Goal: Task Accomplishment & Management: Complete application form

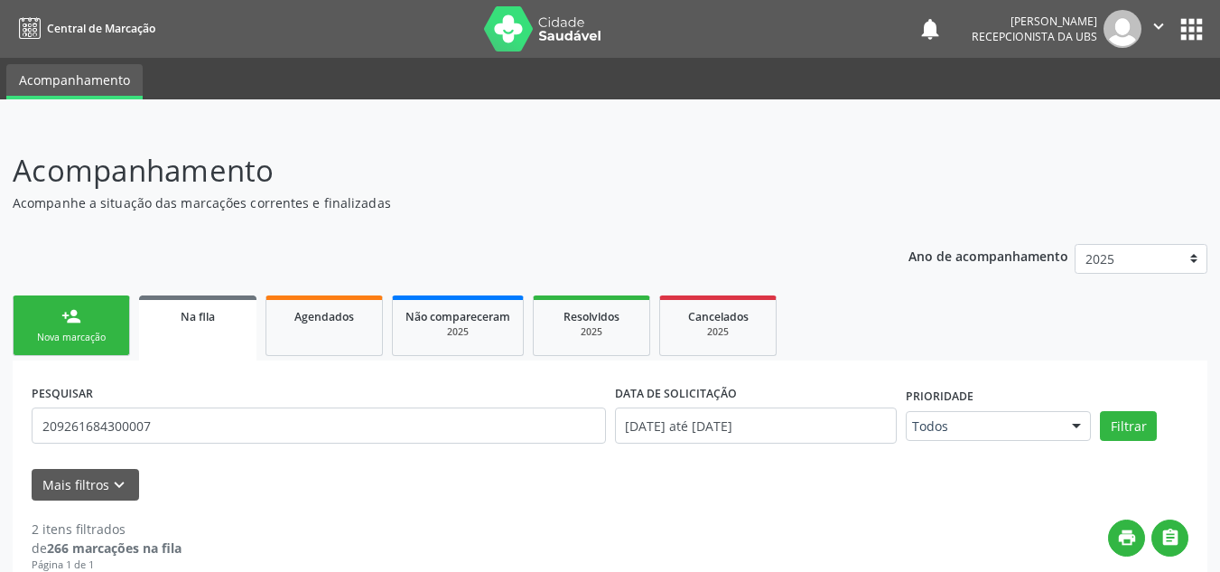
scroll to position [355, 0]
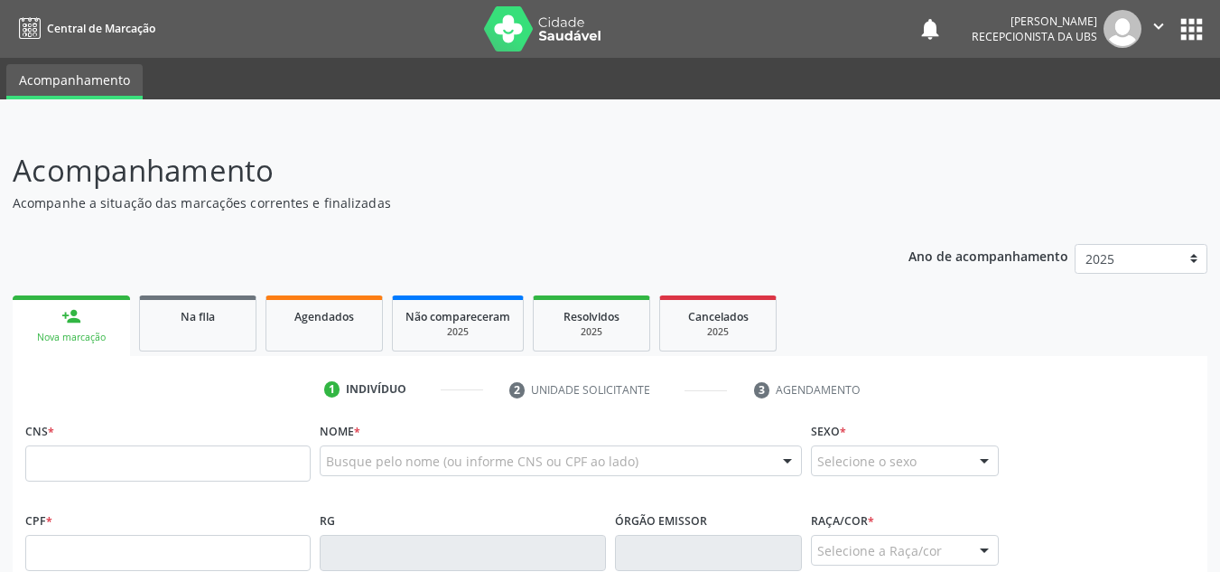
click at [188, 445] on input "text" at bounding box center [167, 463] width 285 height 36
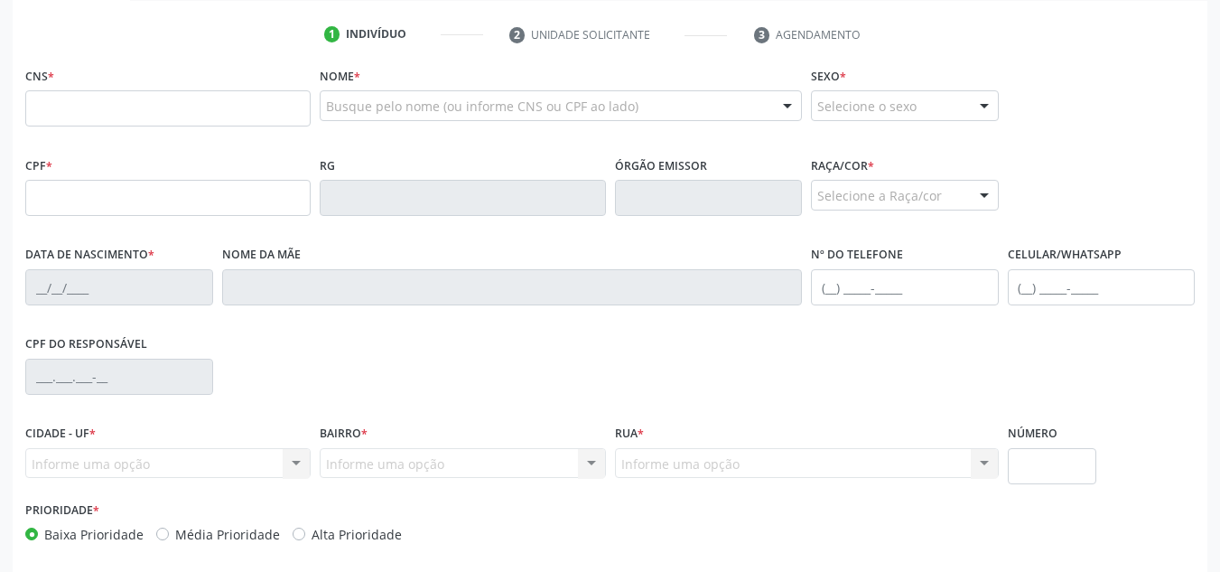
scroll to position [355, 0]
type input "703 4082 7707 4315"
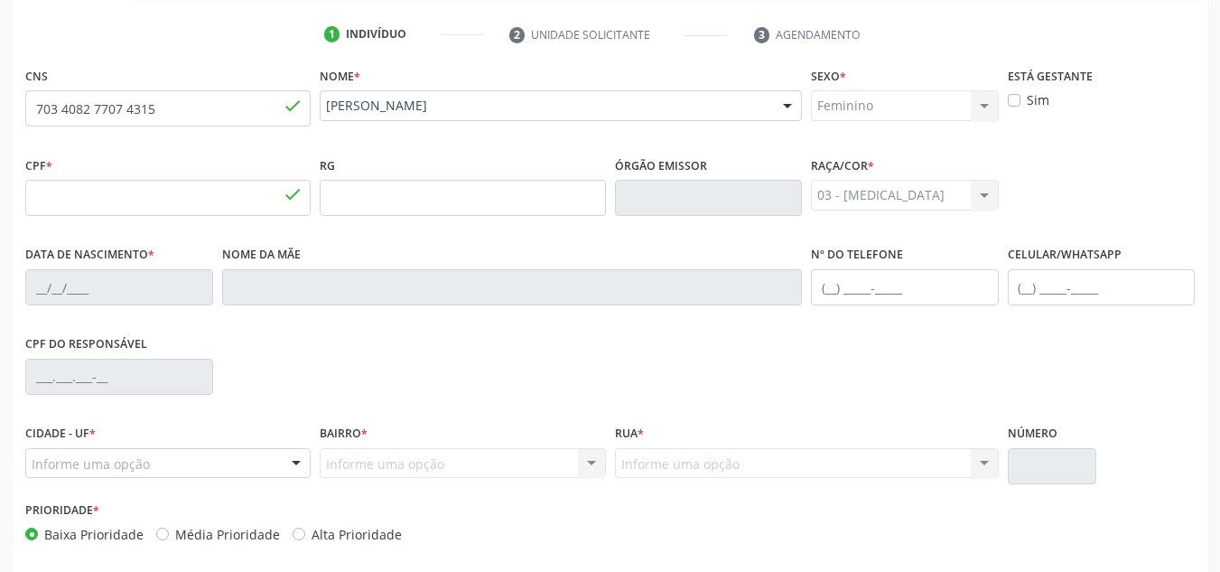
type input "815.643.504-44"
type input "08/12/1966"
type input "Maria Gomes da Silva"
type input "(82) 99347-2375"
type input "20"
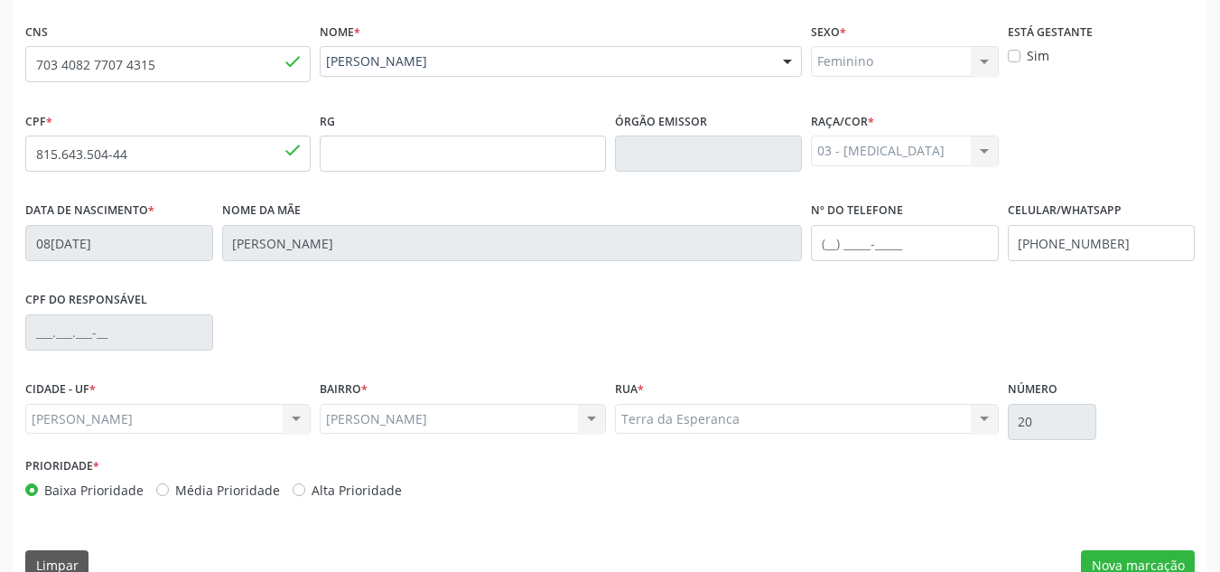
scroll to position [432, 0]
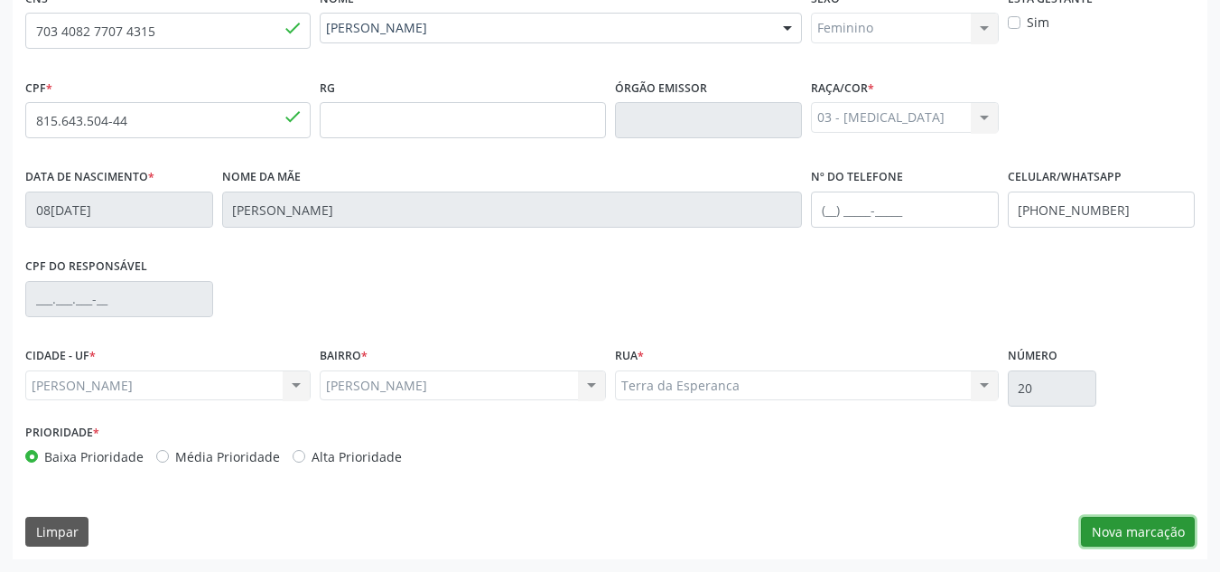
click at [1162, 524] on button "Nova marcação" at bounding box center [1138, 531] width 114 height 31
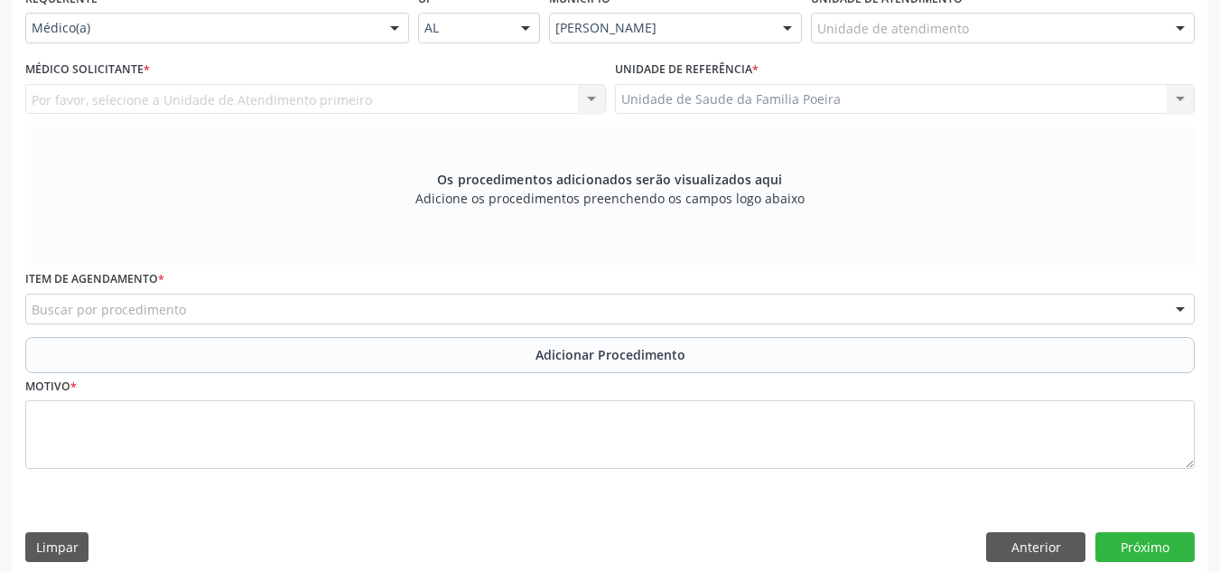
click at [1197, 30] on div "Unidade de atendimento * Unidade de atendimento Aeronave Baron 58 Aeronave Cess…" at bounding box center [1002, 20] width 393 height 70
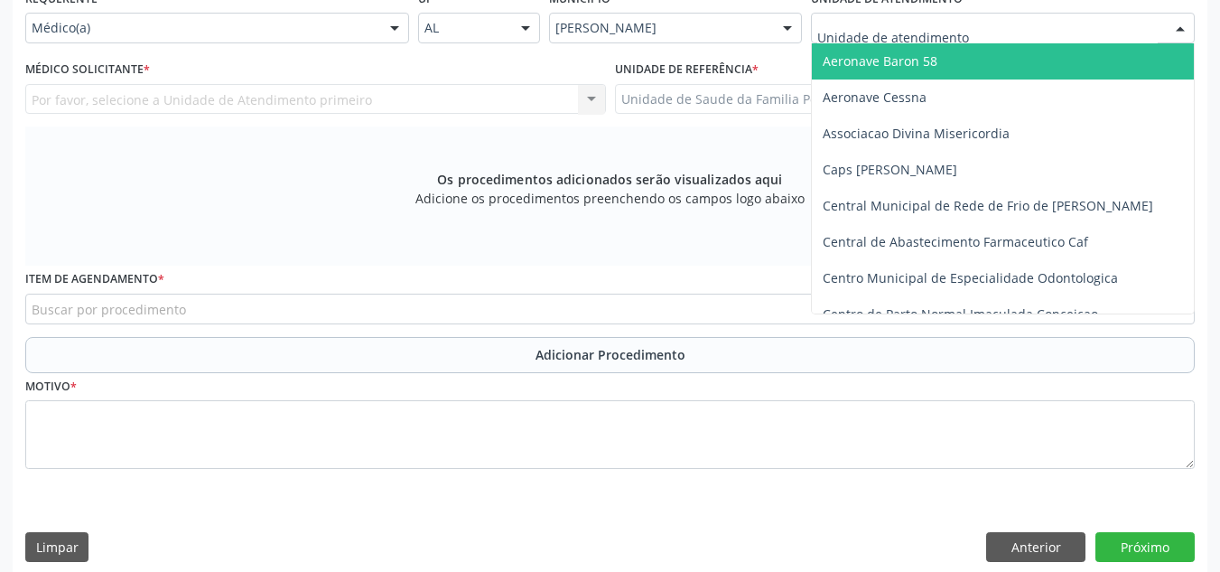
click at [1186, 28] on div at bounding box center [1180, 29] width 27 height 31
type input "o"
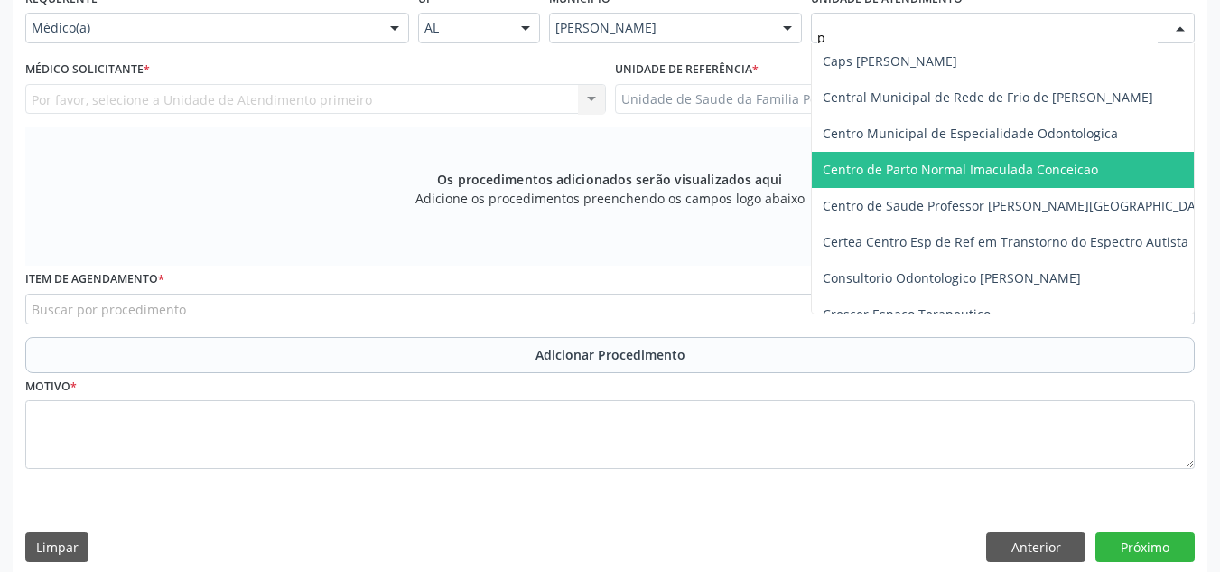
type input "po"
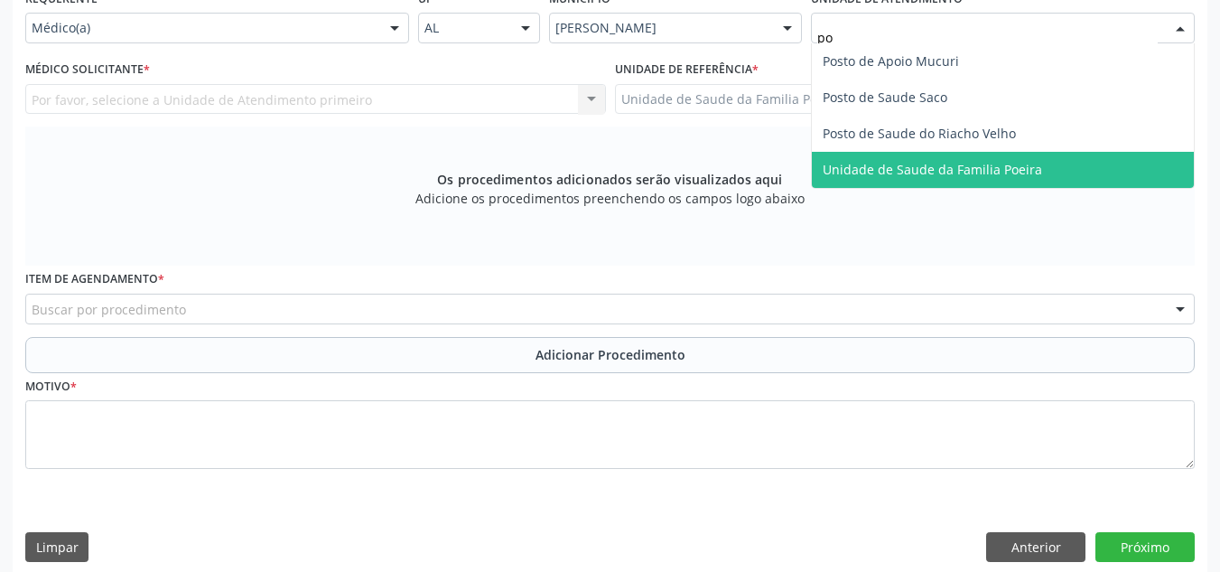
click at [974, 166] on span "Unidade de Saude da Familia Poeira" at bounding box center [932, 169] width 219 height 17
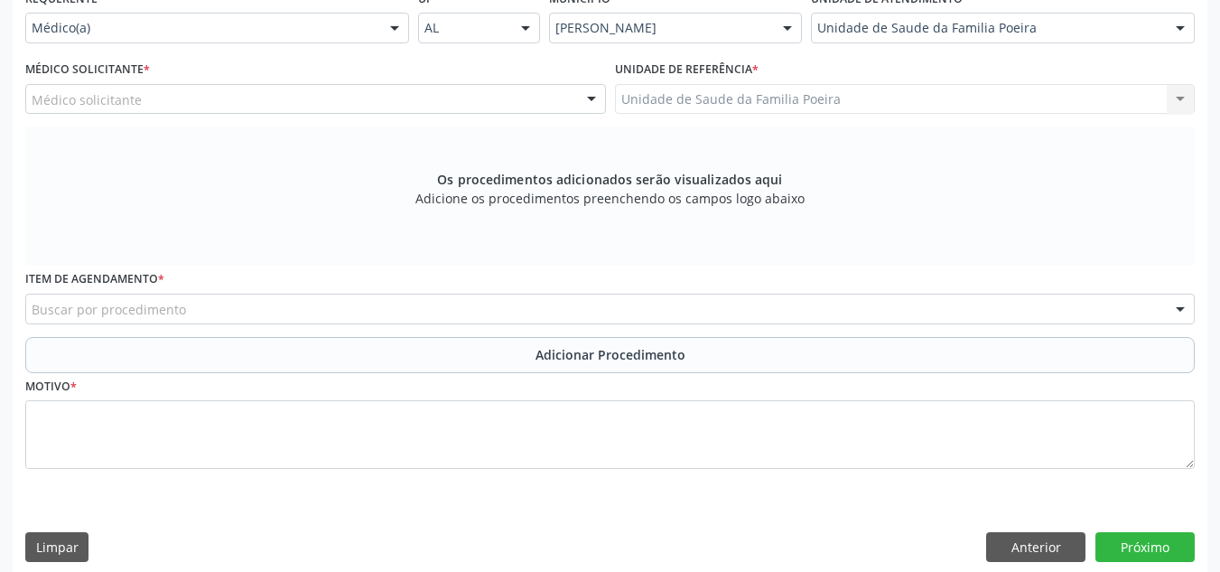
click at [195, 105] on div "Médico solicitante" at bounding box center [315, 99] width 581 height 31
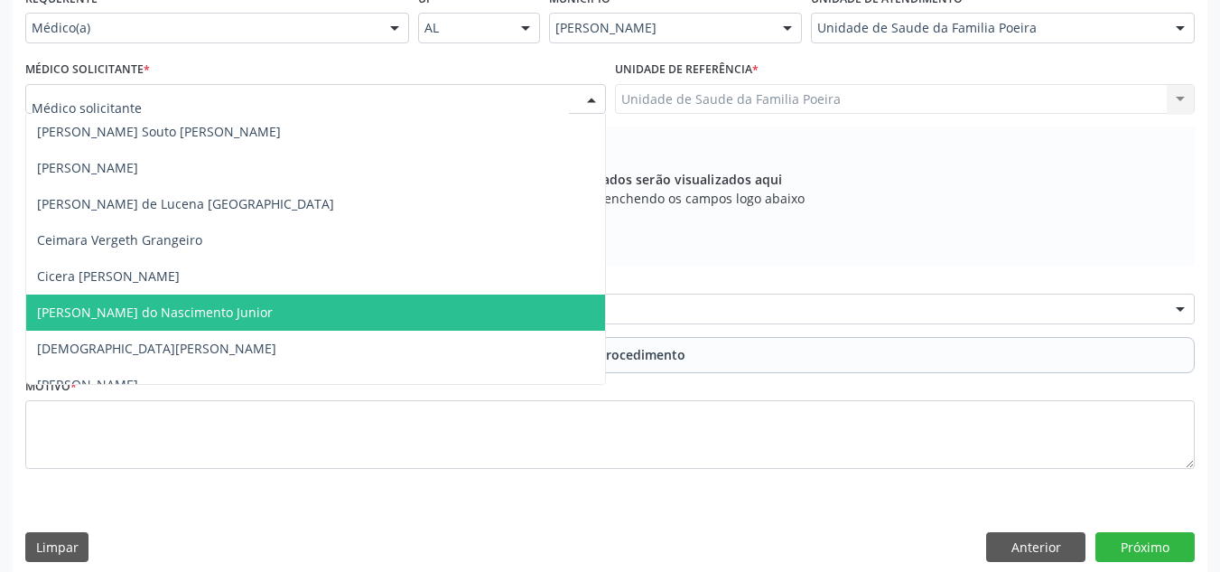
click at [154, 298] on span "[PERSON_NAME] do Nascimento Junior" at bounding box center [315, 312] width 579 height 36
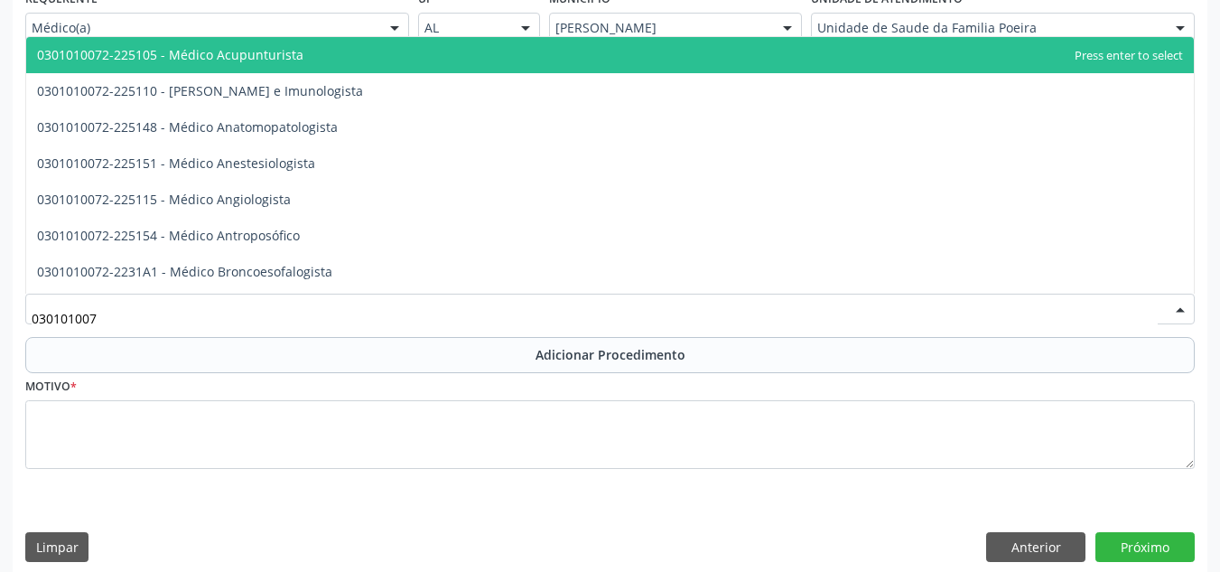
type input "0301010072"
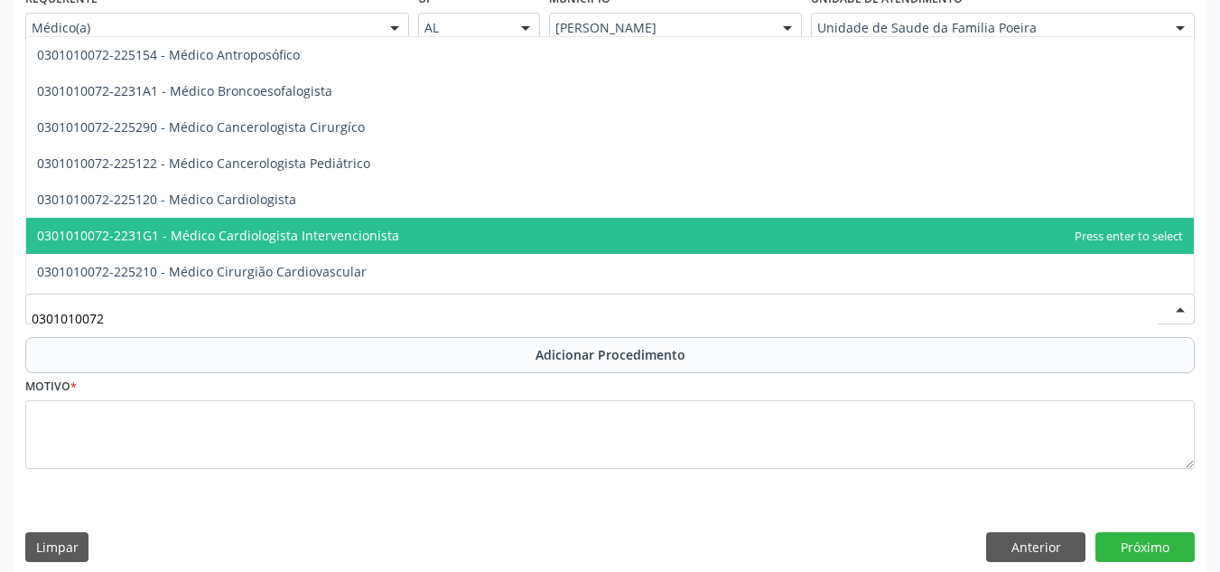
scroll to position [271, 0]
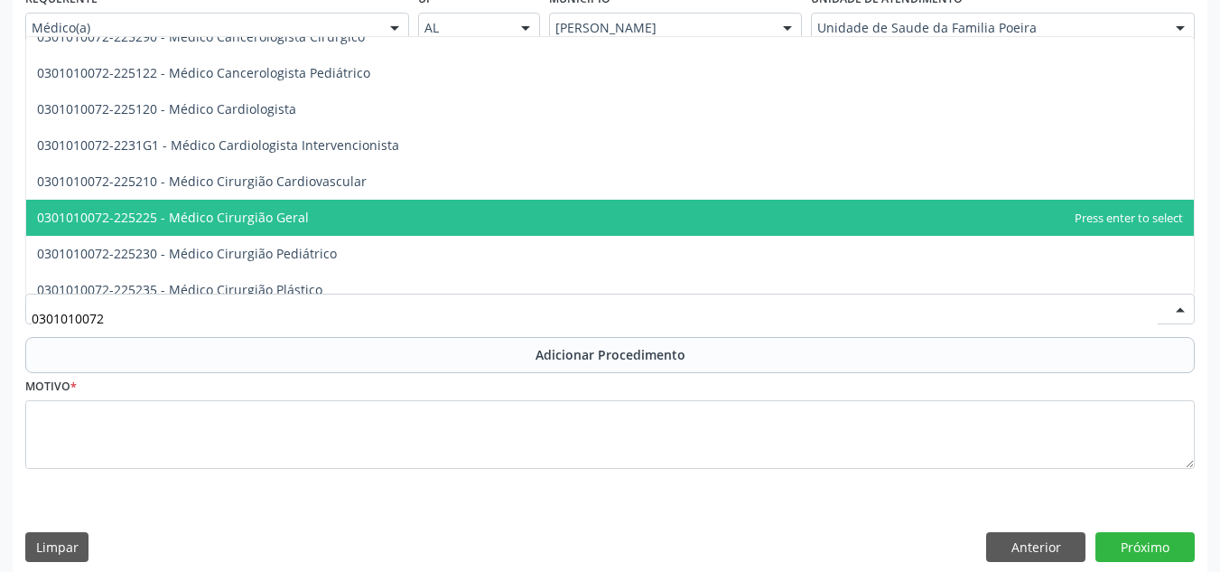
click at [361, 223] on span "0301010072-225225 - Médico Cirurgião Geral" at bounding box center [609, 218] width 1167 height 36
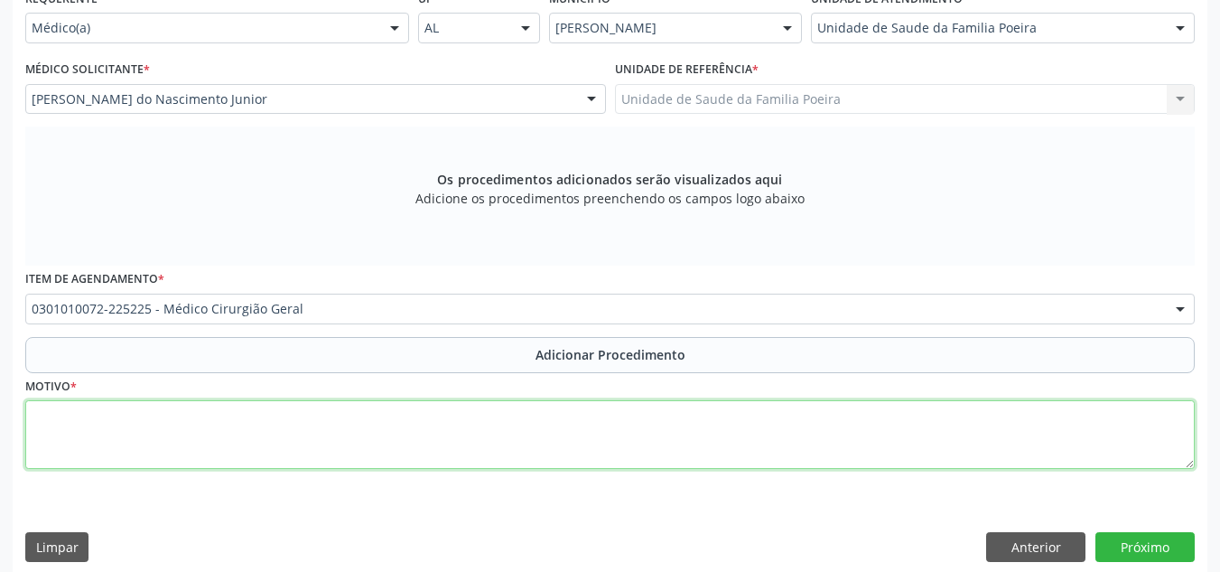
click at [363, 414] on textarea at bounding box center [609, 434] width 1169 height 69
type textarea "p"
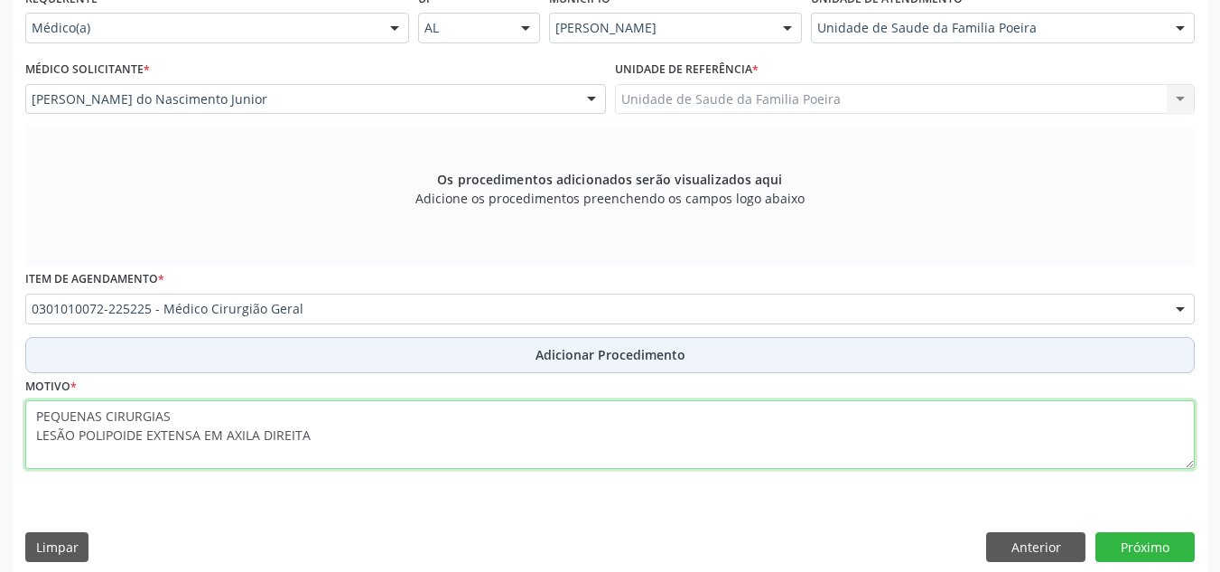
type textarea "PEQUENAS CIRURGIAS LESÃO POLIPOIDE EXTENSA EM AXILA DIREITA"
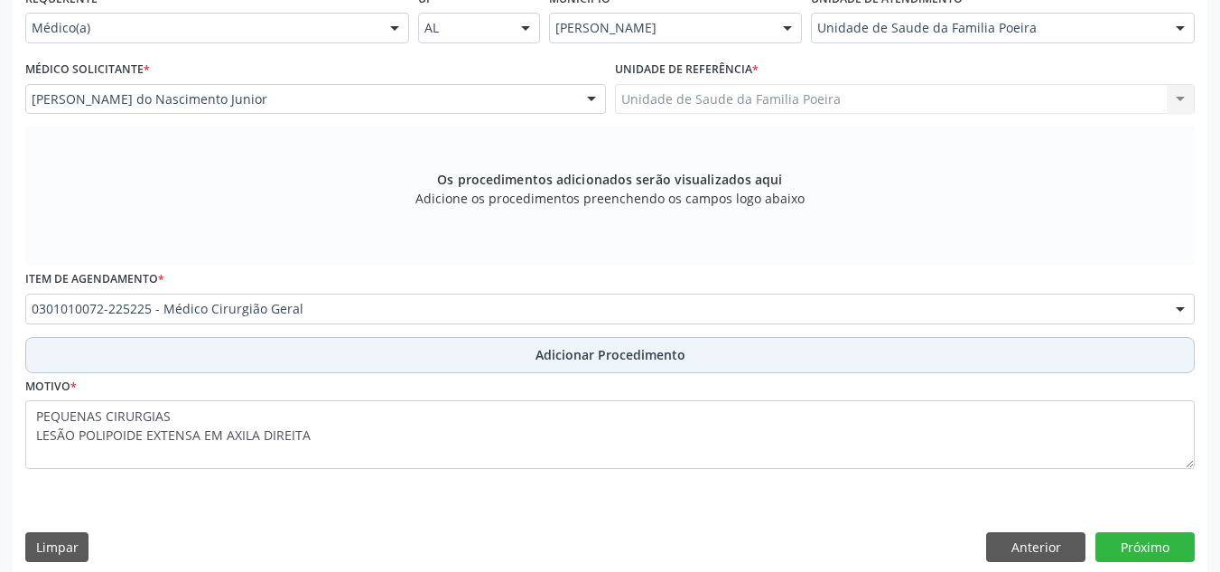
click at [646, 360] on span "Adicionar Procedimento" at bounding box center [610, 354] width 150 height 19
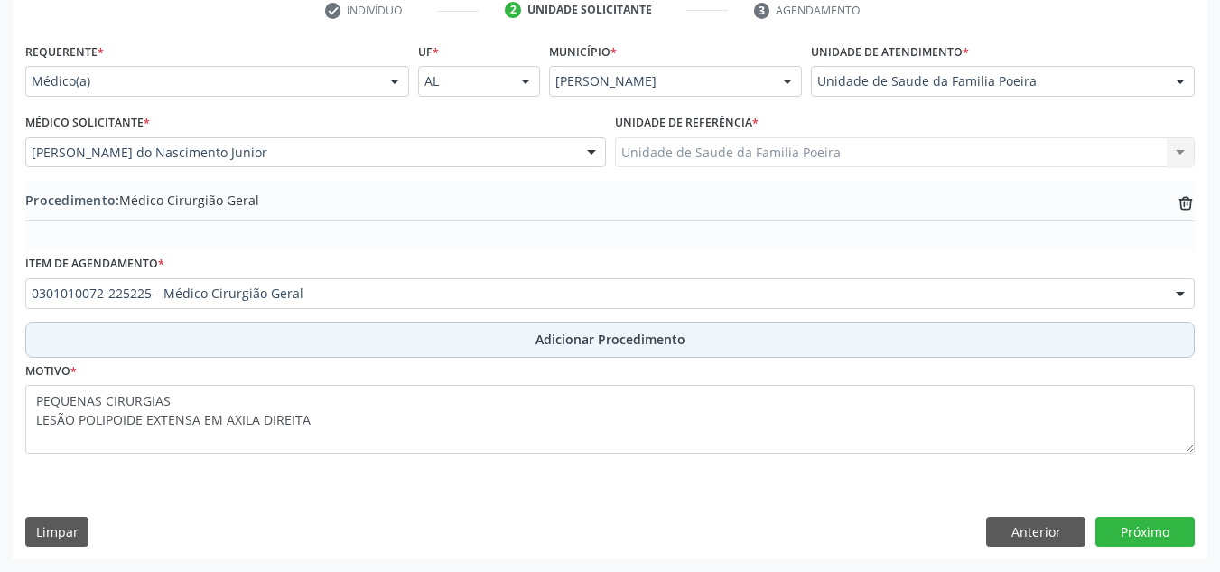
scroll to position [379, 0]
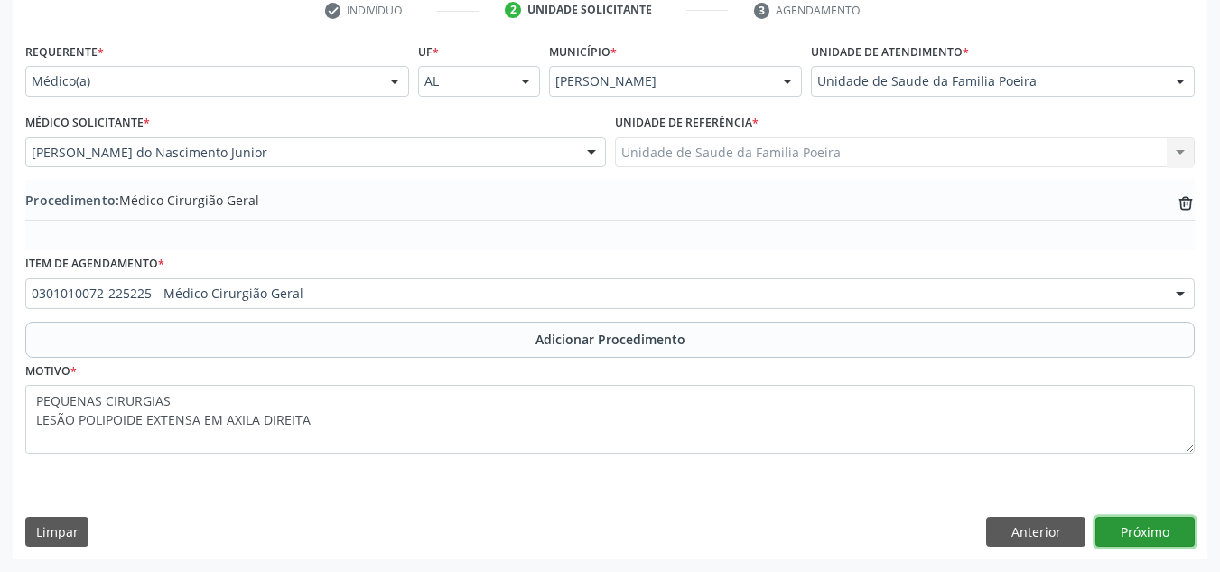
click at [1151, 536] on button "Próximo" at bounding box center [1144, 531] width 99 height 31
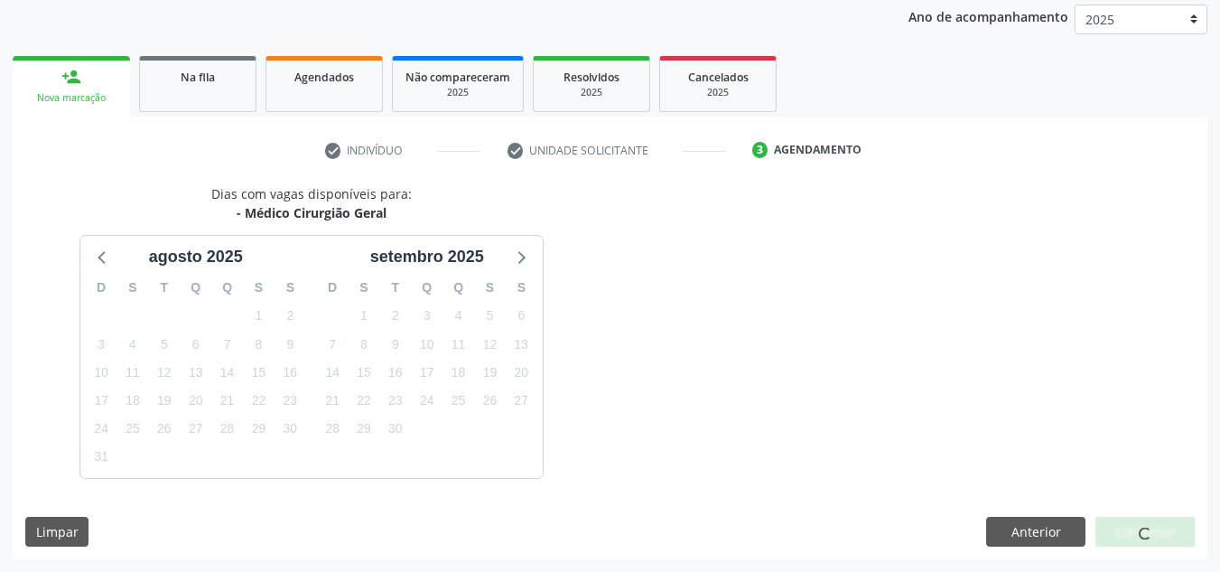
scroll to position [293, 0]
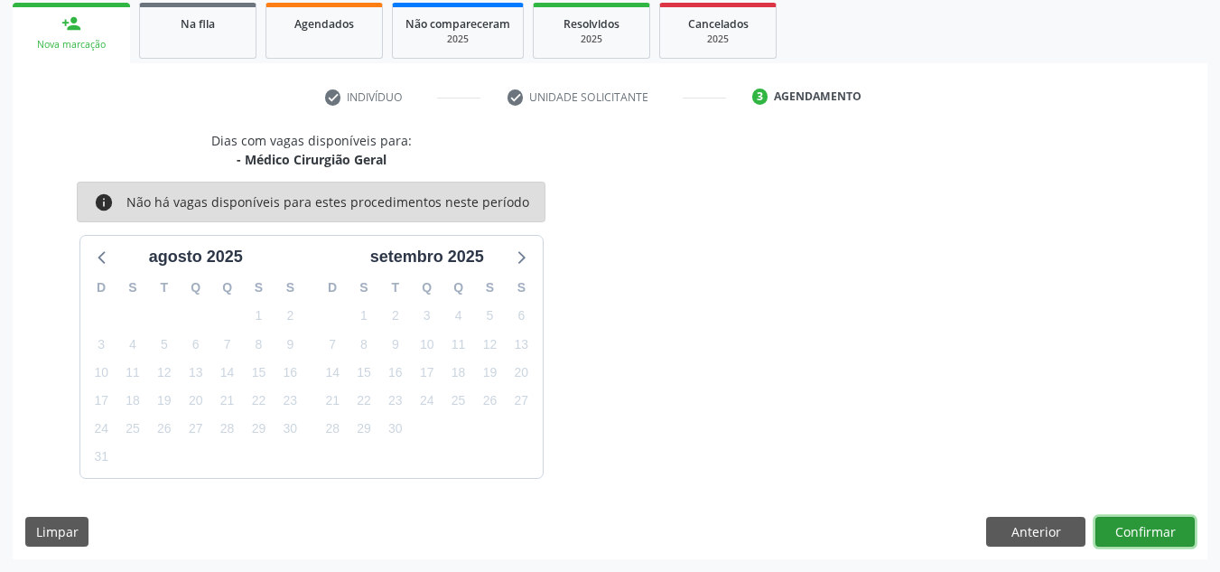
click at [1151, 536] on button "Confirmar" at bounding box center [1144, 531] width 99 height 31
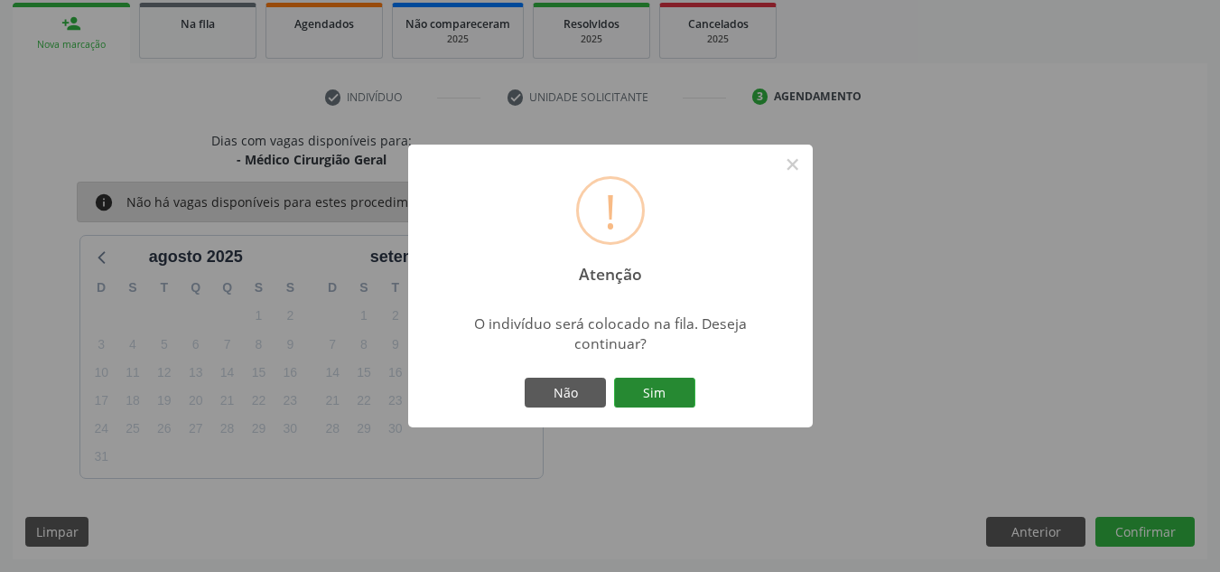
click at [668, 400] on button "Sim" at bounding box center [654, 392] width 81 height 31
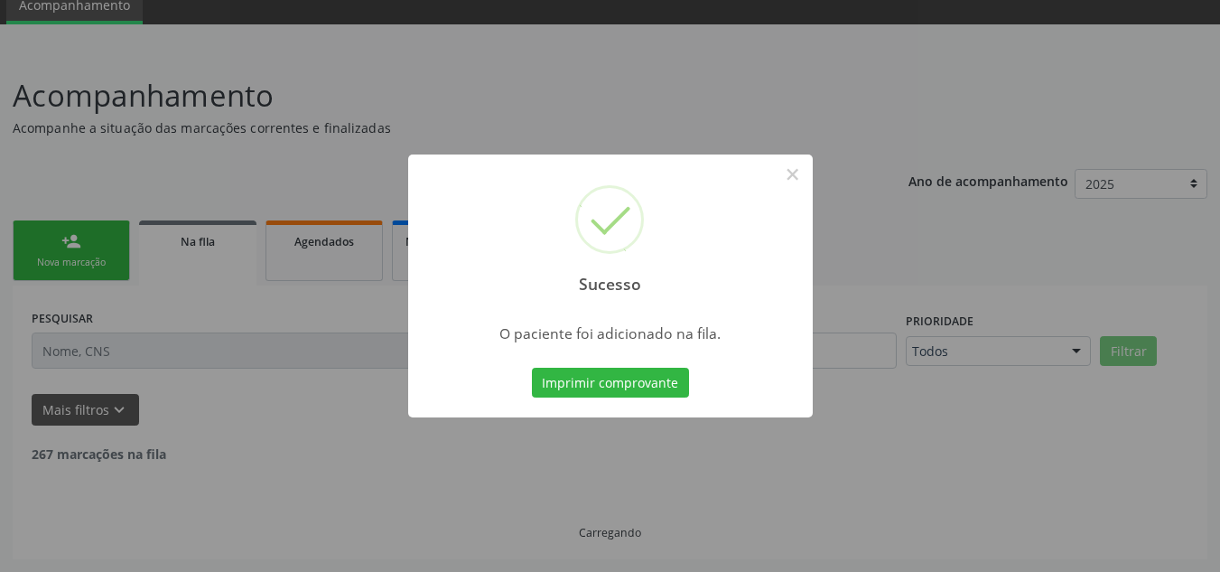
scroll to position [56, 0]
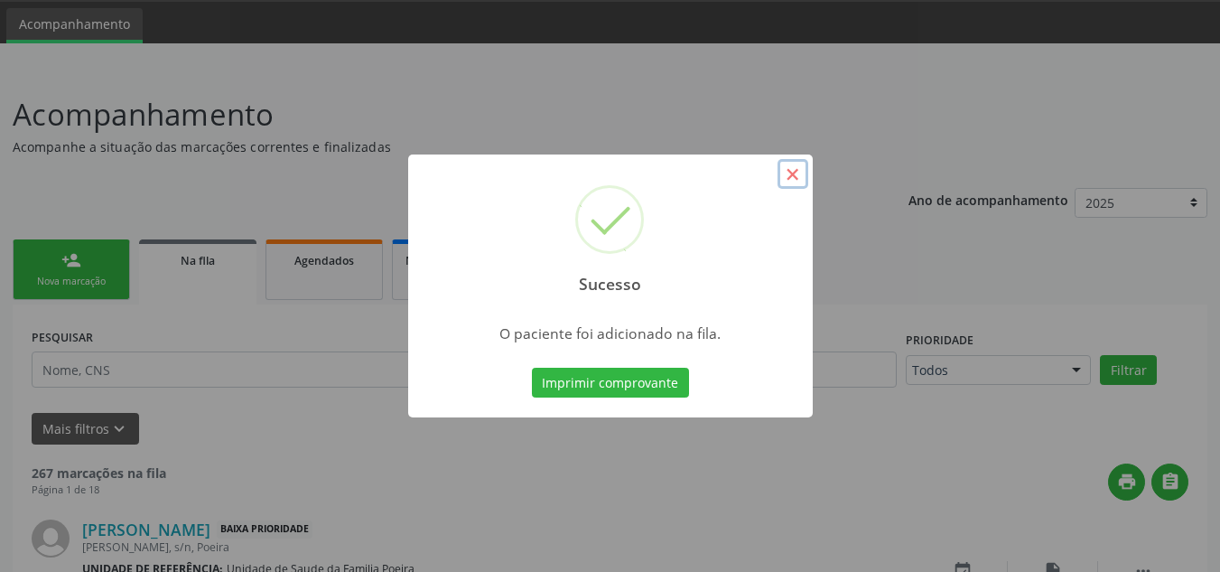
click at [793, 187] on button "×" at bounding box center [792, 174] width 31 height 31
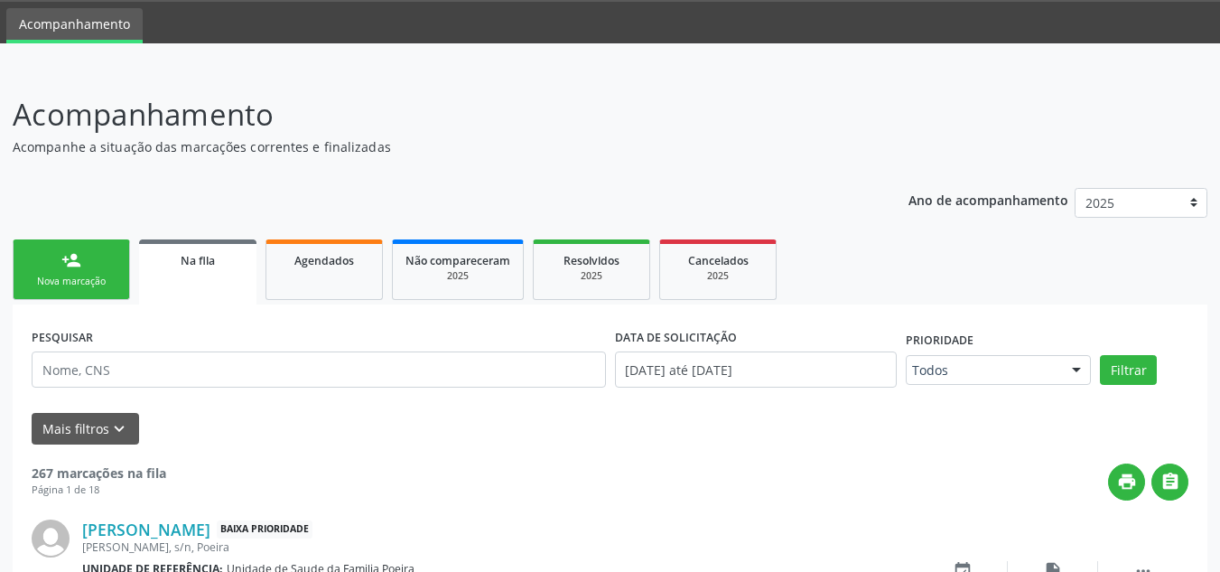
click at [72, 271] on link "person_add Nova marcação" at bounding box center [71, 269] width 117 height 60
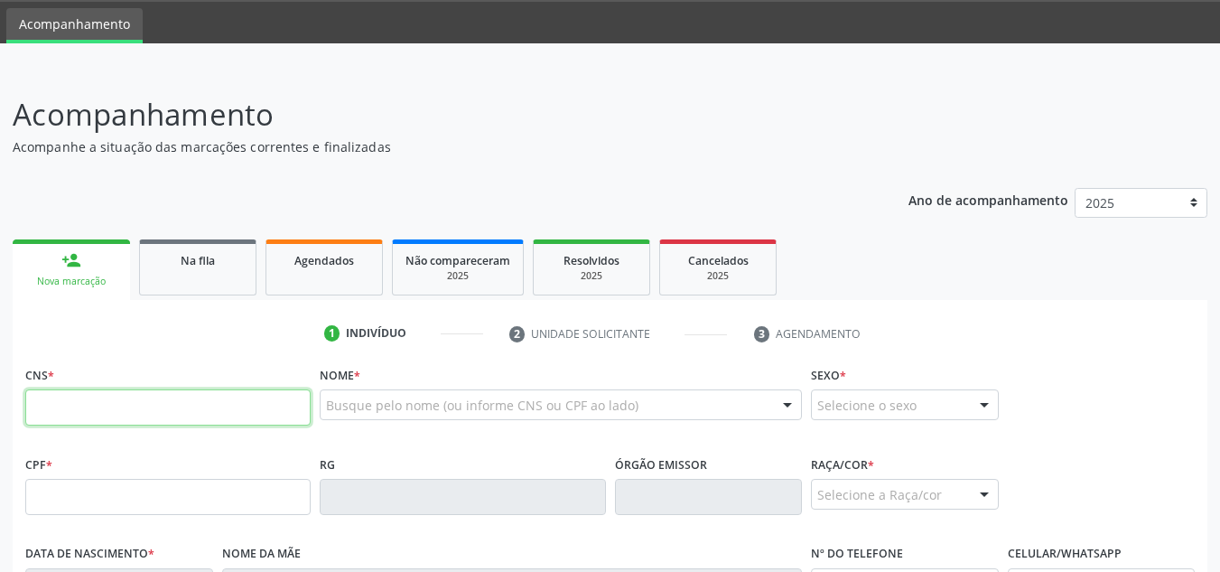
click at [105, 412] on input "text" at bounding box center [167, 407] width 285 height 36
type input "700 9059 6933 7397"
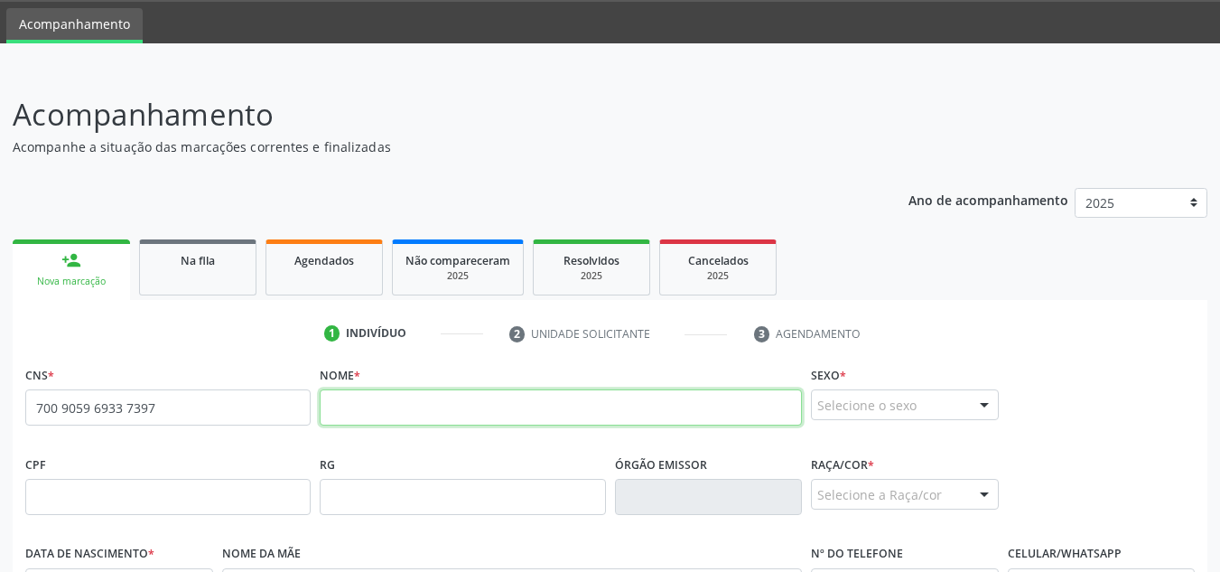
paste input "Ycaro Santos da Silva"
type input "Ycaro Santos da Silva"
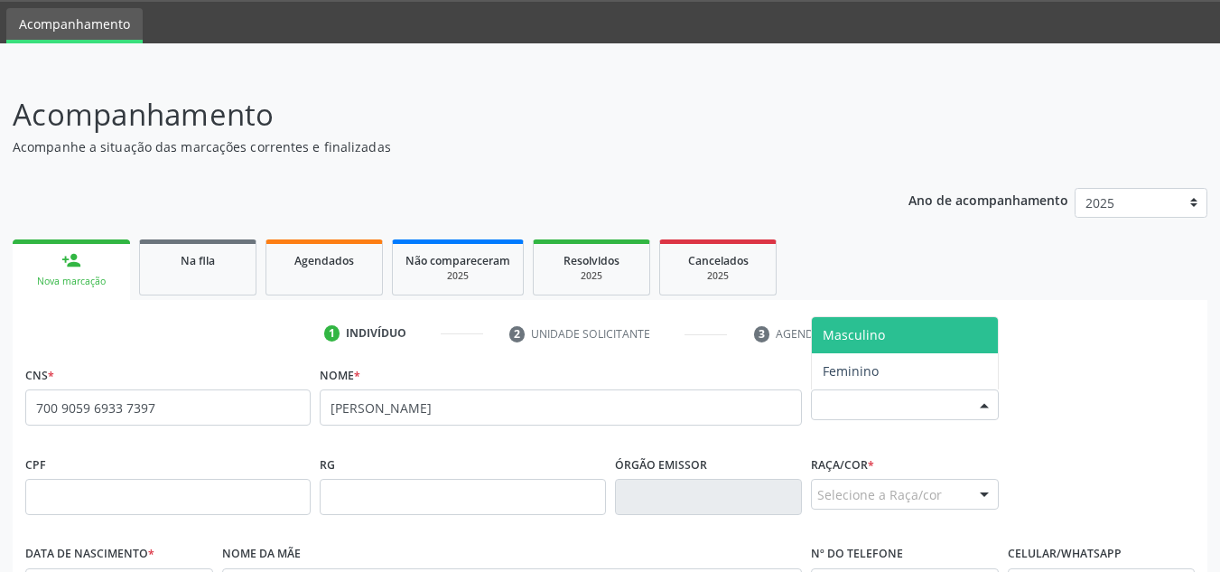
click at [982, 403] on div at bounding box center [984, 405] width 27 height 31
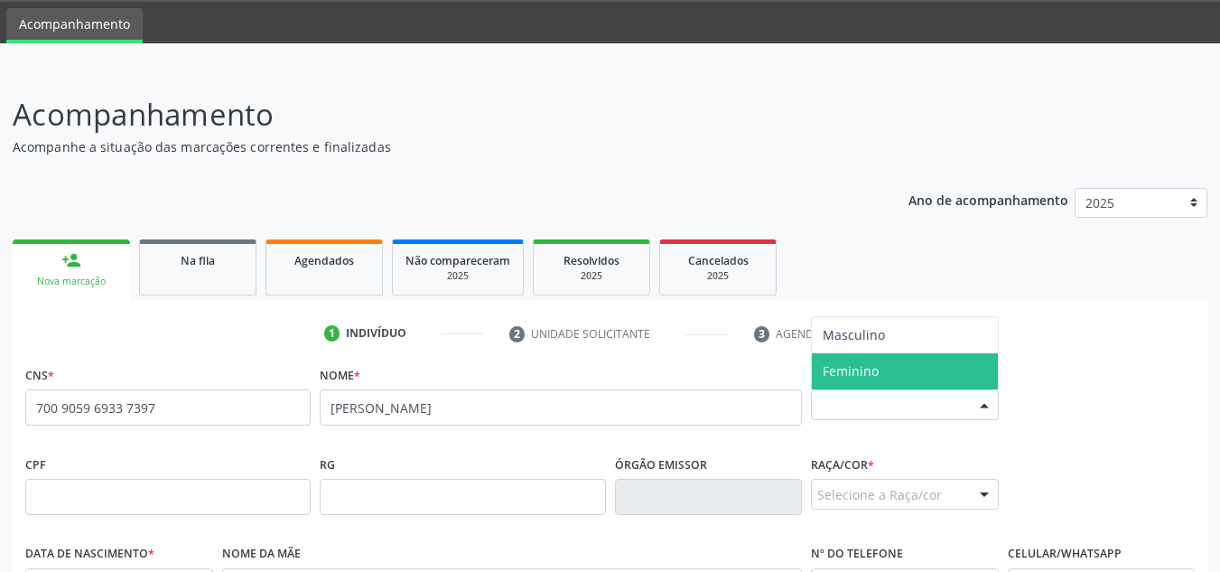
click at [931, 375] on span "Feminino" at bounding box center [905, 371] width 186 height 36
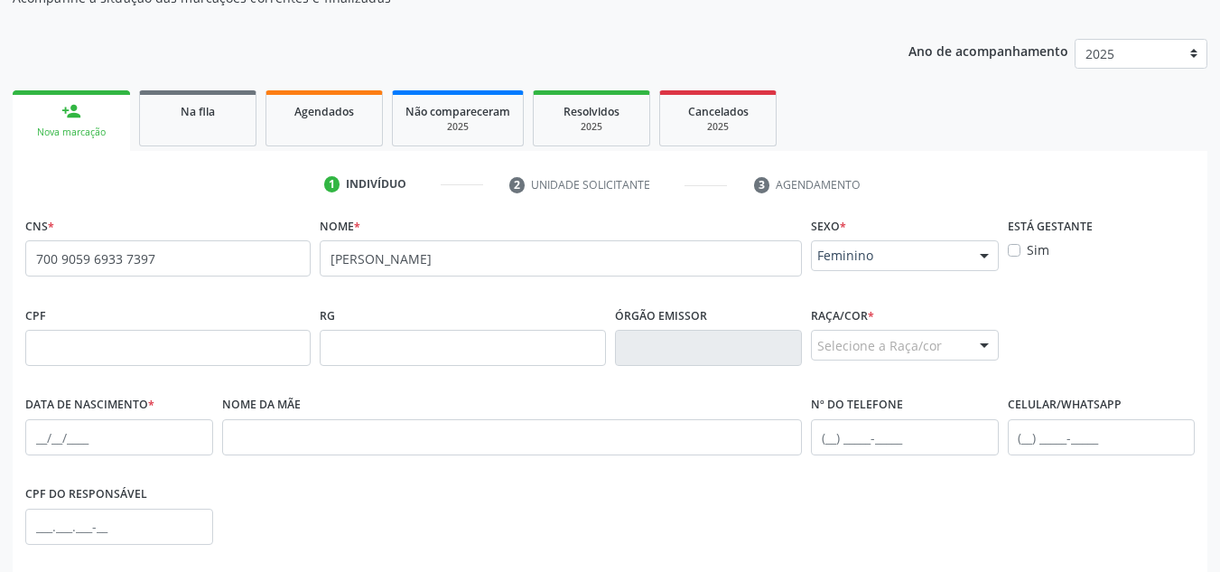
scroll to position [237, 0]
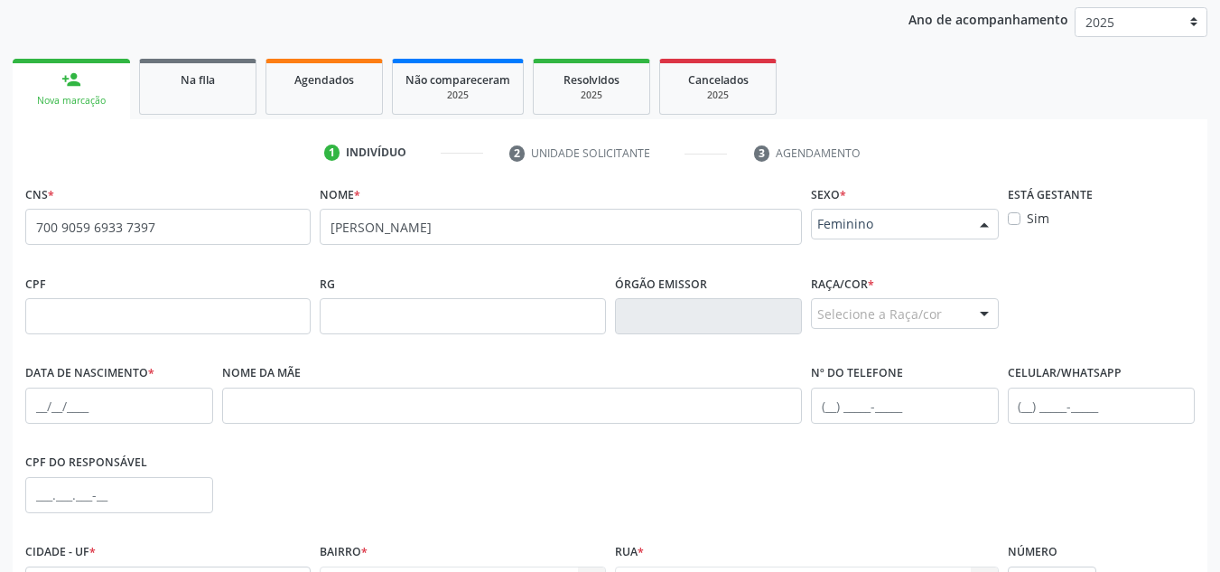
click at [855, 211] on div "Feminino" at bounding box center [905, 224] width 188 height 31
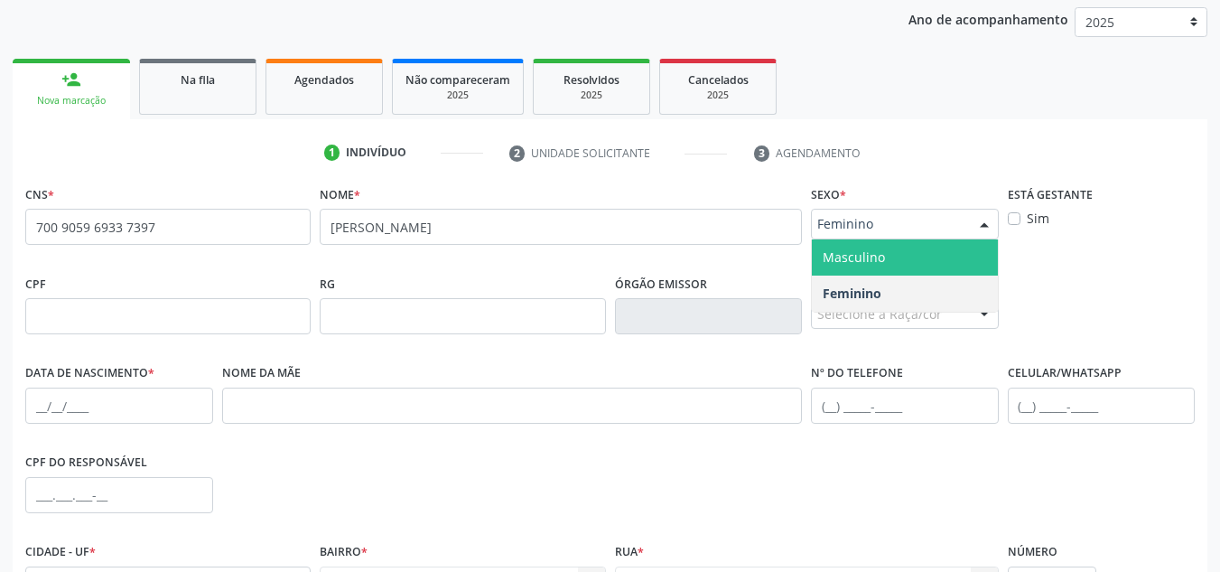
click at [868, 260] on span "Masculino" at bounding box center [854, 256] width 62 height 17
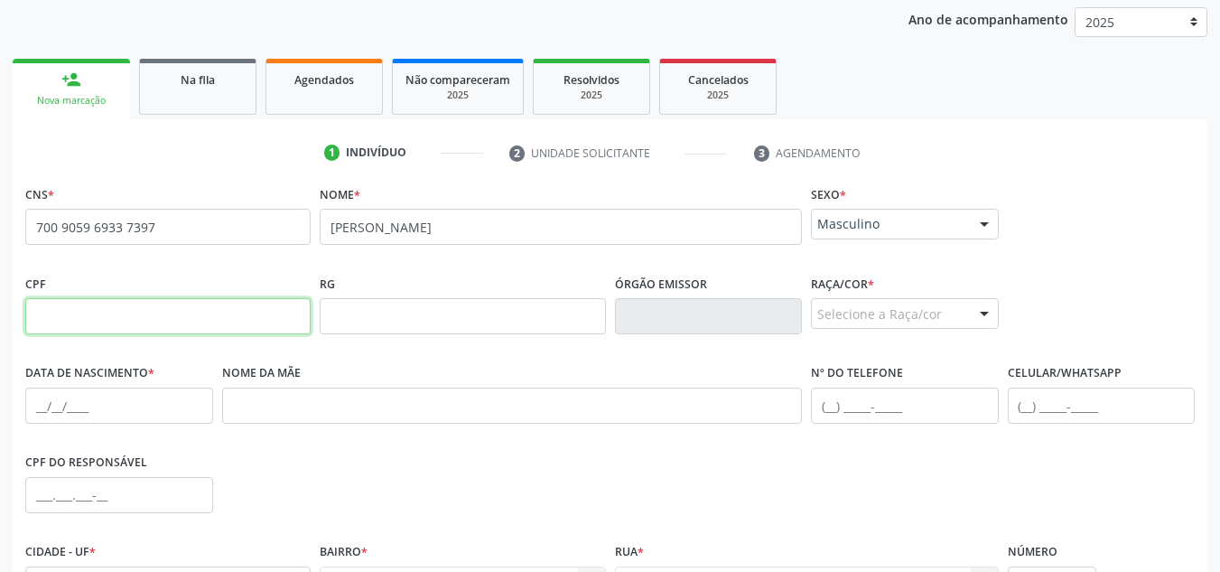
click at [244, 319] on input "text" at bounding box center [167, 316] width 285 height 36
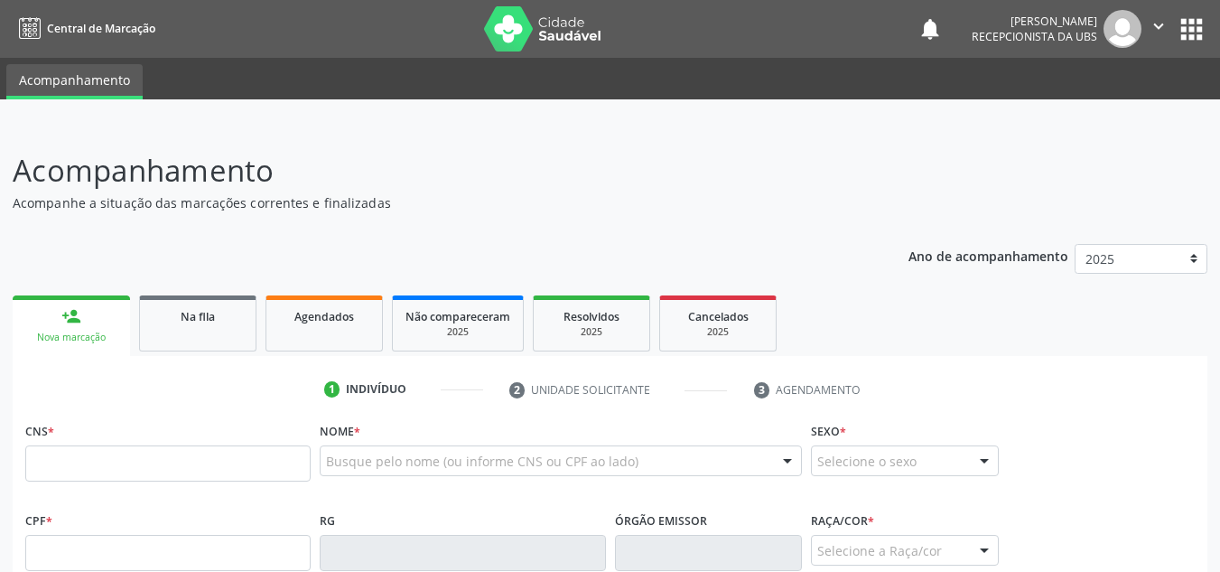
scroll to position [296, 0]
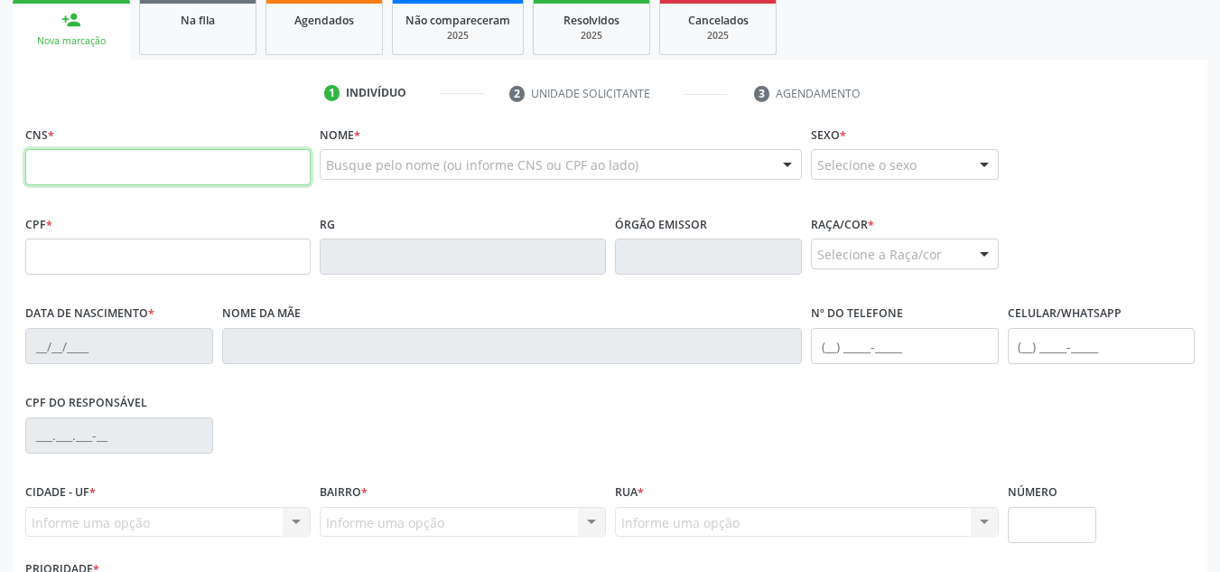
paste input "706 4021 6504 4286"
type input "706 4021 6504 4286"
type input "053.477.044-46"
type input "31/08/1975"
type input "Floraci Izabel Correia"
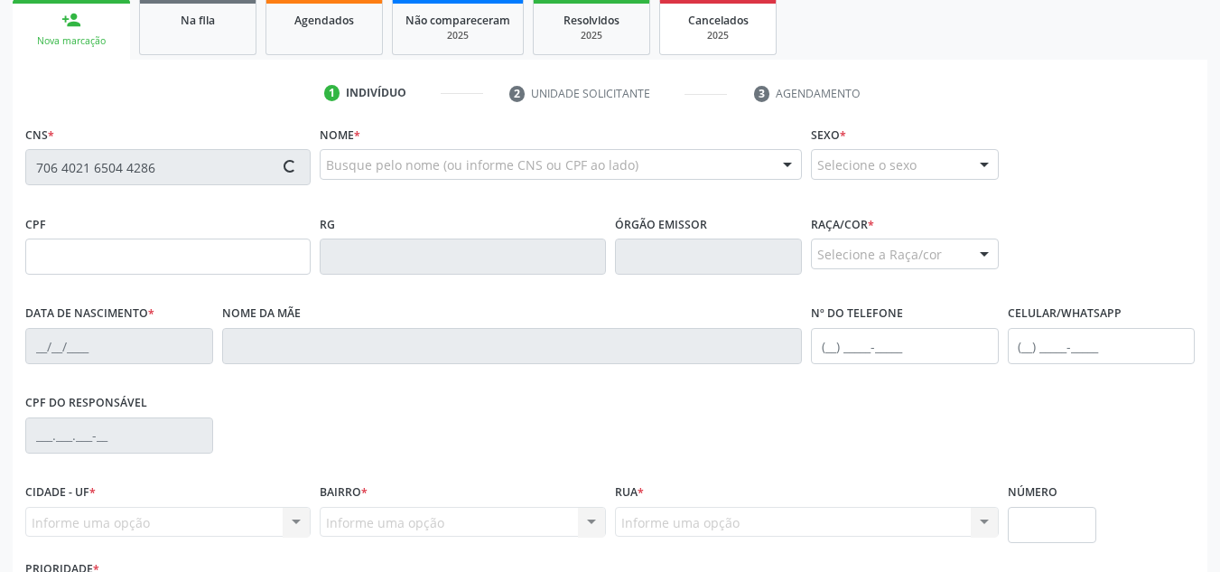
type input "(82) 99135-6807"
type input "74"
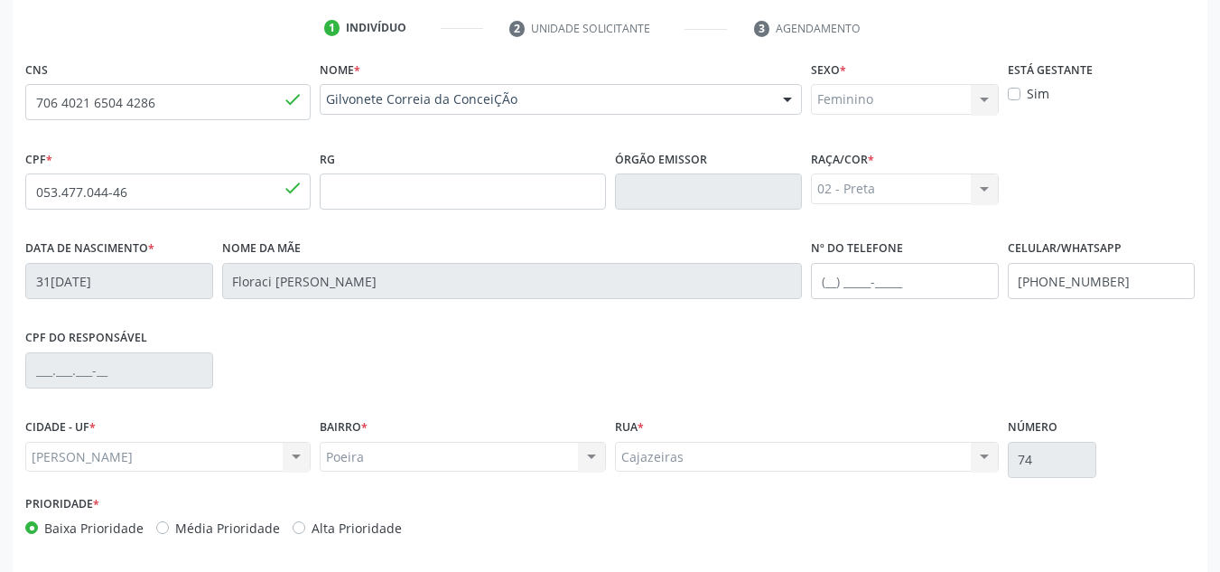
scroll to position [432, 0]
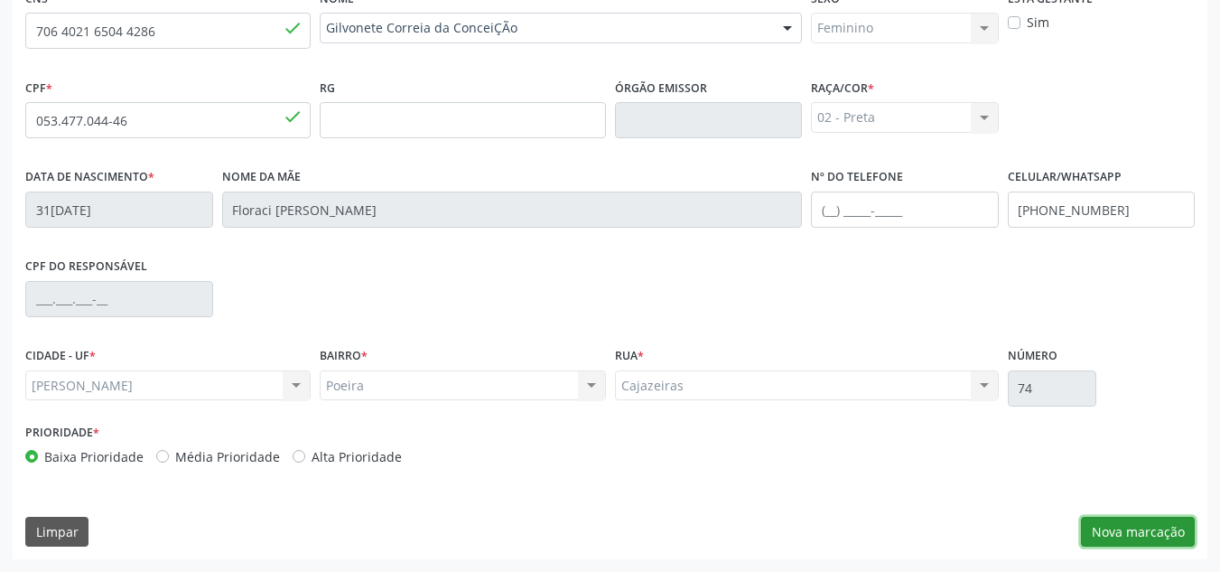
click at [1120, 528] on button "Nova marcação" at bounding box center [1138, 531] width 114 height 31
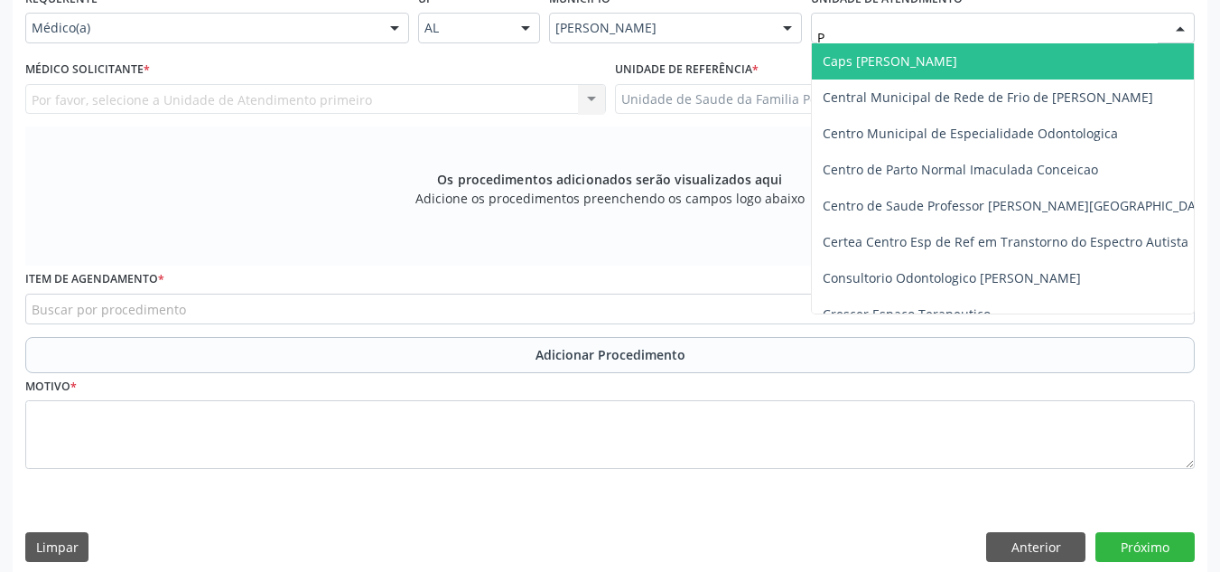
type input "PO"
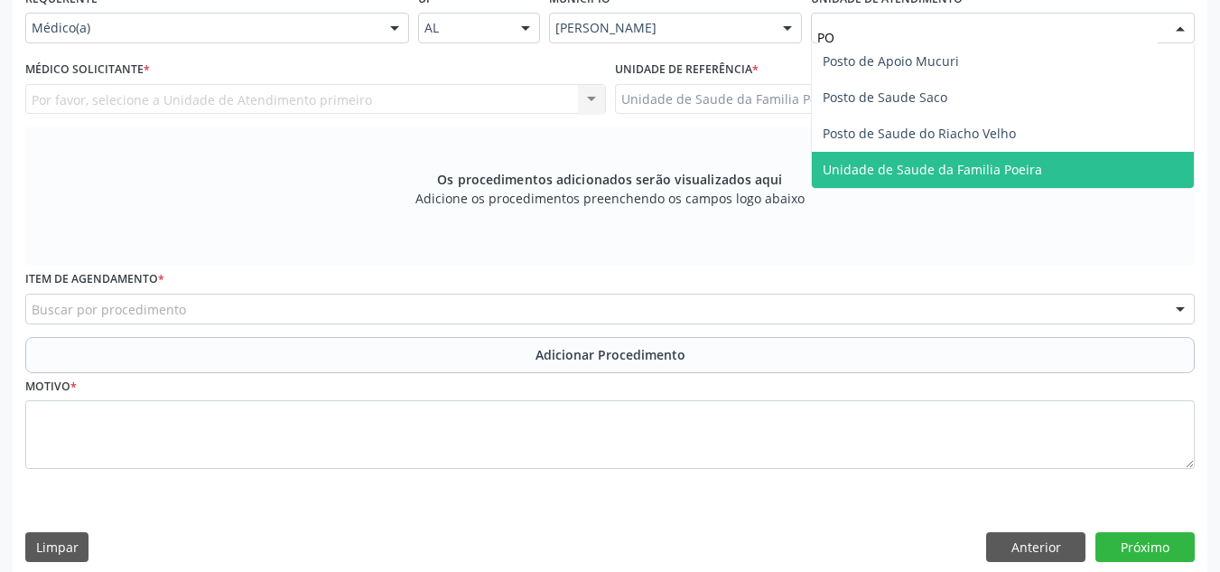
click at [943, 175] on span "Unidade de Saude da Familia Poeira" at bounding box center [932, 169] width 219 height 17
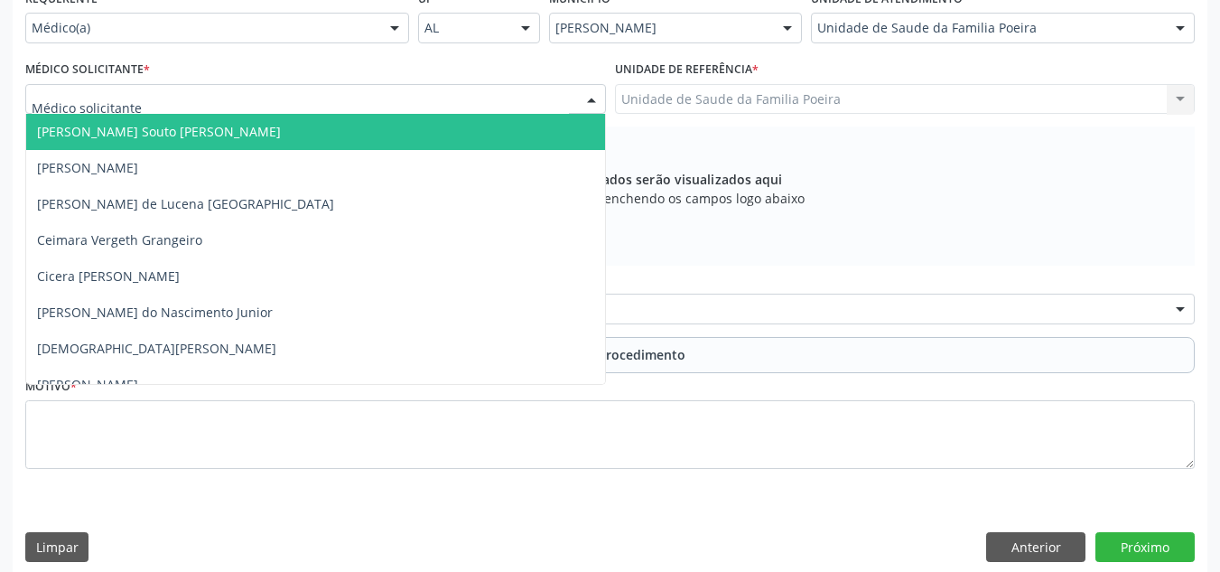
click at [295, 91] on div at bounding box center [315, 99] width 581 height 31
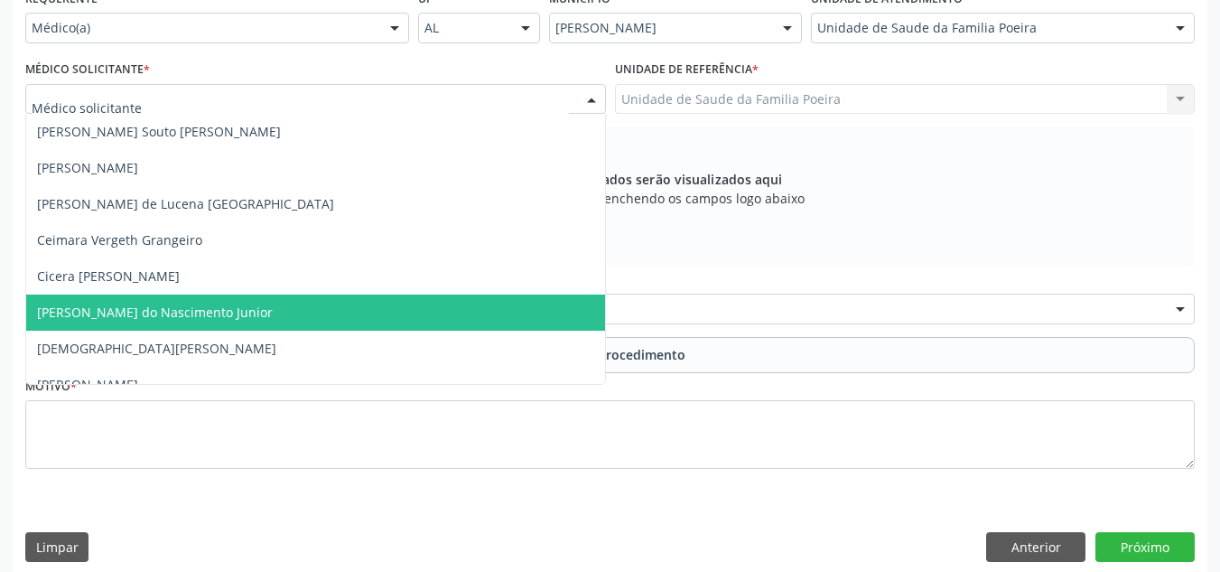
click at [108, 311] on span "[PERSON_NAME] do Nascimento Junior" at bounding box center [155, 311] width 236 height 17
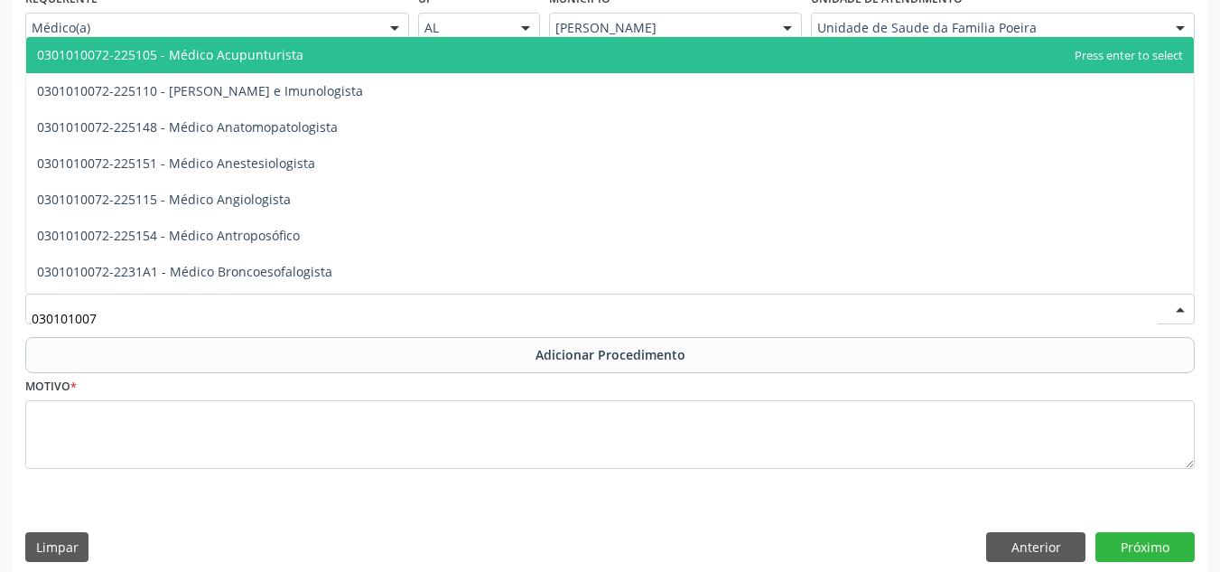
type input "0301010072"
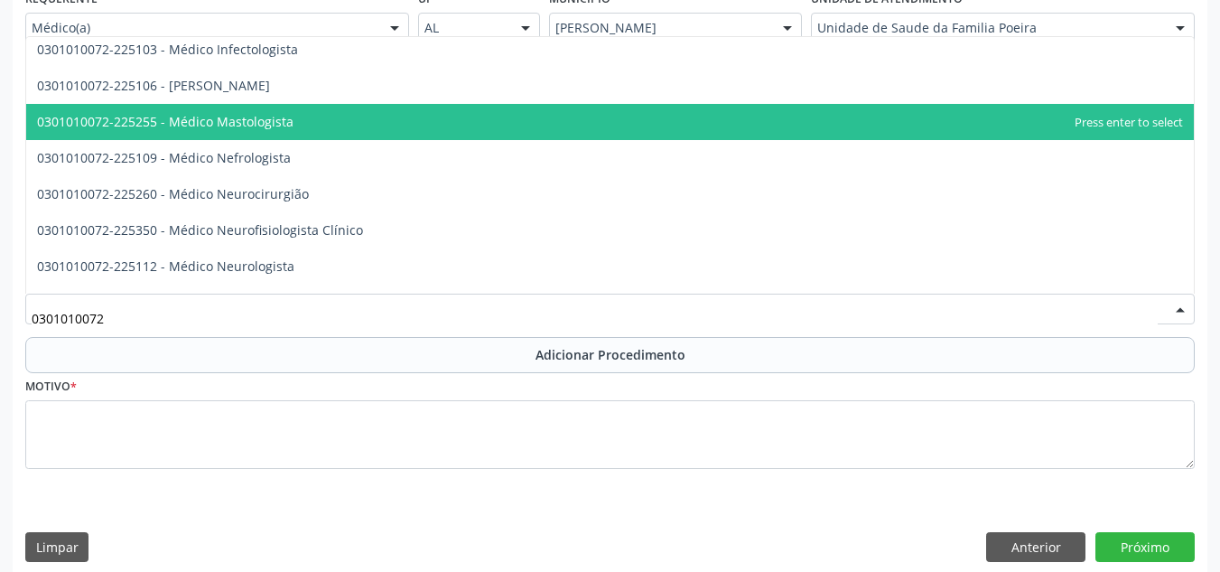
scroll to position [1264, 0]
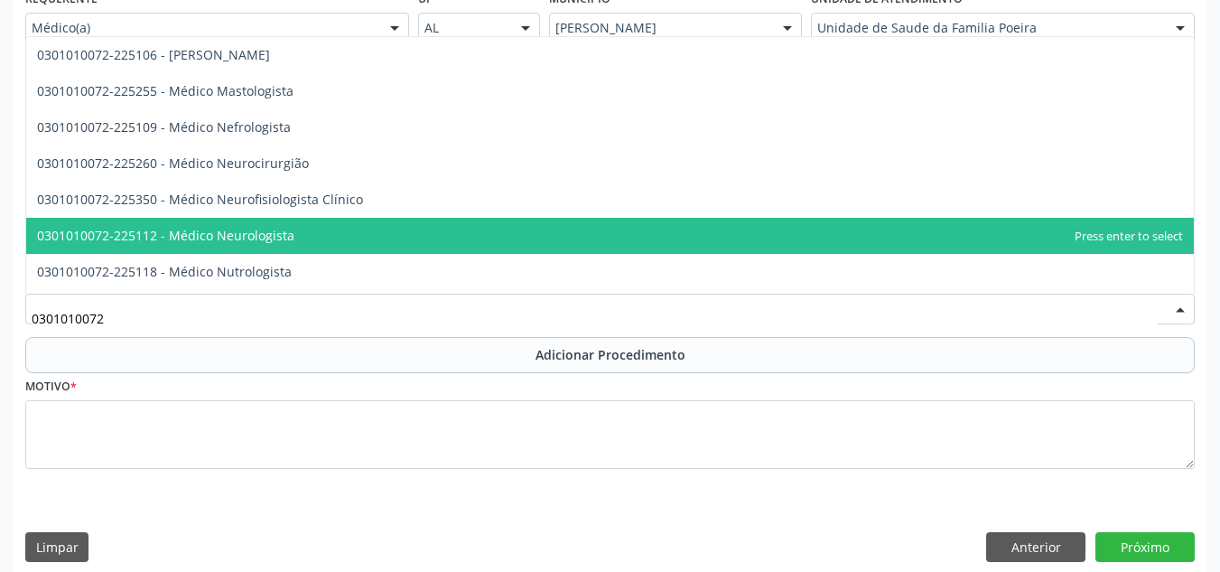
click at [377, 232] on span "0301010072-225112 - Médico Neurologista" at bounding box center [609, 236] width 1167 height 36
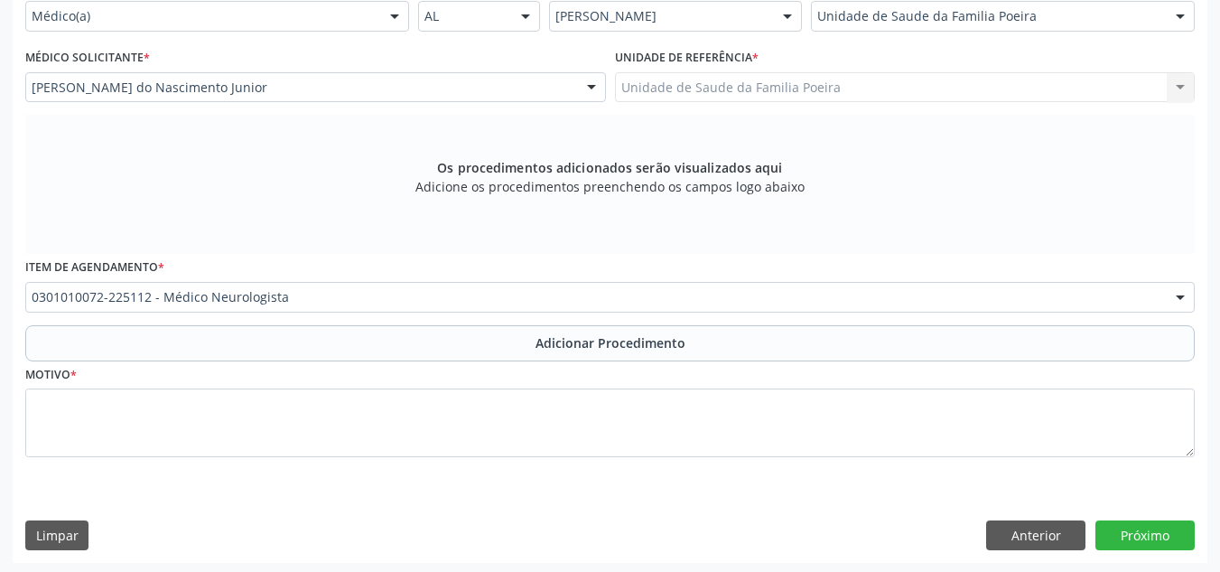
scroll to position [448, 0]
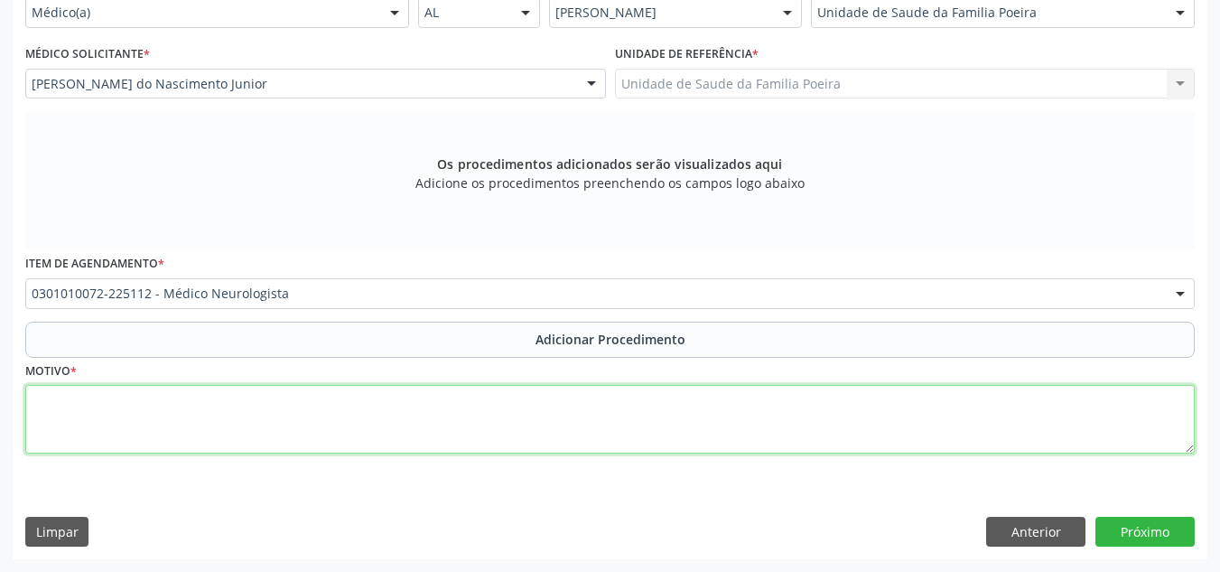
click at [302, 431] on textarea at bounding box center [609, 419] width 1169 height 69
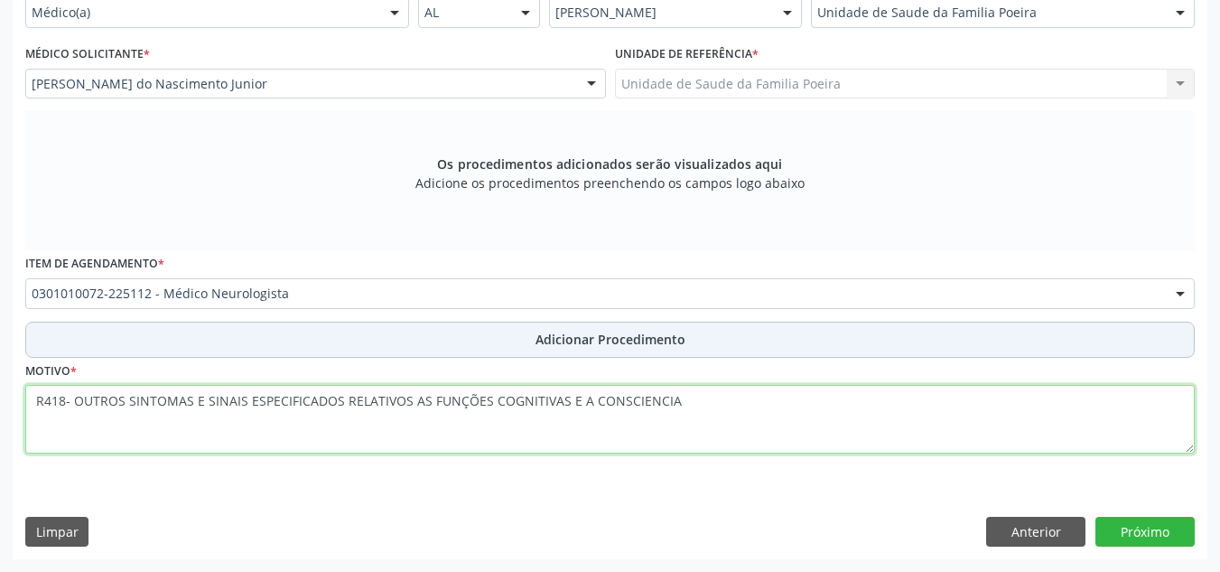
type textarea "R418- OUTROS SINTOMAS E SINAIS ESPECIFICADOS RELATIVOS AS FUNÇÕES COGNITIVAS E …"
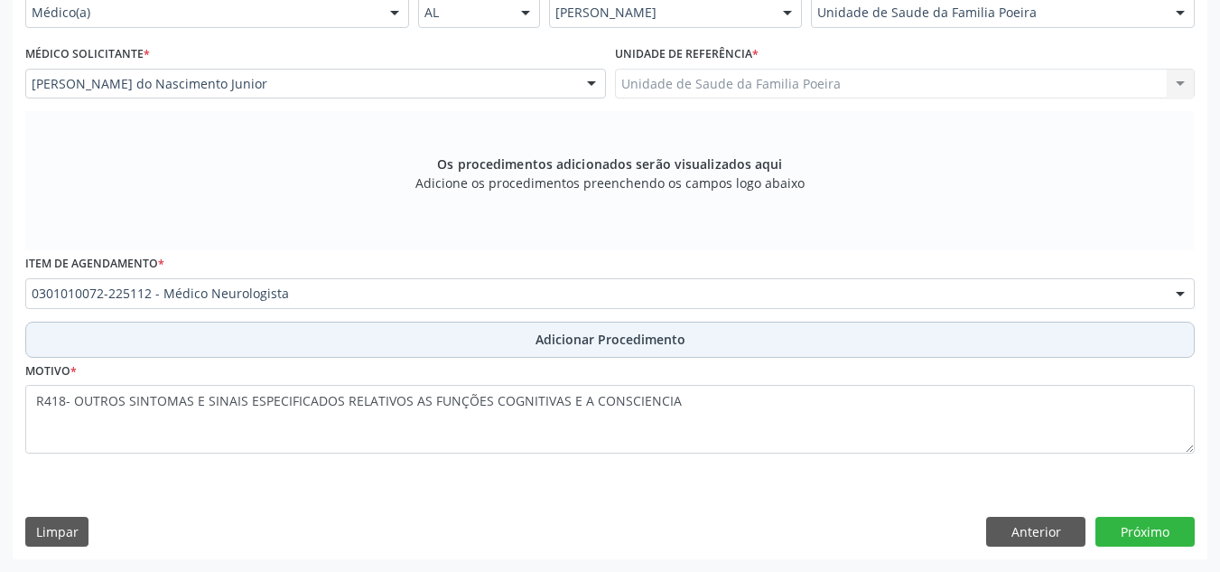
click at [675, 341] on span "Adicionar Procedimento" at bounding box center [610, 339] width 150 height 19
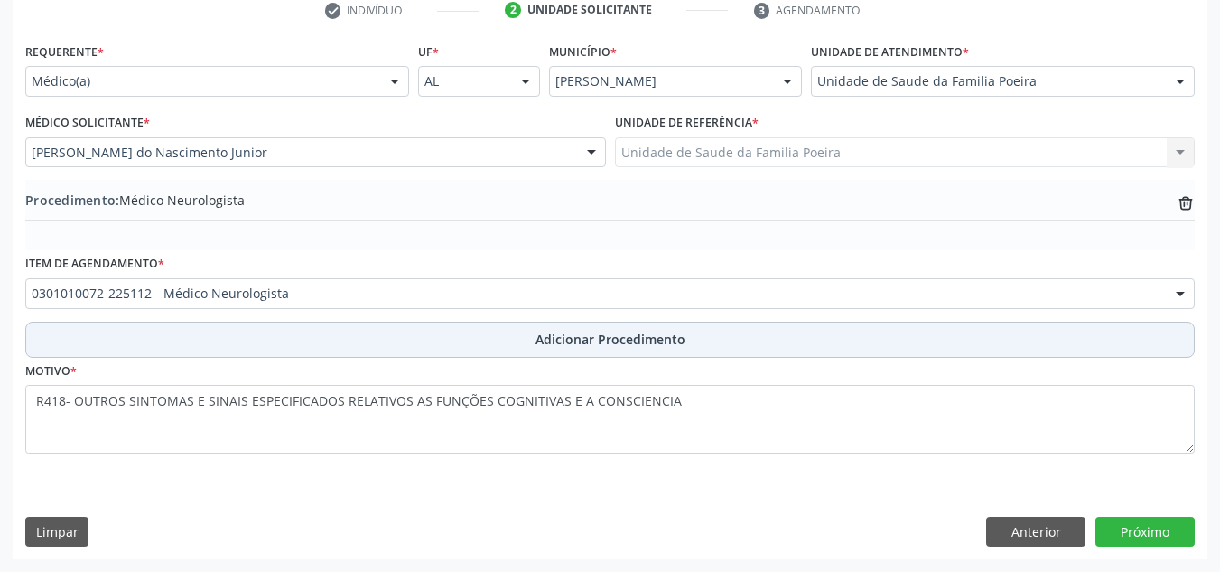
scroll to position [379, 0]
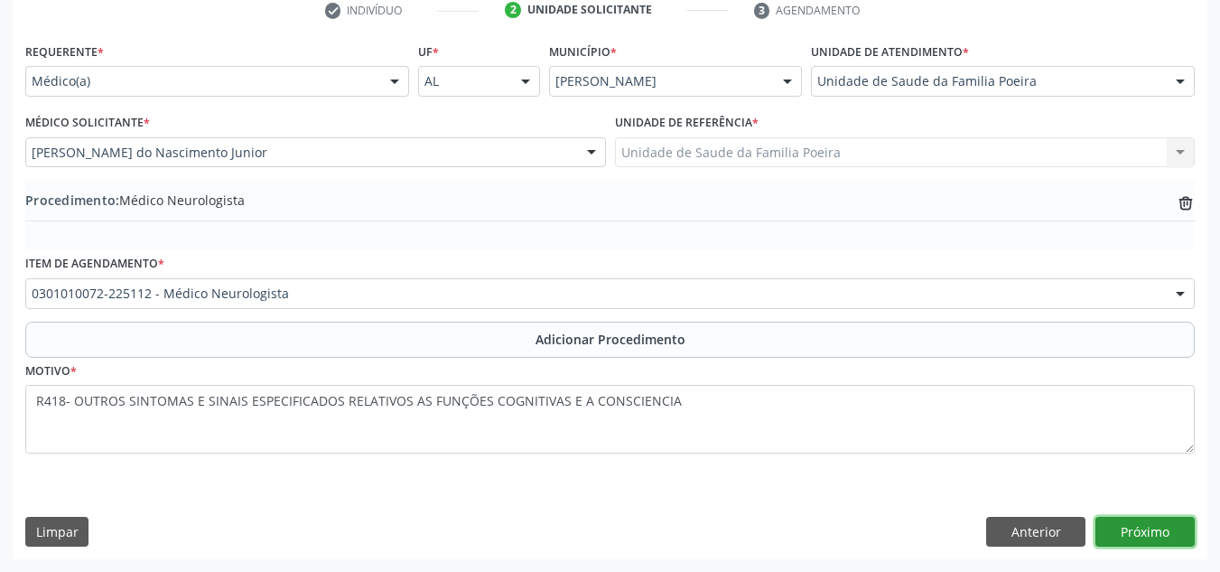
click at [1164, 541] on button "Próximo" at bounding box center [1144, 531] width 99 height 31
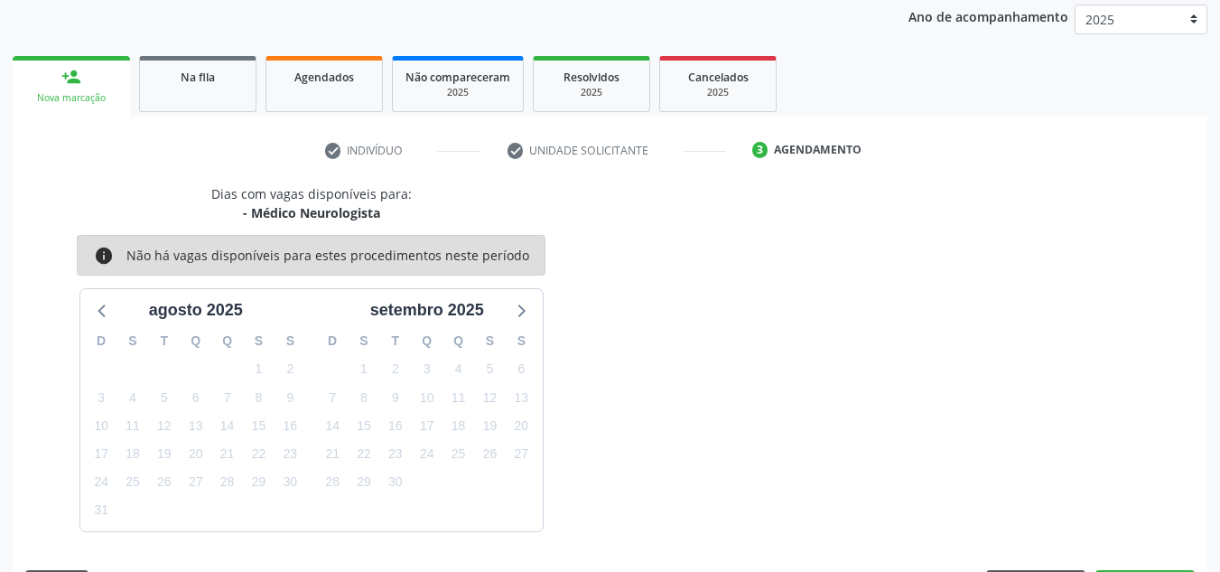
scroll to position [293, 0]
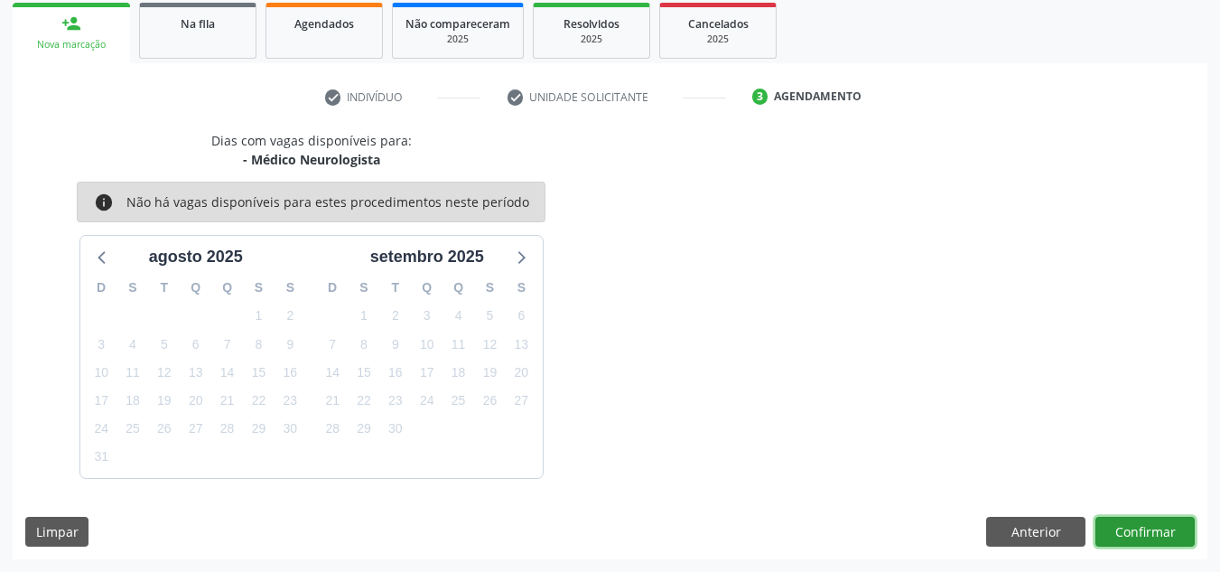
click at [1144, 532] on button "Confirmar" at bounding box center [1144, 531] width 99 height 31
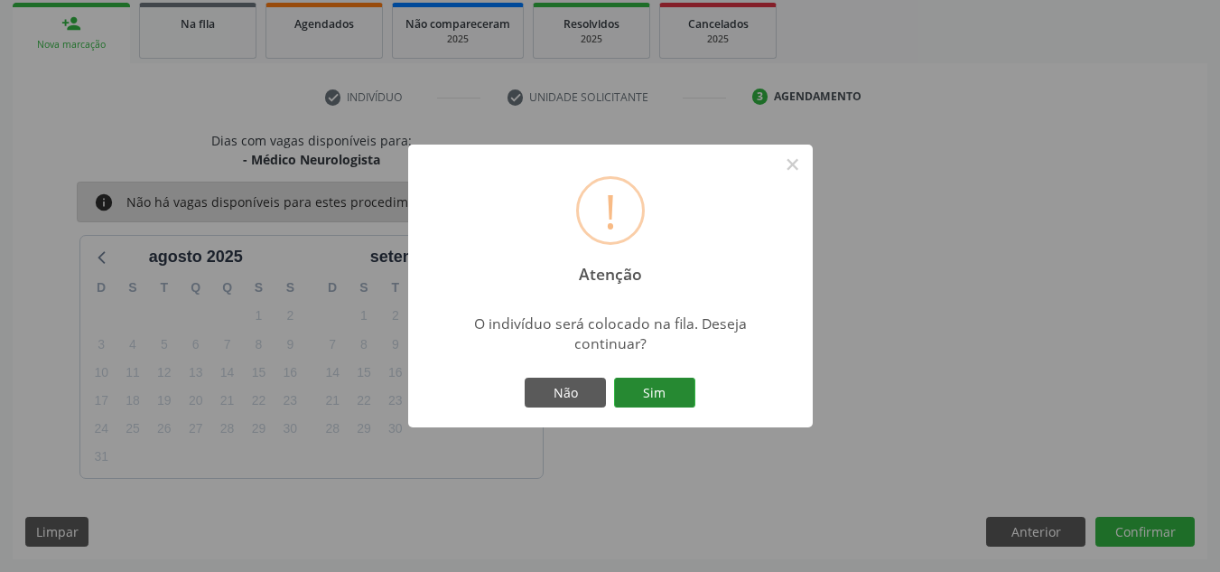
click at [663, 401] on button "Sim" at bounding box center [654, 392] width 81 height 31
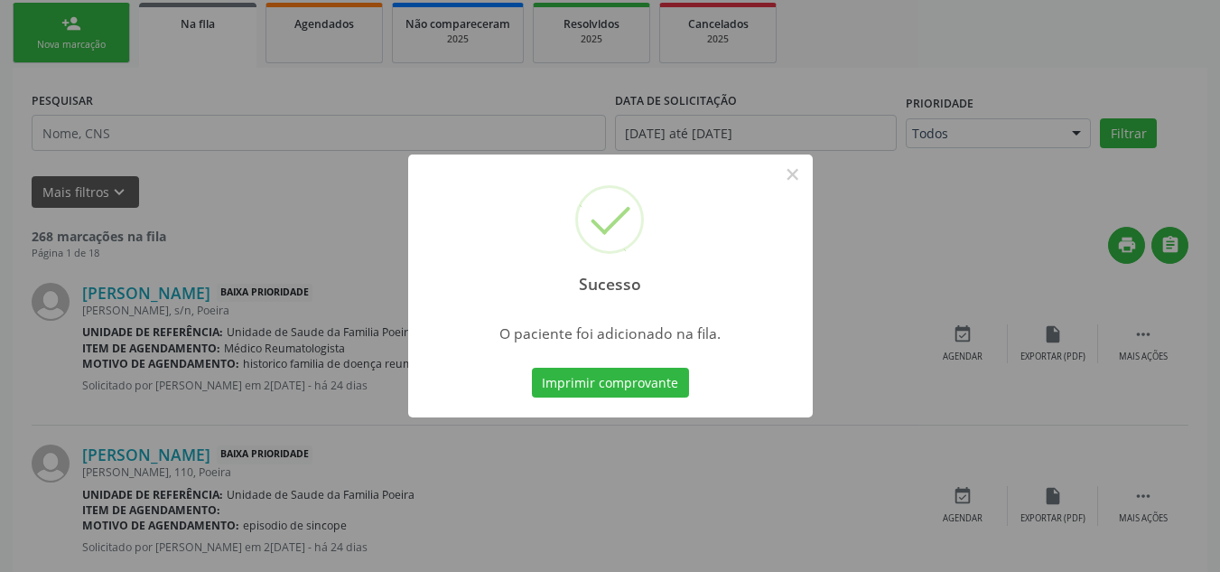
scroll to position [56, 0]
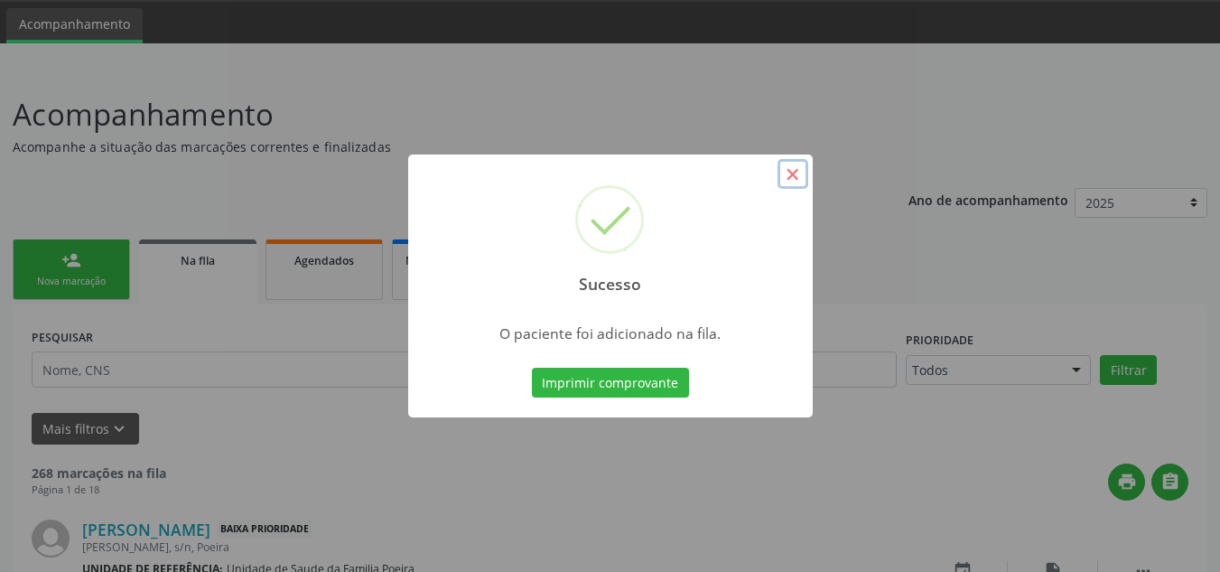
click at [794, 168] on button "×" at bounding box center [792, 174] width 31 height 31
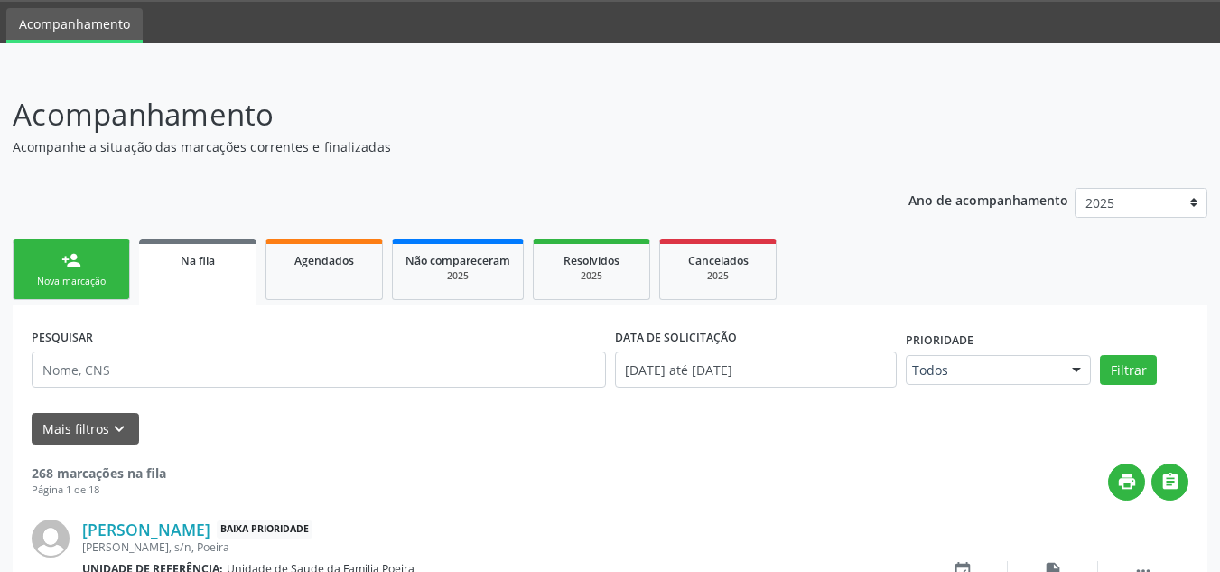
drag, startPoint x: 93, startPoint y: 265, endPoint x: 142, endPoint y: 284, distance: 52.3
click at [93, 265] on link "person_add Nova marcação" at bounding box center [71, 269] width 117 height 60
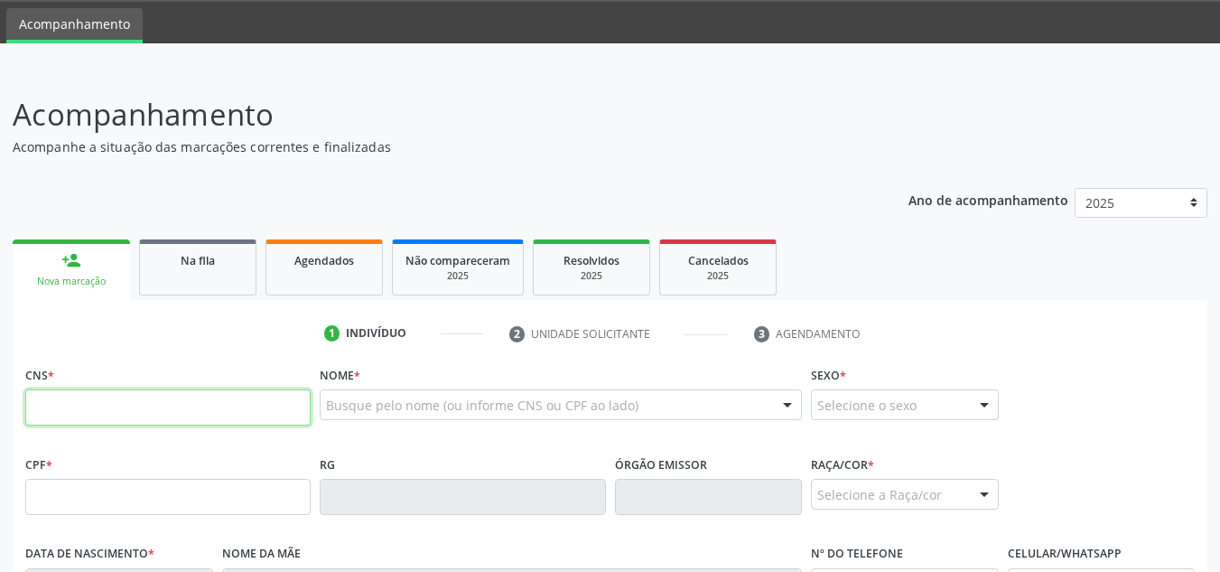
click at [130, 405] on input "text" at bounding box center [167, 407] width 285 height 36
type input "700 0059 7612 6809"
type input "073.553.314-85"
type input "26/12/1966"
type input "Maria Silva de Lima"
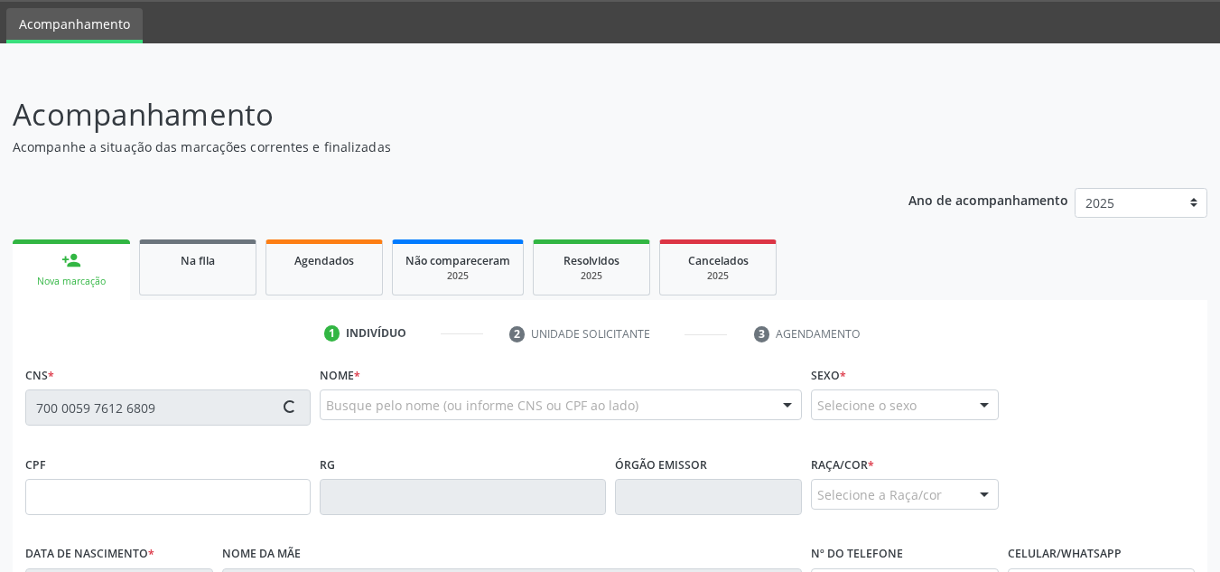
type input "(82) 99937-5107"
type input "S/N"
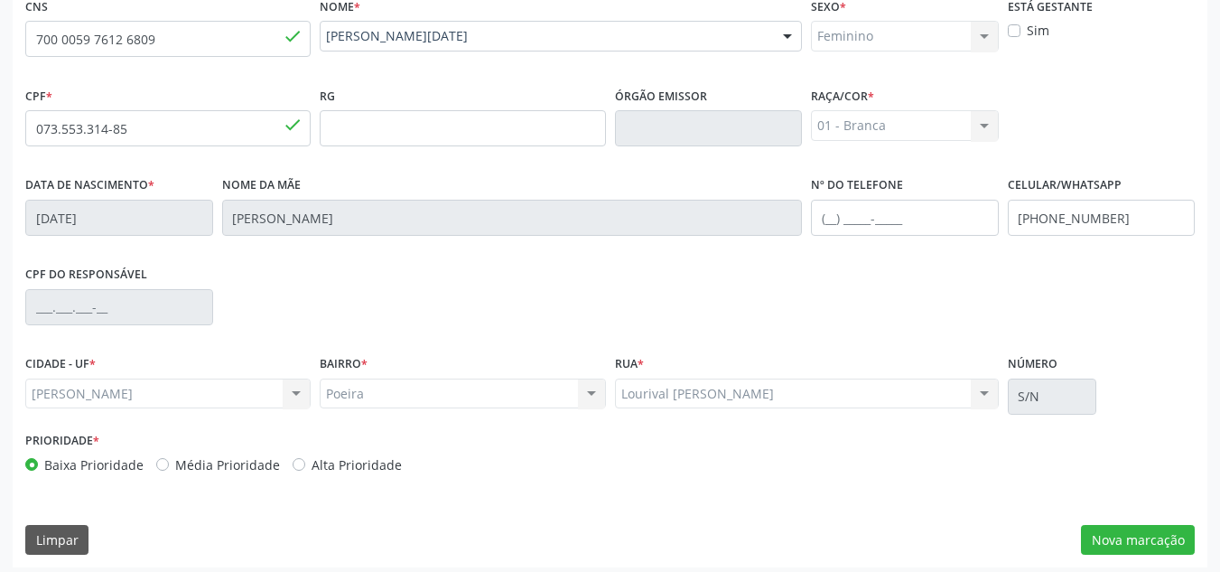
scroll to position [432, 0]
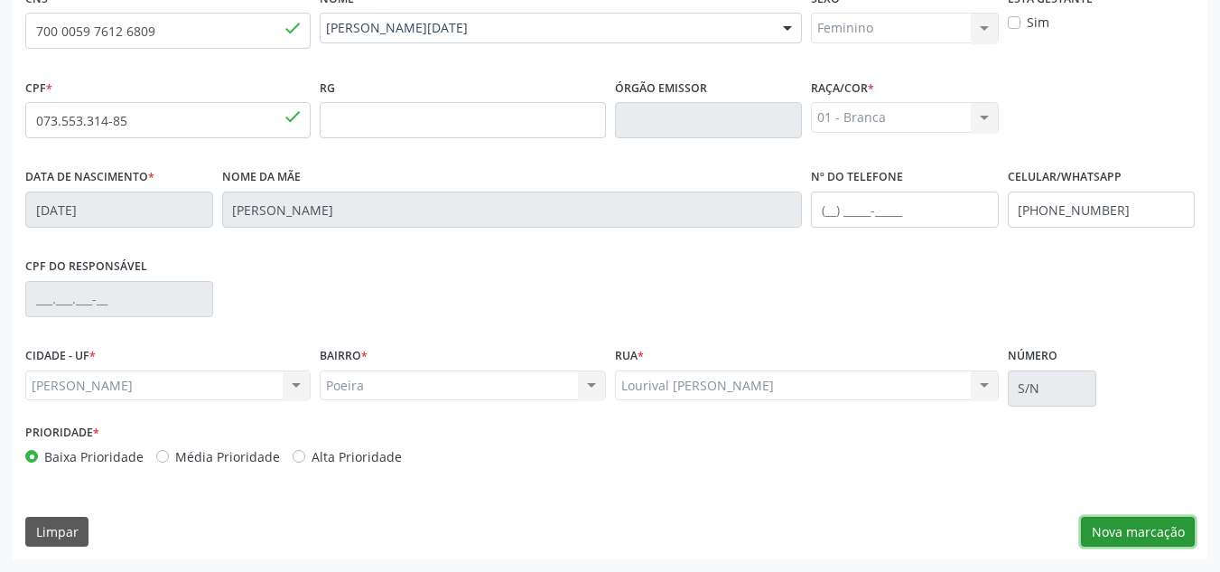
click at [1147, 533] on button "Nova marcação" at bounding box center [1138, 531] width 114 height 31
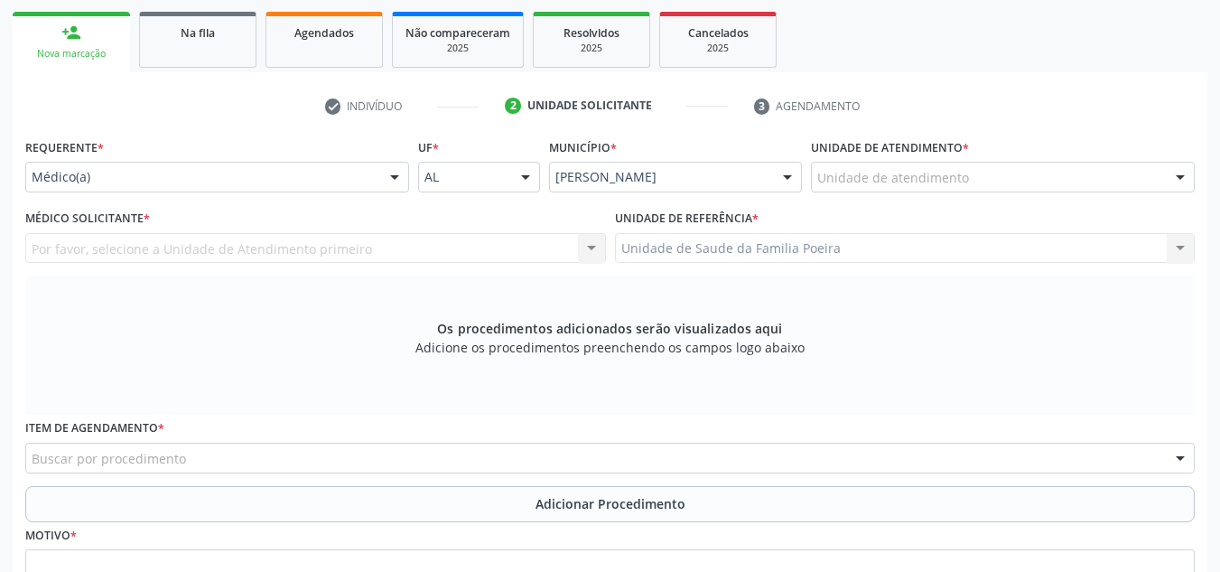
scroll to position [252, 0]
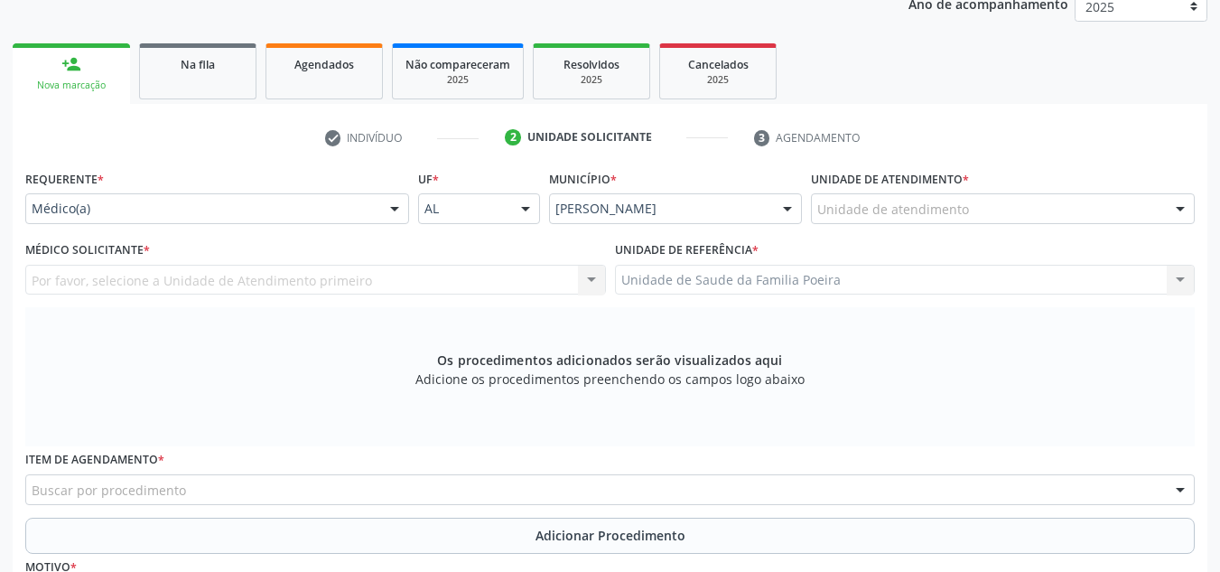
click at [1072, 215] on div "Unidade de atendimento" at bounding box center [1003, 208] width 384 height 31
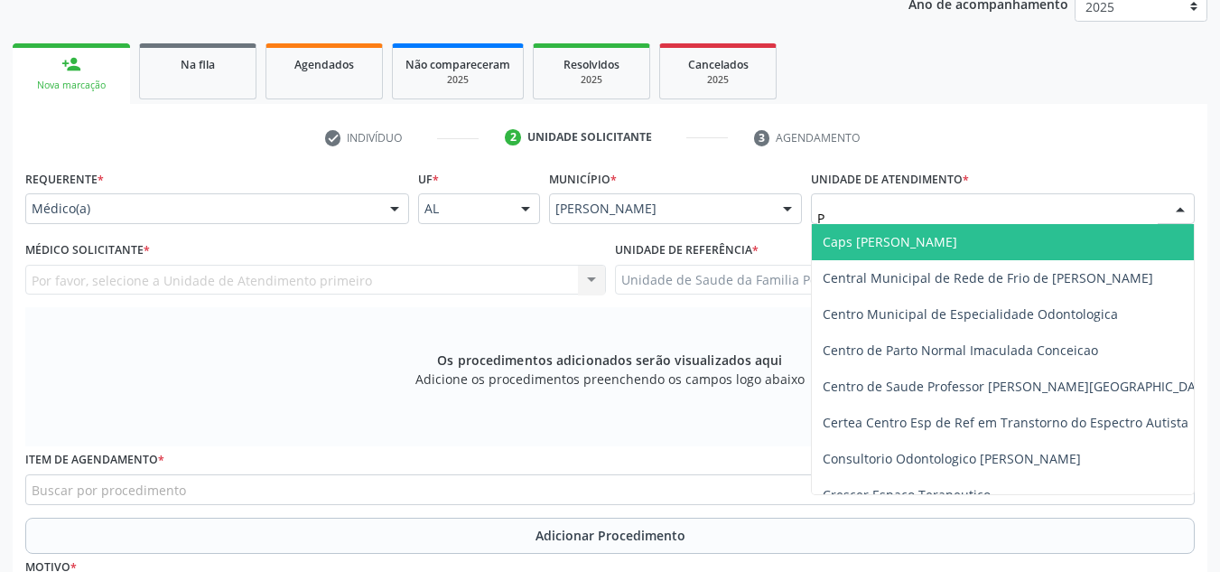
type input "PO"
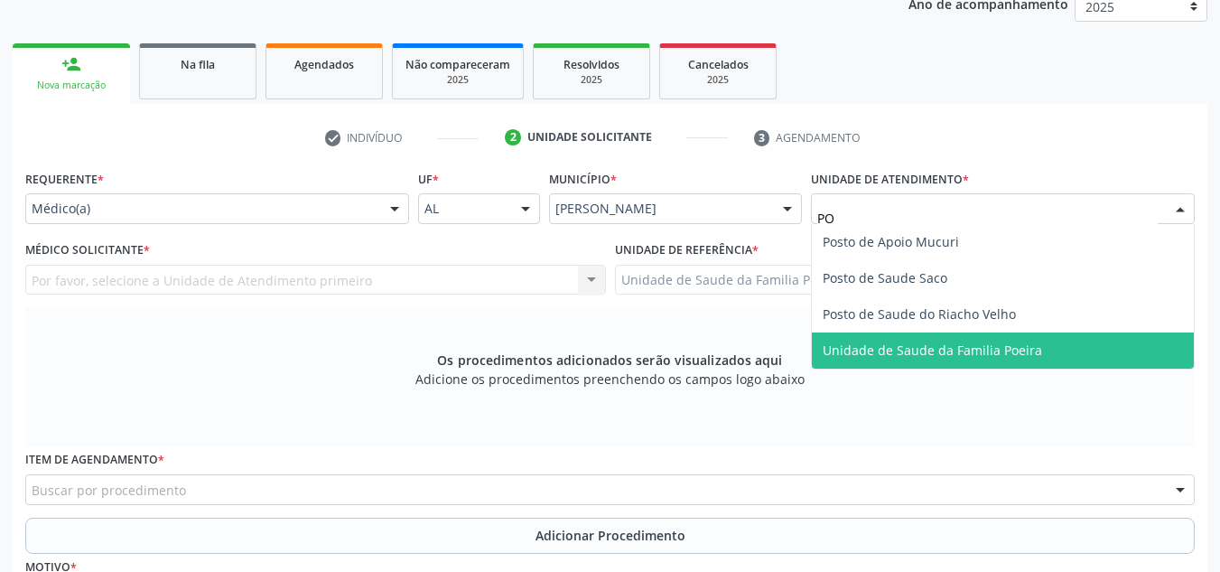
click at [1028, 355] on span "Unidade de Saude da Familia Poeira" at bounding box center [932, 349] width 219 height 17
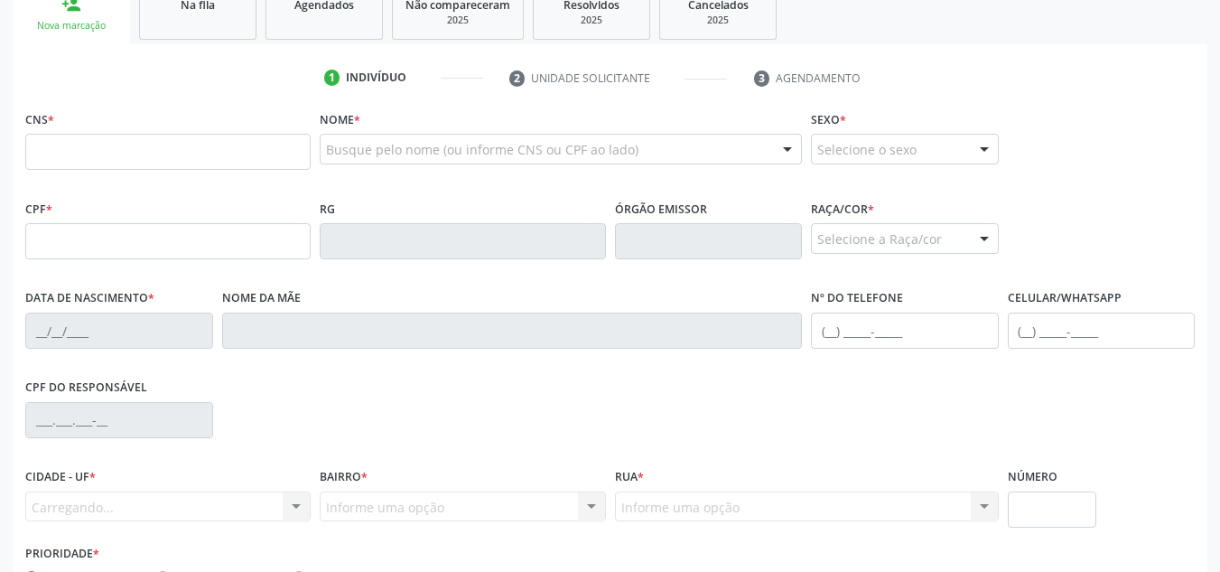
scroll to position [312, 0]
type input "702 1077 6063 8396"
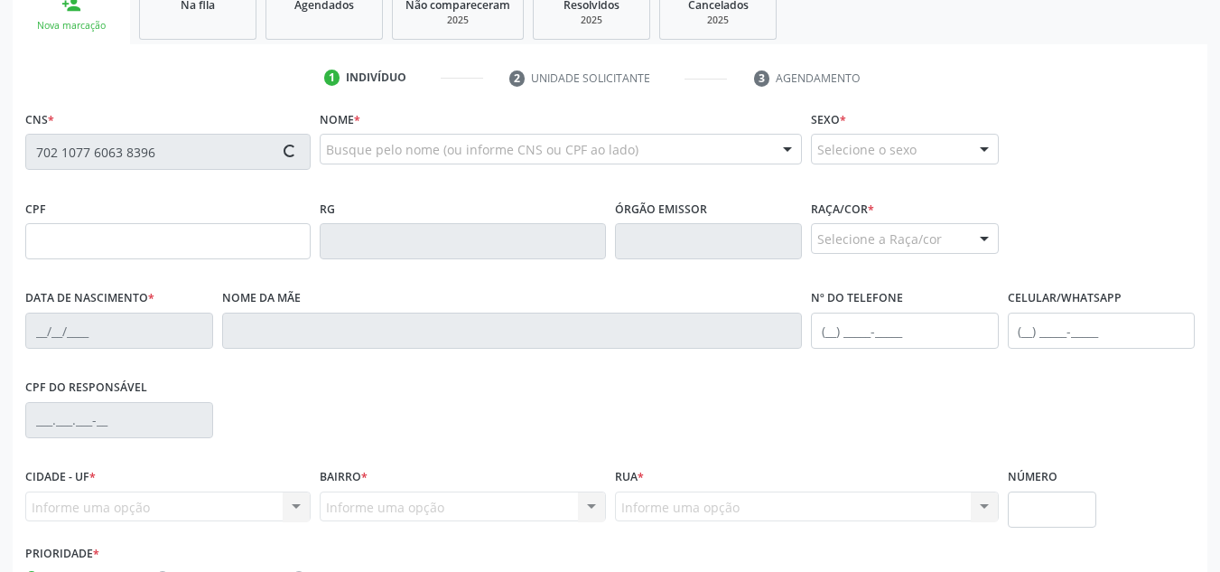
type input "788.167.004-59"
type input "06/07/1975"
type input "Maria Luzia dos Santos Lima"
type input "(82) 99326-4880"
type input "796"
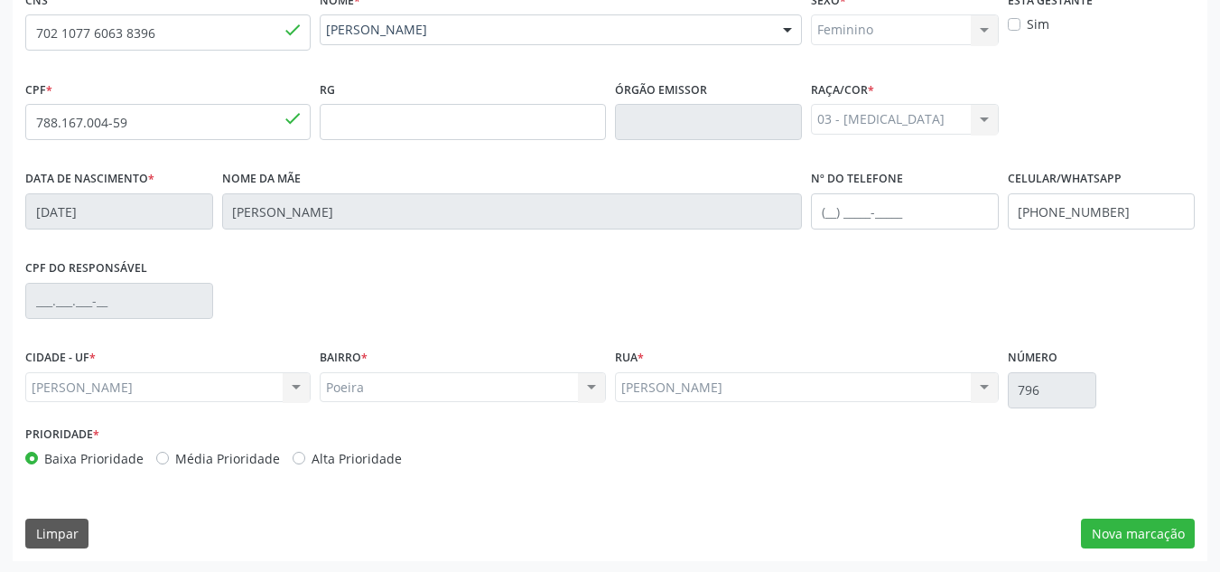
scroll to position [432, 0]
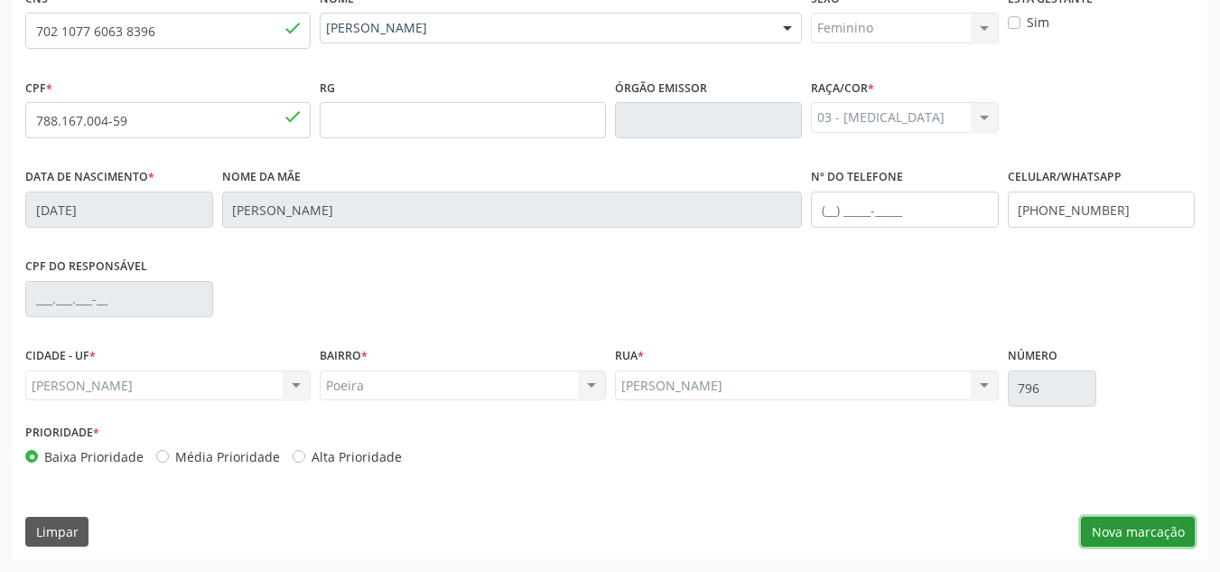
click at [1164, 535] on button "Nova marcação" at bounding box center [1138, 531] width 114 height 31
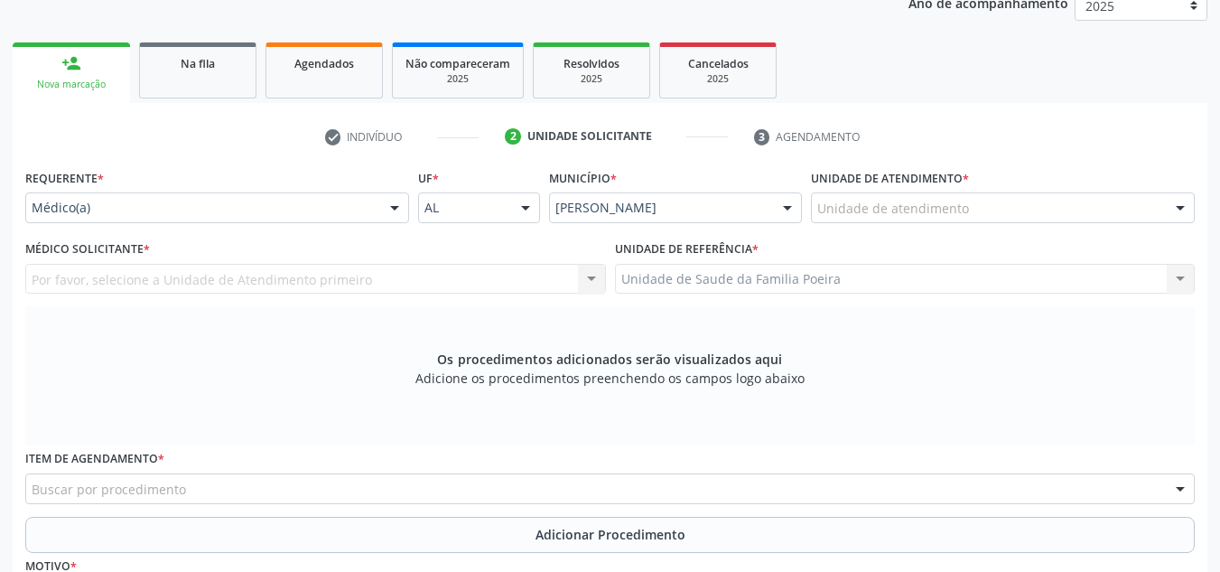
scroll to position [252, 0]
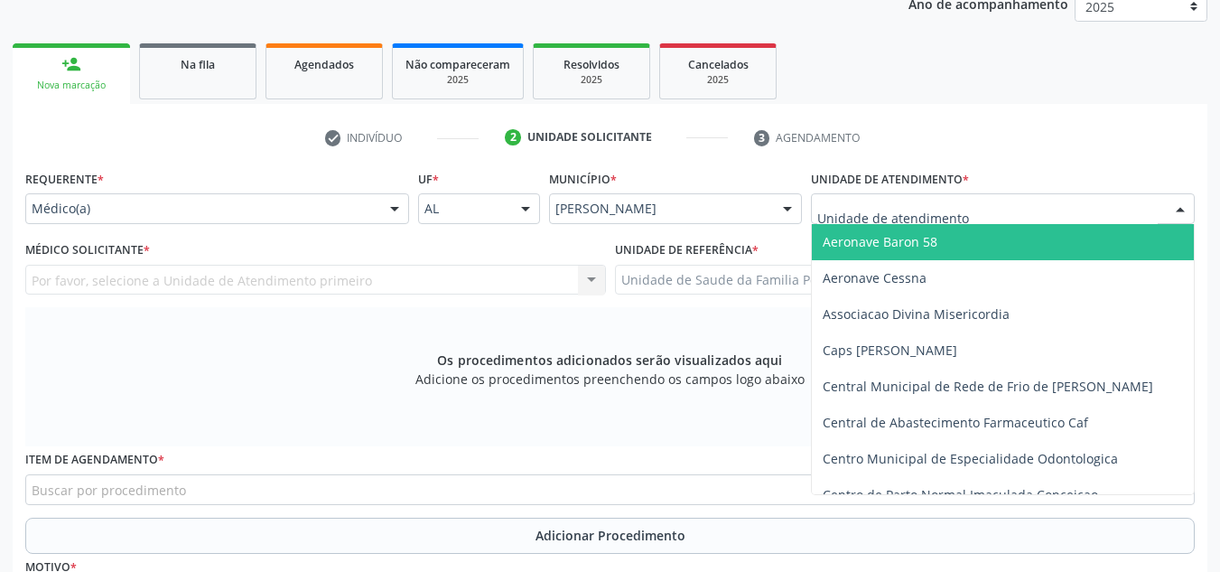
click at [1167, 210] on div at bounding box center [1180, 209] width 27 height 31
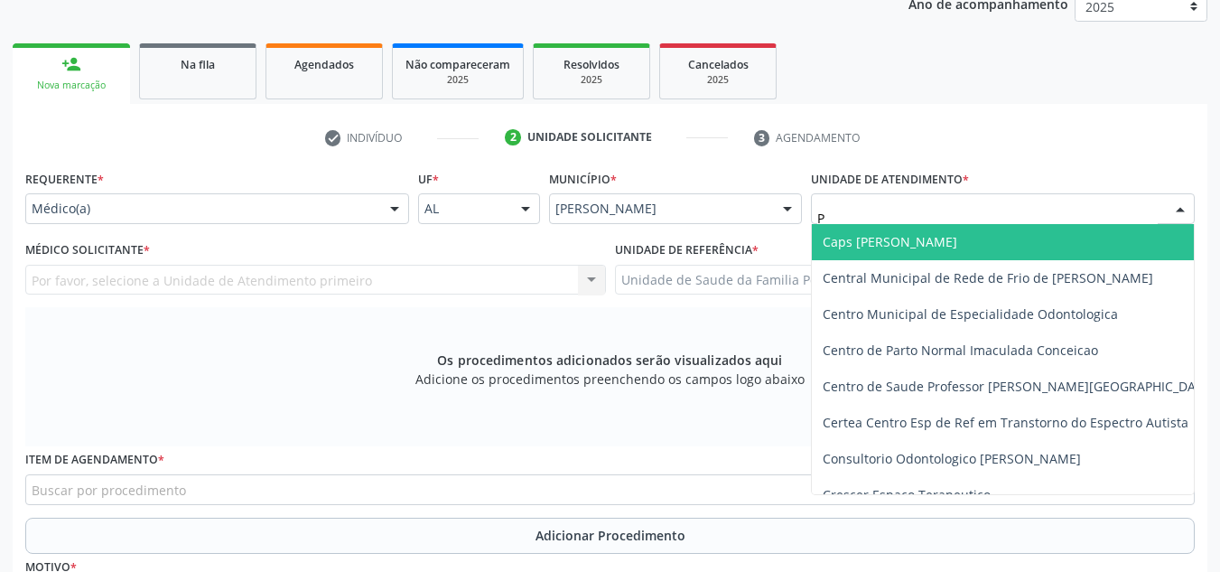
type input "PO"
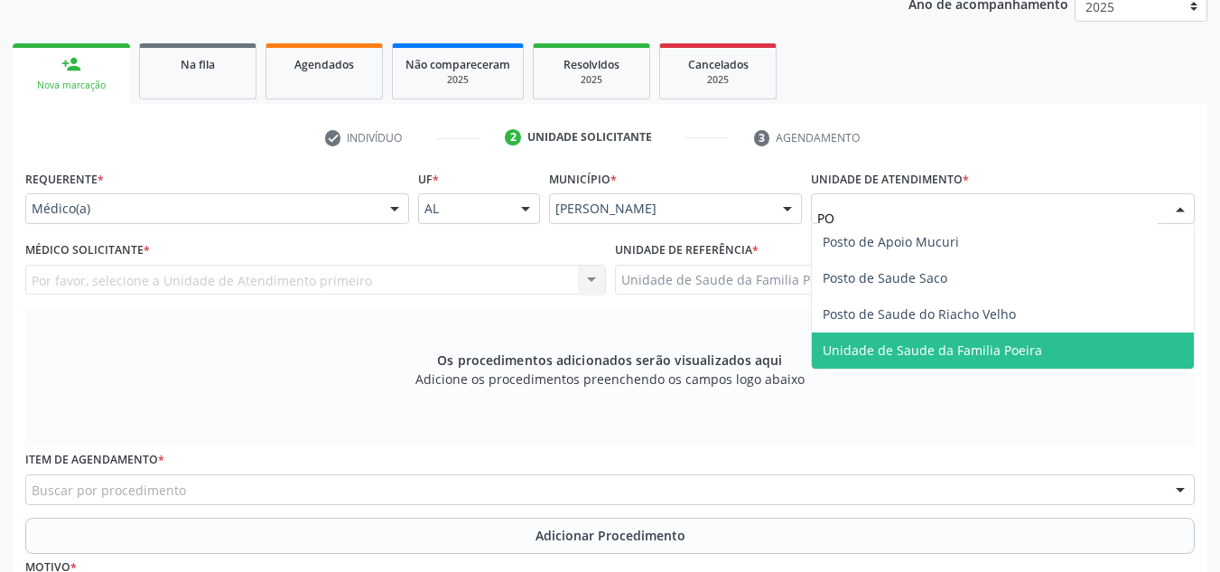
click at [1027, 363] on span "Unidade de Saude da Familia Poeira" at bounding box center [1003, 350] width 382 height 36
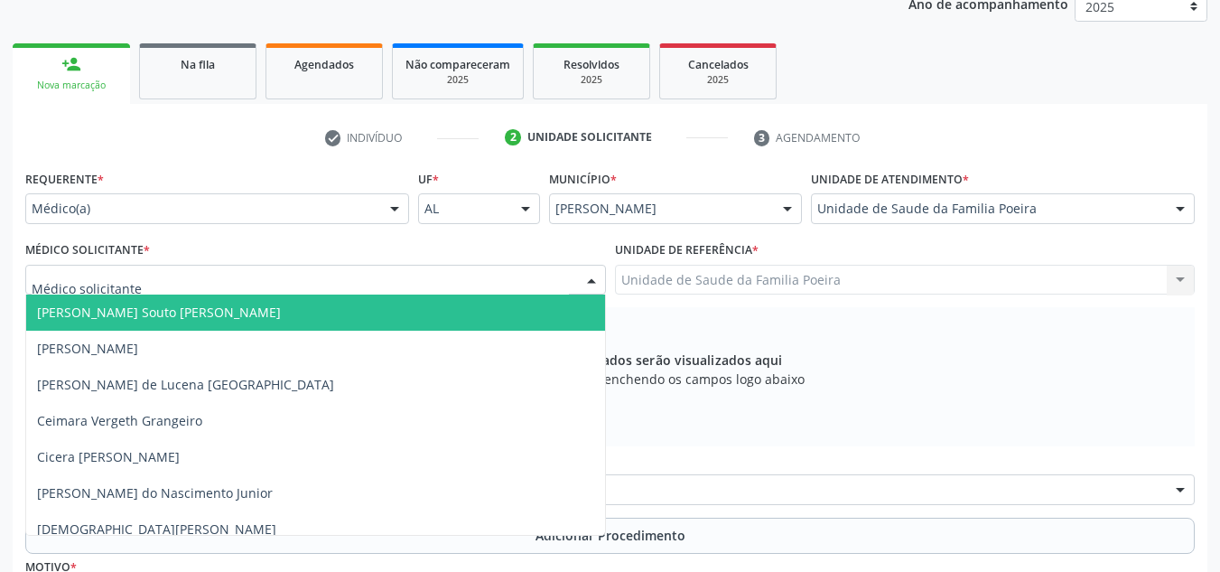
click at [175, 278] on div at bounding box center [315, 280] width 581 height 31
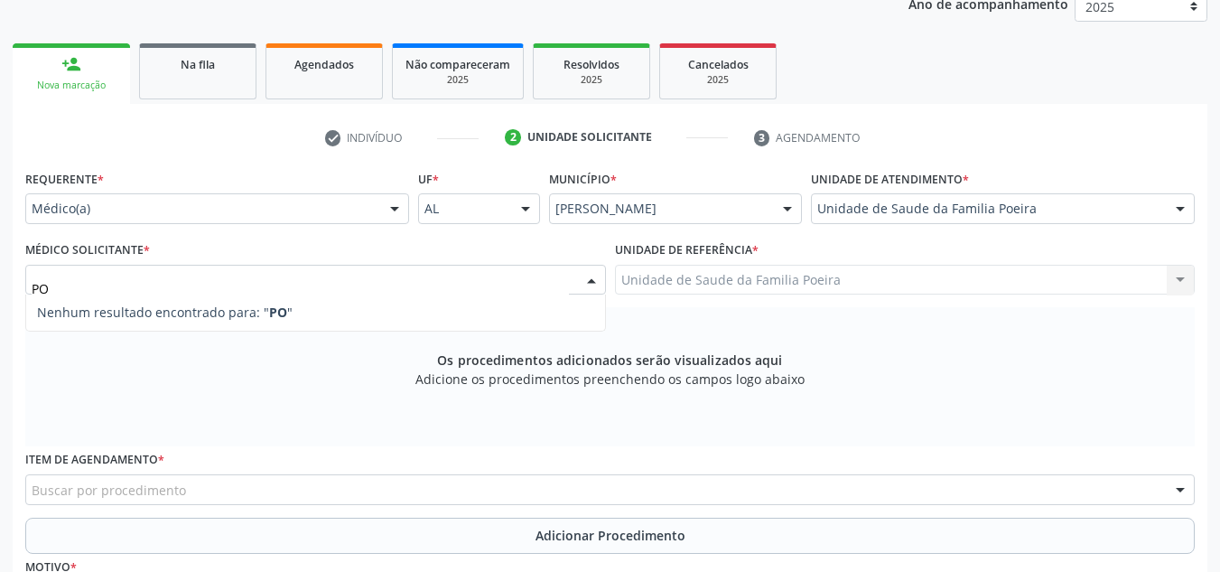
type input "P"
click at [247, 275] on div "Médico solicitante" at bounding box center [315, 280] width 581 height 31
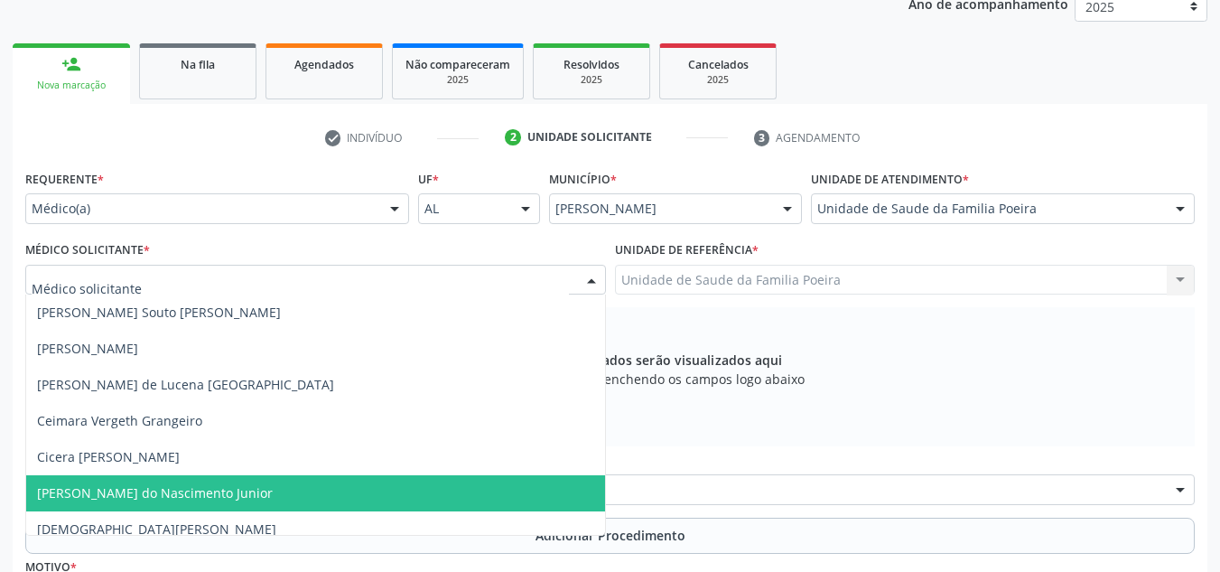
click at [153, 492] on span "[PERSON_NAME] do Nascimento Junior" at bounding box center [155, 492] width 236 height 17
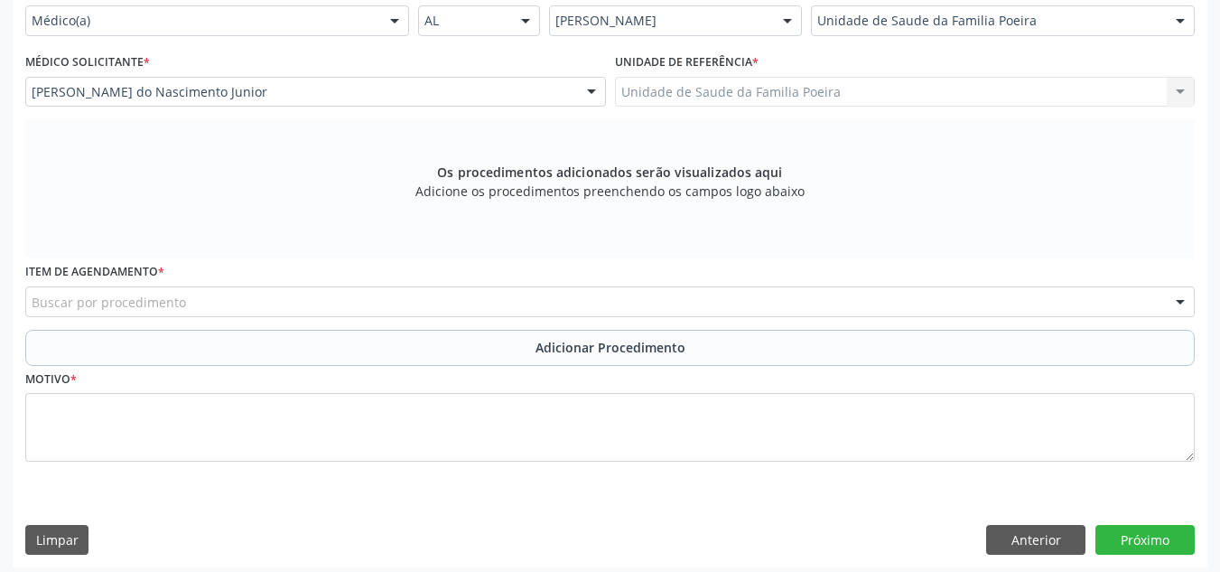
scroll to position [448, 0]
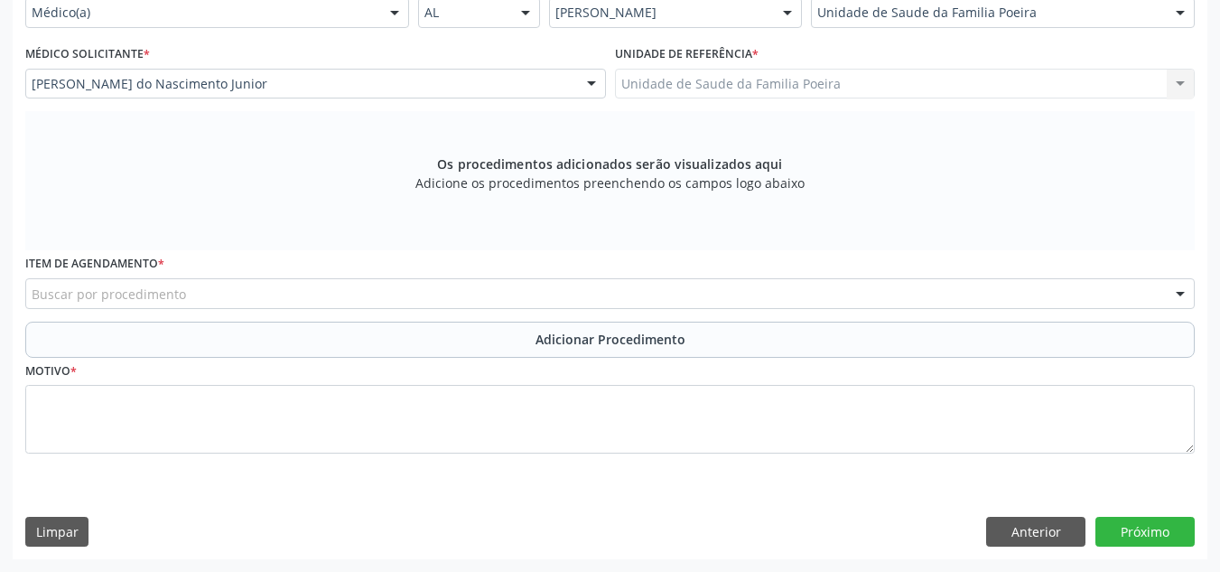
click at [211, 307] on div "Buscar por procedimento" at bounding box center [609, 293] width 1169 height 31
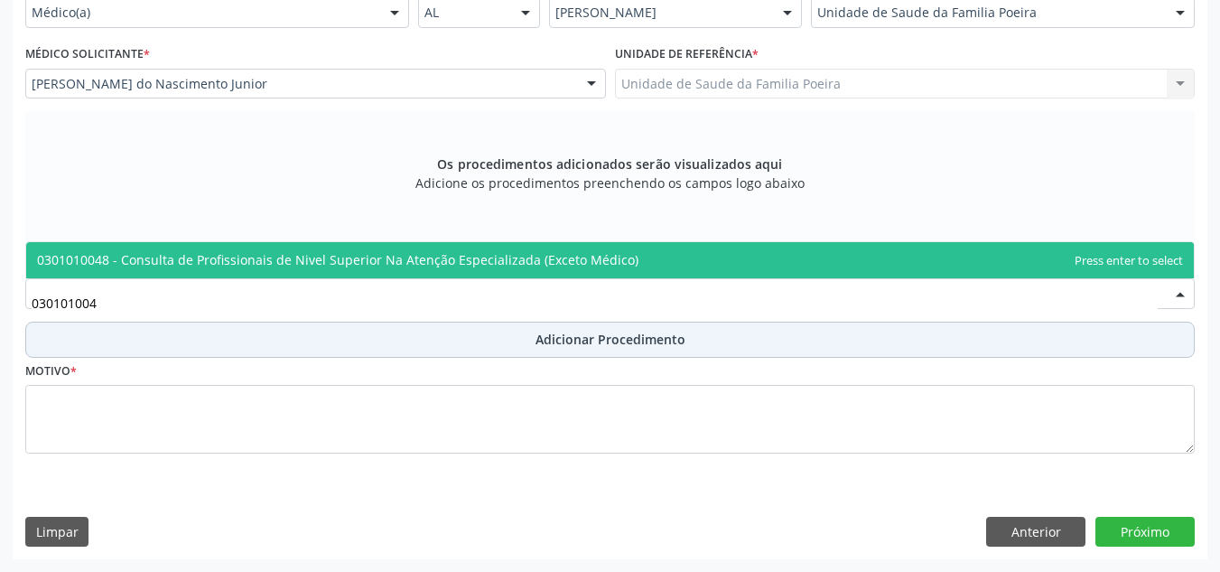
type input "0301010048"
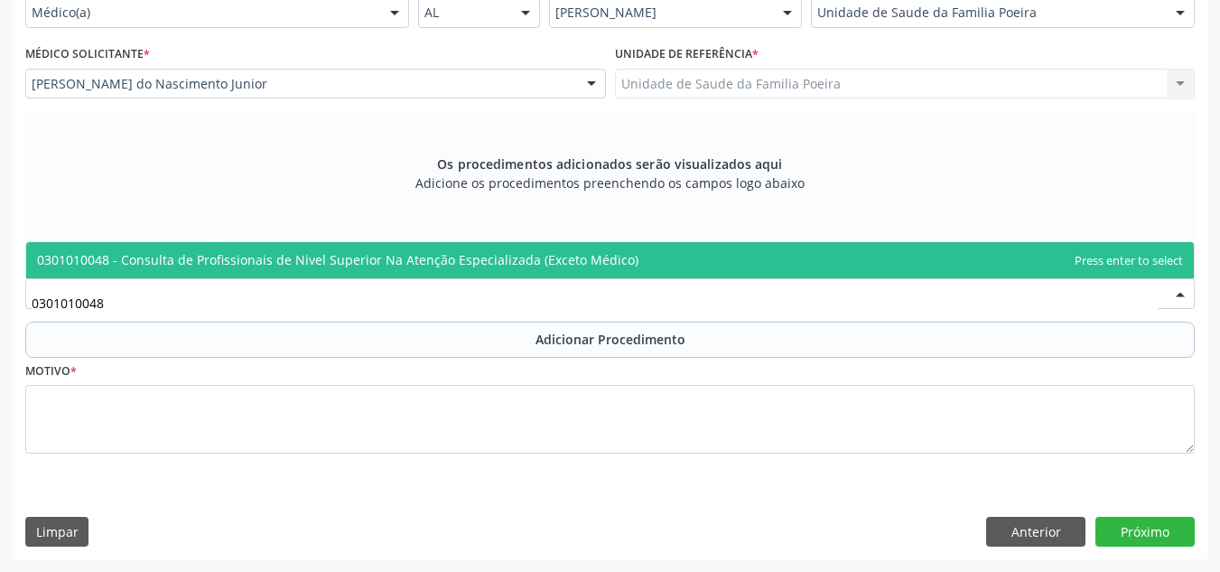
click at [343, 252] on span "0301010048 - Consulta de Profissionais de Nivel Superior Na Atenção Especializa…" at bounding box center [337, 259] width 601 height 17
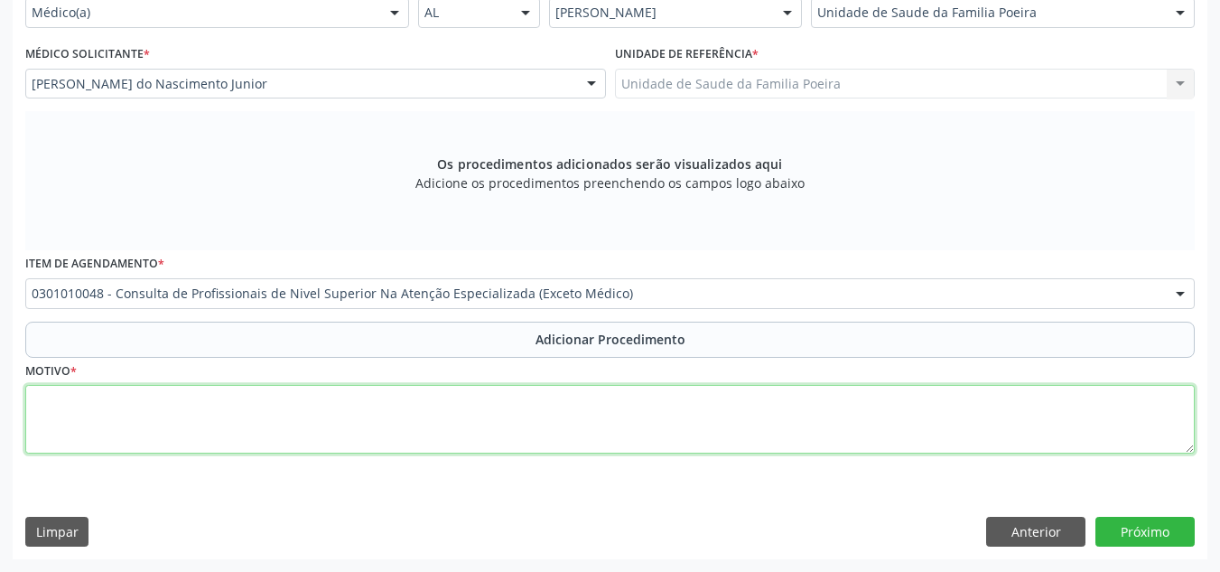
click at [240, 426] on textarea at bounding box center [609, 419] width 1169 height 69
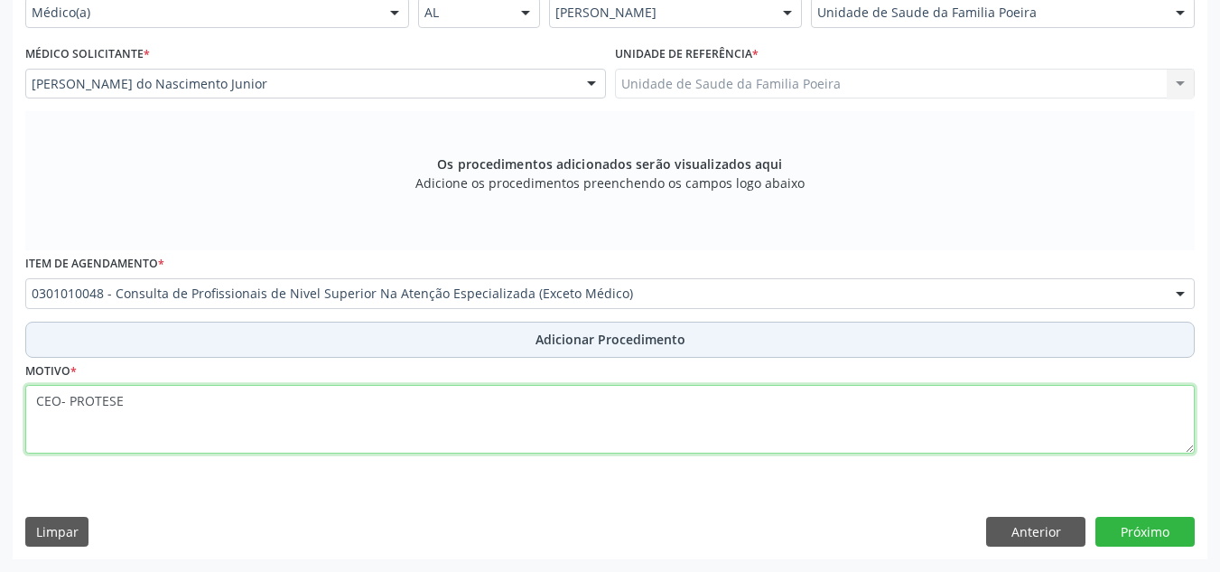
type textarea "CEO- PROTESE"
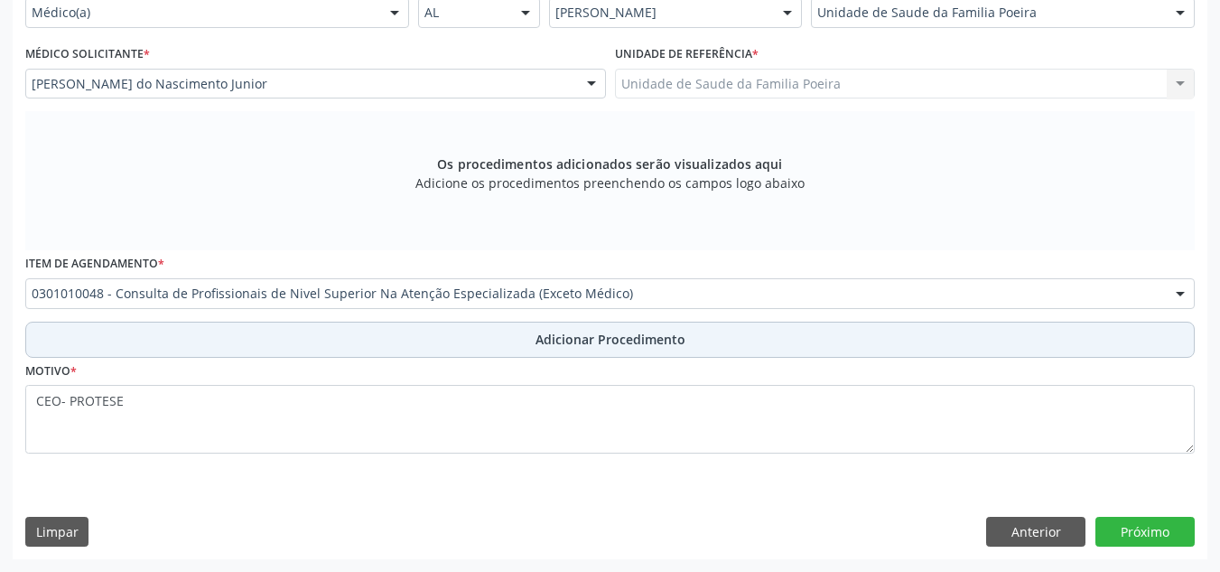
click at [593, 348] on span "Adicionar Procedimento" at bounding box center [610, 339] width 150 height 19
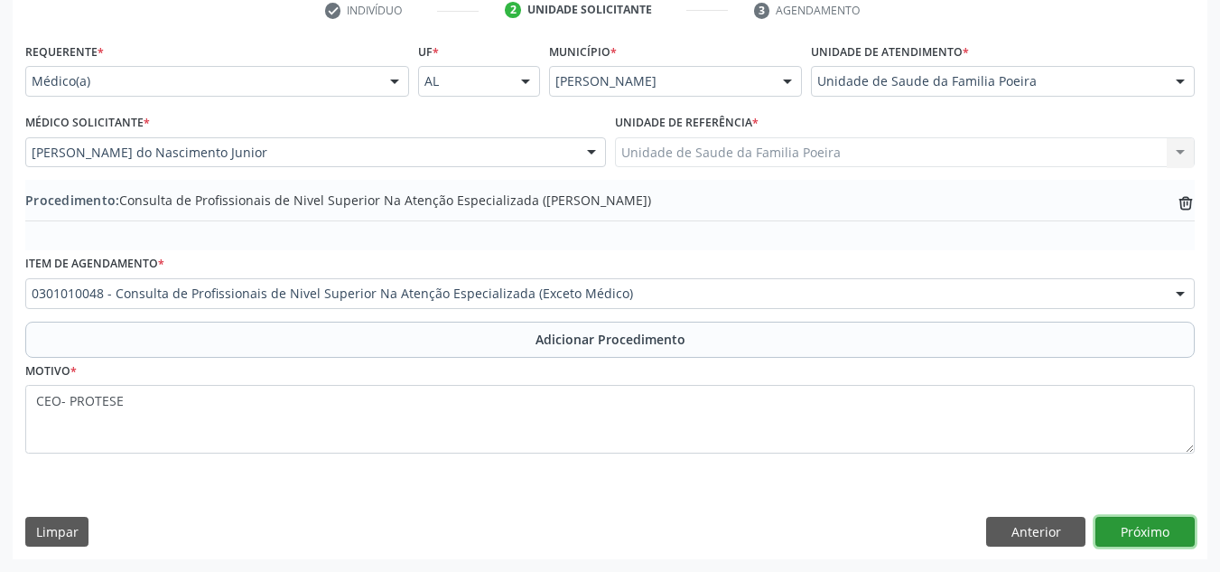
click at [1107, 520] on button "Próximo" at bounding box center [1144, 531] width 99 height 31
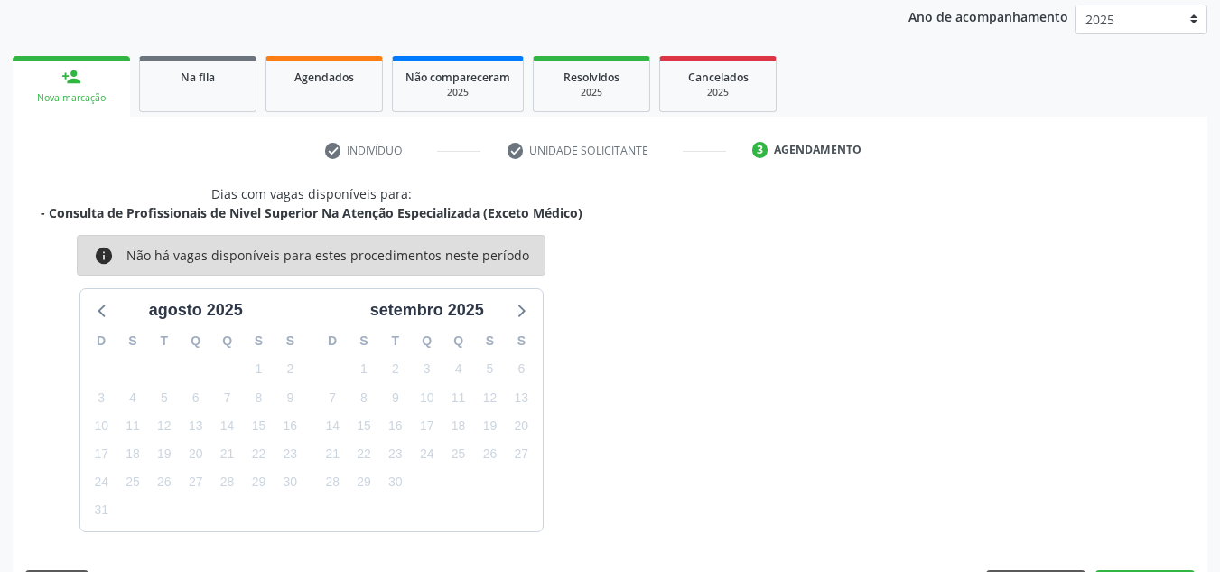
scroll to position [293, 0]
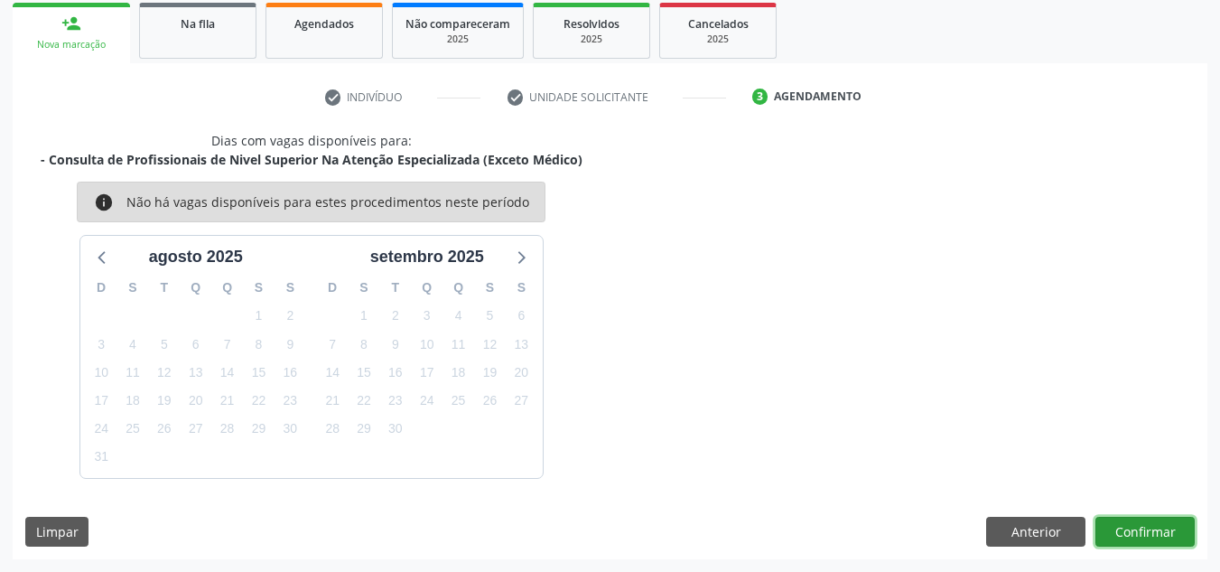
click at [1136, 525] on button "Confirmar" at bounding box center [1144, 531] width 99 height 31
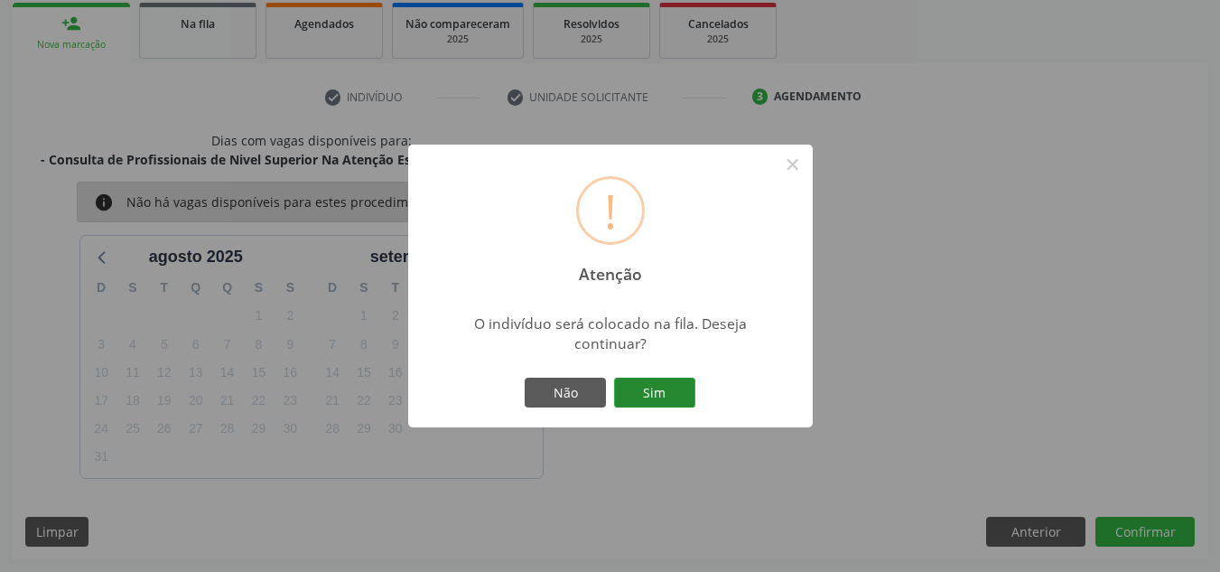
click at [655, 389] on button "Sim" at bounding box center [654, 392] width 81 height 31
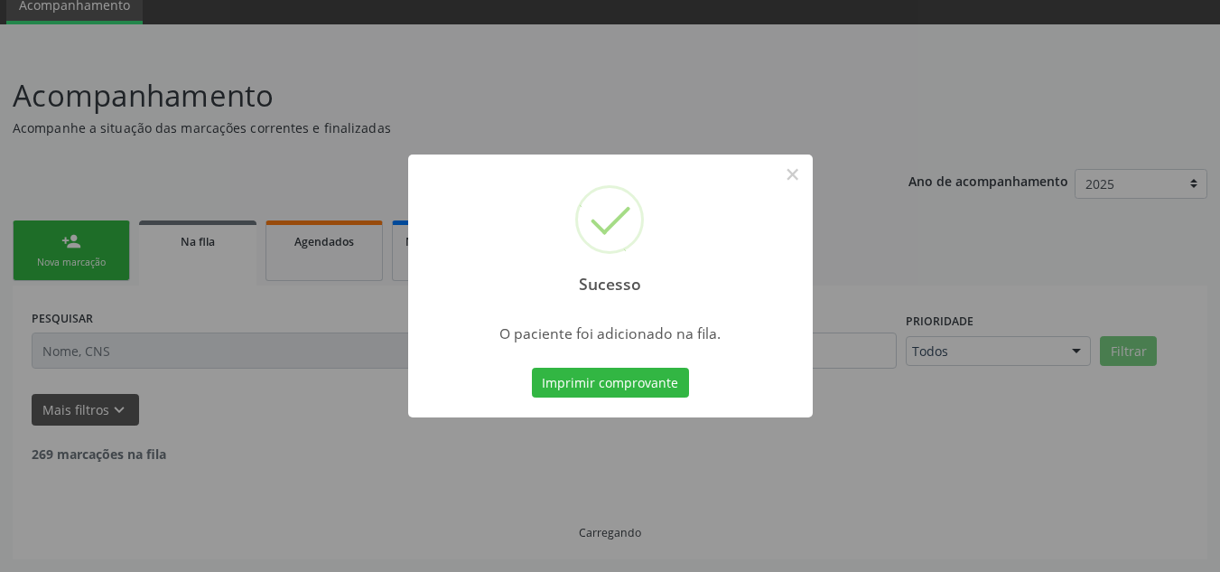
scroll to position [56, 0]
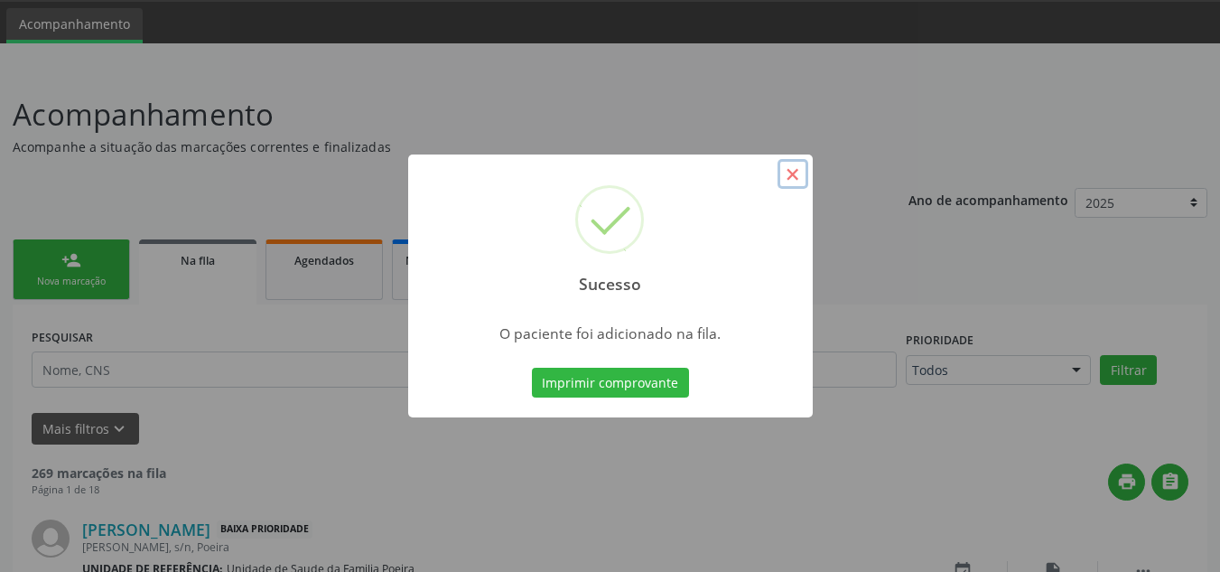
click at [793, 181] on button "×" at bounding box center [792, 174] width 31 height 31
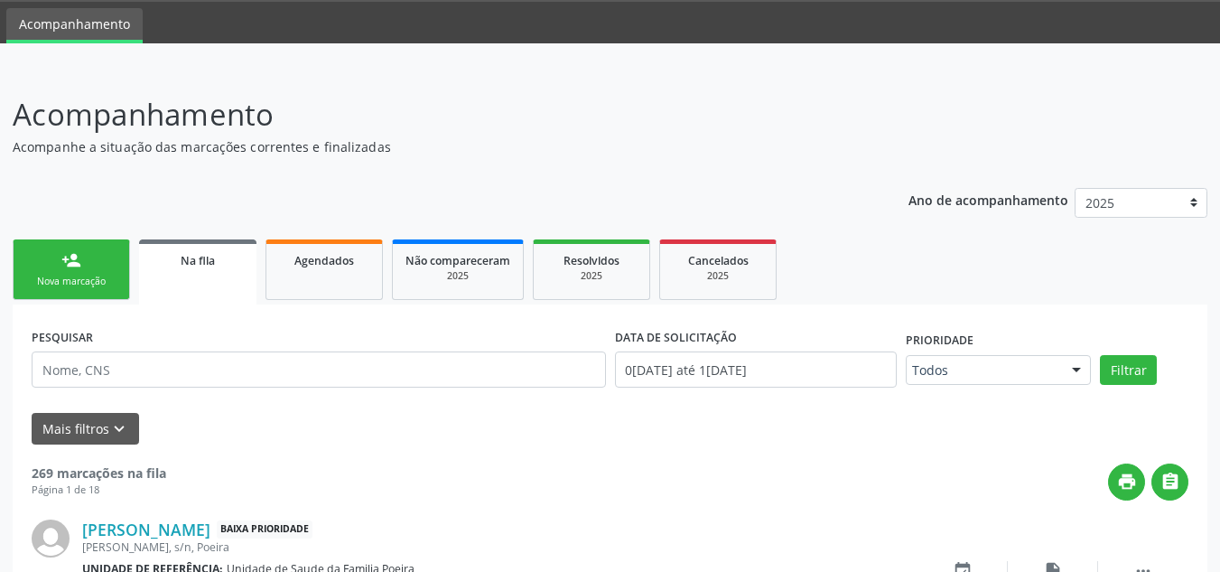
click at [62, 274] on div "Nova marcação" at bounding box center [71, 281] width 90 height 14
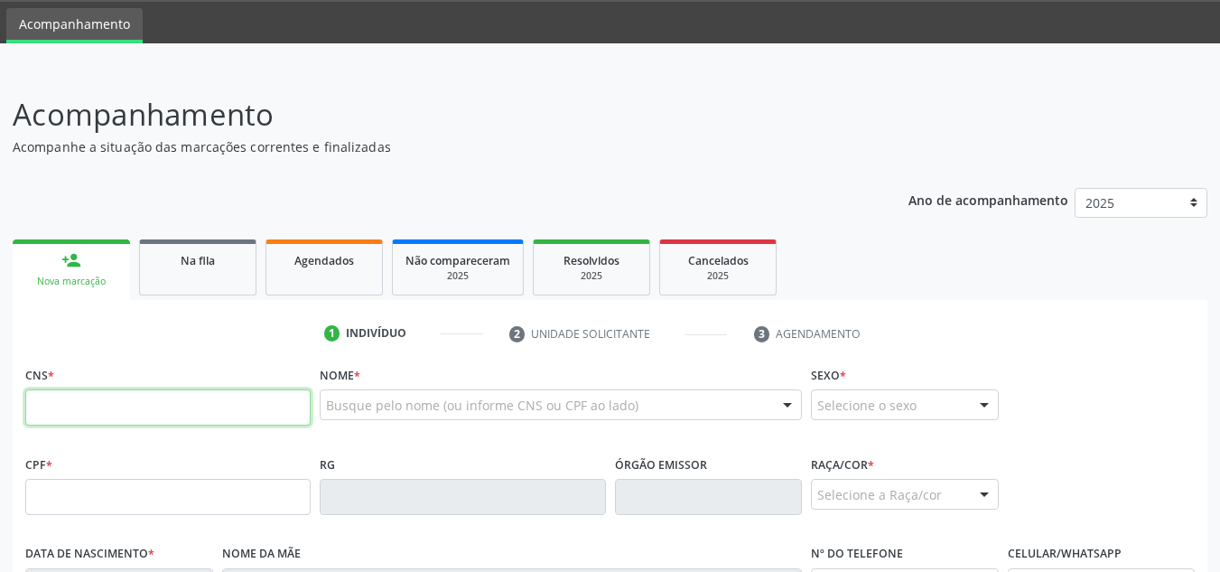
click at [92, 412] on input "text" at bounding box center [167, 407] width 285 height 36
type input "705 0098 7349 0251"
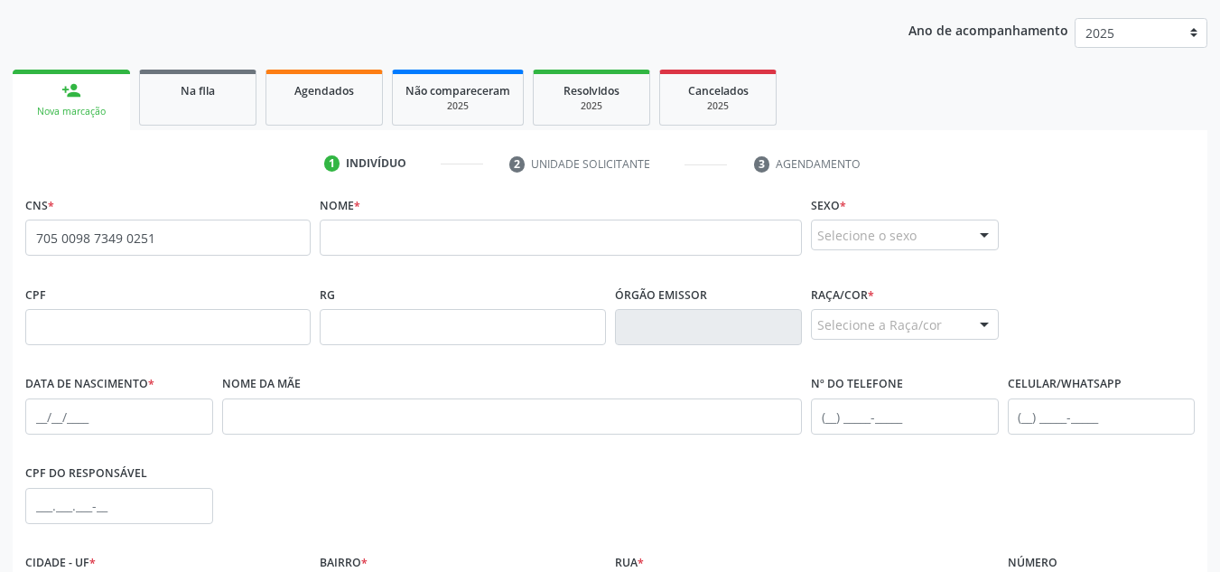
scroll to position [237, 0]
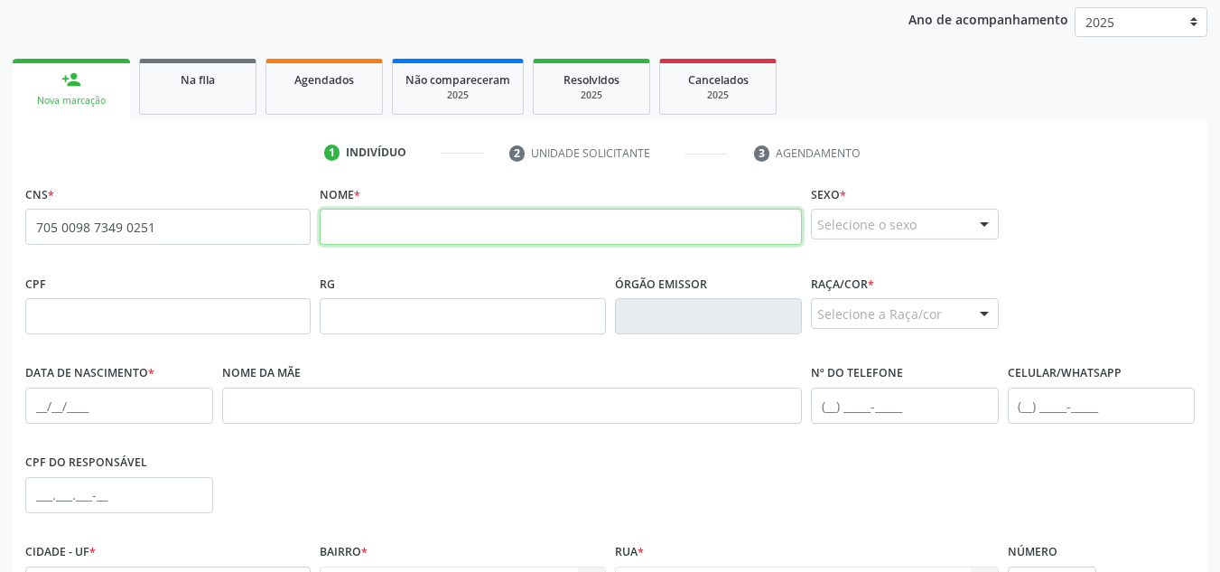
paste input "Maria Eduarda dos Santos Costa da Silva"
type input "Maria Eduarda dos Santos Costa da Silva"
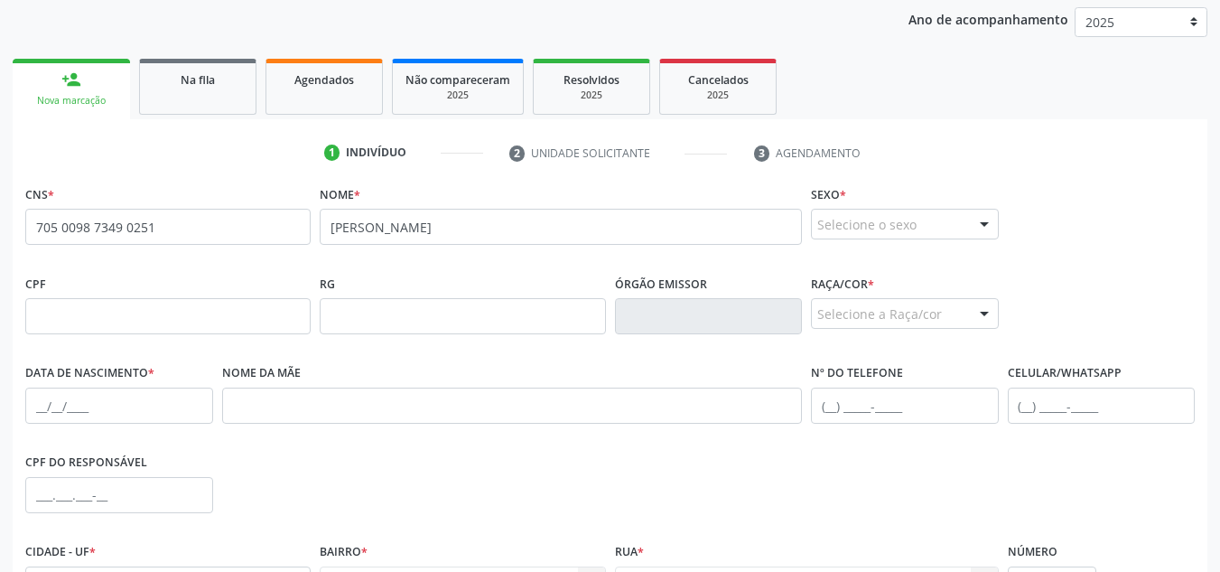
click at [978, 218] on div at bounding box center [984, 224] width 27 height 31
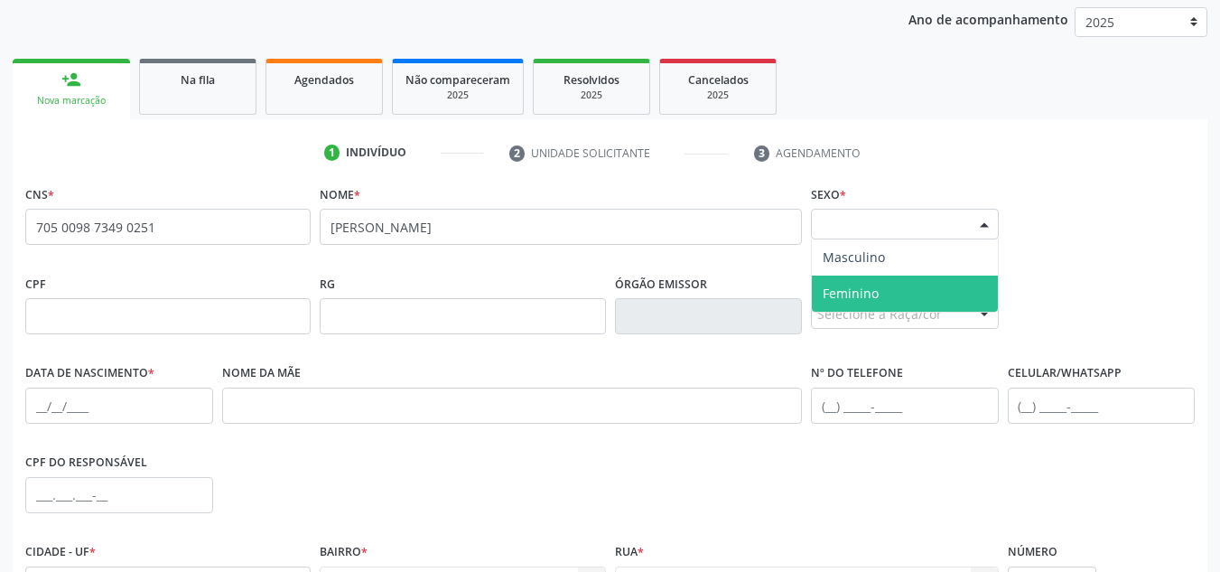
click at [903, 292] on span "Feminino" at bounding box center [905, 293] width 186 height 36
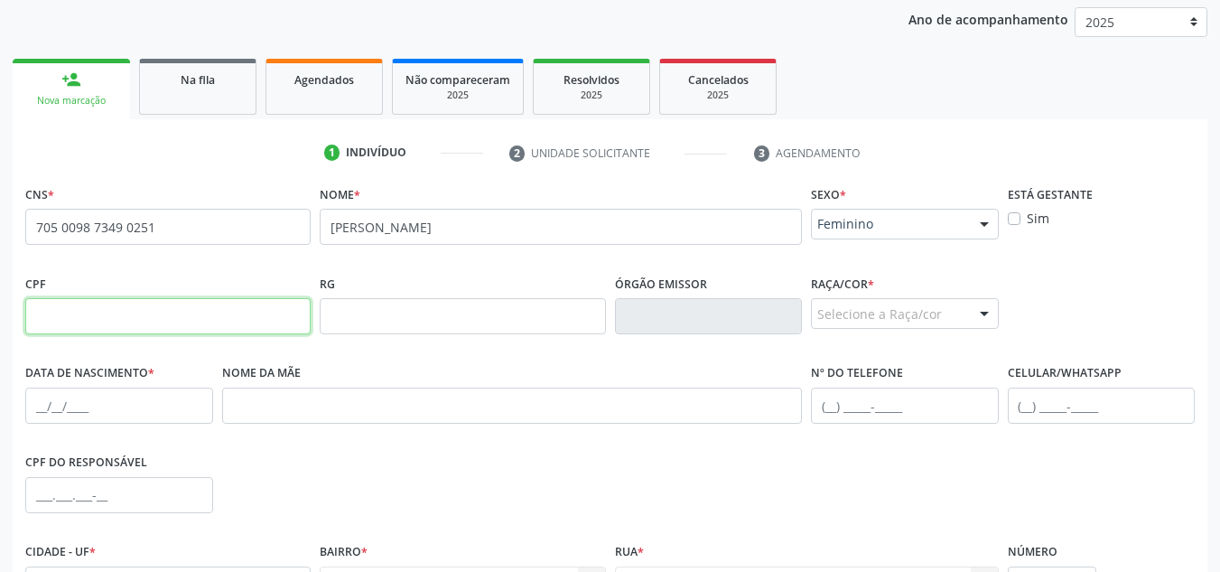
click at [296, 298] on input "text" at bounding box center [167, 316] width 285 height 36
paste input "119.493.904-03"
type input "119.493.904-03"
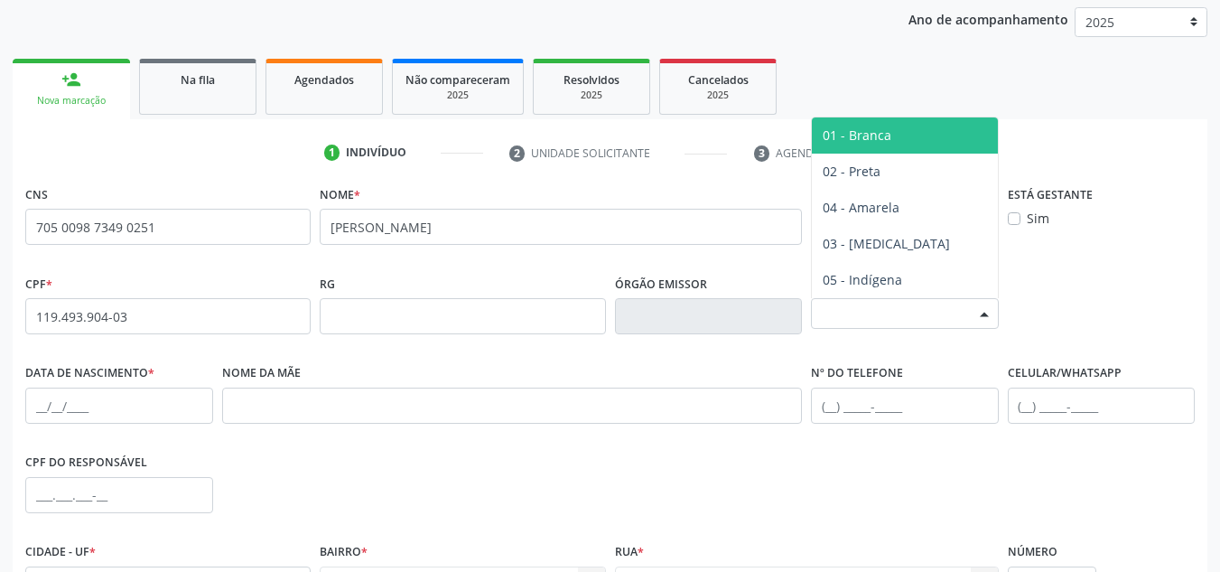
click at [975, 319] on div at bounding box center [984, 314] width 27 height 31
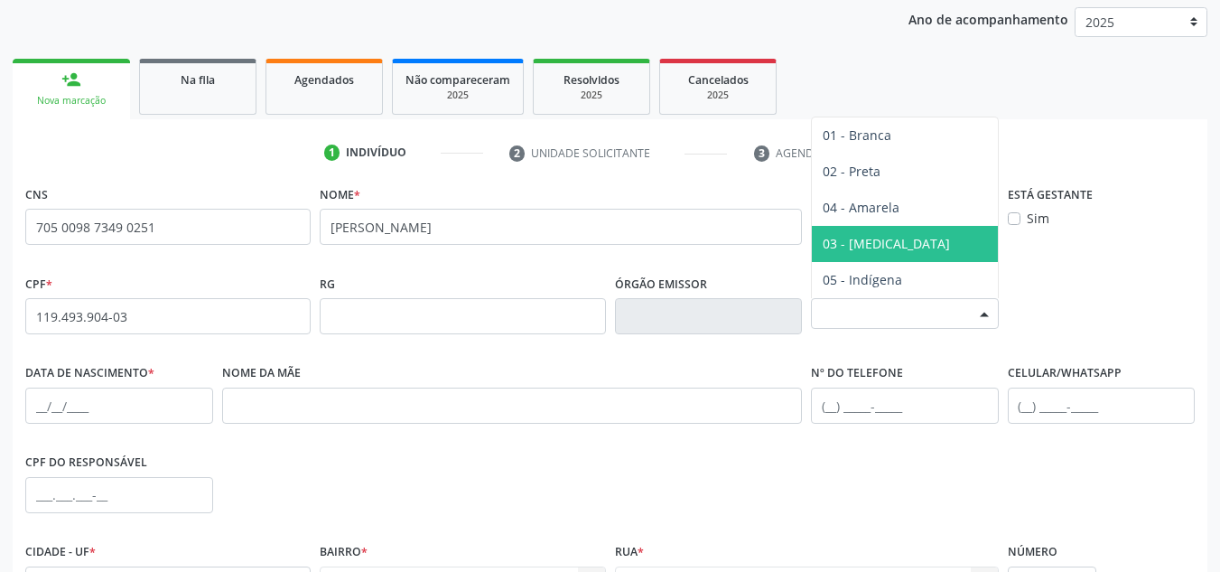
click at [934, 231] on span "03 - [MEDICAL_DATA]" at bounding box center [905, 244] width 186 height 36
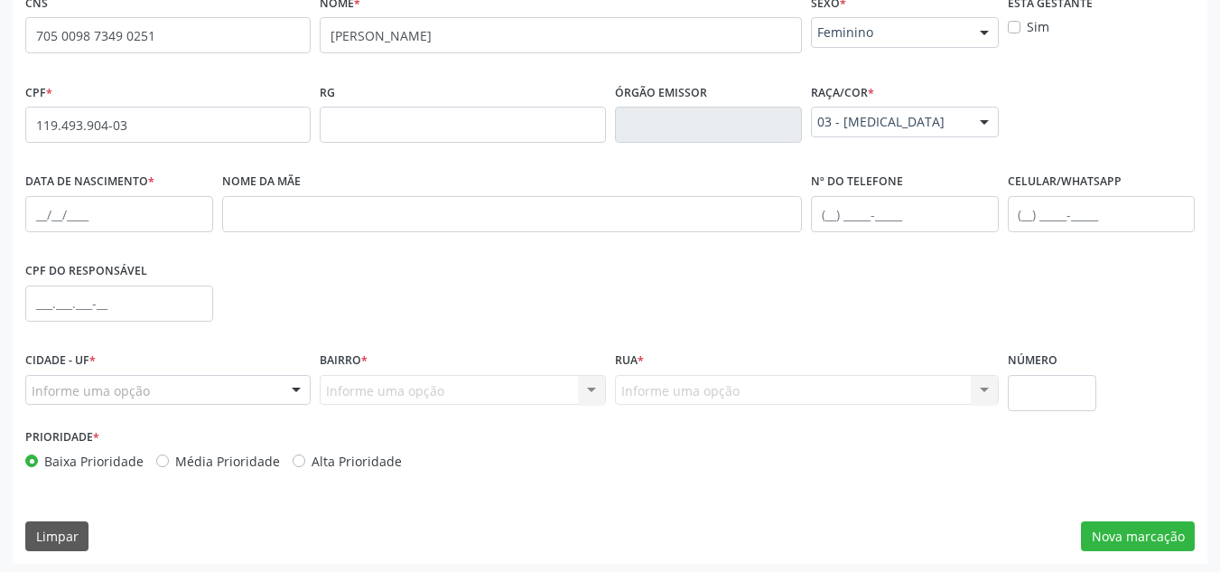
scroll to position [432, 0]
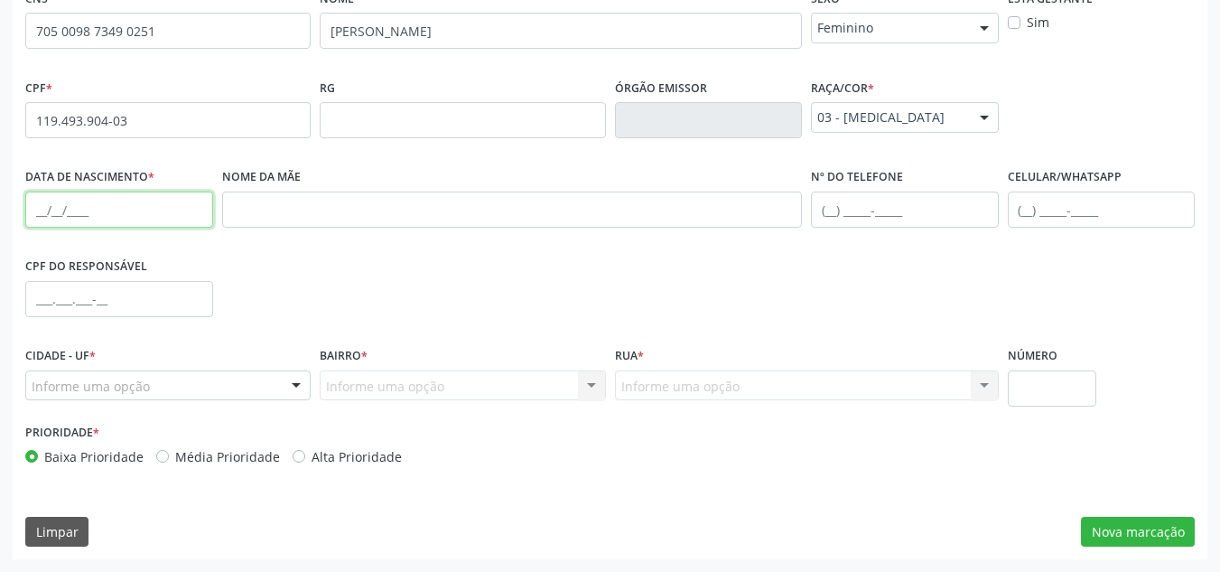
drag, startPoint x: 44, startPoint y: 216, endPoint x: 90, endPoint y: 229, distance: 48.0
click at [45, 216] on input "text" at bounding box center [119, 209] width 188 height 36
paste input "06/07/2003"
type input "06/07/2003"
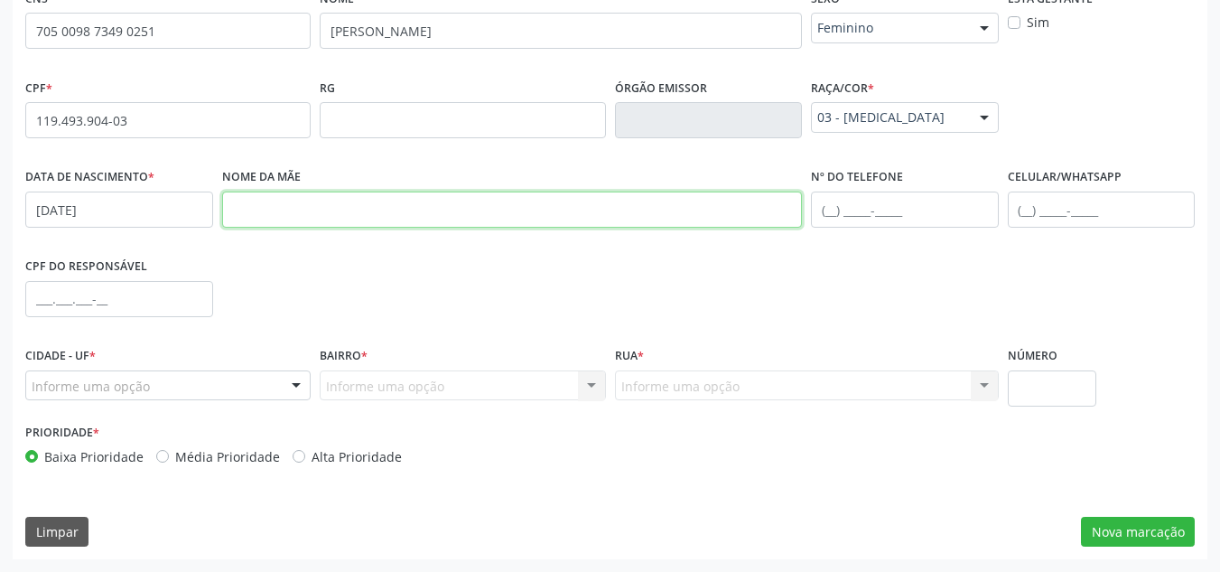
click at [461, 202] on input "text" at bounding box center [512, 209] width 581 height 36
paste input "Maria Aparecia dos Santos Costa da Silva"
type input "Maria Aparecia dos Santos Costa da Silva"
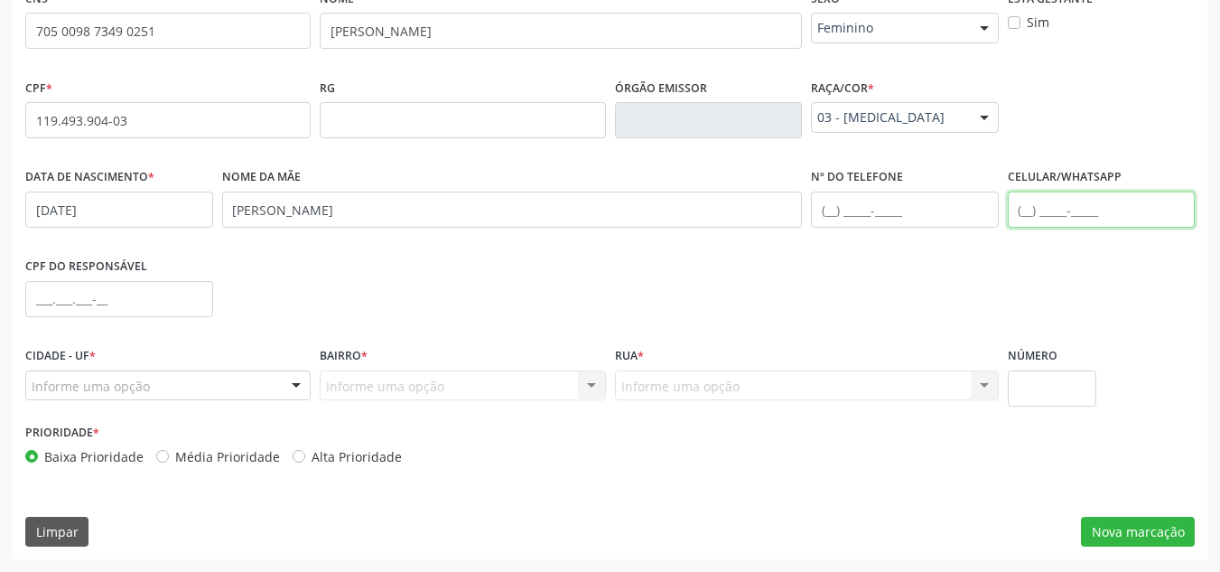
click at [1037, 201] on input "text" at bounding box center [1102, 209] width 188 height 36
type input "(82) 99332-1519"
click at [290, 383] on div at bounding box center [296, 386] width 27 height 31
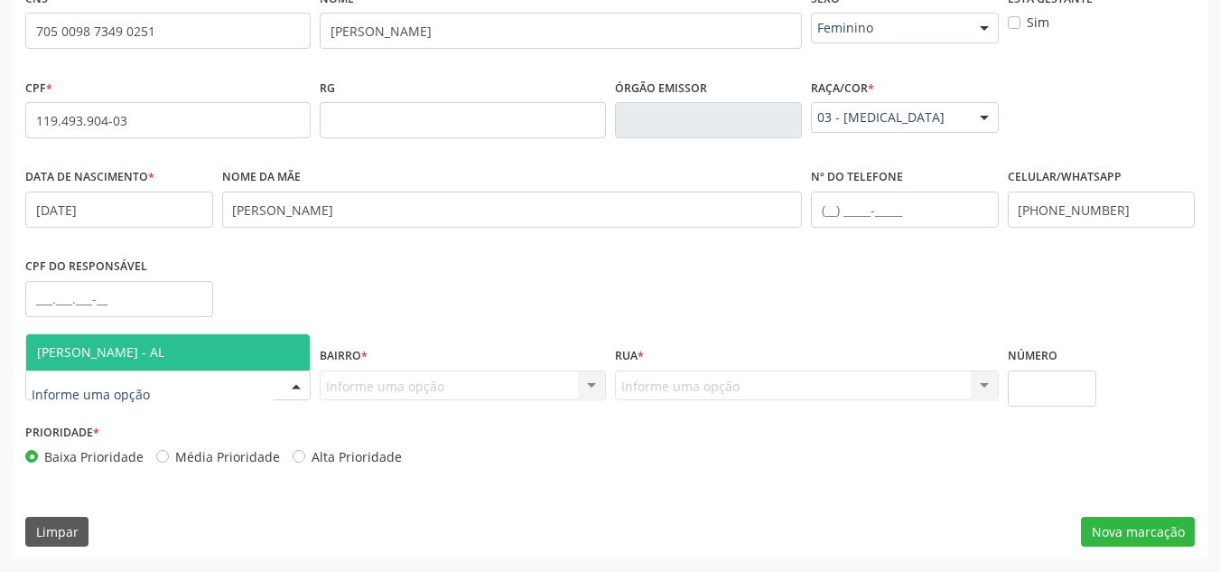
click at [203, 362] on span "[PERSON_NAME] - AL" at bounding box center [168, 352] width 284 height 36
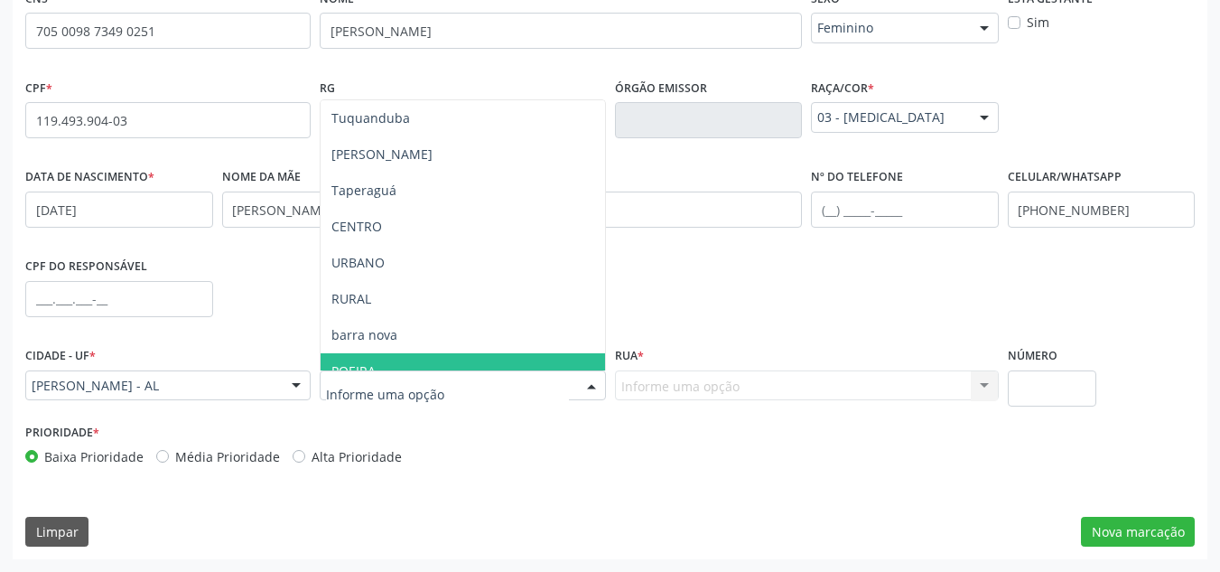
click at [418, 358] on span "POEIRA" at bounding box center [463, 371] width 284 height 36
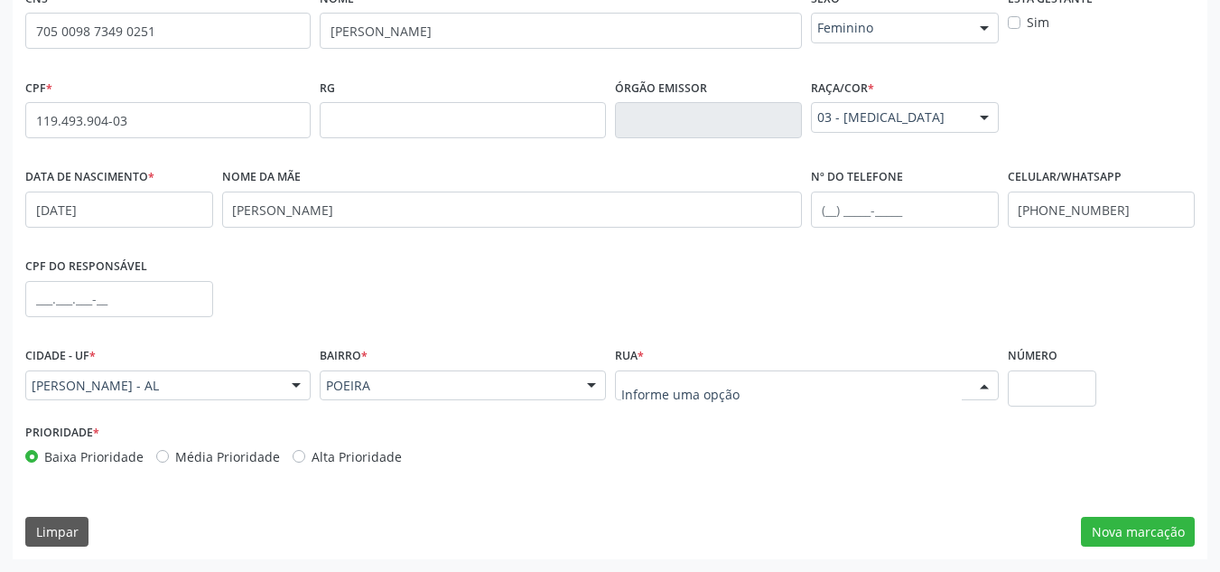
click at [837, 376] on div at bounding box center [807, 385] width 384 height 31
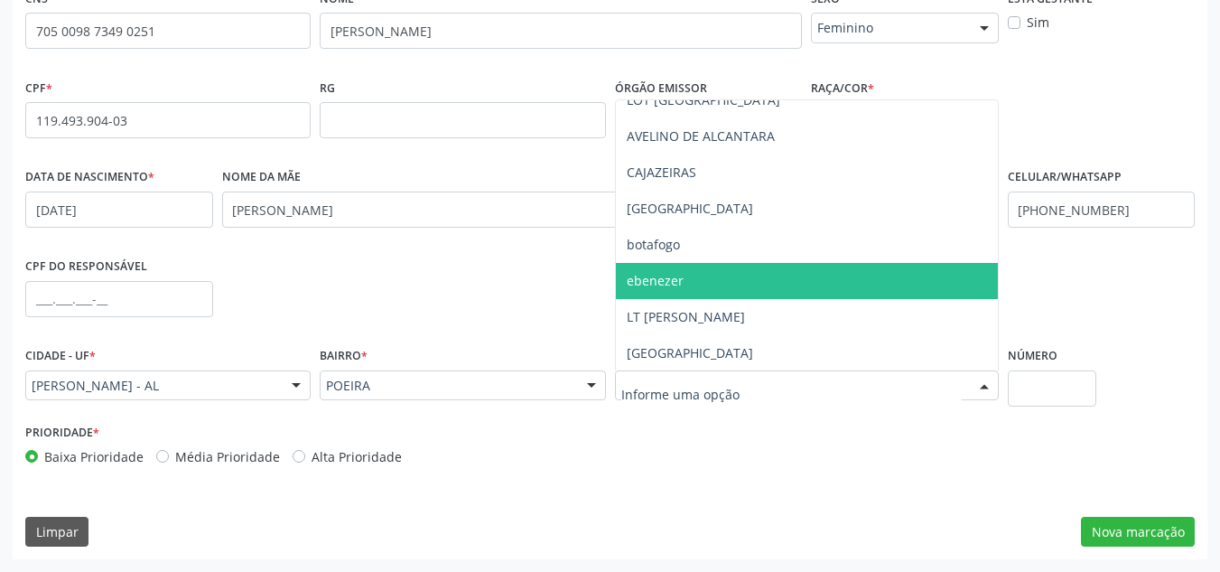
scroll to position [181, 0]
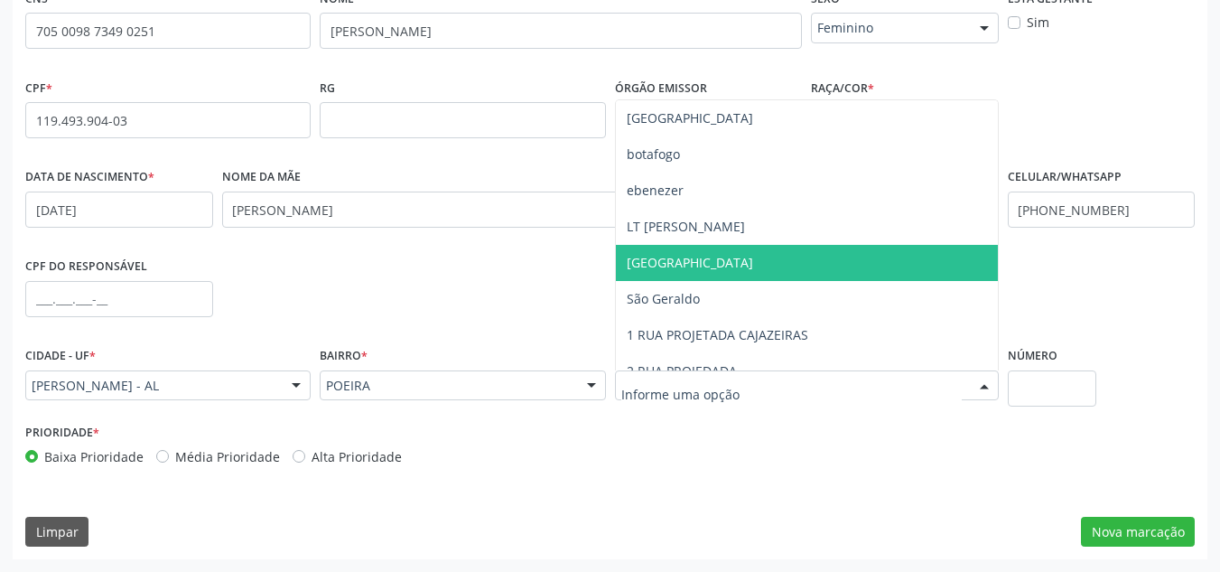
click at [737, 266] on span "[GEOGRAPHIC_DATA]" at bounding box center [807, 263] width 382 height 36
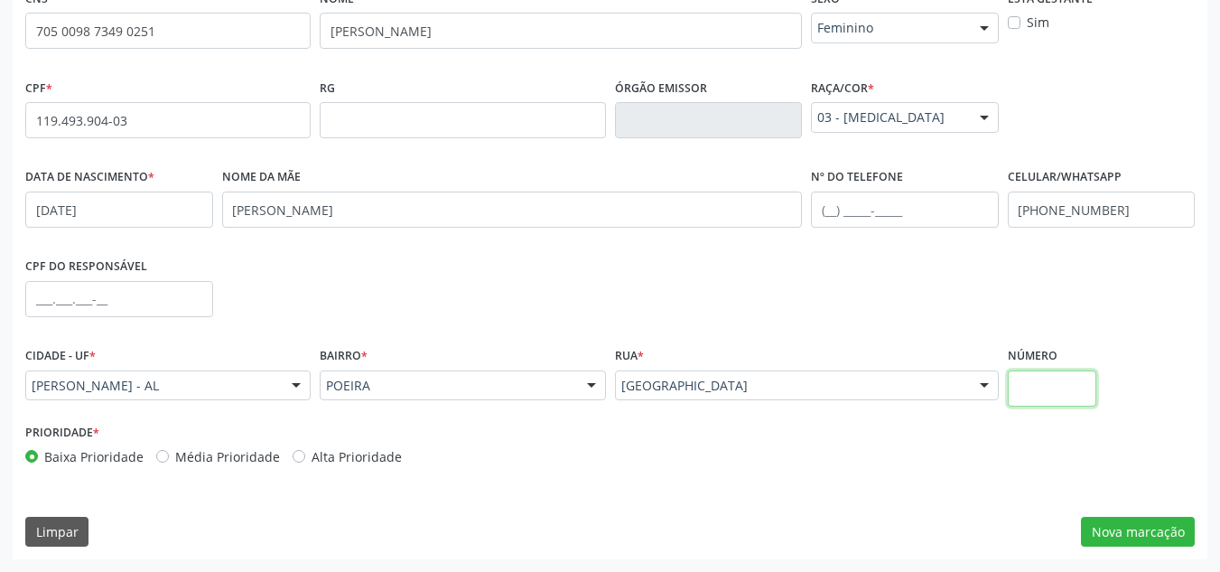
click at [1038, 398] on input "text" at bounding box center [1052, 388] width 89 height 36
type input "s/n"
click at [1109, 533] on button "Nova marcação" at bounding box center [1138, 531] width 114 height 31
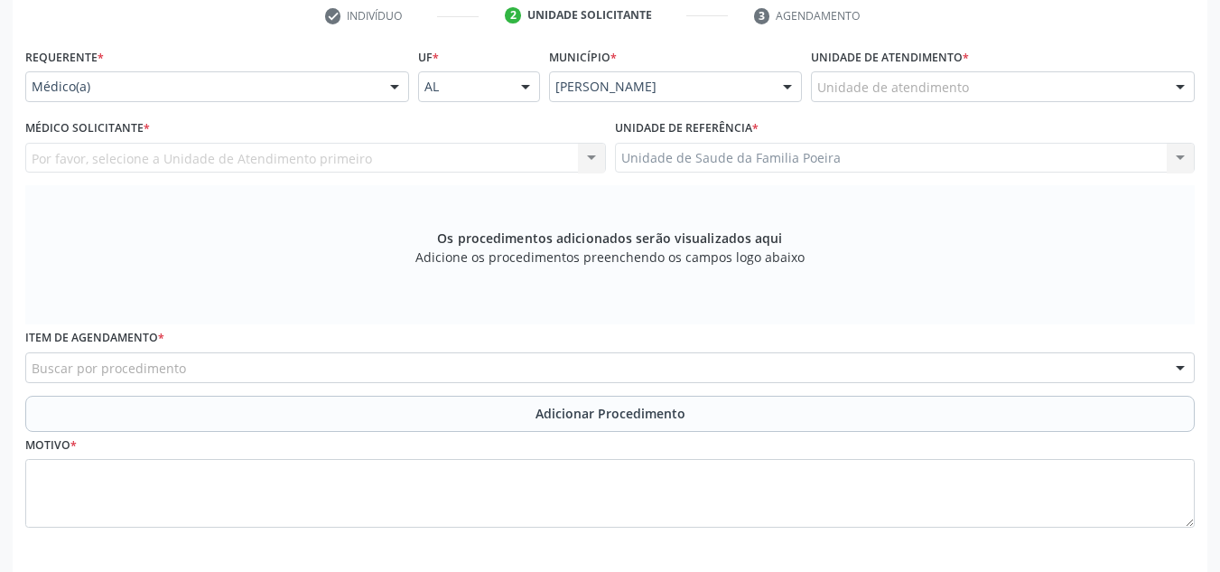
scroll to position [342, 0]
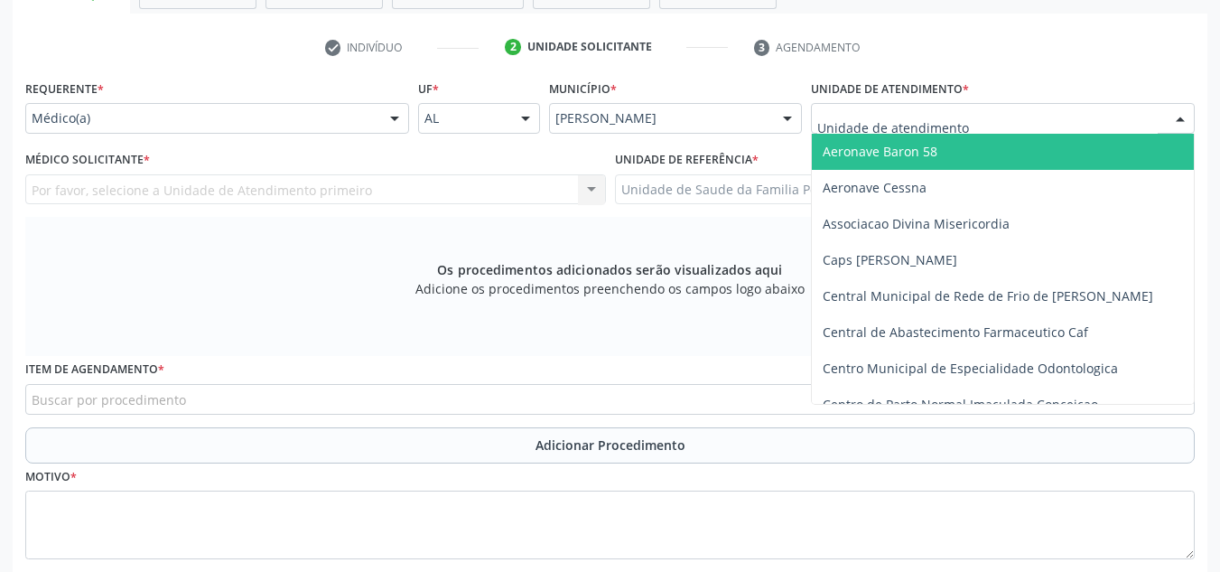
click at [1171, 115] on div at bounding box center [1180, 119] width 27 height 31
type input "PO"
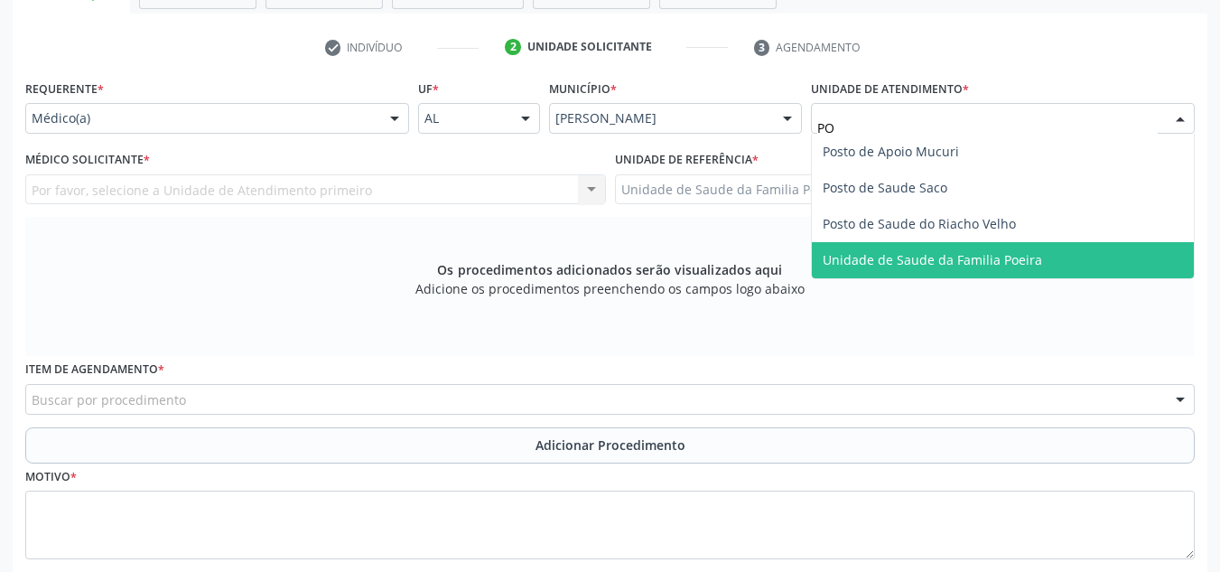
click at [993, 272] on span "Unidade de Saude da Familia Poeira" at bounding box center [1003, 260] width 382 height 36
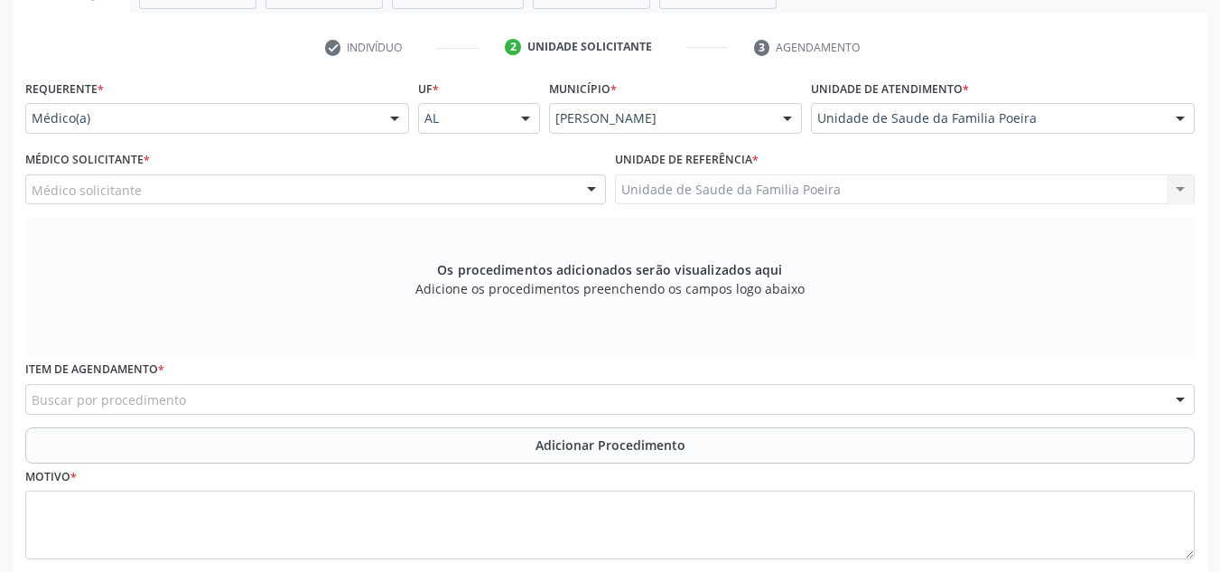
click at [109, 200] on div "Médico solicitante" at bounding box center [315, 189] width 581 height 31
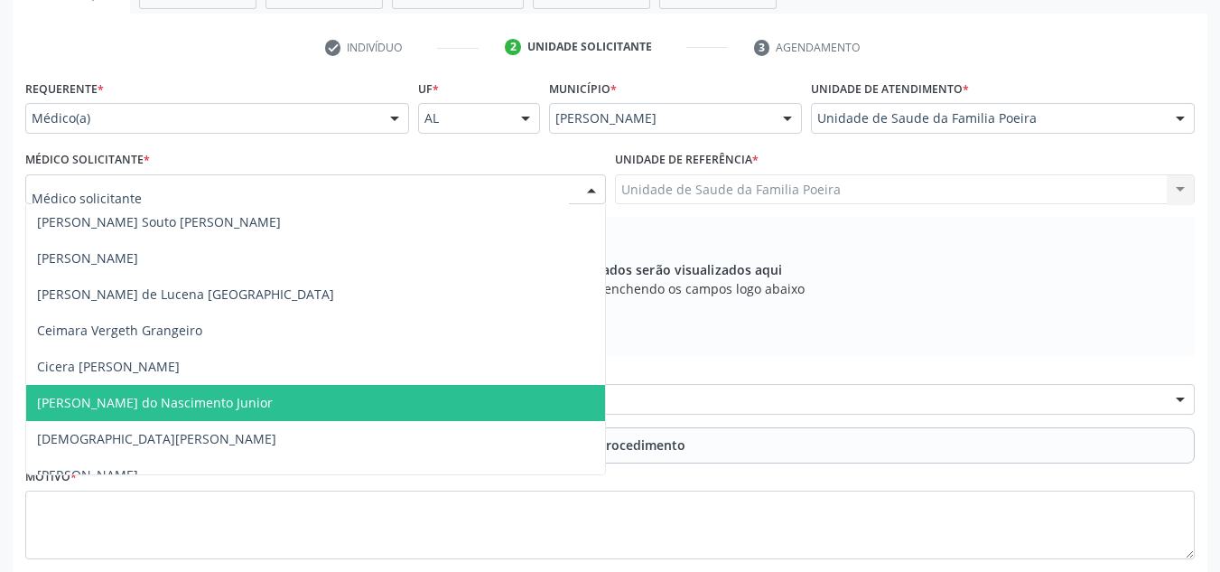
click at [107, 398] on span "[PERSON_NAME] do Nascimento Junior" at bounding box center [155, 402] width 236 height 17
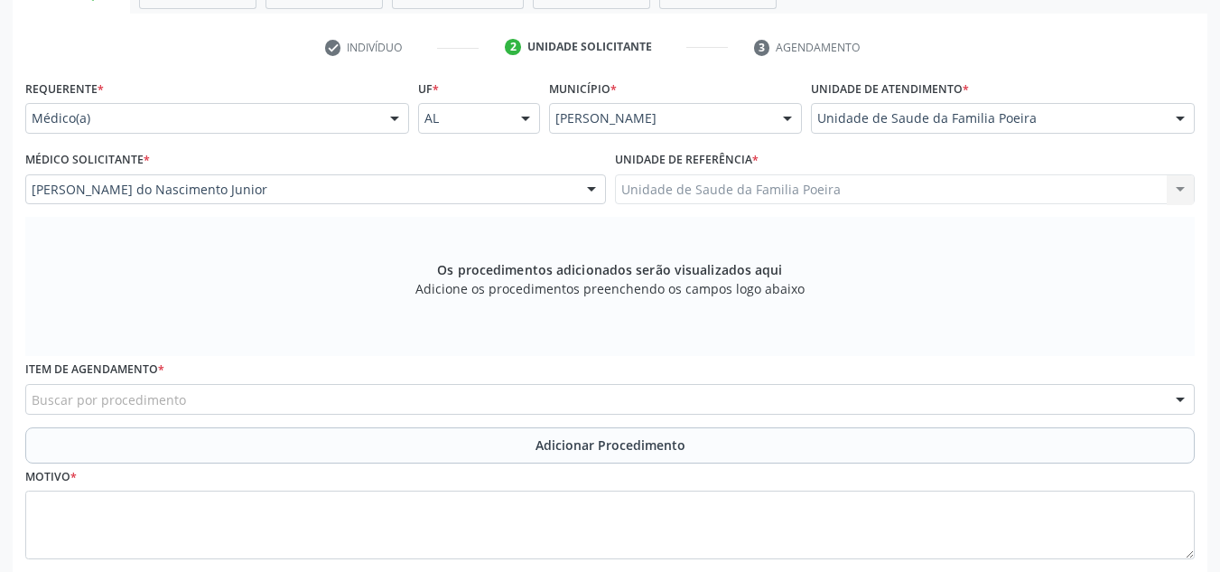
scroll to position [432, 0]
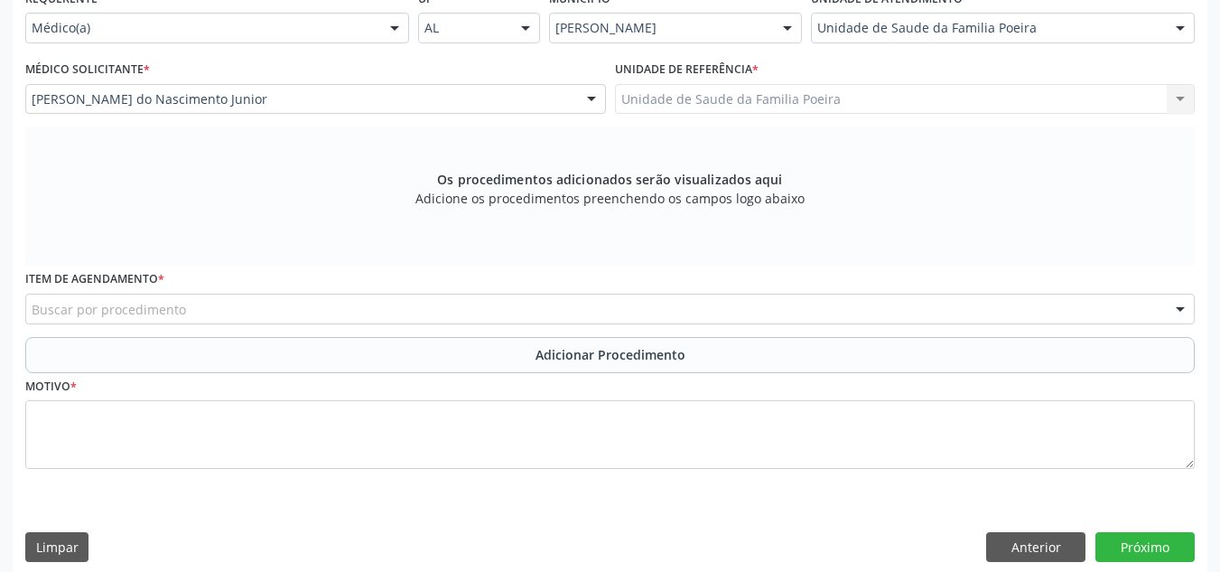
click at [56, 294] on div "Buscar por procedimento" at bounding box center [609, 308] width 1169 height 31
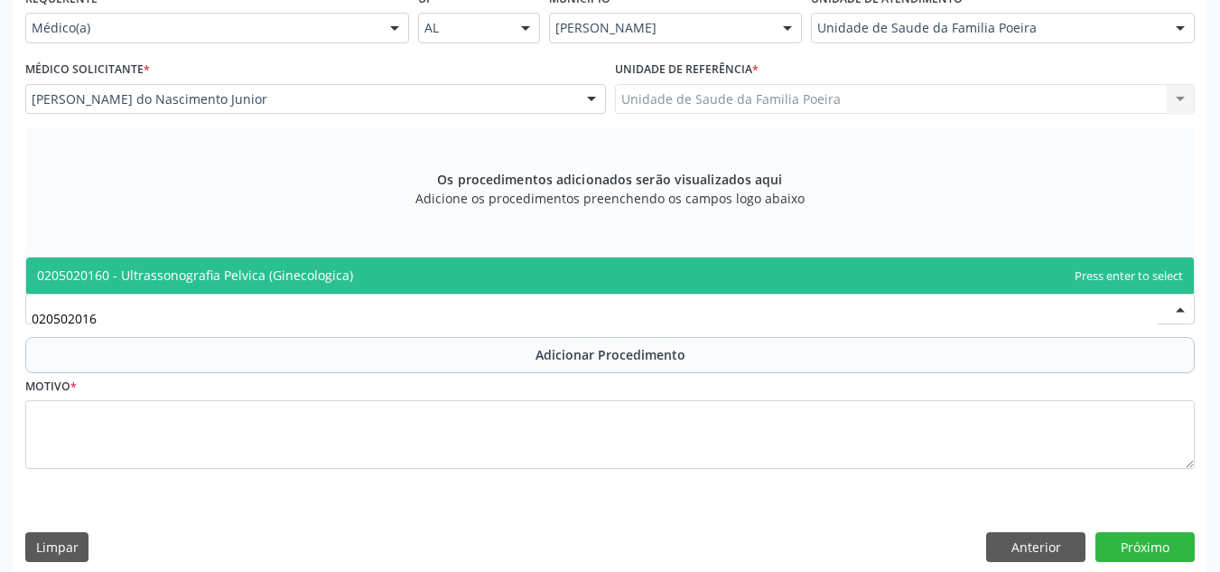
type input "0205020160"
click at [135, 289] on span "0205020160 - Ultrassonografia Pelvica (Ginecologica)" at bounding box center [609, 275] width 1167 height 36
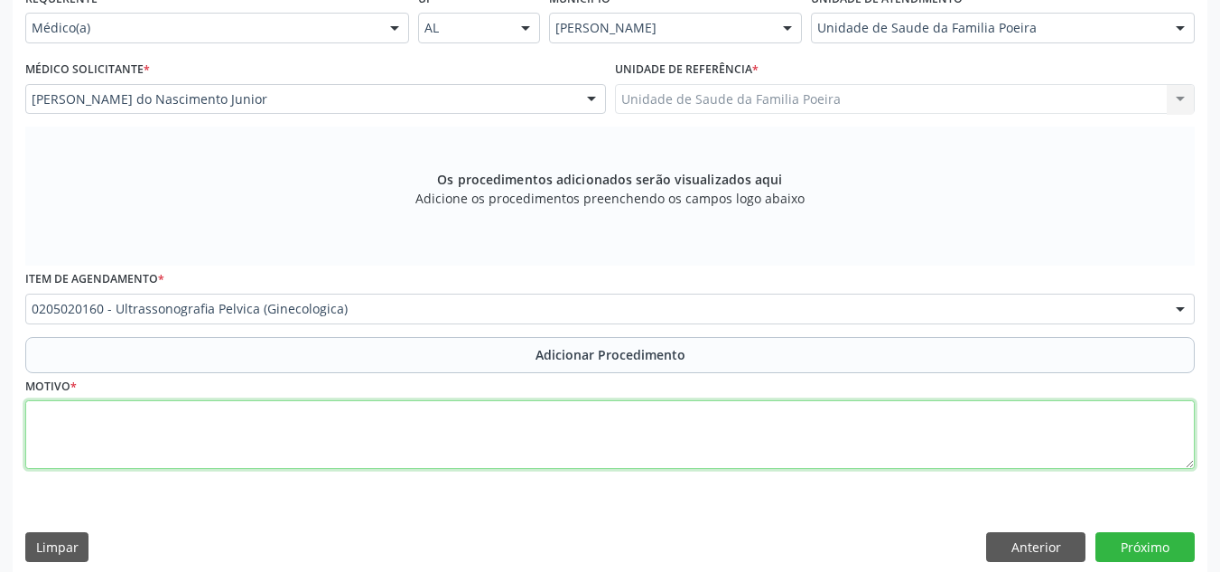
click at [160, 446] on textarea at bounding box center [609, 434] width 1169 height 69
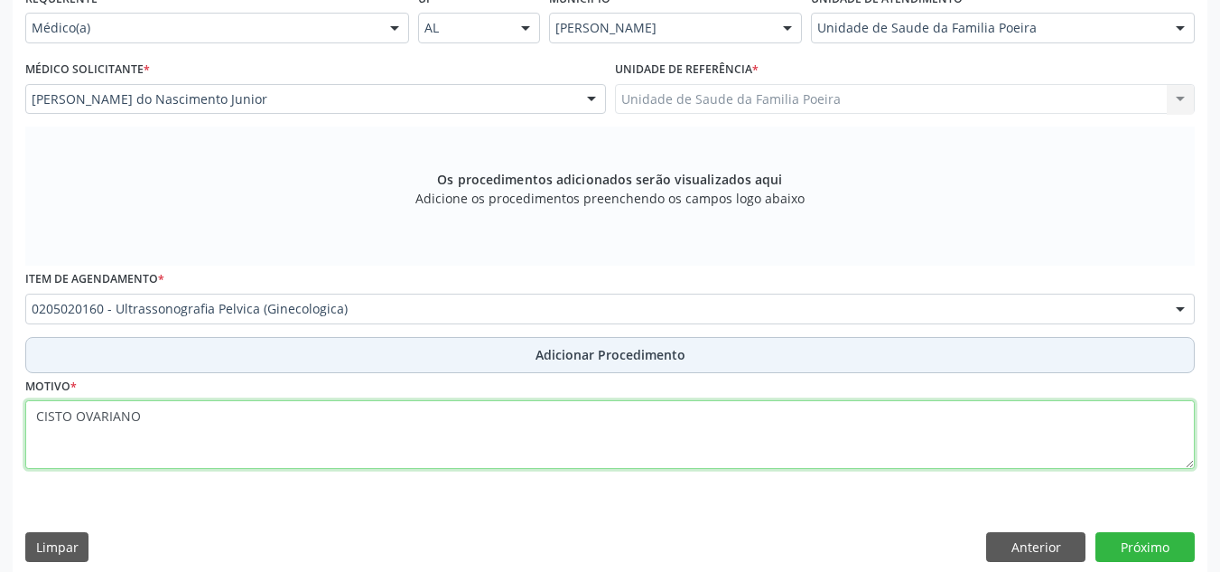
type textarea "CISTO OVARIANO"
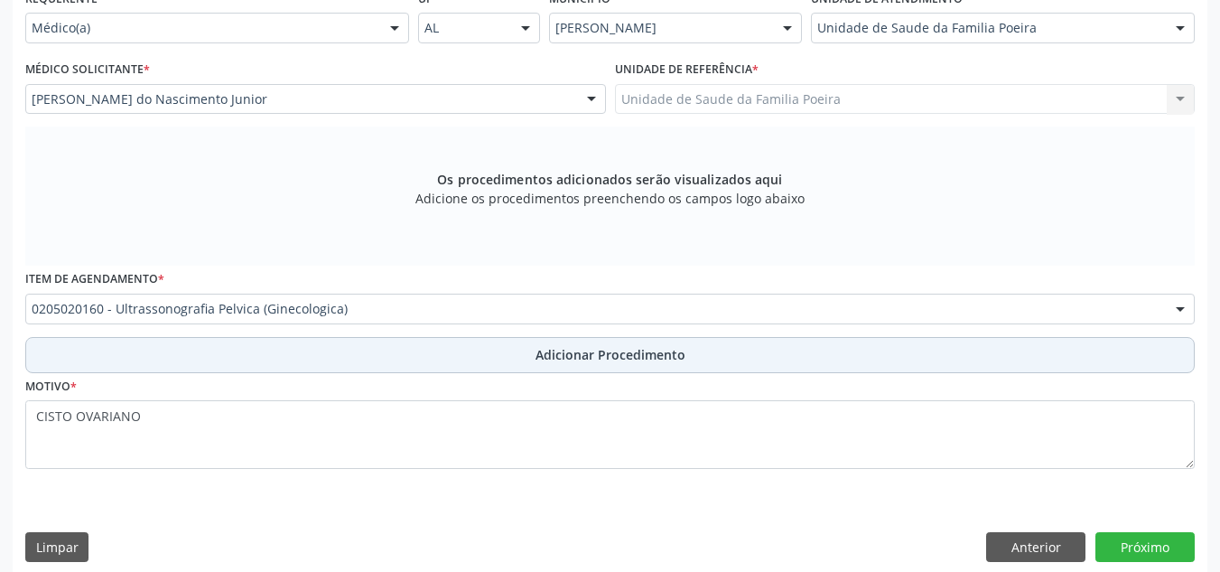
click at [388, 348] on button "Adicionar Procedimento" at bounding box center [609, 355] width 1169 height 36
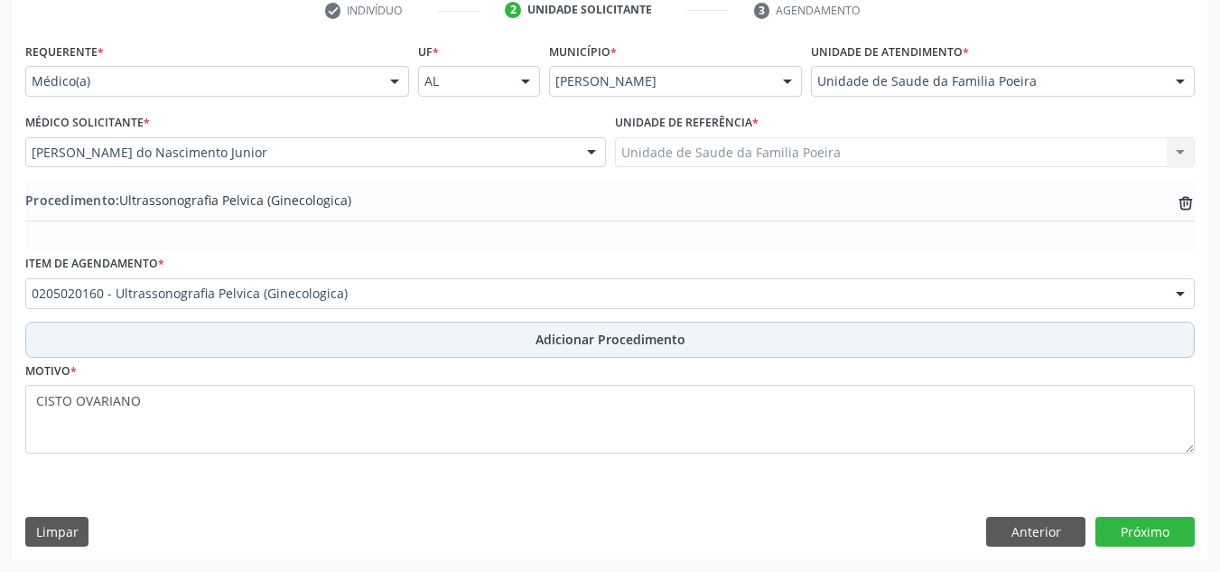
scroll to position [379, 0]
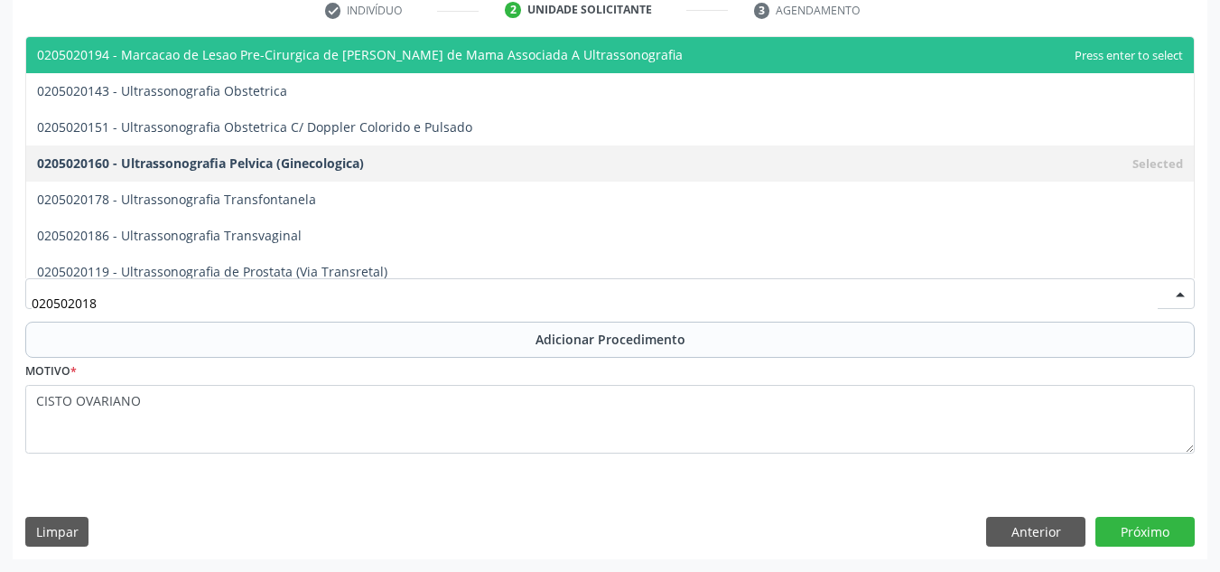
type input "0205020186"
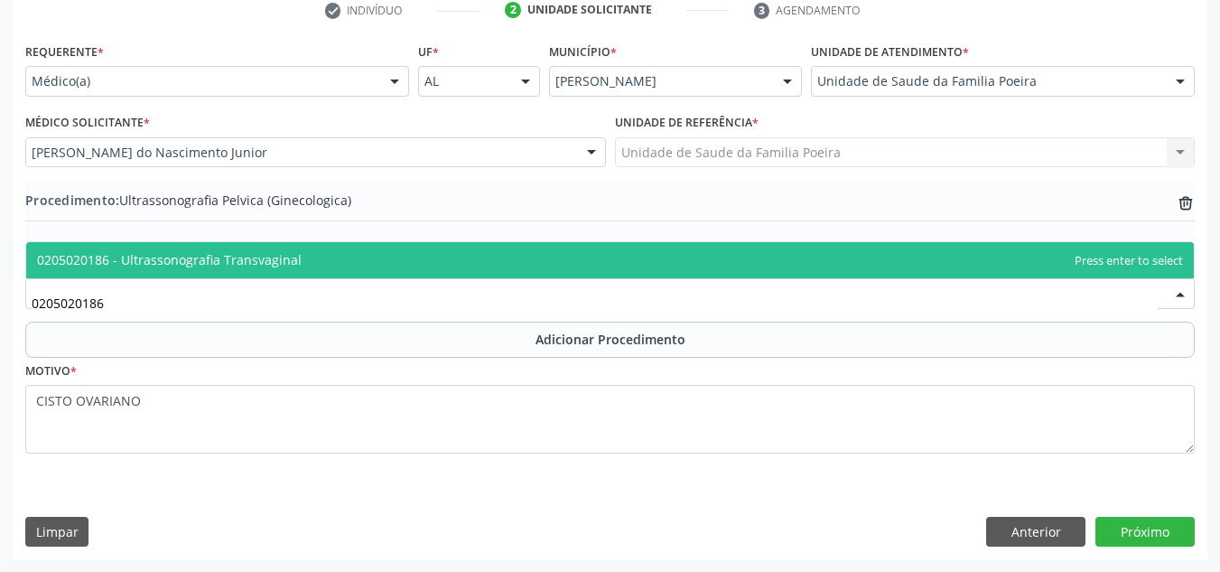
click at [360, 260] on span "0205020186 - Ultrassonografia Transvaginal" at bounding box center [609, 260] width 1167 height 36
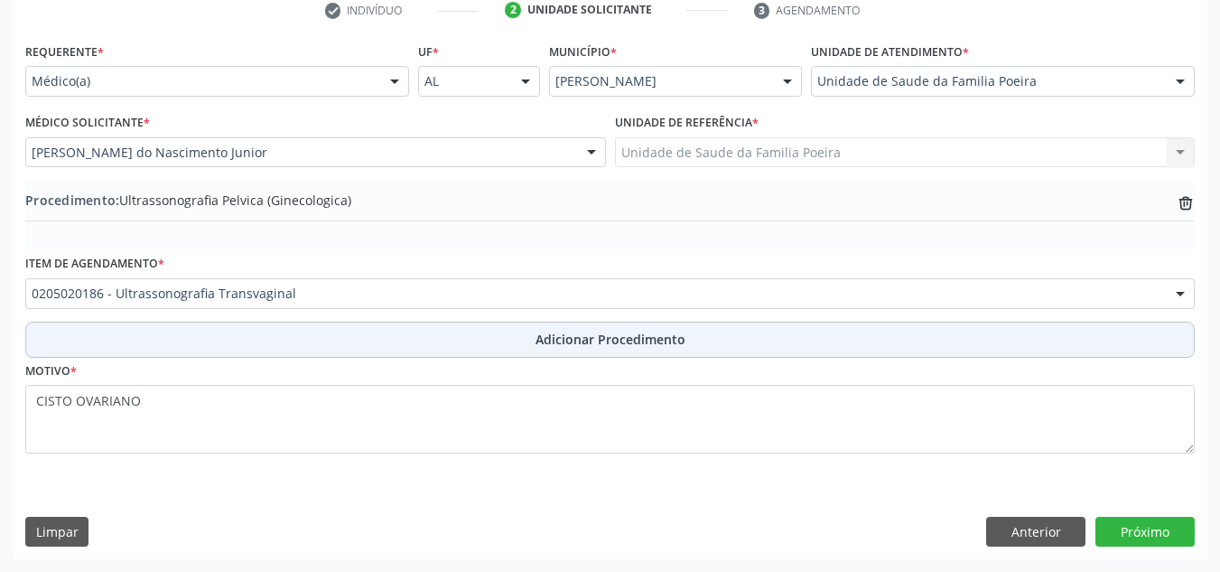
click at [520, 341] on button "Adicionar Procedimento" at bounding box center [609, 339] width 1169 height 36
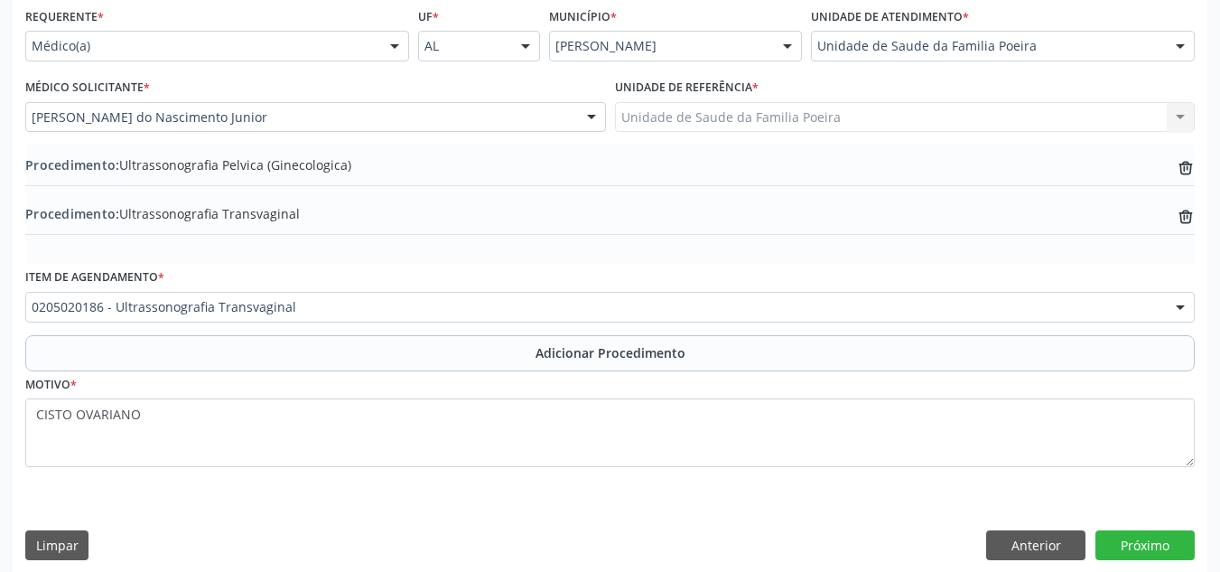
scroll to position [428, 0]
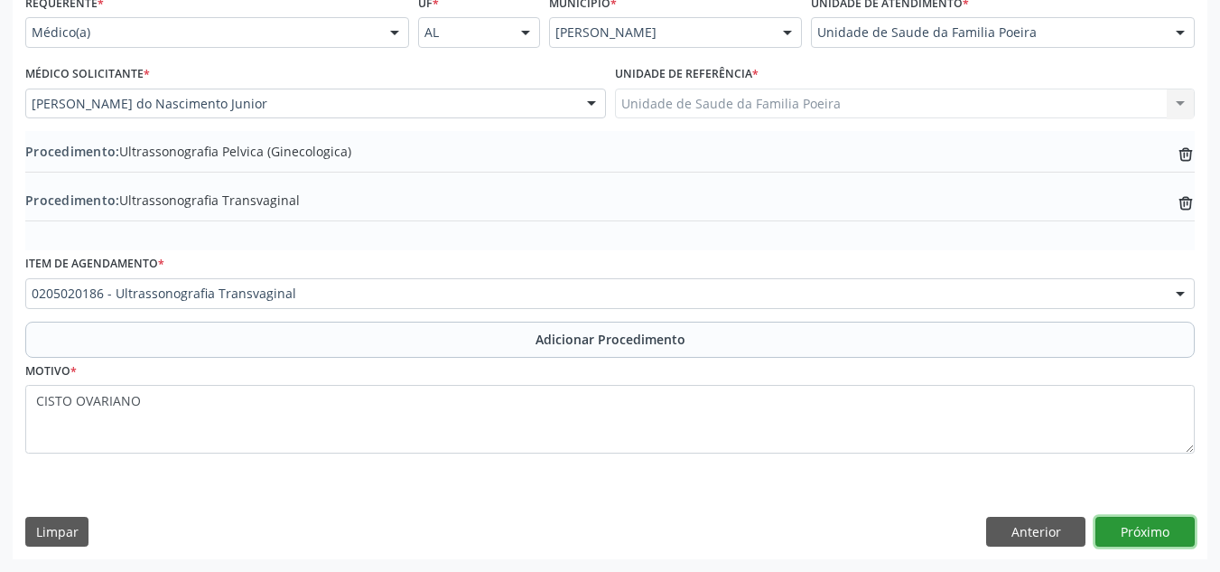
click at [1126, 531] on button "Próximo" at bounding box center [1144, 531] width 99 height 31
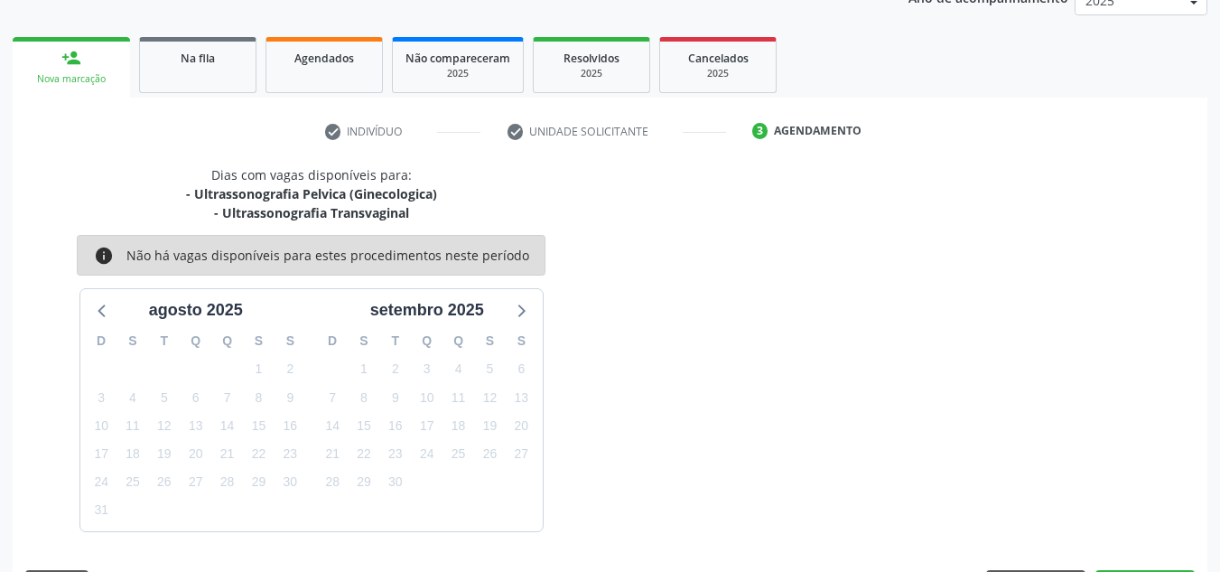
scroll to position [312, 0]
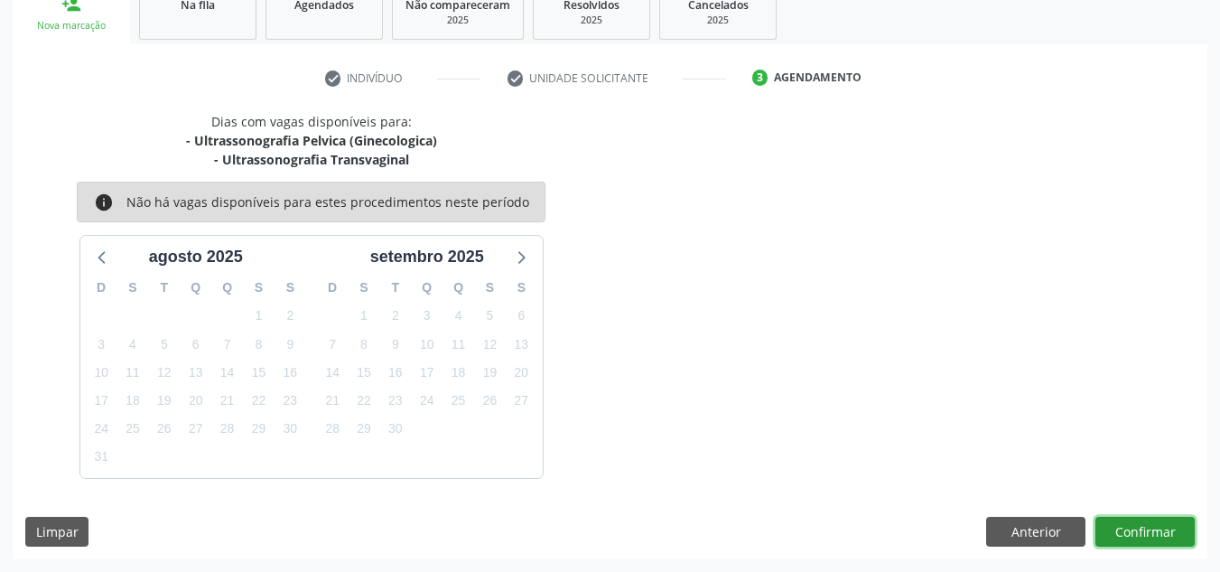
click at [1150, 526] on button "Confirmar" at bounding box center [1144, 531] width 99 height 31
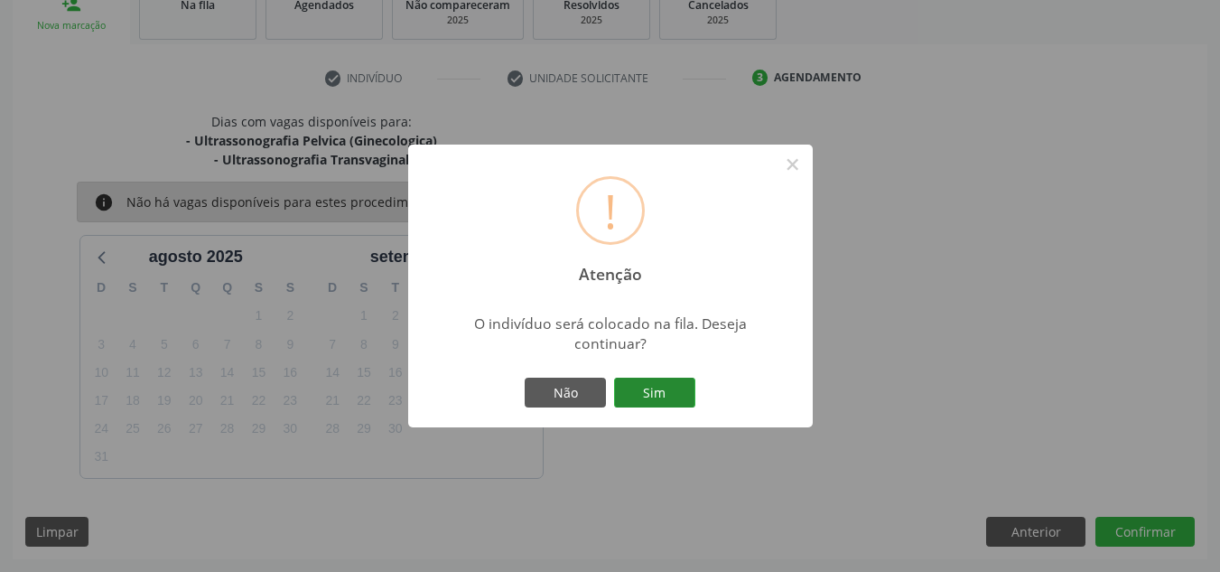
click at [661, 397] on button "Sim" at bounding box center [654, 392] width 81 height 31
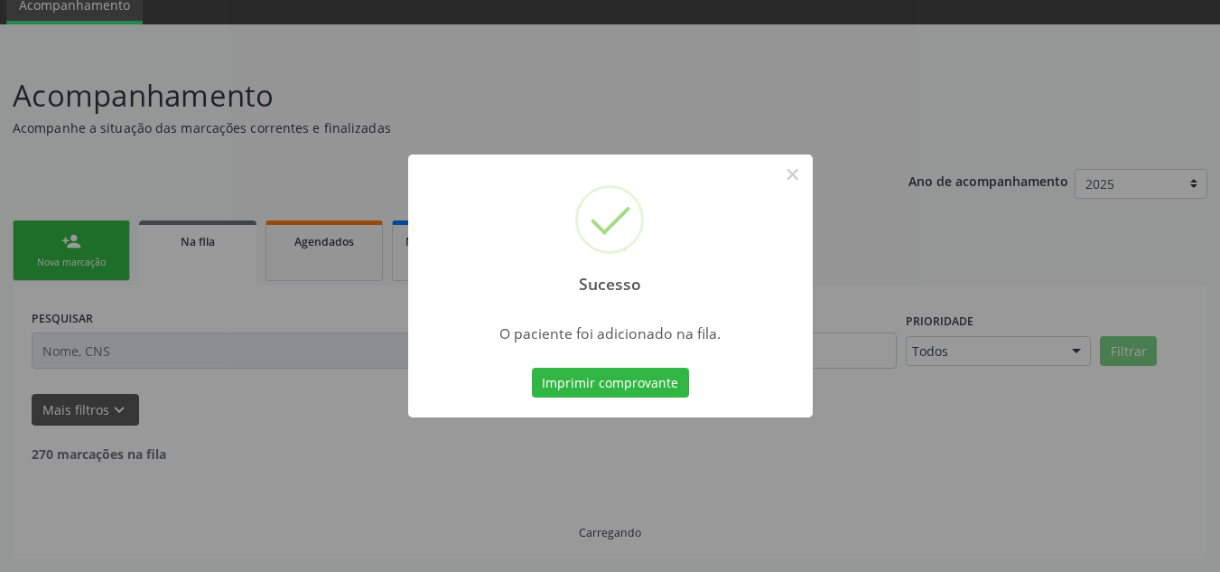
scroll to position [56, 0]
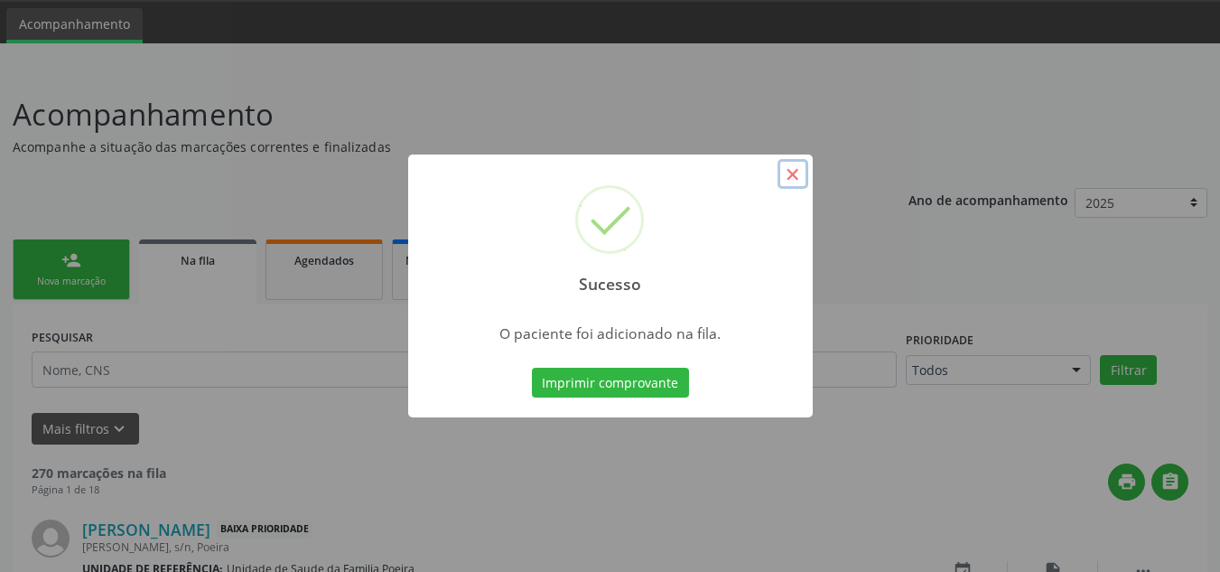
click at [797, 174] on button "×" at bounding box center [792, 174] width 31 height 31
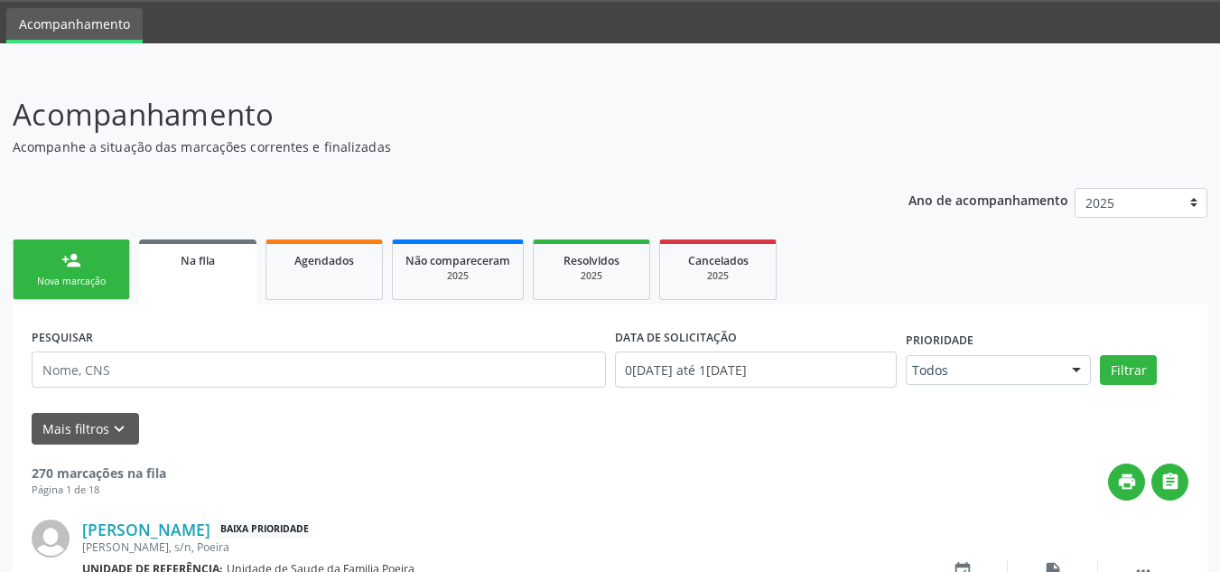
click at [92, 259] on link "person_add Nova marcação" at bounding box center [71, 269] width 117 height 60
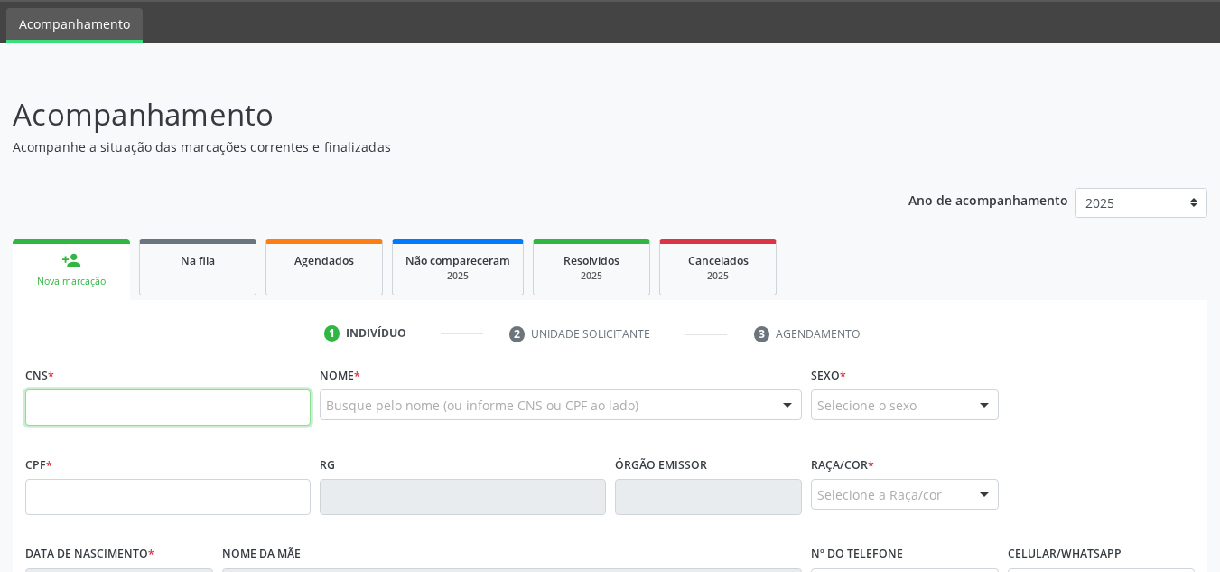
click at [113, 395] on input "text" at bounding box center [167, 407] width 285 height 36
paste input "706 3097 7078 9578"
type input "706 3097 7078 9578"
type input "051.813.064-97"
type input "25/06/1973"
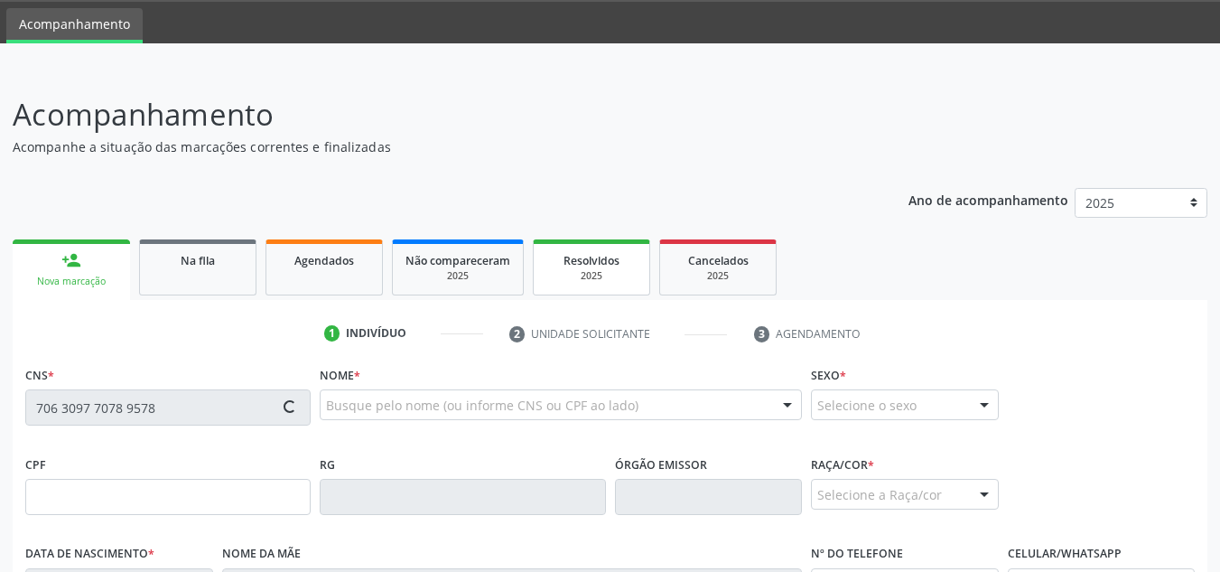
type input "Maria JosÉ da Silva"
type input "(82) 99156-0949"
type input "02"
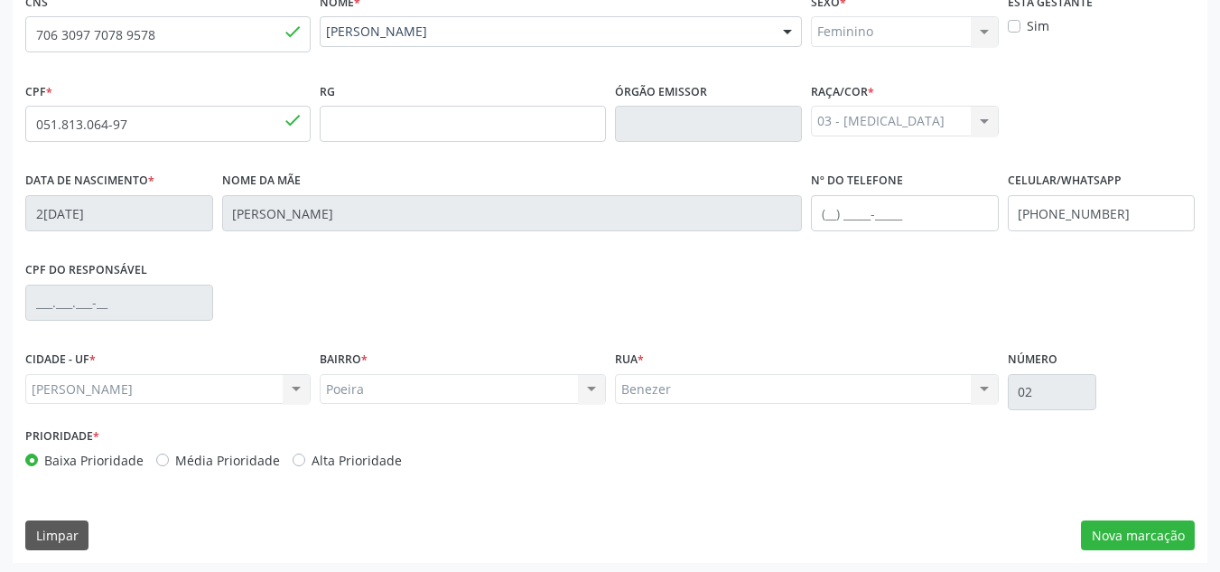
scroll to position [432, 0]
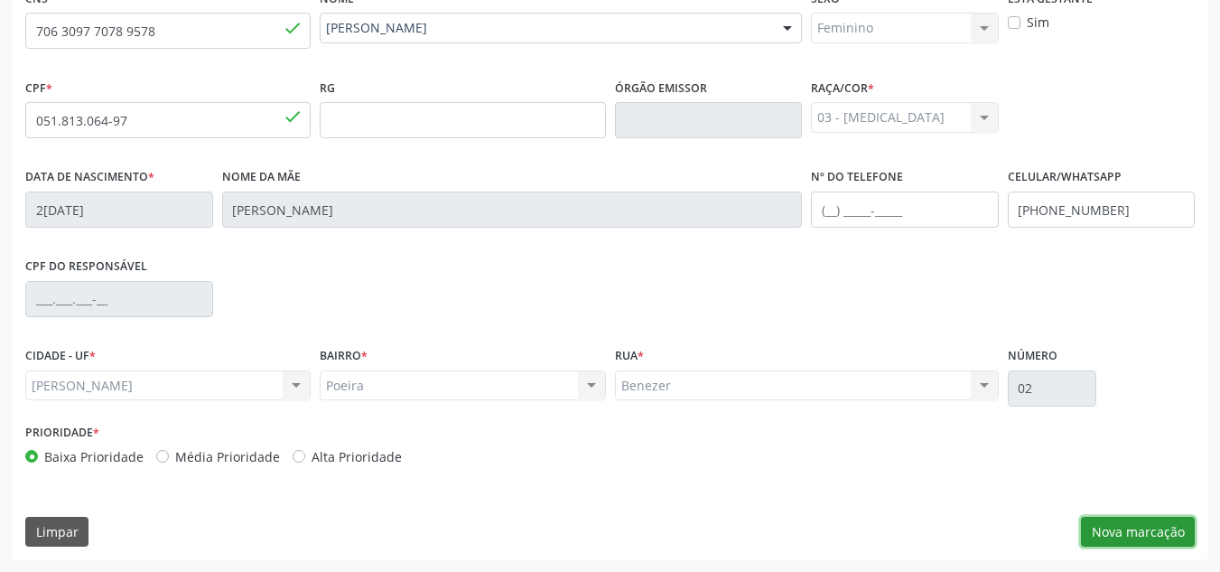
click at [1149, 524] on button "Nova marcação" at bounding box center [1138, 531] width 114 height 31
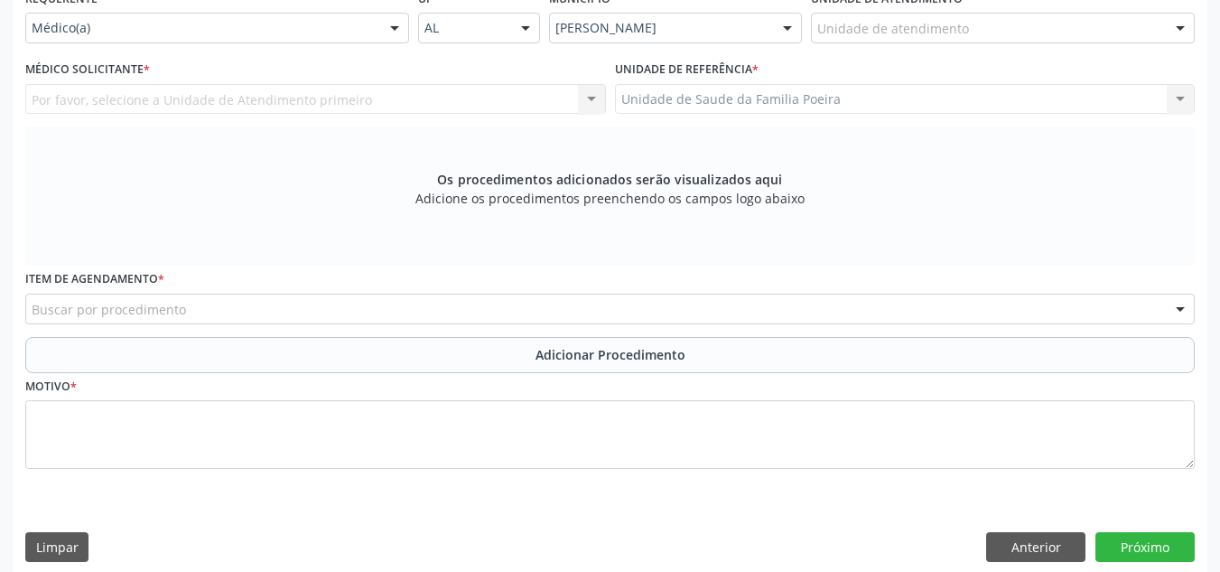
scroll to position [342, 0]
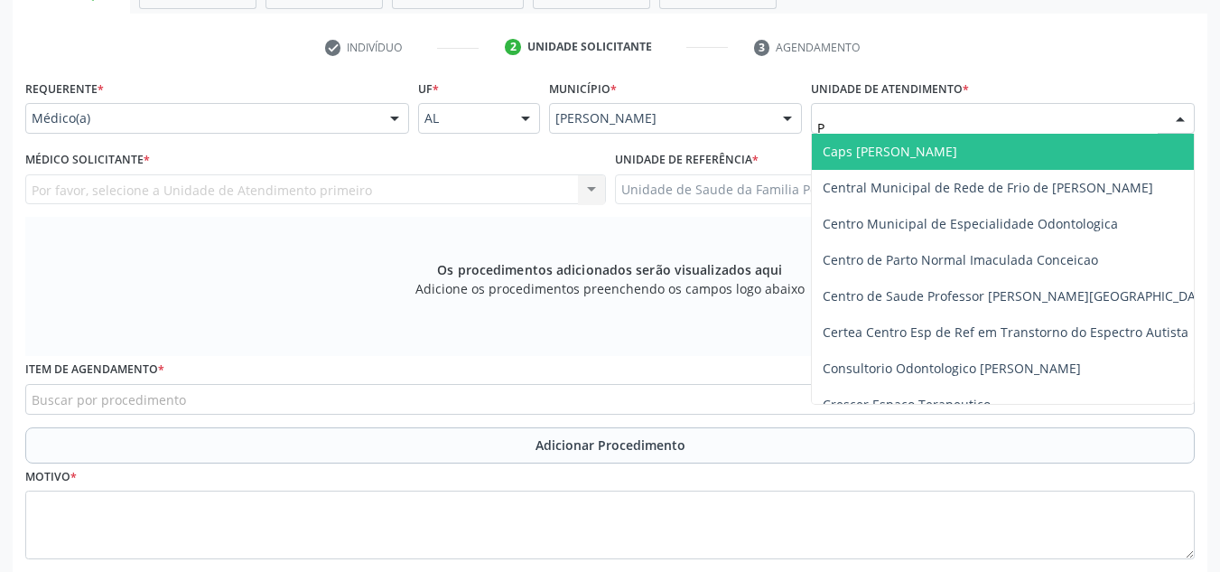
type input "PO"
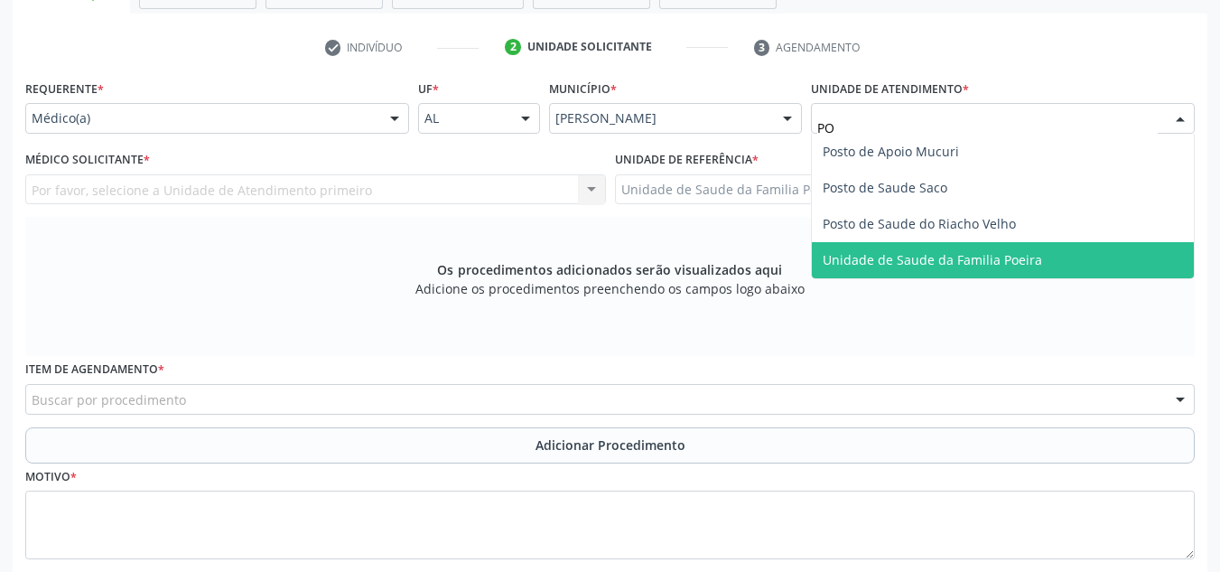
drag, startPoint x: 945, startPoint y: 255, endPoint x: 544, endPoint y: 251, distance: 400.9
click at [944, 255] on span "Unidade de Saude da Familia Poeira" at bounding box center [932, 259] width 219 height 17
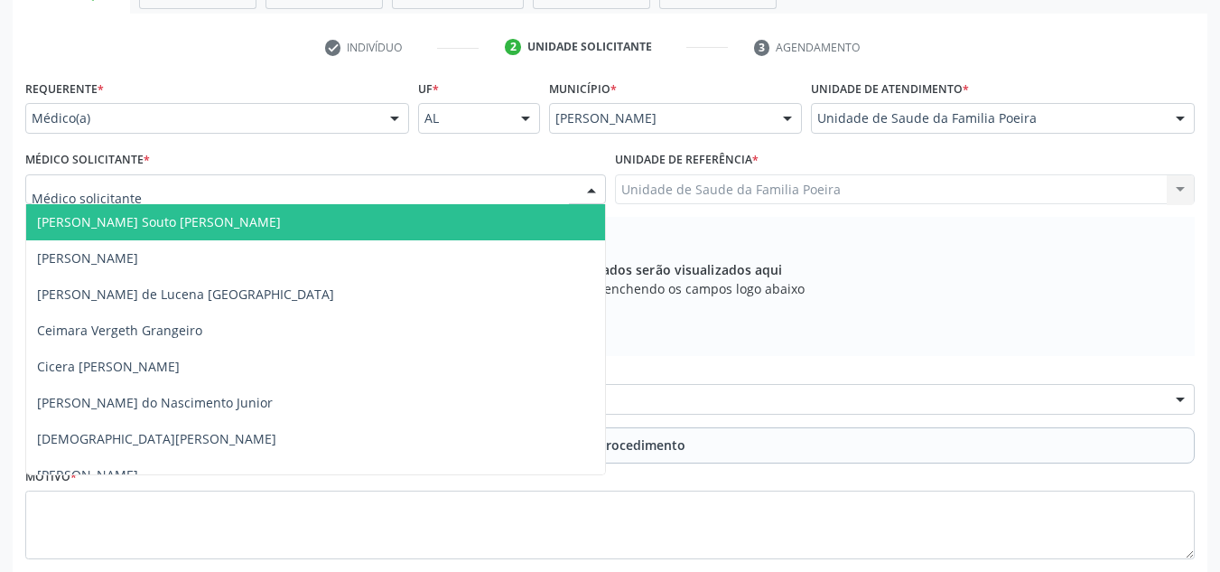
click at [150, 193] on div at bounding box center [315, 189] width 581 height 31
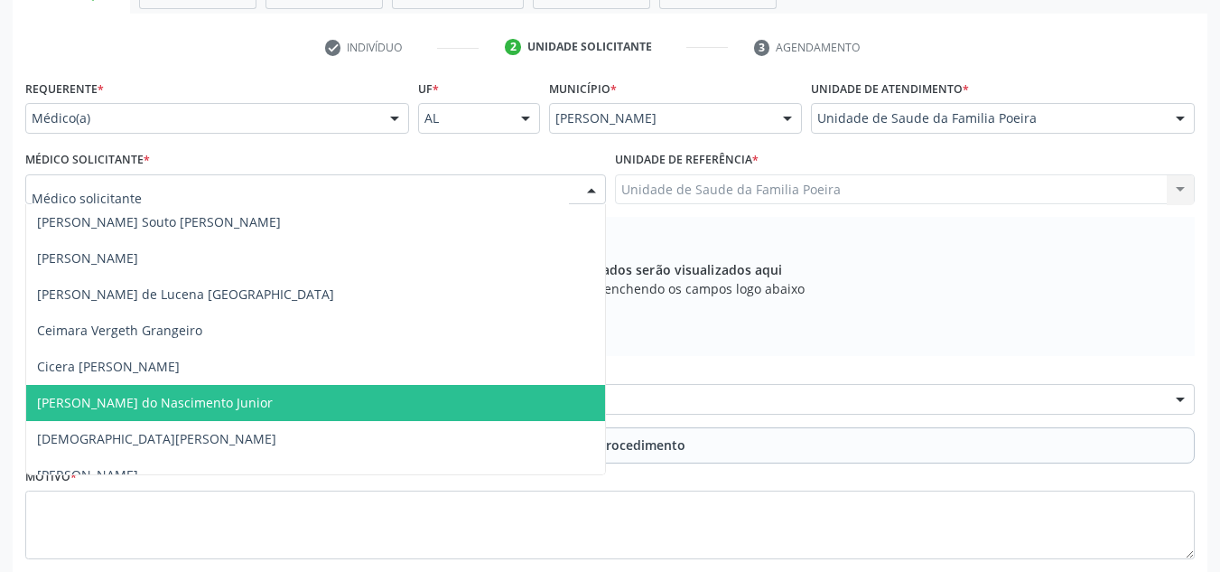
click at [123, 403] on span "[PERSON_NAME] do Nascimento Junior" at bounding box center [155, 402] width 236 height 17
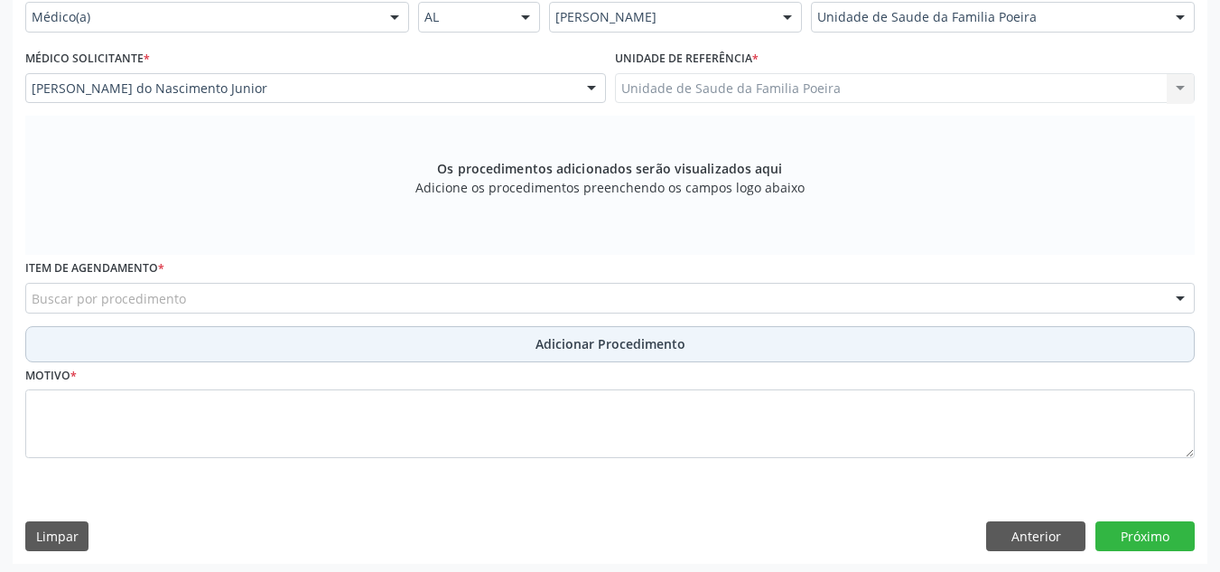
scroll to position [448, 0]
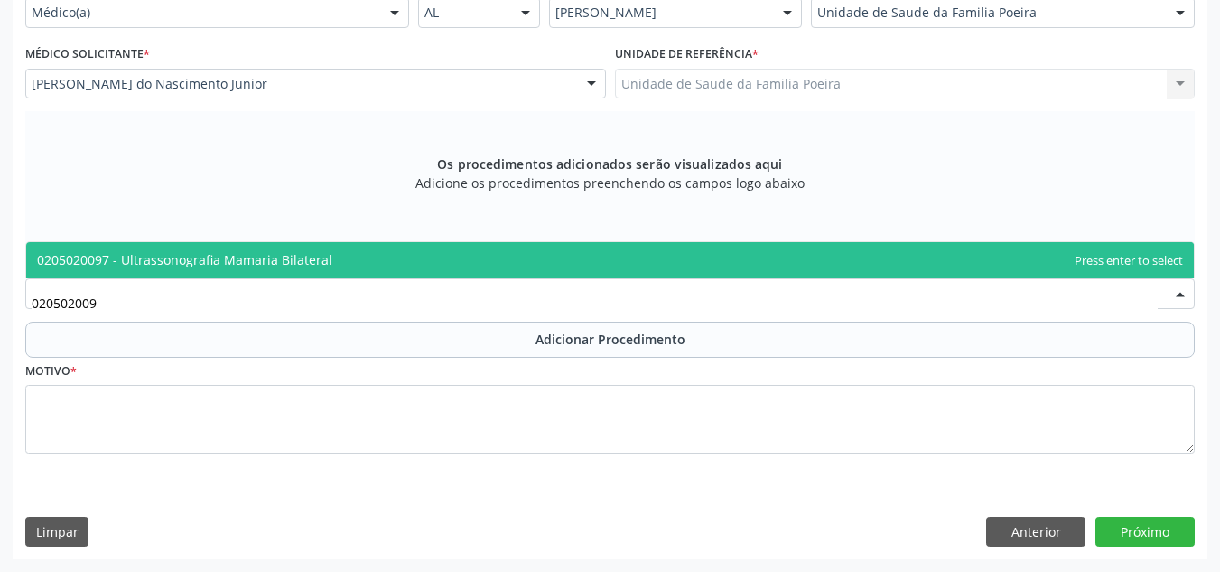
type input "0205020097"
click at [187, 263] on span "0205020097 - Ultrassonografia Mamaria Bilateral" at bounding box center [184, 259] width 295 height 17
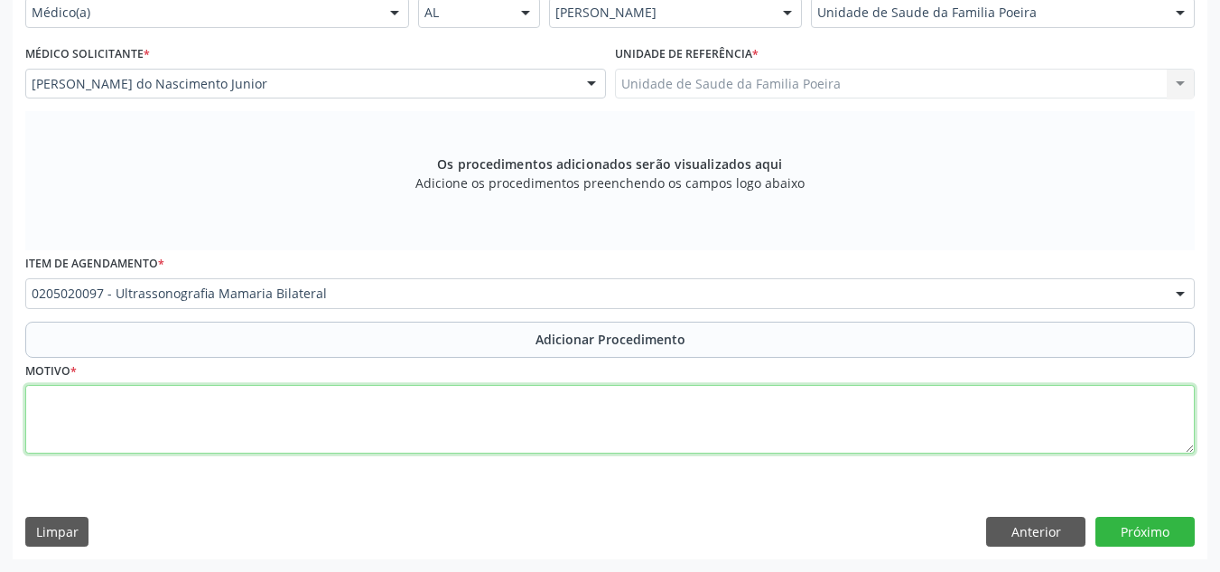
click at [190, 418] on textarea at bounding box center [609, 419] width 1169 height 69
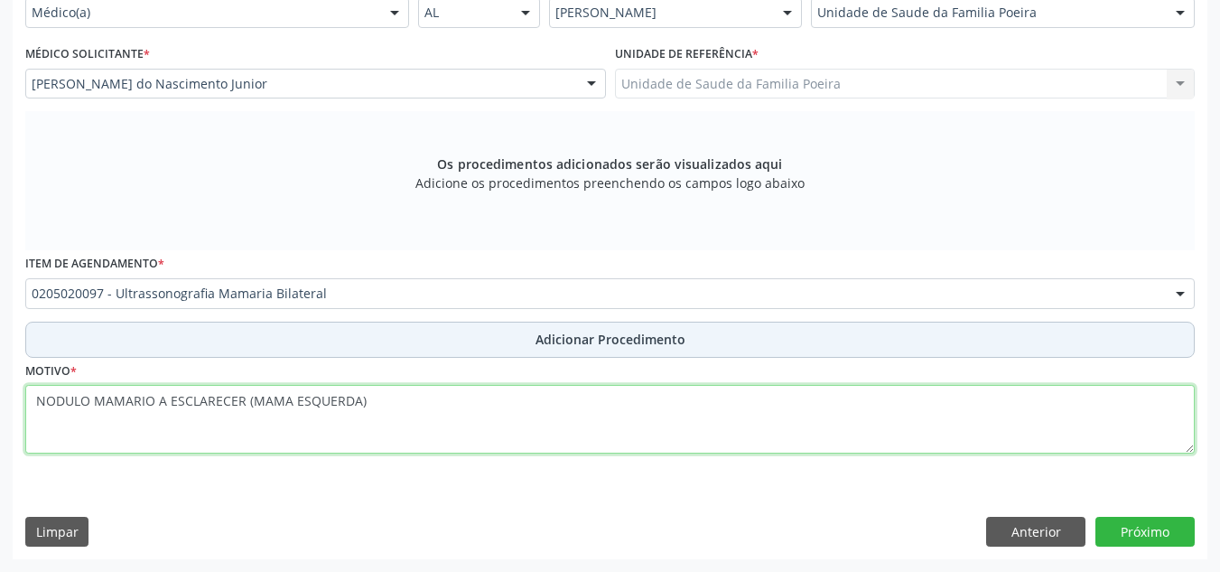
type textarea "NODULO MAMARIO A ESCLARECER (MAMA ESQUERDA)"
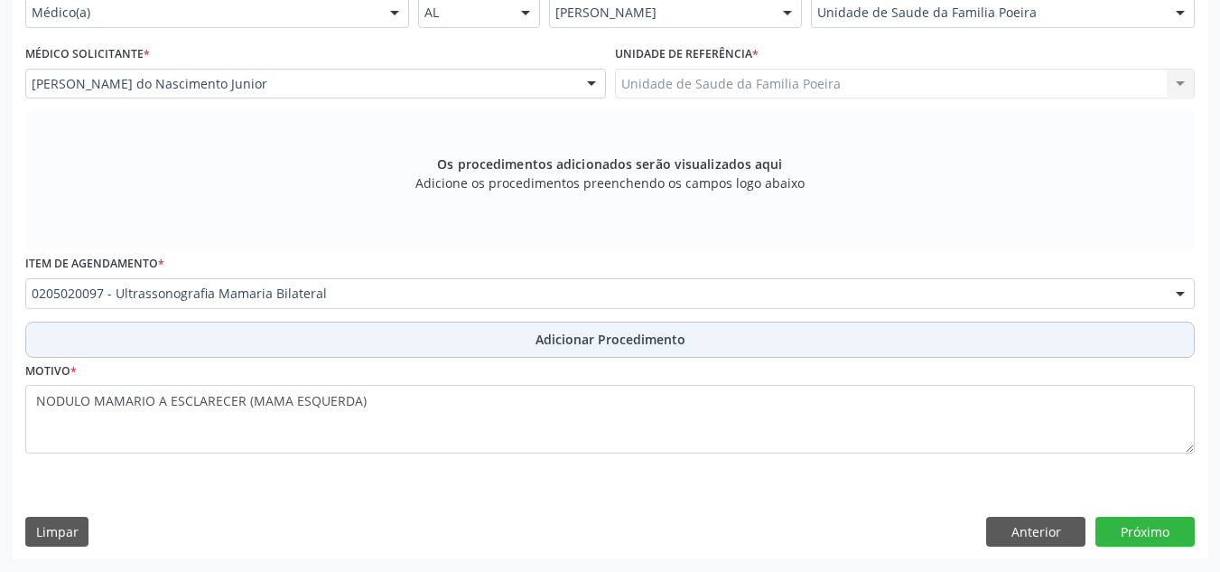
click at [708, 344] on button "Adicionar Procedimento" at bounding box center [609, 339] width 1169 height 36
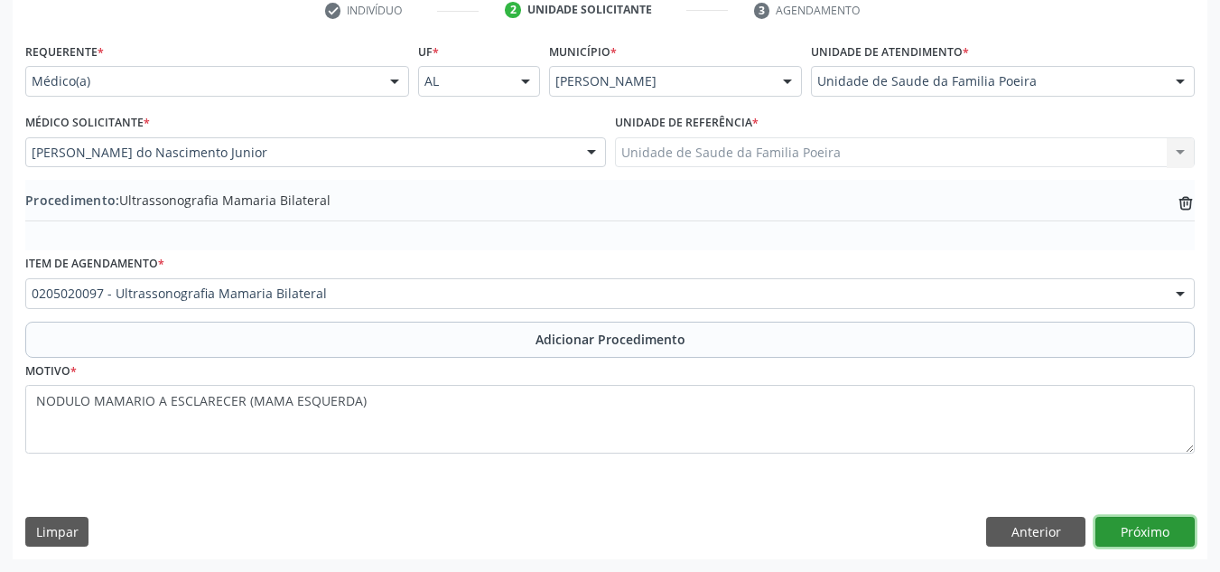
click at [1146, 528] on button "Próximo" at bounding box center [1144, 531] width 99 height 31
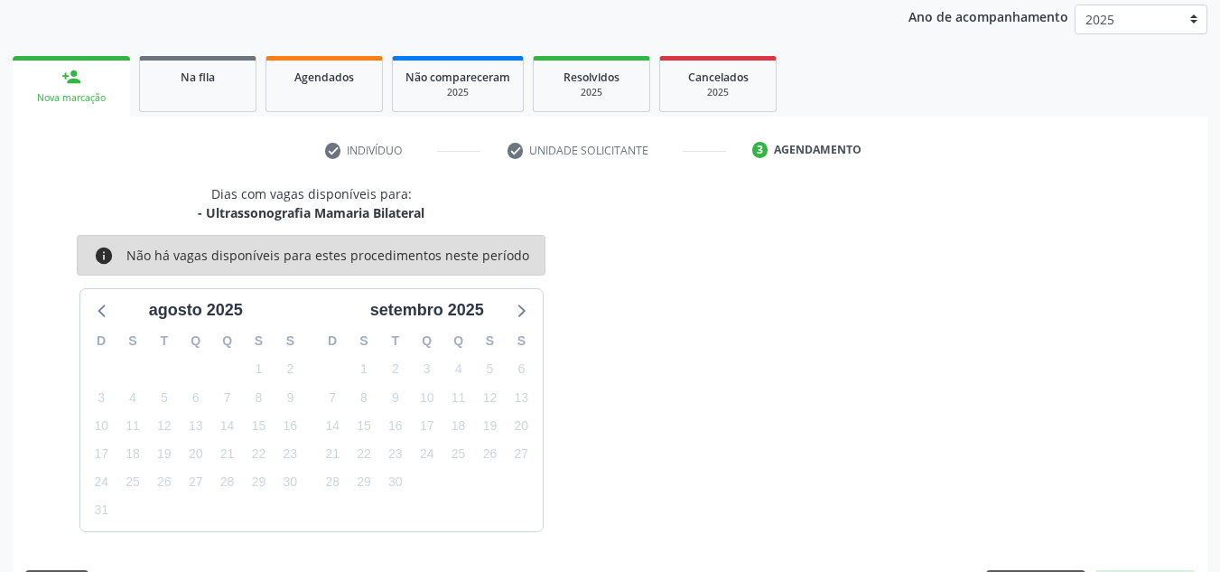
scroll to position [293, 0]
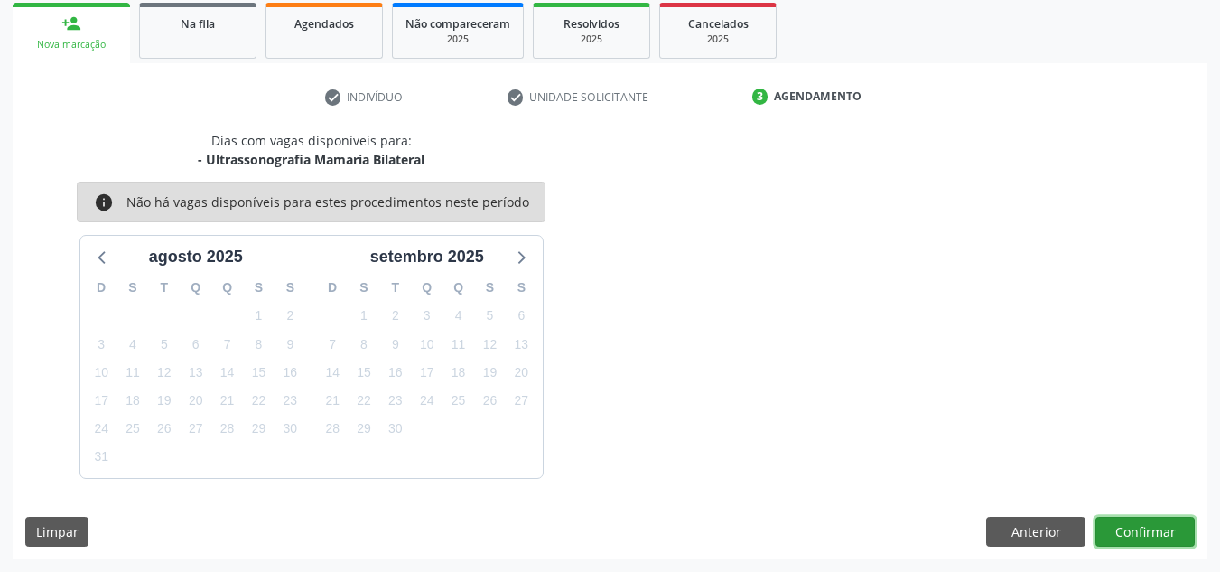
click at [1141, 535] on button "Confirmar" at bounding box center [1144, 531] width 99 height 31
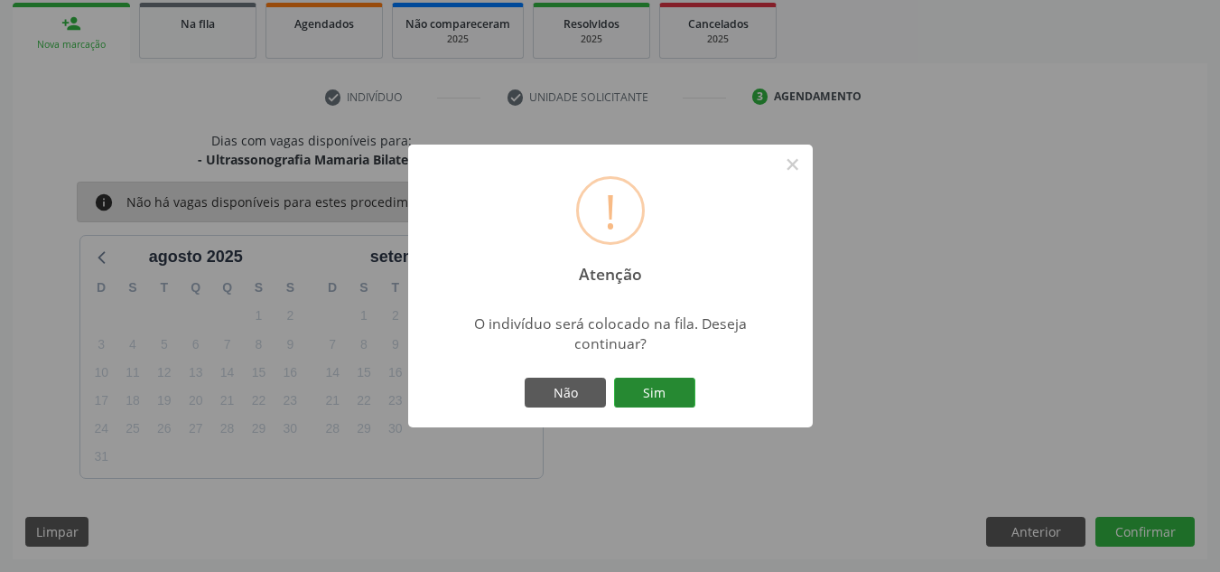
click at [671, 388] on button "Sim" at bounding box center [654, 392] width 81 height 31
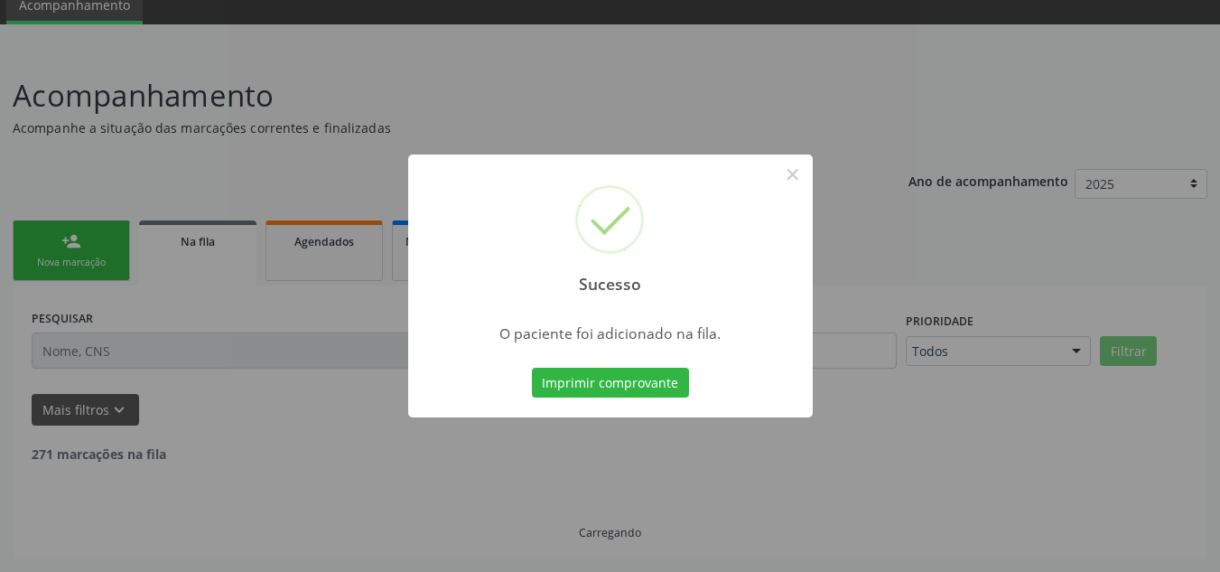
scroll to position [56, 0]
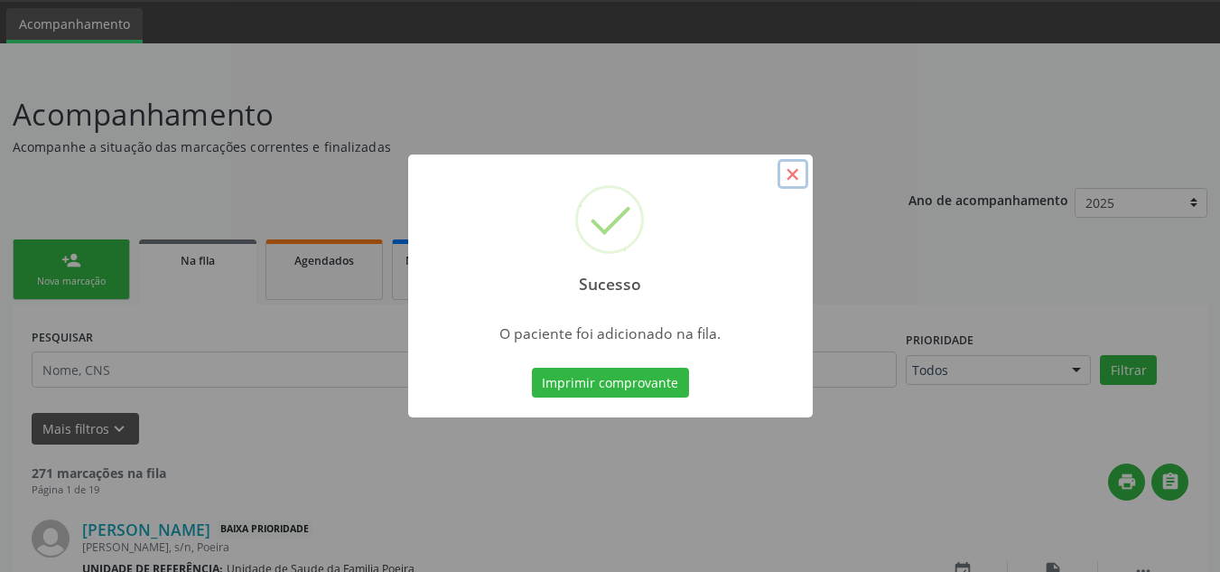
click at [788, 169] on button "×" at bounding box center [792, 174] width 31 height 31
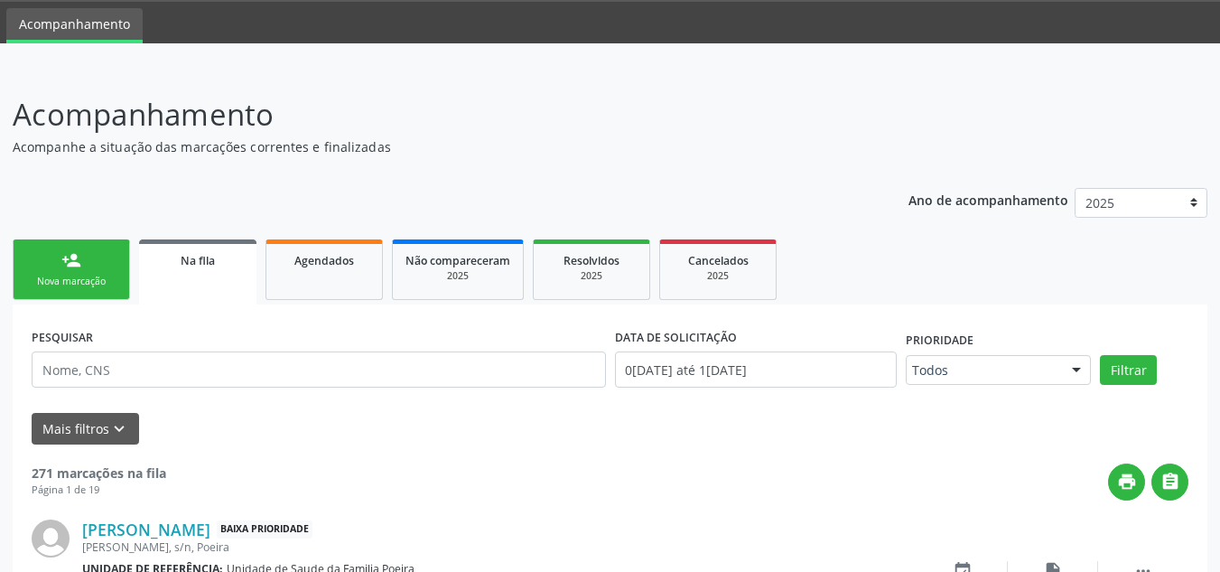
click at [75, 293] on link "person_add Nova marcação" at bounding box center [71, 269] width 117 height 60
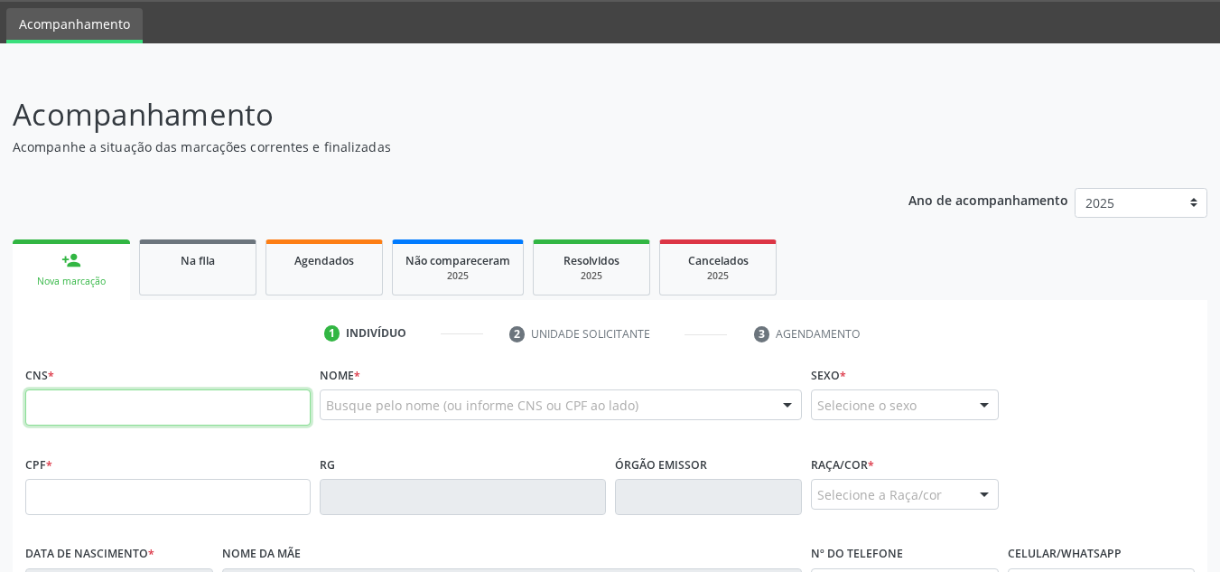
click at [114, 405] on input "text" at bounding box center [167, 407] width 285 height 36
drag, startPoint x: 12, startPoint y: 412, endPoint x: 60, endPoint y: 412, distance: 47.9
click at [60, 412] on input "text" at bounding box center [167, 407] width 285 height 36
paste input "709 0028 9286 3013"
type input "709 0028 9286 3013"
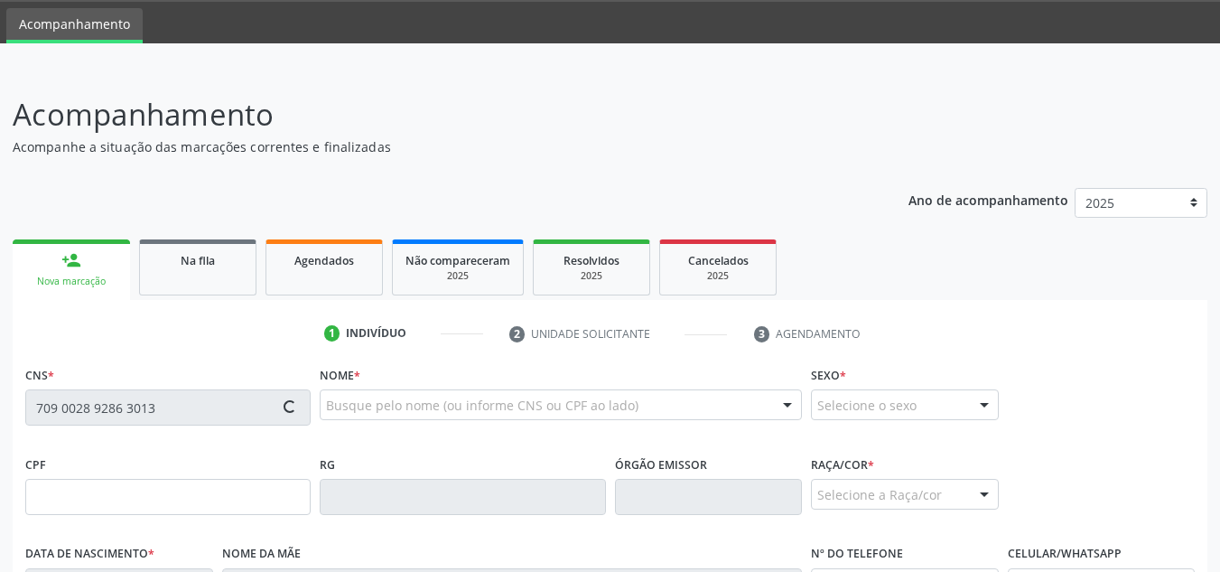
type input "085.609.838-80"
type input "10/01/1951"
type input "Salvelina Rocha da Costa"
type input "(82) 98175-9874"
type input "S/N"
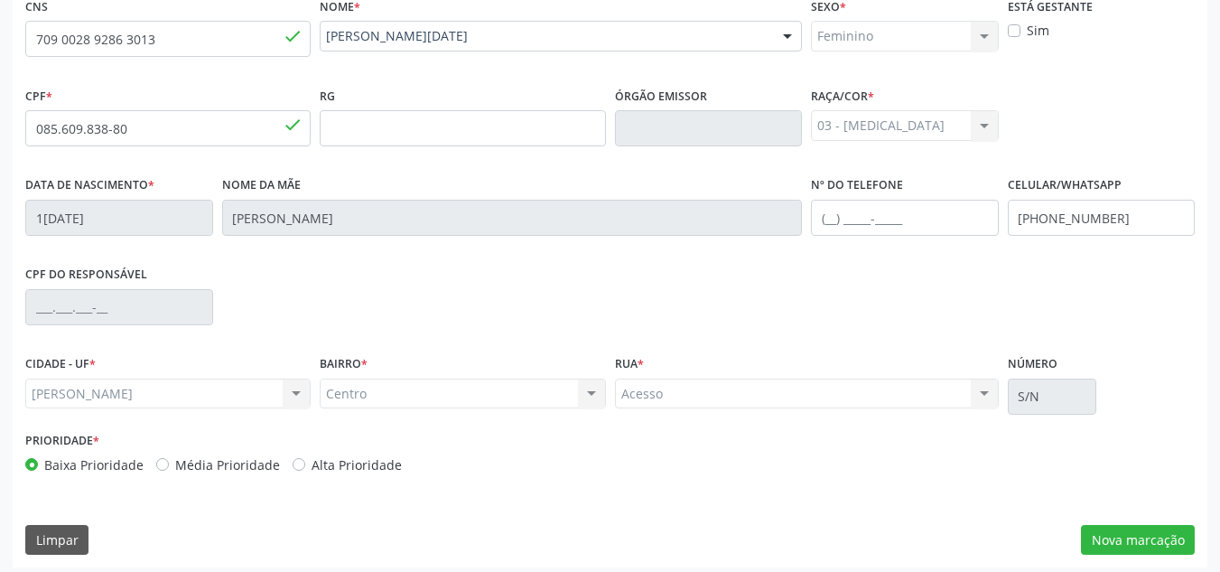
scroll to position [432, 0]
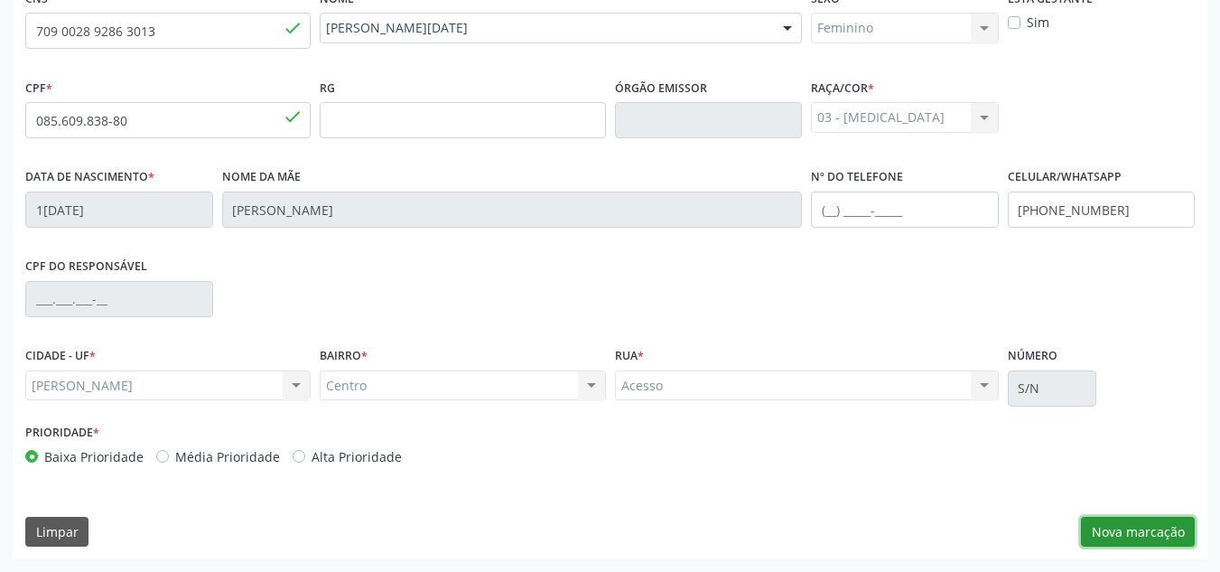
click at [1110, 531] on button "Nova marcação" at bounding box center [1138, 531] width 114 height 31
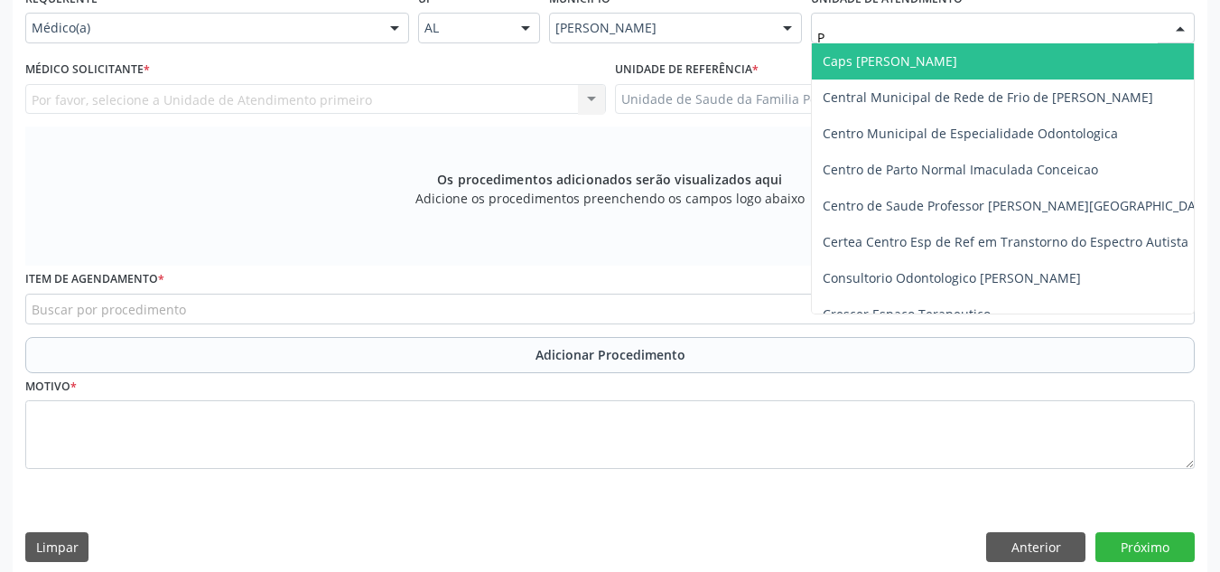
type input "PO"
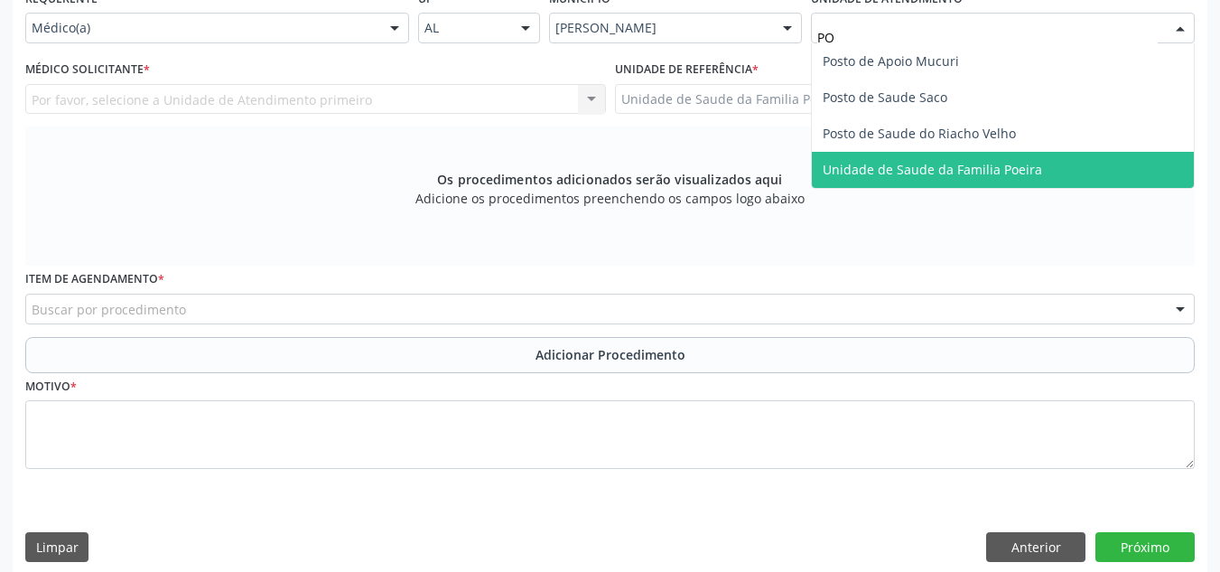
click at [974, 172] on span "Unidade de Saude da Familia Poeira" at bounding box center [932, 169] width 219 height 17
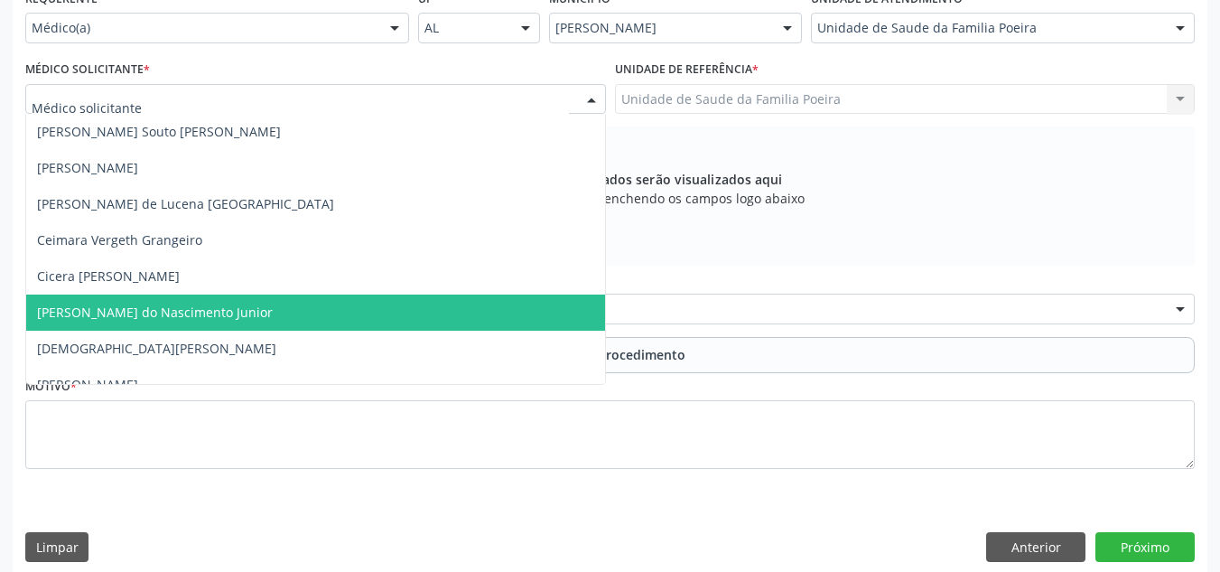
click at [133, 310] on span "[PERSON_NAME] do Nascimento Junior" at bounding box center [155, 311] width 236 height 17
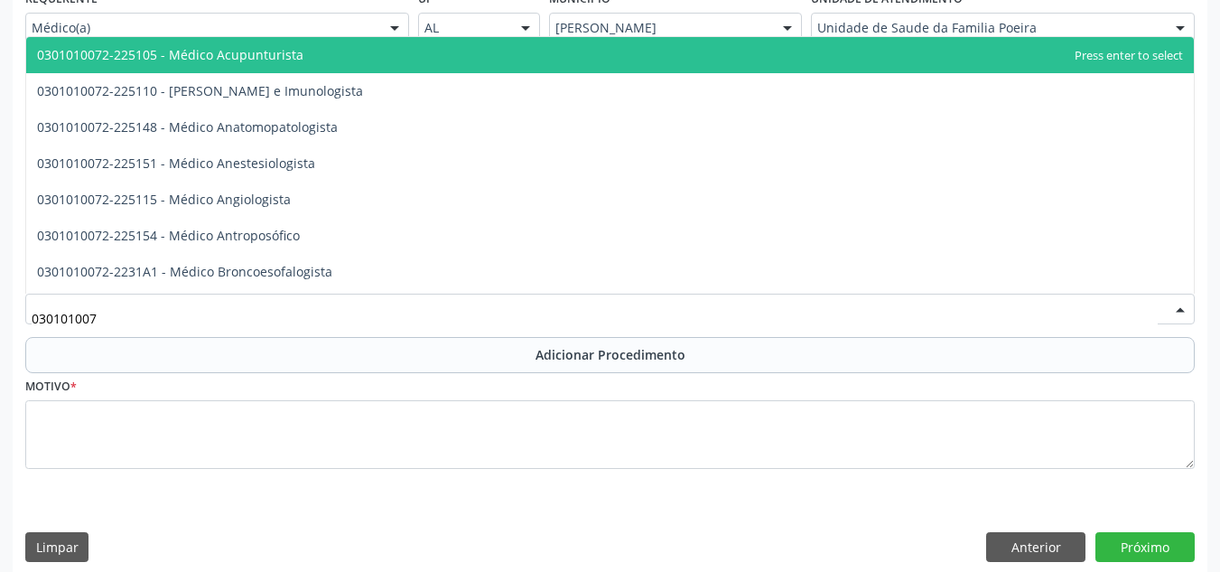
type input "0301010072"
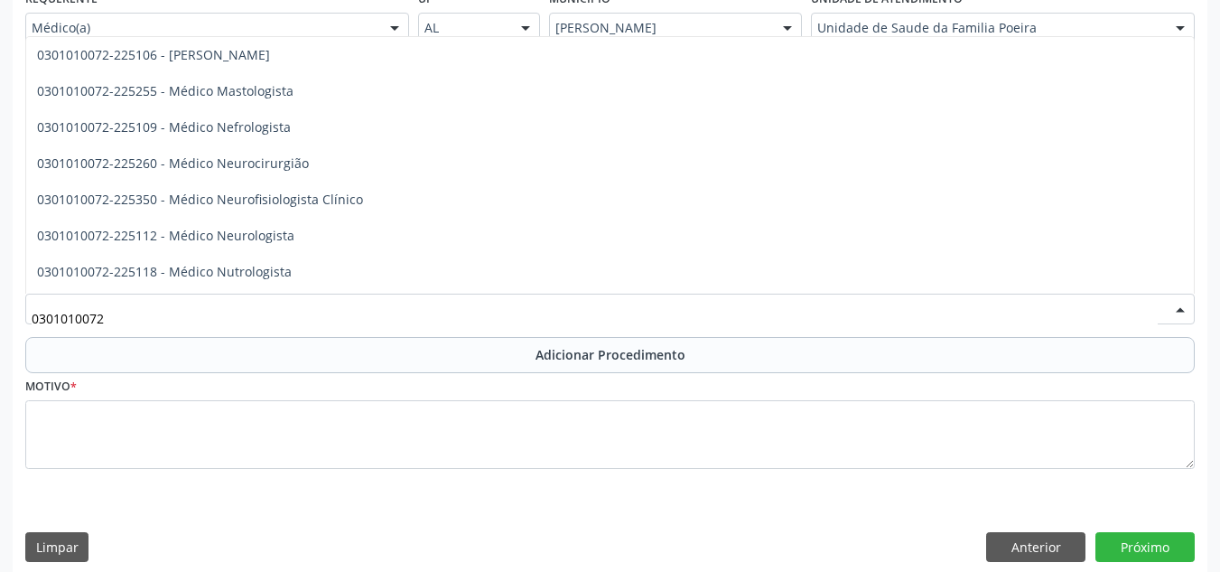
scroll to position [1354, 0]
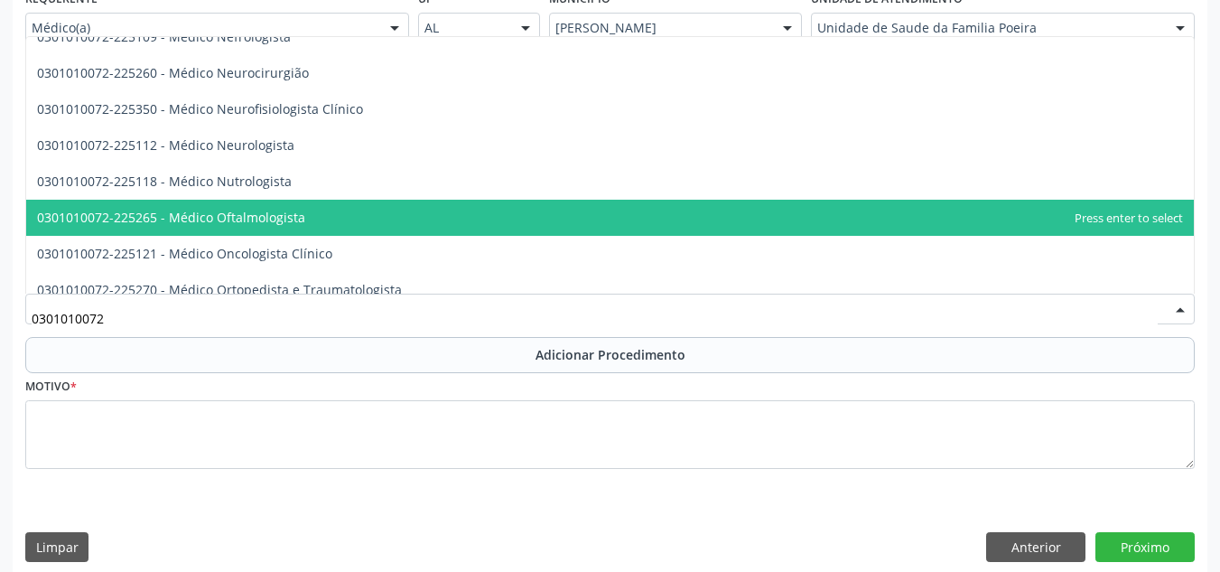
click at [238, 213] on span "0301010072-225265 - Médico Oftalmologista" at bounding box center [171, 217] width 268 height 17
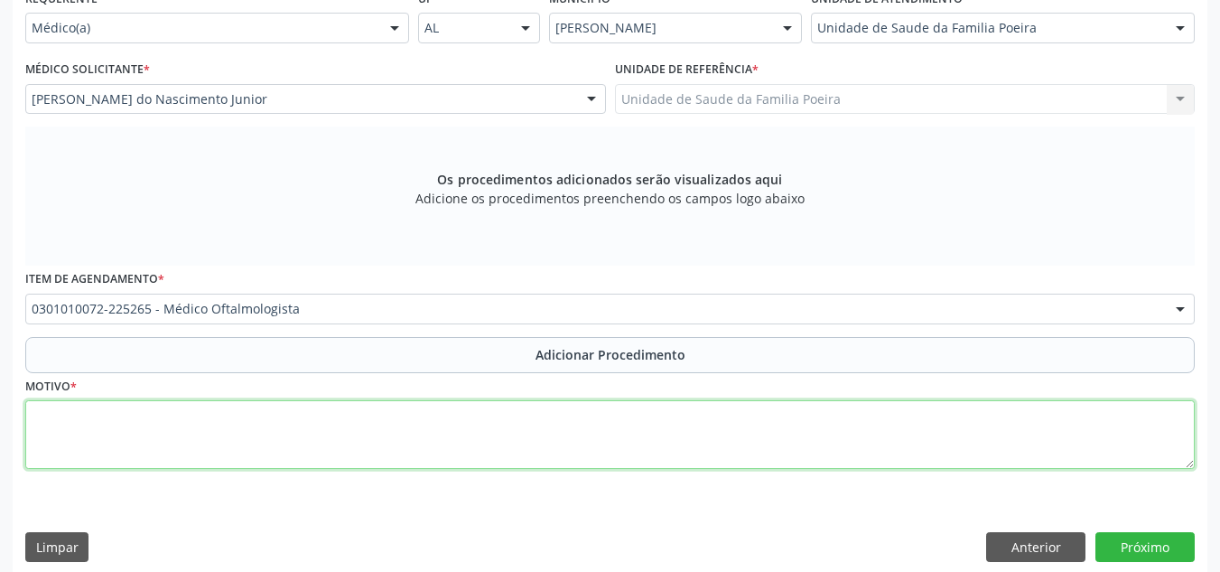
click at [196, 427] on textarea at bounding box center [609, 434] width 1169 height 69
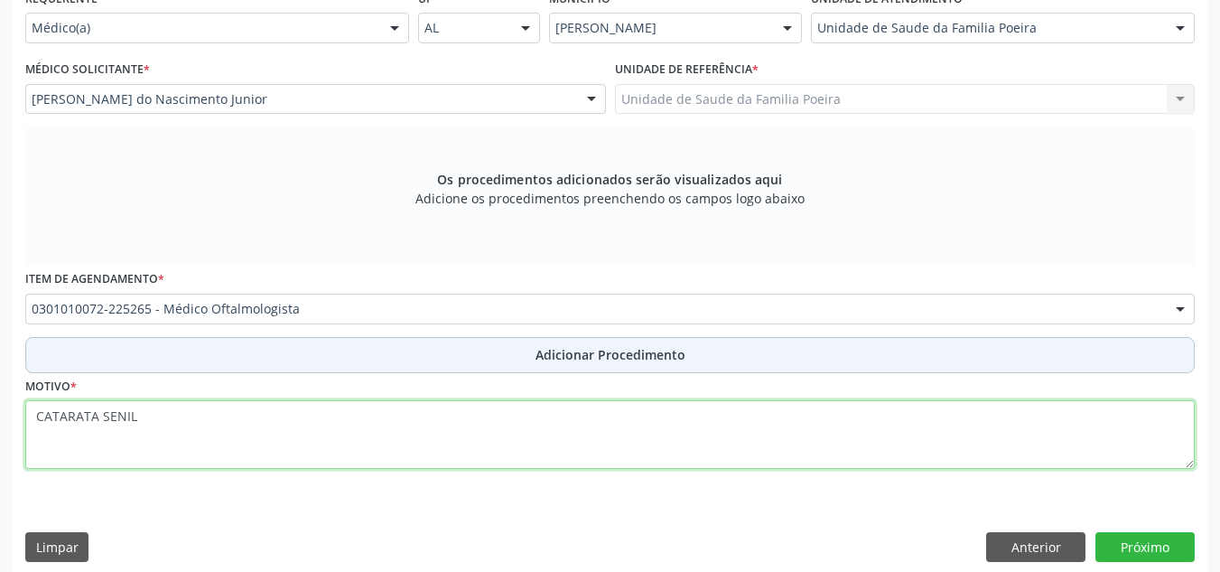
type textarea "CATARATA SENIL"
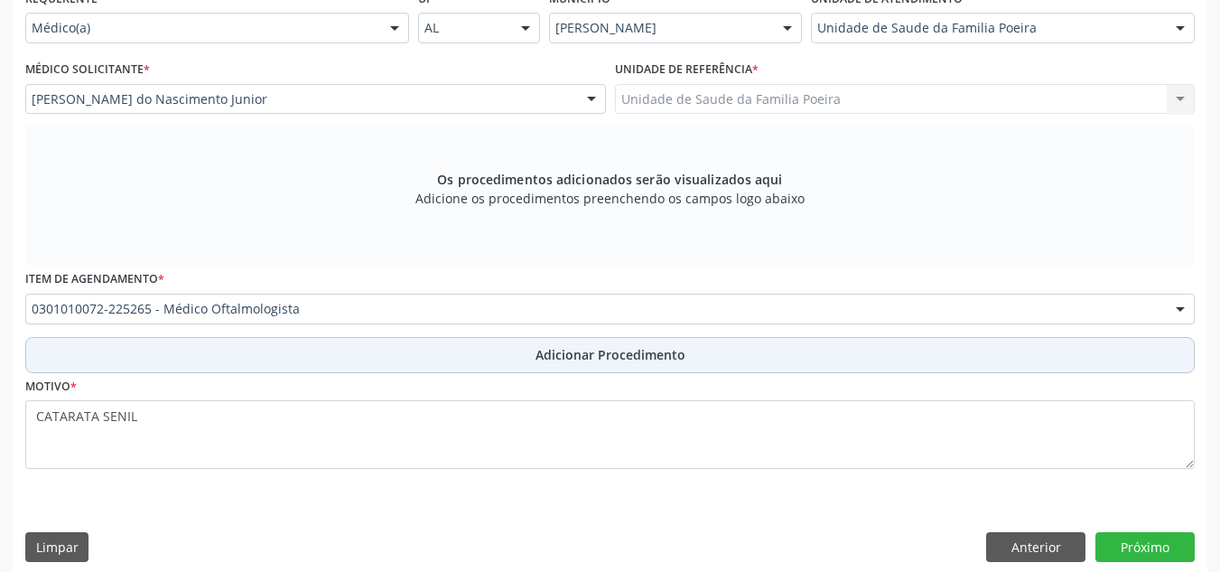
click at [743, 349] on button "Adicionar Procedimento" at bounding box center [609, 355] width 1169 height 36
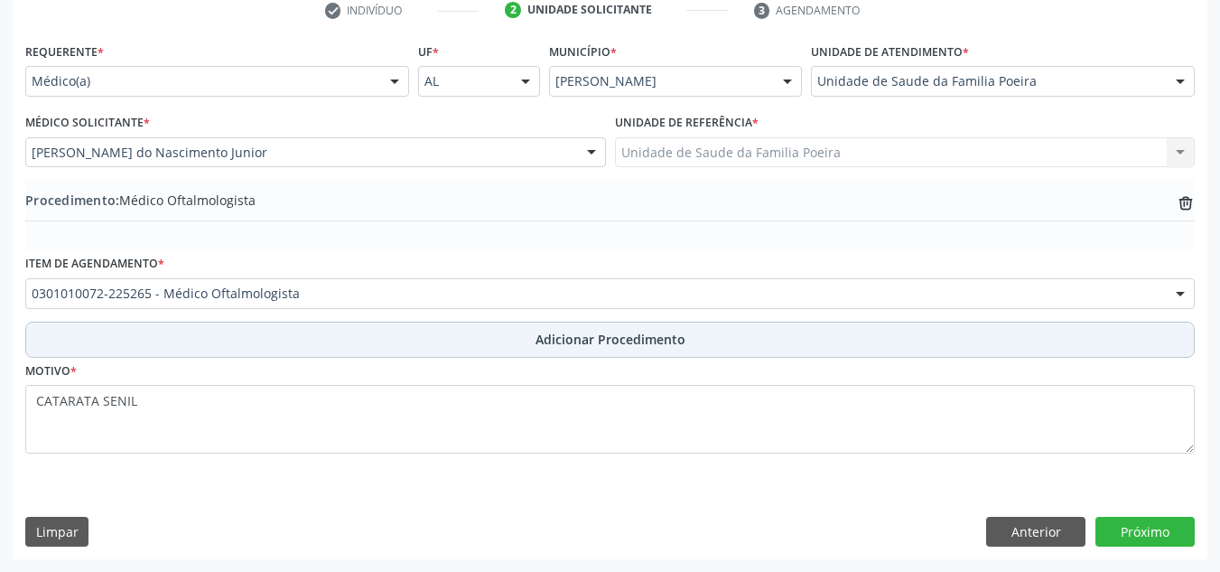
scroll to position [379, 0]
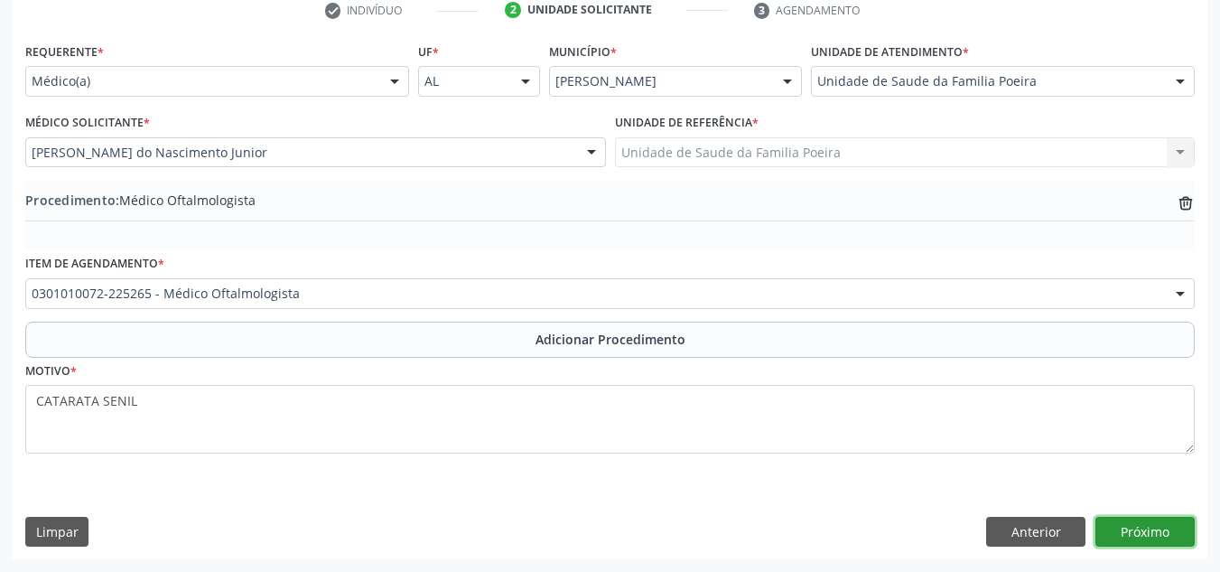
click at [1152, 522] on button "Próximo" at bounding box center [1144, 531] width 99 height 31
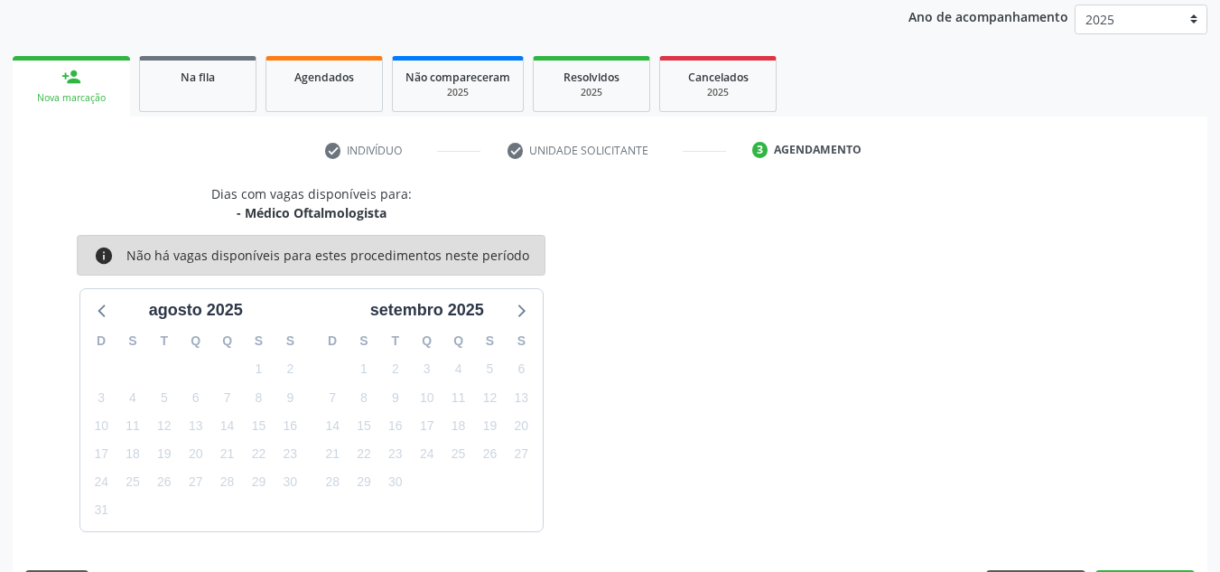
scroll to position [293, 0]
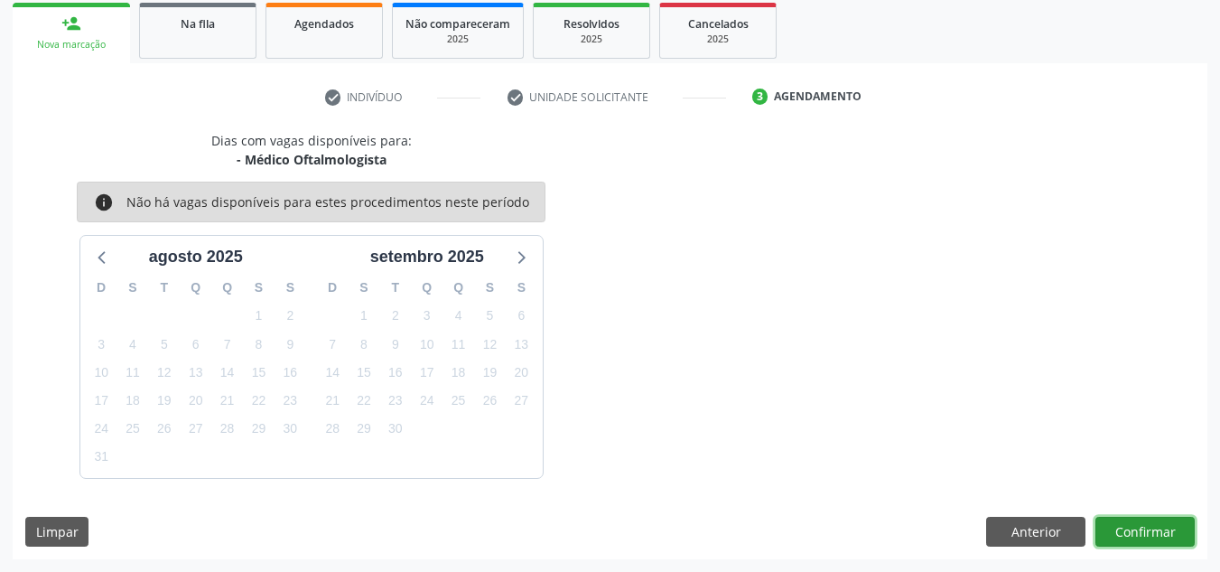
click at [1161, 527] on button "Confirmar" at bounding box center [1144, 531] width 99 height 31
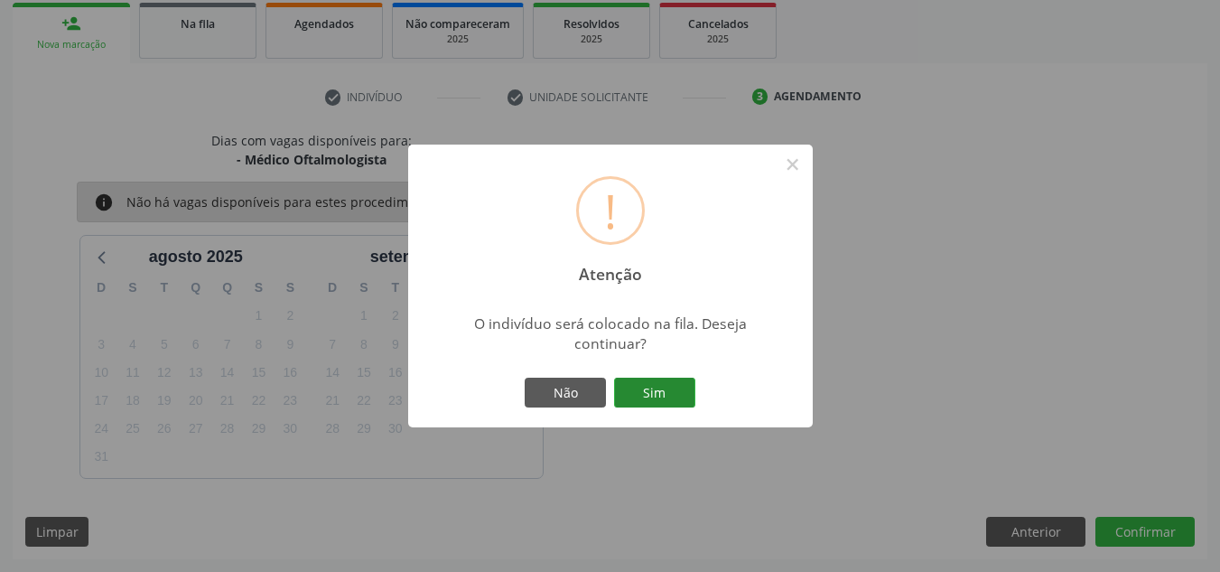
click at [645, 394] on button "Sim" at bounding box center [654, 392] width 81 height 31
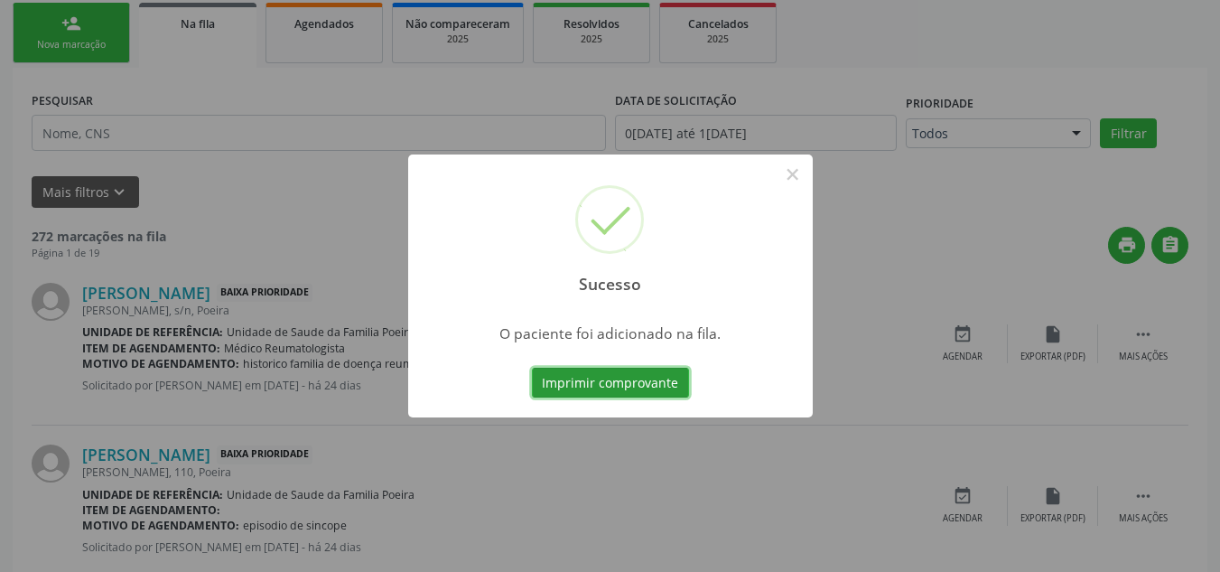
scroll to position [56, 0]
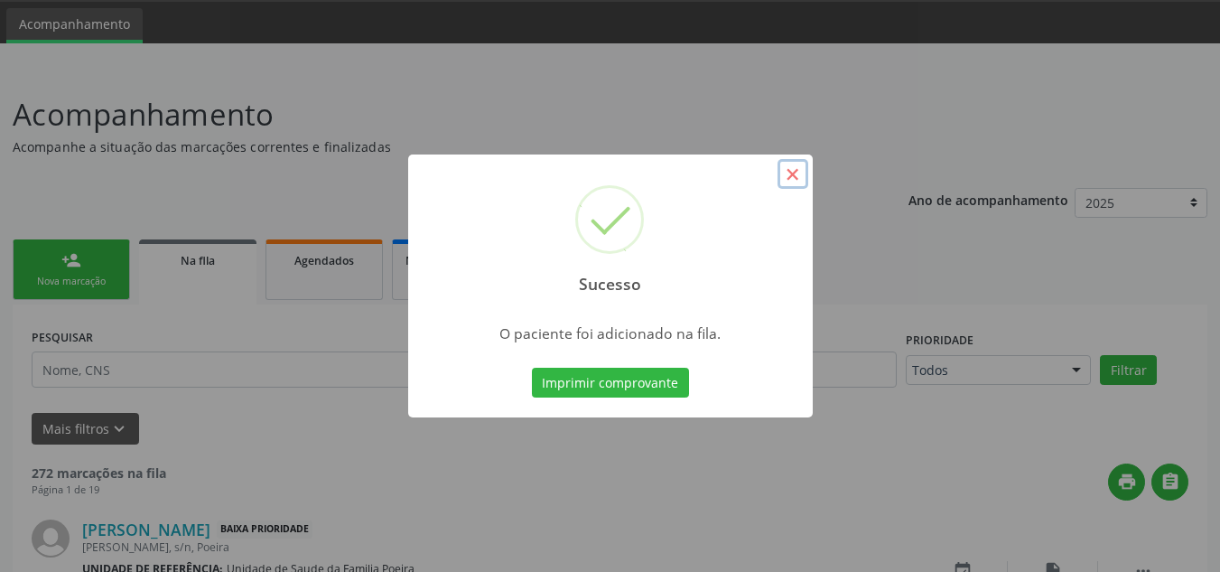
click at [786, 172] on button "×" at bounding box center [792, 174] width 31 height 31
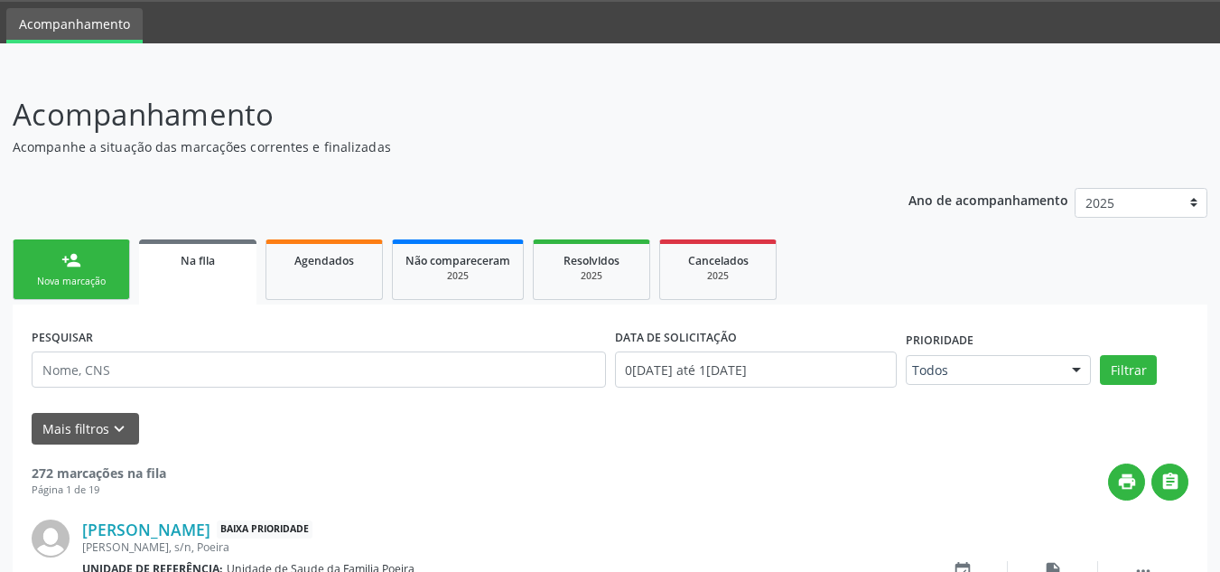
click at [60, 265] on link "person_add Nova marcação" at bounding box center [71, 269] width 117 height 60
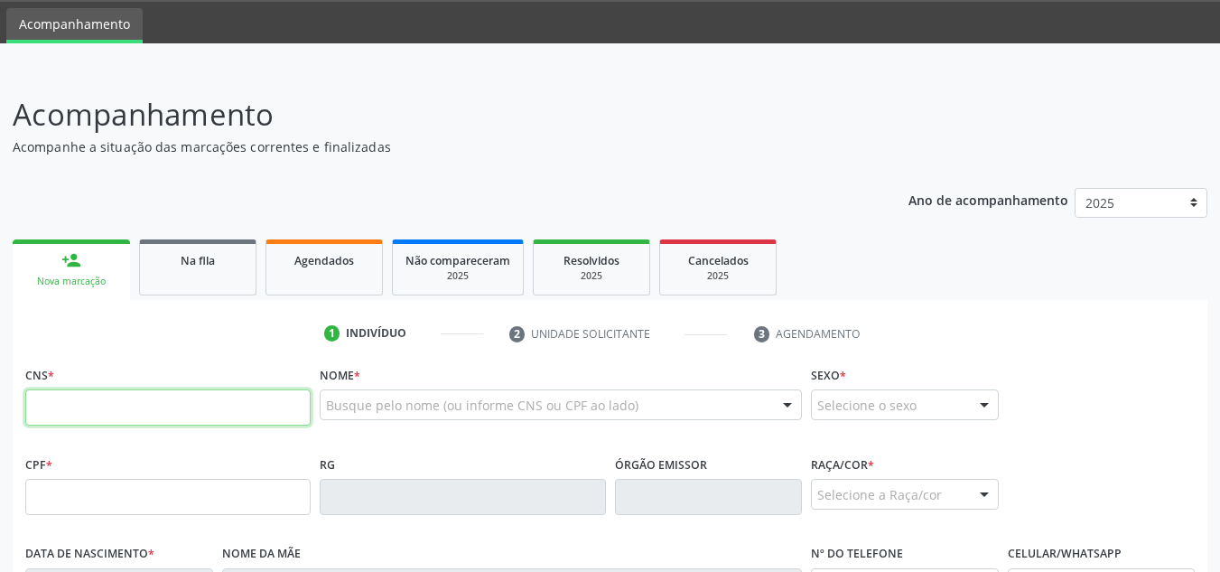
click at [96, 415] on input "text" at bounding box center [167, 407] width 285 height 36
type input "700 5087 2568 3853"
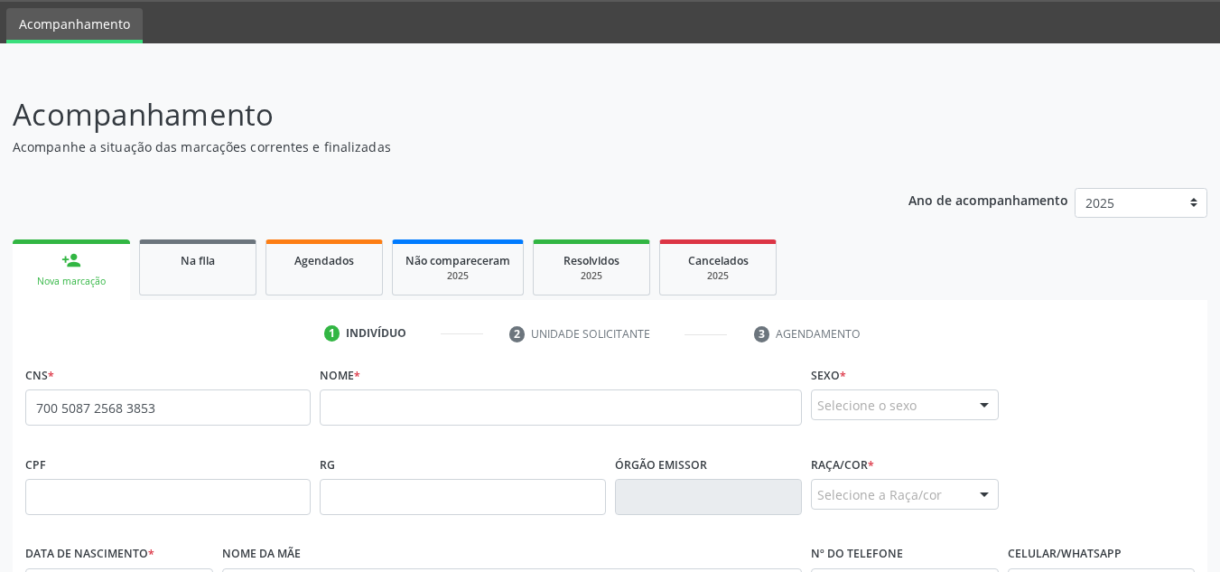
scroll to position [146, 0]
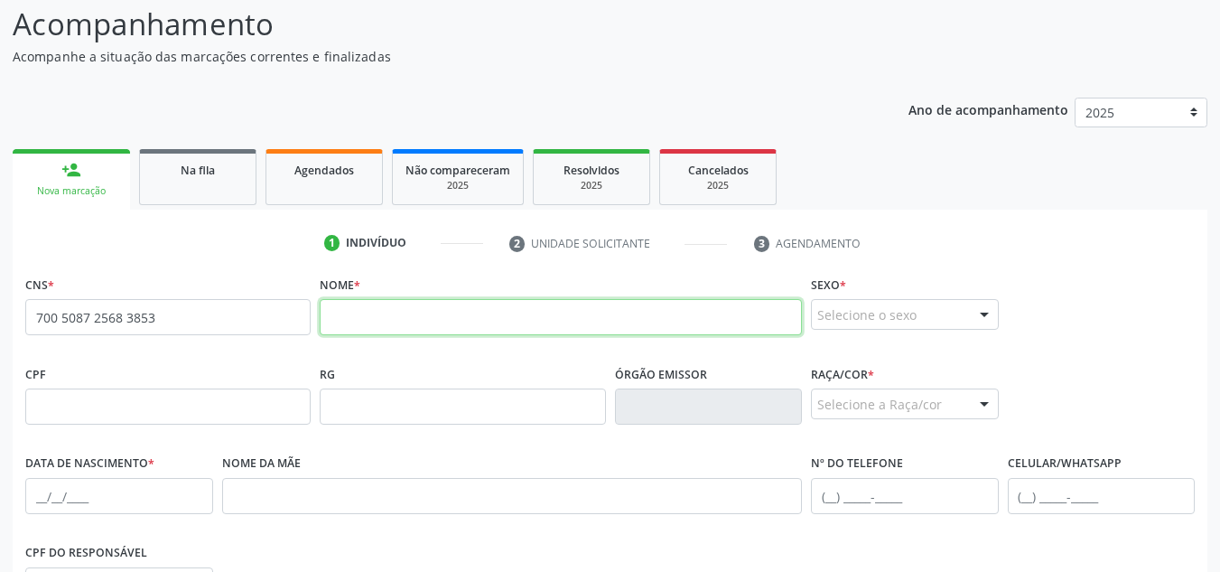
click at [470, 309] on input "text" at bounding box center [561, 317] width 482 height 36
paste input "Vaneide de Lima Silva"
type input "Vaneide de Lima Silva"
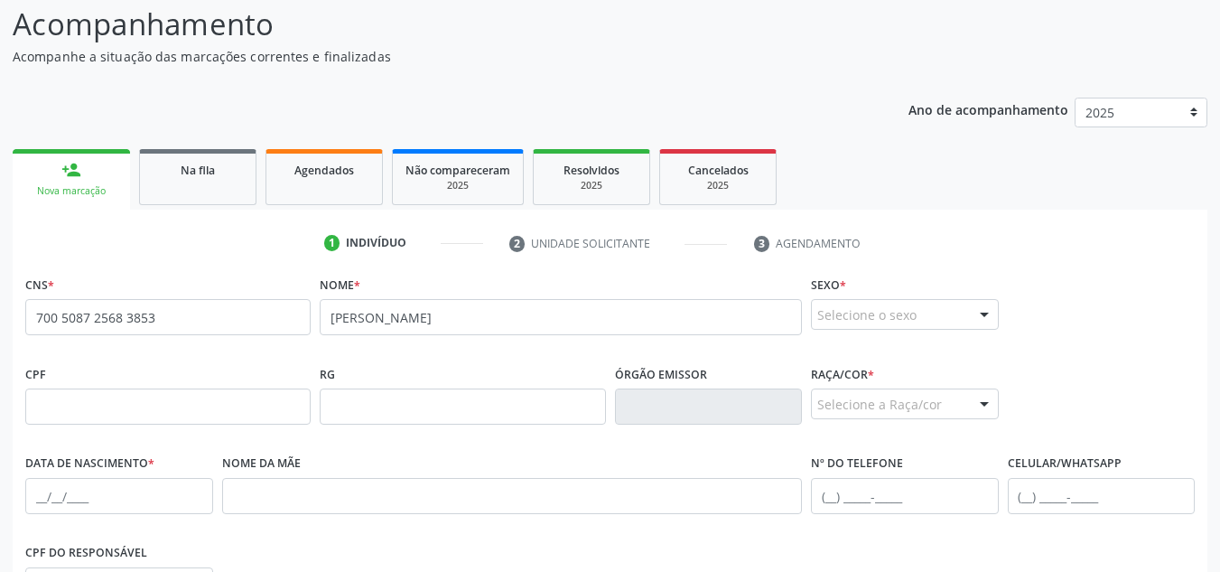
click at [970, 312] on div "Selecione o sexo Masculino Feminino Nenhum resultado encontrado para: " " Não h…" at bounding box center [905, 314] width 188 height 31
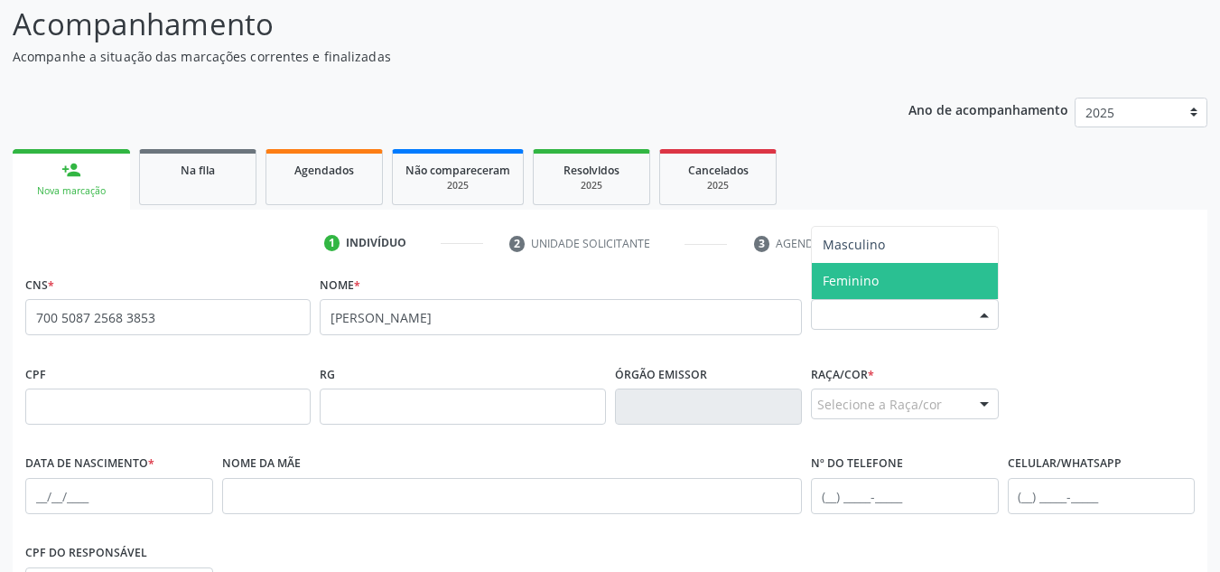
click at [894, 289] on span "Feminino" at bounding box center [905, 281] width 186 height 36
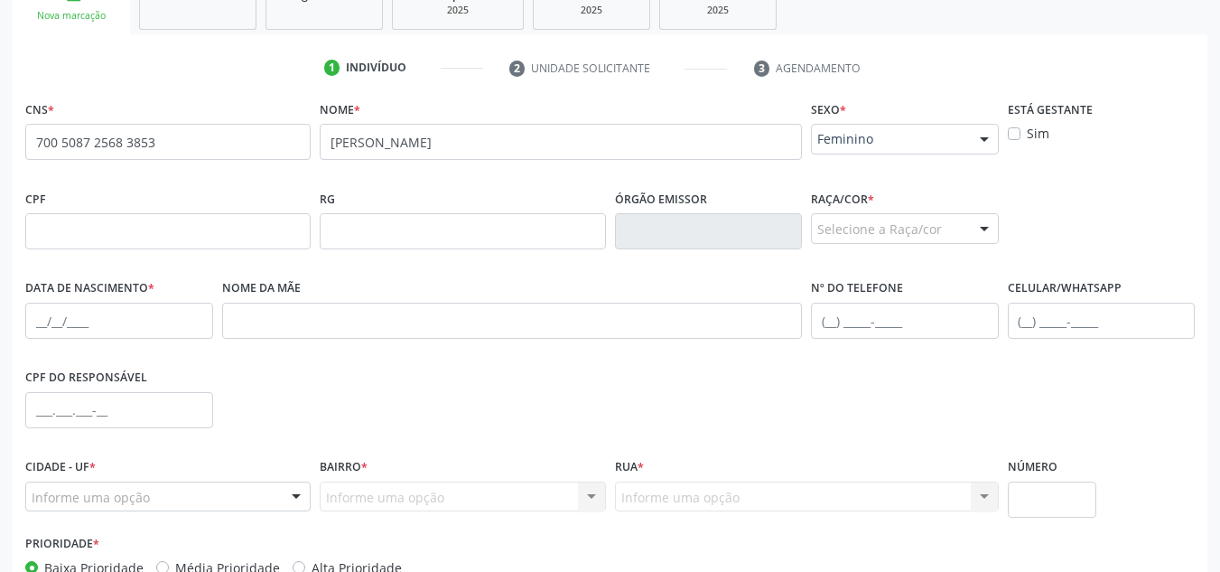
scroll to position [327, 0]
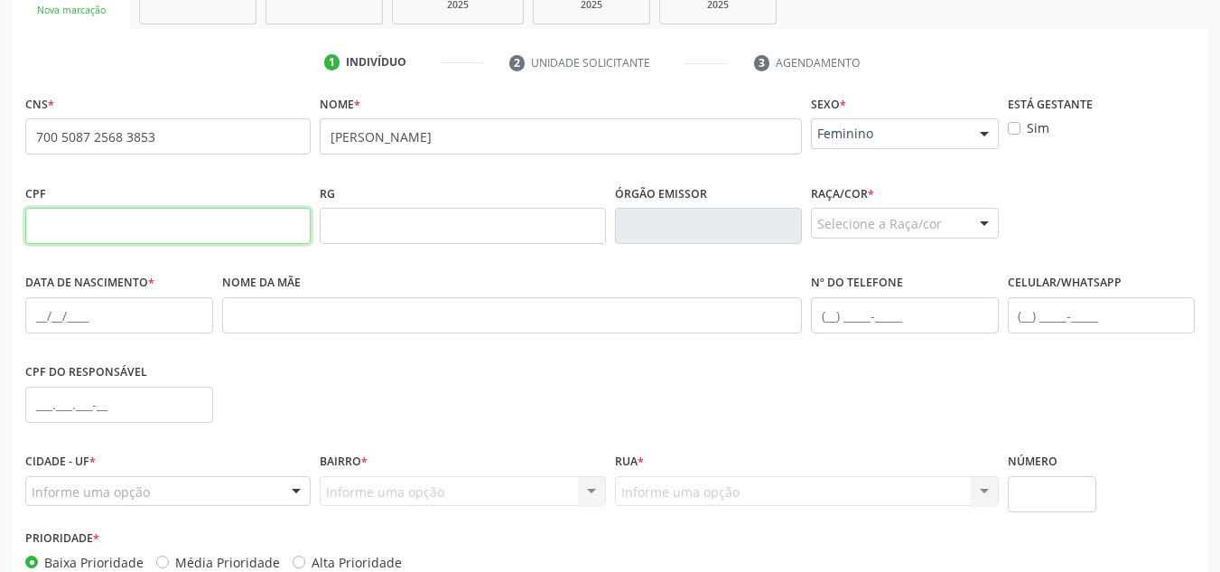
drag, startPoint x: 204, startPoint y: 231, endPoint x: 246, endPoint y: 244, distance: 44.3
click at [204, 231] on input "text" at bounding box center [167, 226] width 285 height 36
type input "073.764.084-79"
click at [969, 226] on div "Selecione a Raça/cor 01 - Branca 02 - Preta 04 - [GEOGRAPHIC_DATA] 03 - [MEDICA…" at bounding box center [905, 223] width 188 height 31
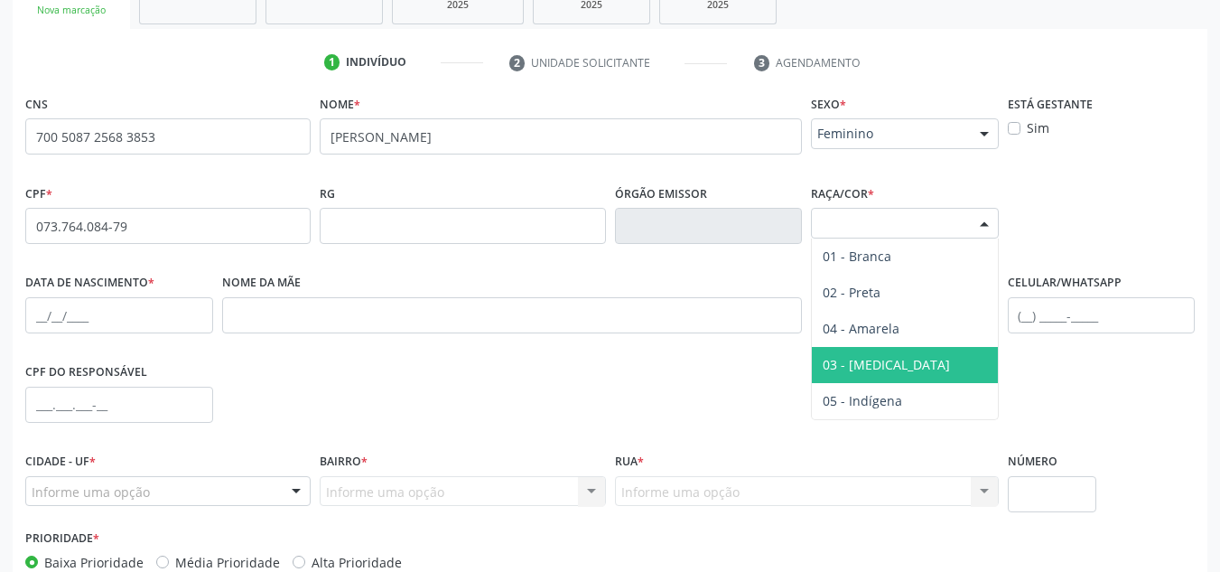
click at [918, 355] on span "03 - [MEDICAL_DATA]" at bounding box center [905, 365] width 186 height 36
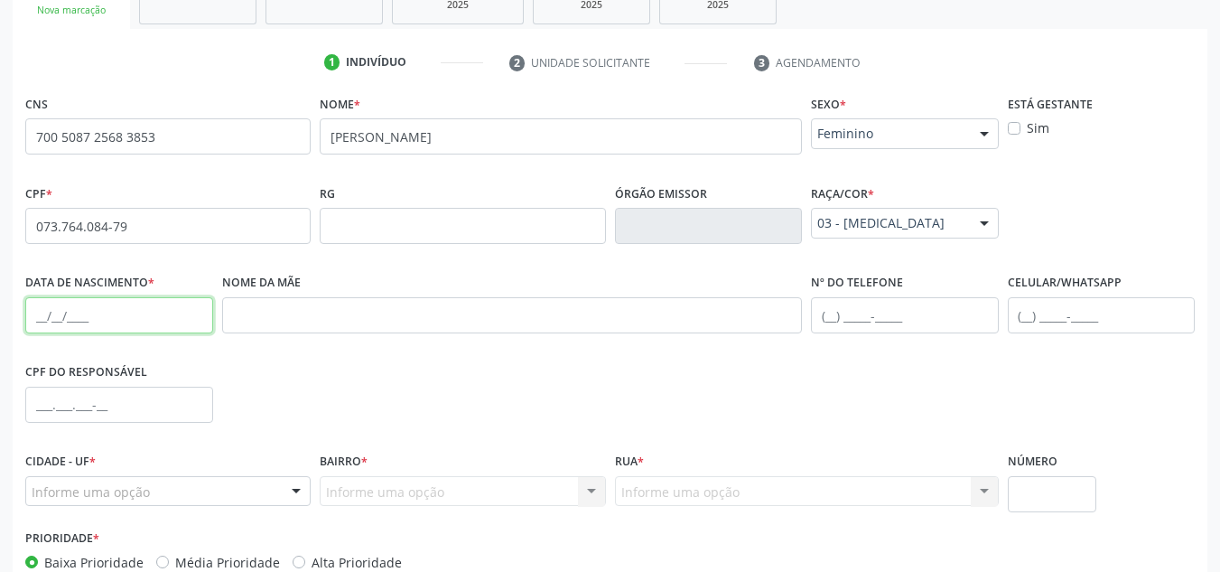
click at [45, 312] on input "text" at bounding box center [119, 315] width 188 height 36
paste input "30/04/1980"
type input "30/04/1980"
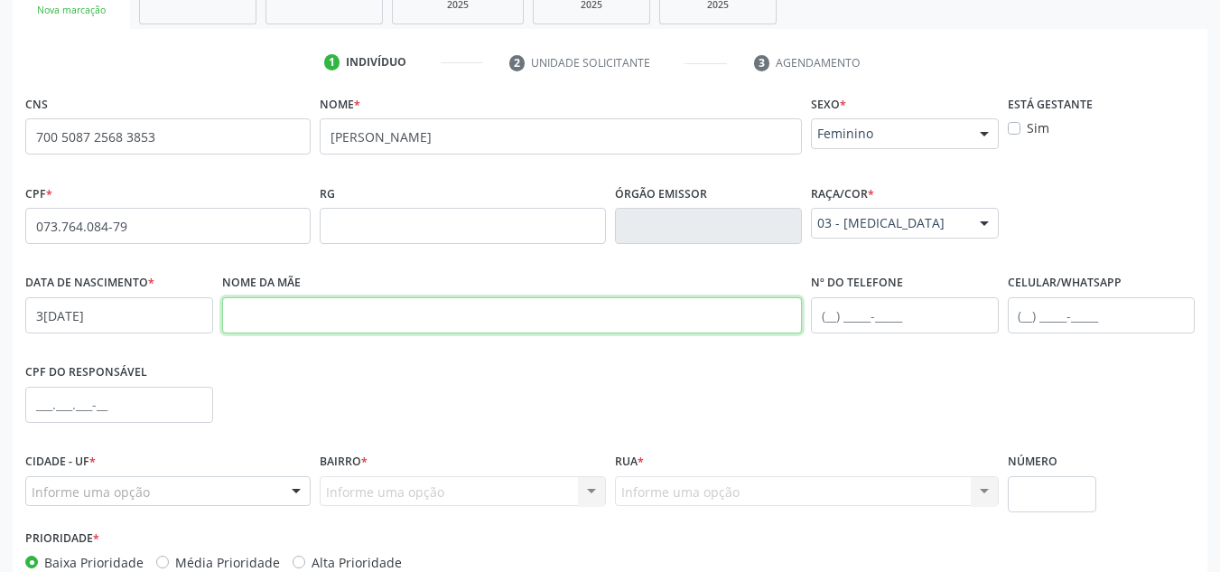
click at [657, 315] on input "text" at bounding box center [512, 315] width 581 height 36
paste input "Vanuzia de Lima Silva"
type input "Vanuzia de Lima Silva"
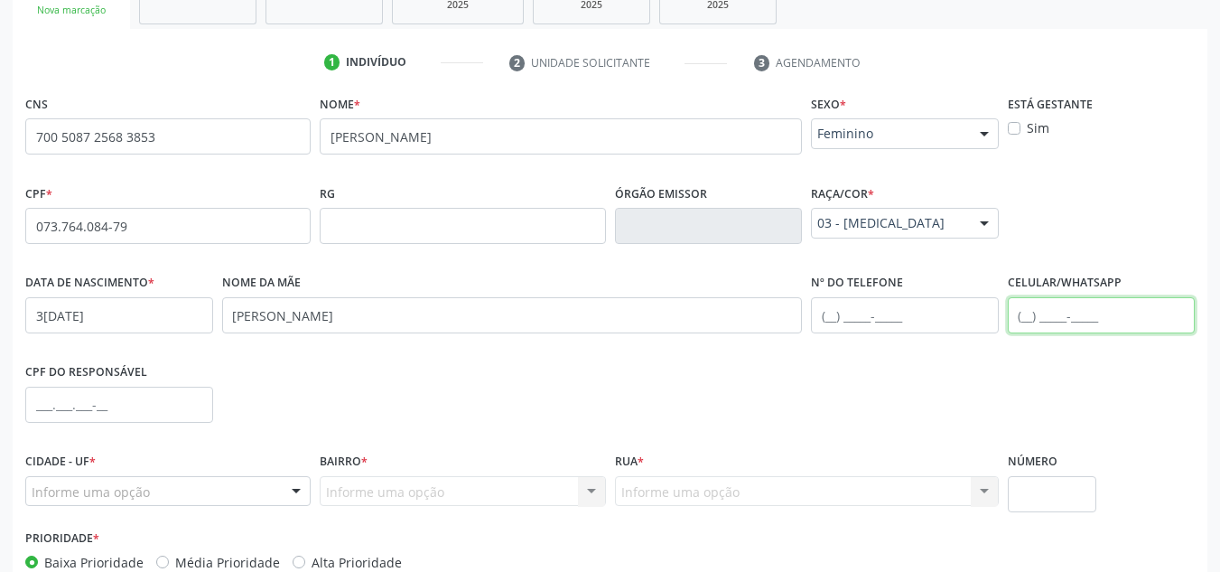
click at [1033, 316] on input "text" at bounding box center [1102, 315] width 188 height 36
paste input "(82) 99634-3560"
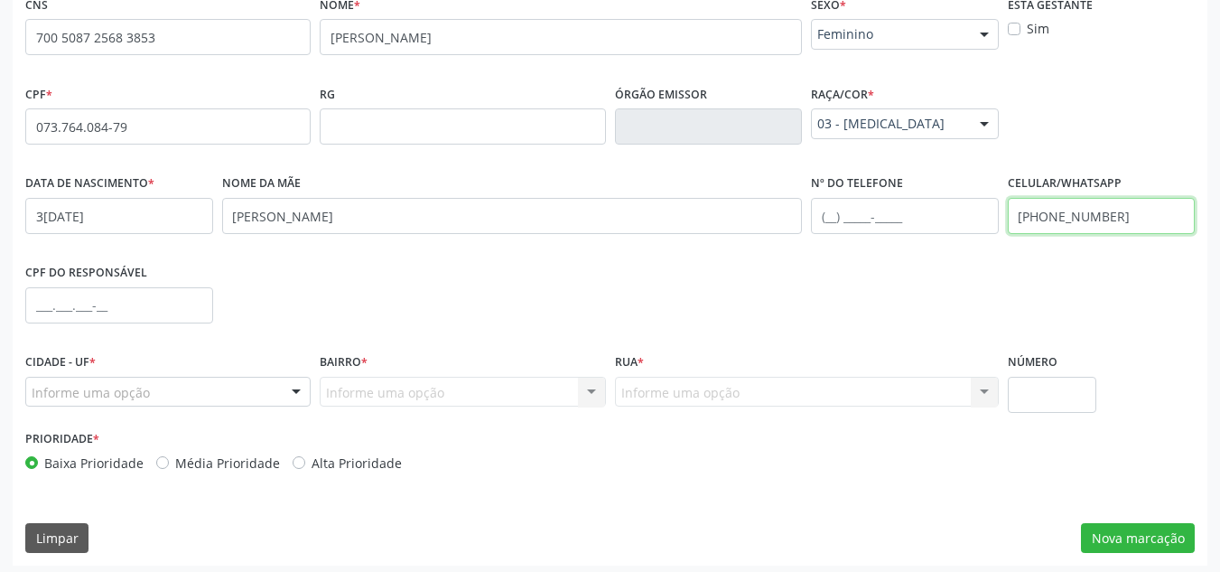
scroll to position [432, 0]
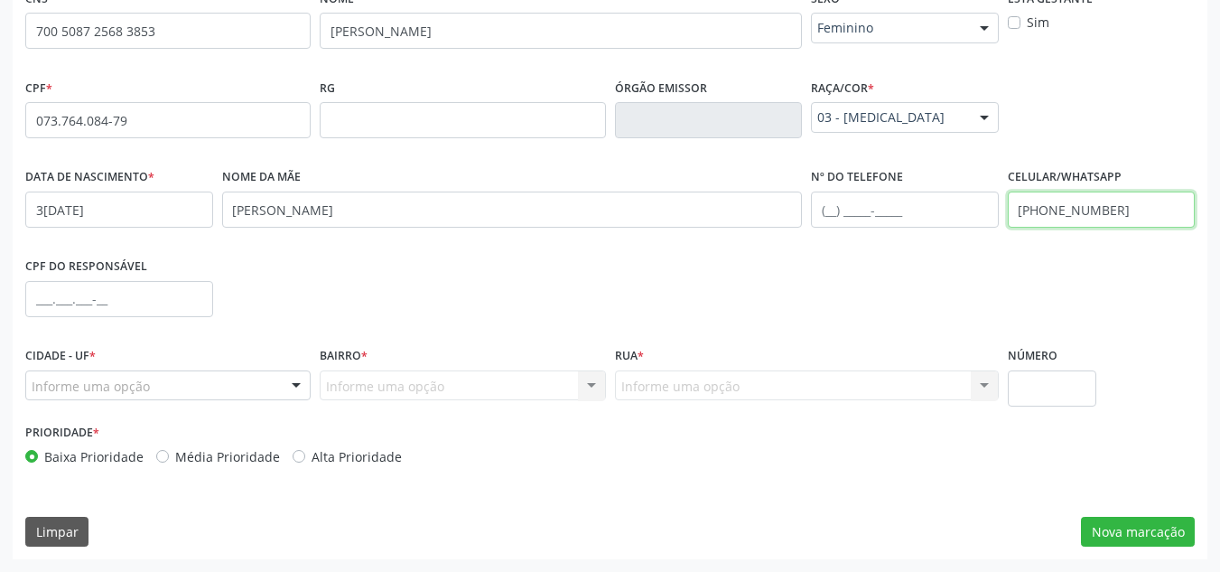
type input "(82) 99634-3560"
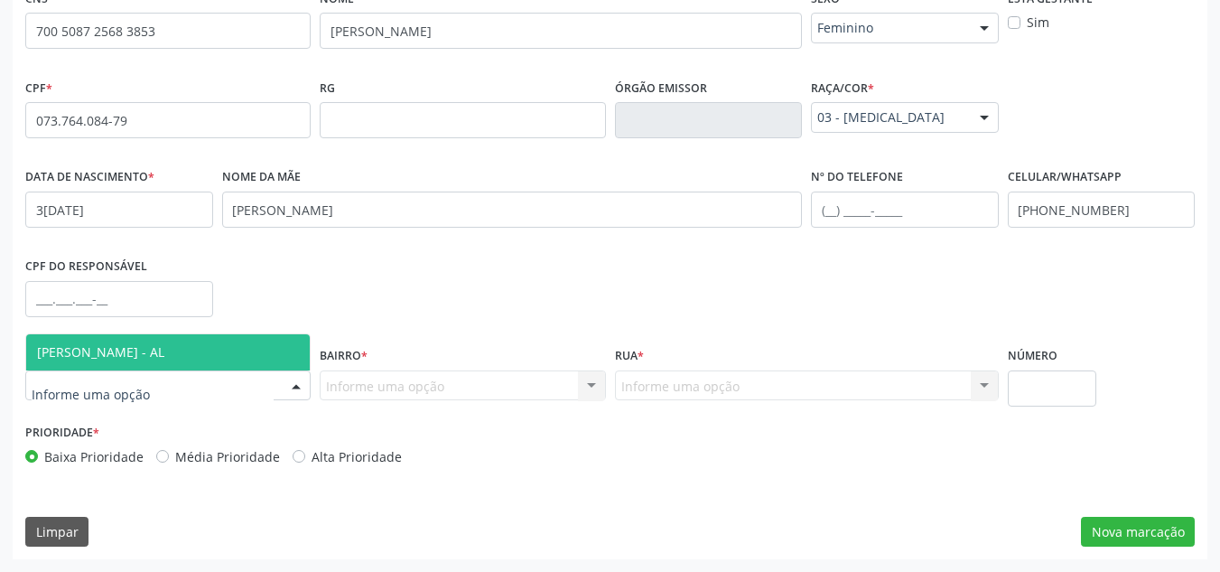
click at [300, 397] on div at bounding box center [296, 386] width 27 height 31
click at [209, 354] on span "[PERSON_NAME] - AL" at bounding box center [168, 352] width 284 height 36
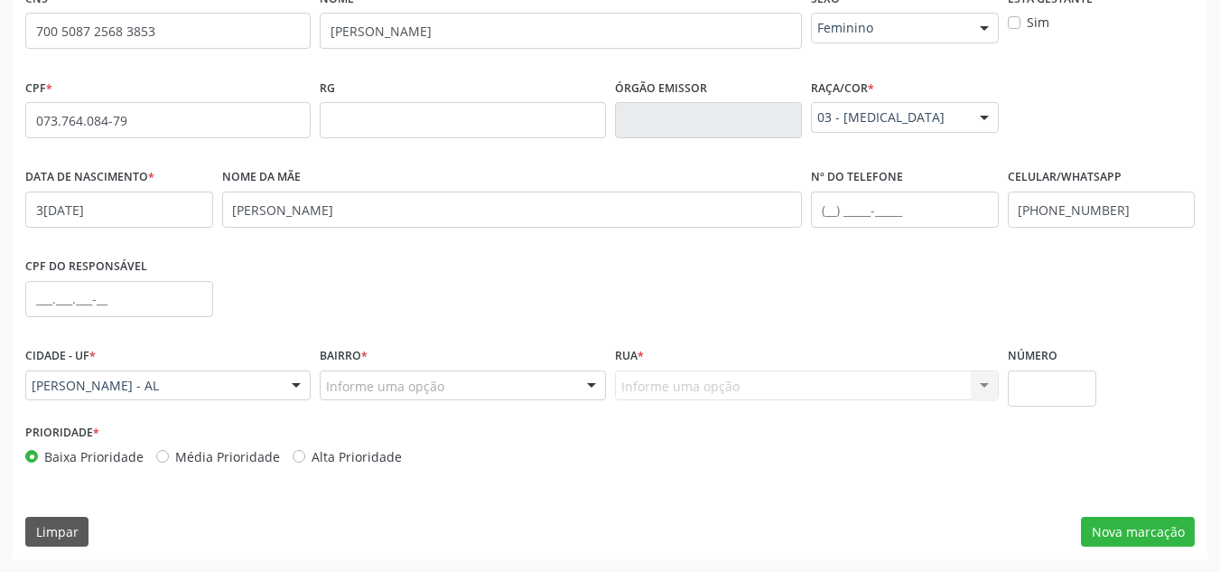
click at [465, 388] on div "Informe uma opção" at bounding box center [462, 385] width 285 height 31
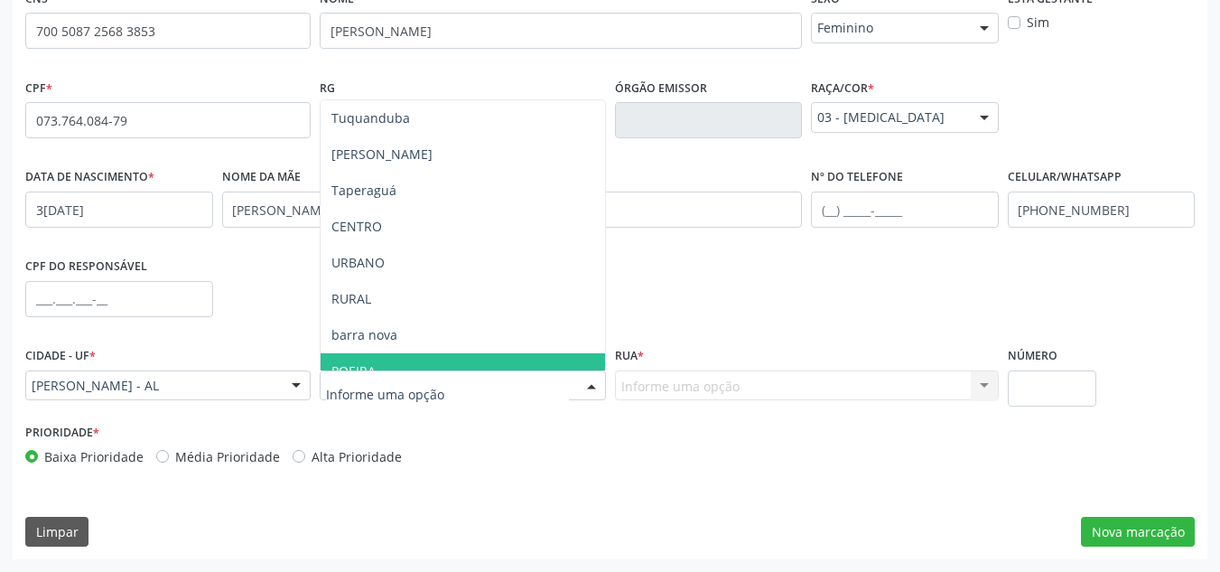
click at [456, 364] on span "POEIRA" at bounding box center [463, 371] width 284 height 36
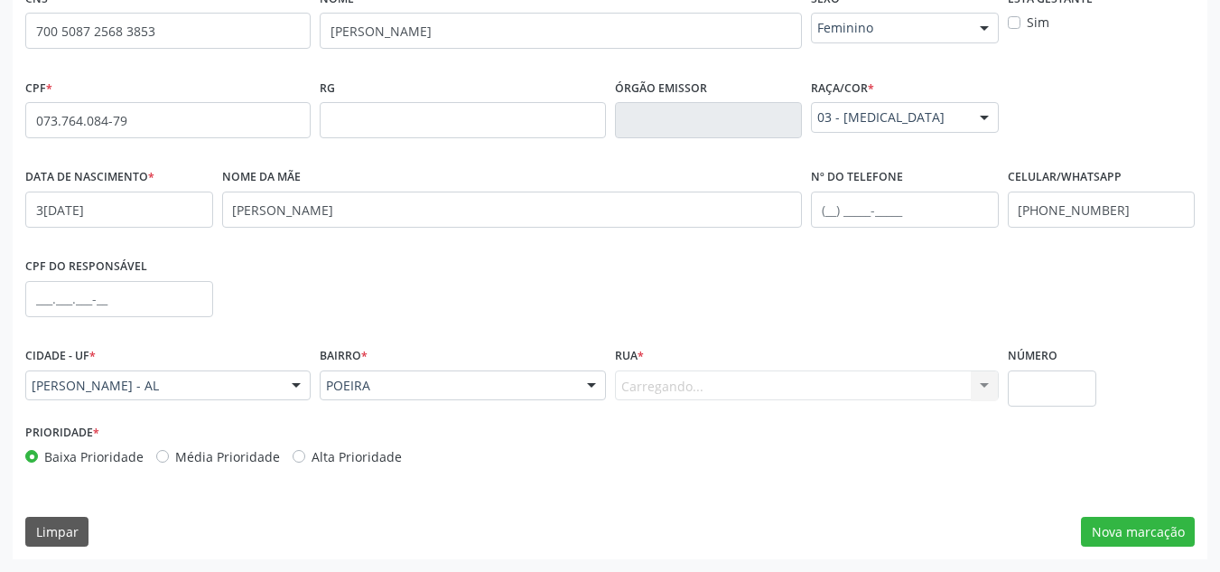
click at [744, 386] on div "Carregando... Nenhum resultado encontrado para: " " Nenhuma opção encontrada. D…" at bounding box center [807, 385] width 384 height 31
click at [743, 386] on div "Informe uma opção" at bounding box center [807, 385] width 384 height 31
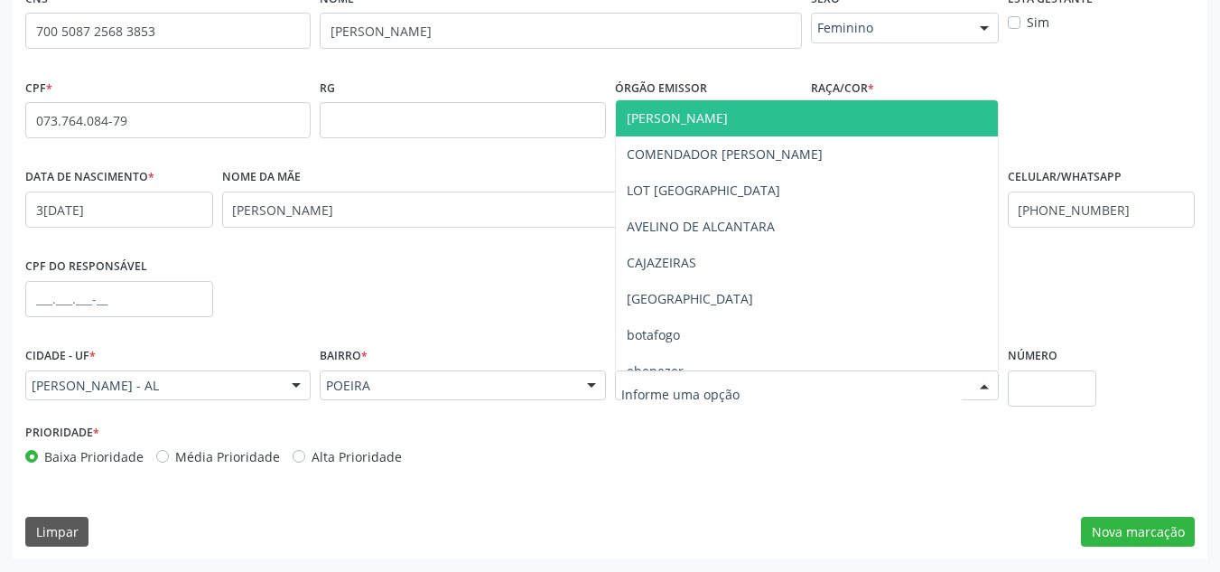
click at [754, 395] on div at bounding box center [807, 385] width 384 height 31
click at [810, 107] on span "[PERSON_NAME]" at bounding box center [807, 118] width 382 height 36
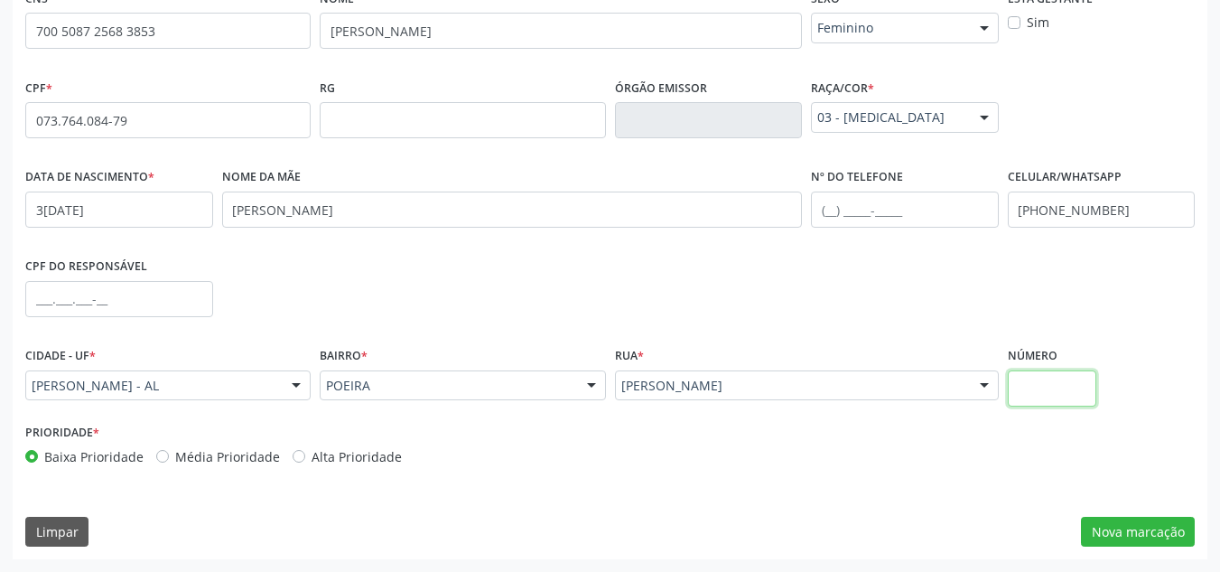
click at [1041, 390] on input "text" at bounding box center [1052, 388] width 89 height 36
type input "S/N"
click at [1098, 543] on button "Nova marcação" at bounding box center [1138, 531] width 114 height 31
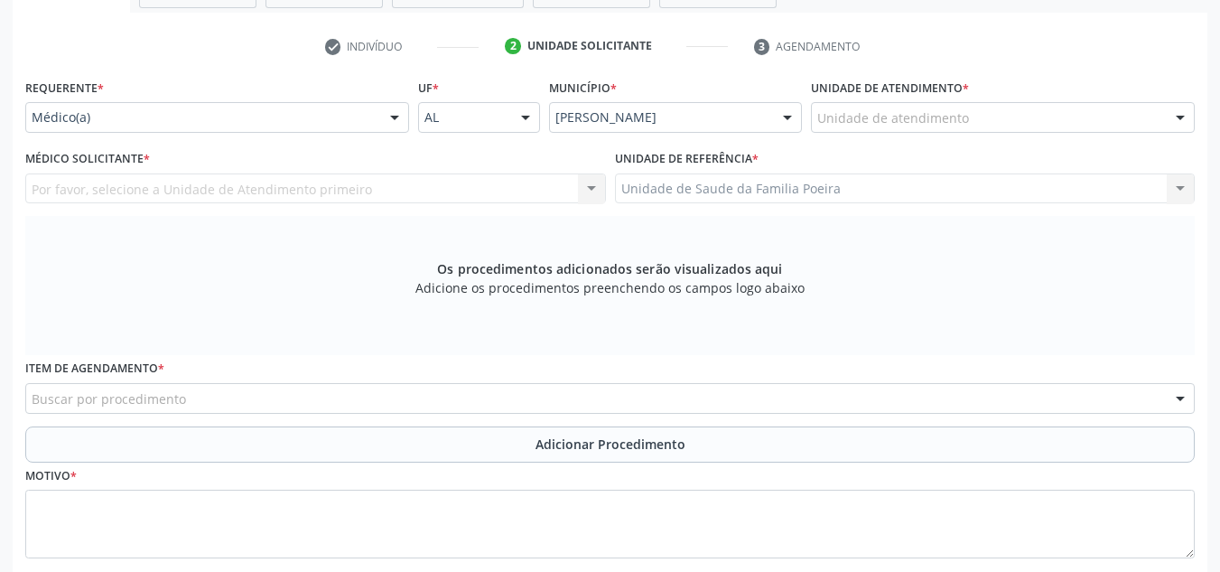
scroll to position [342, 0]
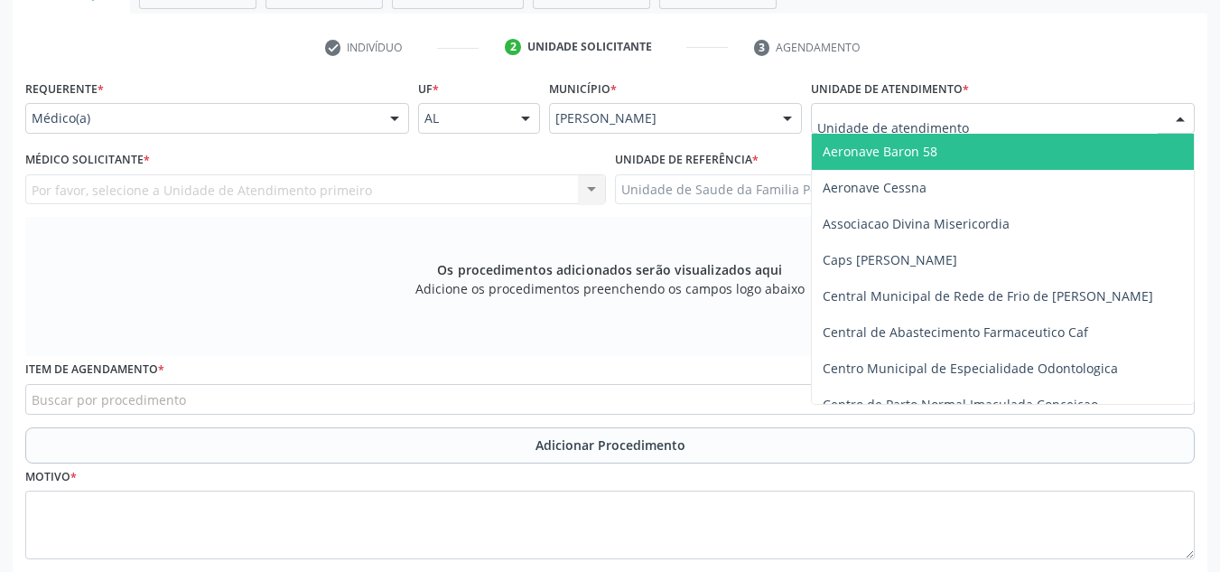
click at [1073, 126] on div at bounding box center [1003, 118] width 384 height 31
type input "PO"
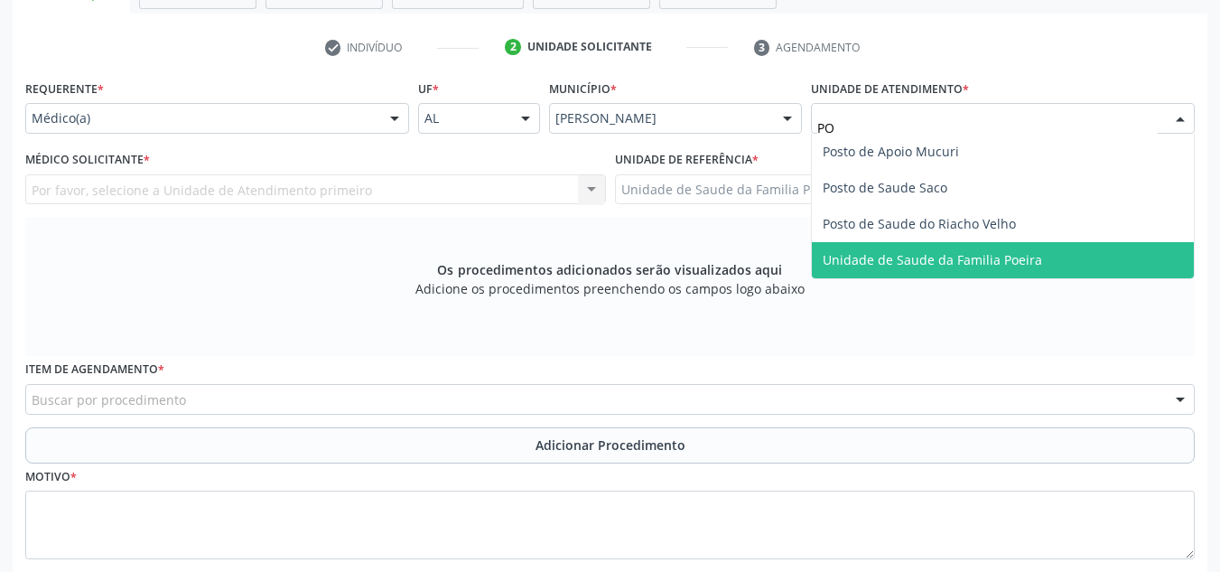
click at [1051, 254] on span "Unidade de Saude da Familia Poeira" at bounding box center [1003, 260] width 382 height 36
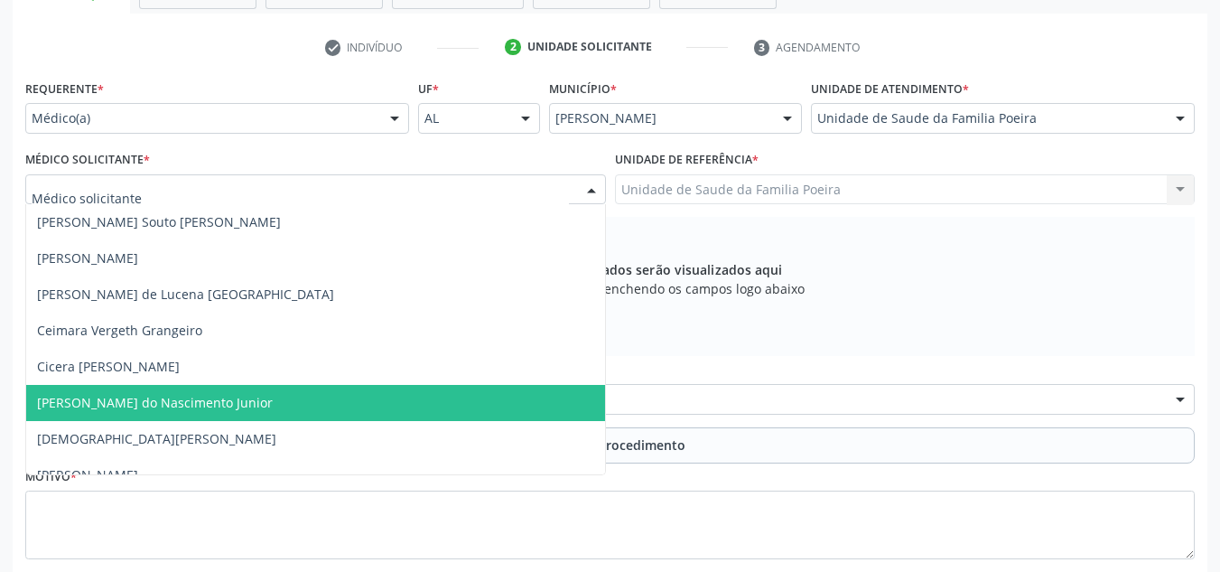
click at [115, 396] on span "[PERSON_NAME] do Nascimento Junior" at bounding box center [155, 402] width 236 height 17
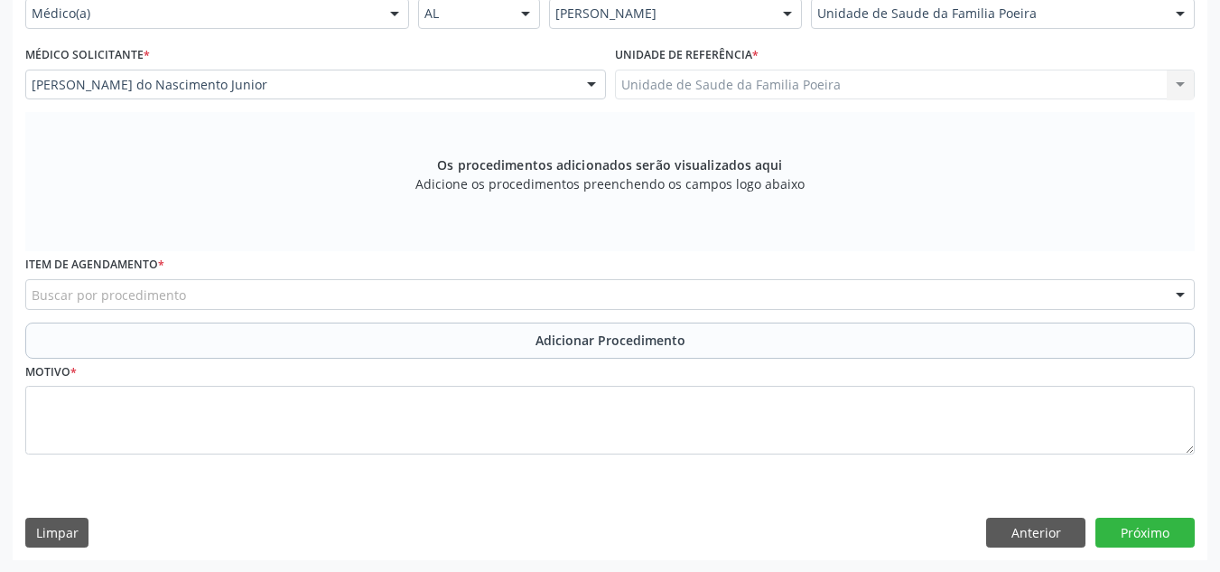
scroll to position [448, 0]
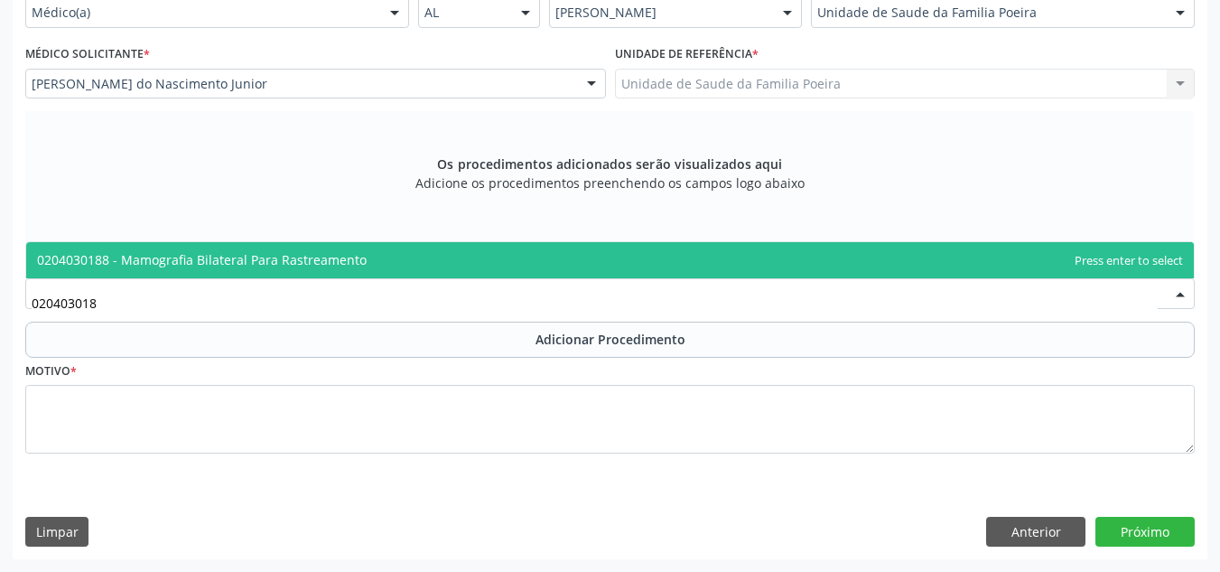
type input "0204030188"
click at [172, 255] on span "0204030188 - Mamografia Bilateral Para Rastreamento" at bounding box center [202, 259] width 330 height 17
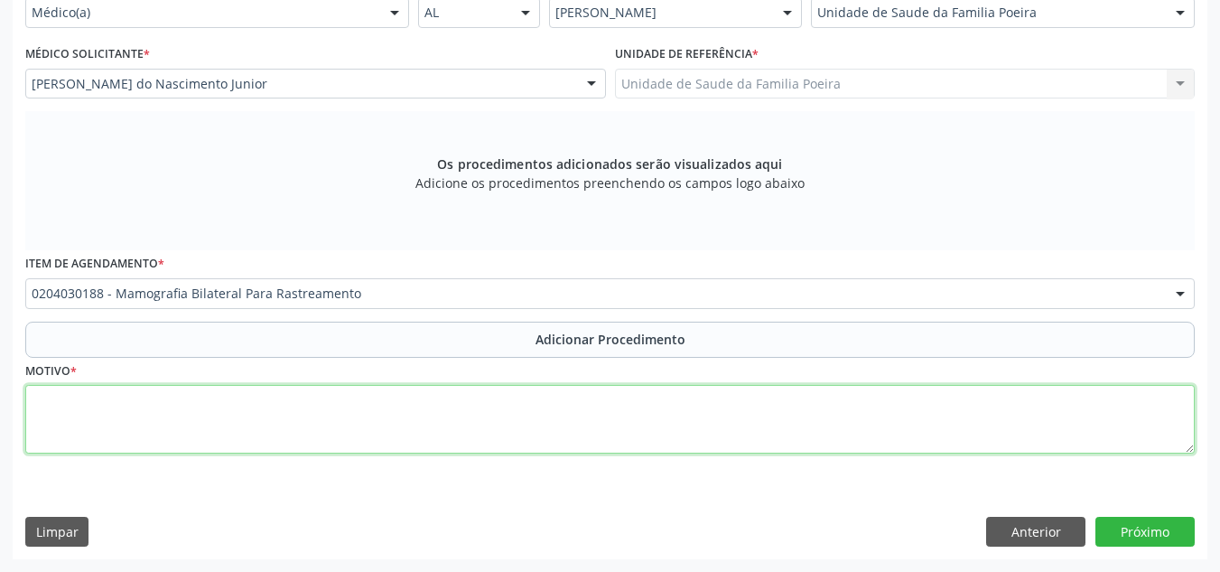
click at [226, 415] on textarea at bounding box center [609, 419] width 1169 height 69
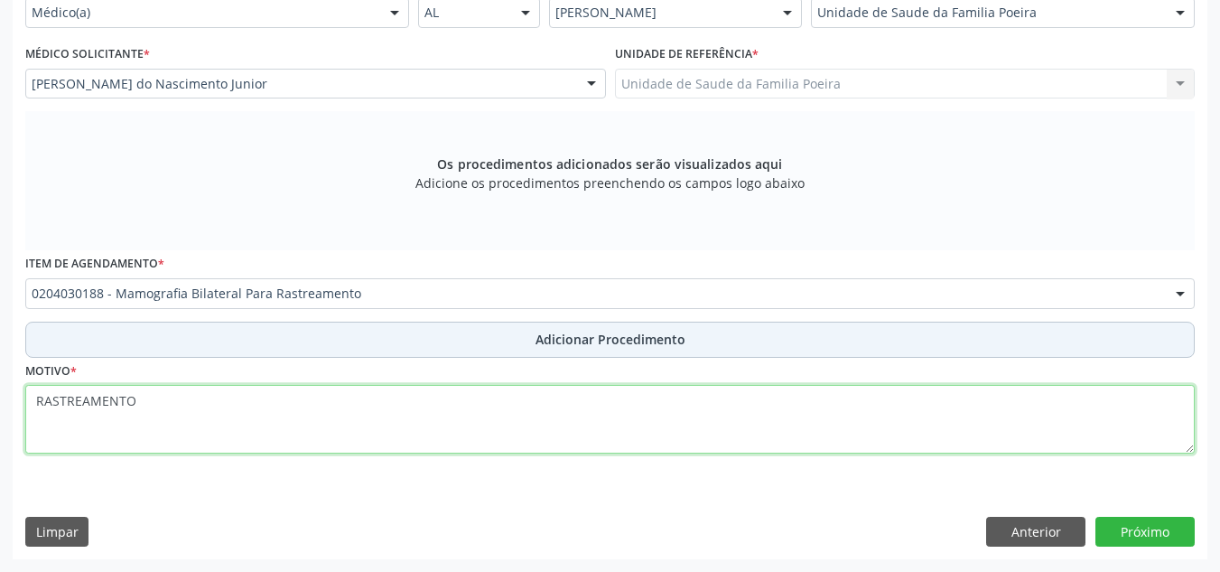
type textarea "RASTREAMENTO"
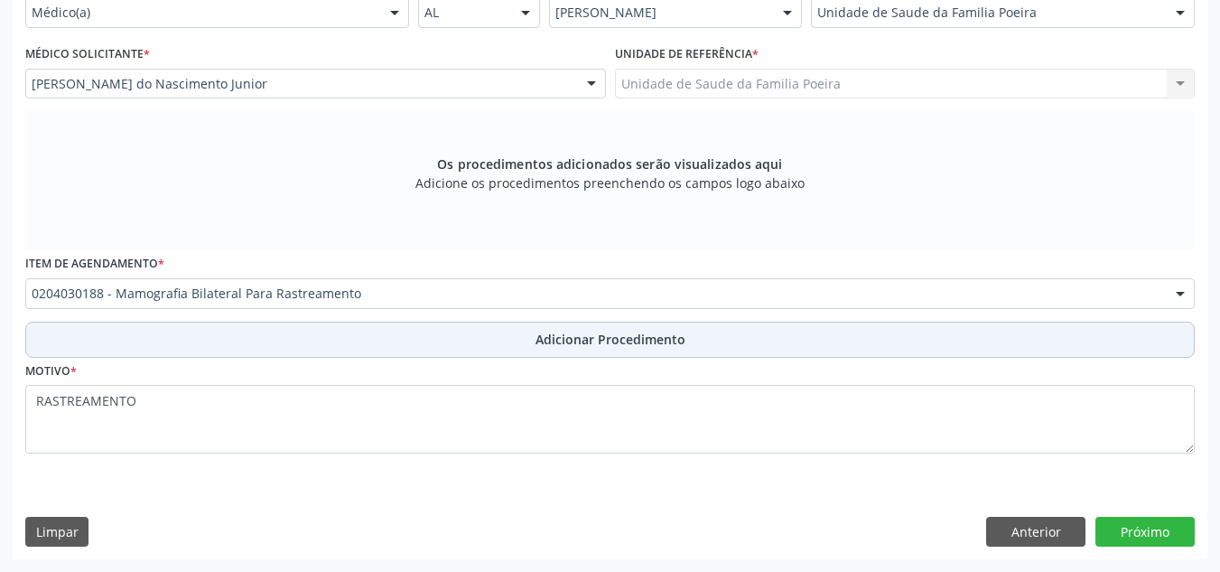
click at [562, 334] on span "Adicionar Procedimento" at bounding box center [610, 339] width 150 height 19
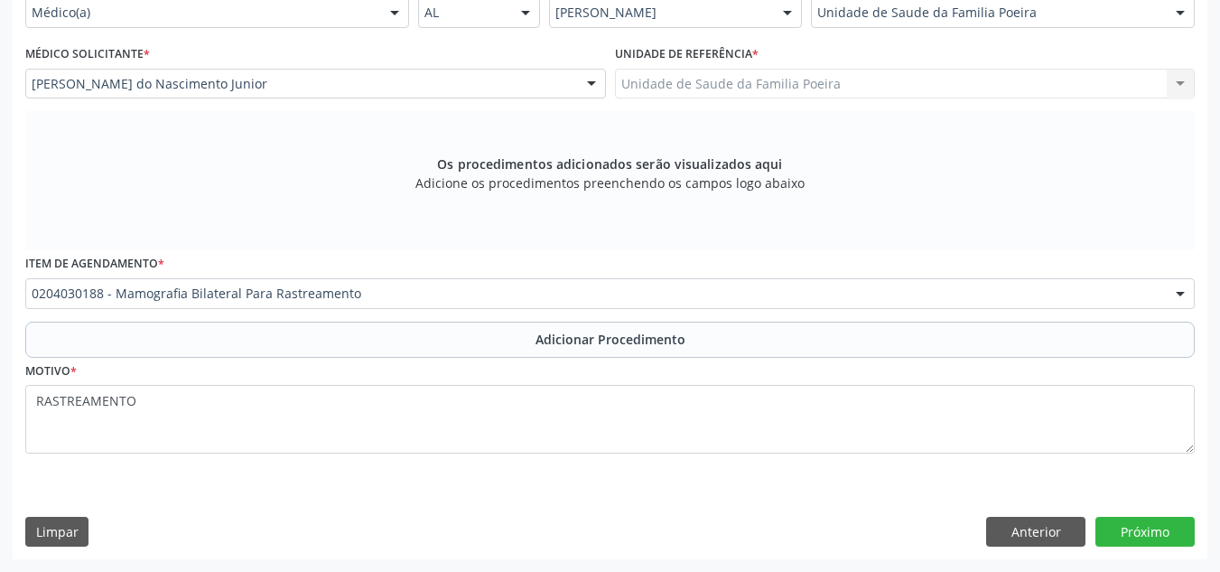
scroll to position [379, 0]
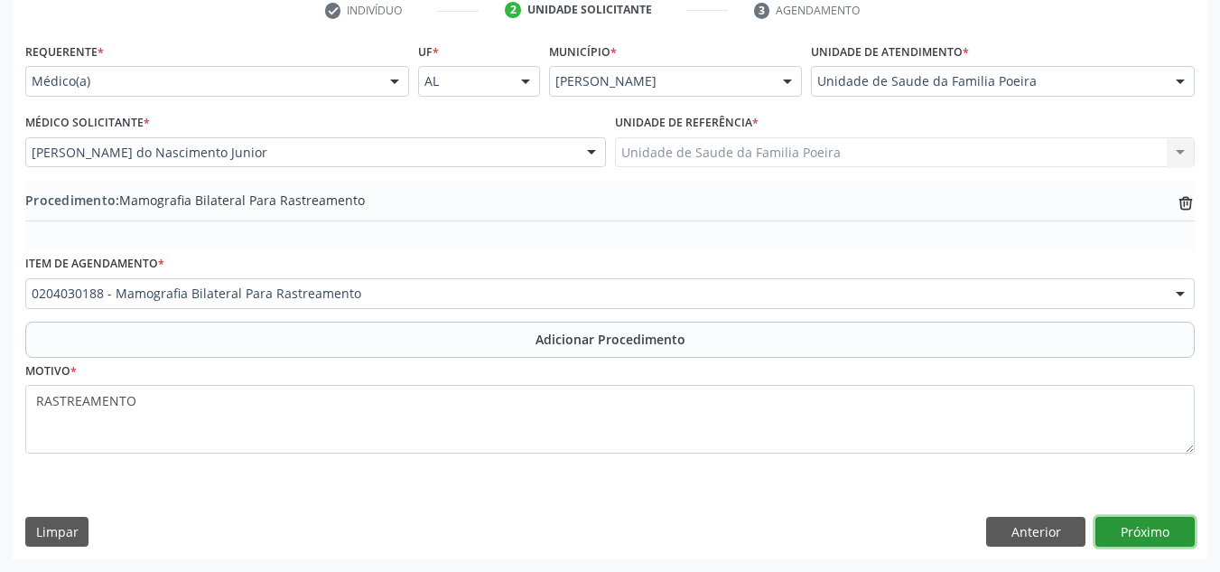
click at [1158, 531] on button "Próximo" at bounding box center [1144, 531] width 99 height 31
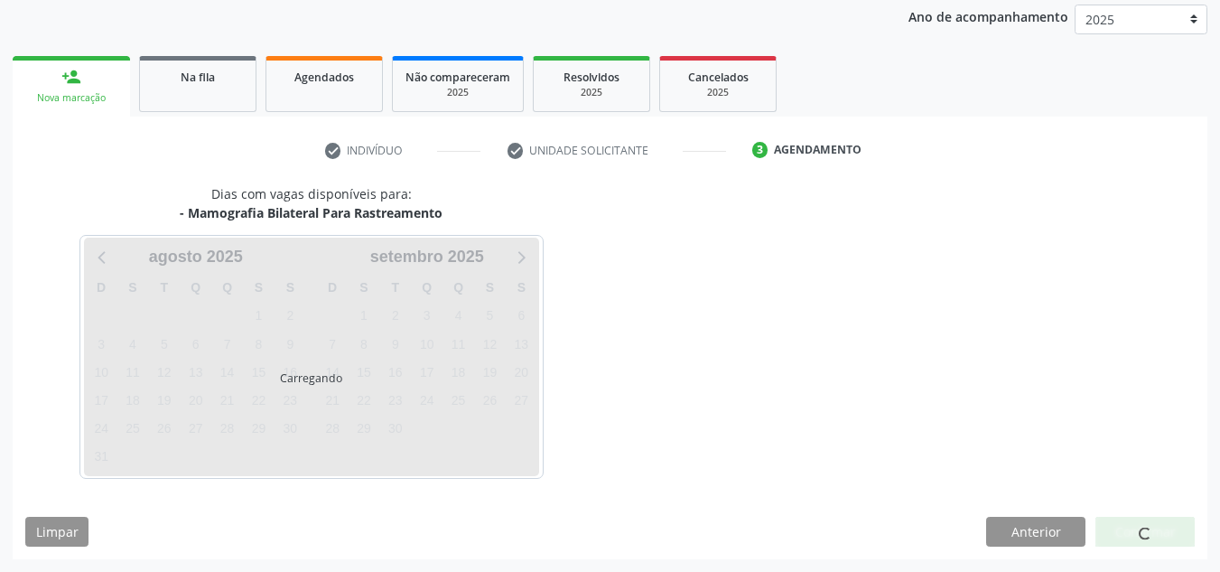
scroll to position [293, 0]
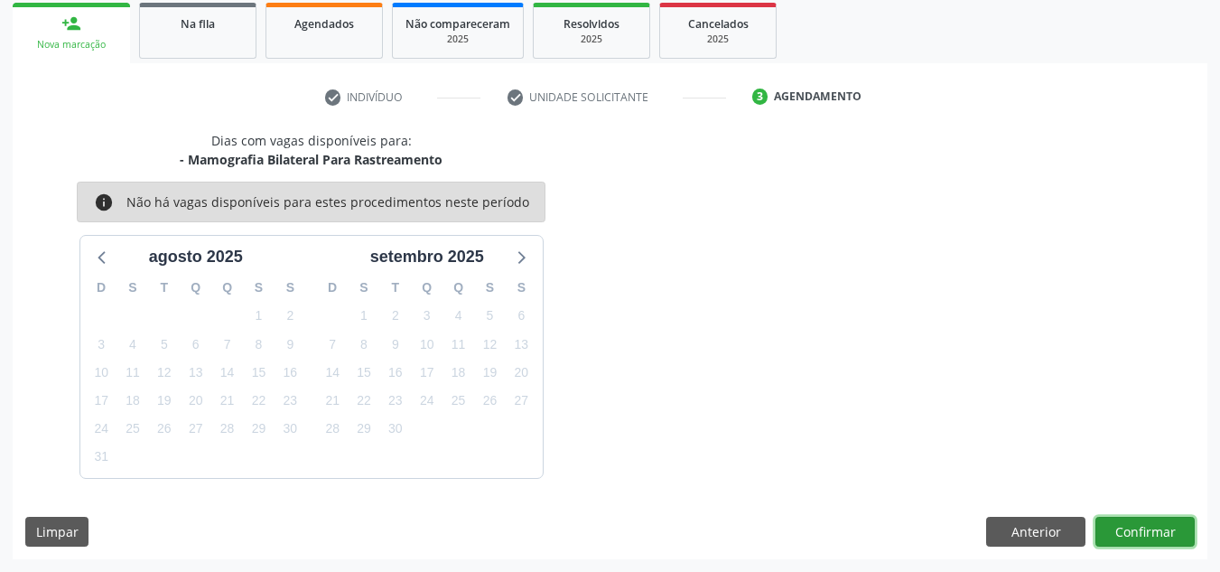
click at [1116, 528] on button "Confirmar" at bounding box center [1144, 531] width 99 height 31
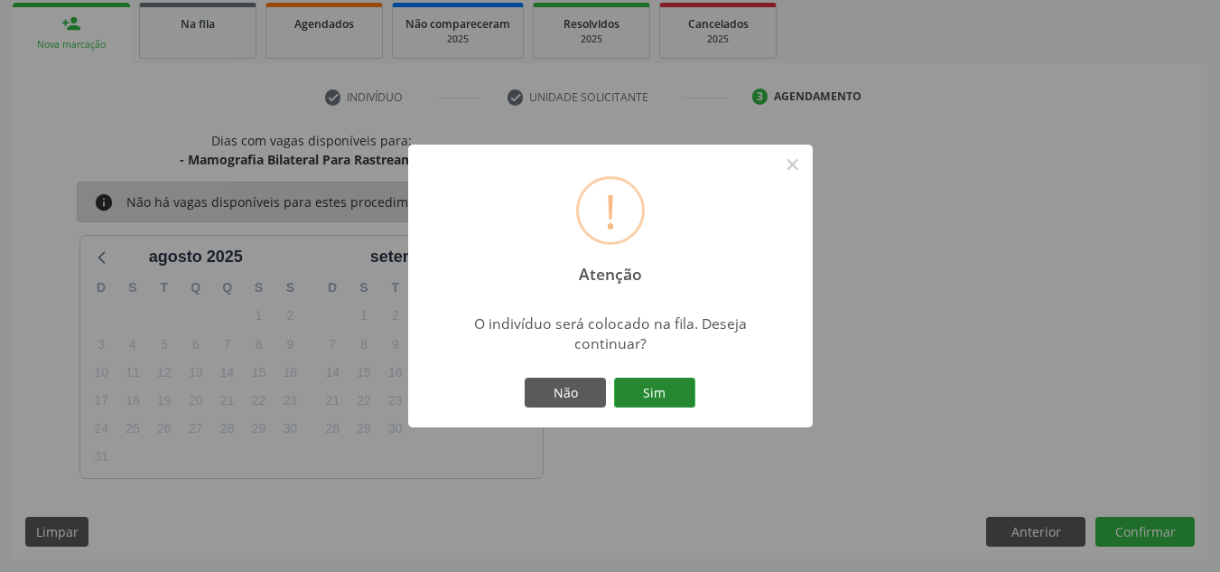
click at [646, 395] on button "Sim" at bounding box center [654, 392] width 81 height 31
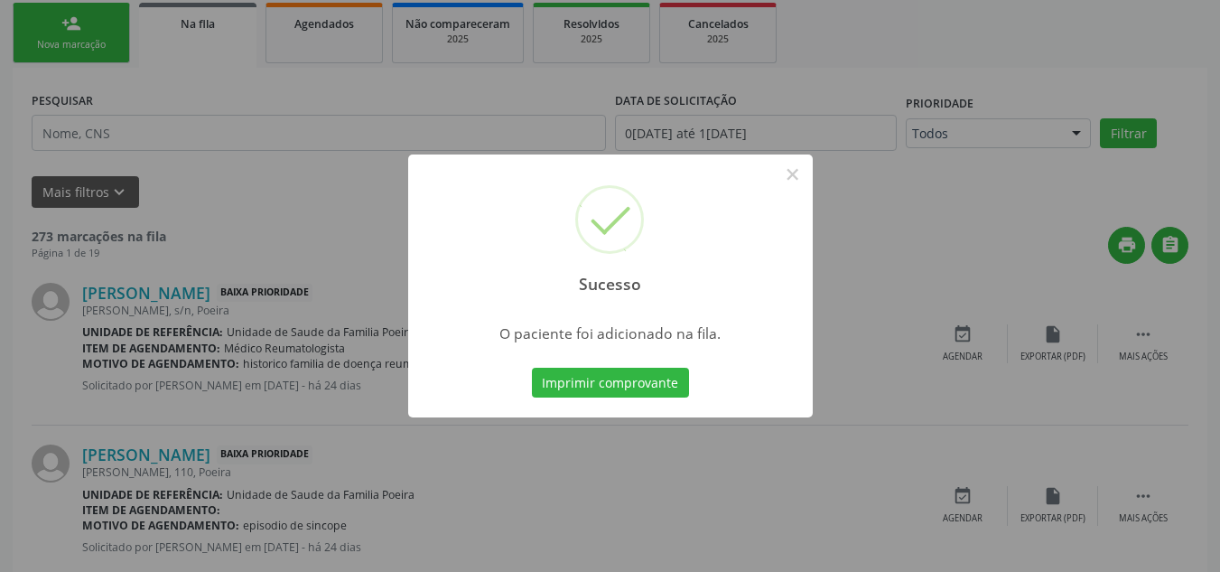
scroll to position [56, 0]
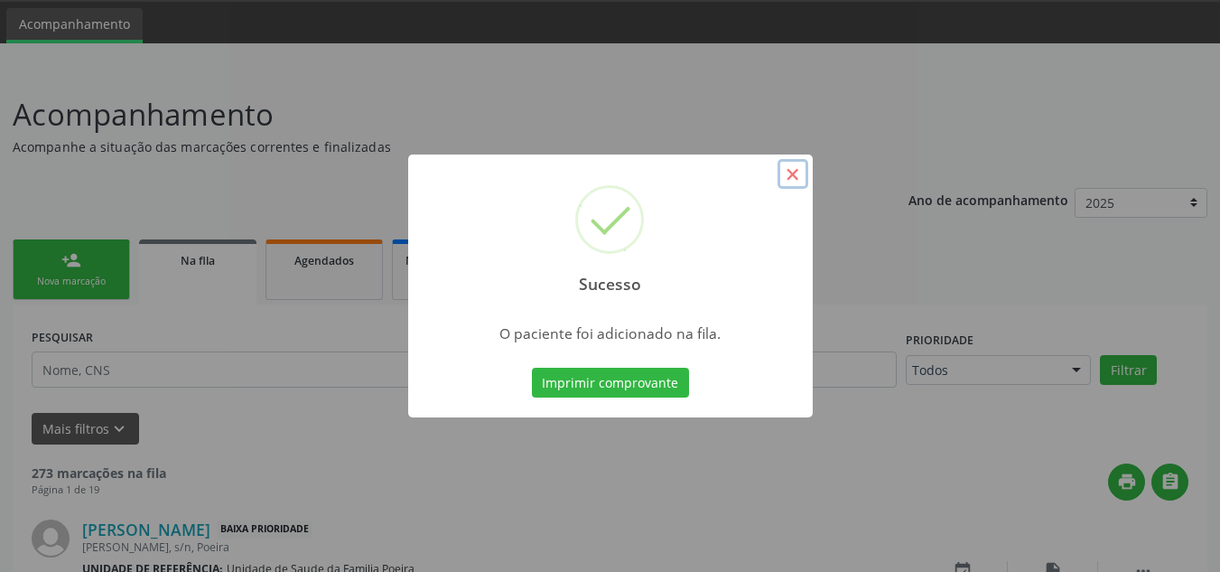
drag, startPoint x: 796, startPoint y: 175, endPoint x: 648, endPoint y: 181, distance: 148.2
click at [796, 174] on button "×" at bounding box center [792, 174] width 31 height 31
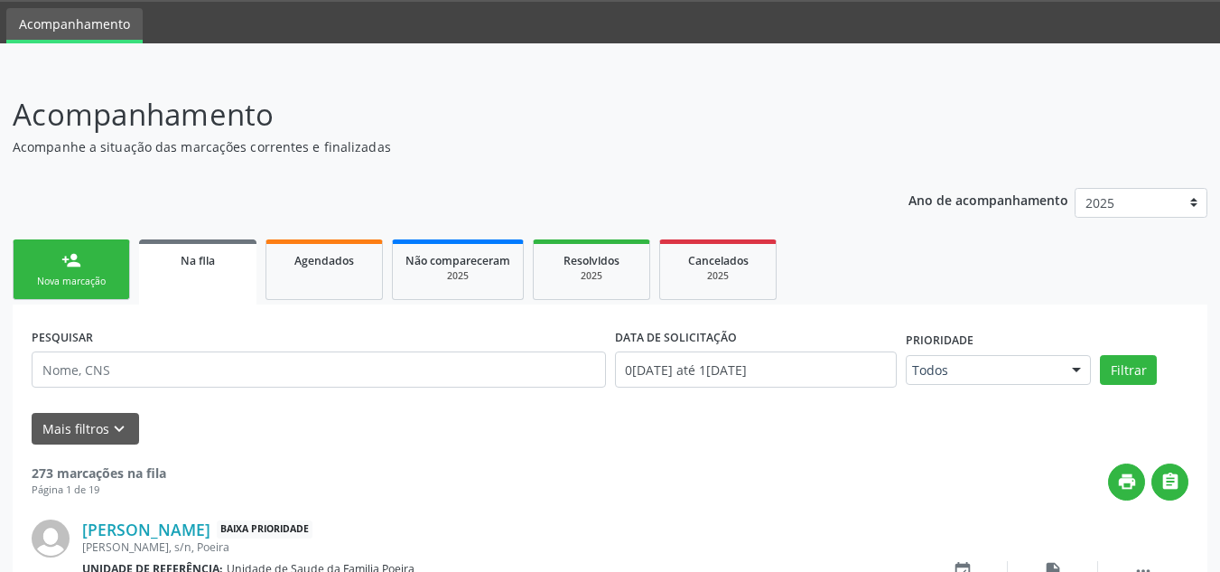
click at [99, 280] on div "Nova marcação" at bounding box center [71, 281] width 90 height 14
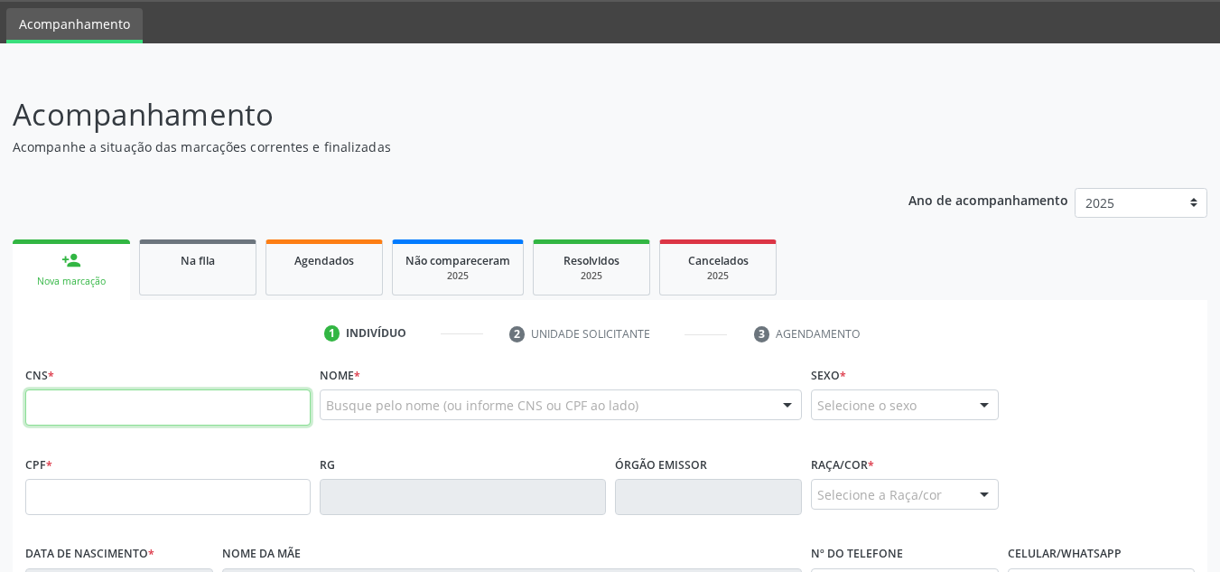
click at [96, 409] on input "text" at bounding box center [167, 407] width 285 height 36
paste input "705 0094 3811 1455"
type input "705 0094 3811 1455"
type input "186.359.664-06"
type input "16/08/2023"
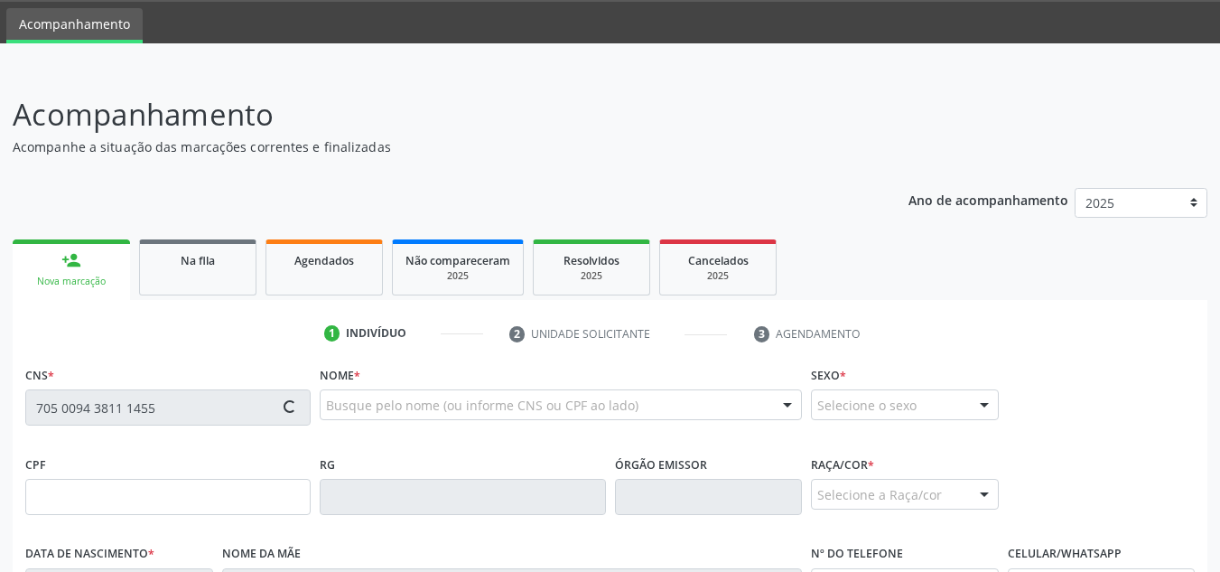
type input "Lucineide dos Santos Freitas"
type input "(82) 99416-2577"
type input "S/N"
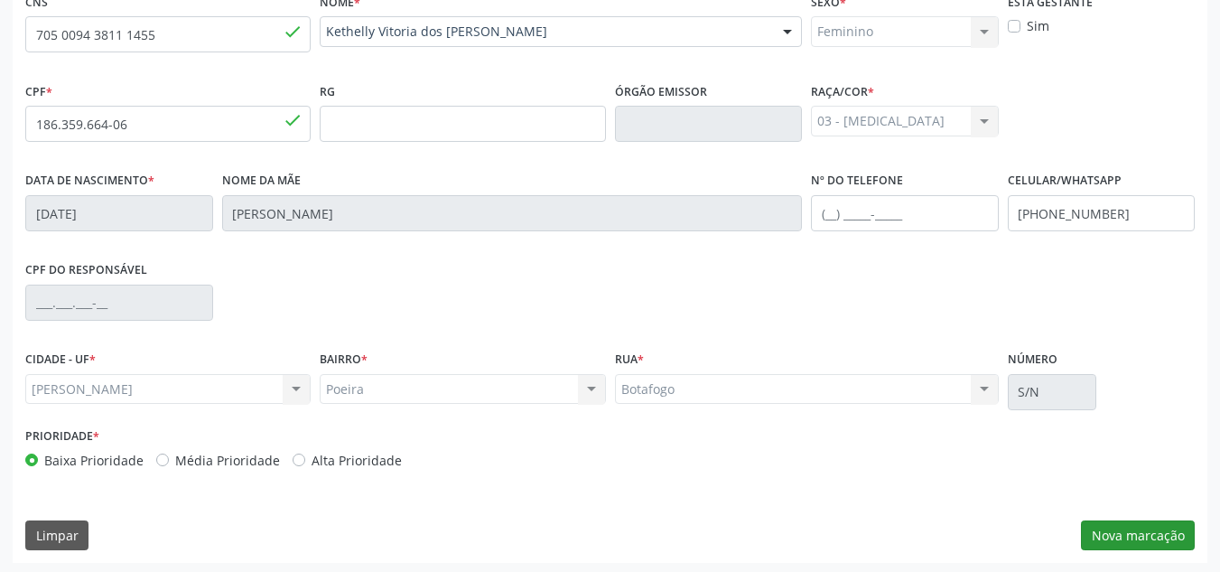
scroll to position [432, 0]
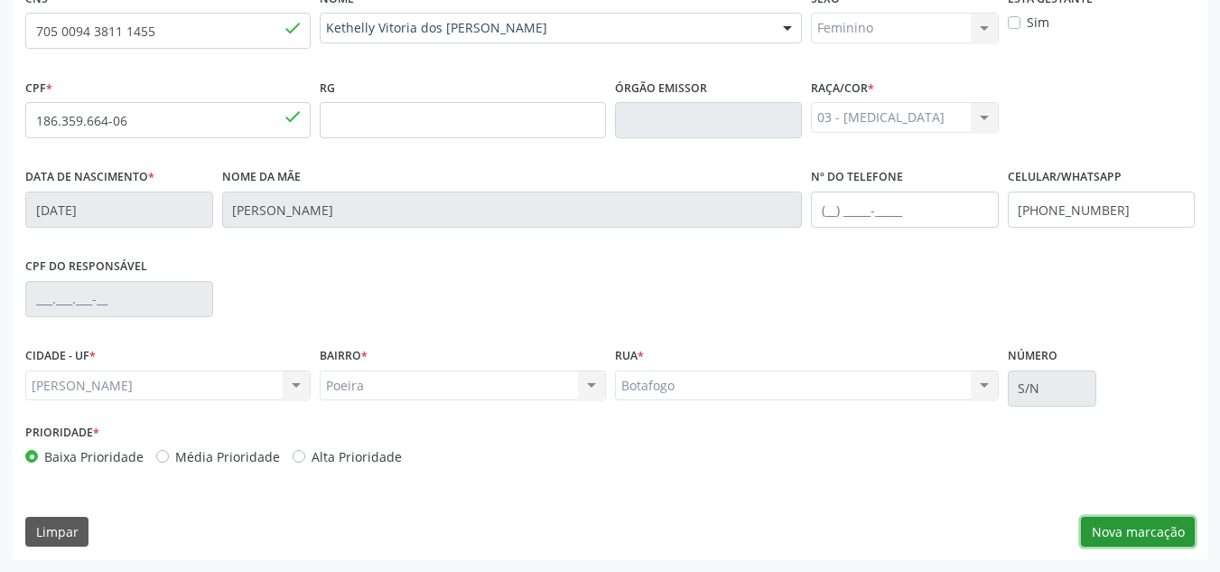
click at [1173, 524] on button "Nova marcação" at bounding box center [1138, 531] width 114 height 31
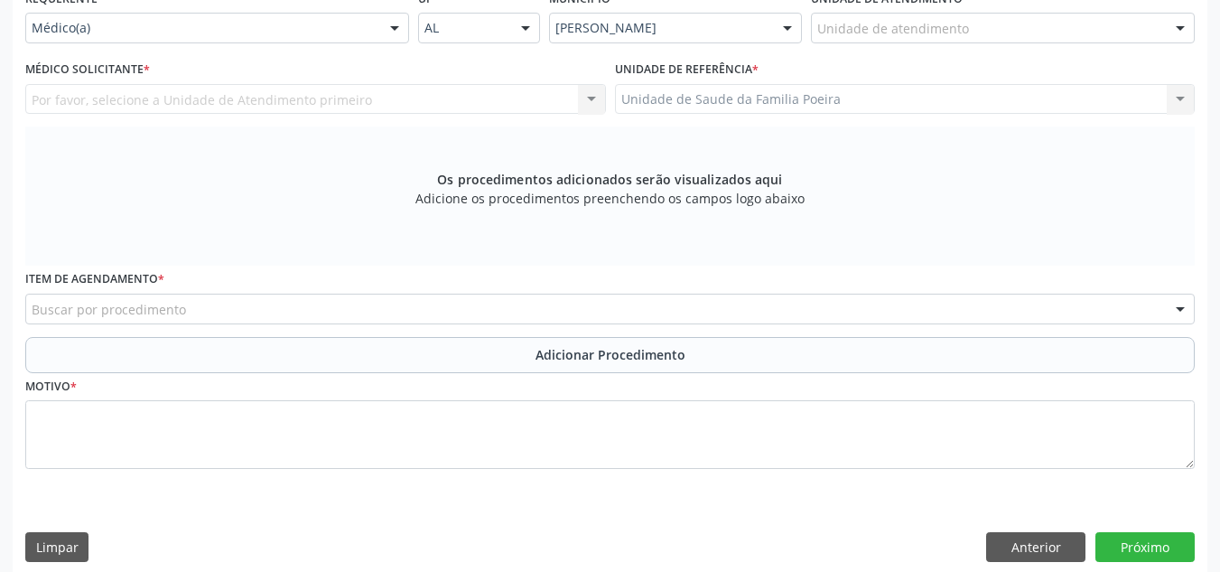
click at [1009, 33] on div "Unidade de atendimento" at bounding box center [1003, 28] width 384 height 31
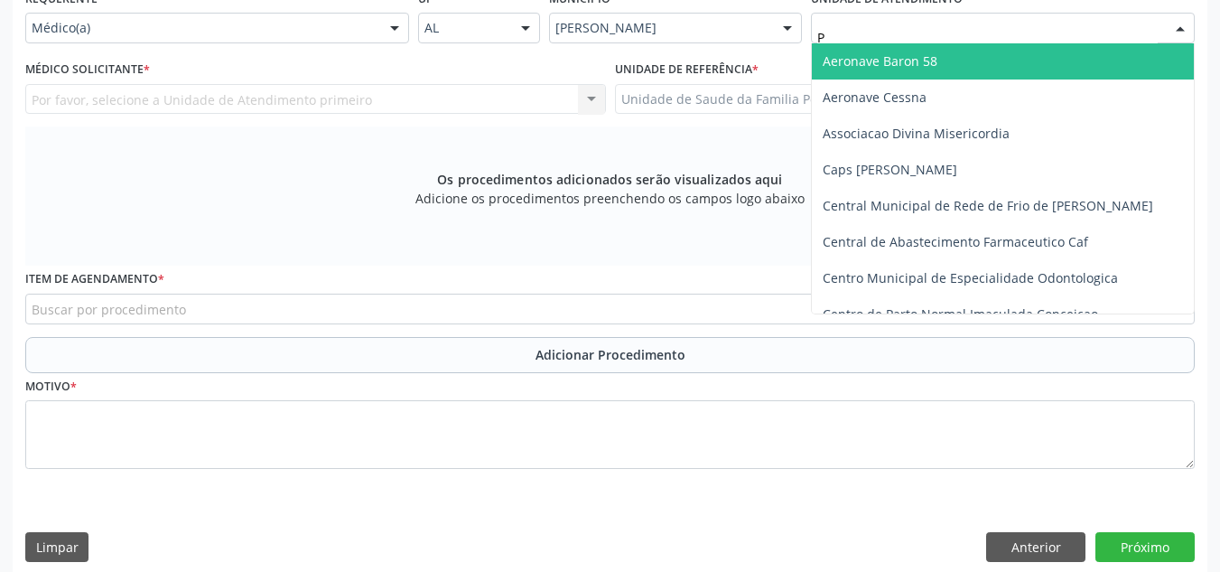
type input "PO"
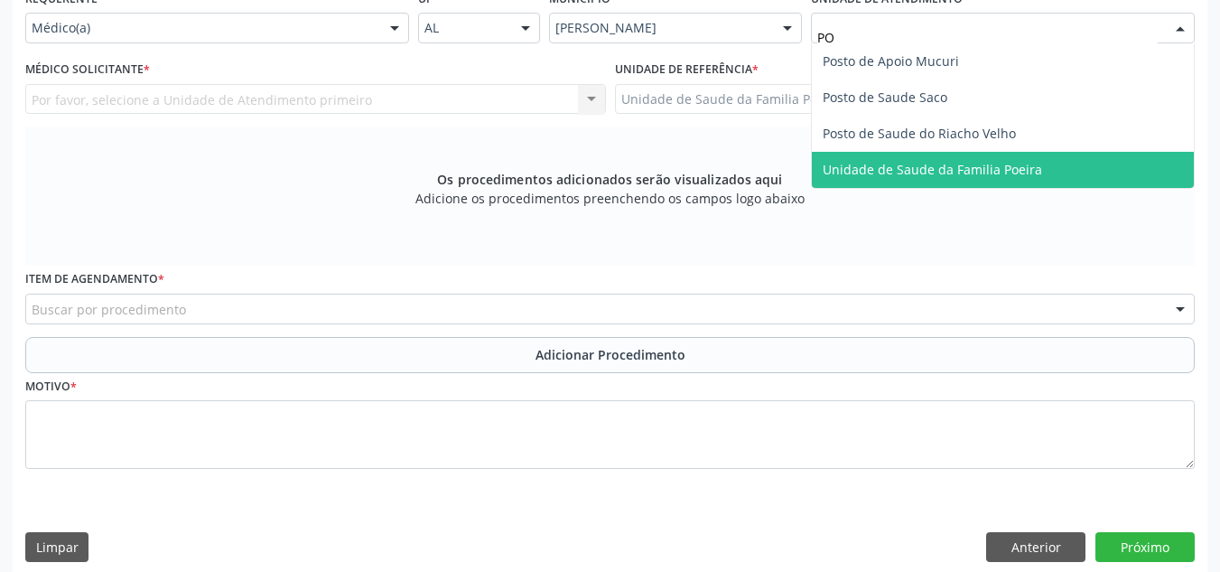
click at [969, 175] on span "Unidade de Saude da Familia Poeira" at bounding box center [932, 169] width 219 height 17
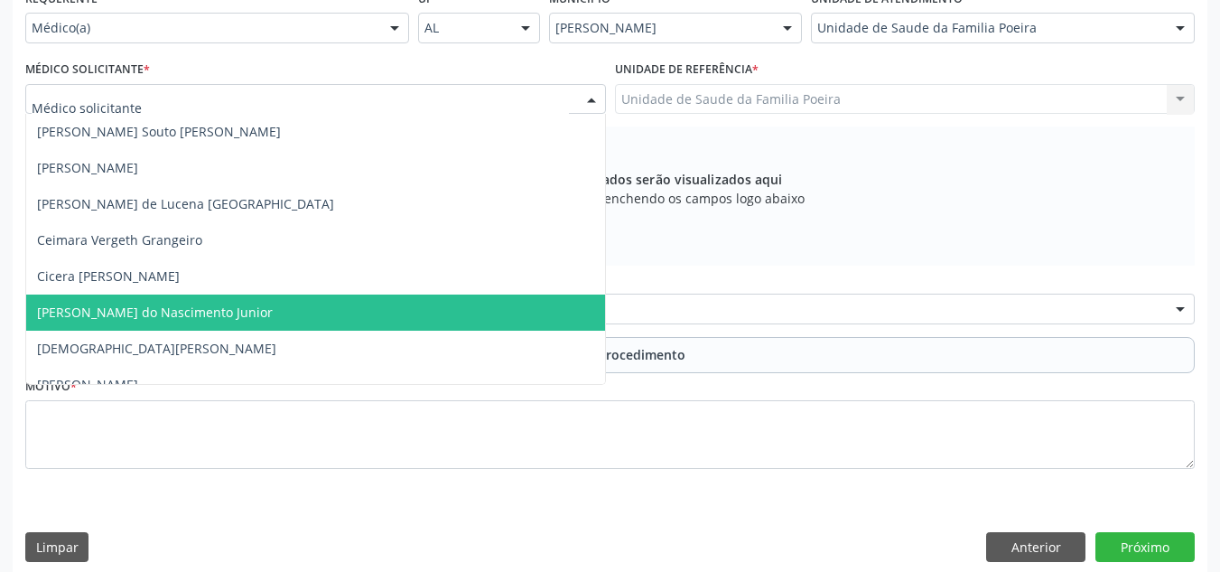
click at [135, 310] on span "[PERSON_NAME] do Nascimento Junior" at bounding box center [155, 311] width 236 height 17
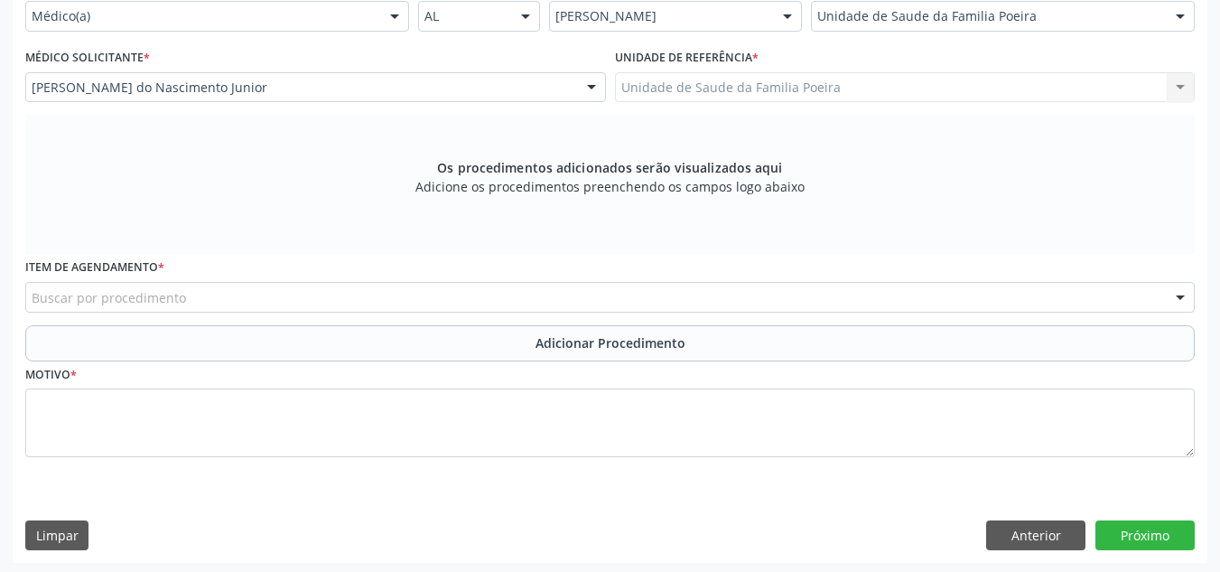
scroll to position [448, 0]
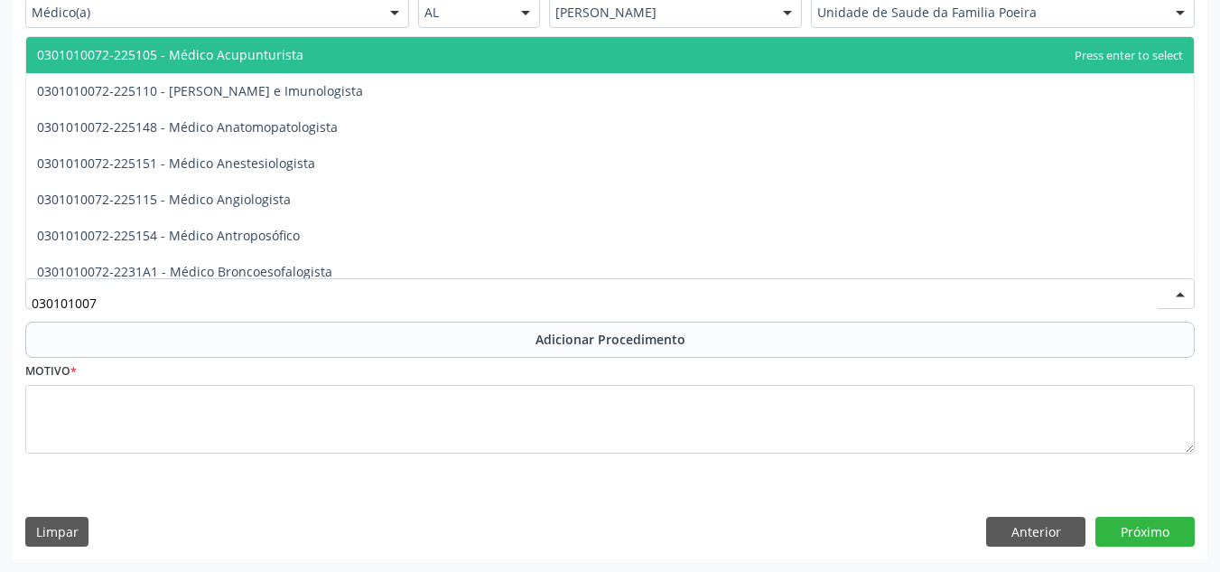
type input "0301010072"
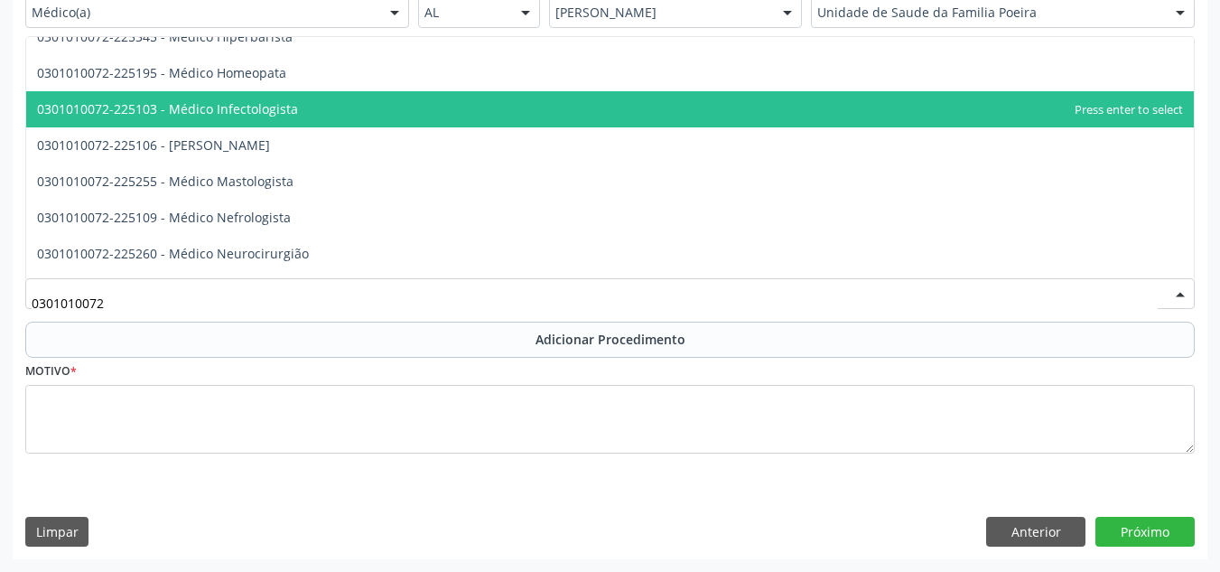
scroll to position [1264, 0]
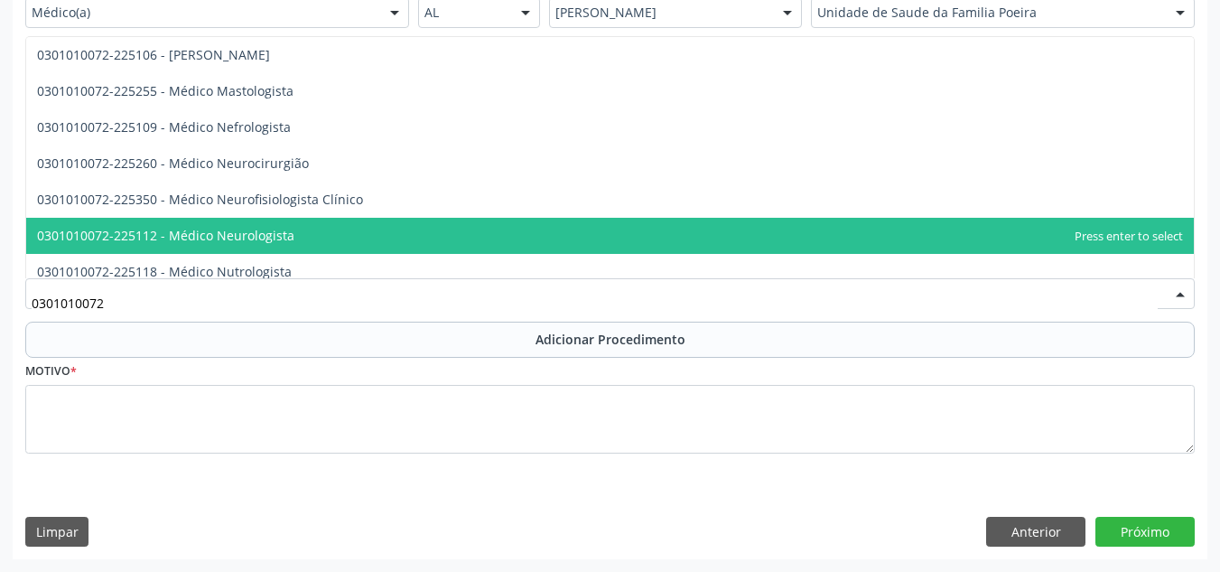
click at [233, 242] on span "0301010072-225112 - Médico Neurologista" at bounding box center [165, 235] width 257 height 17
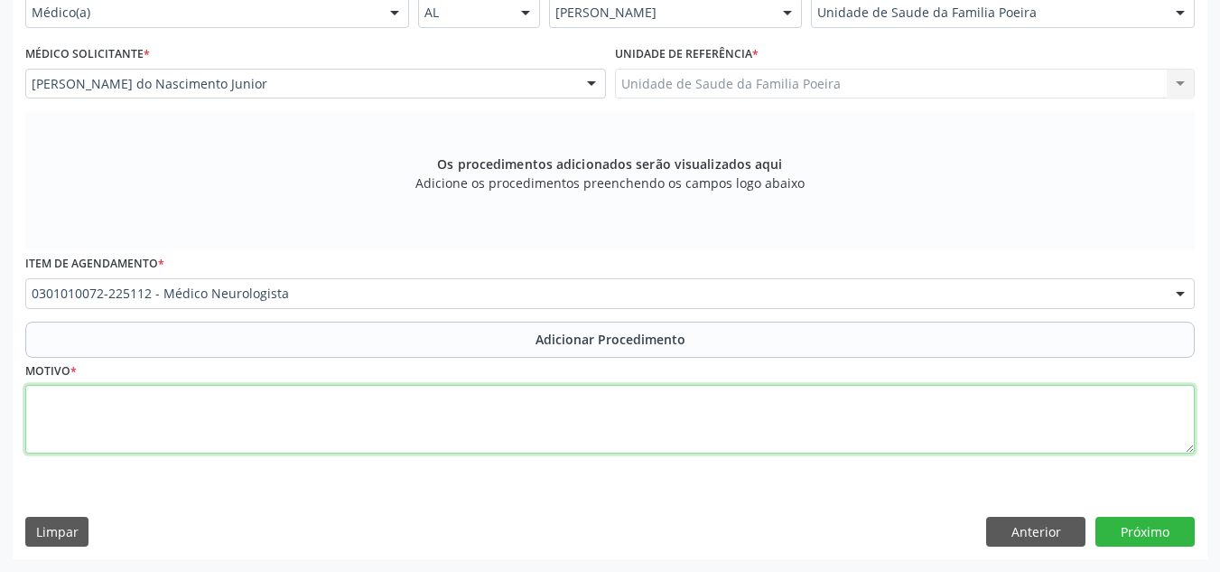
click at [268, 432] on textarea at bounding box center [609, 419] width 1169 height 69
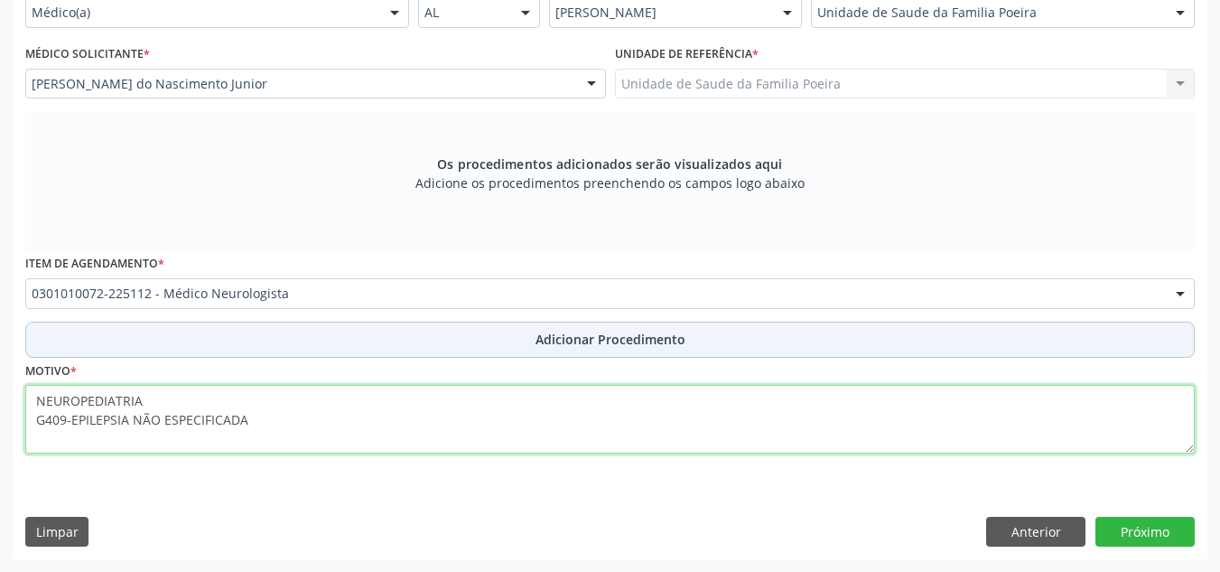
type textarea "NEUROPEDIATRIA G409-EPILEPSIA NÃO ESPECIFICADA"
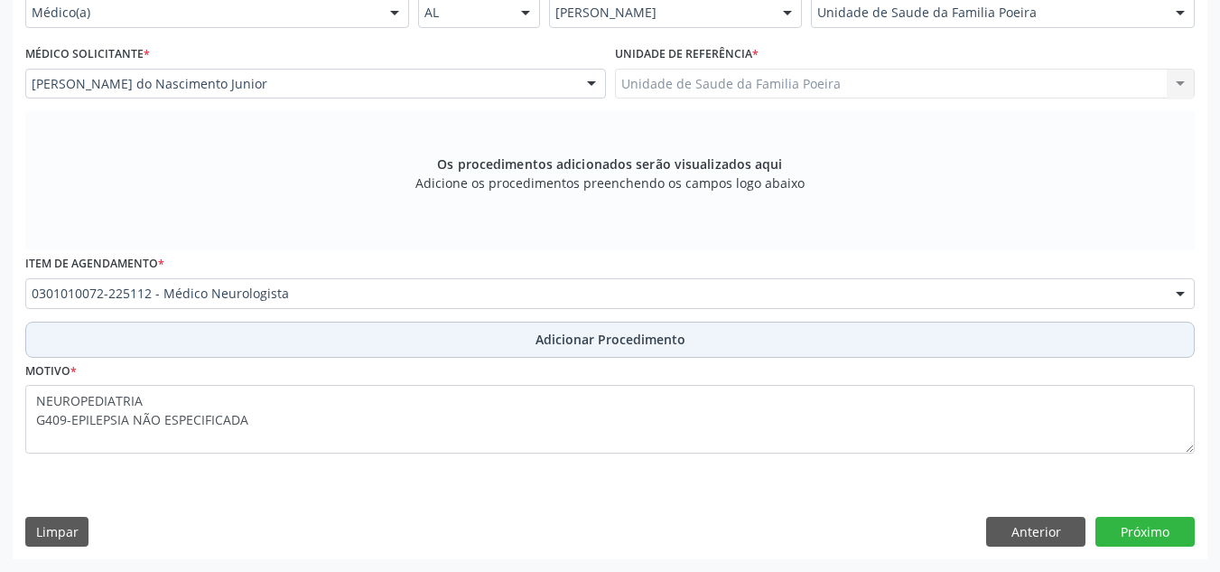
click at [672, 340] on span "Adicionar Procedimento" at bounding box center [610, 339] width 150 height 19
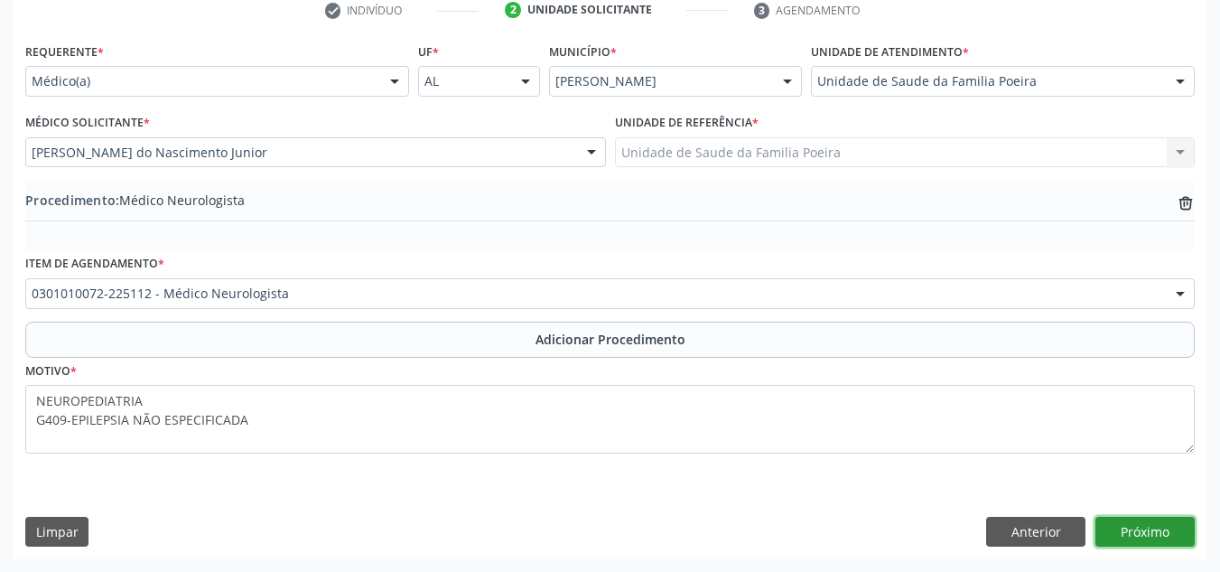
click at [1130, 530] on button "Próximo" at bounding box center [1144, 531] width 99 height 31
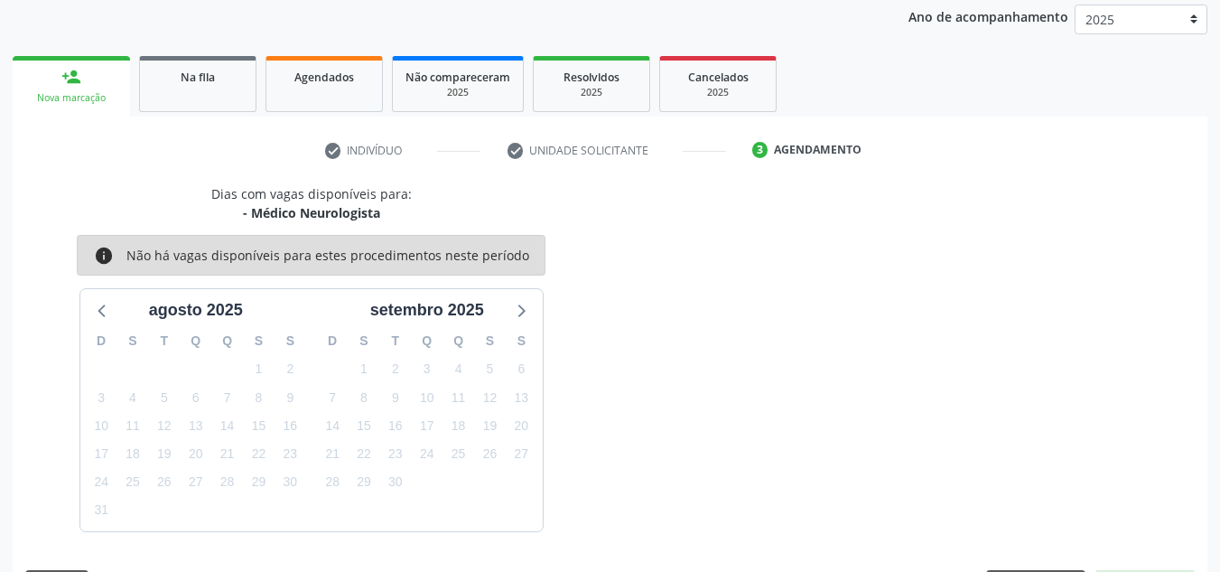
scroll to position [293, 0]
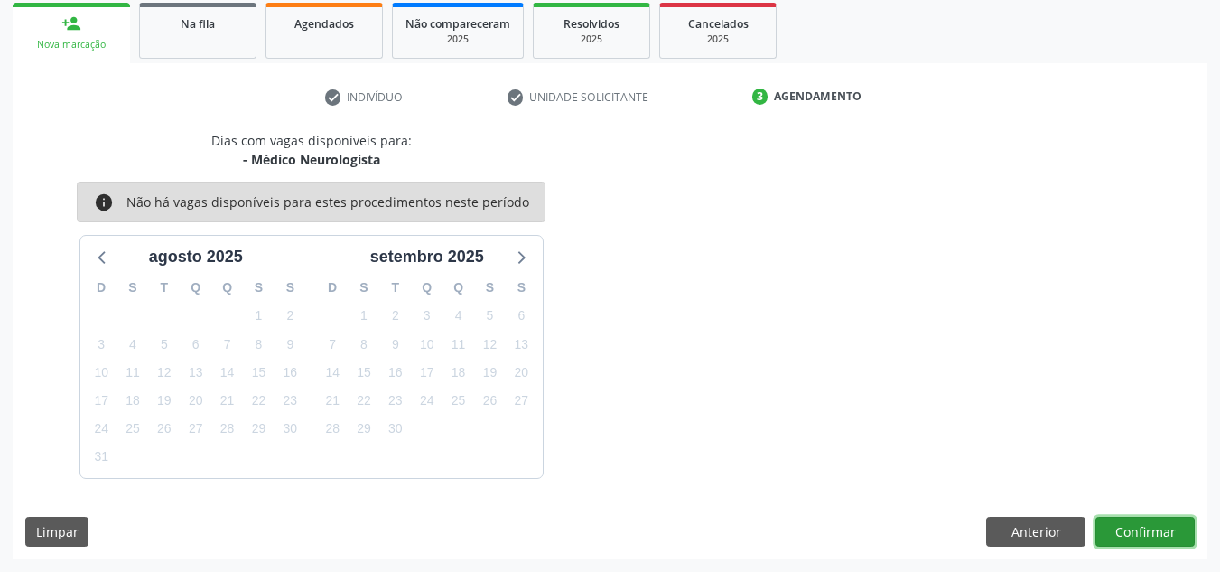
click at [1157, 519] on button "Confirmar" at bounding box center [1144, 531] width 99 height 31
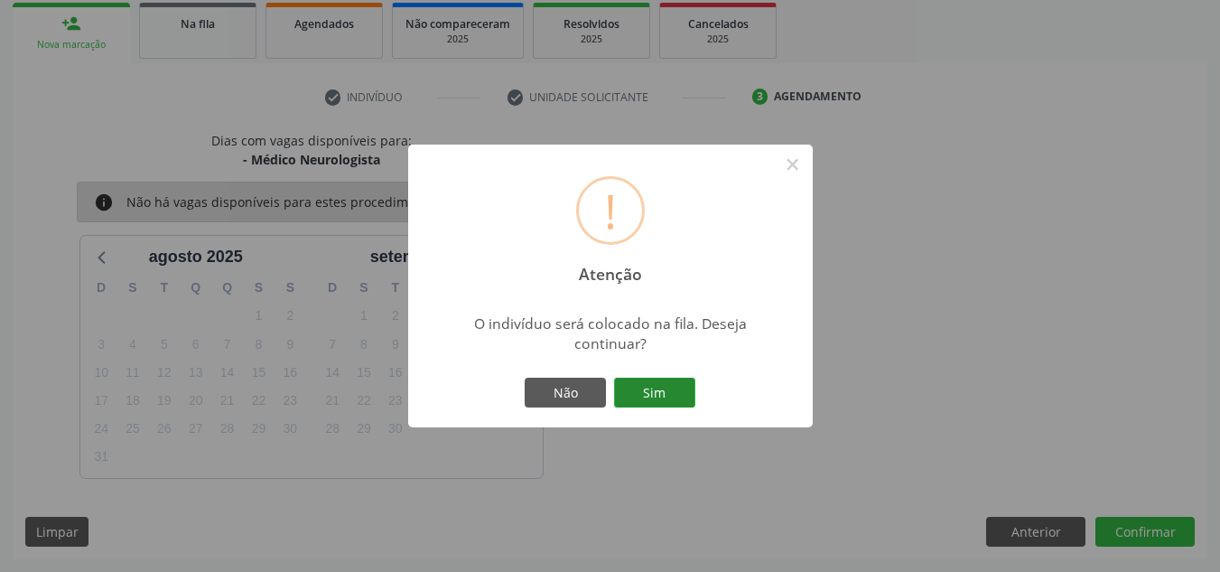
click at [683, 388] on button "Sim" at bounding box center [654, 392] width 81 height 31
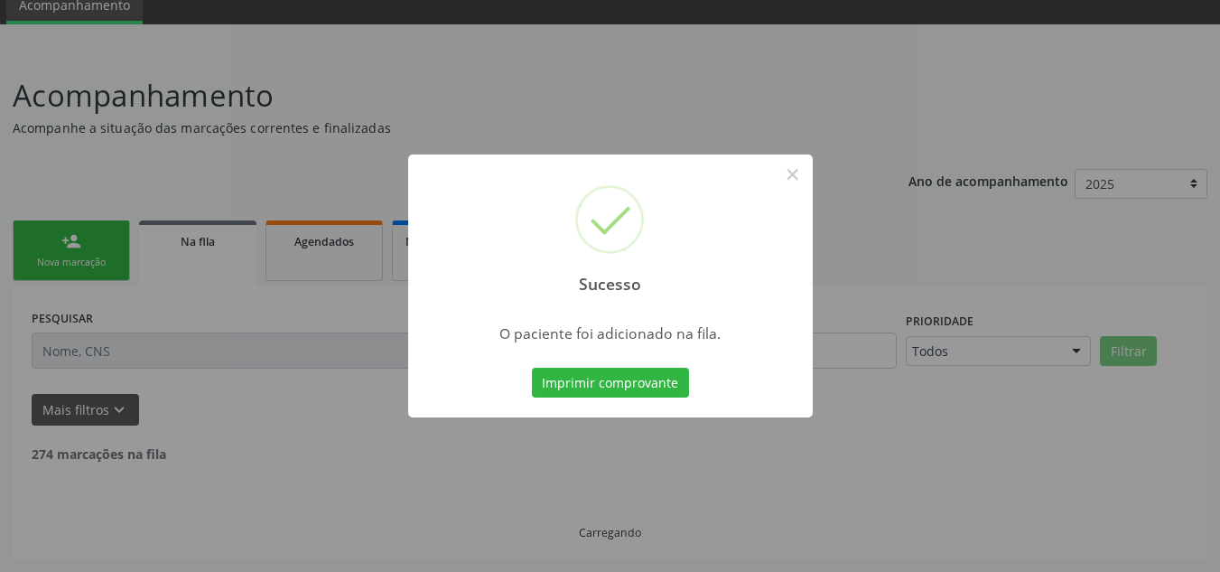
scroll to position [56, 0]
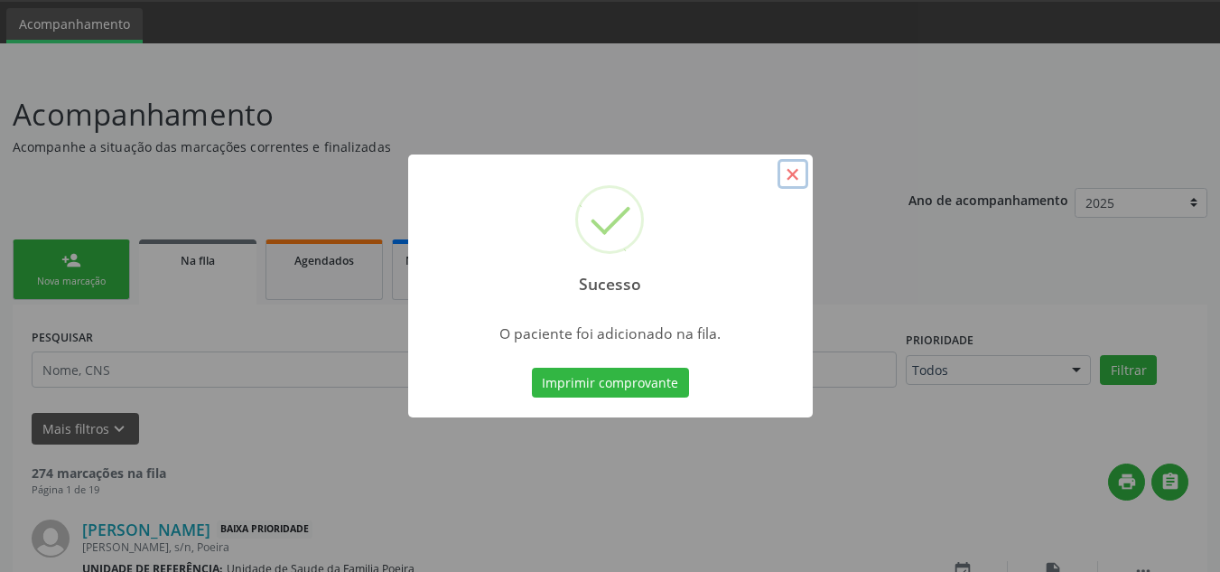
click at [797, 170] on button "×" at bounding box center [792, 174] width 31 height 31
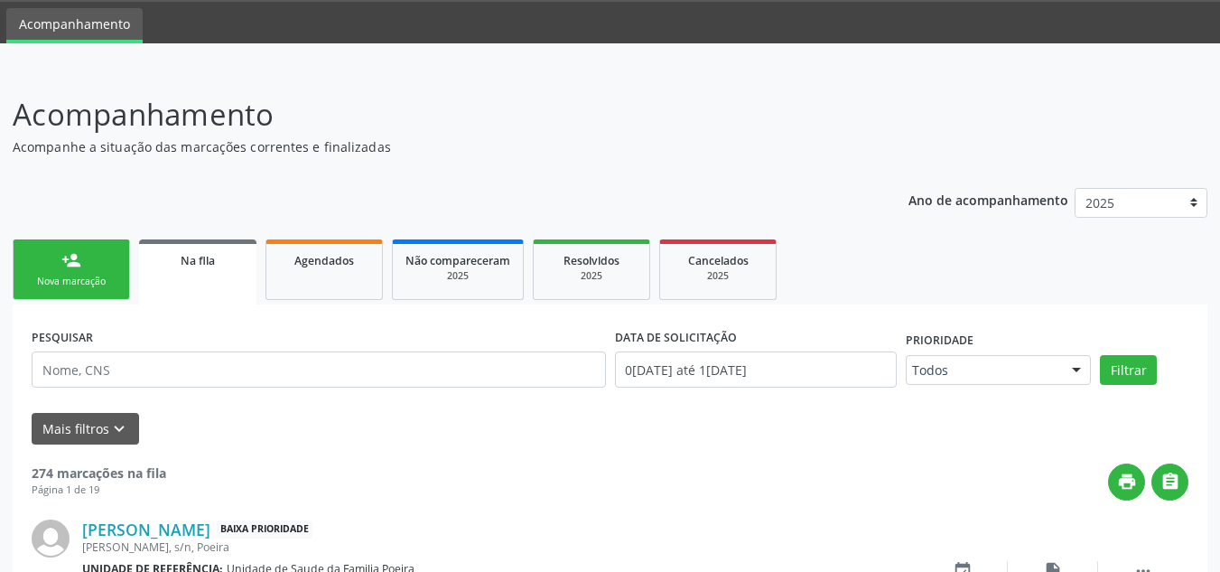
click at [46, 265] on link "person_add Nova marcação" at bounding box center [71, 269] width 117 height 60
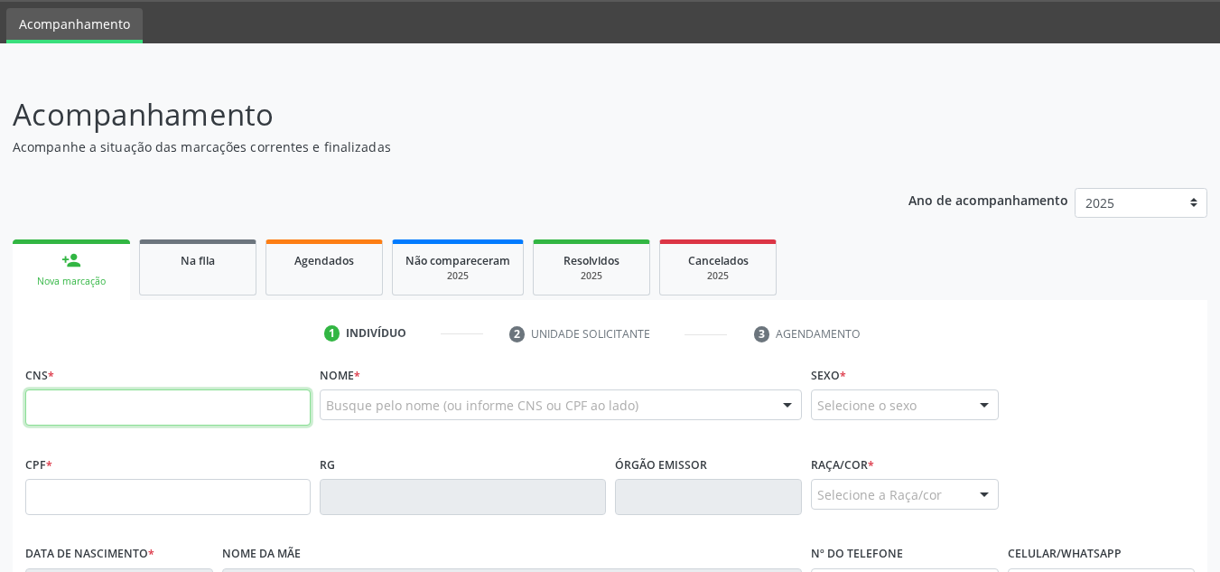
click at [132, 405] on input "text" at bounding box center [167, 407] width 285 height 36
type input "705 0058 5422 1158"
type input "662.584.484-53"
type input "10/01/1967"
type input "Alaide Correia de Oliveira"
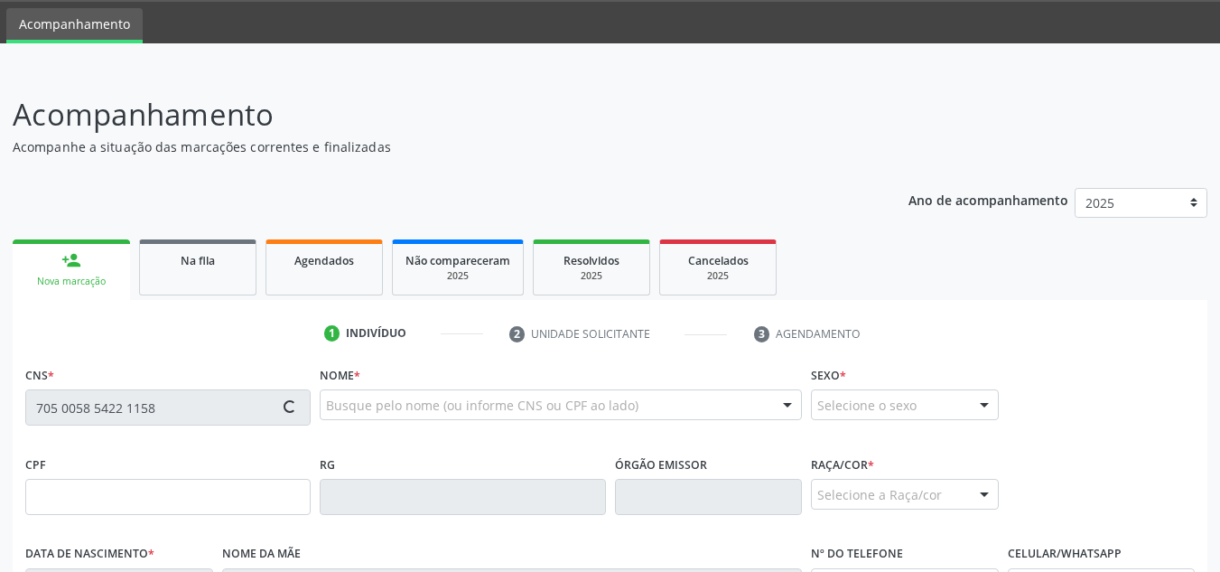
type input "(82) 98849-0247"
type input "S/N"
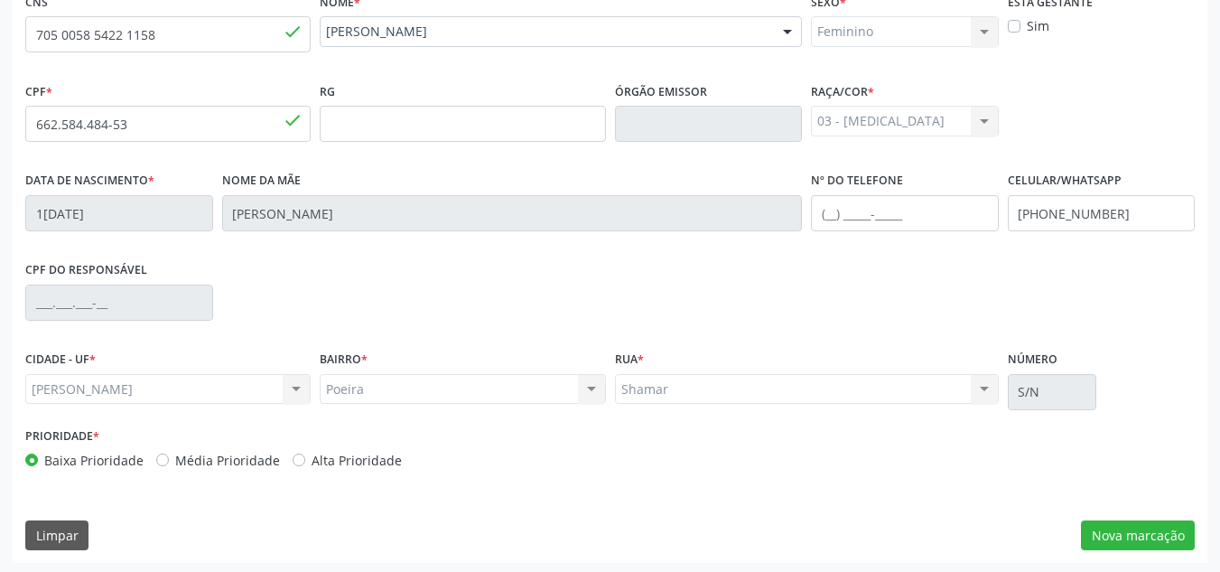
scroll to position [432, 0]
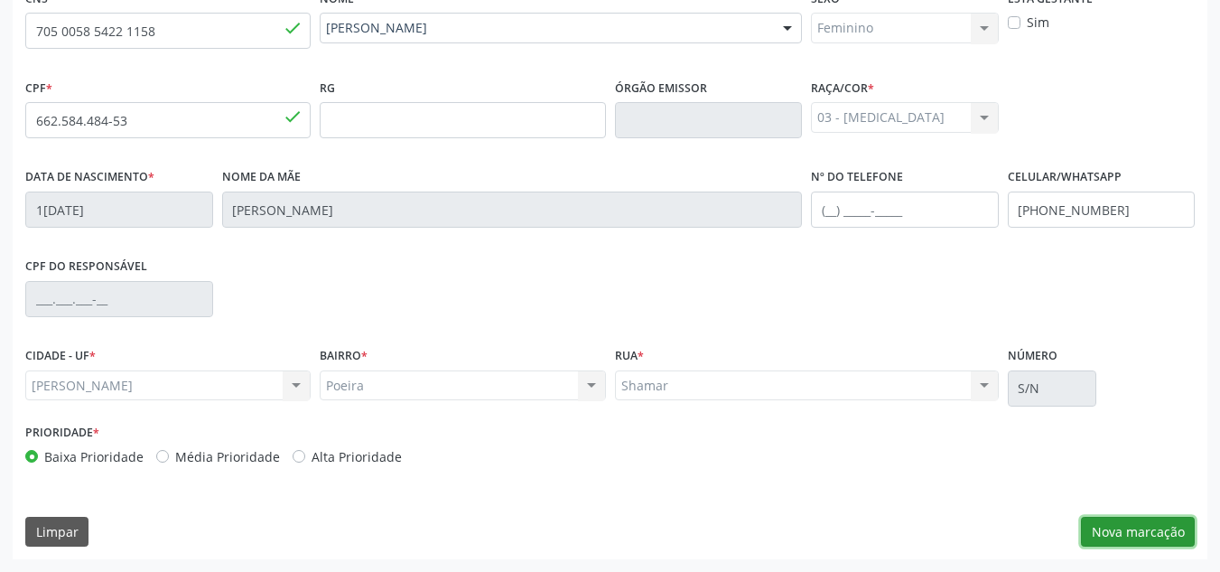
click at [1100, 532] on button "Nova marcação" at bounding box center [1138, 531] width 114 height 31
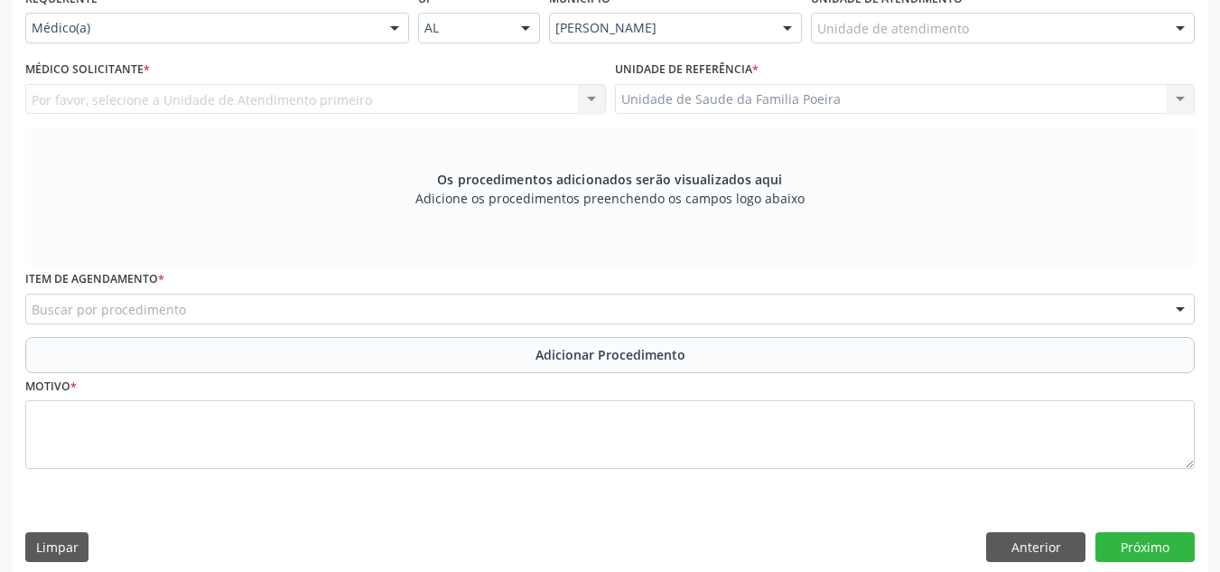
scroll to position [342, 0]
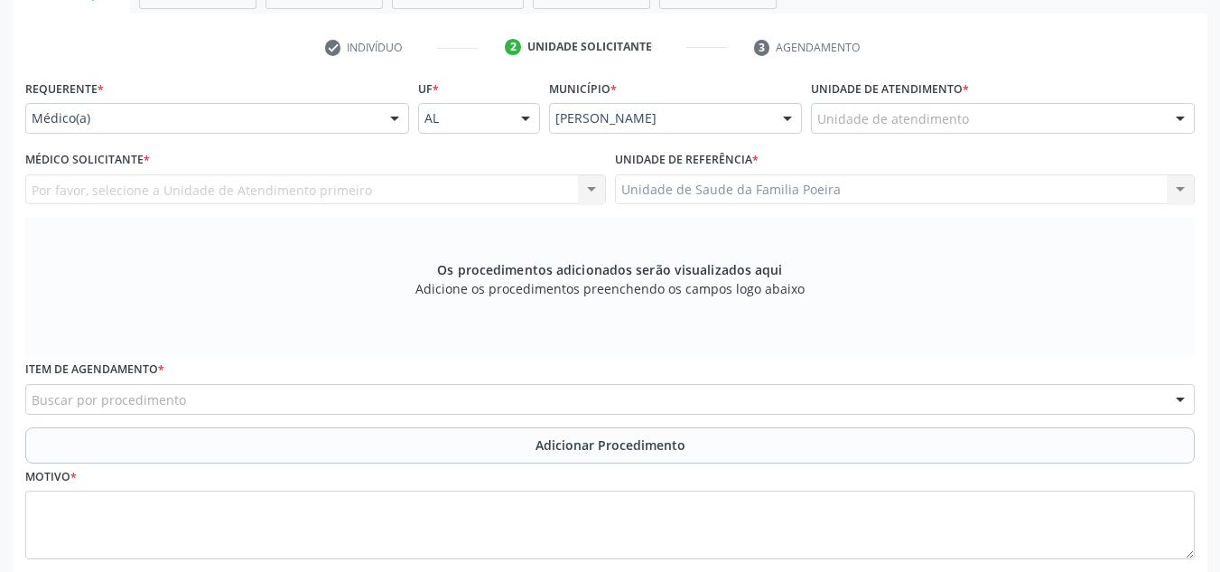
click at [1116, 112] on div "Unidade de atendimento" at bounding box center [1003, 118] width 384 height 31
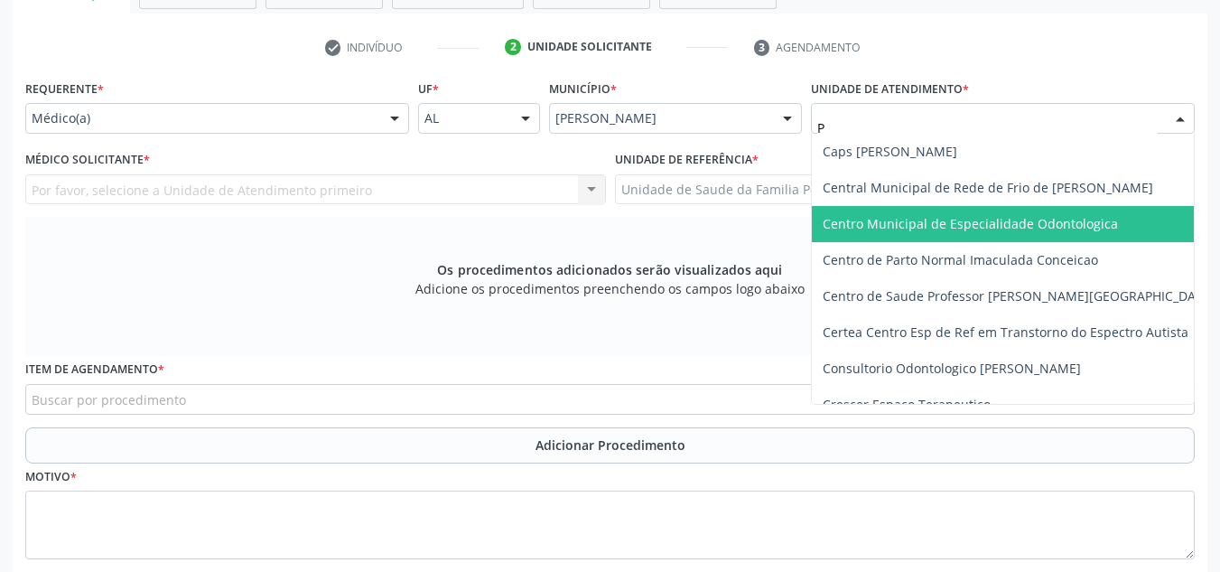
type input "PO"
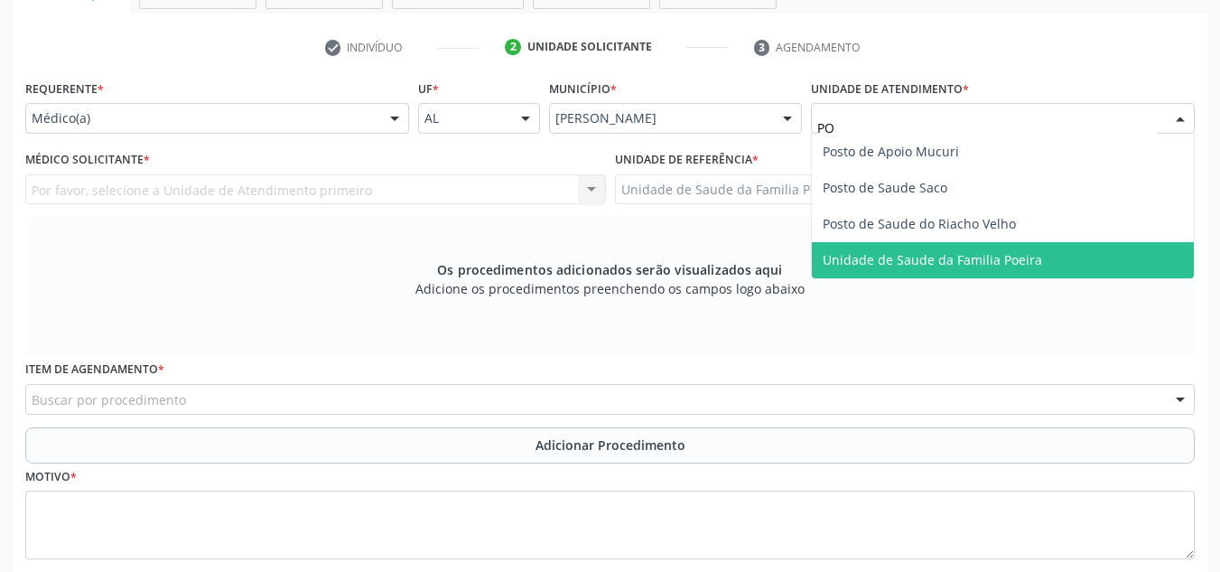
click at [1034, 257] on span "Unidade de Saude da Familia Poeira" at bounding box center [932, 259] width 219 height 17
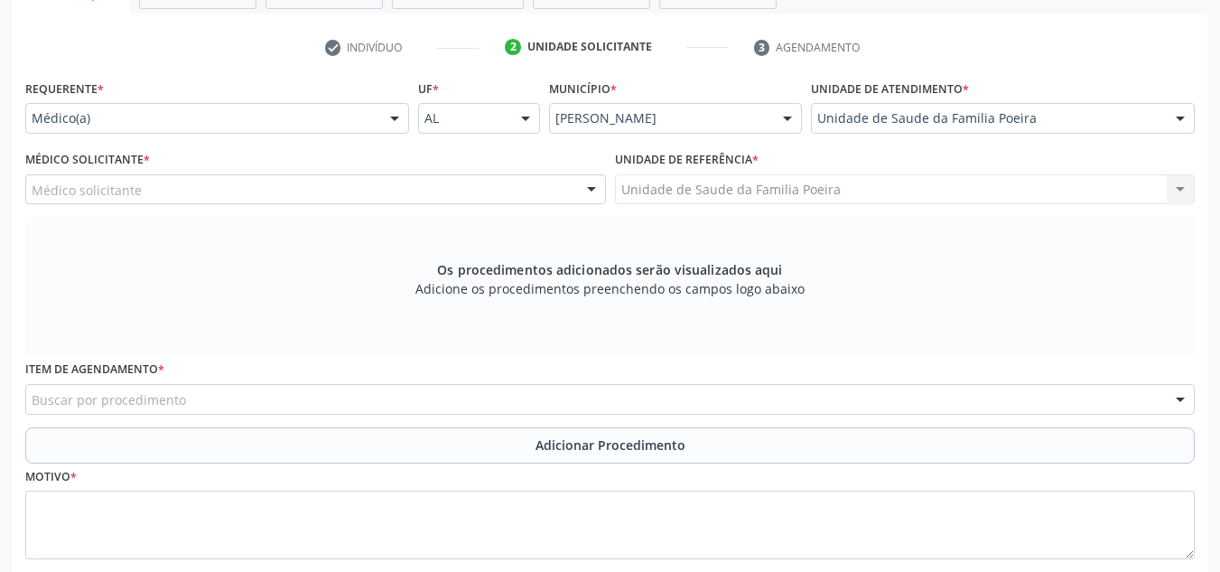
click at [163, 195] on div "Médico solicitante" at bounding box center [315, 189] width 581 height 31
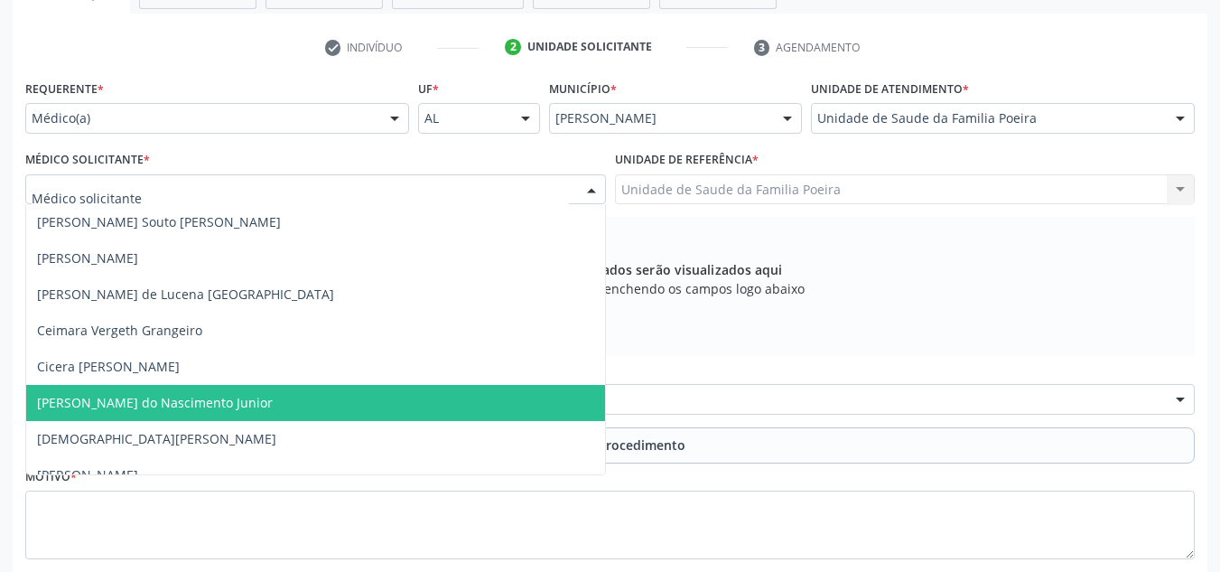
click at [145, 394] on span "[PERSON_NAME] do Nascimento Junior" at bounding box center [155, 402] width 236 height 17
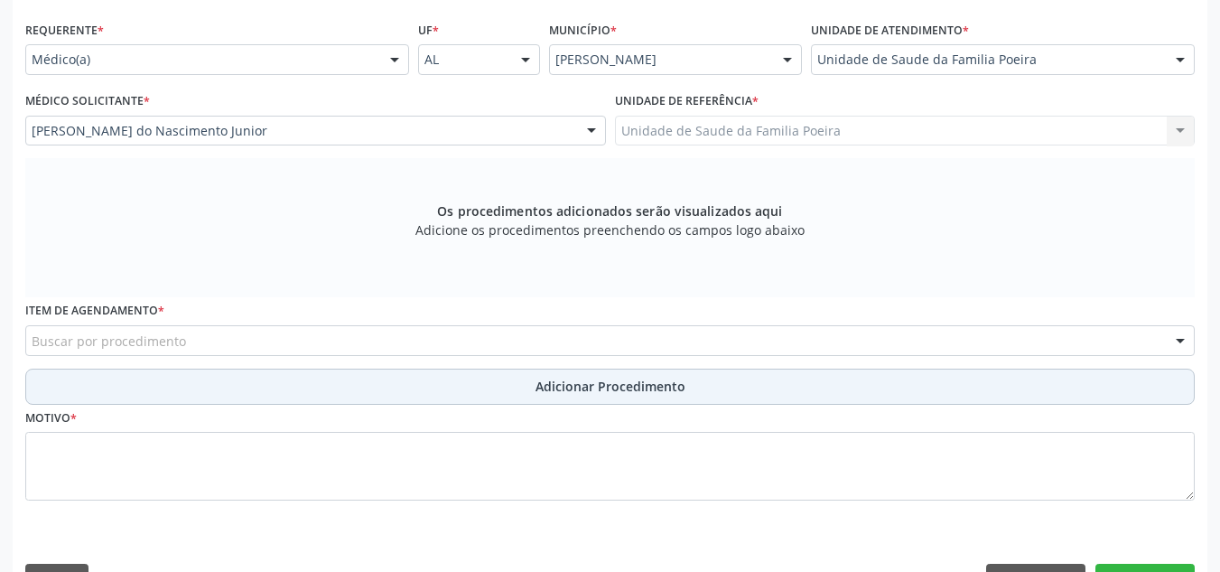
scroll to position [448, 0]
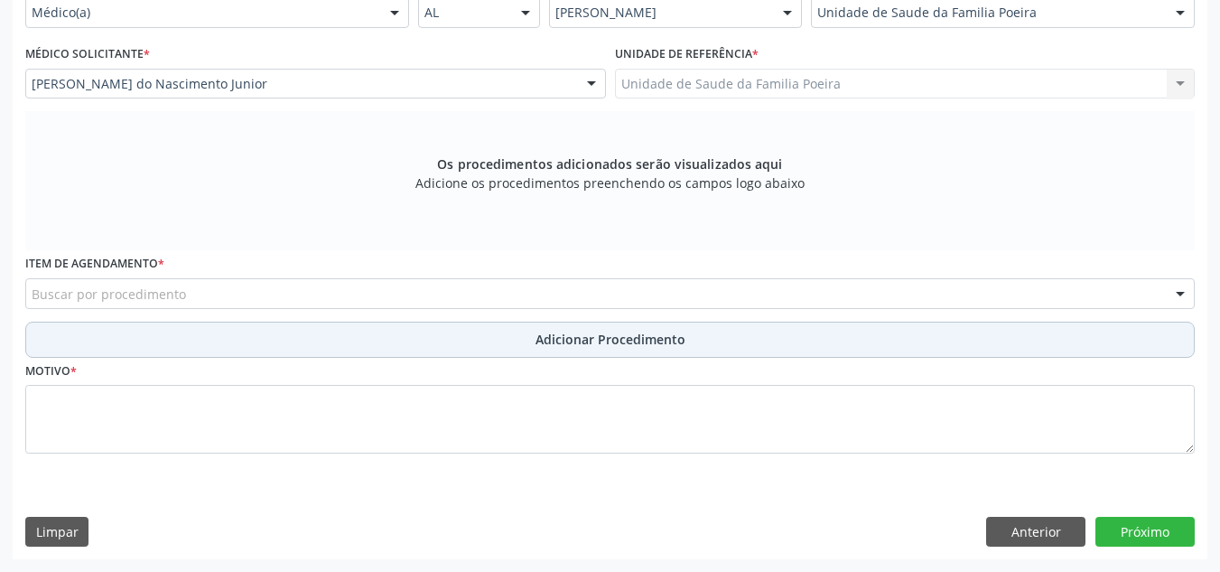
click at [148, 326] on button "Adicionar Procedimento" at bounding box center [609, 339] width 1169 height 36
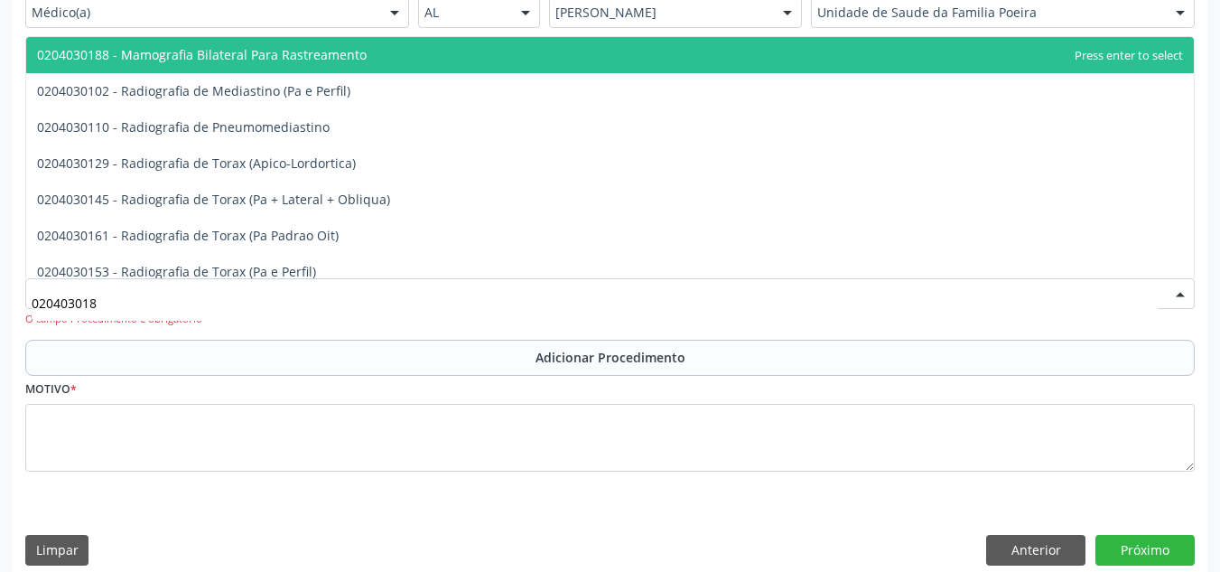
type input "0204030188"
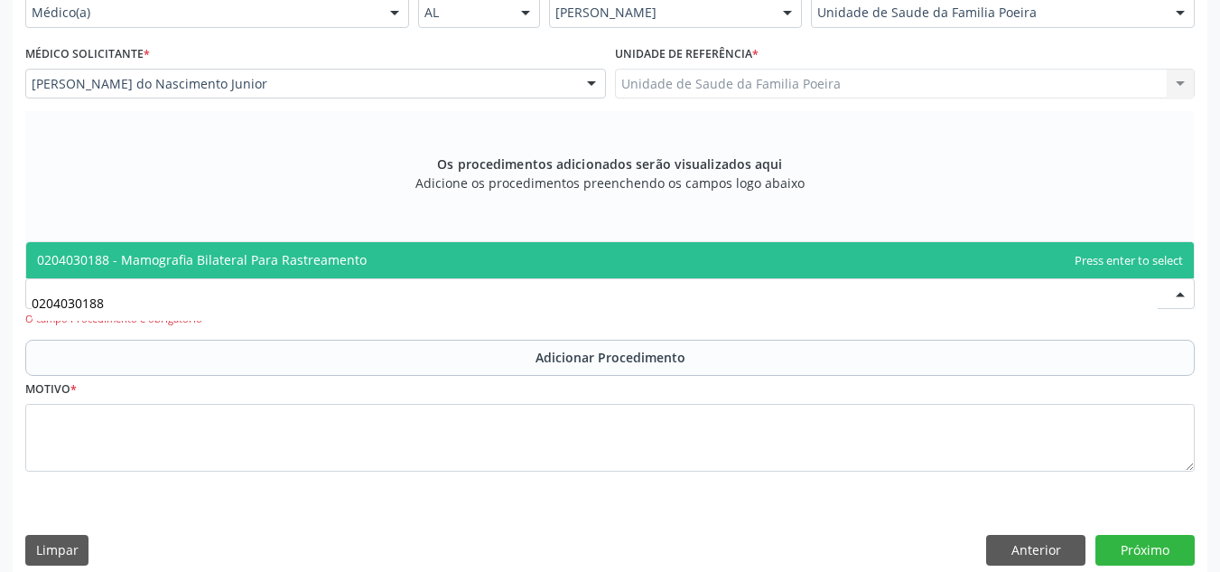
click at [180, 253] on span "0204030188 - Mamografia Bilateral Para Rastreamento" at bounding box center [202, 259] width 330 height 17
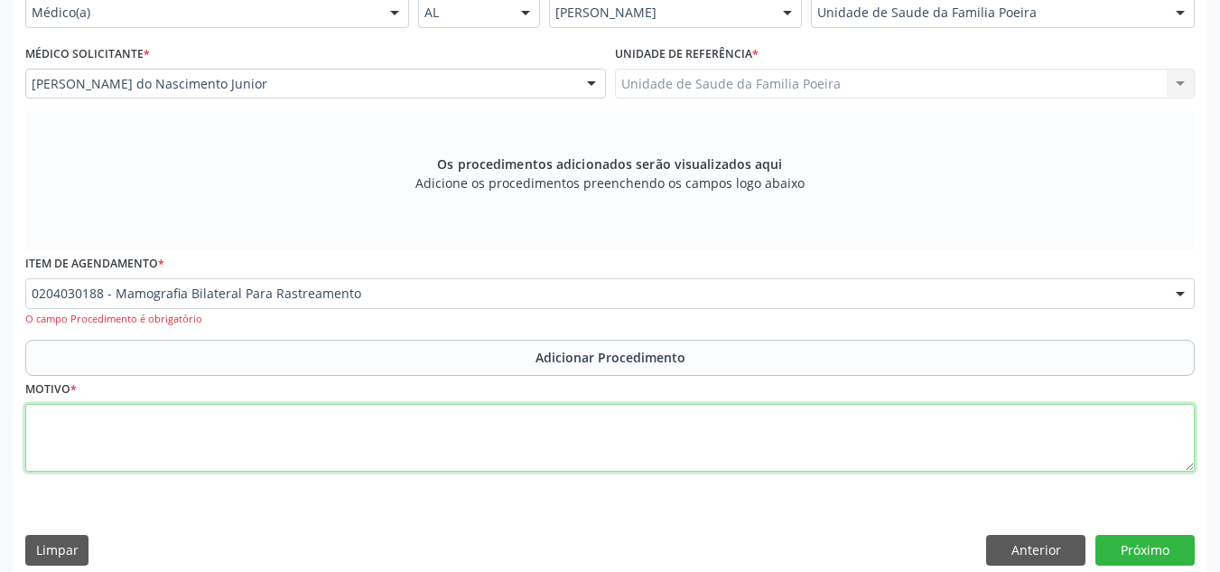
click at [158, 442] on textarea at bounding box center [609, 438] width 1169 height 69
type textarea "RASTREAMENTO"
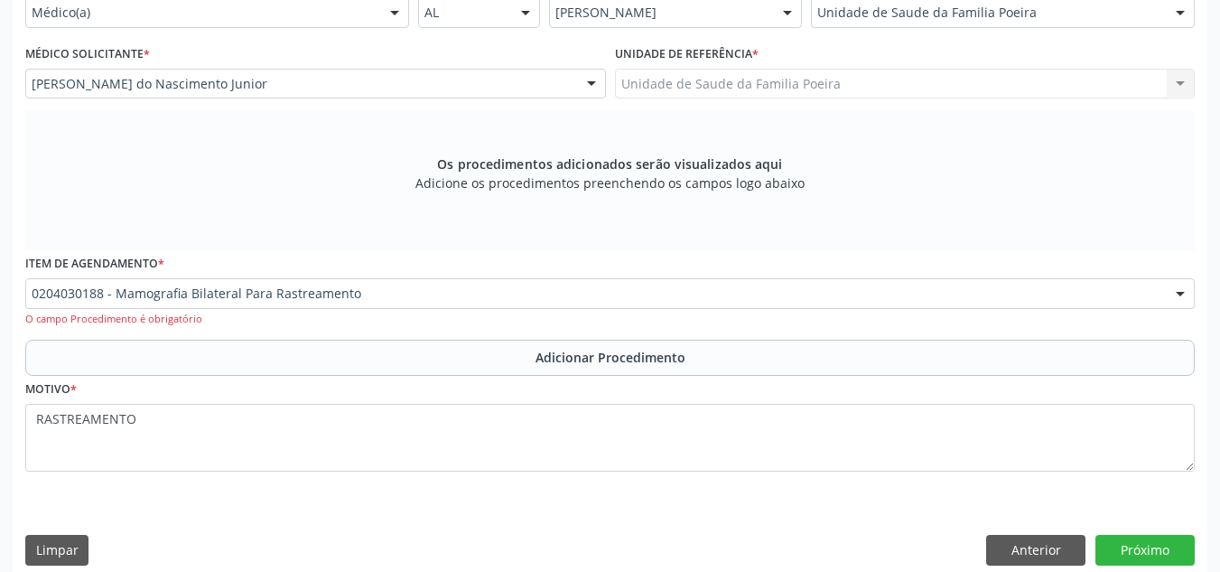
click at [1042, 239] on div "Os procedimentos adicionados serão visualizados aqui Adicione os procedimentos …" at bounding box center [609, 180] width 1169 height 139
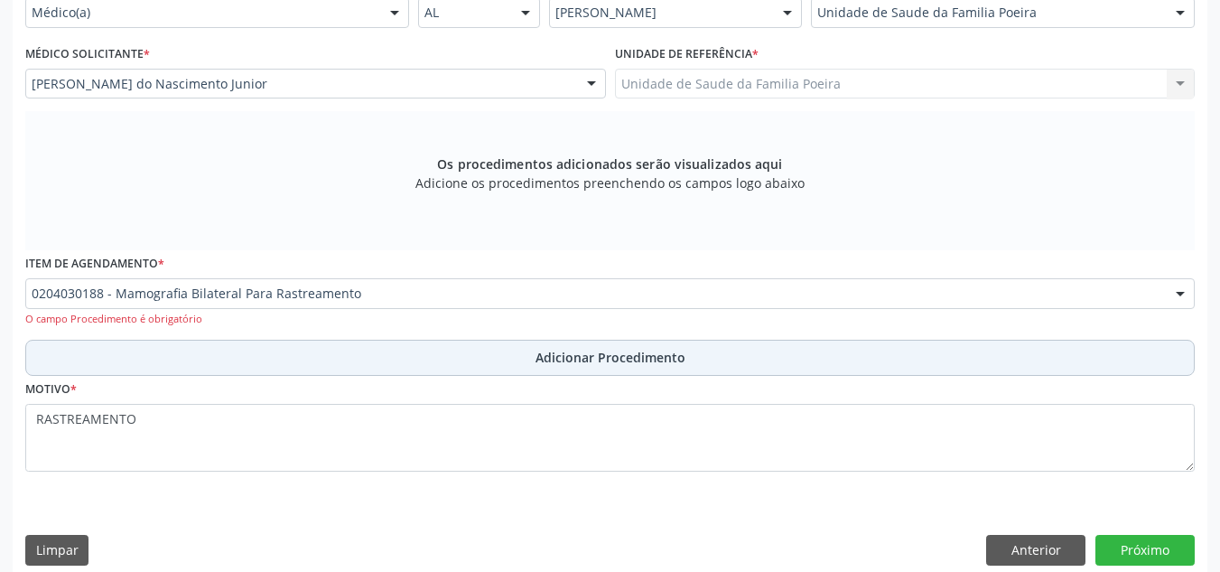
click at [618, 359] on span "Adicionar Procedimento" at bounding box center [610, 357] width 150 height 19
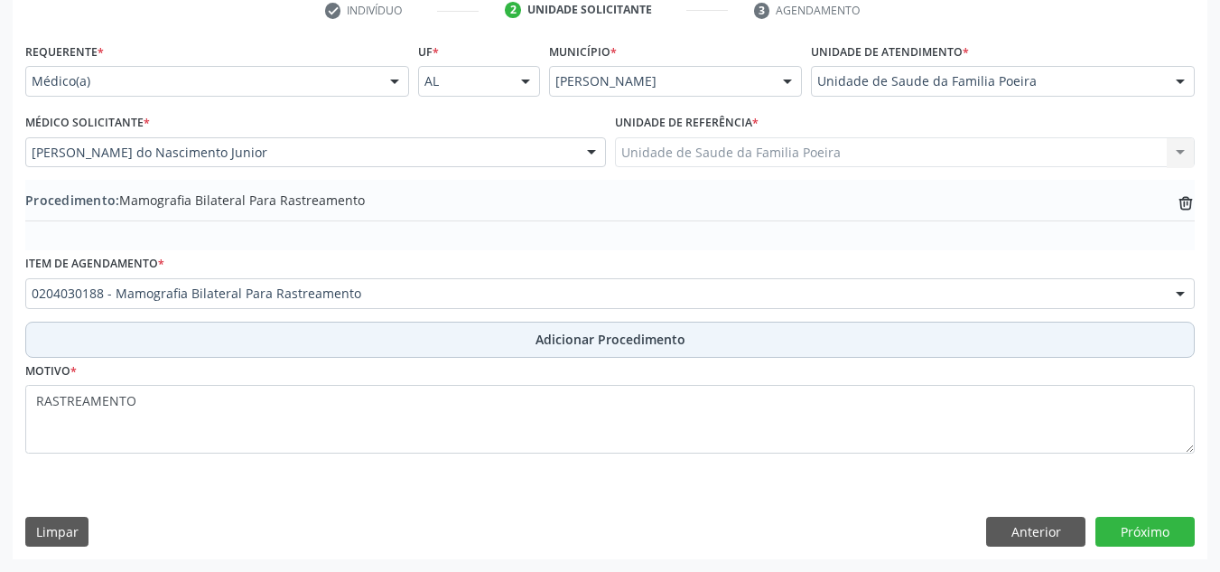
scroll to position [379, 0]
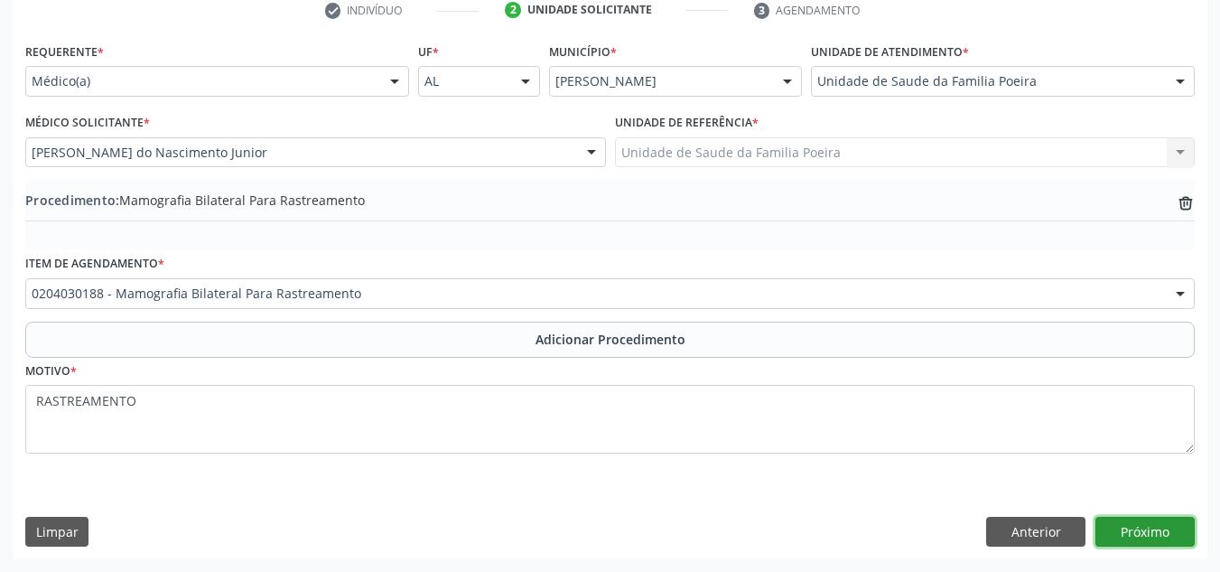
click at [1147, 530] on button "Próximo" at bounding box center [1144, 531] width 99 height 31
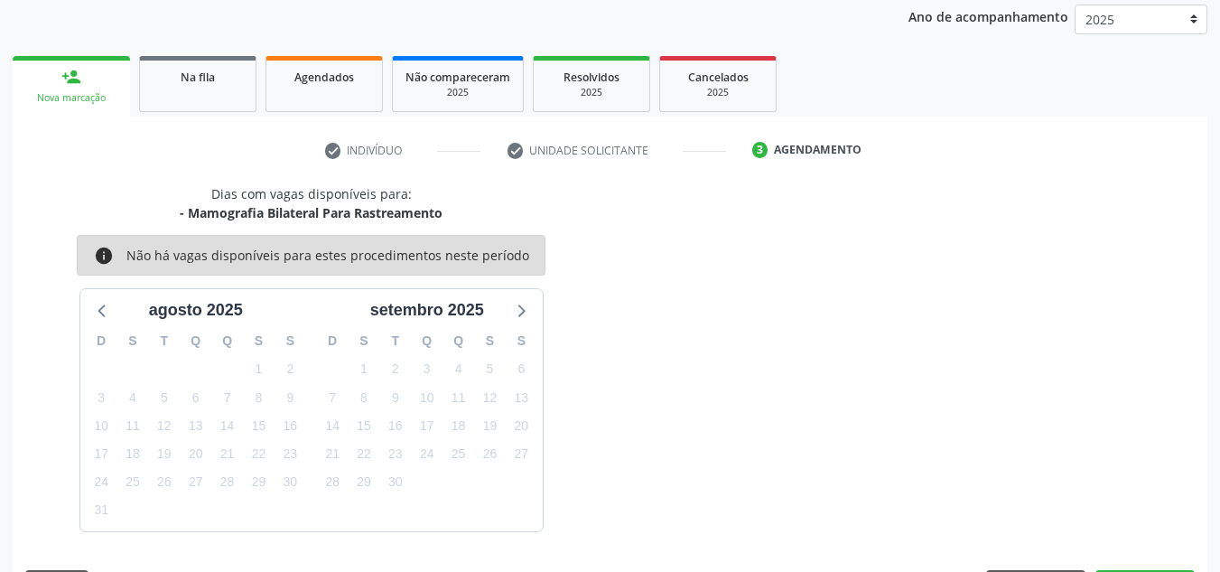
scroll to position [293, 0]
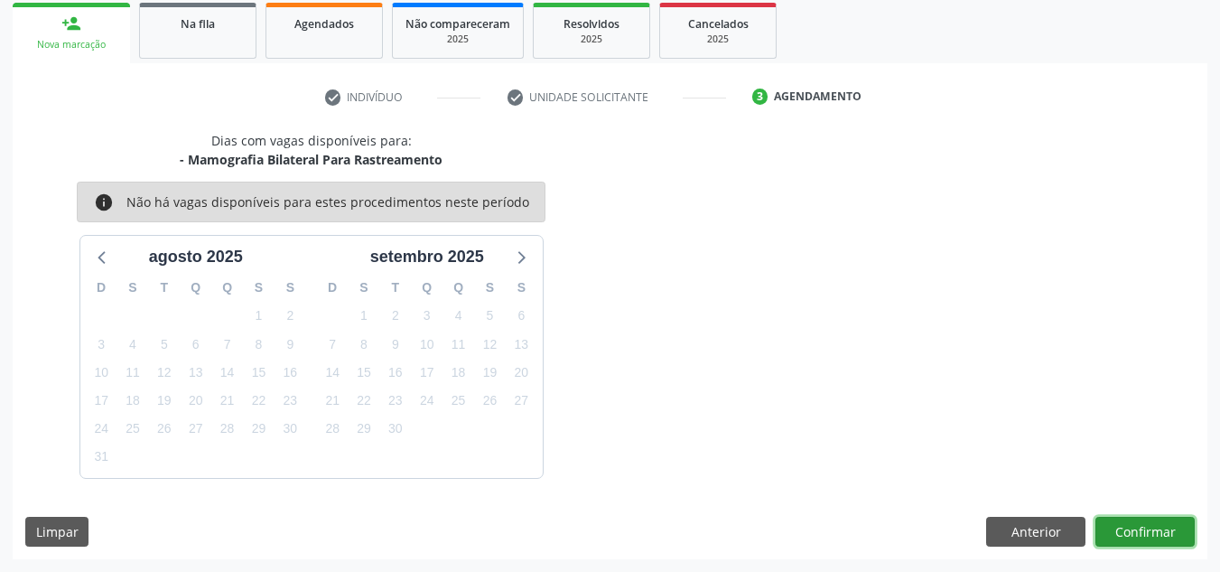
click at [1098, 531] on button "Confirmar" at bounding box center [1144, 531] width 99 height 31
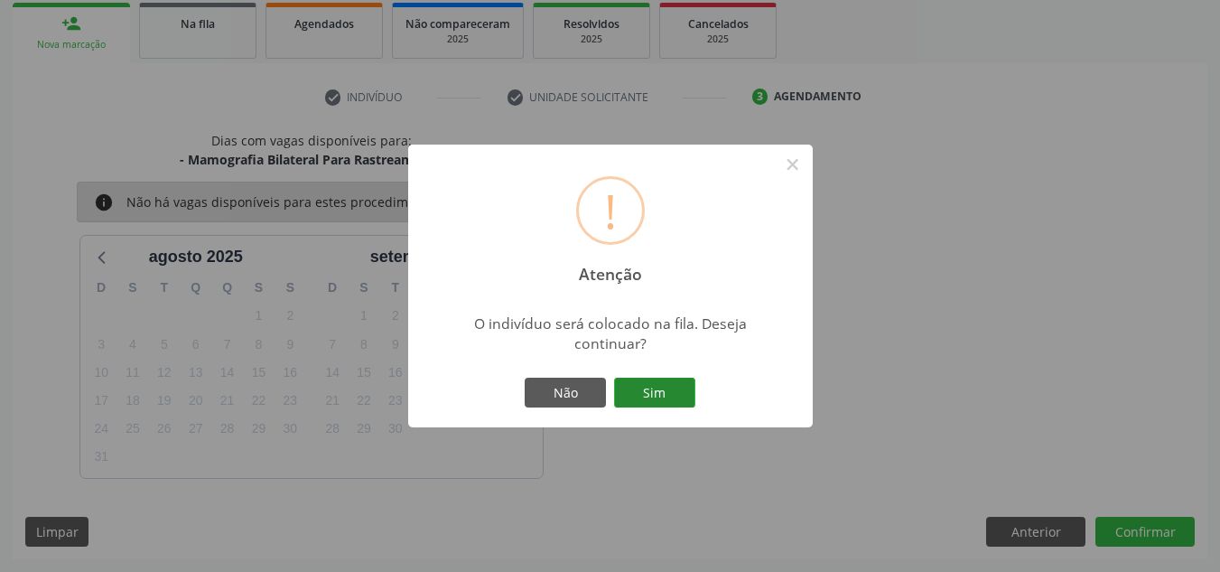
click at [683, 386] on button "Sim" at bounding box center [654, 392] width 81 height 31
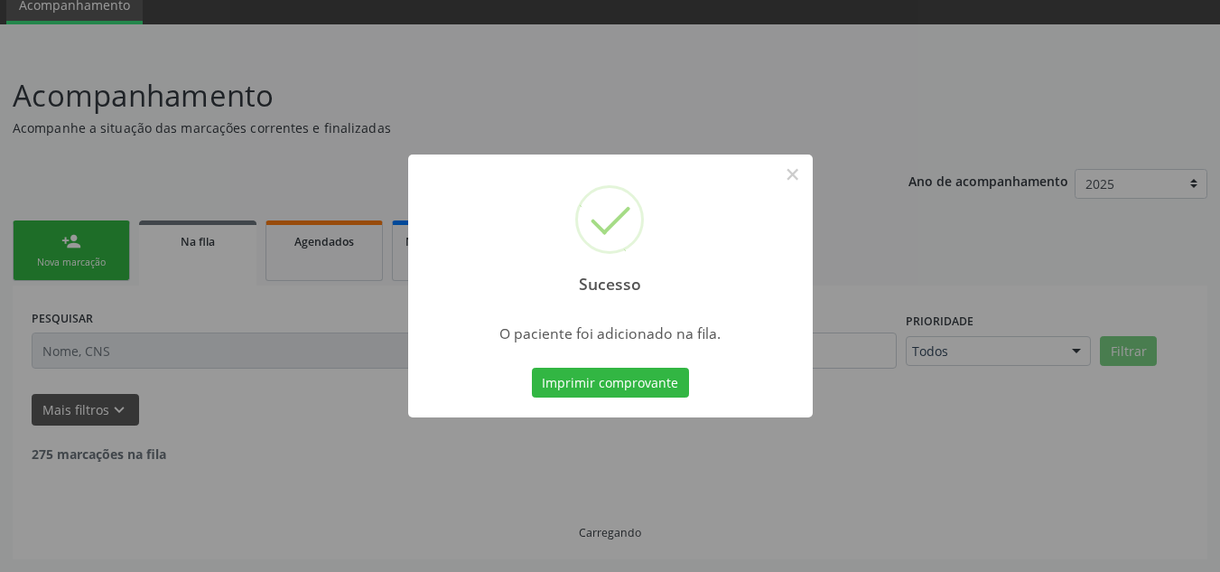
scroll to position [56, 0]
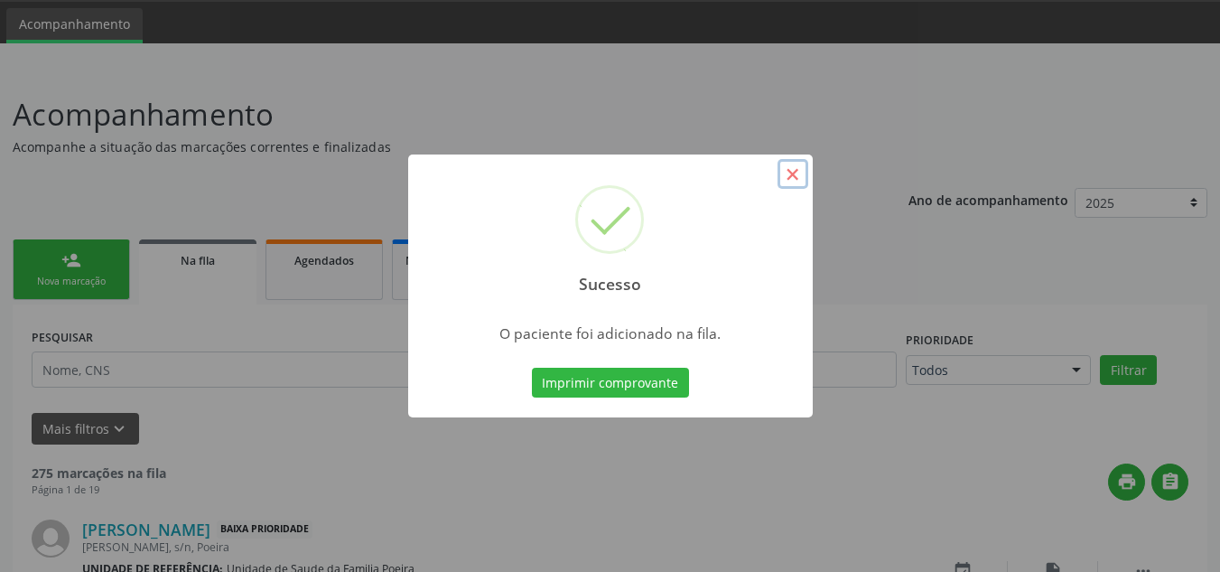
click at [793, 165] on button "×" at bounding box center [792, 174] width 31 height 31
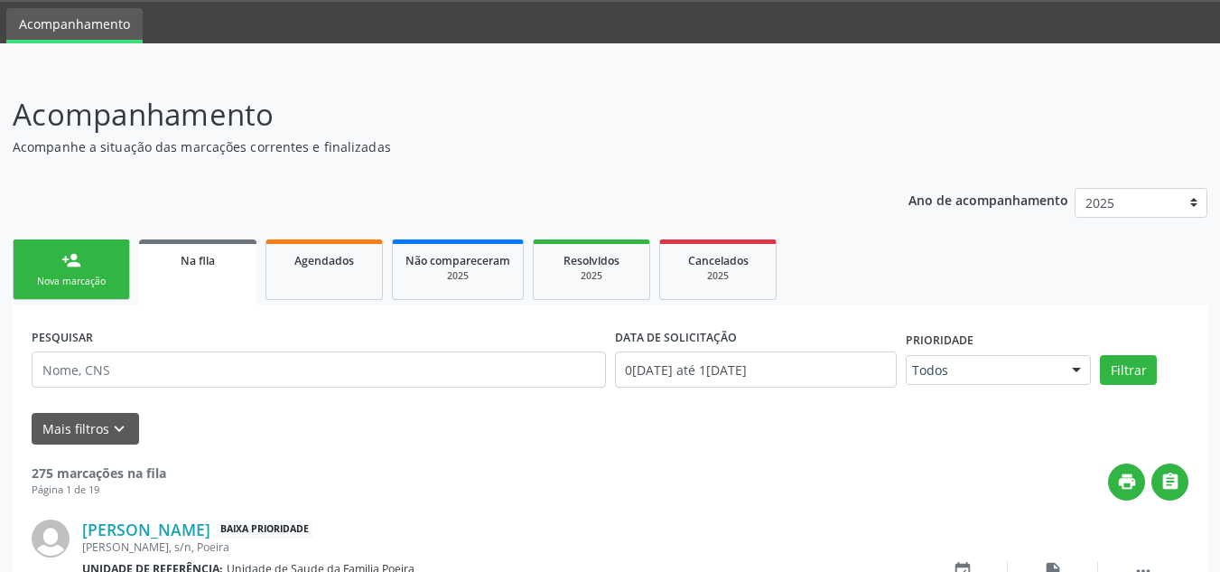
click at [42, 276] on div "Nova marcação" at bounding box center [71, 281] width 90 height 14
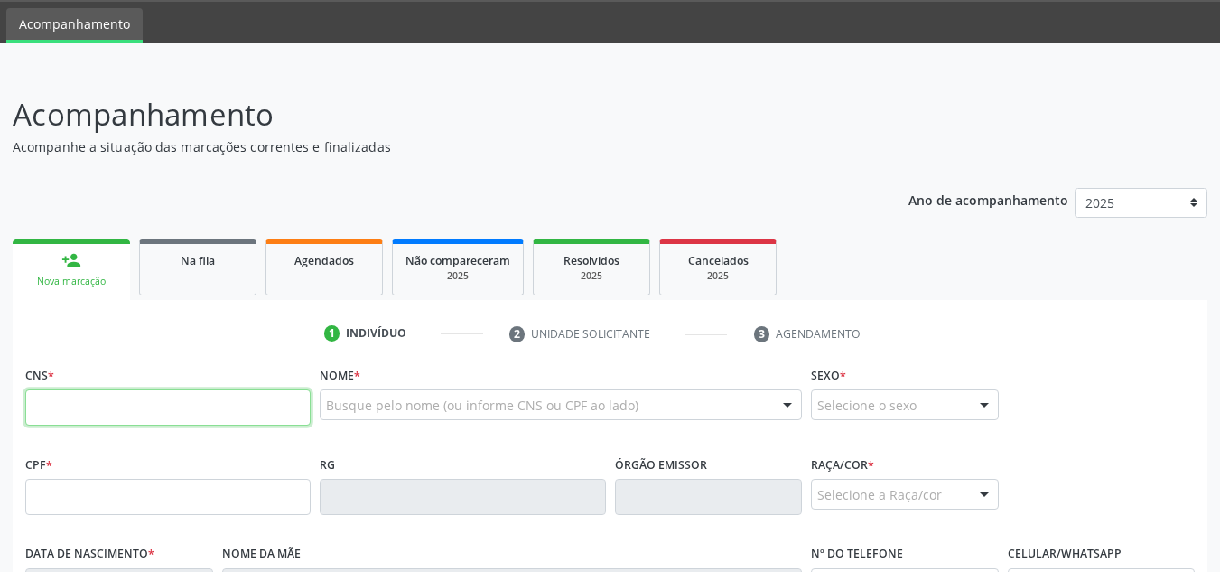
click at [74, 405] on input "text" at bounding box center [167, 407] width 285 height 36
type input "705 0042 5556 2356"
type input "209.895.554-53"
type input "05/08/1960"
type input "Maria Helena de Lima Silva"
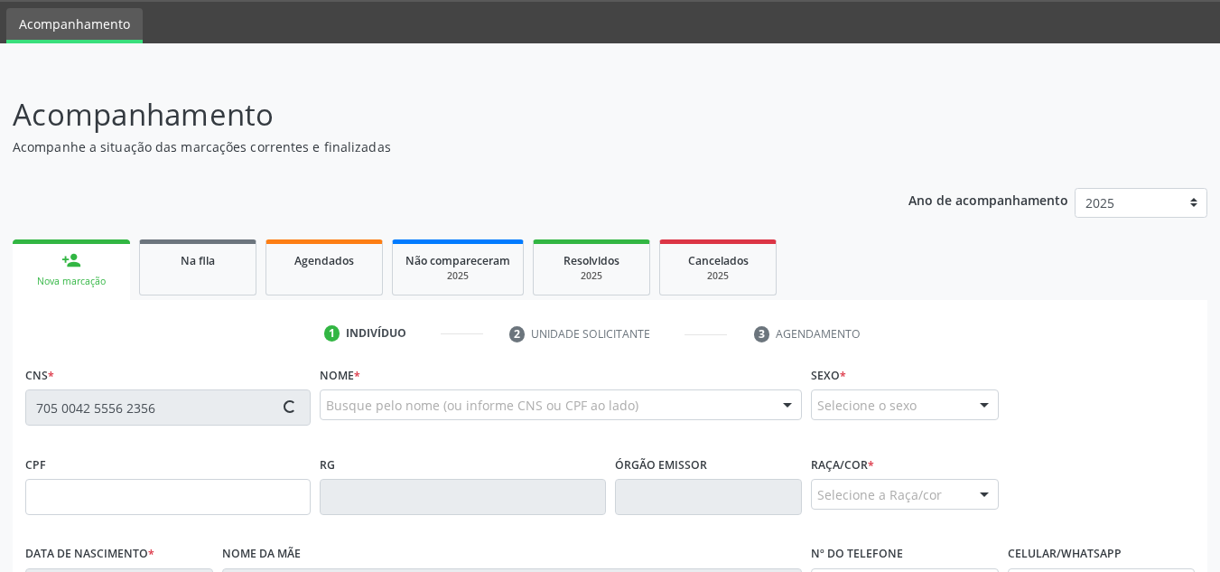
type input "(82) 99407-9265"
type input "S/N"
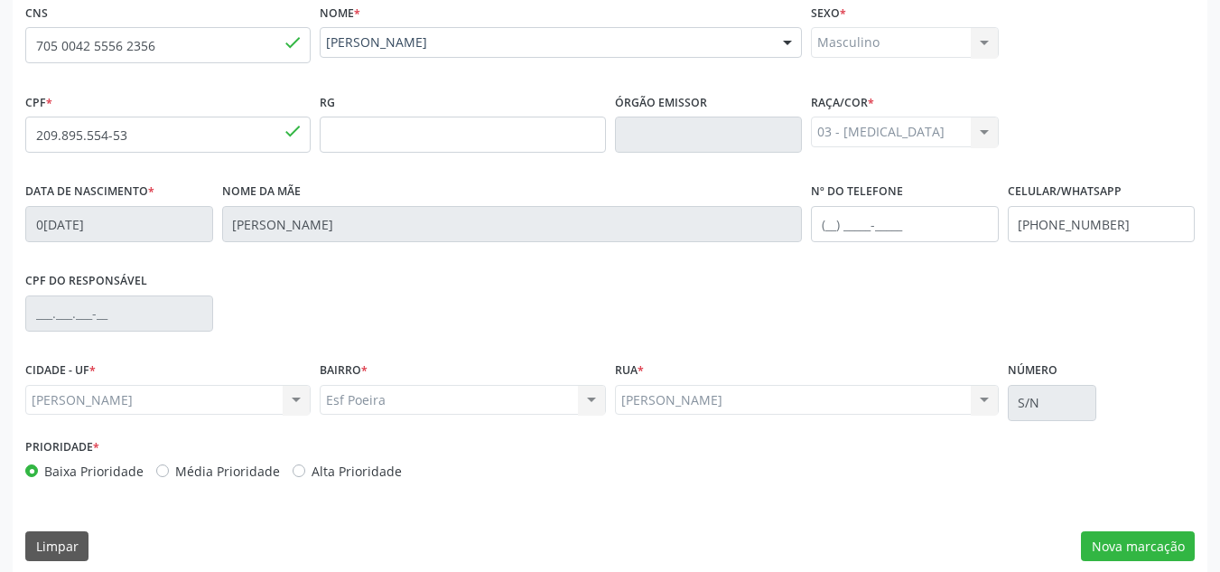
scroll to position [432, 0]
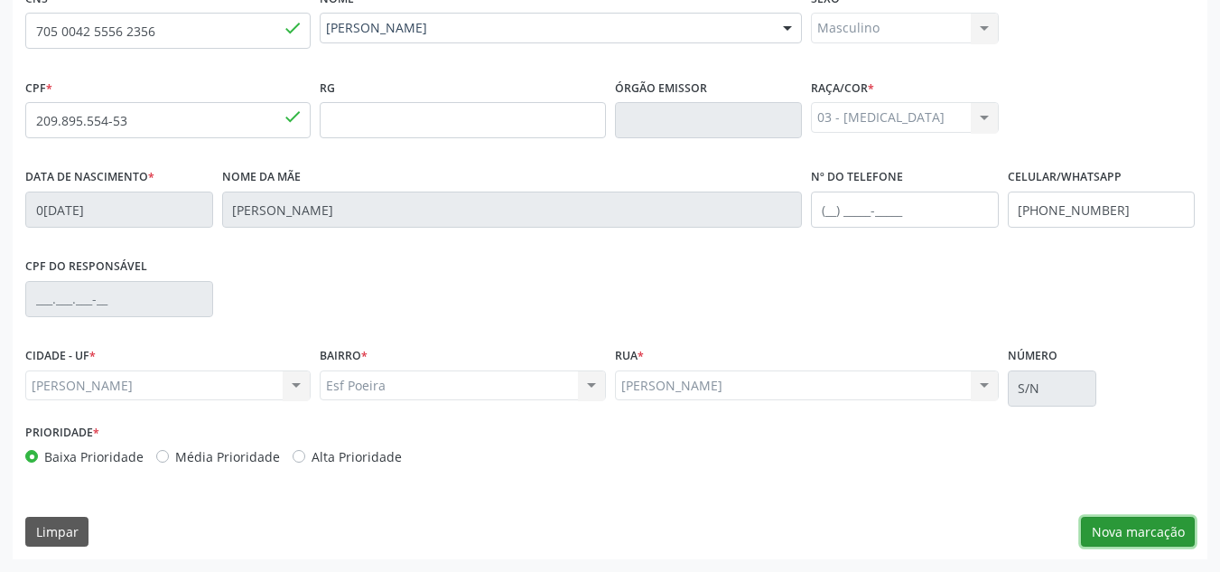
click at [1147, 536] on button "Nova marcação" at bounding box center [1138, 531] width 114 height 31
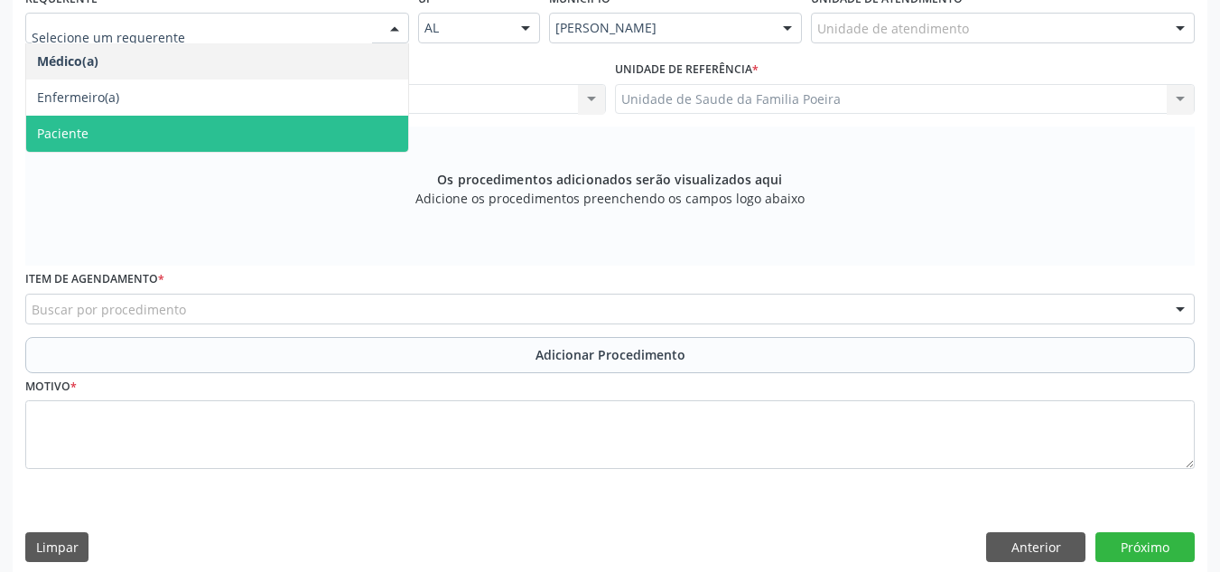
click at [121, 129] on span "Paciente" at bounding box center [217, 134] width 382 height 36
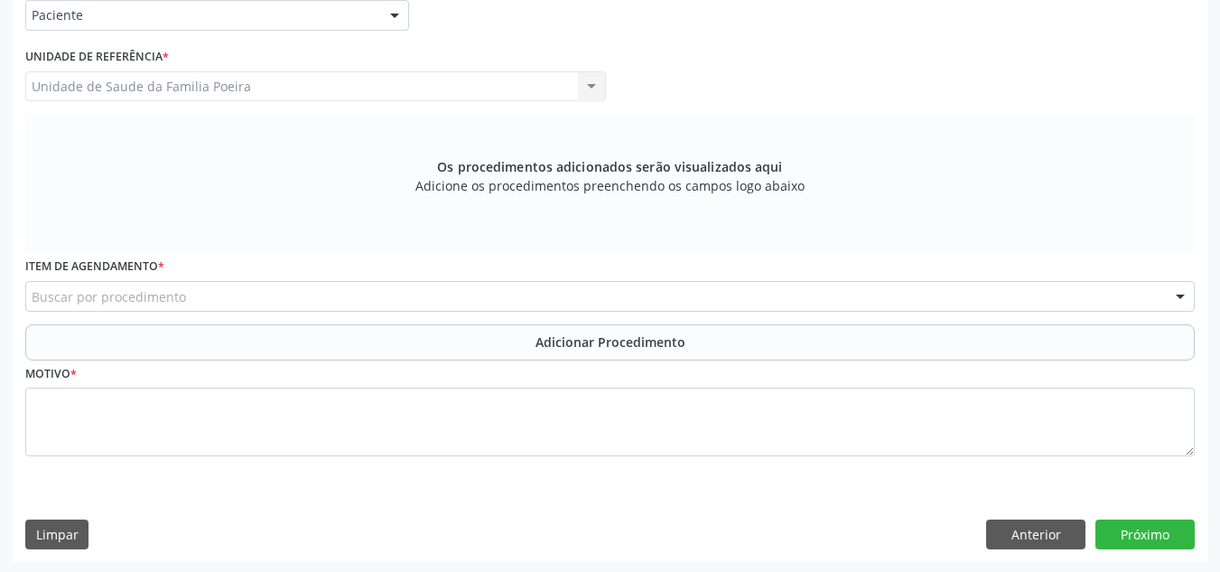
scroll to position [448, 0]
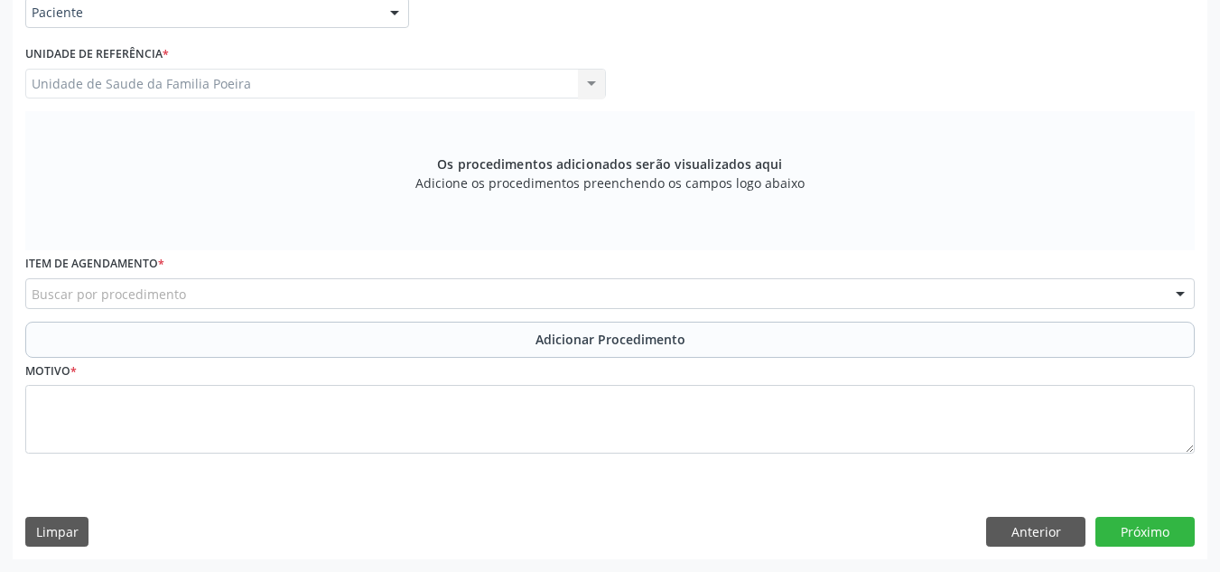
click at [197, 295] on div "Buscar por procedimento" at bounding box center [609, 293] width 1169 height 31
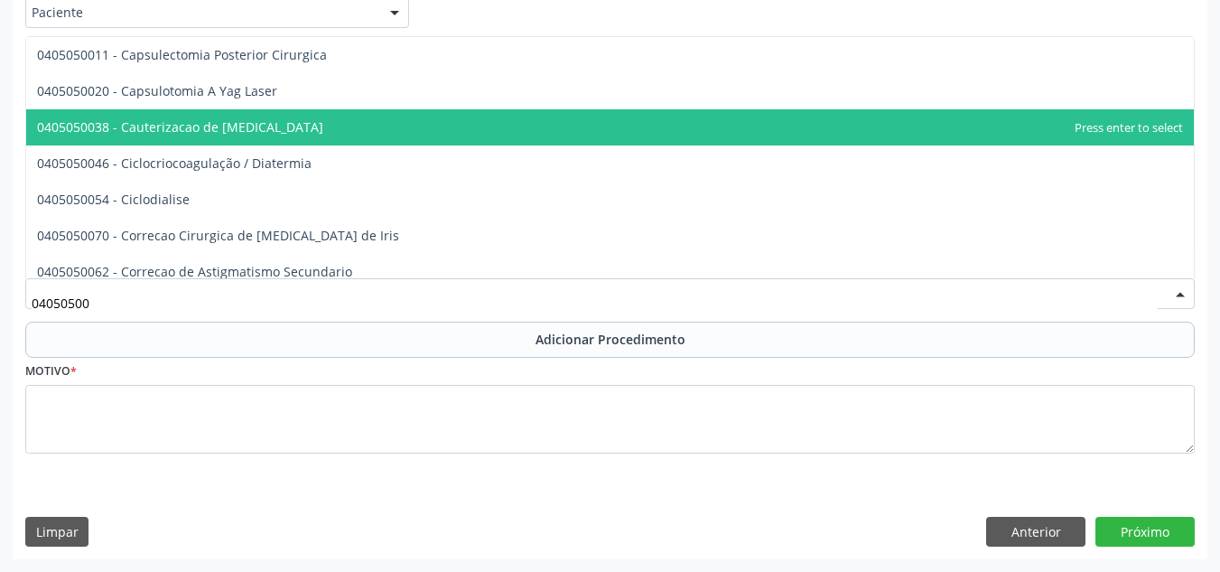
scroll to position [84, 0]
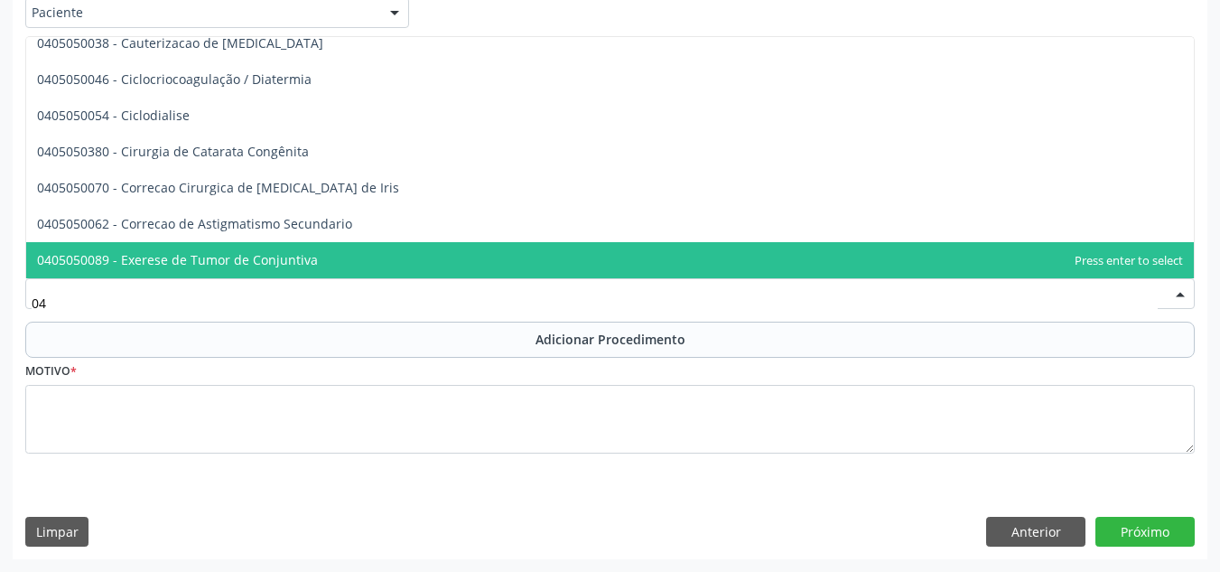
type input "0"
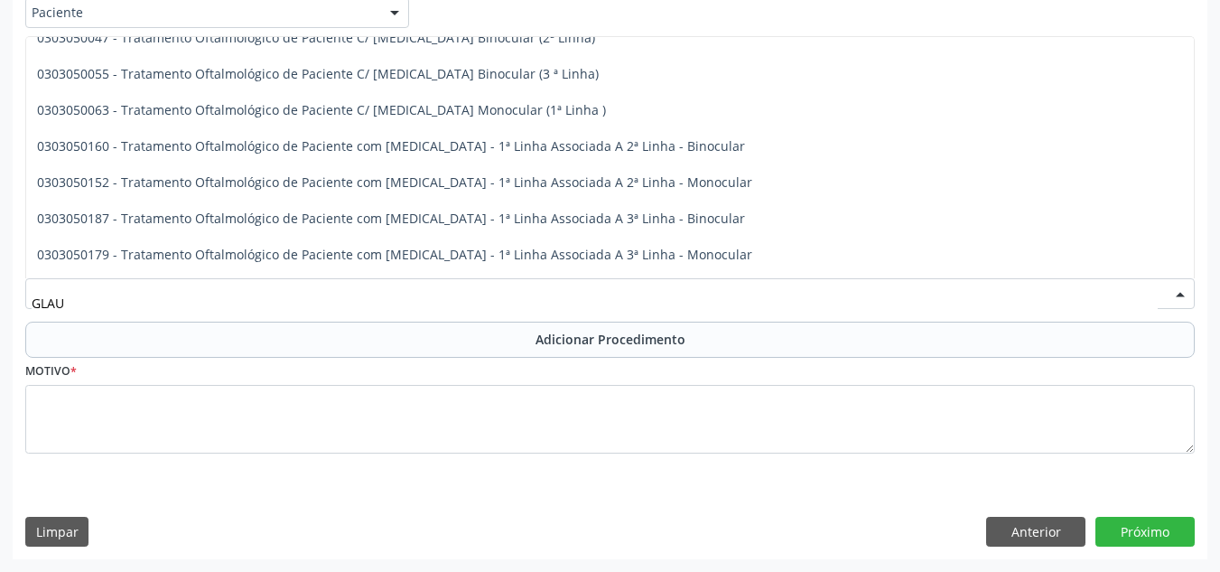
scroll to position [265, 0]
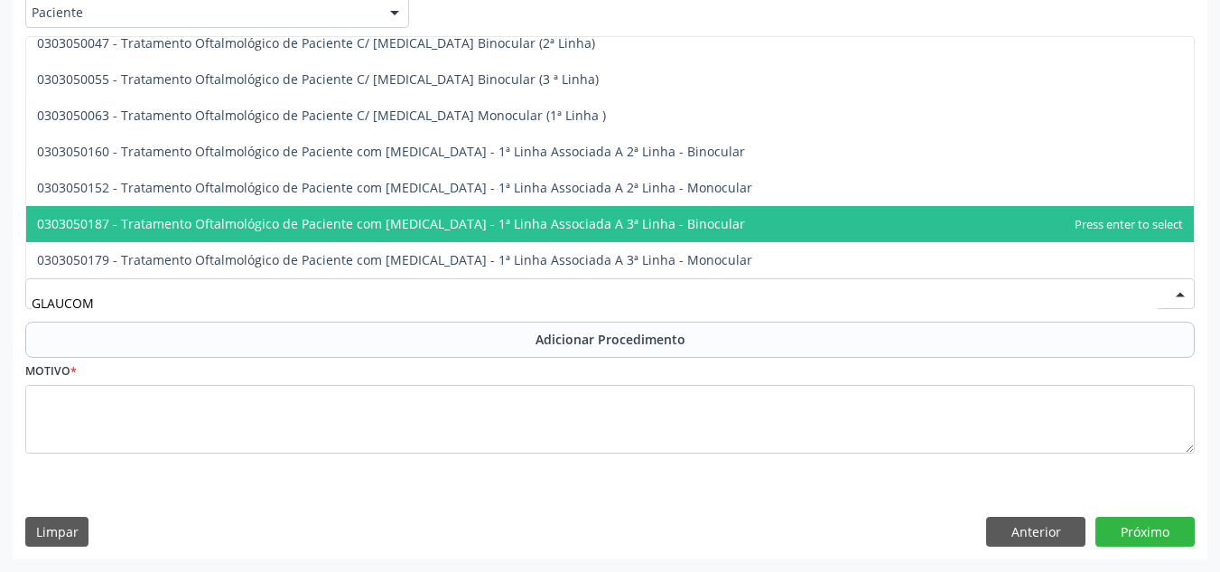
type input "GLAUCOMA"
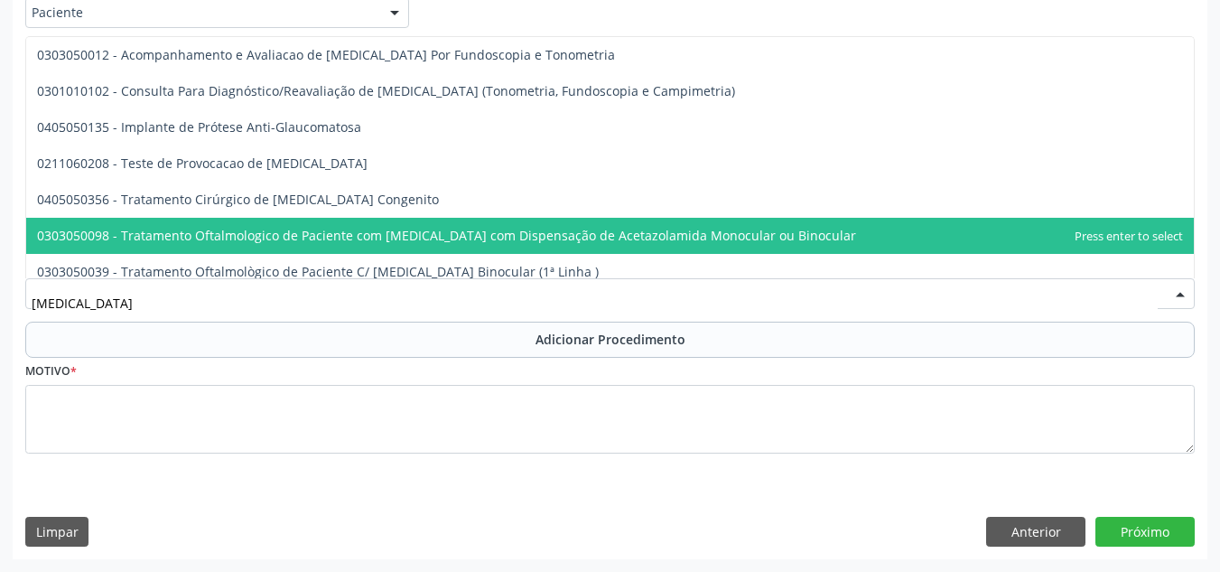
scroll to position [358, 0]
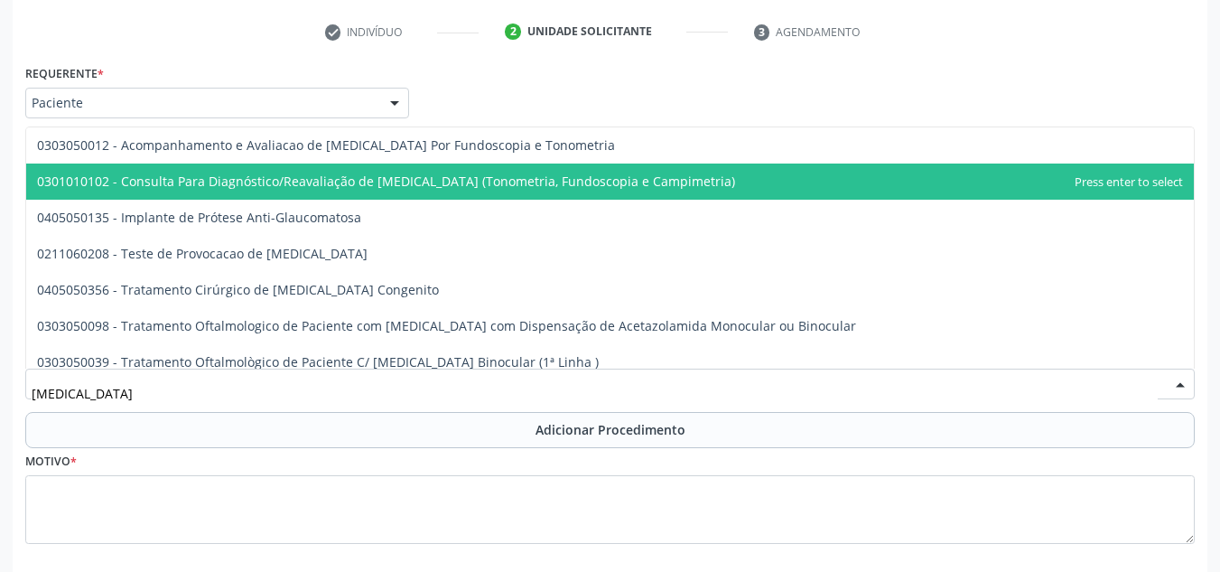
click at [286, 181] on span "0301010102 - Consulta Para Diagnóstico/Reavaliação de [MEDICAL_DATA] (Tonometri…" at bounding box center [386, 180] width 698 height 17
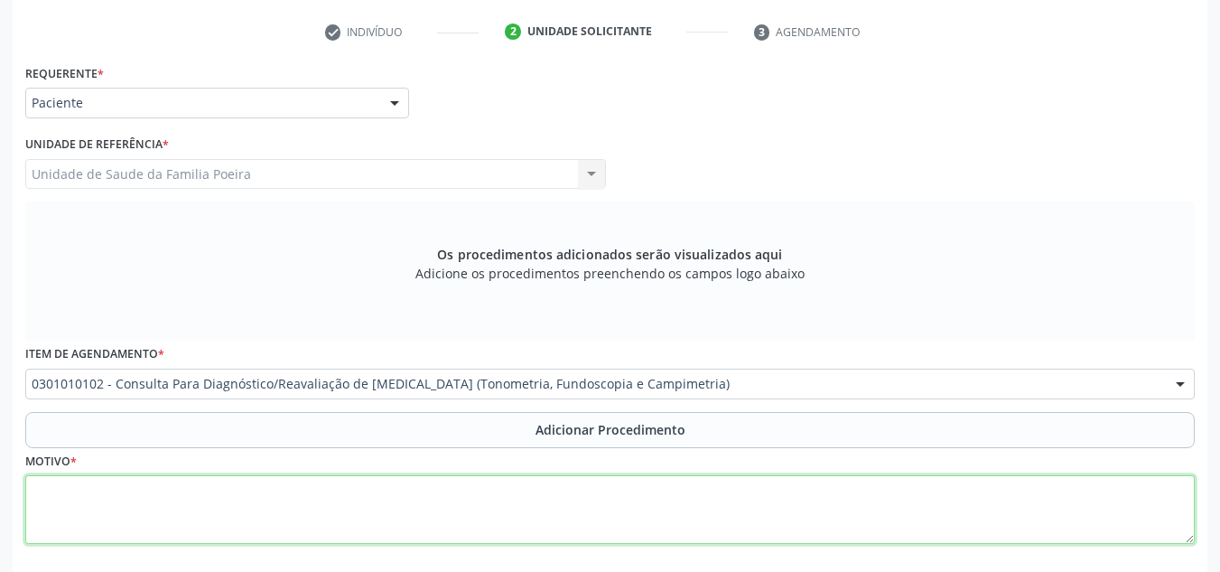
click at [261, 516] on textarea at bounding box center [609, 509] width 1169 height 69
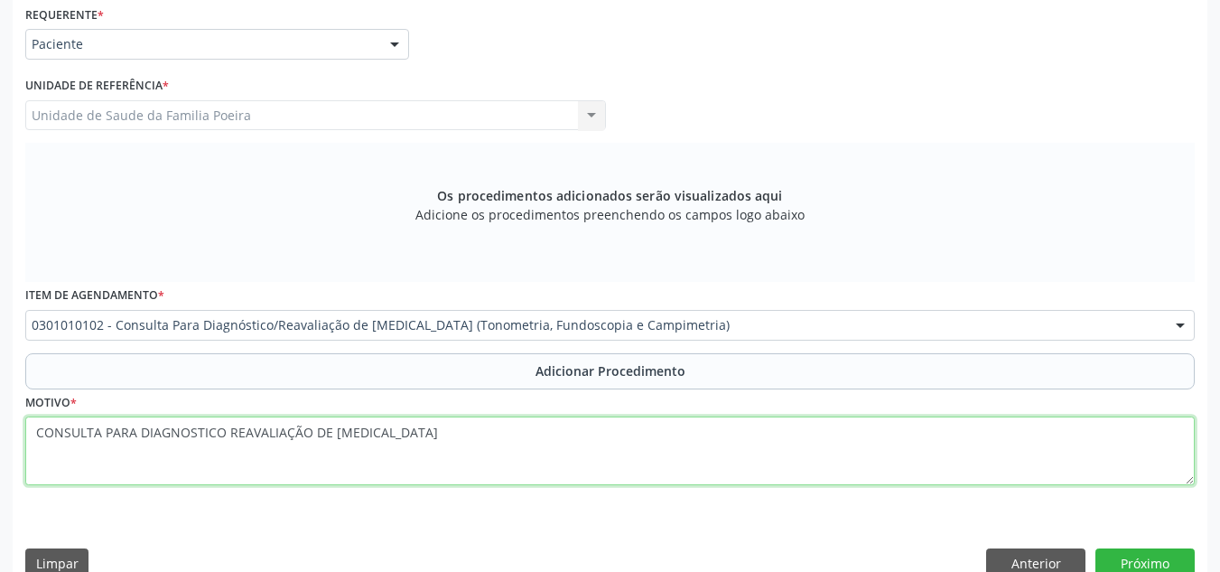
scroll to position [448, 0]
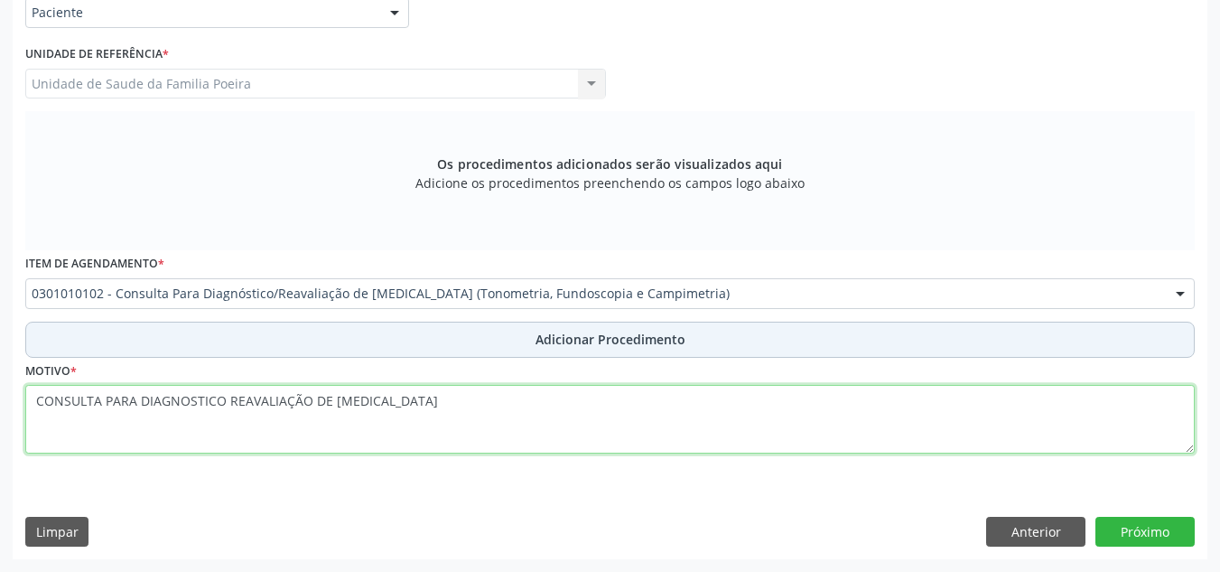
type textarea "CONSULTA PARA DIAGNOSTICO REAVALIAÇÃO DE GLAUCOMA"
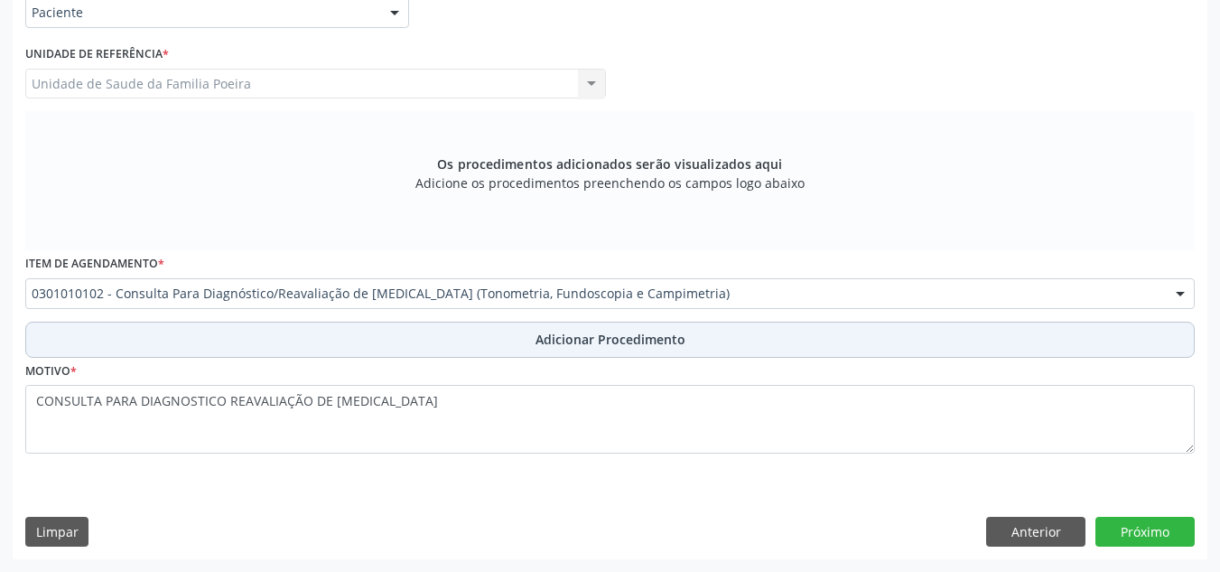
click at [523, 339] on button "Adicionar Procedimento" at bounding box center [609, 339] width 1169 height 36
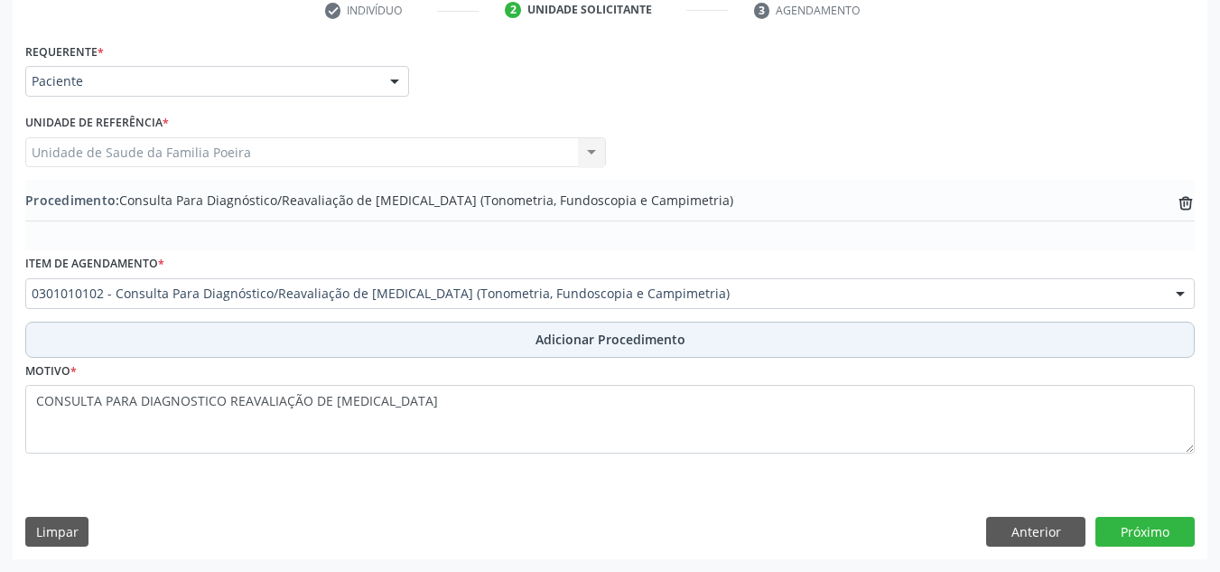
scroll to position [379, 0]
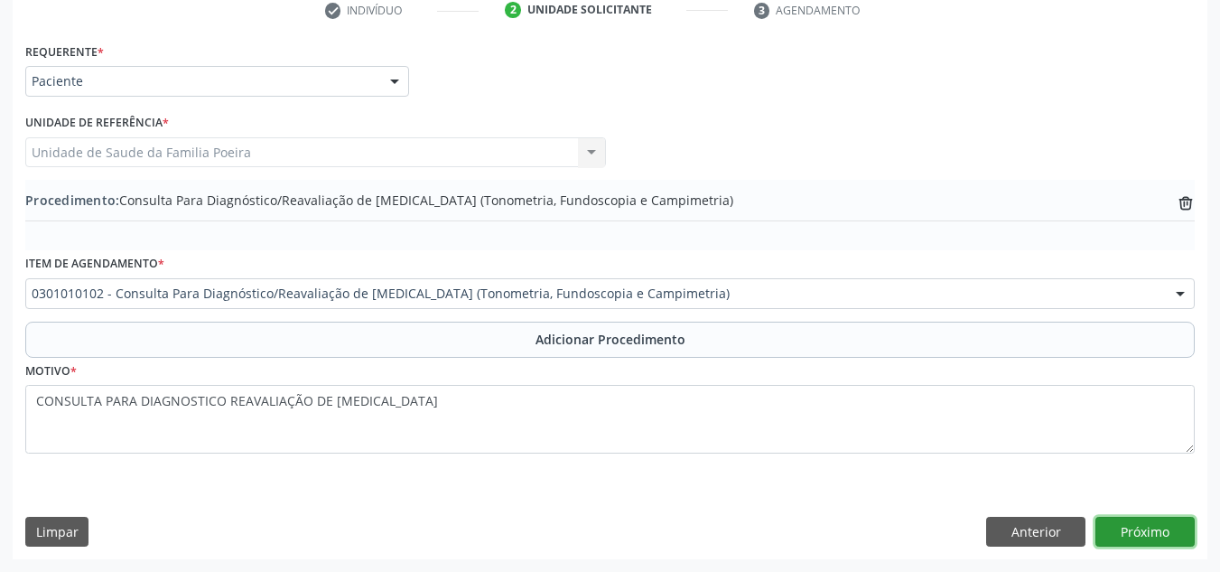
click at [1121, 528] on button "Próximo" at bounding box center [1144, 531] width 99 height 31
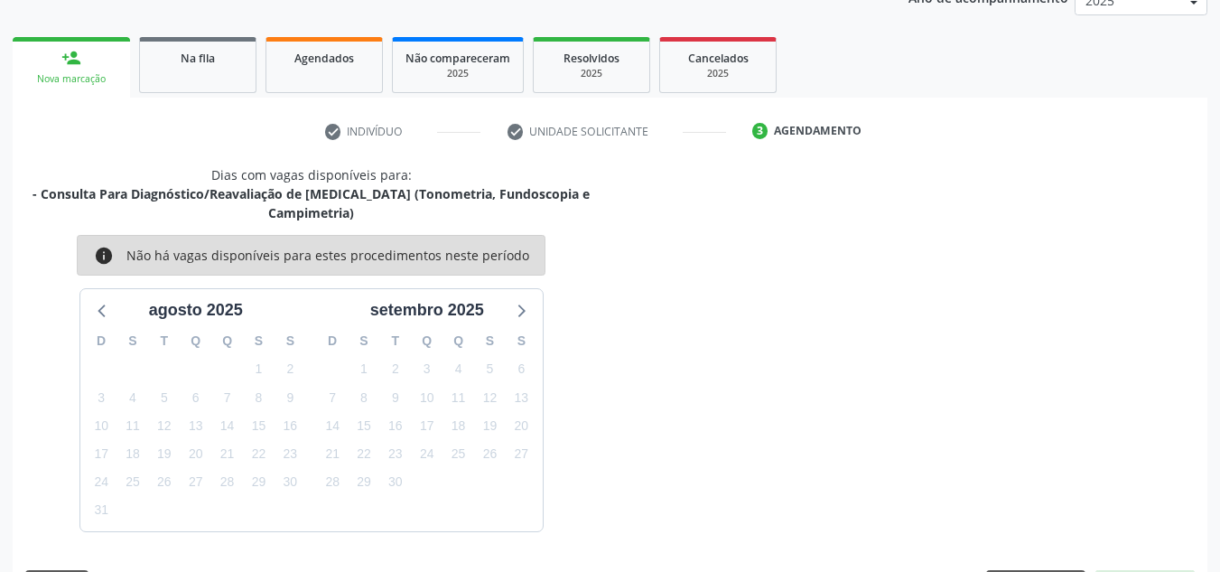
scroll to position [312, 0]
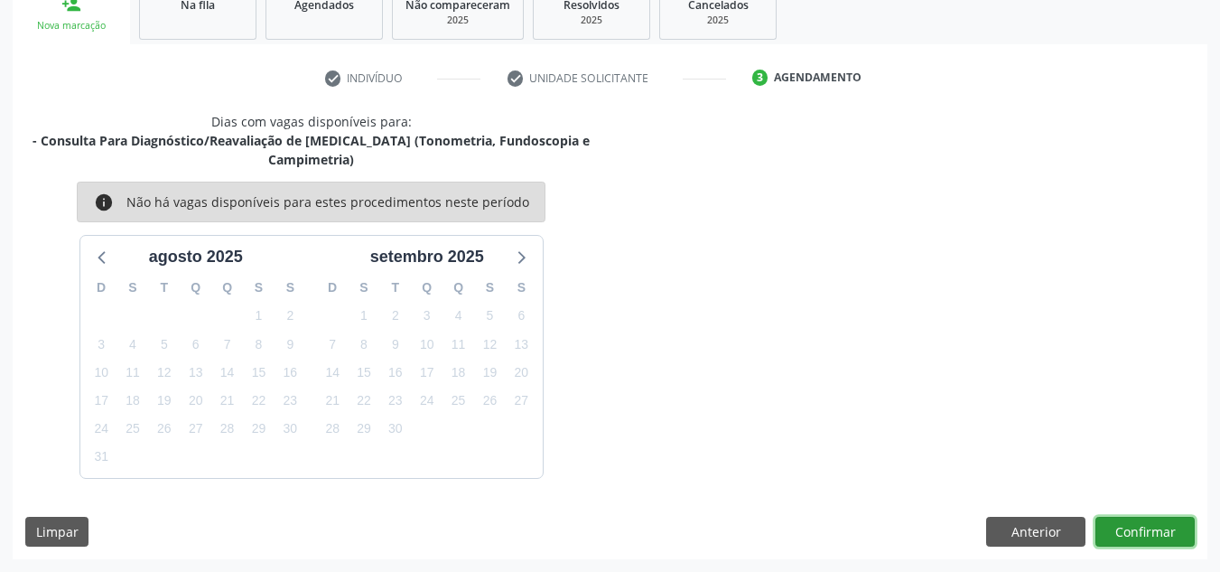
click at [1139, 534] on button "Confirmar" at bounding box center [1144, 531] width 99 height 31
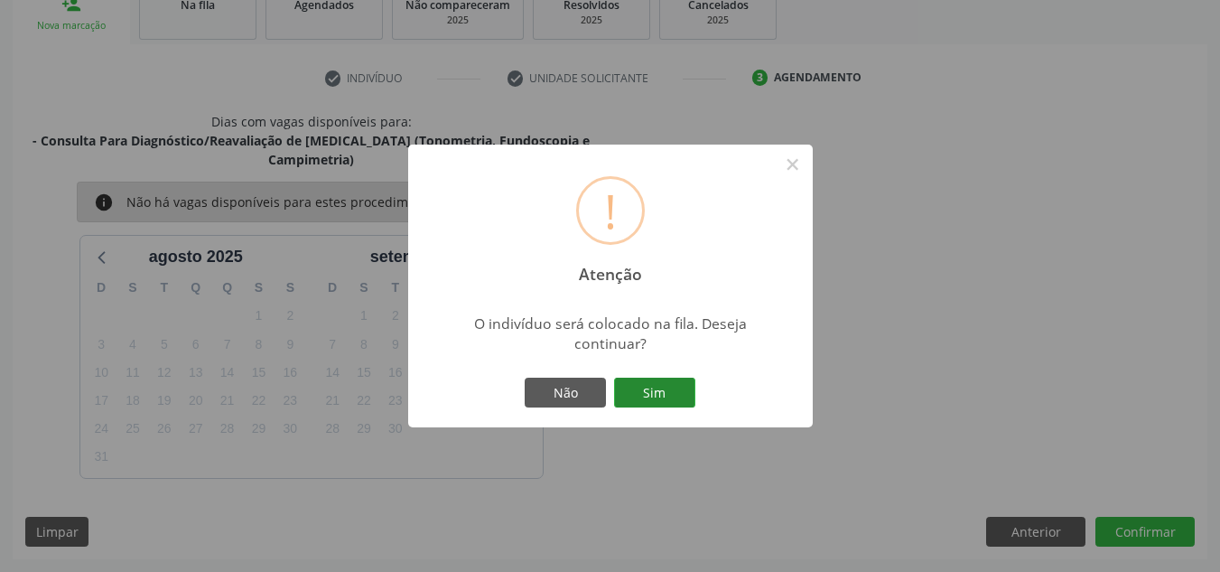
click at [662, 381] on button "Sim" at bounding box center [654, 392] width 81 height 31
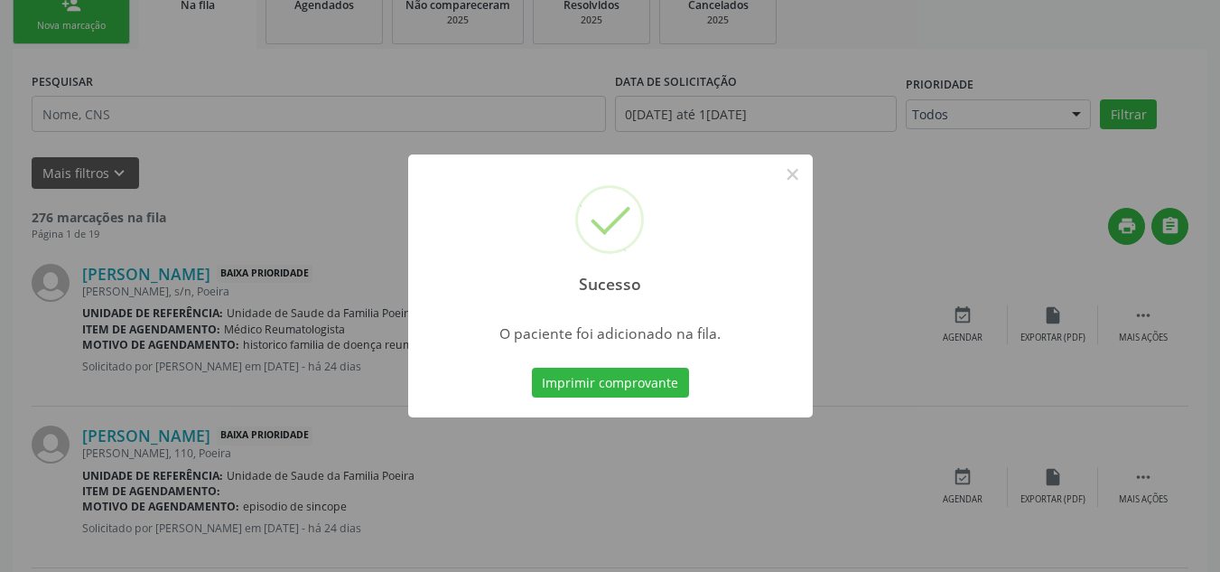
scroll to position [56, 0]
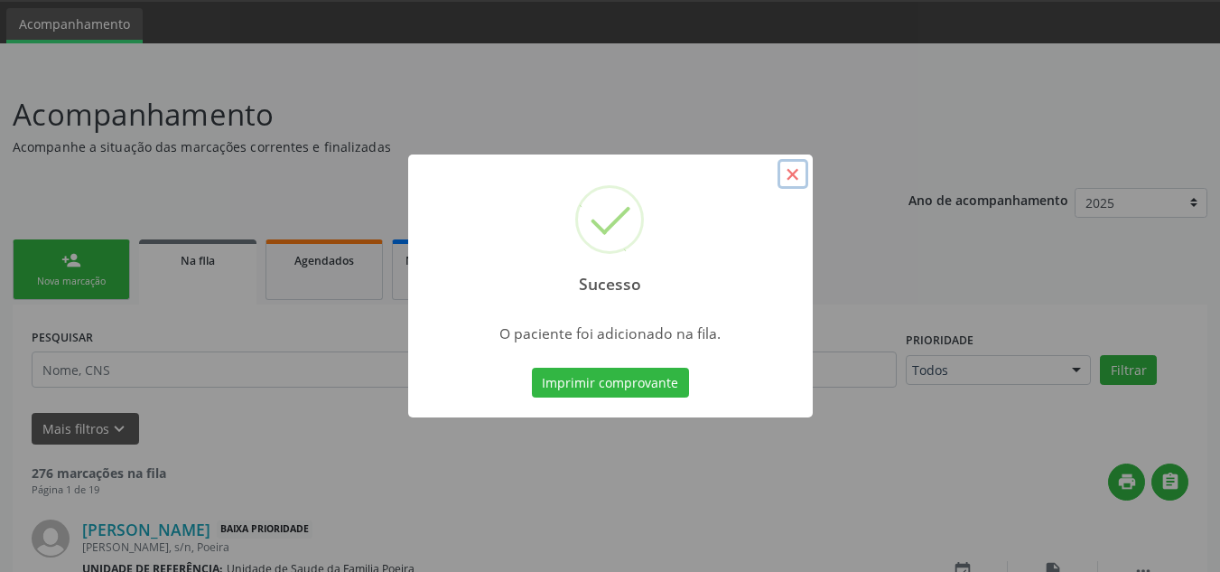
click at [792, 177] on button "×" at bounding box center [792, 174] width 31 height 31
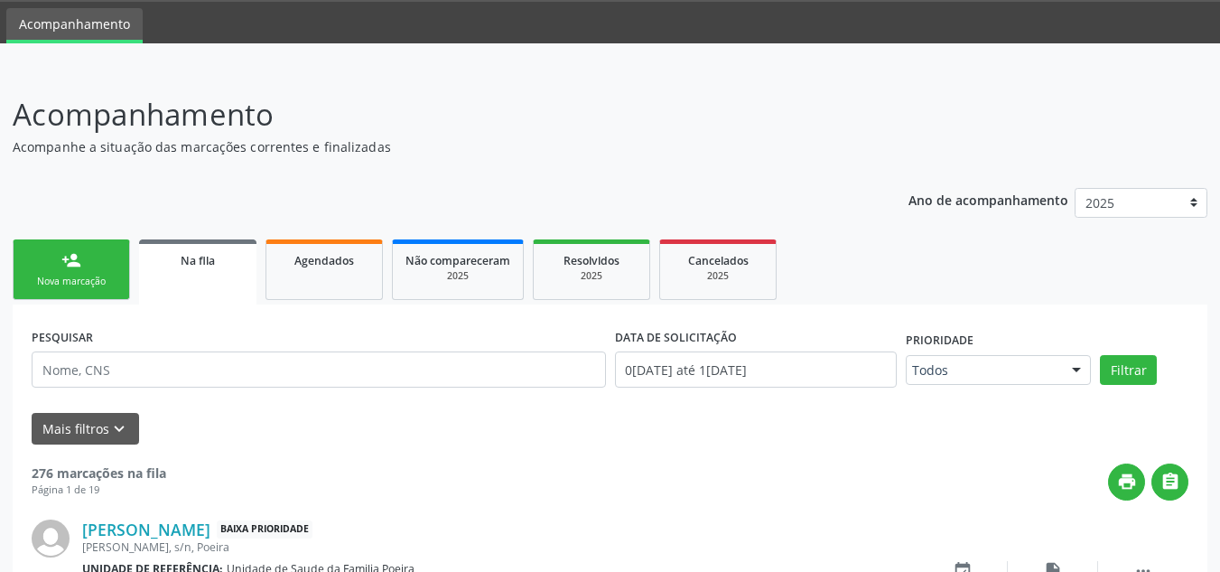
drag, startPoint x: 84, startPoint y: 272, endPoint x: 81, endPoint y: 292, distance: 20.0
click at [84, 272] on link "person_add Nova marcação" at bounding box center [71, 269] width 117 height 60
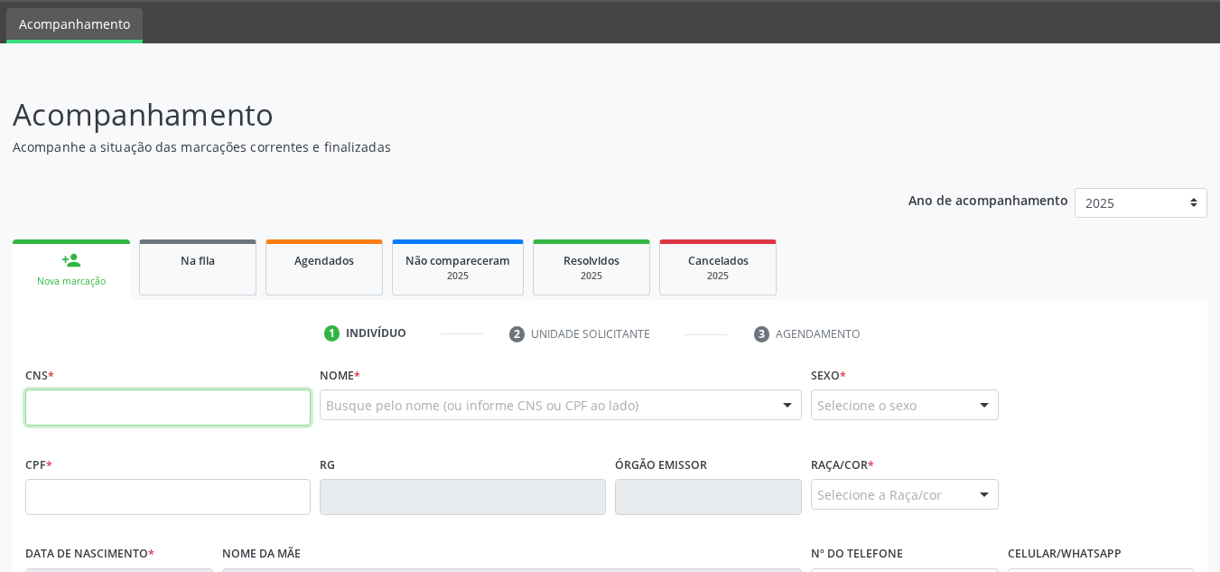
click at [105, 399] on input "text" at bounding box center [167, 407] width 285 height 36
type input "700 0085 6141 8405"
type input "725.397.554-53"
type input "01/01/1969"
type input "(82) 98840-3348"
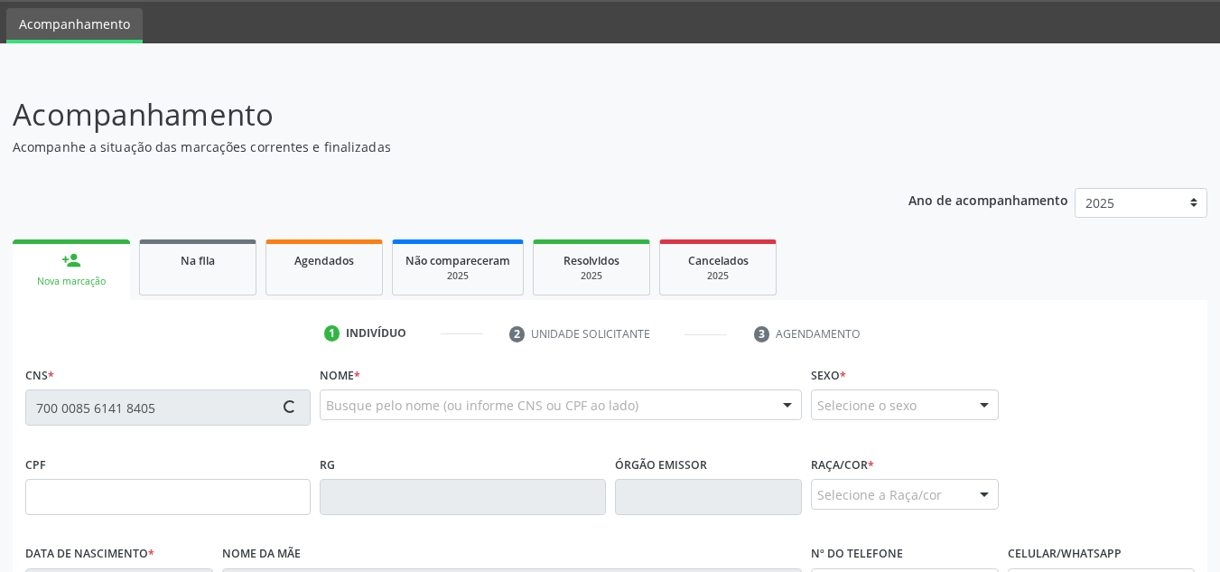
type input "639"
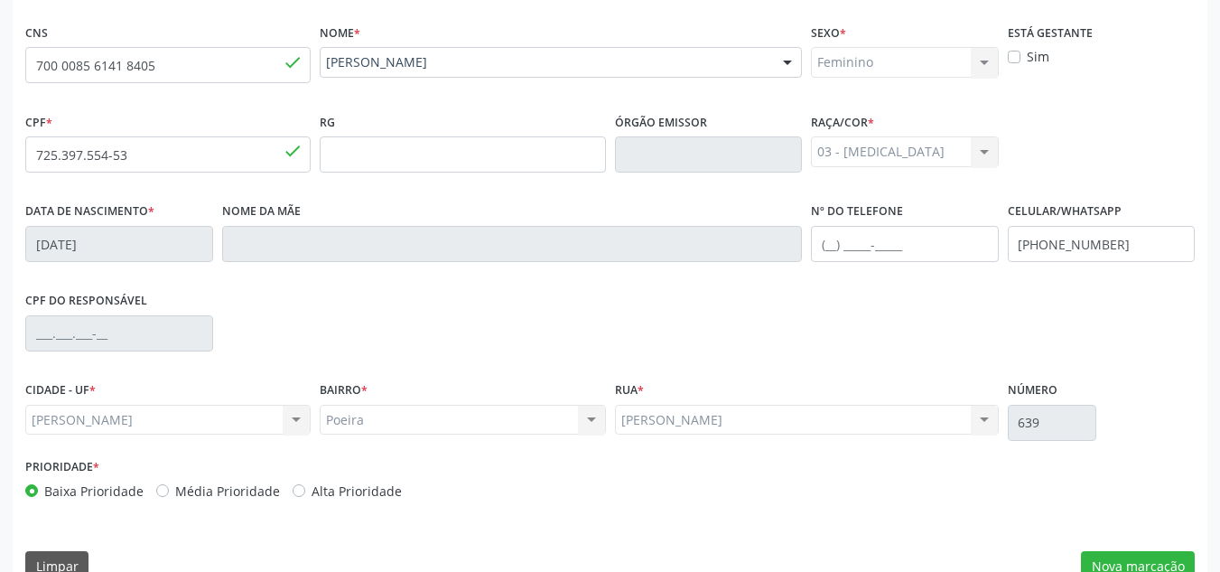
scroll to position [432, 0]
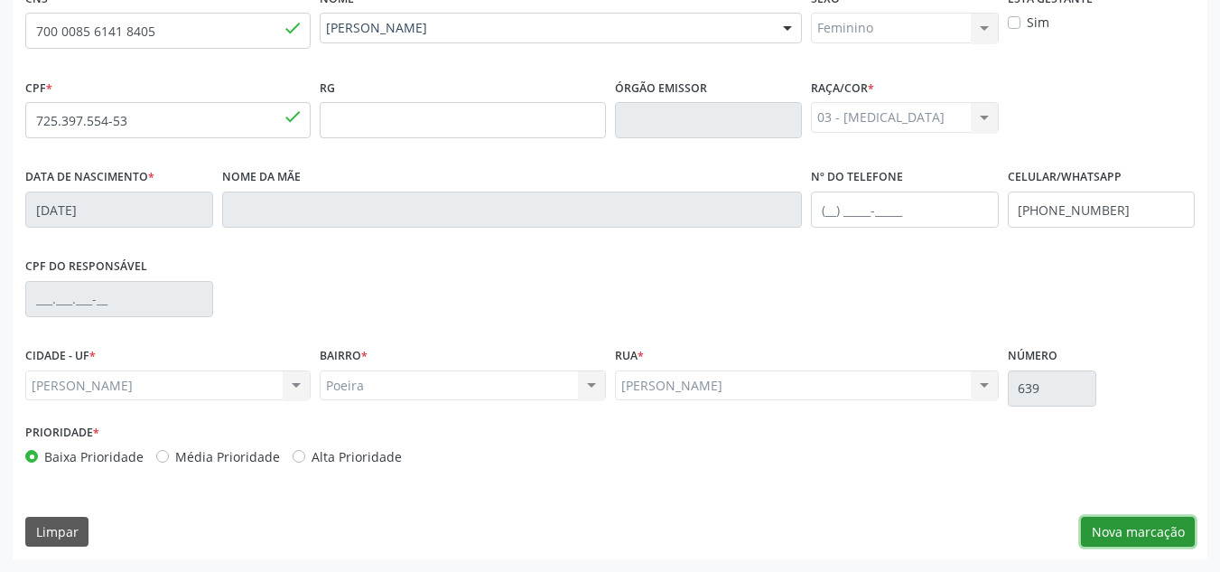
click at [1096, 527] on button "Nova marcação" at bounding box center [1138, 531] width 114 height 31
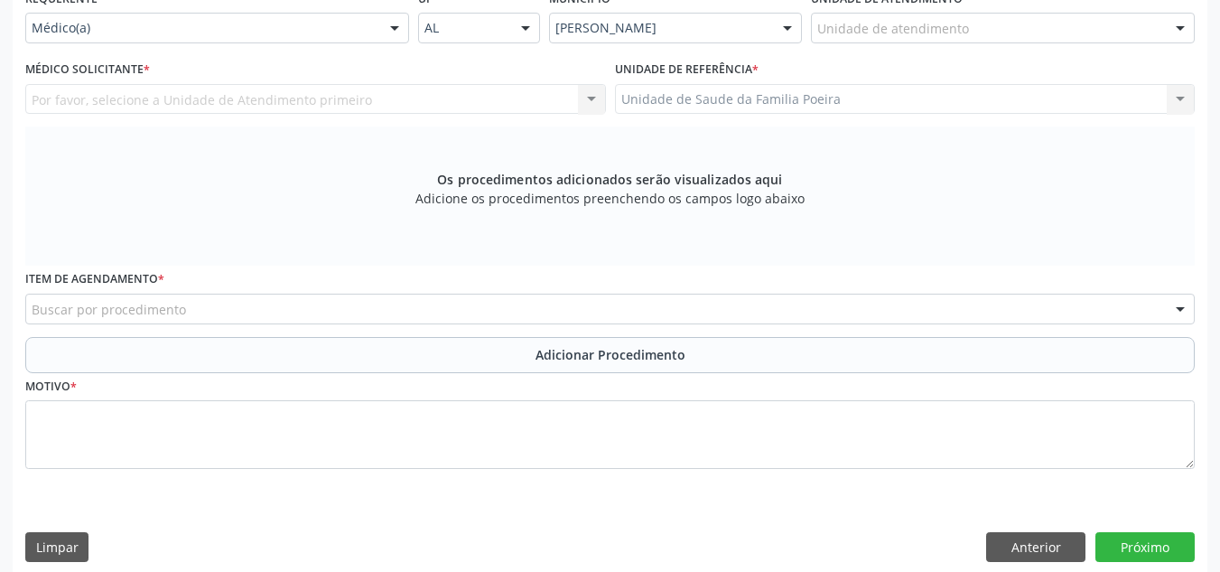
click at [1165, 33] on div "Unidade de atendimento Aeronave Baron 58 Aeronave Cessna Associacao Divina Mise…" at bounding box center [1003, 28] width 384 height 31
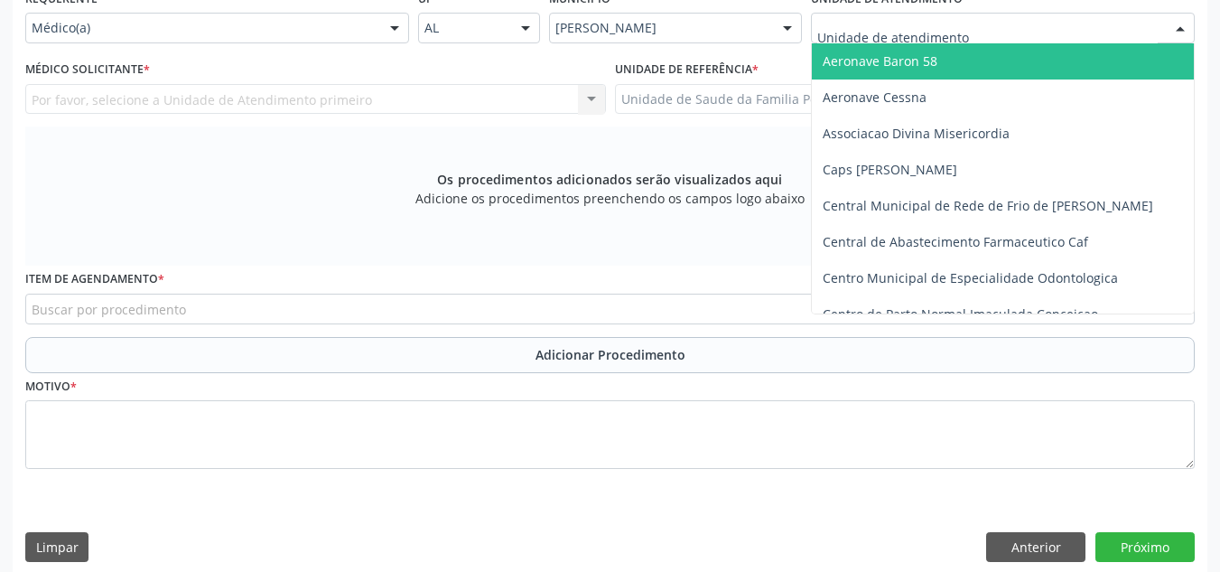
click at [116, 40] on div "Médico(a)" at bounding box center [217, 28] width 384 height 31
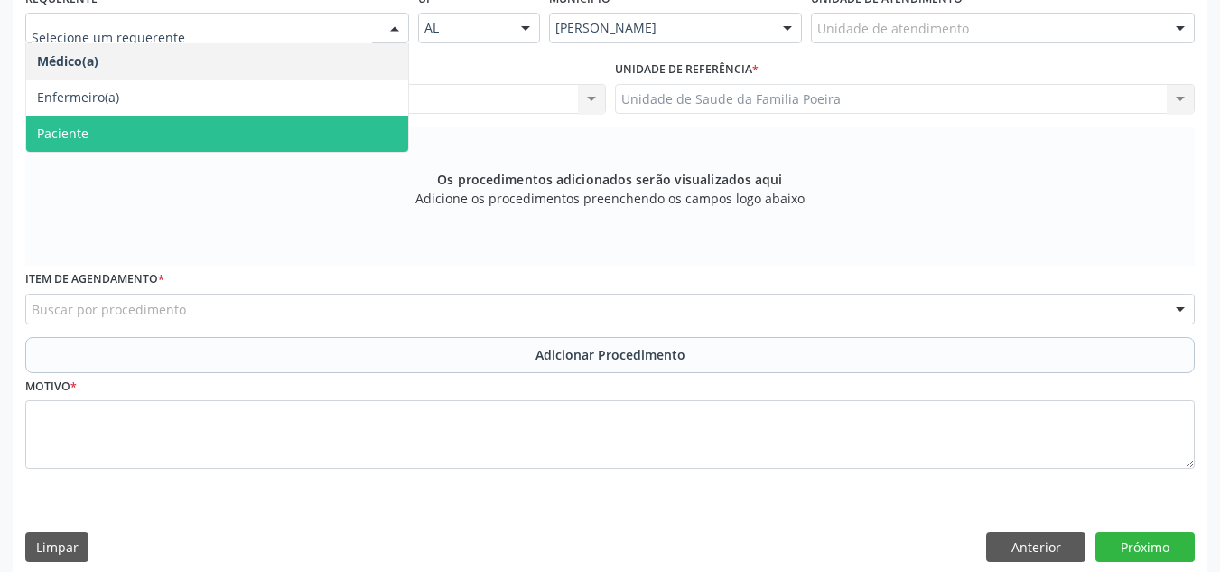
click at [88, 129] on span "Paciente" at bounding box center [217, 134] width 382 height 36
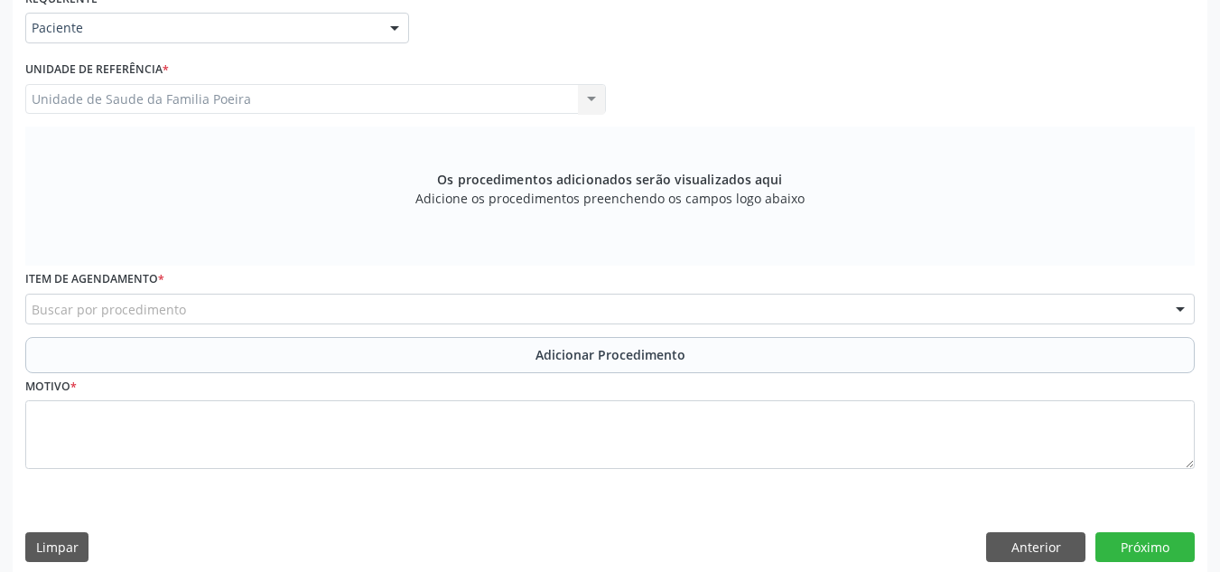
click at [88, 103] on div "Unidade de Saude da Familia Poeira Unidade de Saude da Familia Poeira Nenhum re…" at bounding box center [315, 99] width 581 height 31
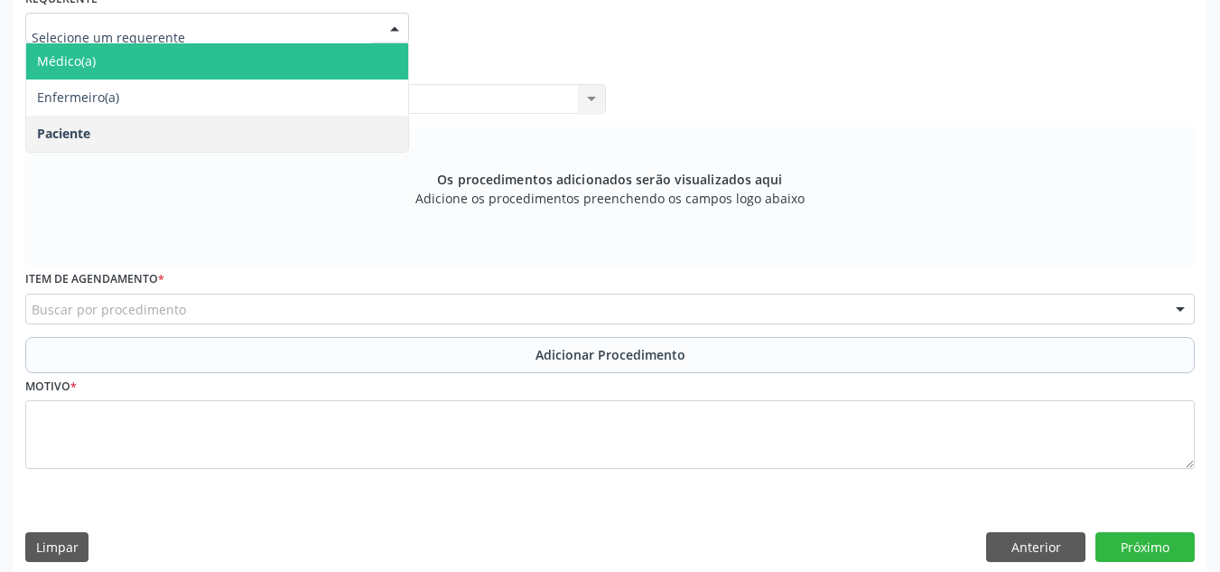
click at [193, 70] on span "Médico(a)" at bounding box center [217, 61] width 382 height 36
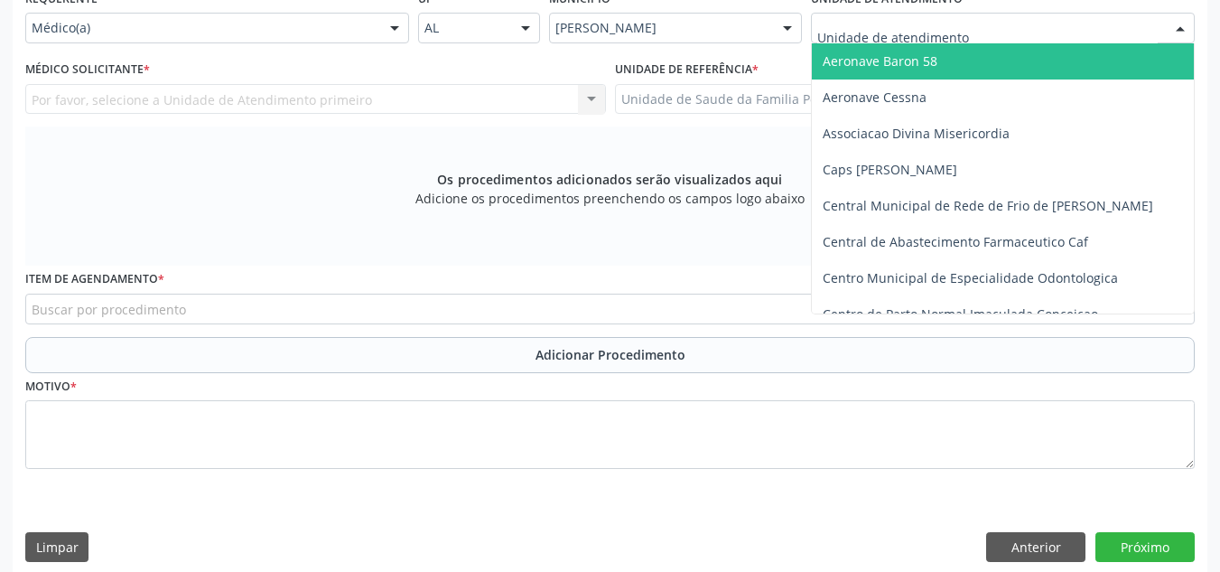
click at [1008, 29] on div at bounding box center [1003, 28] width 384 height 31
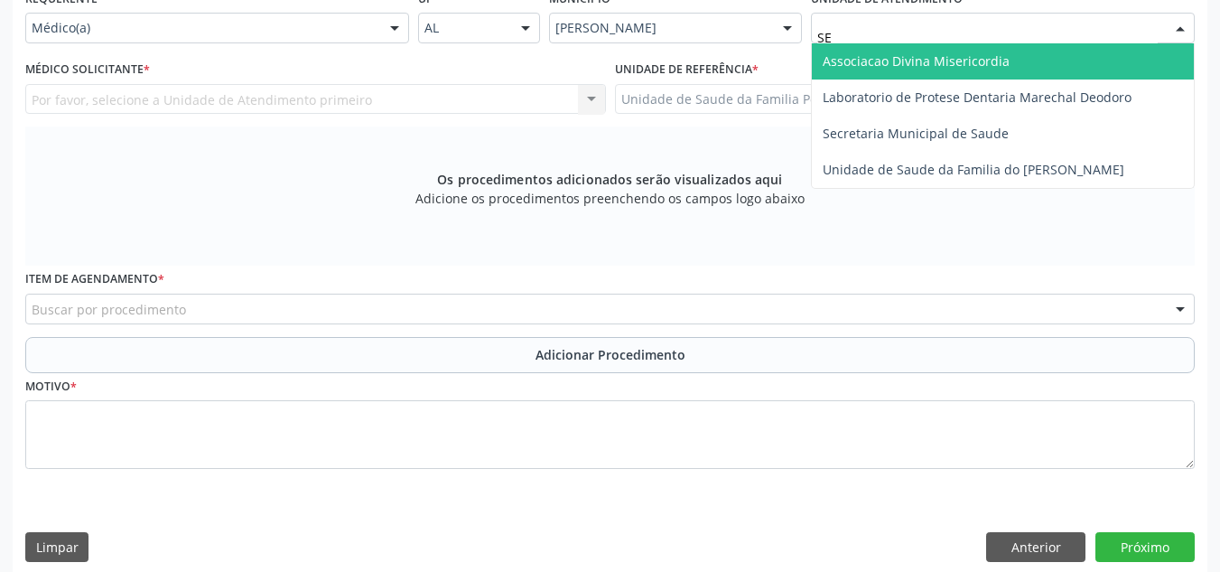
type input "S"
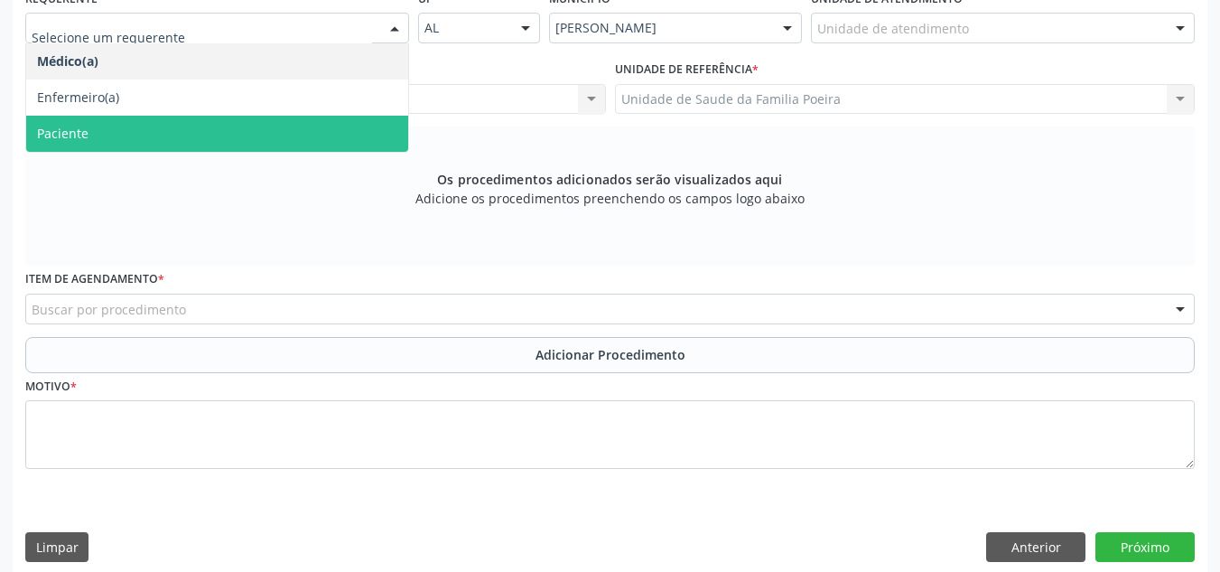
click at [87, 125] on span "Paciente" at bounding box center [62, 133] width 51 height 17
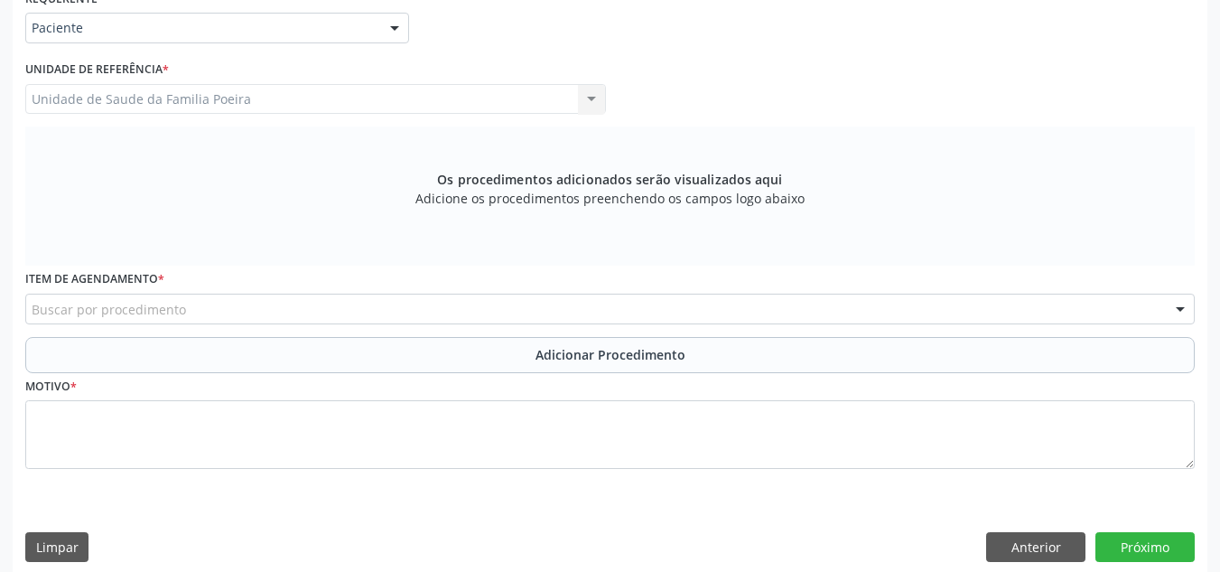
click at [107, 100] on div "Unidade de Saude da Familia Poeira Unidade de Saude da Familia Poeira Nenhum re…" at bounding box center [315, 99] width 581 height 31
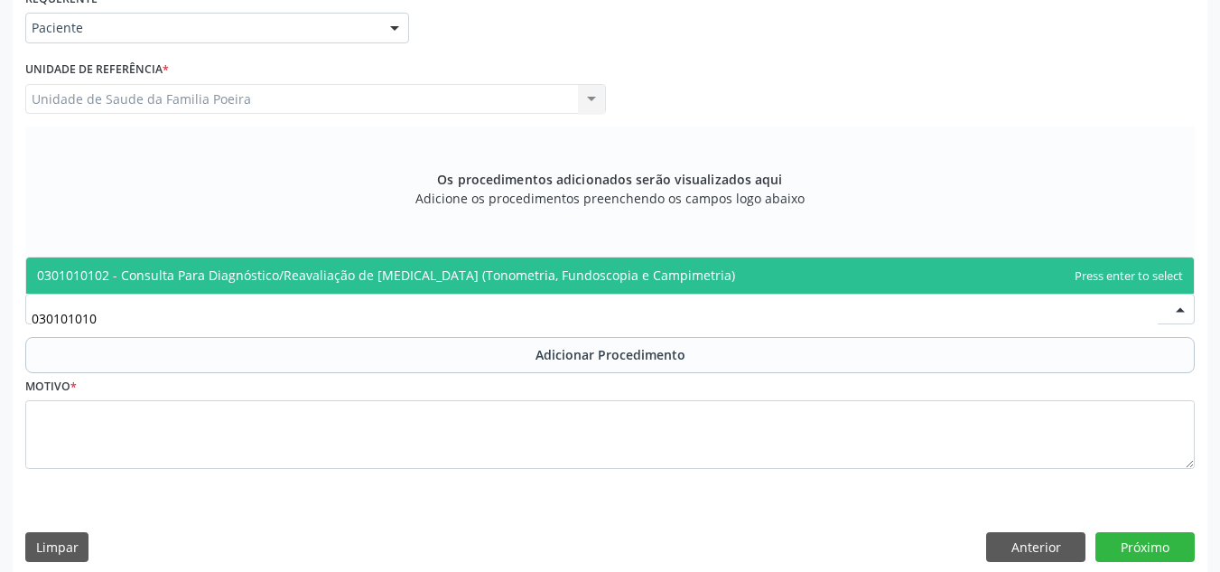
type input "0301010102"
click at [312, 284] on span "0301010102 - Consulta Para Diagnóstico/Reavaliação de [MEDICAL_DATA] (Tonometri…" at bounding box center [609, 275] width 1167 height 36
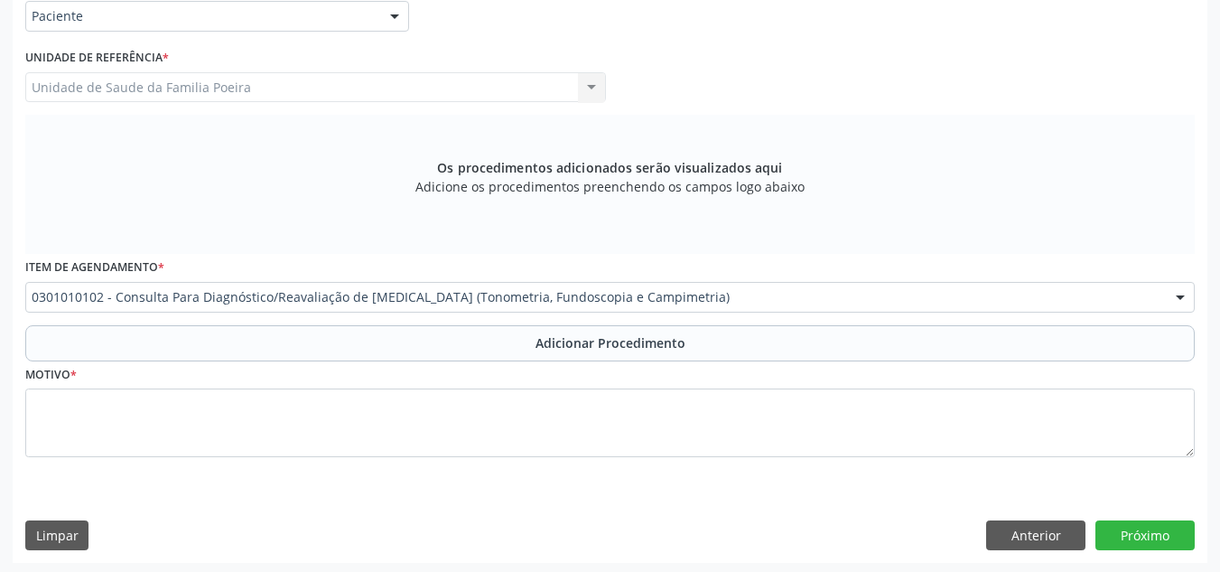
scroll to position [448, 0]
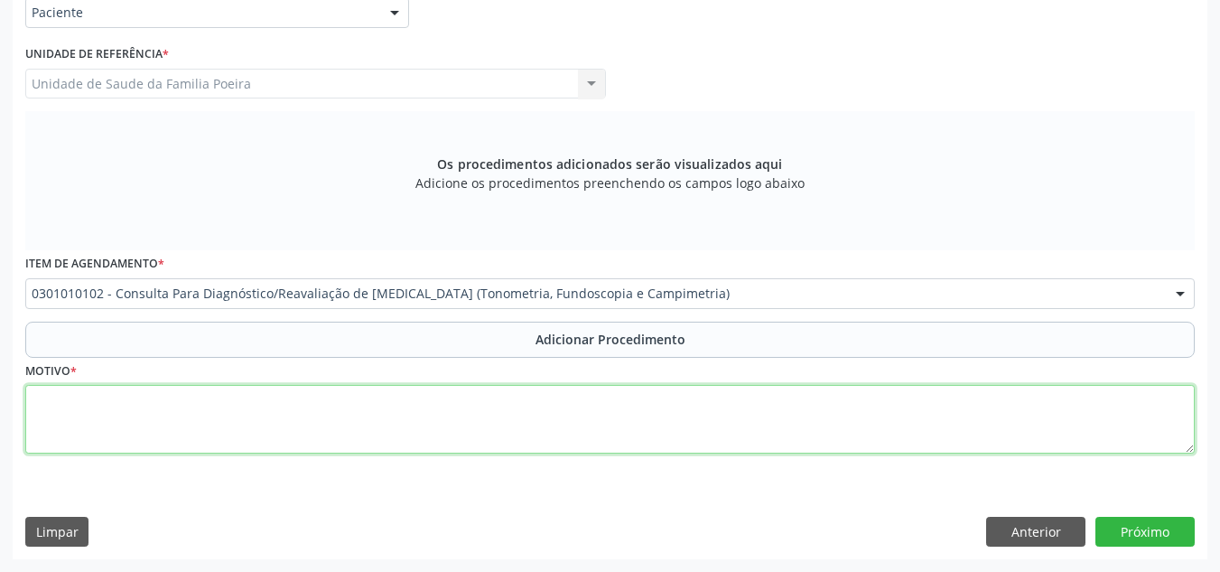
click at [256, 432] on textarea at bounding box center [609, 419] width 1169 height 69
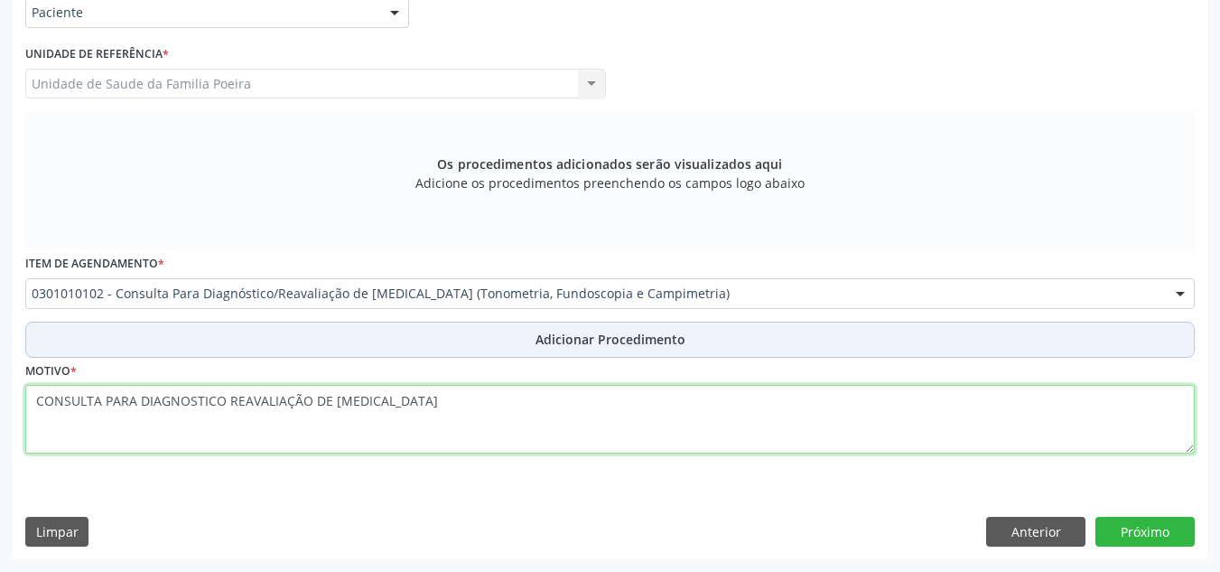
type textarea "CONSULTA PARA DIAGNOSTICO REAVALIAÇÃO DE GLAUCOMA"
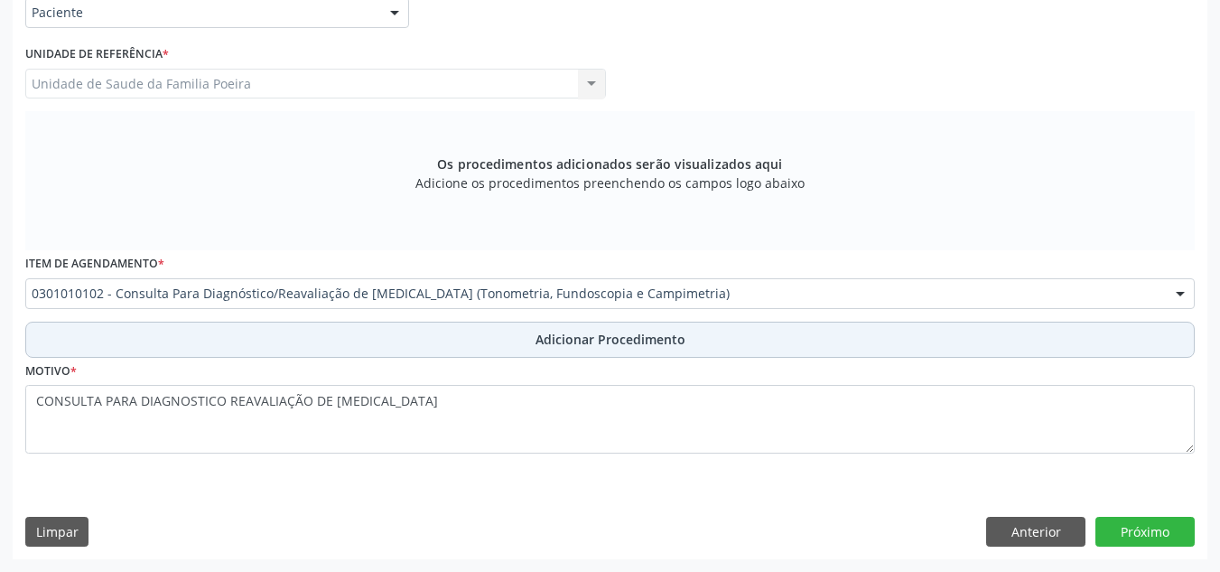
click at [638, 342] on span "Adicionar Procedimento" at bounding box center [610, 339] width 150 height 19
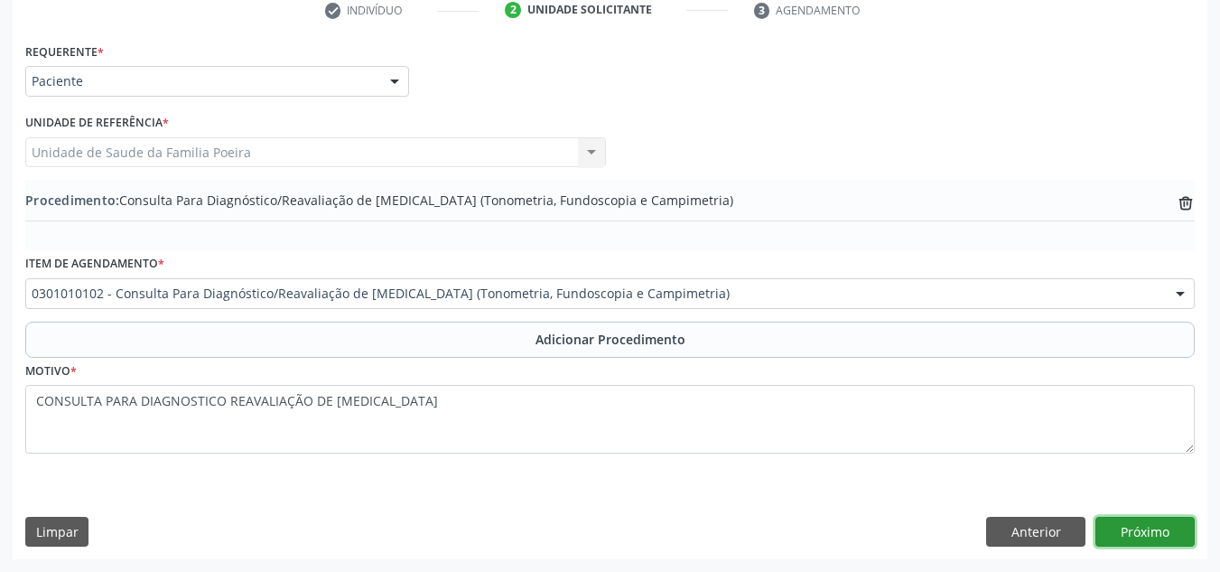
click at [1154, 523] on button "Próximo" at bounding box center [1144, 531] width 99 height 31
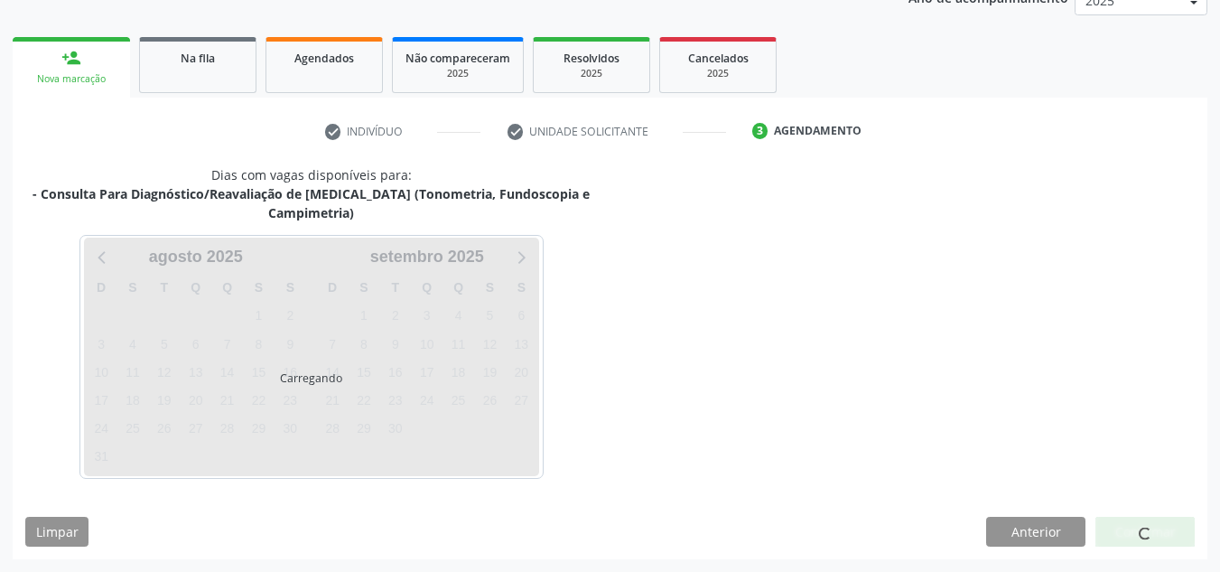
scroll to position [312, 0]
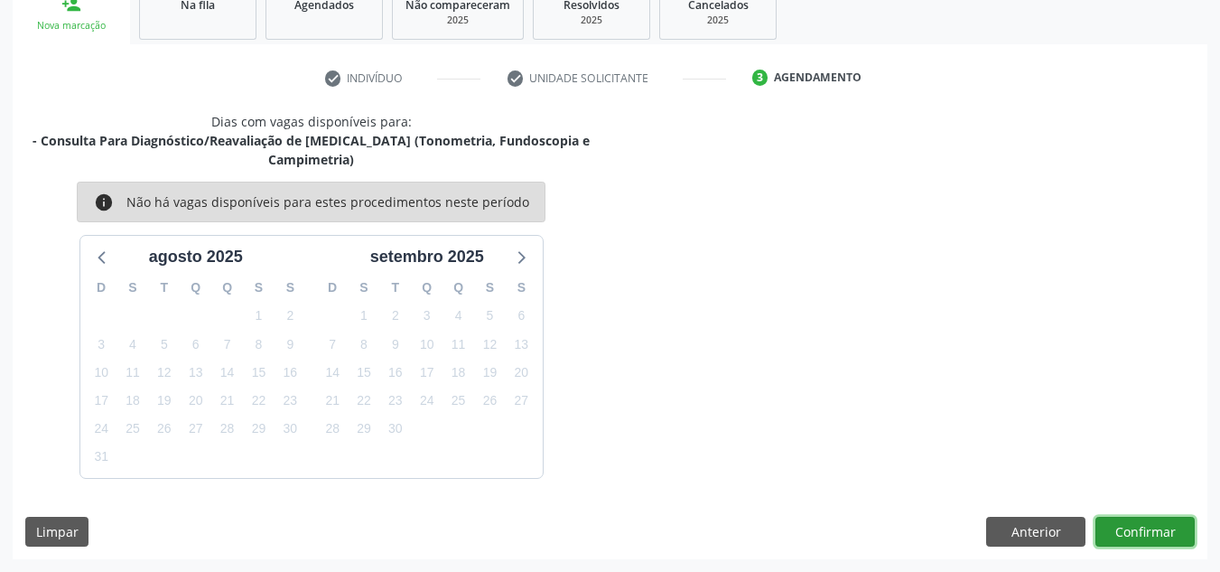
click at [1155, 529] on button "Confirmar" at bounding box center [1144, 531] width 99 height 31
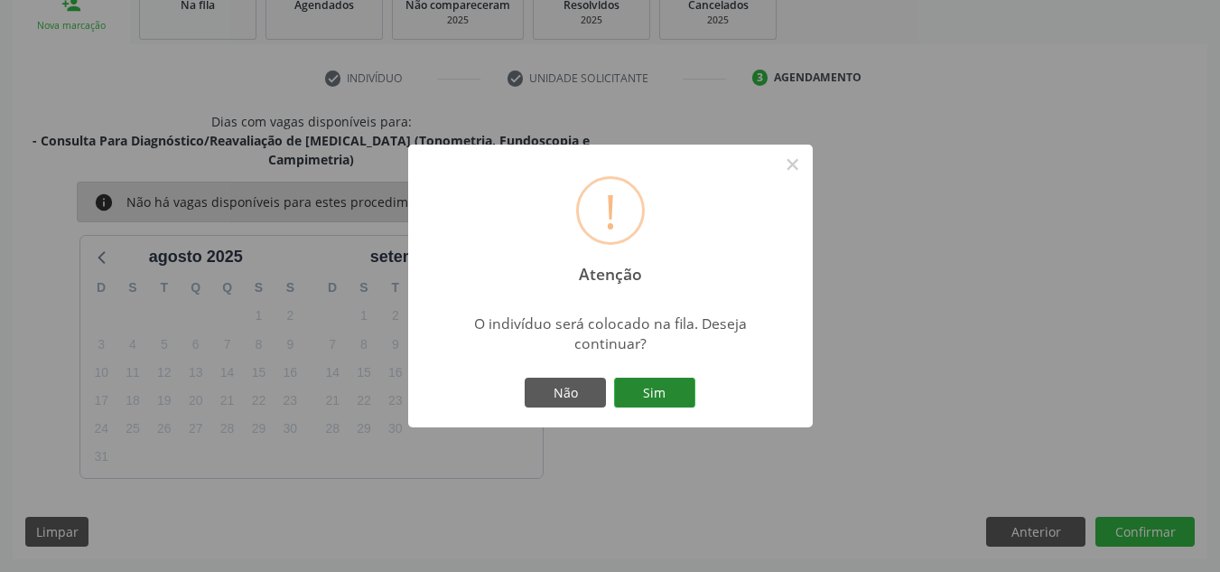
click at [666, 390] on button "Sim" at bounding box center [654, 392] width 81 height 31
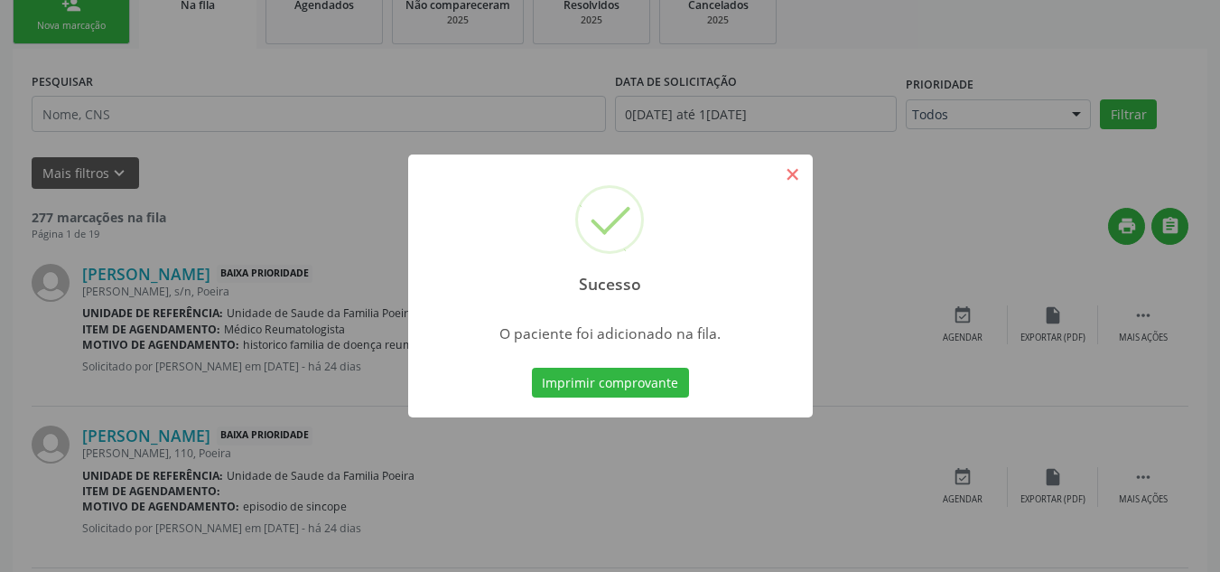
scroll to position [56, 0]
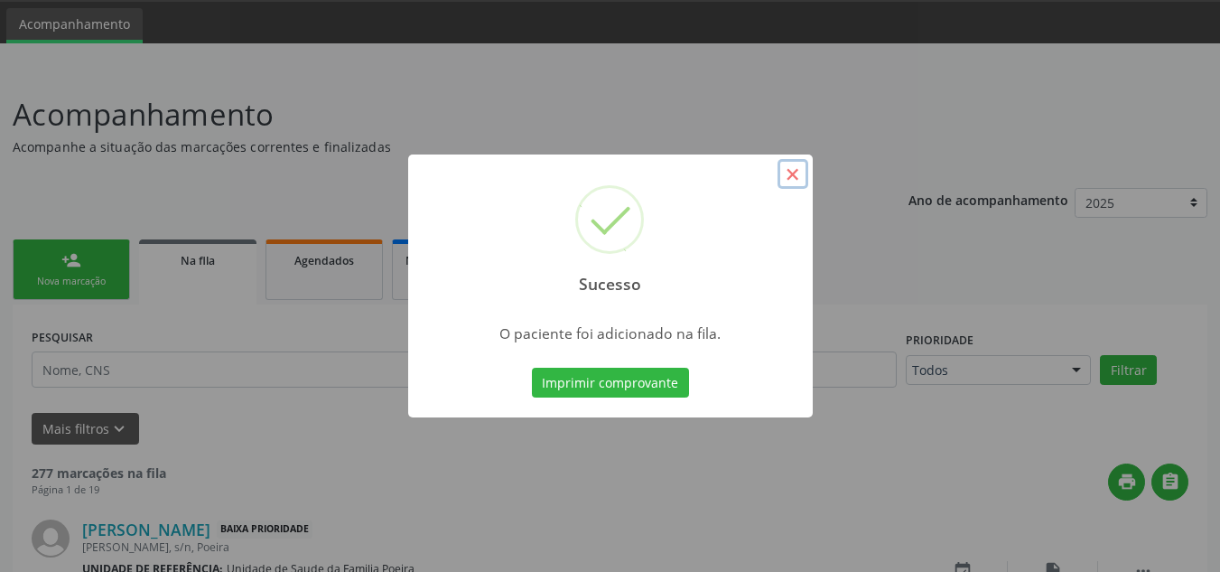
click at [796, 173] on button "×" at bounding box center [792, 174] width 31 height 31
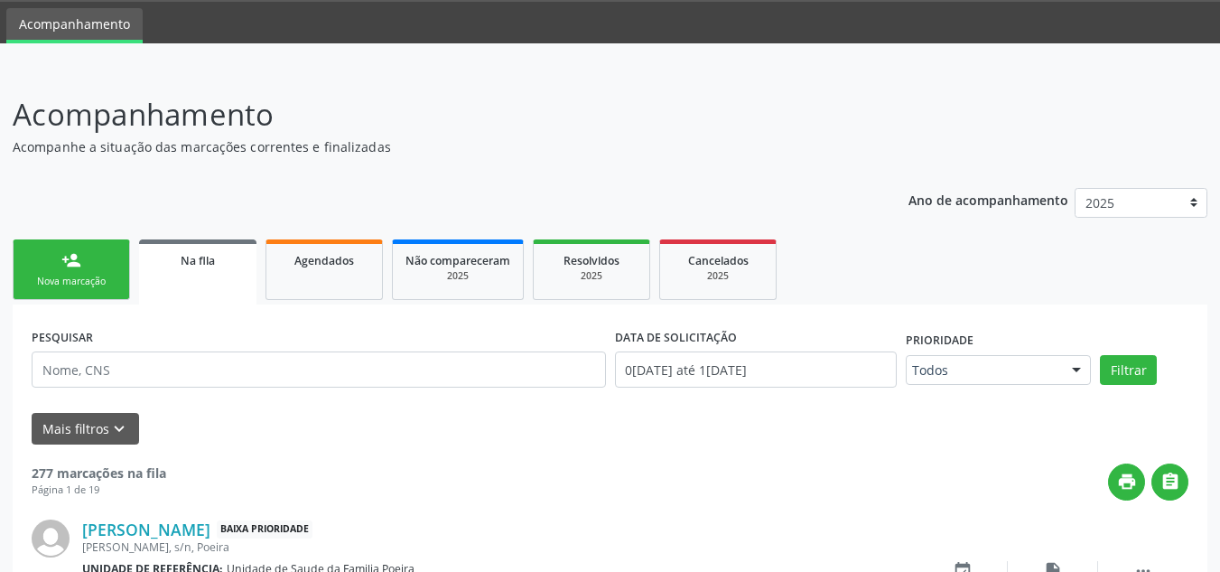
click at [57, 290] on link "person_add Nova marcação" at bounding box center [71, 269] width 117 height 60
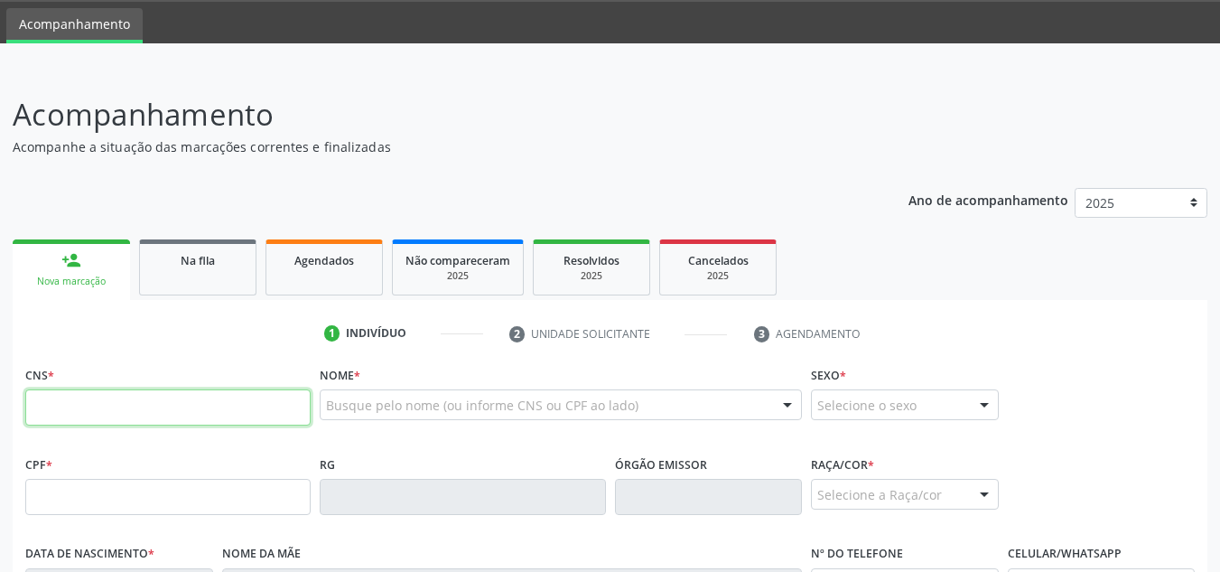
paste input "705 0094 2611 9952"
type input "705 0094 2611 9952"
type input "363.533.884-20"
type input "28/04/1961"
type input "Maria Anita da Silva"
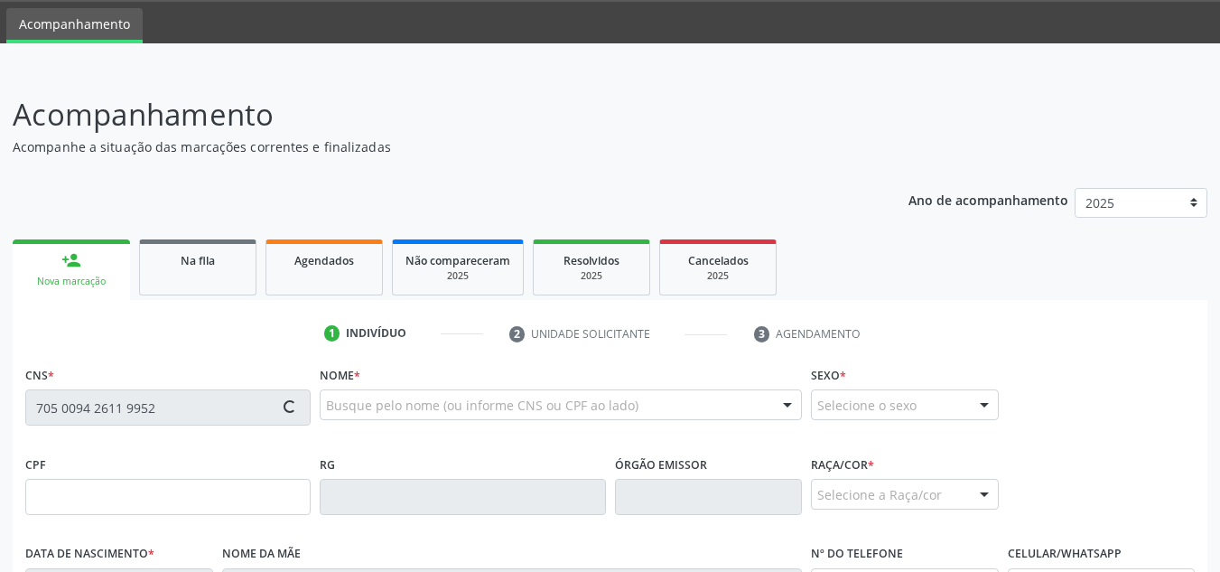
type input "(82) 99431-3083"
type input "711"
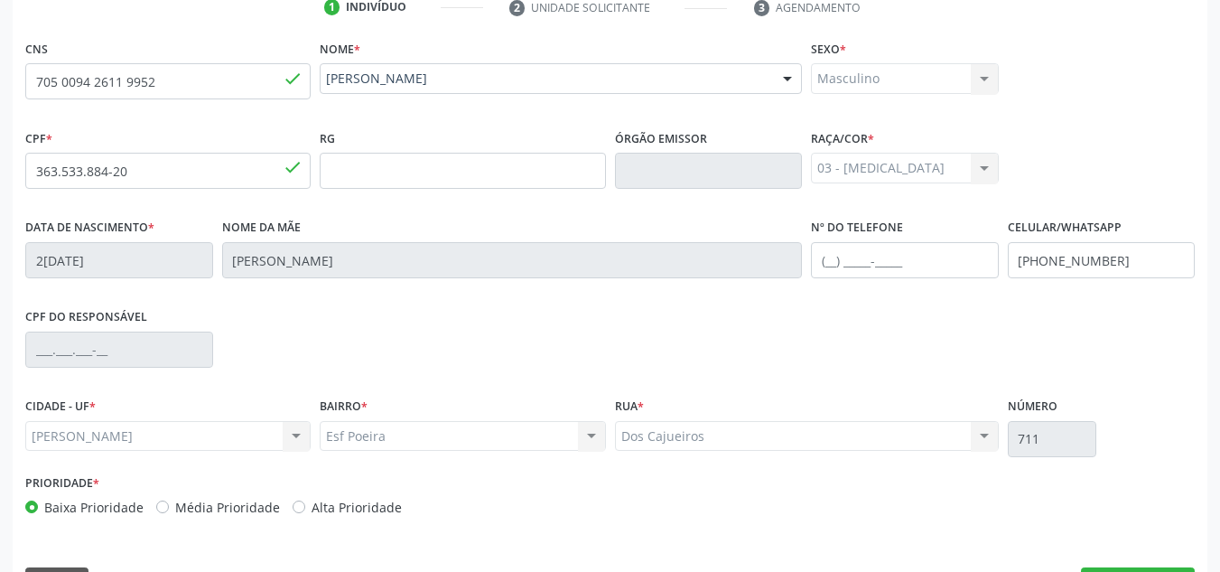
scroll to position [432, 0]
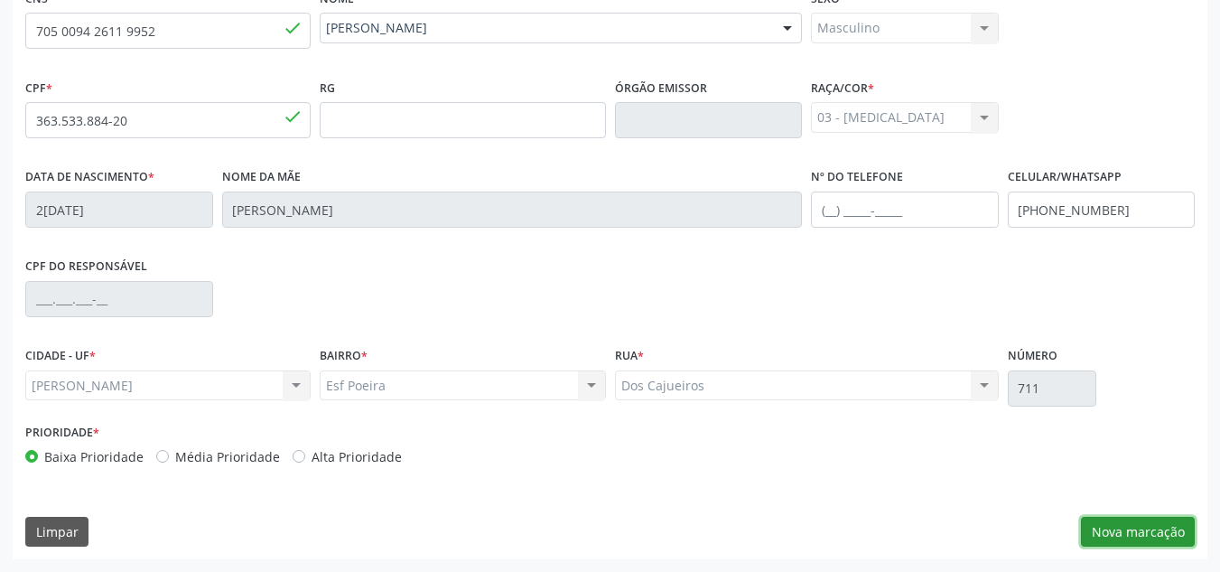
click at [1158, 530] on button "Nova marcação" at bounding box center [1138, 531] width 114 height 31
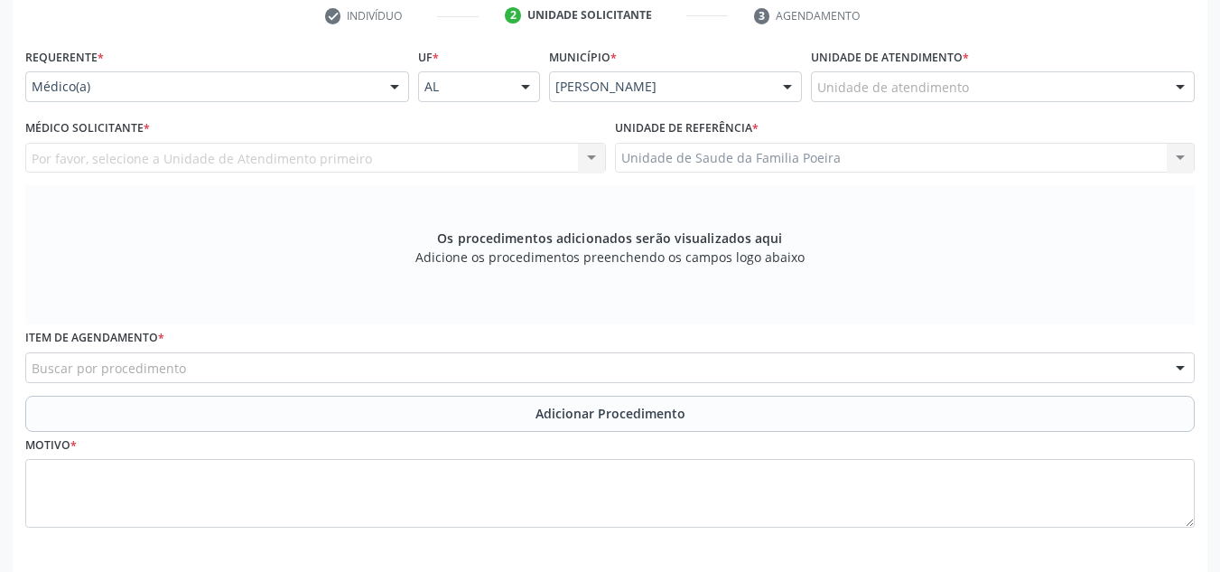
scroll to position [342, 0]
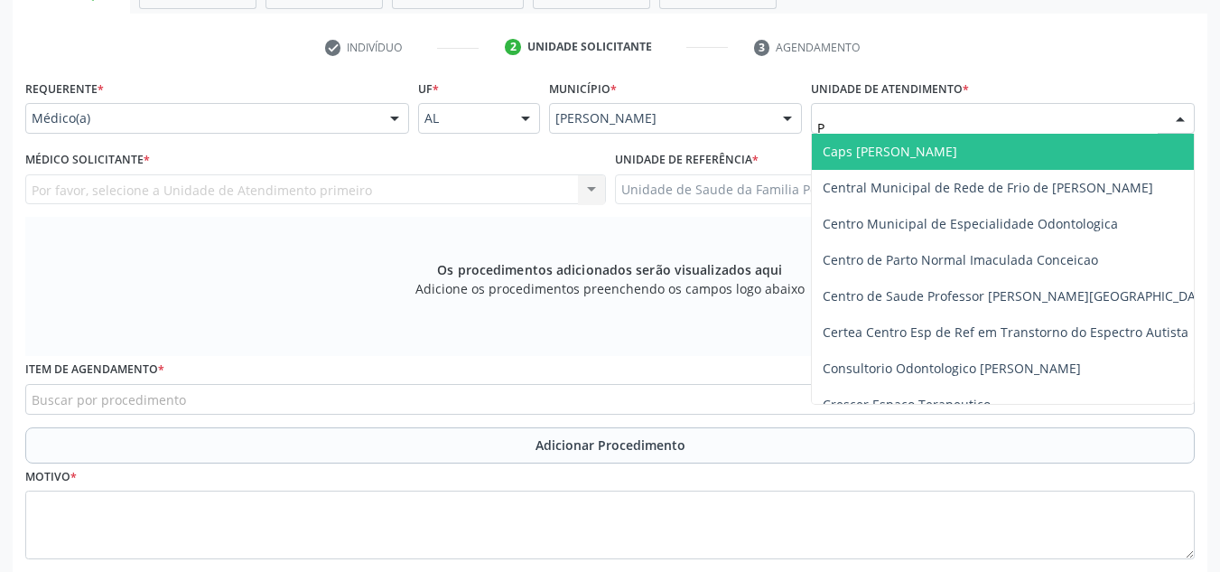
type input "PO"
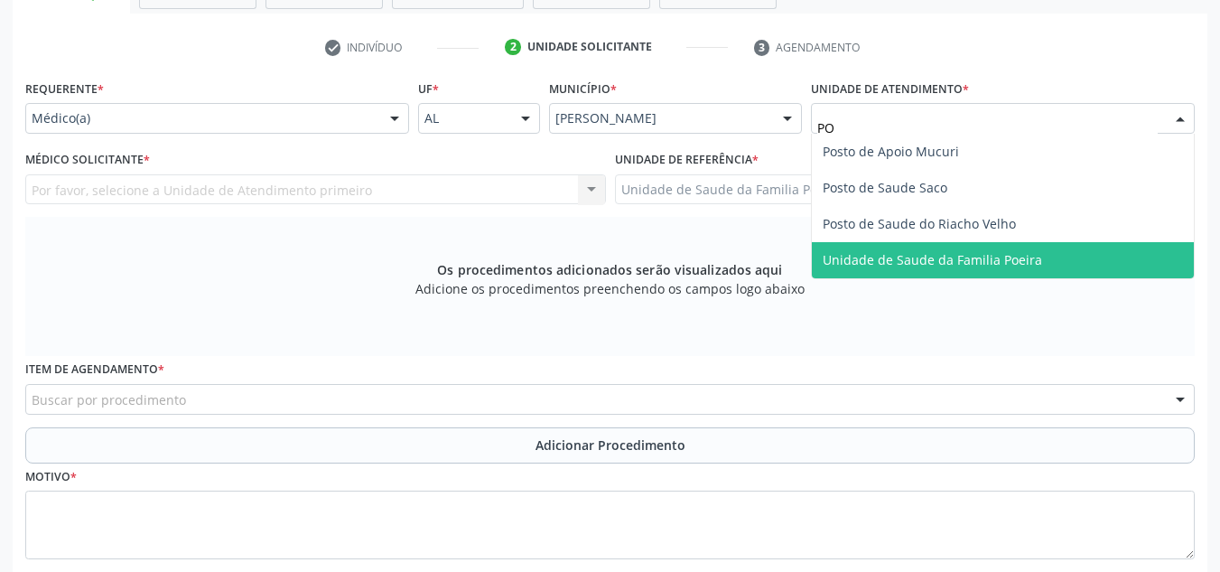
click at [950, 265] on span "Unidade de Saude da Familia Poeira" at bounding box center [932, 259] width 219 height 17
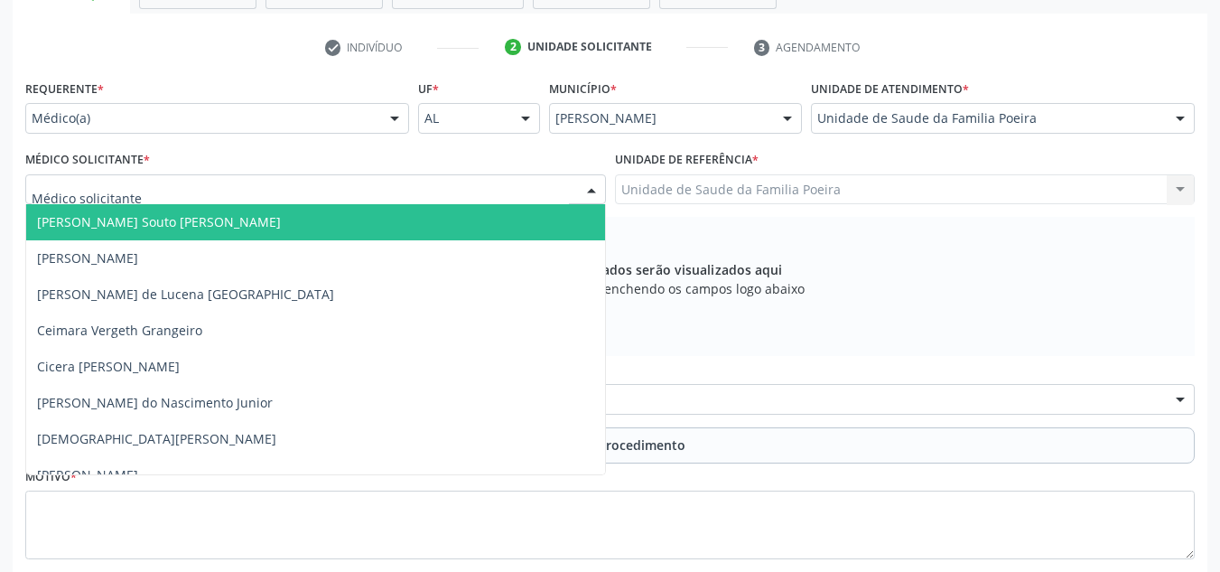
click at [163, 189] on div at bounding box center [315, 189] width 581 height 31
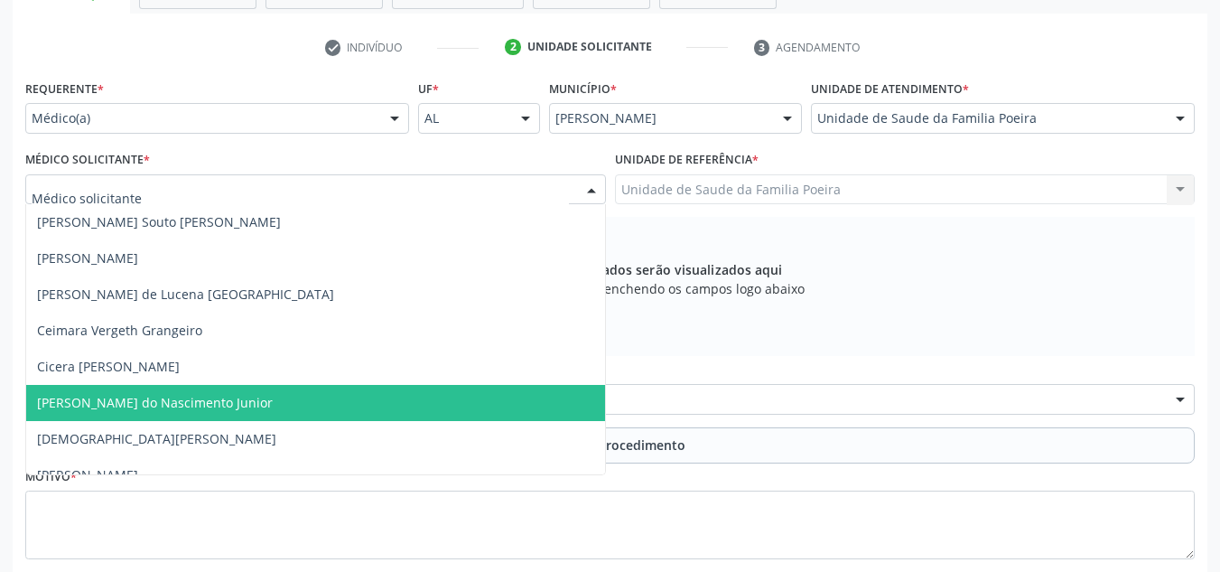
click at [93, 391] on span "[PERSON_NAME] do Nascimento Junior" at bounding box center [315, 403] width 579 height 36
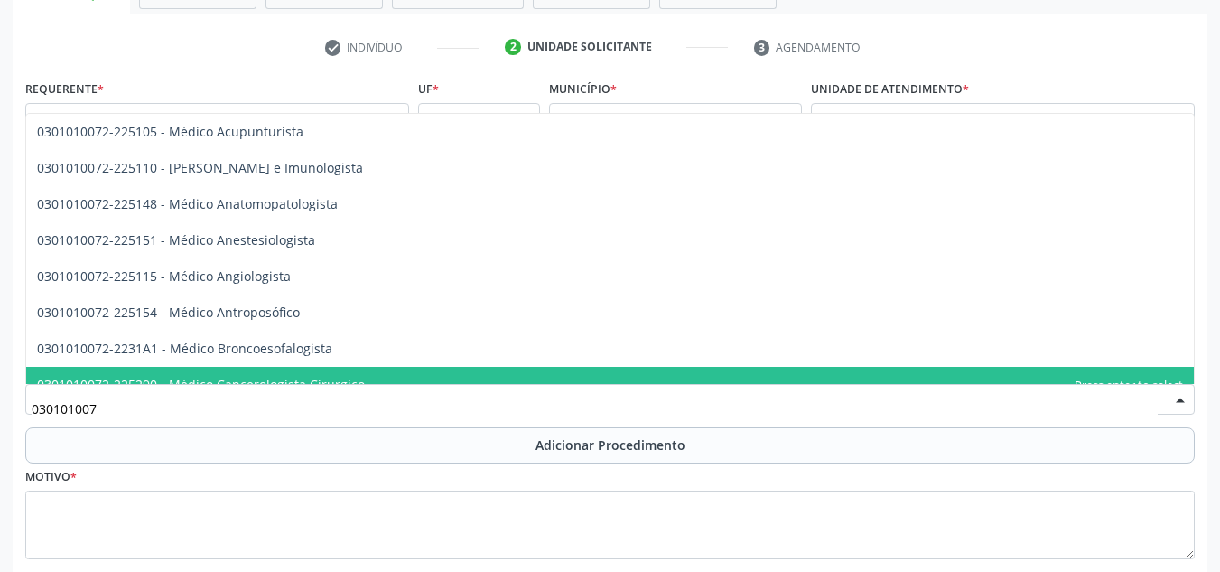
type input "0301010072"
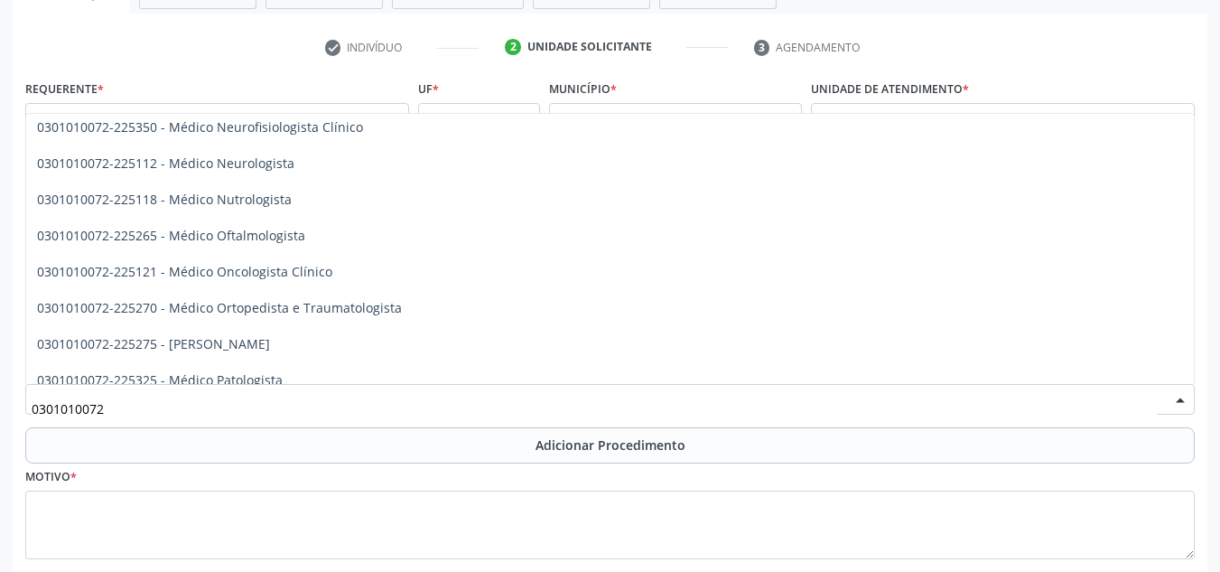
scroll to position [1445, 0]
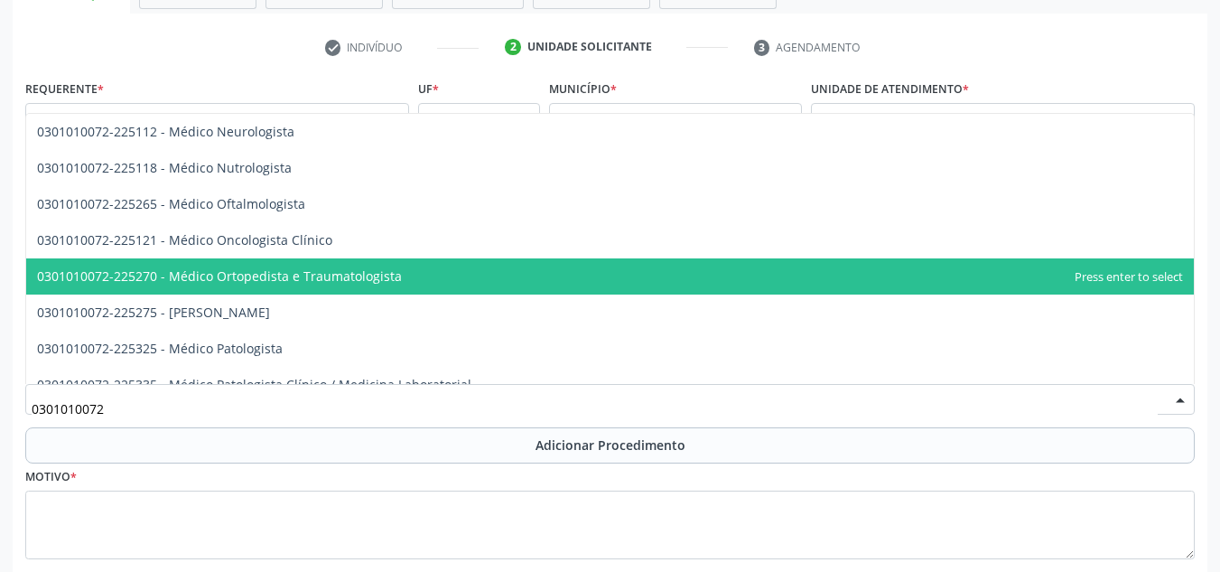
click at [255, 267] on span "0301010072-225270 - Médico Ortopedista e Traumatologista" at bounding box center [219, 275] width 365 height 17
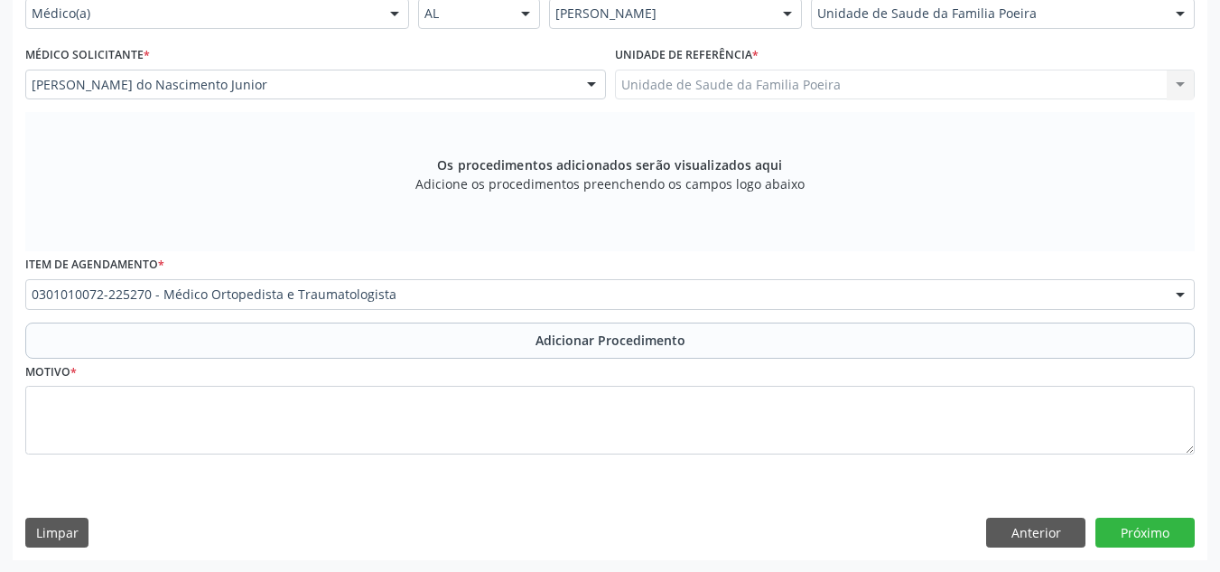
scroll to position [448, 0]
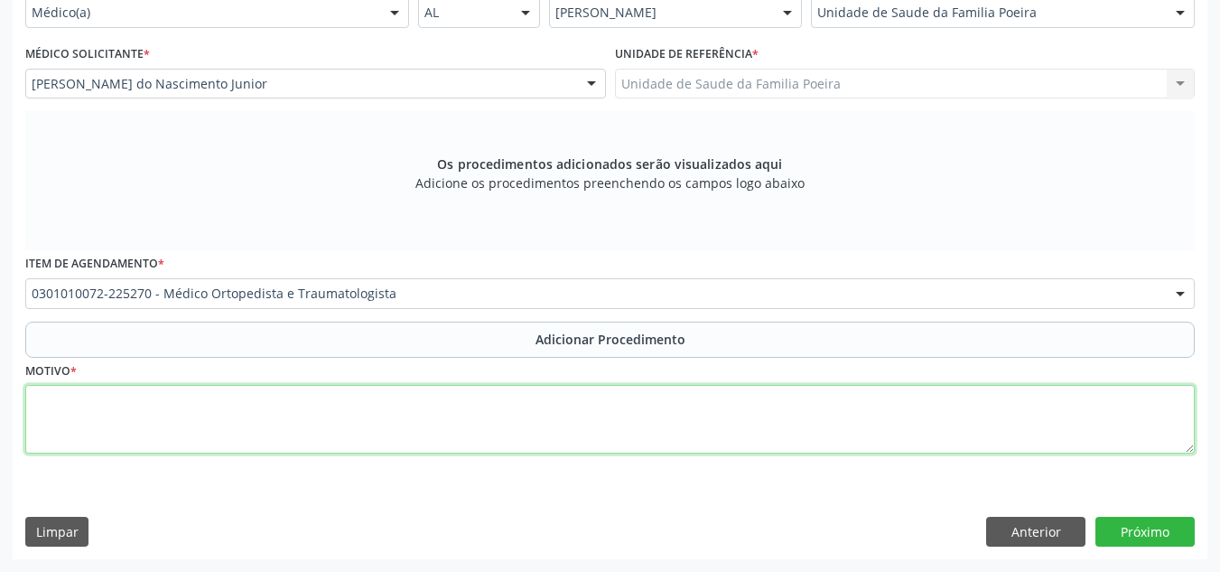
click at [359, 424] on textarea at bounding box center [609, 419] width 1169 height 69
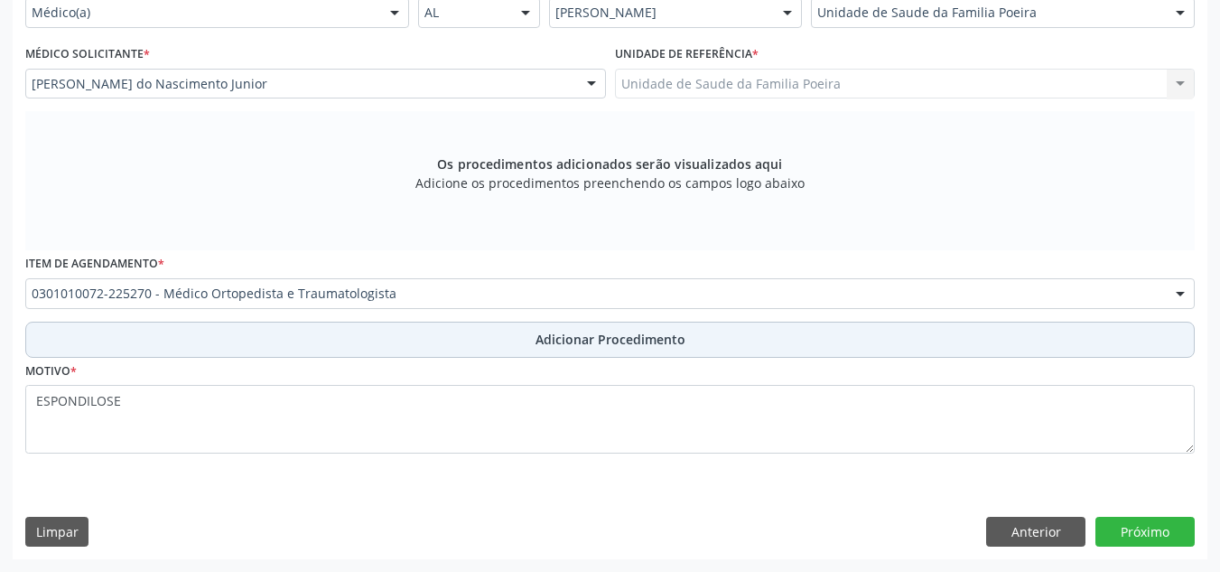
click at [517, 350] on button "Adicionar Procedimento" at bounding box center [609, 339] width 1169 height 36
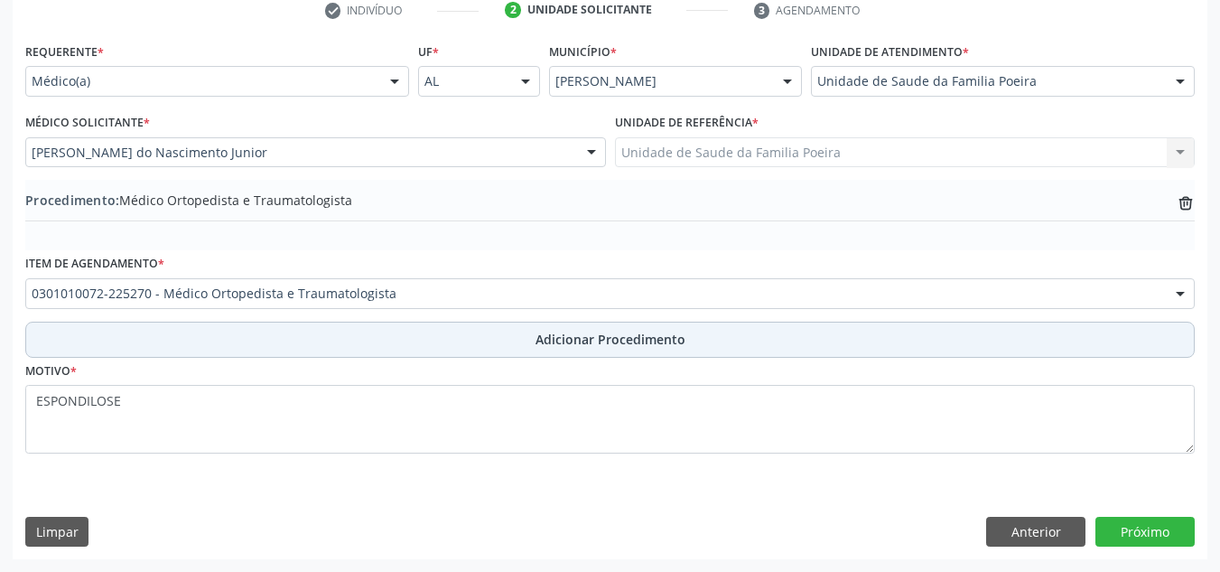
scroll to position [379, 0]
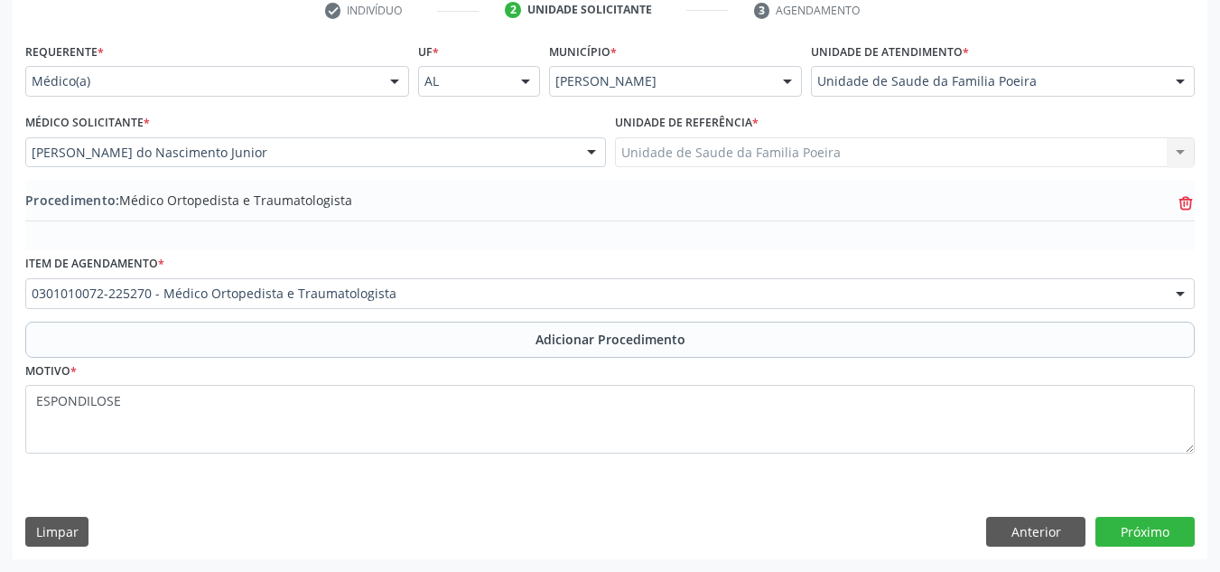
click at [1178, 197] on icon "trash-outline icon" at bounding box center [1185, 203] width 18 height 18
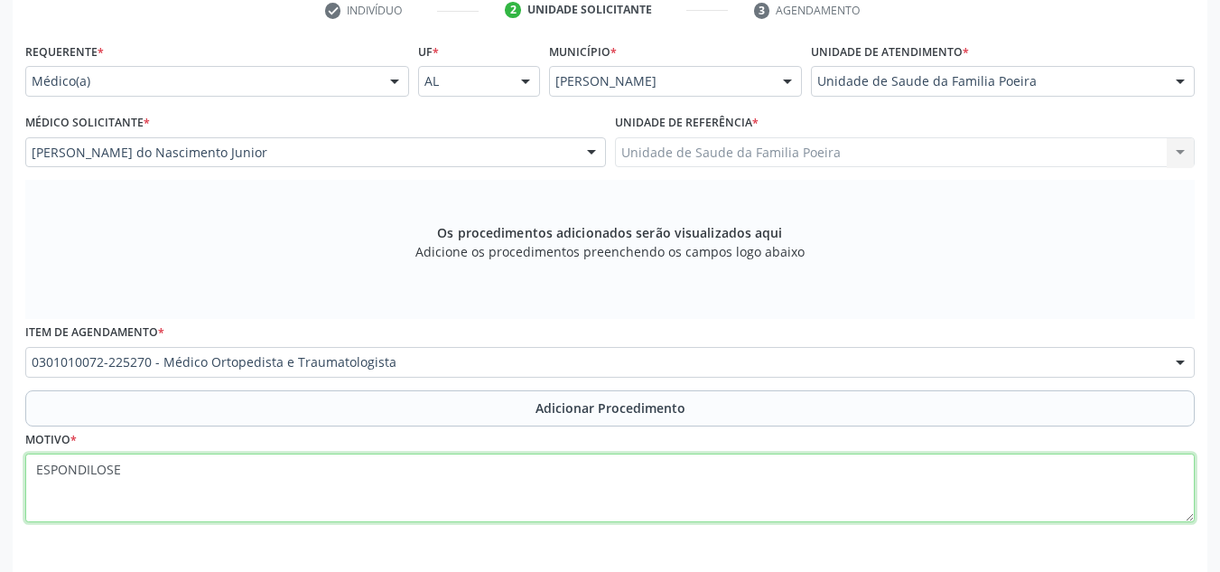
click at [190, 460] on textarea "ESPONDILOSE" at bounding box center [609, 487] width 1169 height 69
click at [32, 469] on textarea "ESPONDILOSE" at bounding box center [609, 487] width 1169 height 69
click at [42, 468] on textarea "ESPONDILOSE" at bounding box center [609, 487] width 1169 height 69
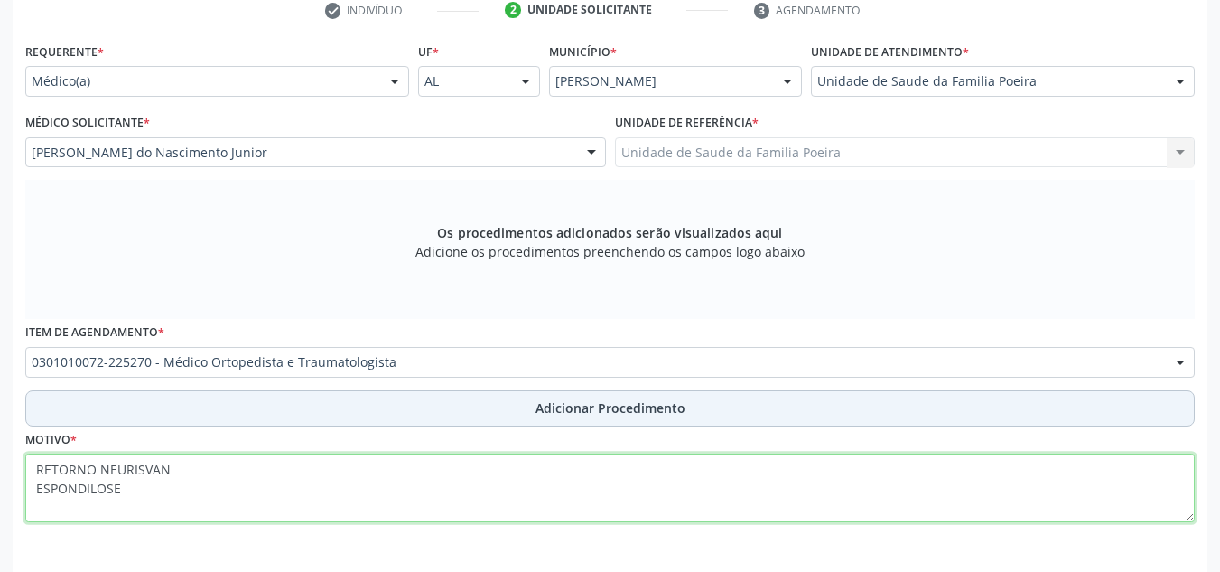
type textarea "RETORNO NEURISVAN ESPONDILOSE"
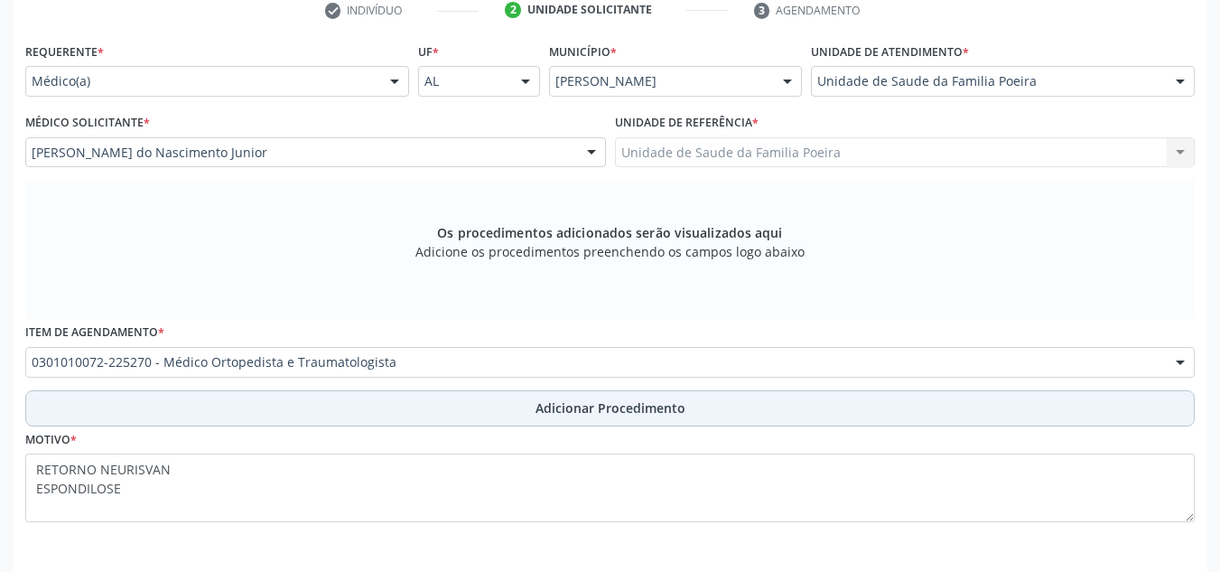
click at [426, 410] on button "Adicionar Procedimento" at bounding box center [609, 408] width 1169 height 36
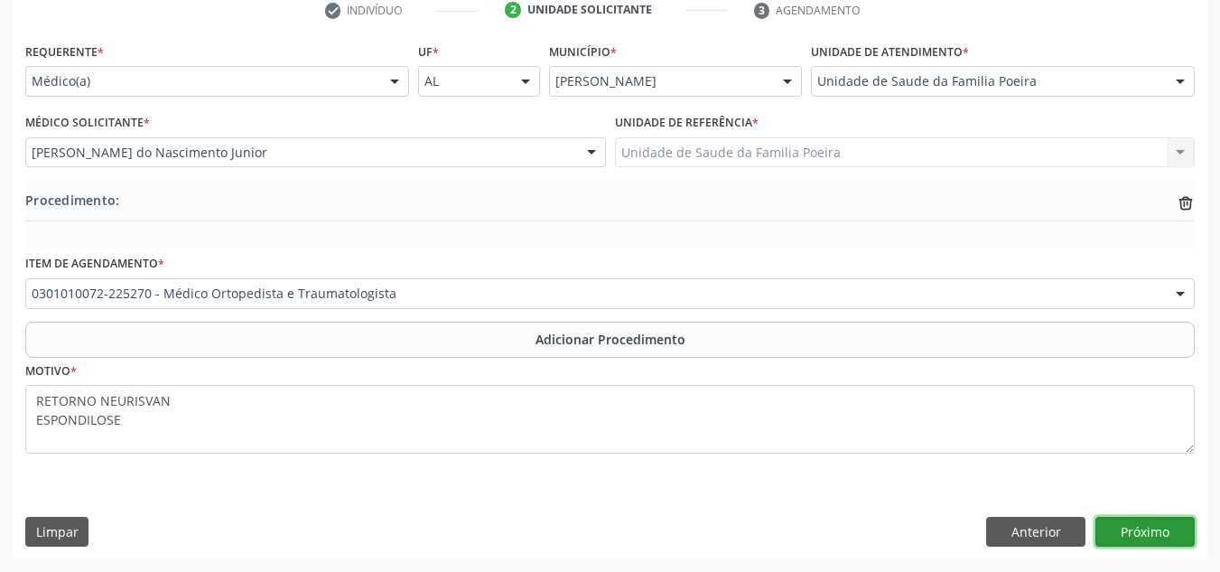
click at [1153, 544] on button "Próximo" at bounding box center [1144, 531] width 99 height 31
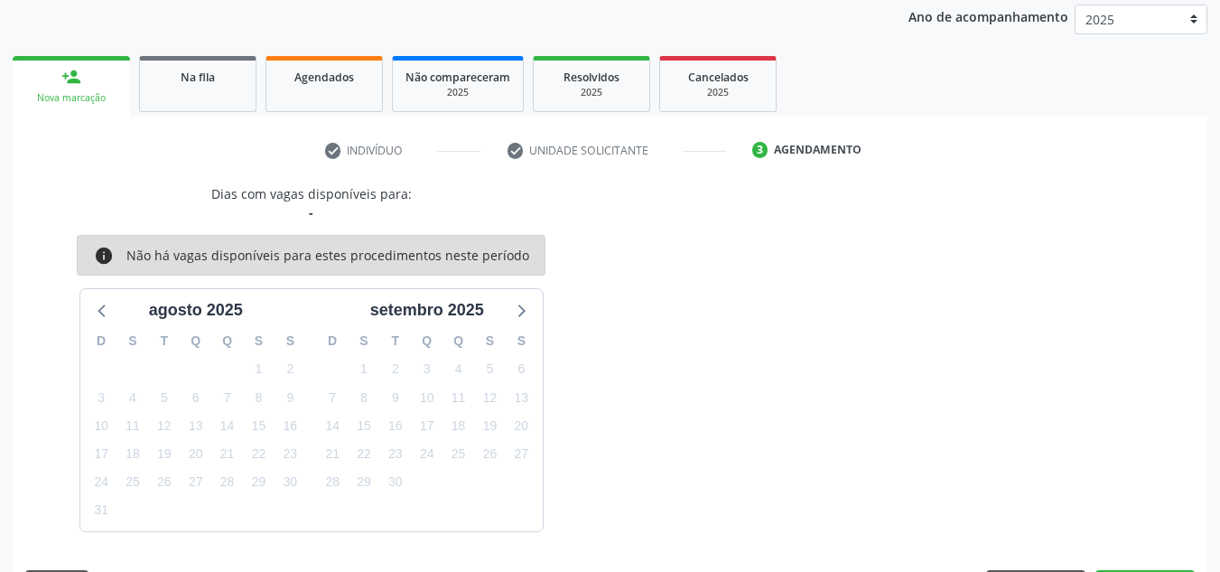
scroll to position [293, 0]
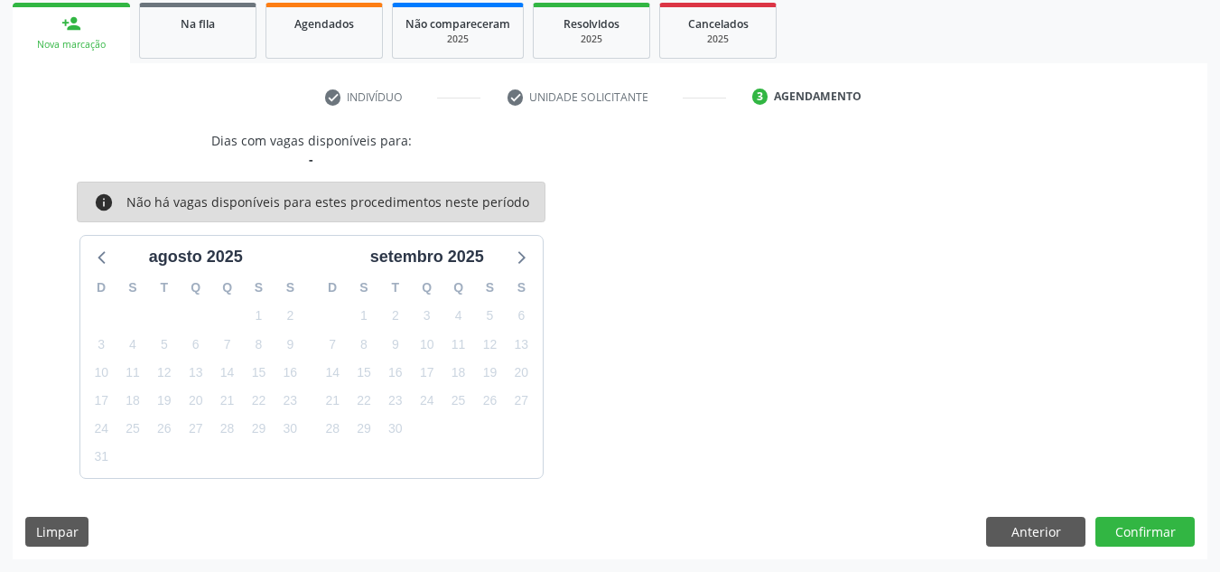
click at [1131, 548] on div "Dias com vagas disponíveis para: - info Não há vagas disponíveis para estes pro…" at bounding box center [610, 345] width 1195 height 428
click at [1126, 535] on button "Confirmar" at bounding box center [1144, 531] width 99 height 31
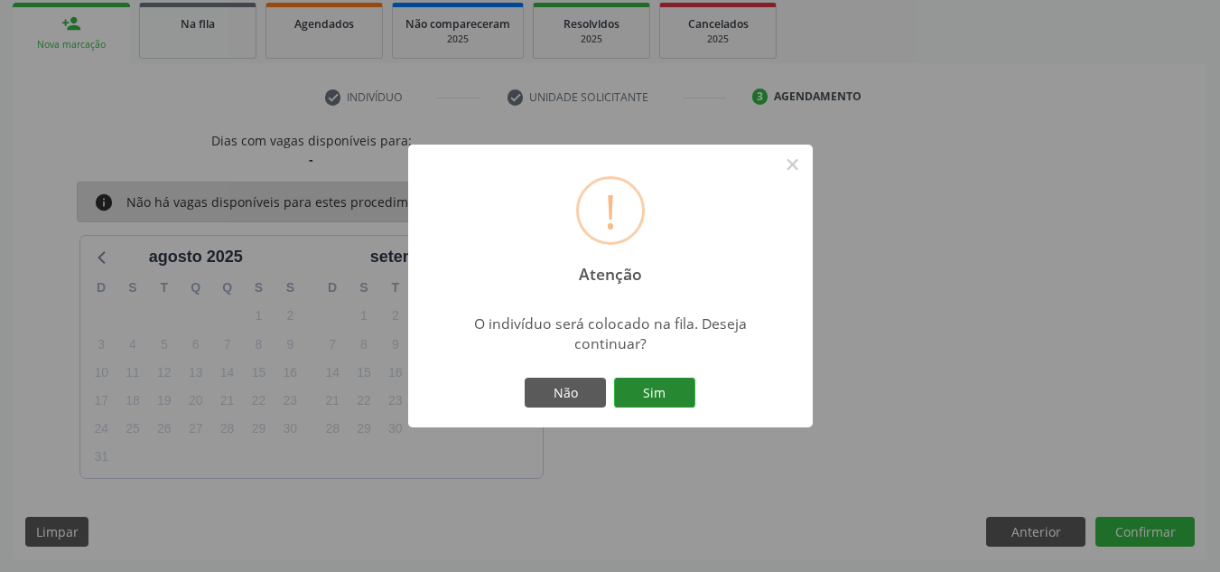
click at [671, 380] on button "Sim" at bounding box center [654, 392] width 81 height 31
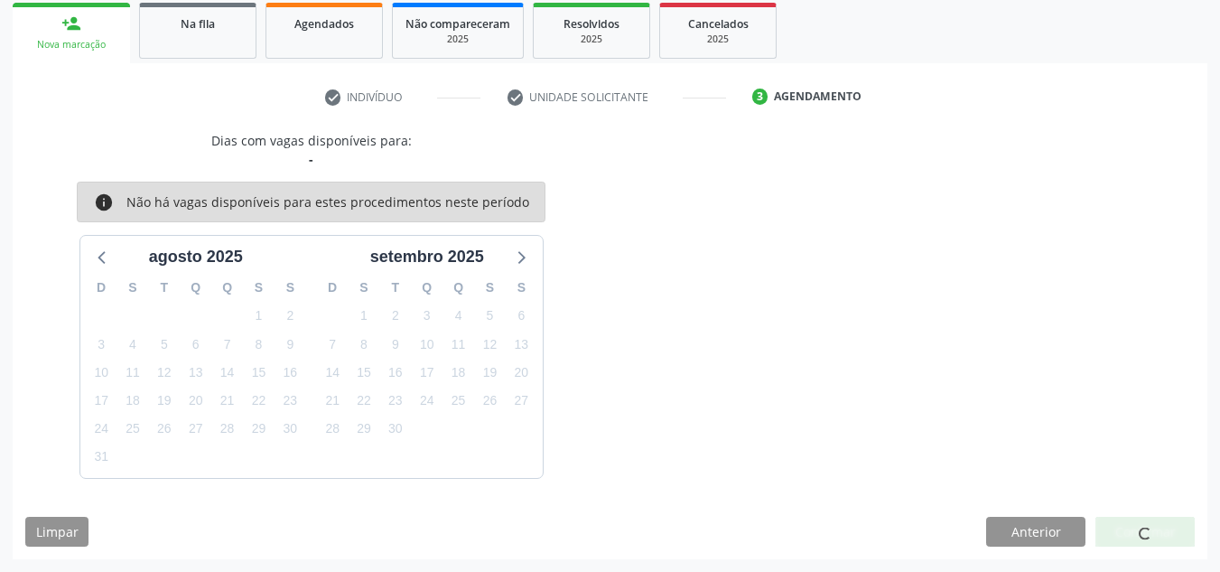
scroll to position [56, 0]
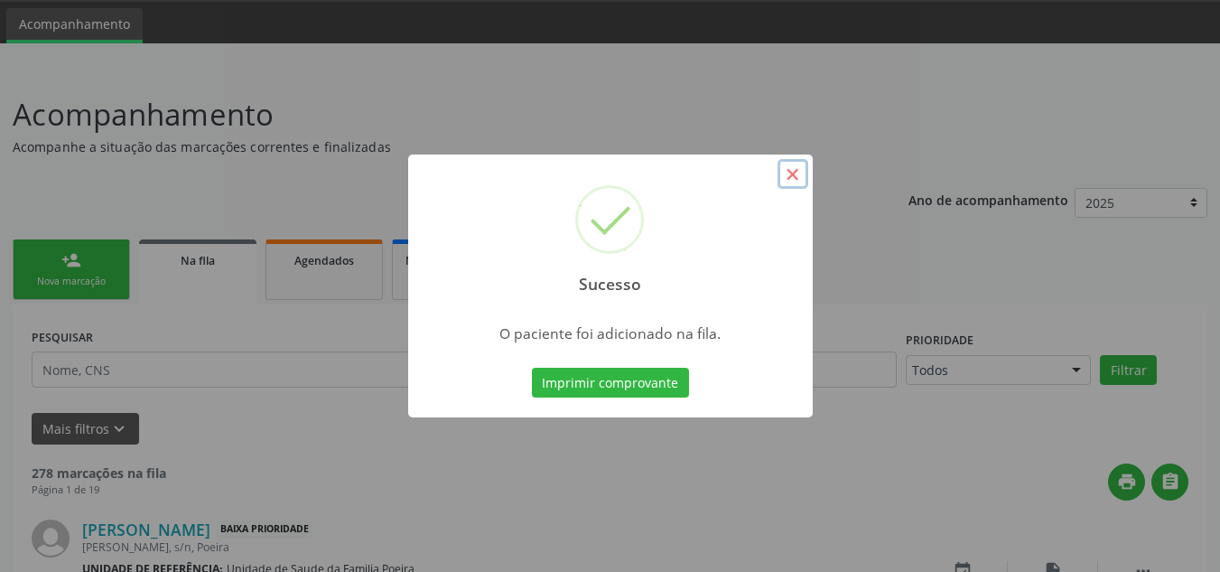
click at [800, 177] on button "×" at bounding box center [792, 174] width 31 height 31
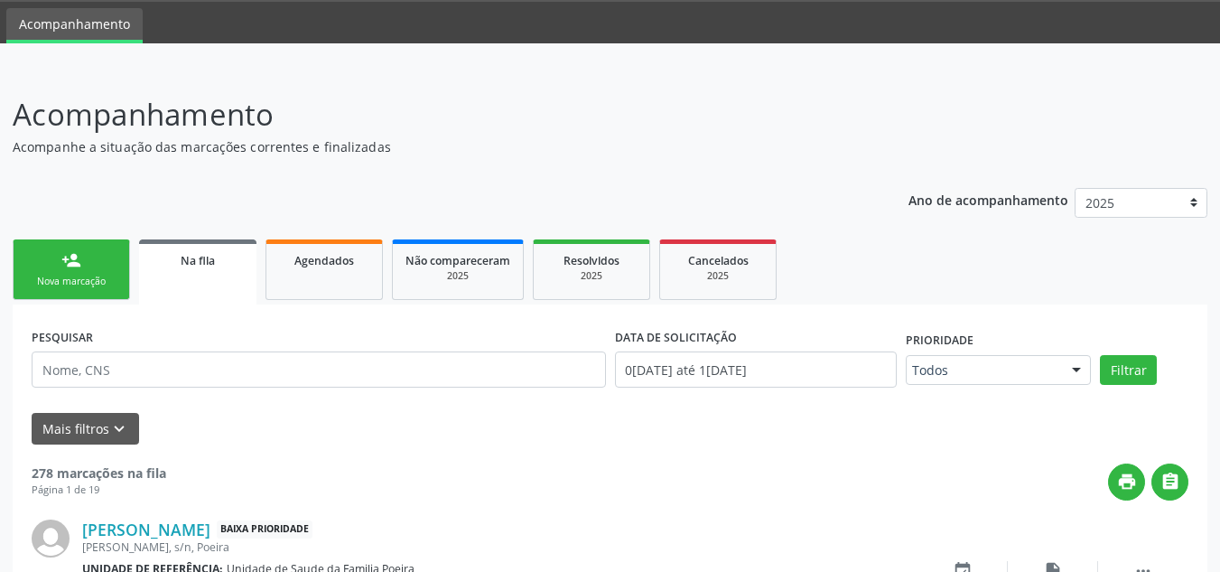
click at [108, 265] on link "person_add Nova marcação" at bounding box center [71, 269] width 117 height 60
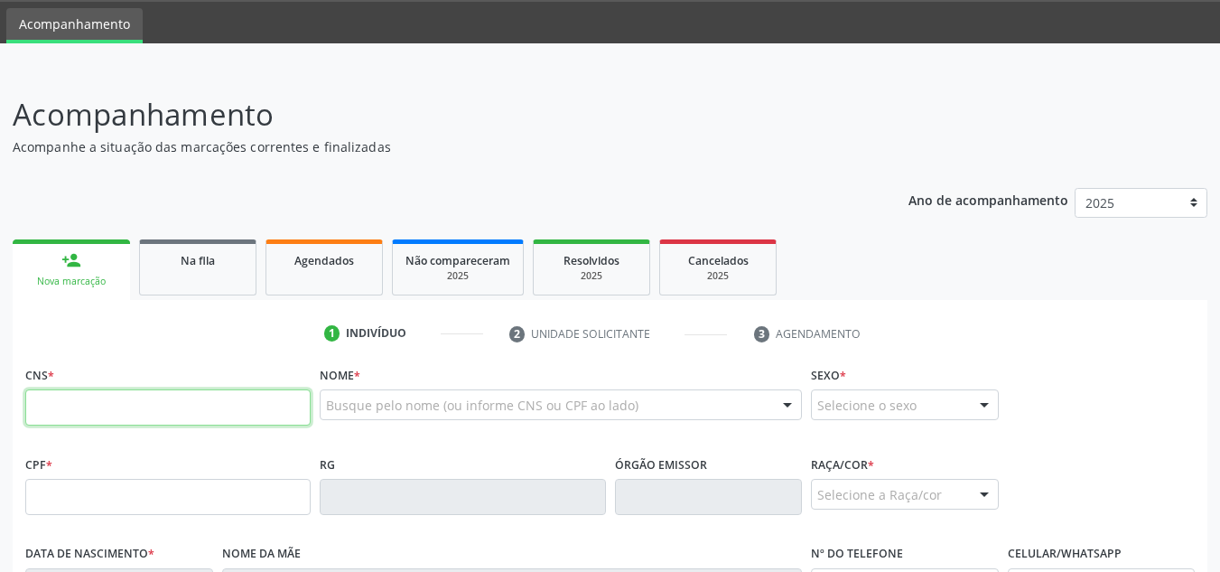
click at [118, 399] on input "text" at bounding box center [167, 407] width 285 height 36
paste input "708 4062 6000 8763"
type input "708 4062 6000 8763"
type input "053.740.924-64"
type input "21/04/1978"
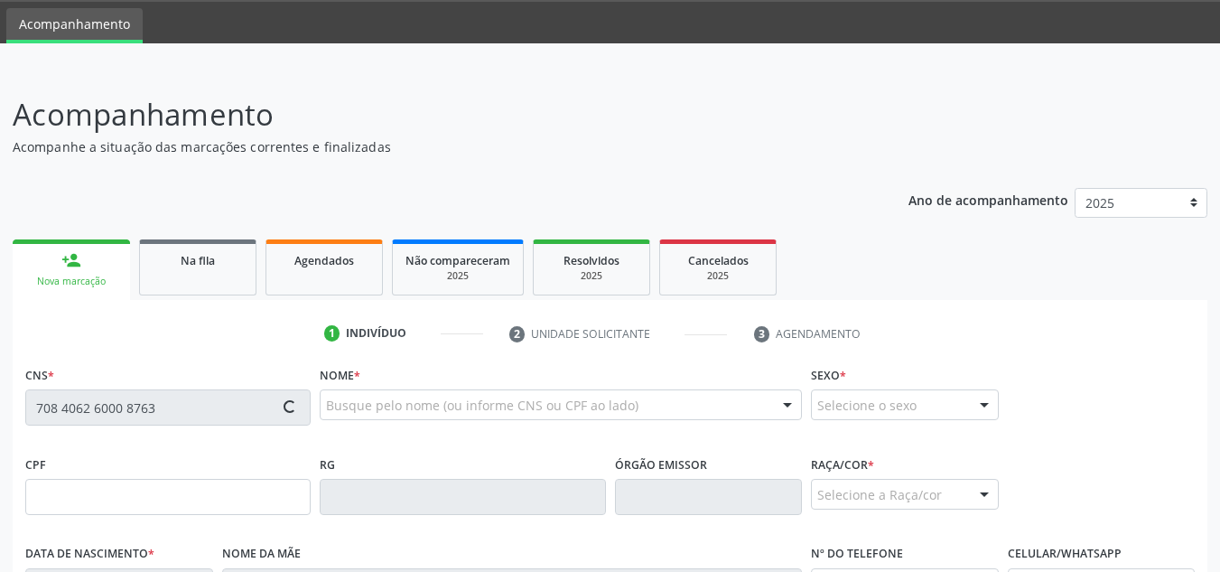
type input "Maria Jose de Oliveira"
type input "(13) 99614-0835"
type input "04"
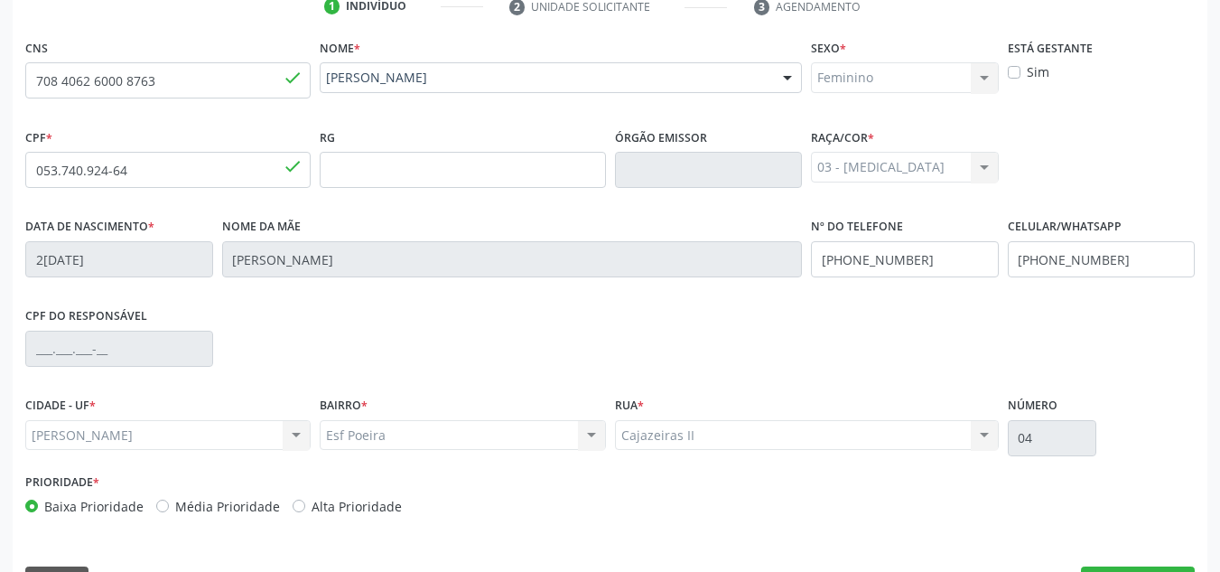
scroll to position [432, 0]
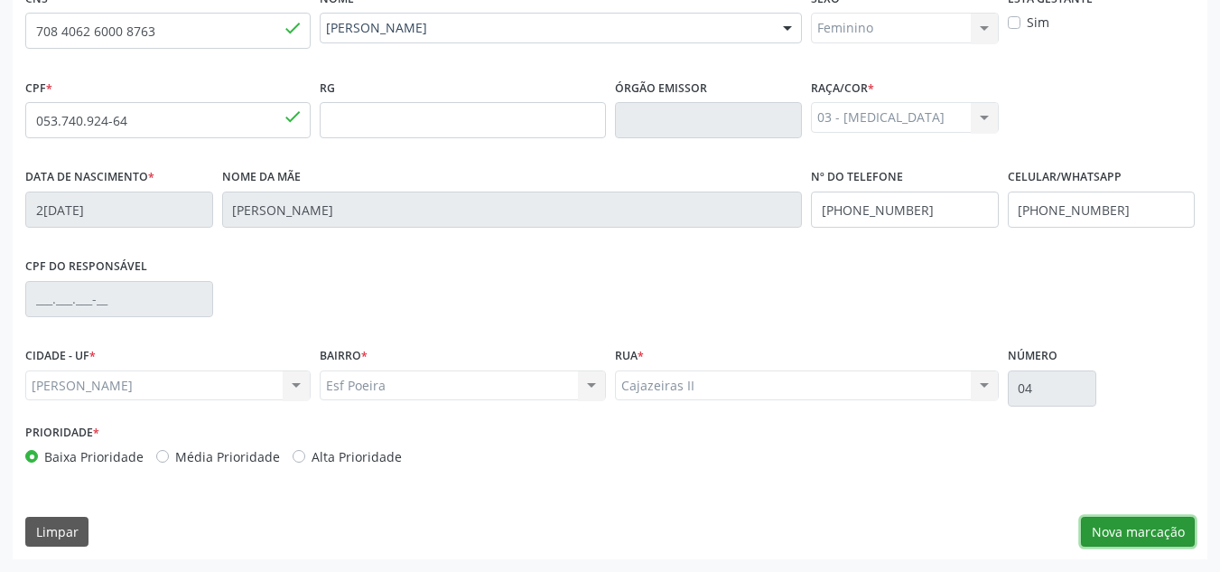
click at [1130, 525] on button "Nova marcação" at bounding box center [1138, 531] width 114 height 31
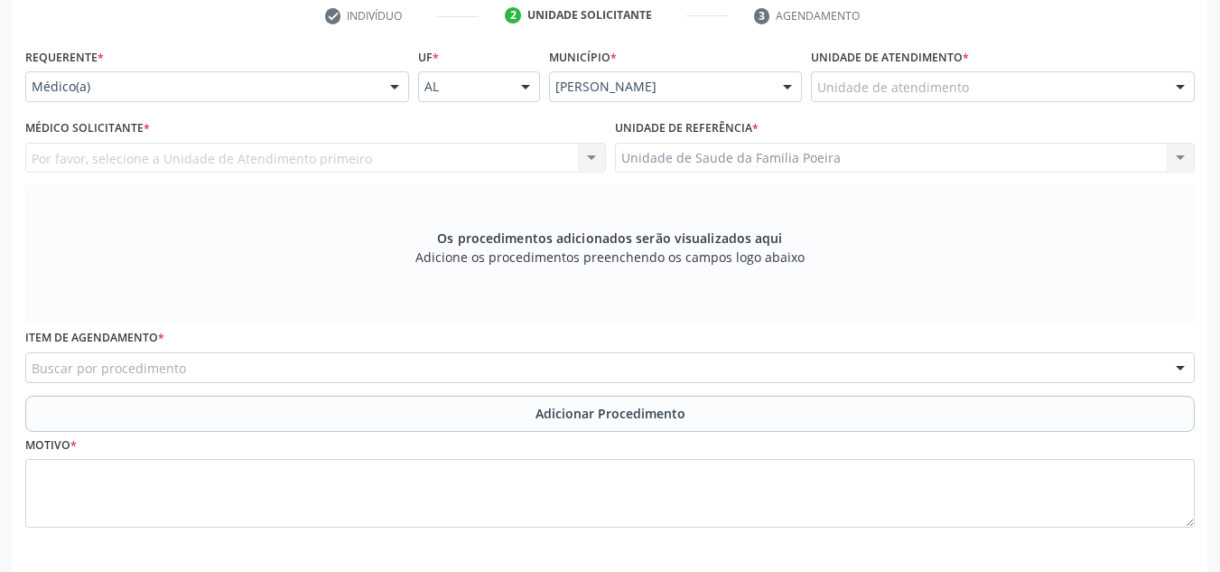
scroll to position [342, 0]
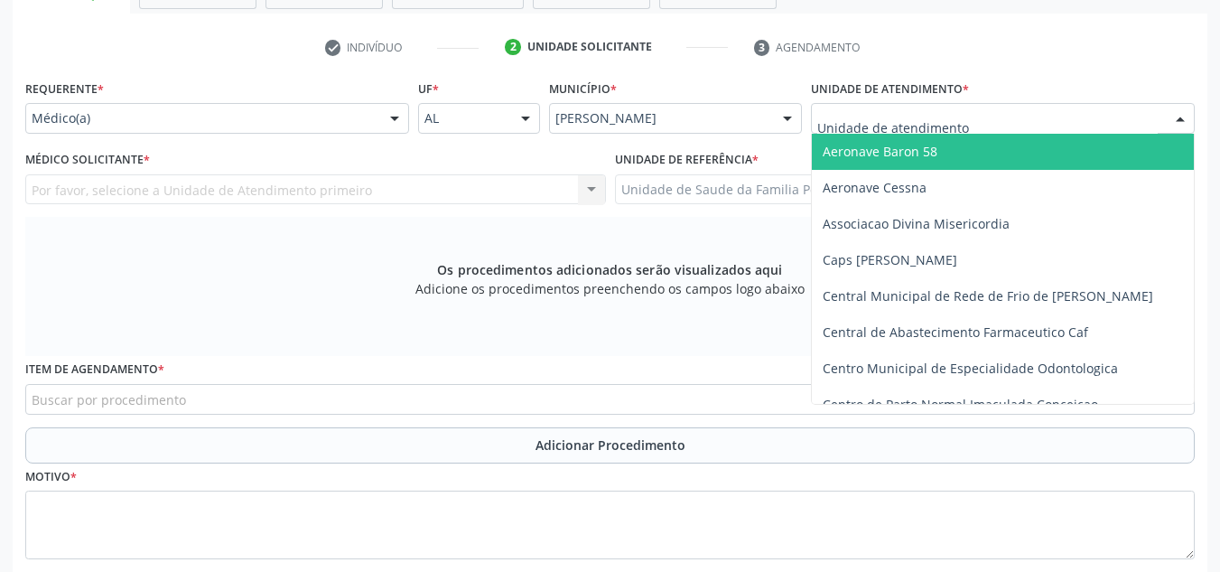
click at [1075, 113] on div at bounding box center [1003, 118] width 384 height 31
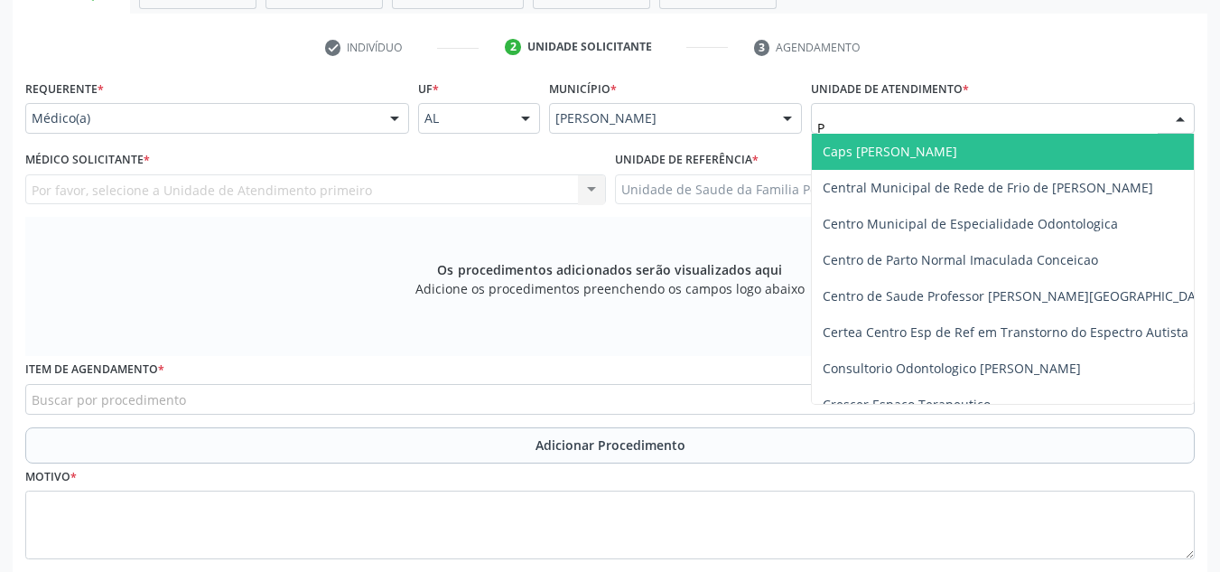
type input "PO"
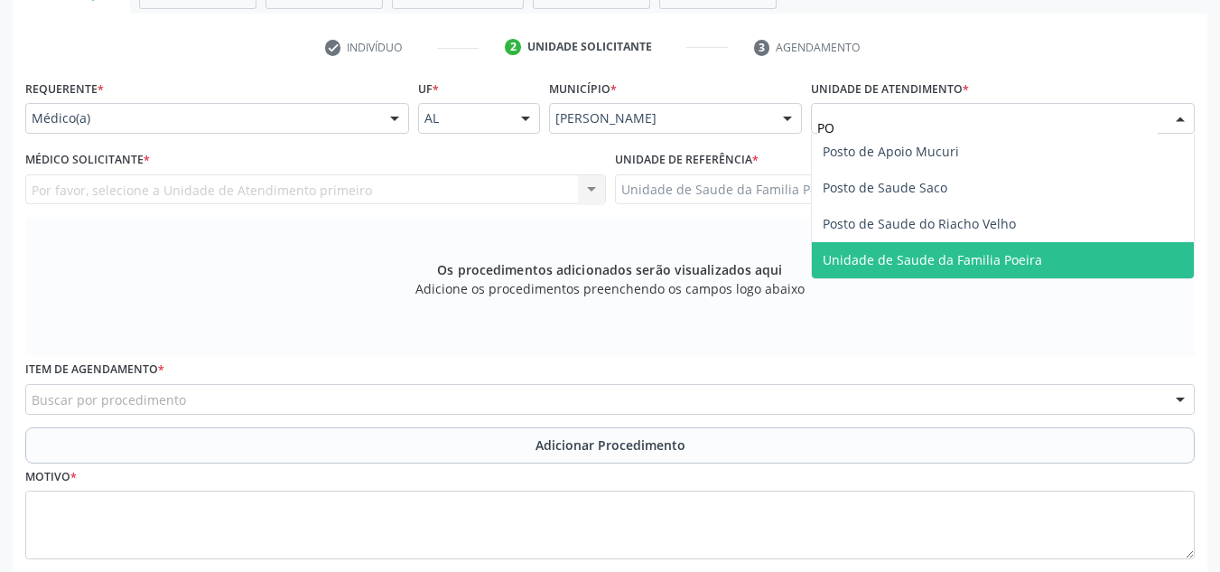
click at [879, 255] on span "Unidade de Saude da Familia Poeira" at bounding box center [932, 259] width 219 height 17
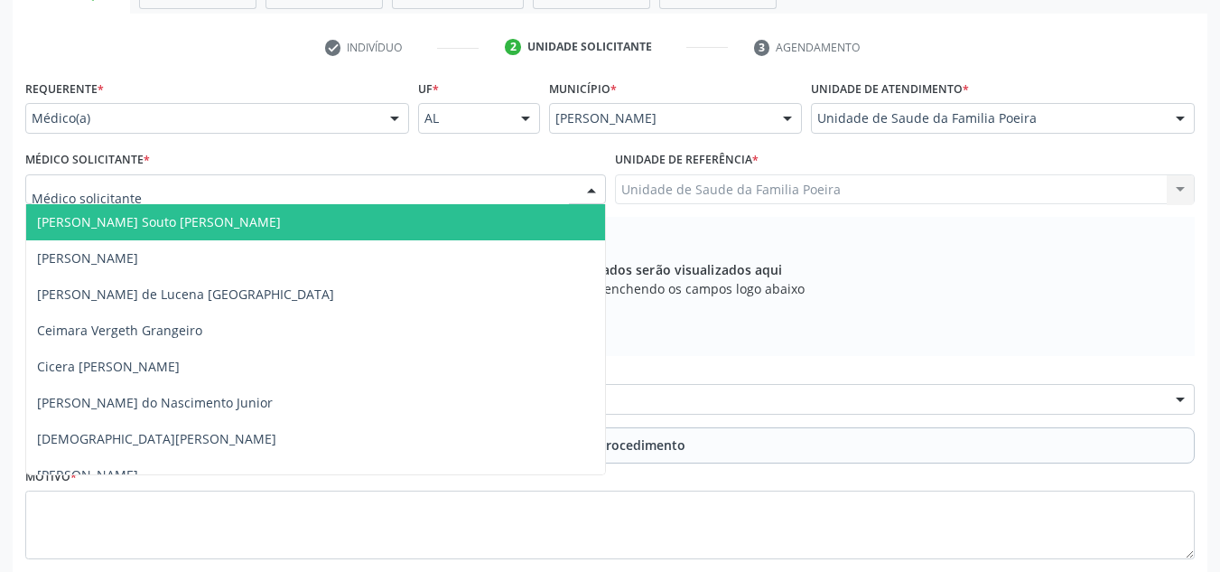
click at [165, 180] on div at bounding box center [315, 189] width 581 height 31
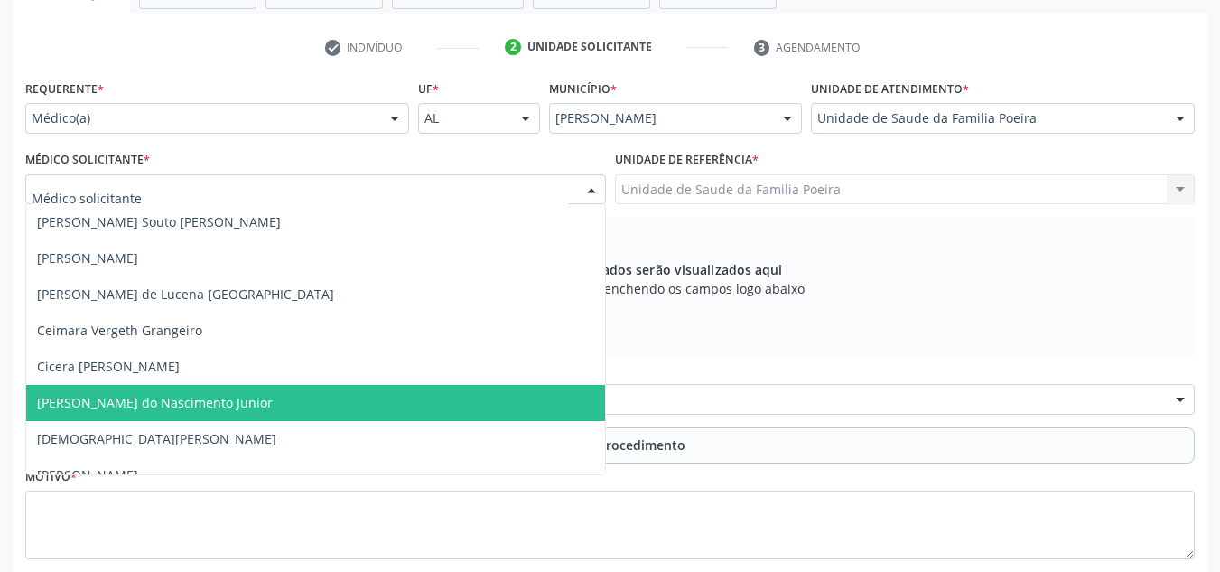
click at [179, 403] on span "[PERSON_NAME] do Nascimento Junior" at bounding box center [155, 402] width 236 height 17
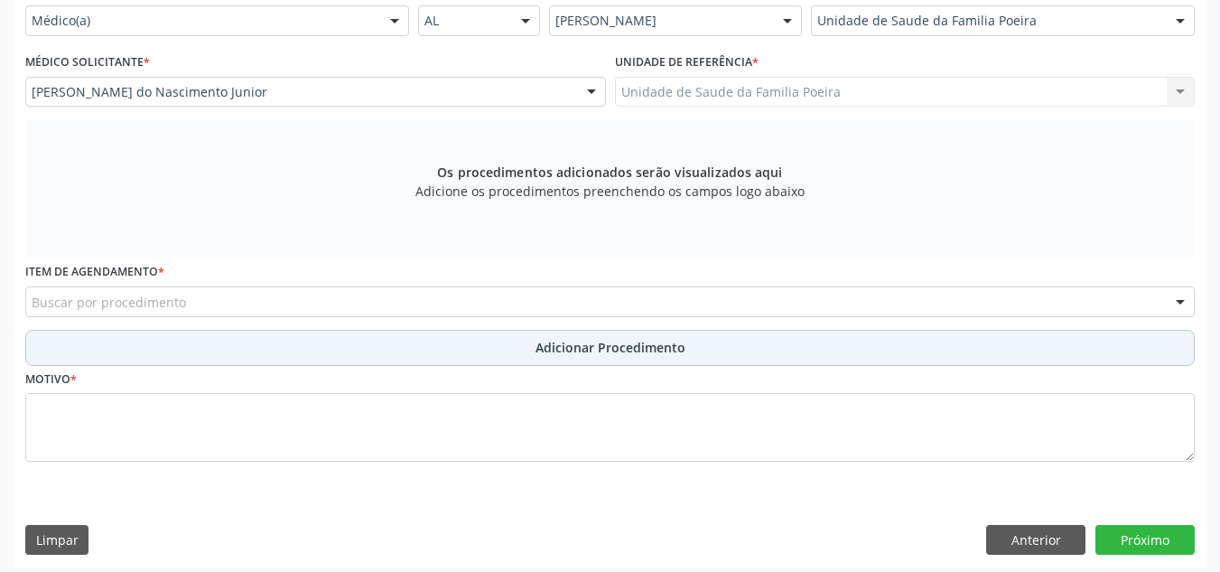
scroll to position [448, 0]
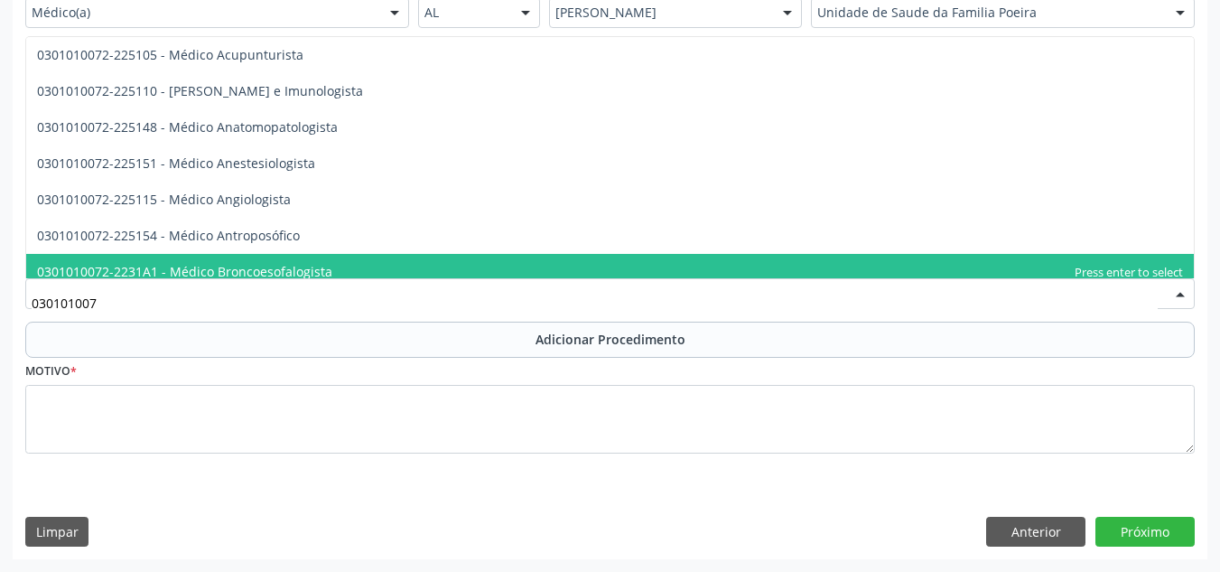
type input "0301010072"
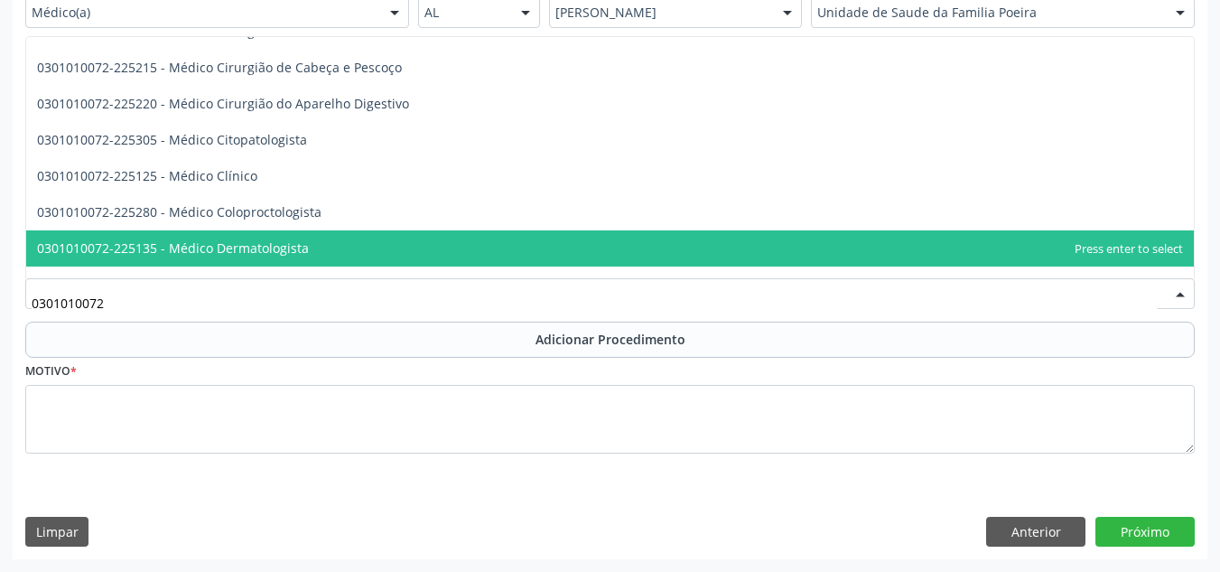
scroll to position [632, 0]
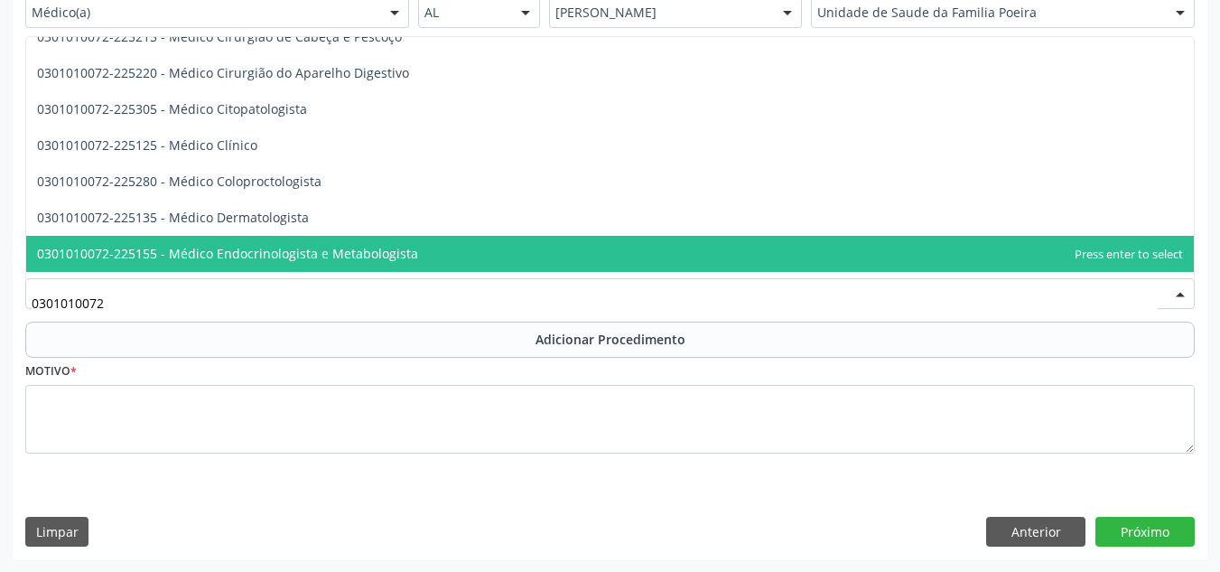
click at [203, 250] on span "0301010072-225155 - Médico Endocrinologista e Metabologista" at bounding box center [227, 253] width 381 height 17
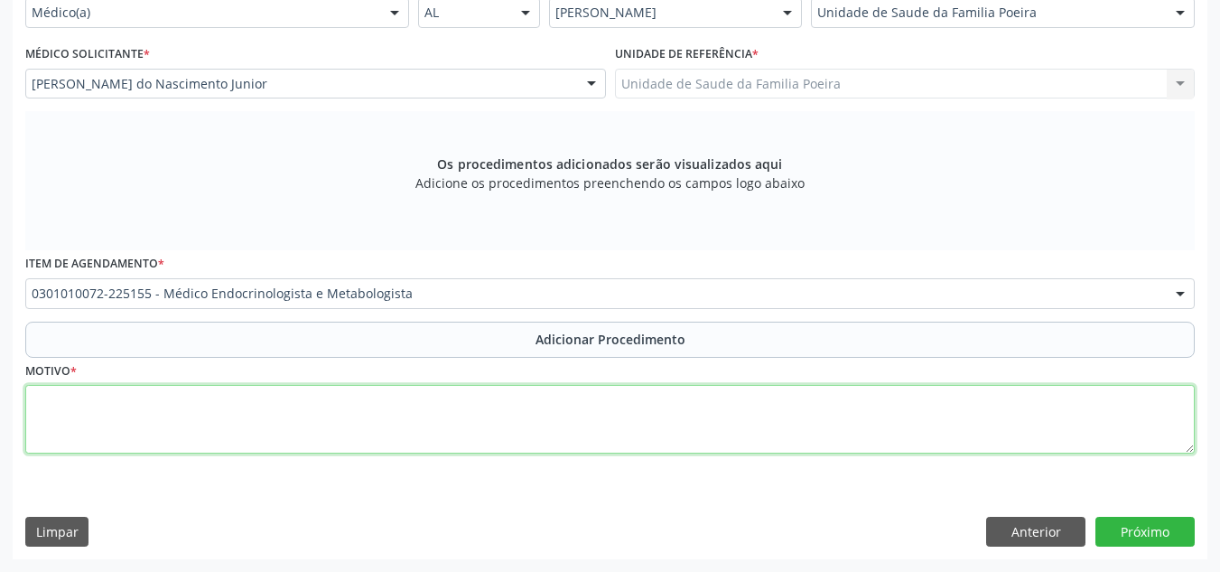
click at [245, 439] on textarea at bounding box center [609, 419] width 1169 height 69
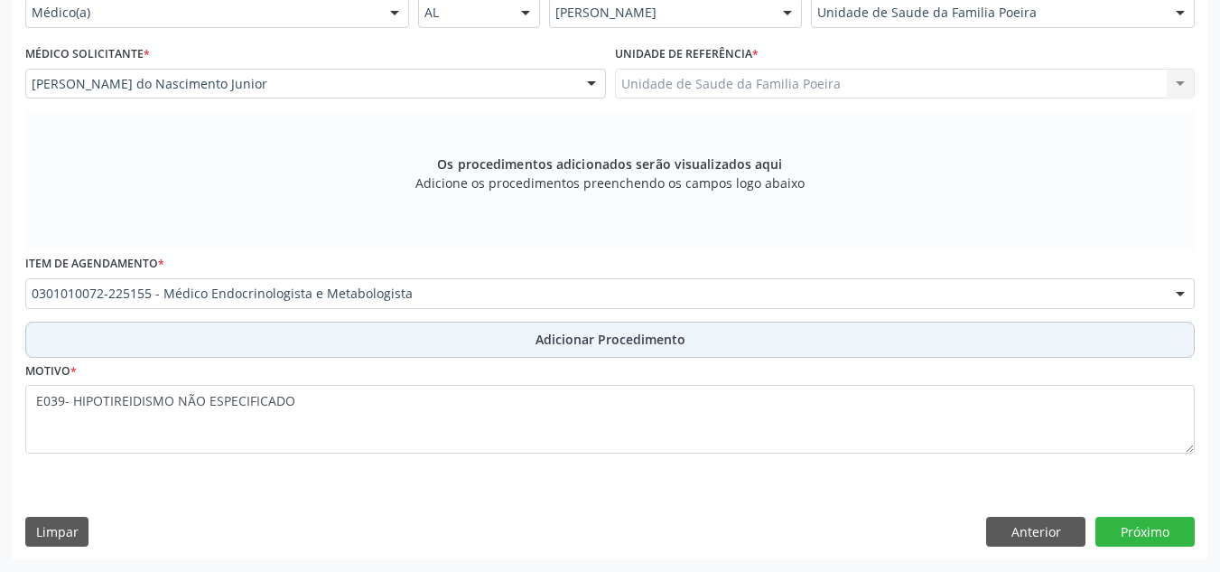
click at [517, 332] on button "Adicionar Procedimento" at bounding box center [609, 339] width 1169 height 36
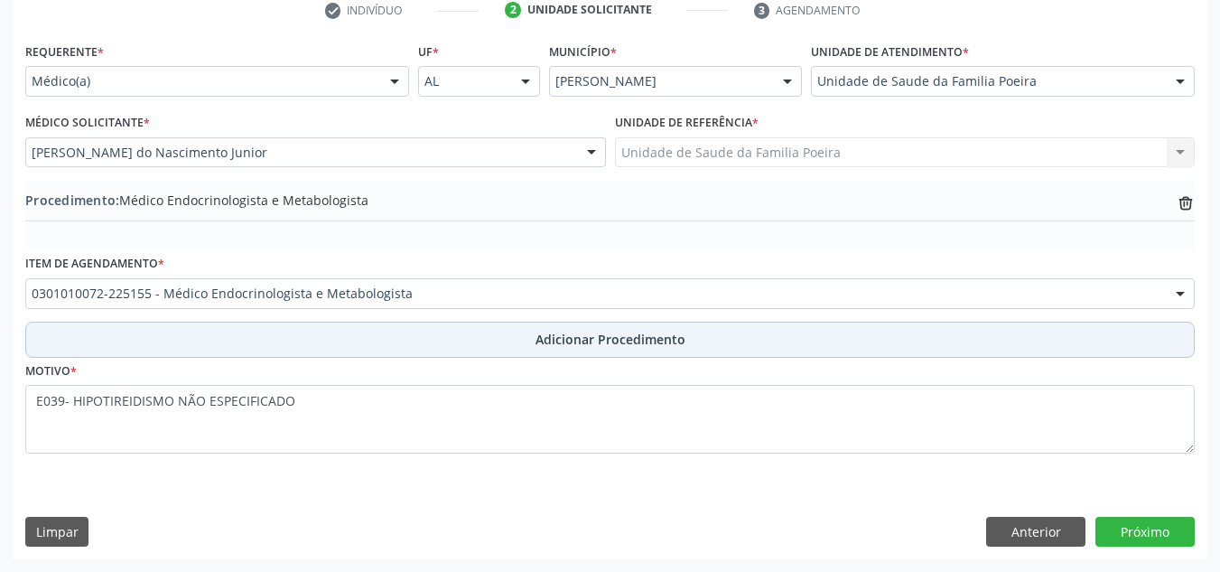
scroll to position [379, 0]
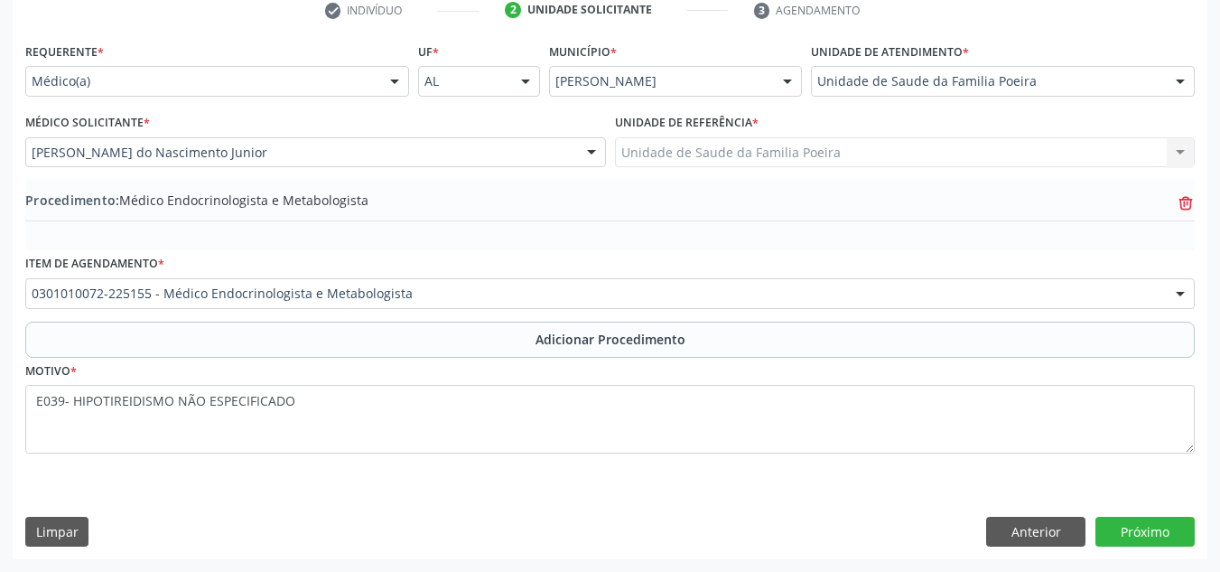
click at [1192, 196] on icon "trash-outline icon" at bounding box center [1185, 203] width 18 height 18
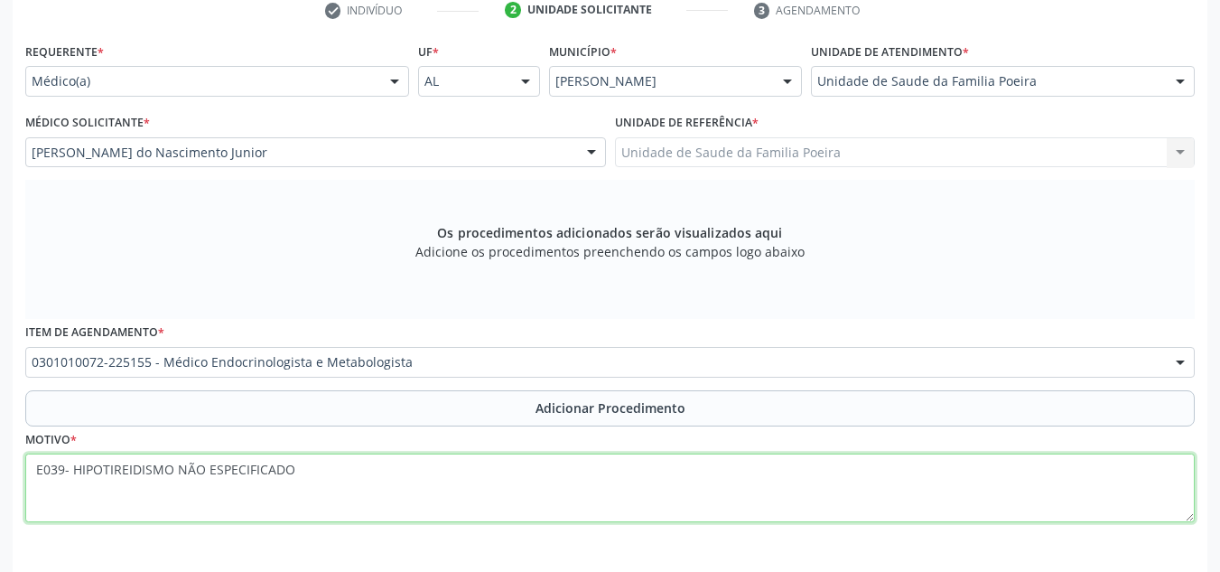
click at [35, 468] on textarea "E039- HIPOTIREIDISMO NÃO ESPECIFICADO" at bounding box center [609, 487] width 1169 height 69
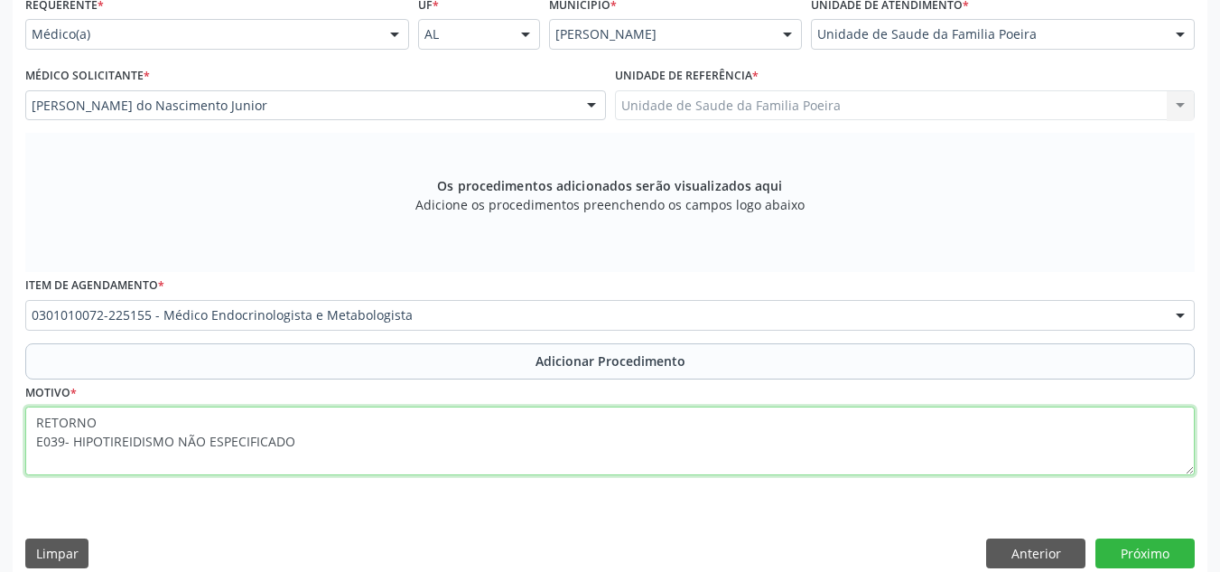
scroll to position [448, 0]
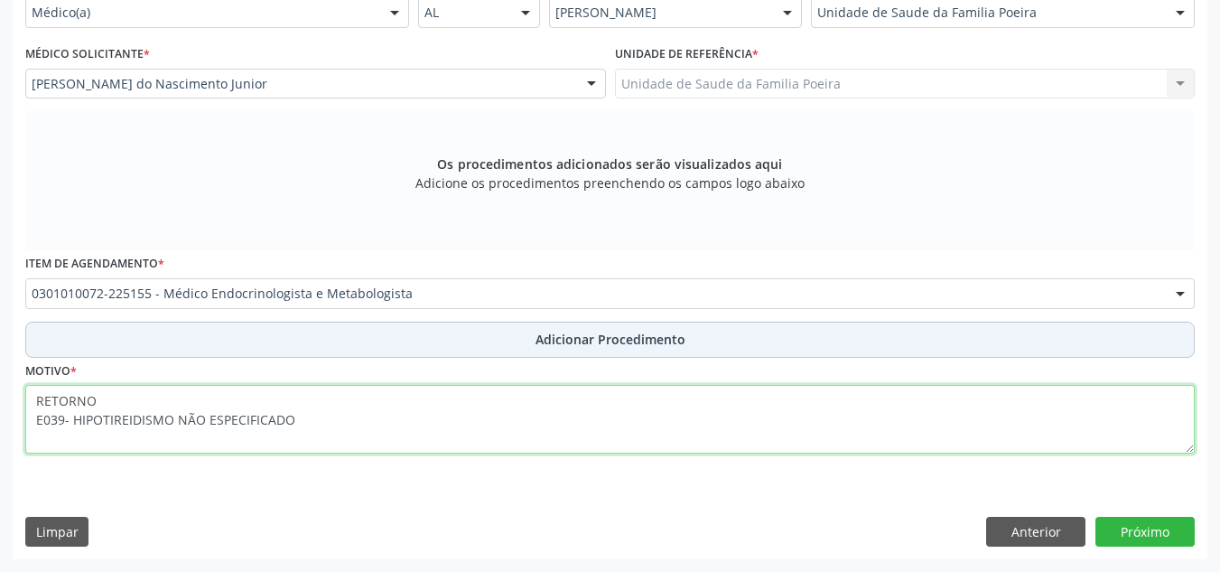
type textarea "RETORNO E039- HIPOTIREIDISMO NÃO ESPECIFICADO"
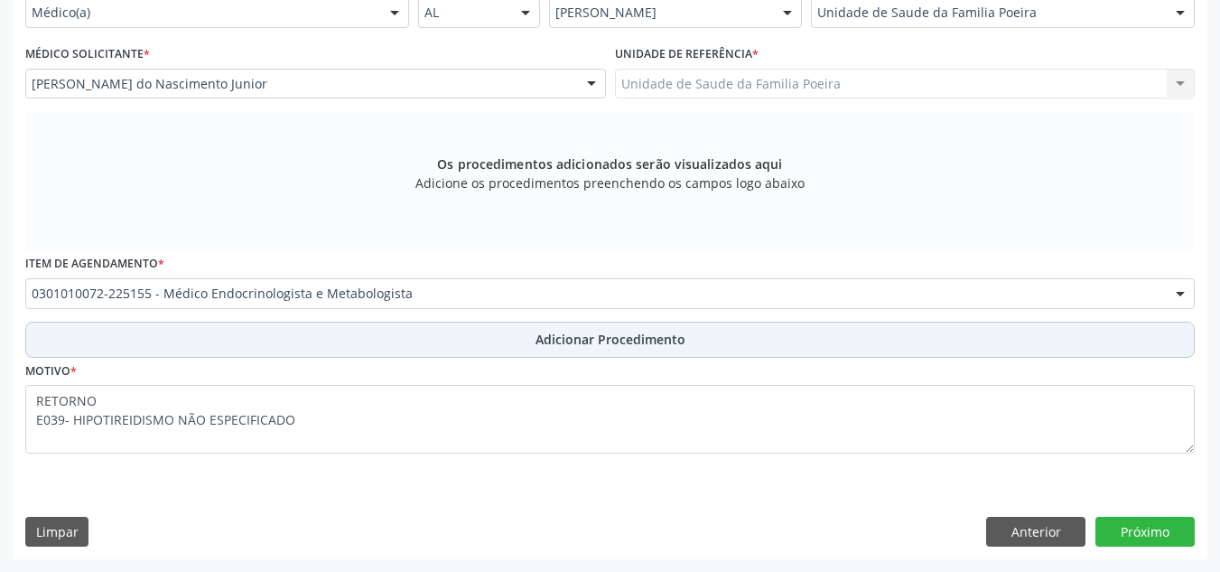
click at [719, 330] on button "Adicionar Procedimento" at bounding box center [609, 339] width 1169 height 36
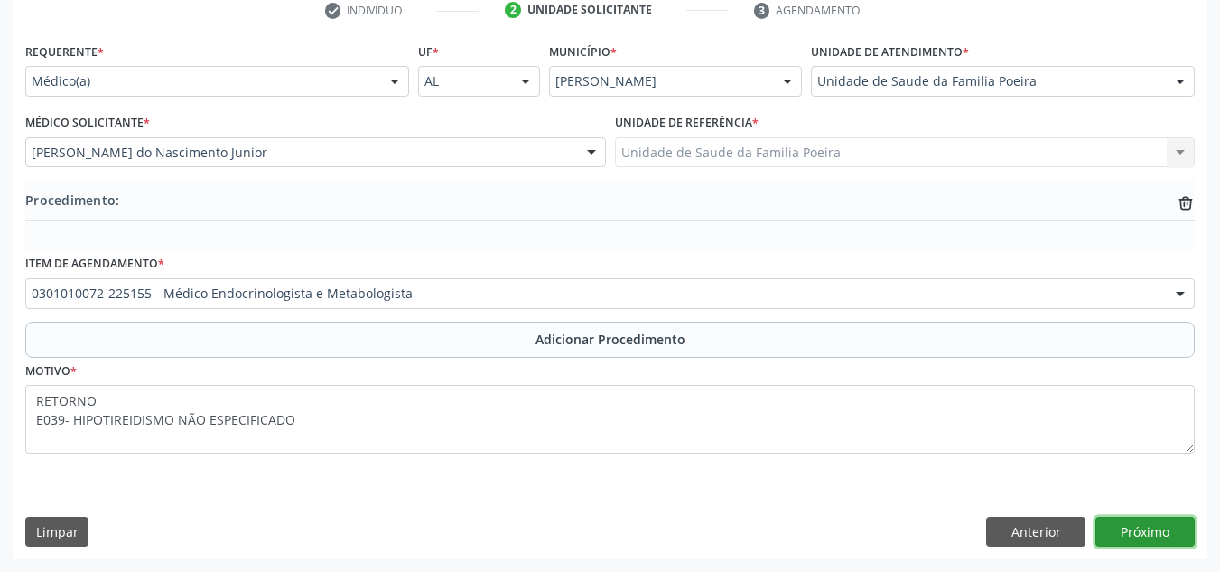
click at [1114, 527] on button "Próximo" at bounding box center [1144, 531] width 99 height 31
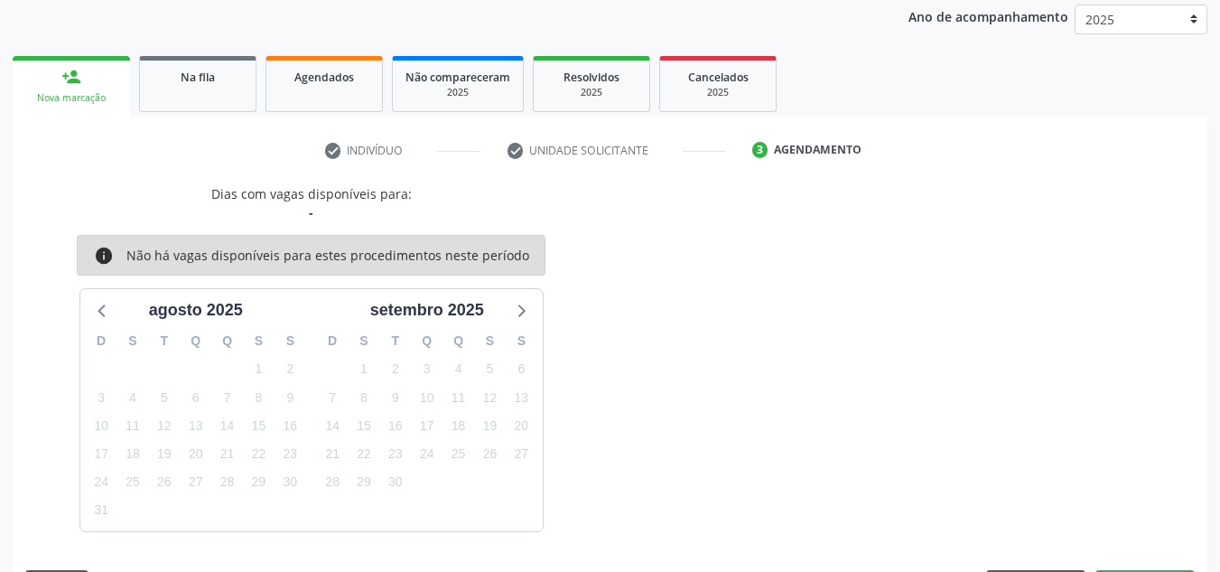
scroll to position [293, 0]
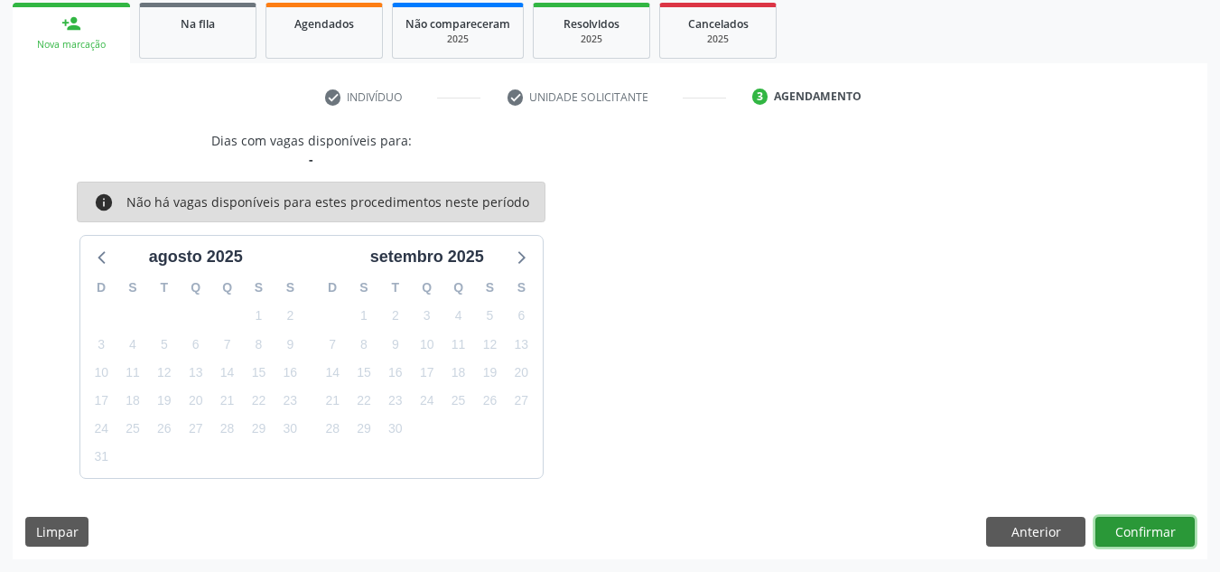
click at [1123, 524] on button "Confirmar" at bounding box center [1144, 531] width 99 height 31
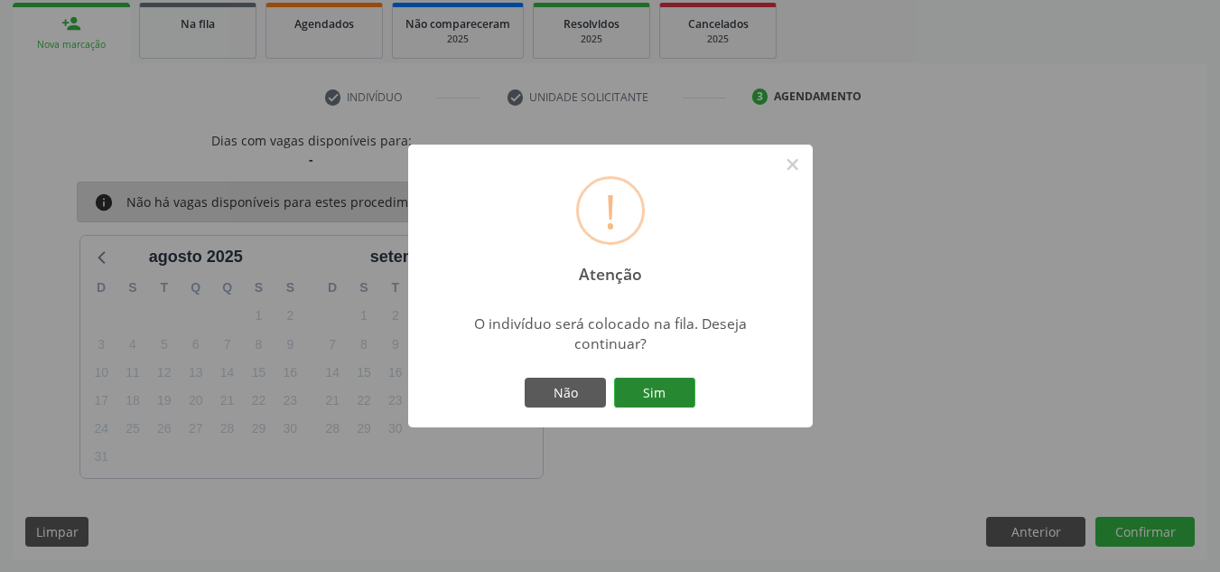
click at [663, 405] on button "Sim" at bounding box center [654, 392] width 81 height 31
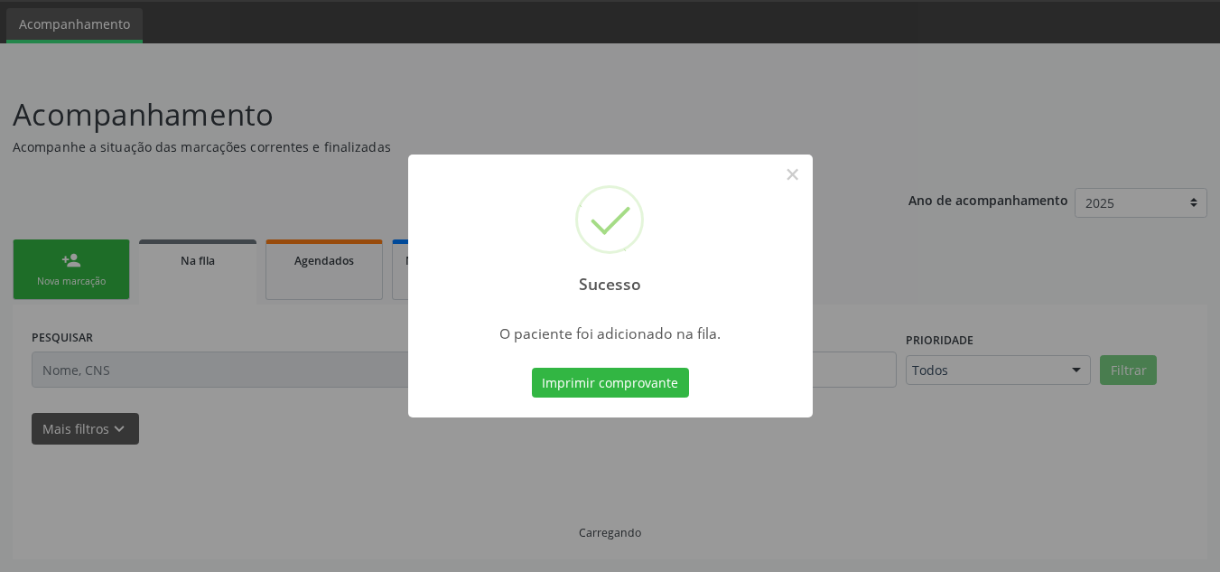
scroll to position [56, 0]
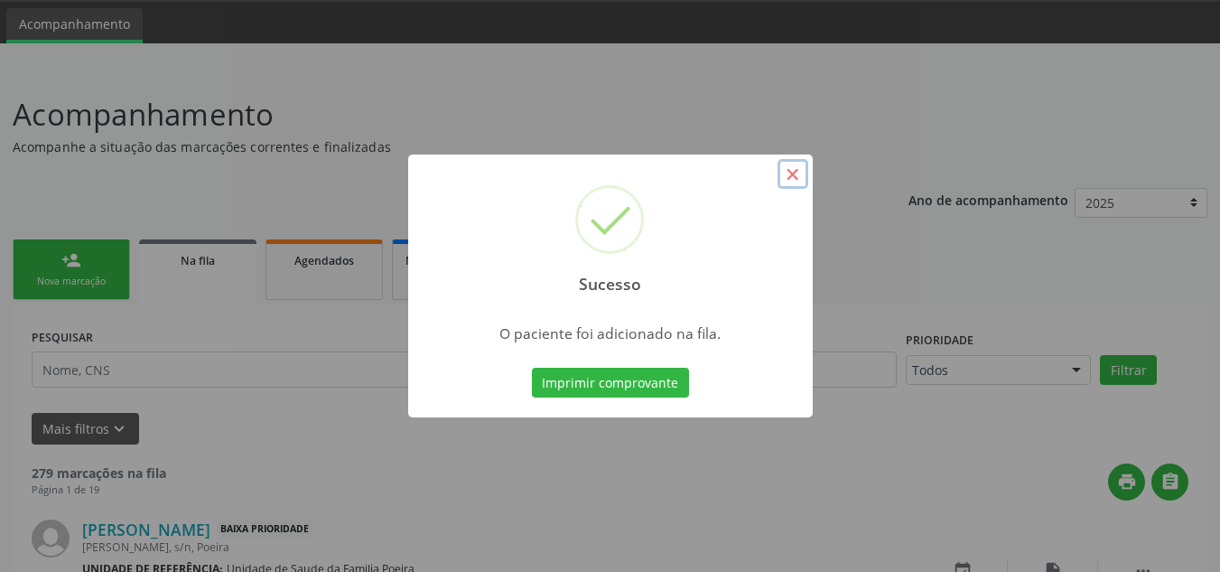
click at [784, 168] on button "×" at bounding box center [792, 174] width 31 height 31
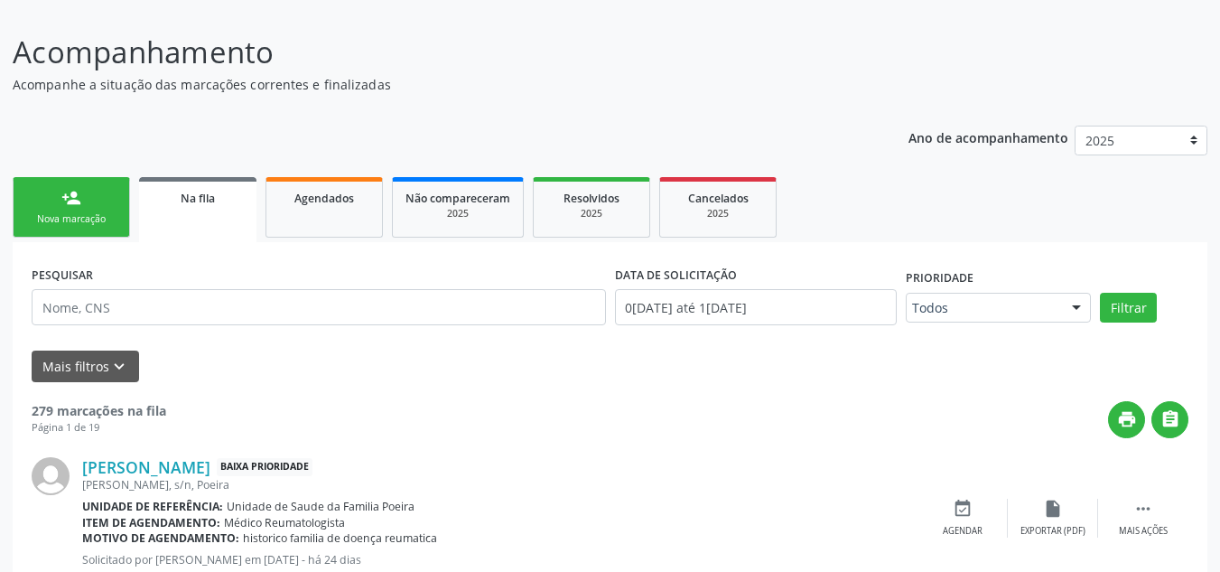
scroll to position [146, 0]
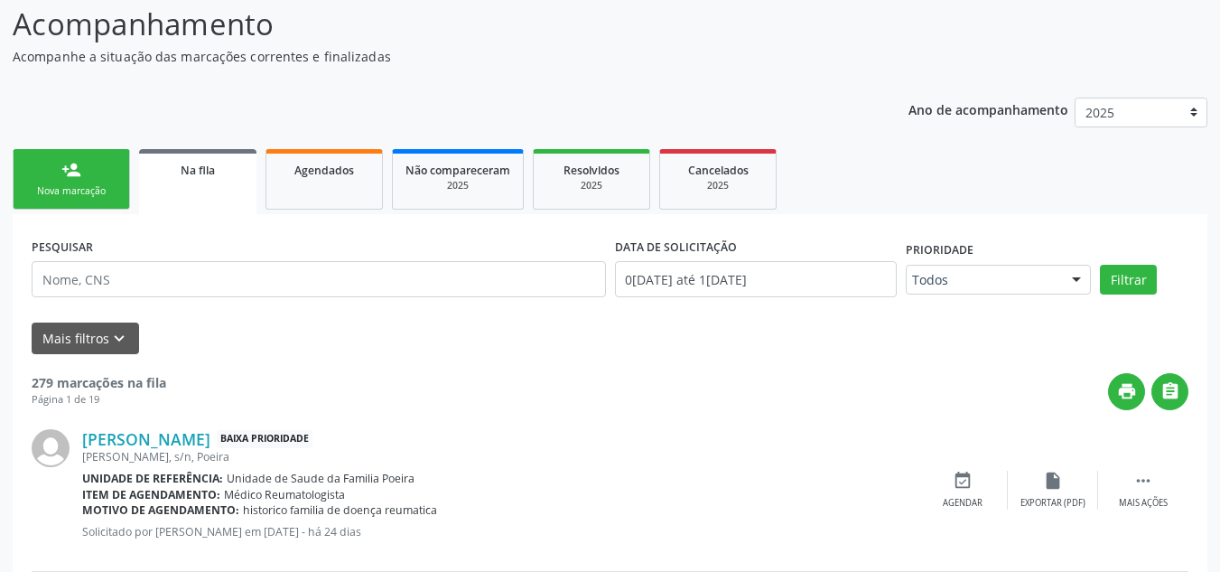
click at [33, 186] on div "Nova marcação" at bounding box center [71, 191] width 90 height 14
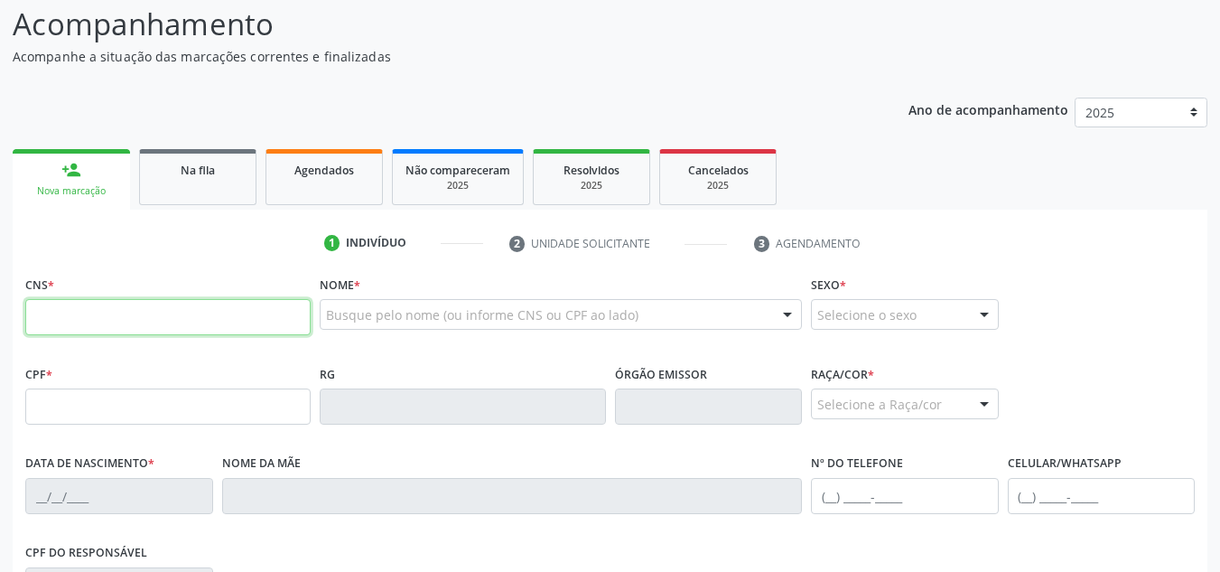
click at [59, 311] on input "text" at bounding box center [167, 317] width 285 height 36
type input "708 2081 9213 0043"
type input "029.075.944-78"
type input "19/09/1976"
type input "Josefa Silvana da Conceicao"
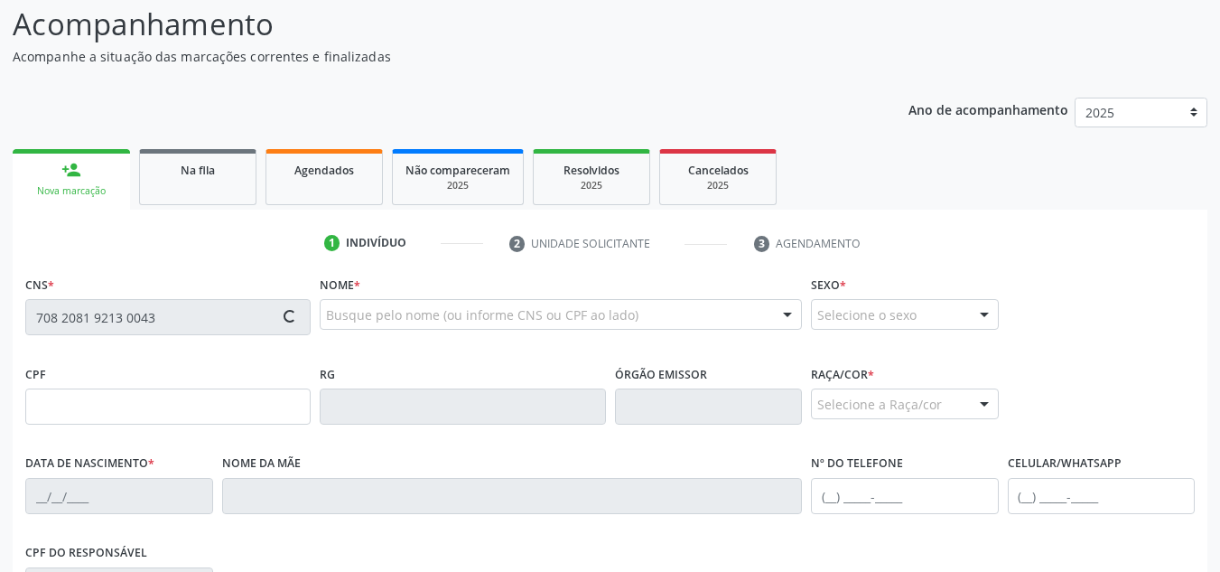
type input "(82) 9600-1281"
type input "S/N"
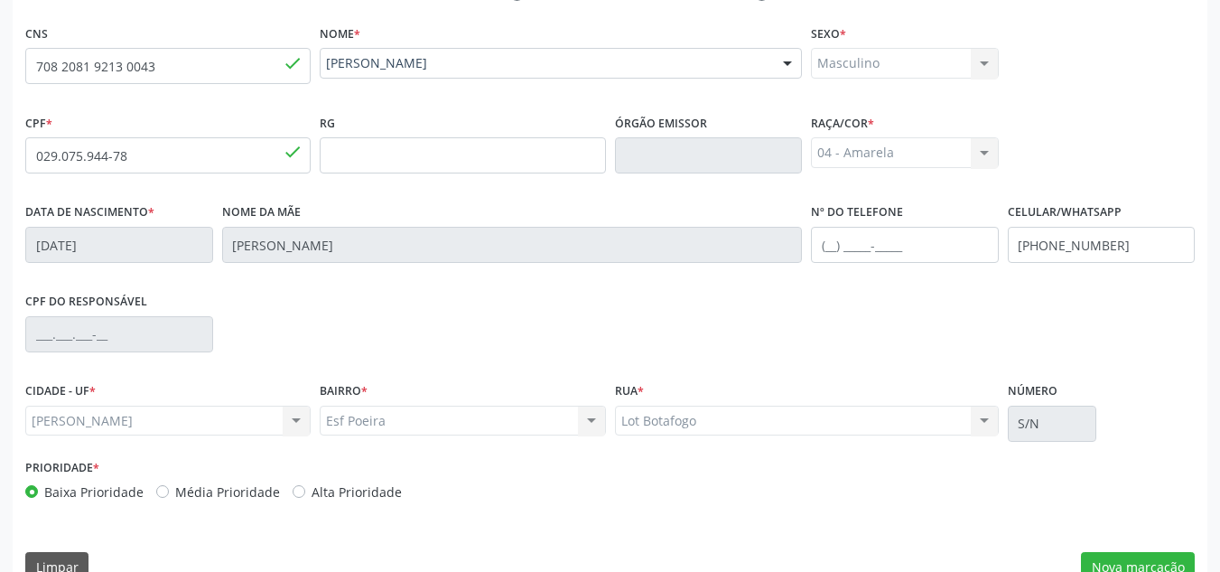
scroll to position [432, 0]
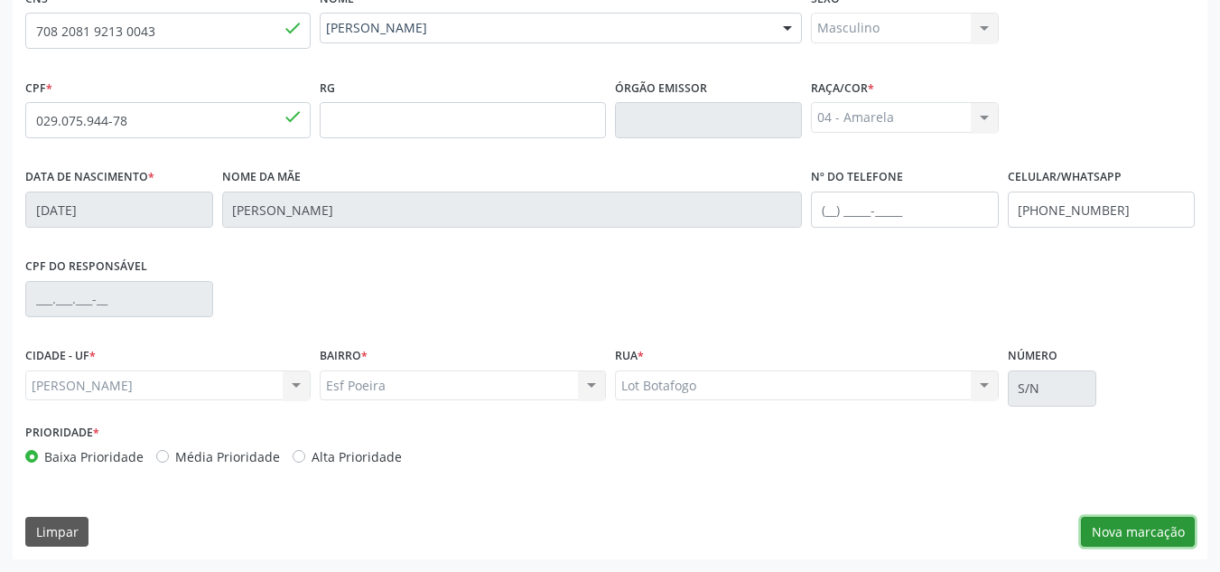
click at [1147, 528] on button "Nova marcação" at bounding box center [1138, 531] width 114 height 31
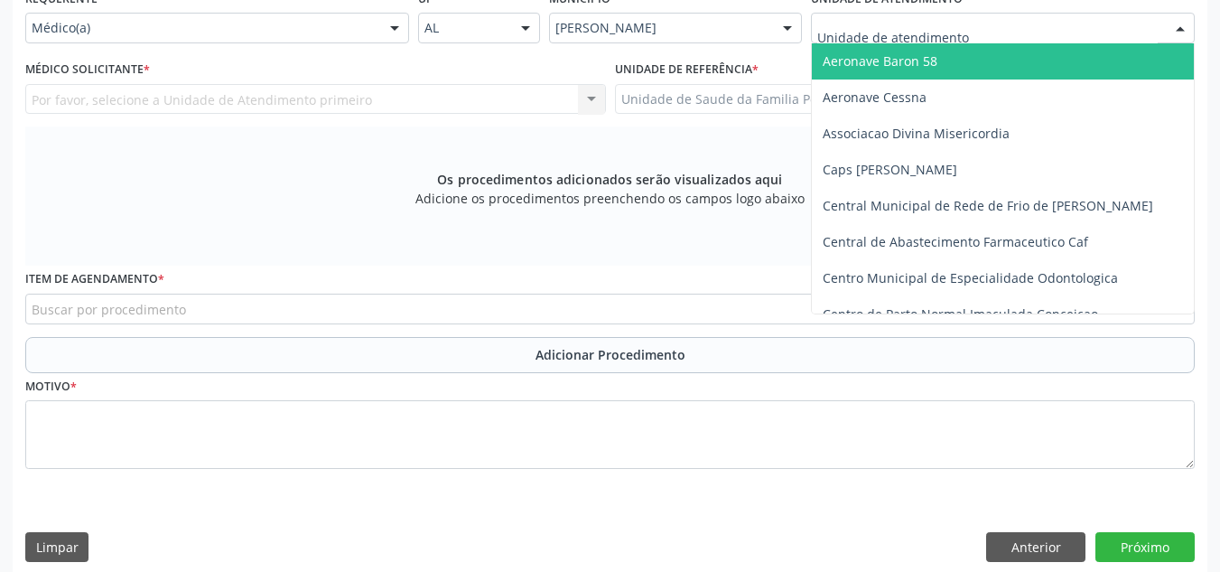
click at [1008, 33] on div at bounding box center [1003, 28] width 384 height 31
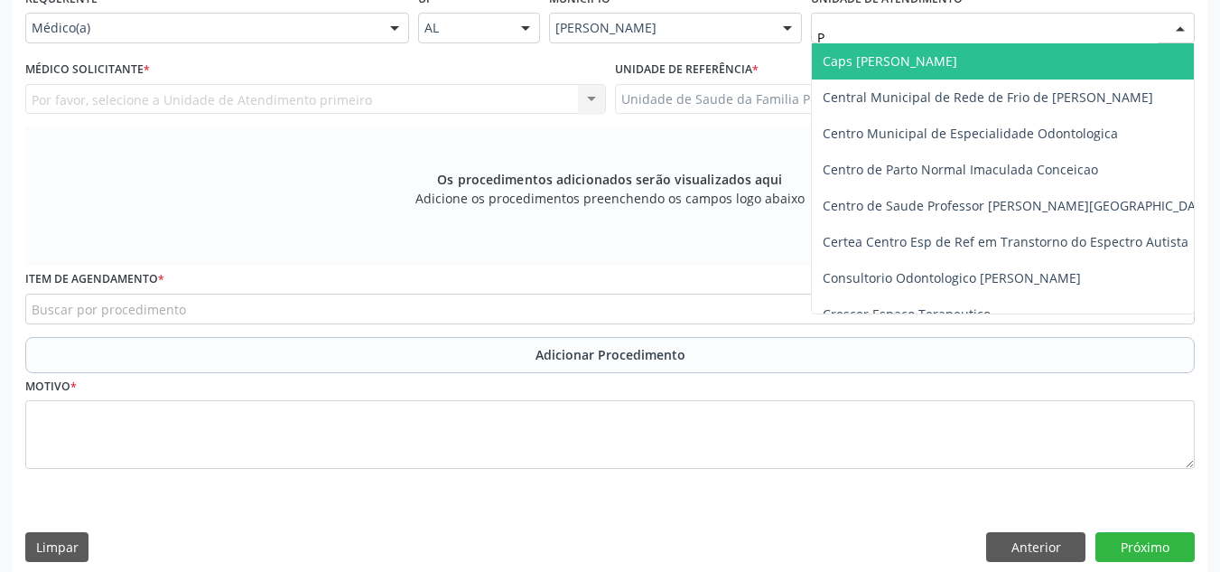
type input "PO"
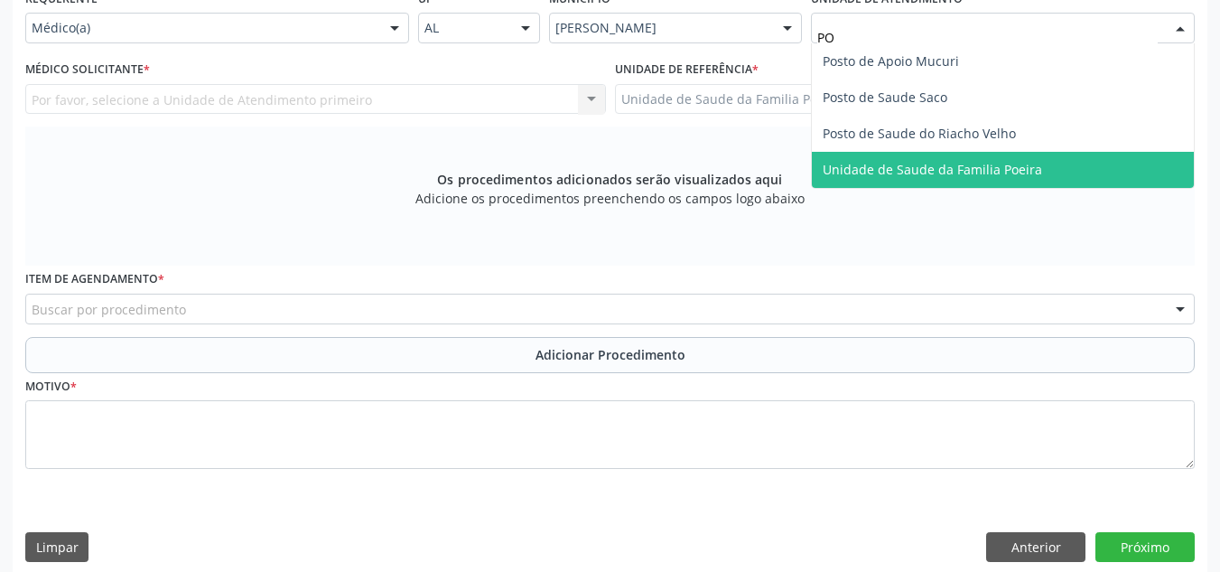
click at [997, 167] on span "Unidade de Saude da Familia Poeira" at bounding box center [932, 169] width 219 height 17
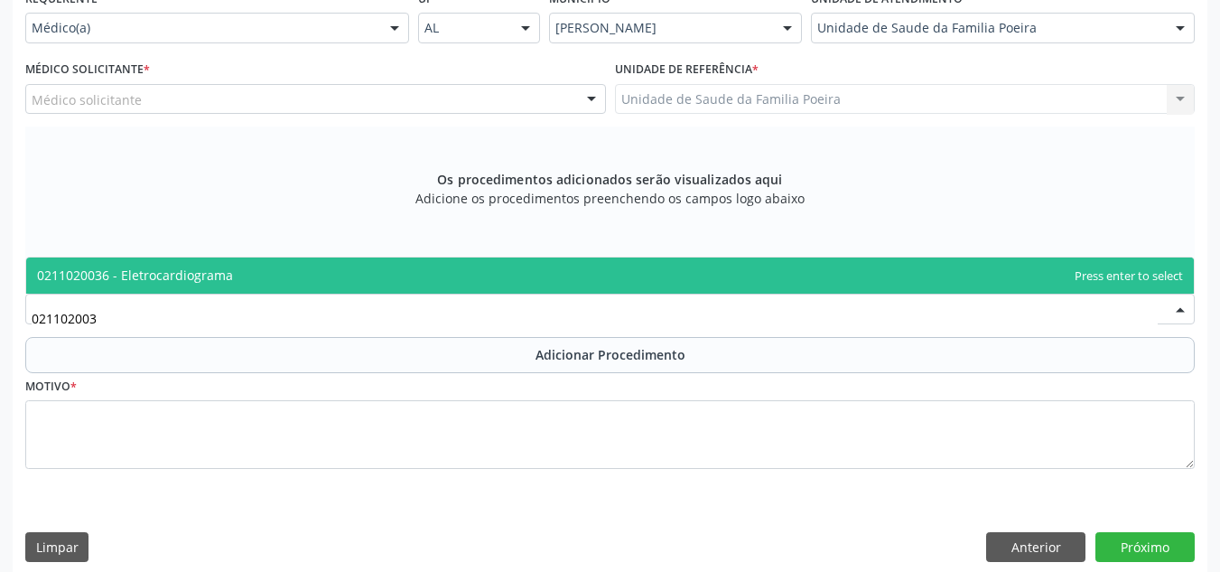
type input "0211020036"
click at [274, 263] on span "0211020036 - Eletrocardiograma" at bounding box center [609, 275] width 1167 height 36
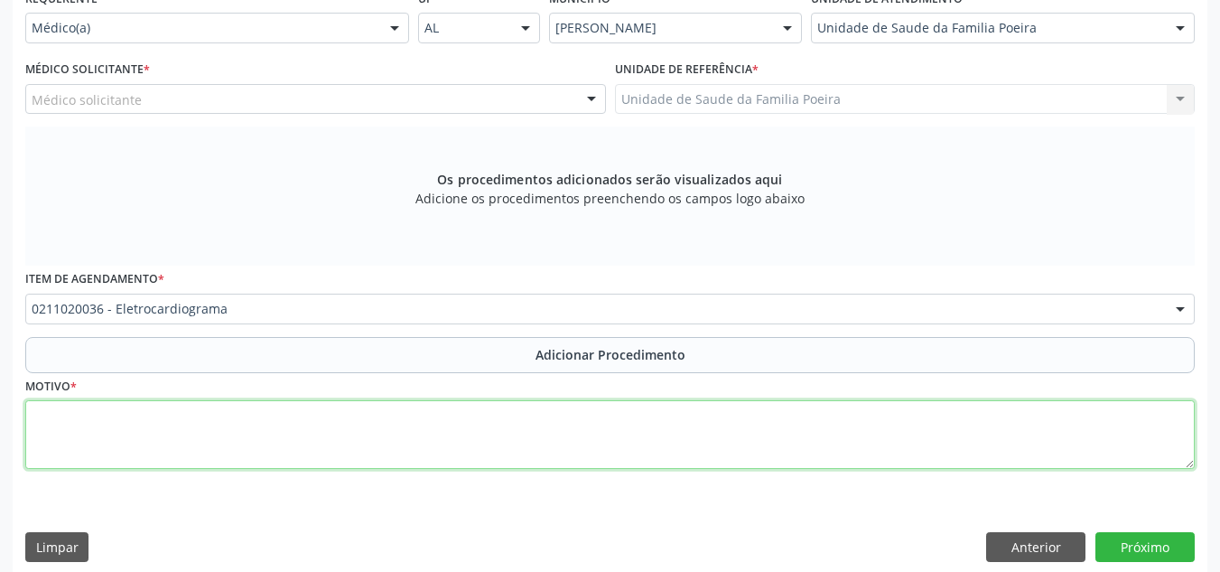
click at [250, 457] on textarea at bounding box center [609, 434] width 1169 height 69
click at [188, 427] on textarea "HISTORIA DE DOR TOR" at bounding box center [609, 434] width 1169 height 69
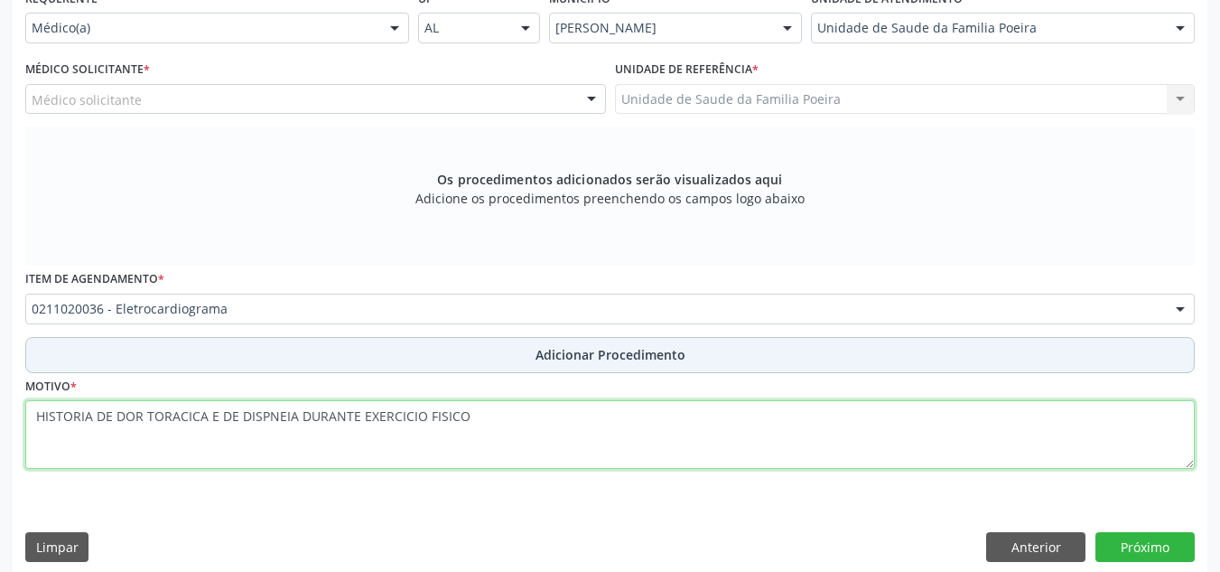
type textarea "HISTORIA DE DOR TORACICA E DE DISPNEIA DURANTE EXERCICIO FISICO"
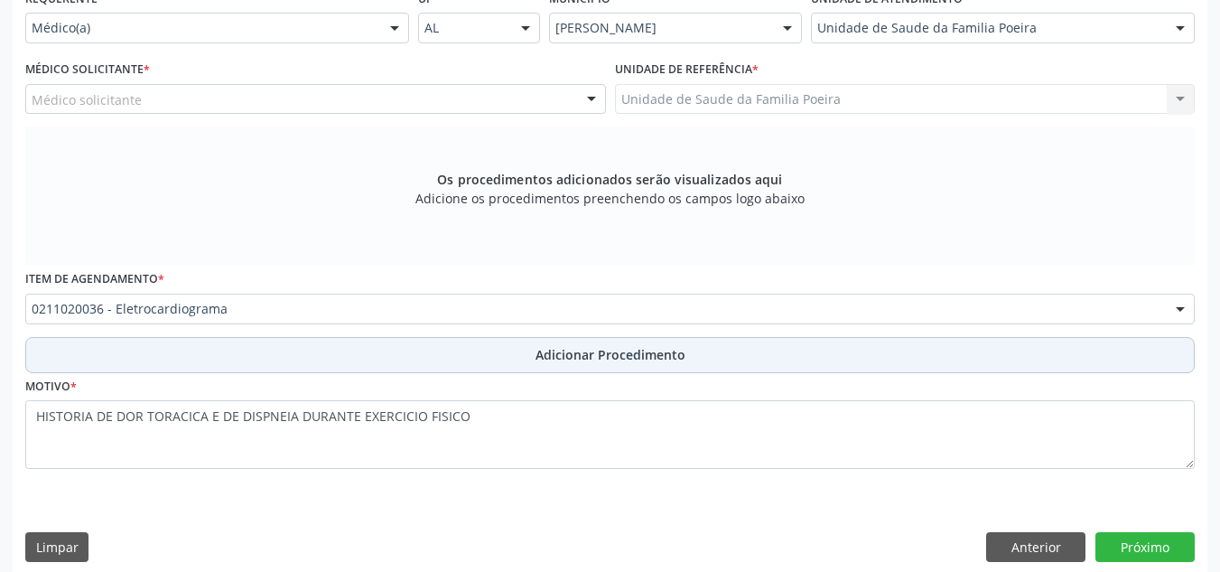
click at [581, 340] on button "Adicionar Procedimento" at bounding box center [609, 355] width 1169 height 36
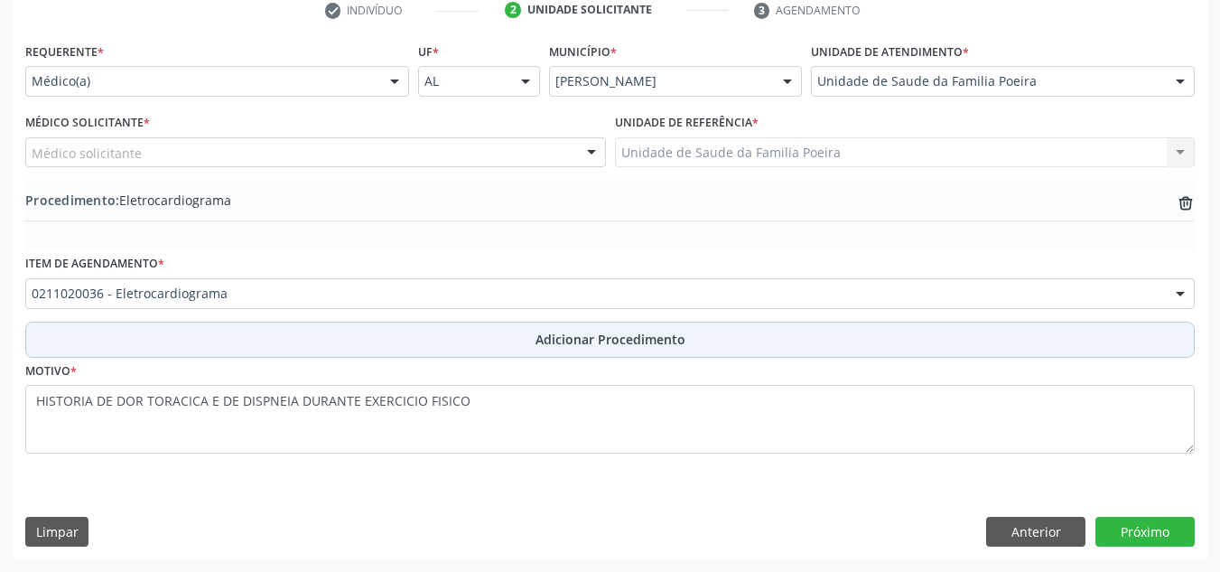
scroll to position [379, 0]
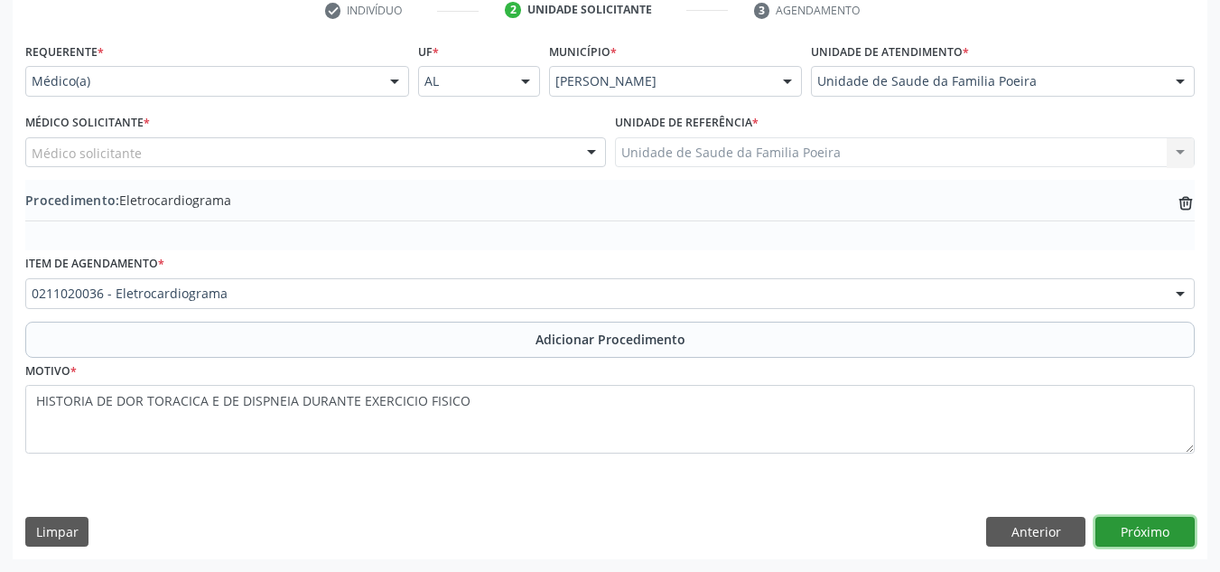
click at [1128, 537] on button "Próximo" at bounding box center [1144, 531] width 99 height 31
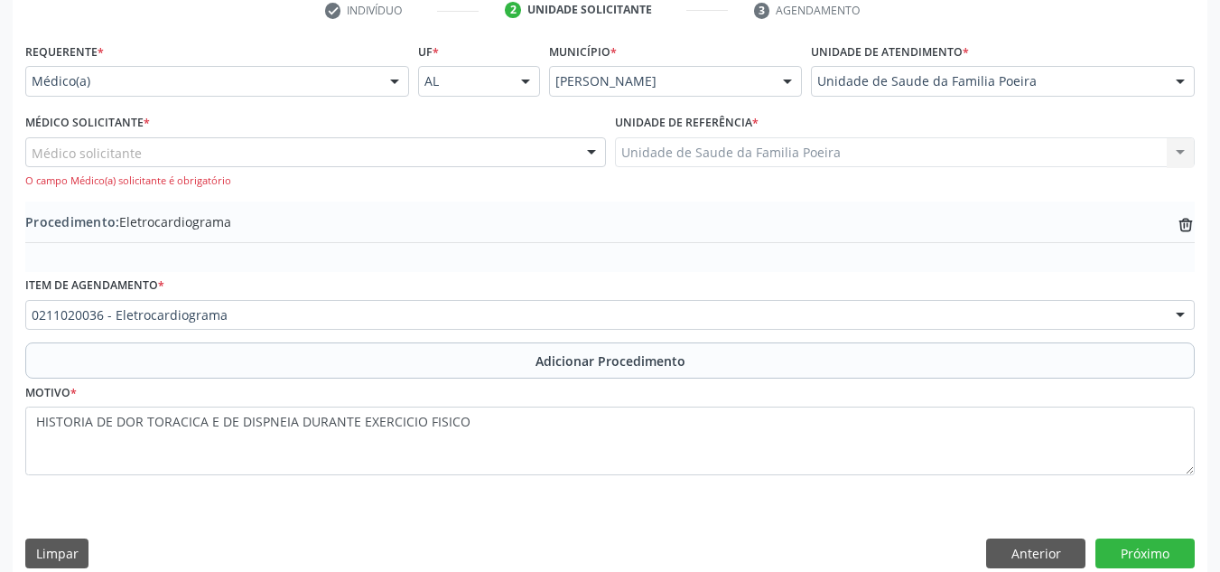
click at [417, 145] on div "Médico solicitante" at bounding box center [315, 152] width 581 height 31
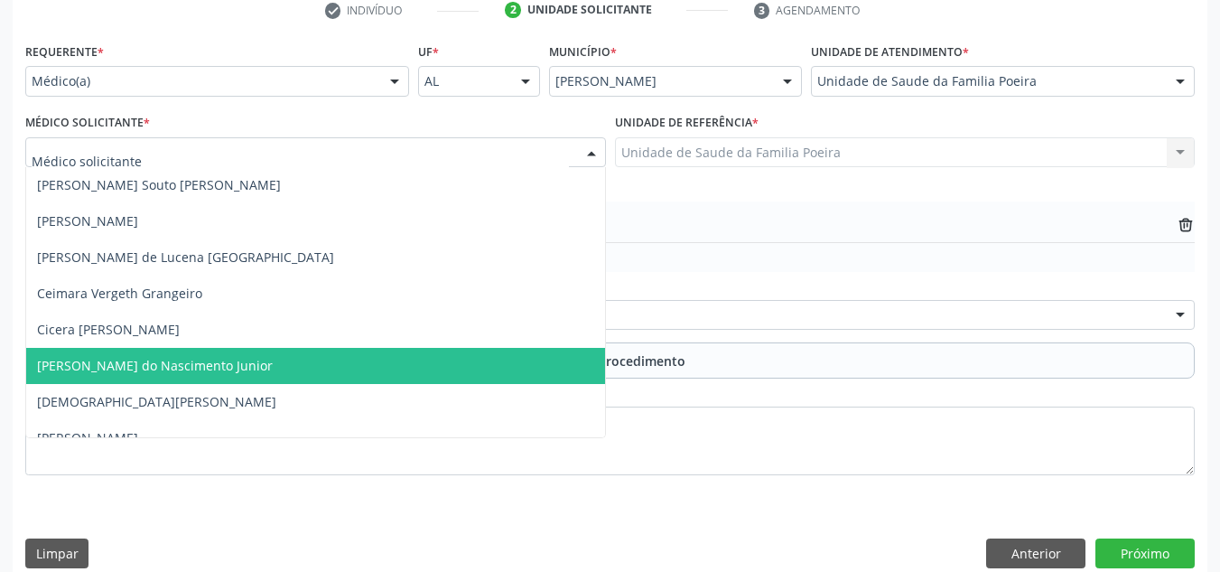
click at [265, 374] on span "[PERSON_NAME] do Nascimento Junior" at bounding box center [315, 366] width 579 height 36
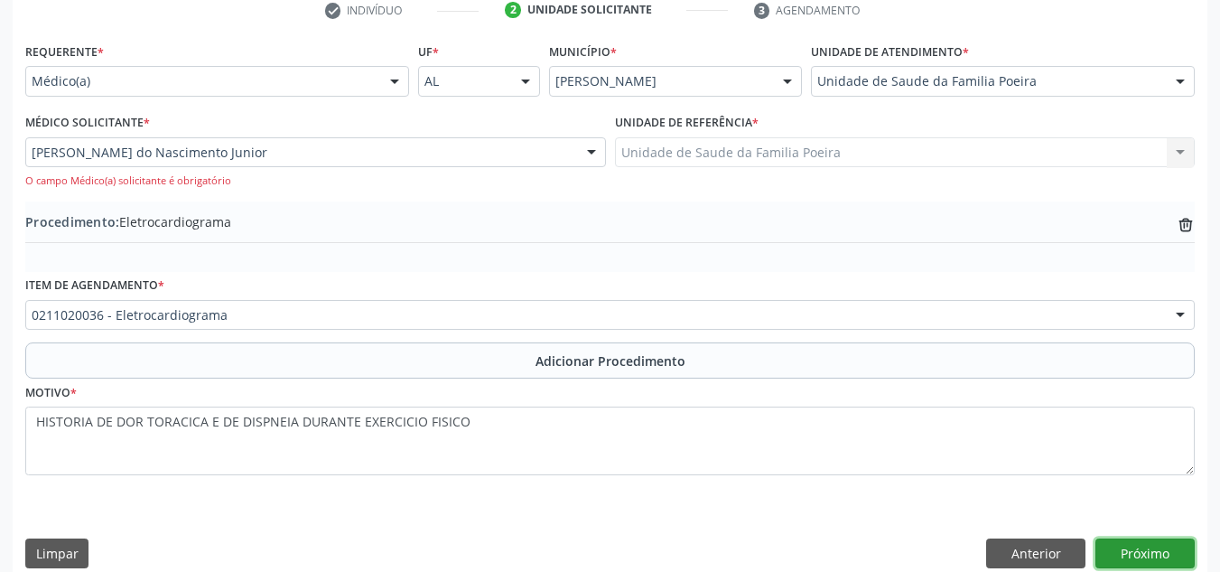
click at [1154, 547] on button "Próximo" at bounding box center [1144, 553] width 99 height 31
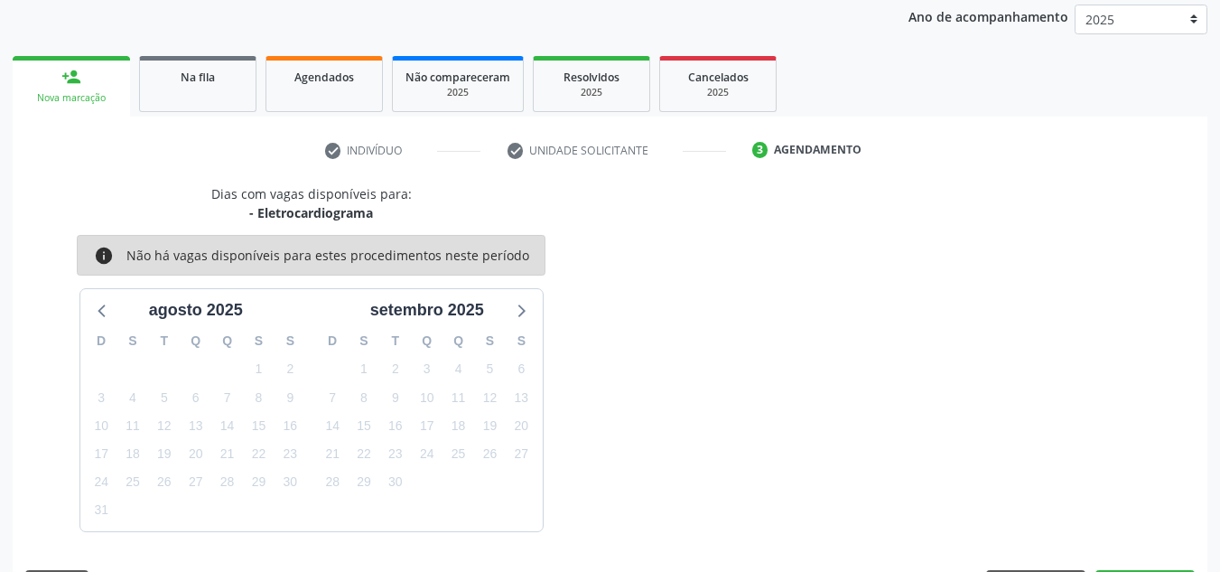
scroll to position [293, 0]
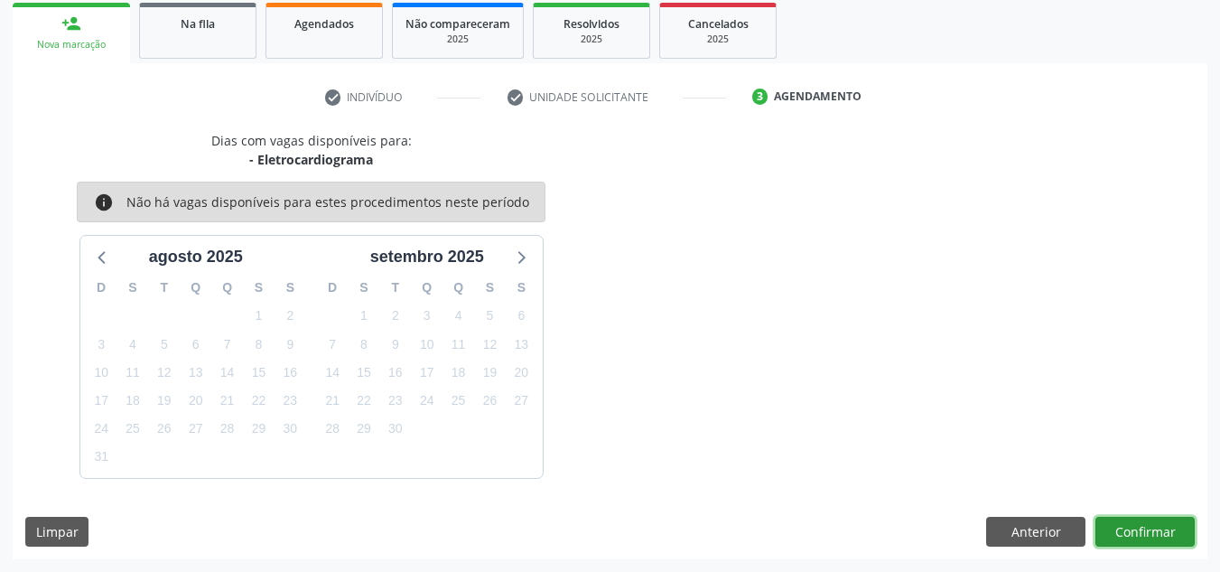
click at [1125, 533] on button "Confirmar" at bounding box center [1144, 531] width 99 height 31
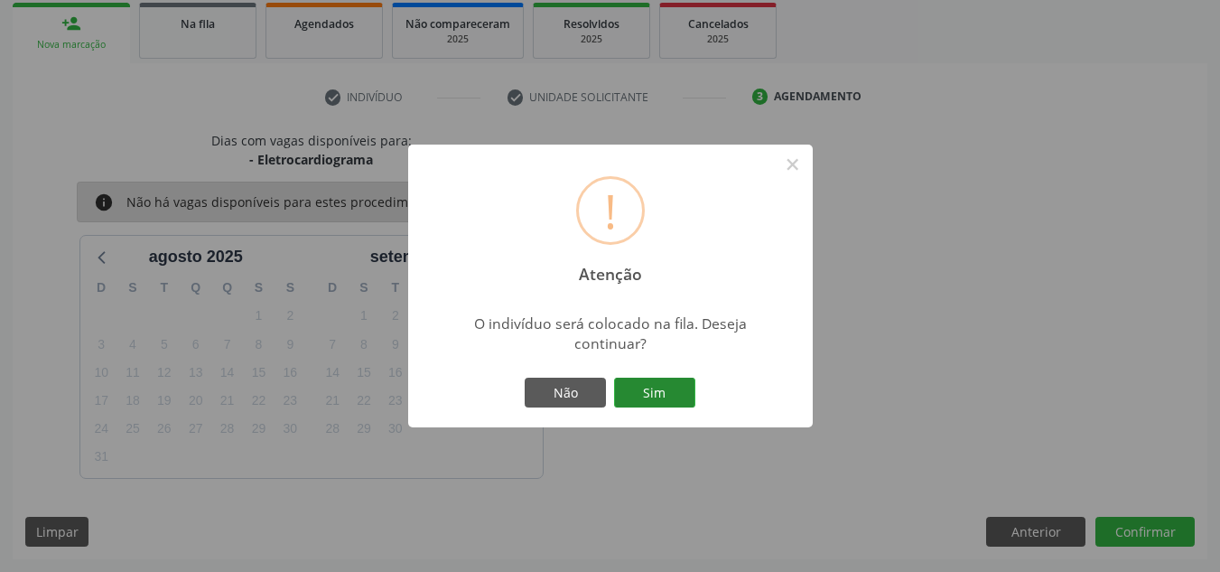
click at [647, 383] on button "Sim" at bounding box center [654, 392] width 81 height 31
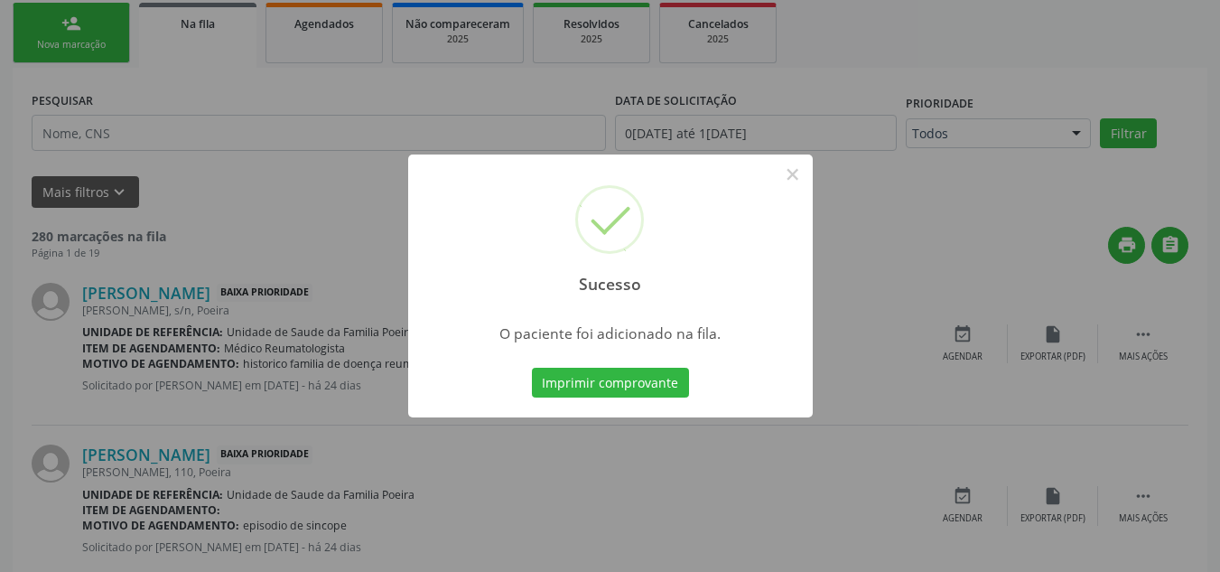
scroll to position [56, 0]
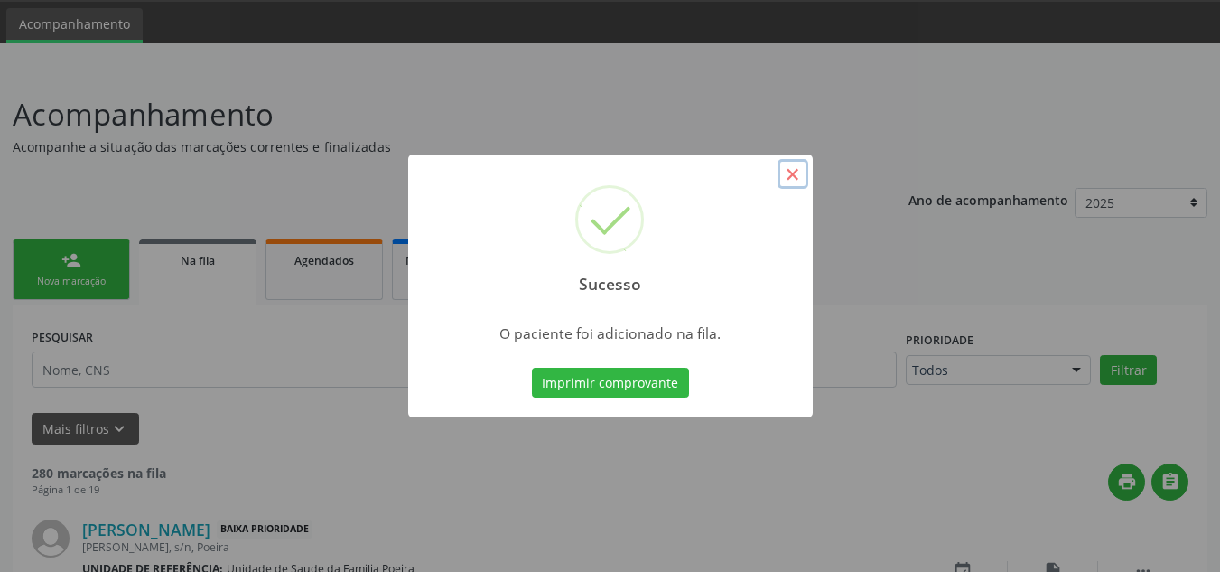
click at [804, 180] on button "×" at bounding box center [792, 174] width 31 height 31
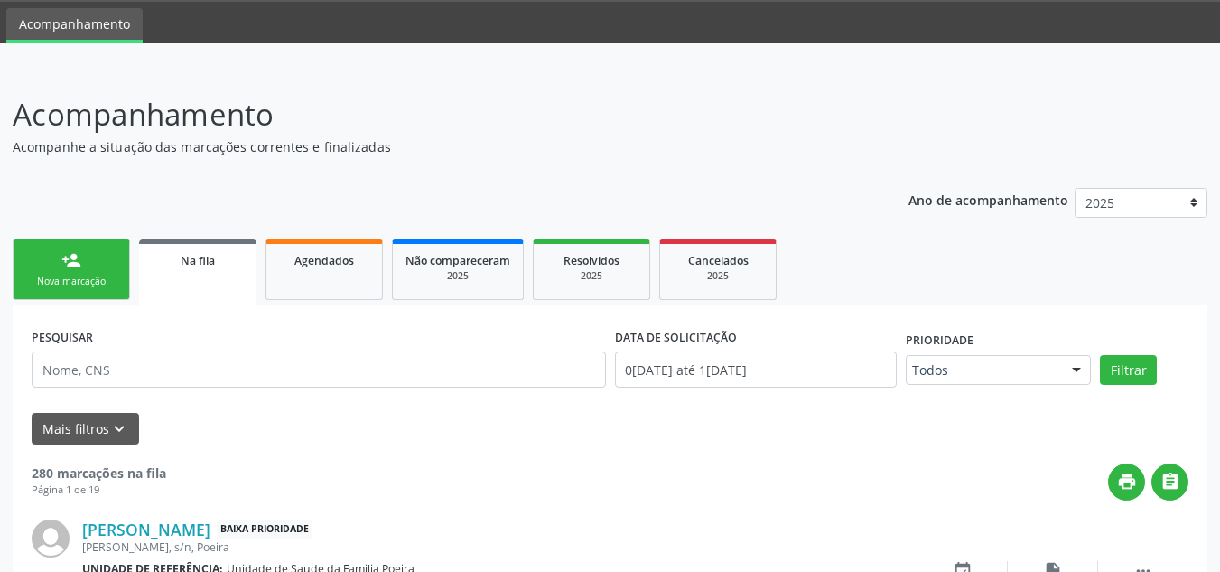
drag, startPoint x: 76, startPoint y: 262, endPoint x: 116, endPoint y: 151, distance: 118.0
click at [76, 262] on div "person_add" at bounding box center [71, 260] width 20 height 20
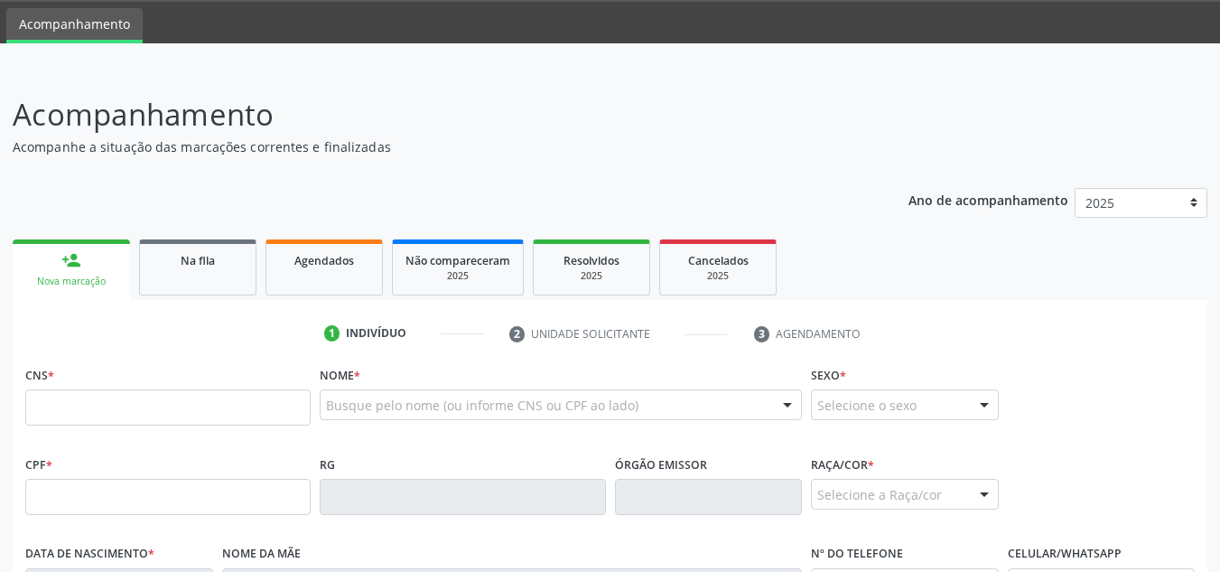
scroll to position [327, 0]
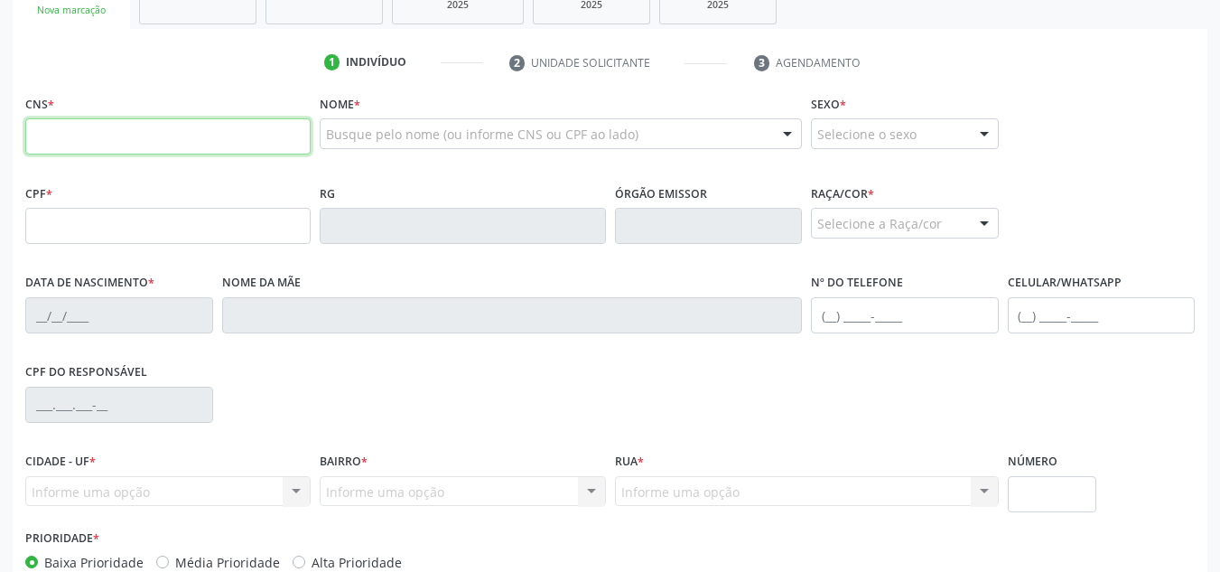
click at [91, 138] on input "text" at bounding box center [167, 136] width 285 height 36
type input "703 6060 6712 4436"
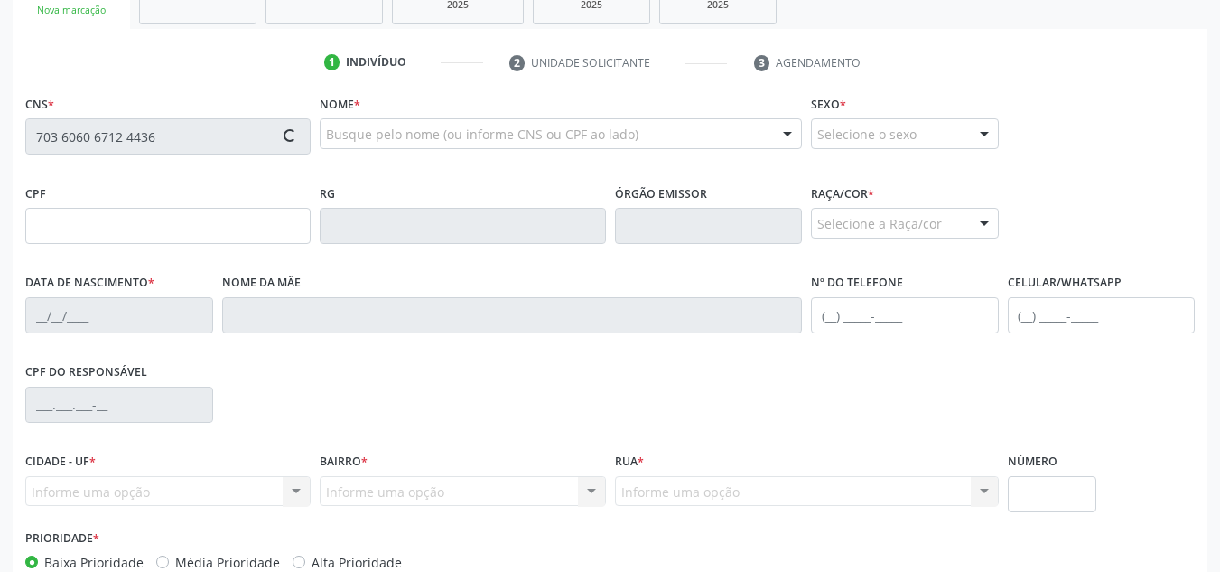
type input "123.399.334-80"
type input "10/02/2001"
type input "Joselma do RosÁrio Silva"
type input "(82) 99140-1175"
type input "S/N"
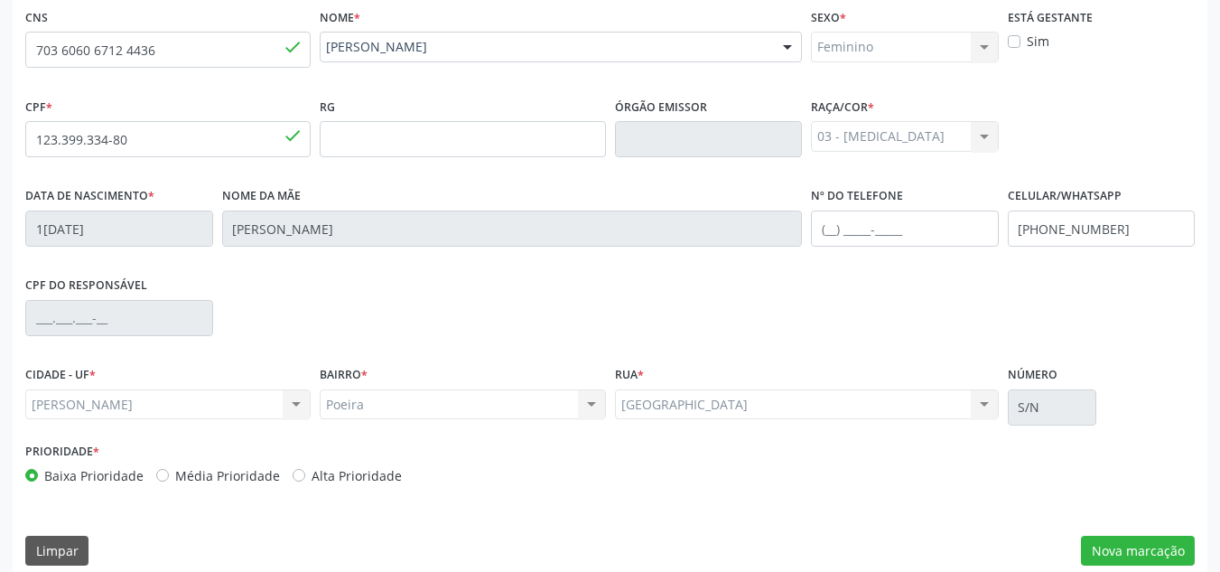
scroll to position [432, 0]
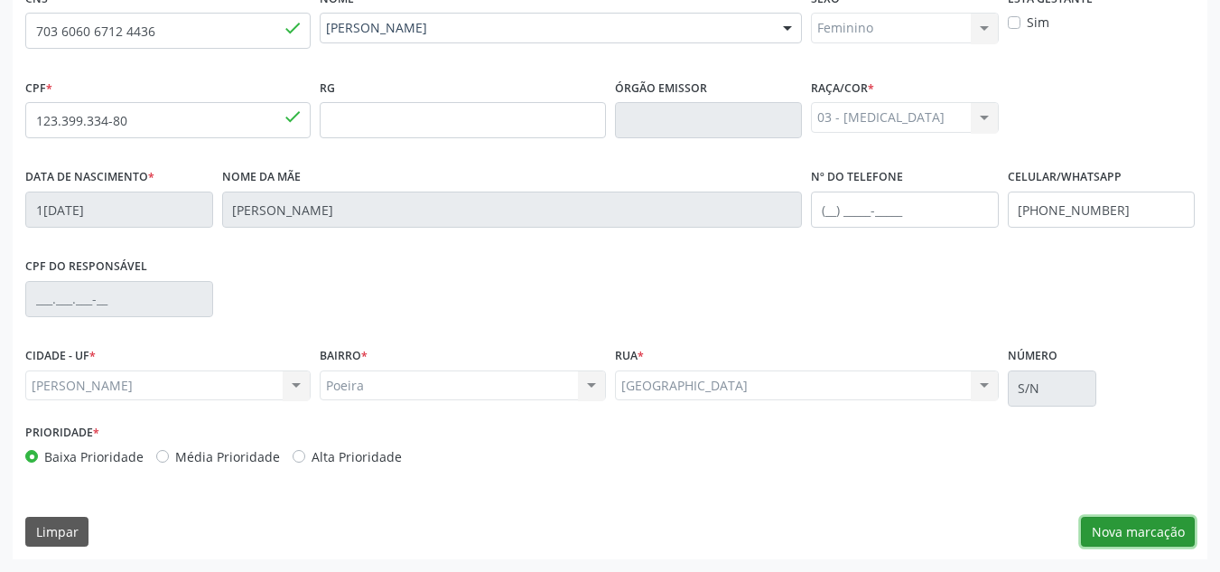
click at [1107, 536] on button "Nova marcação" at bounding box center [1138, 531] width 114 height 31
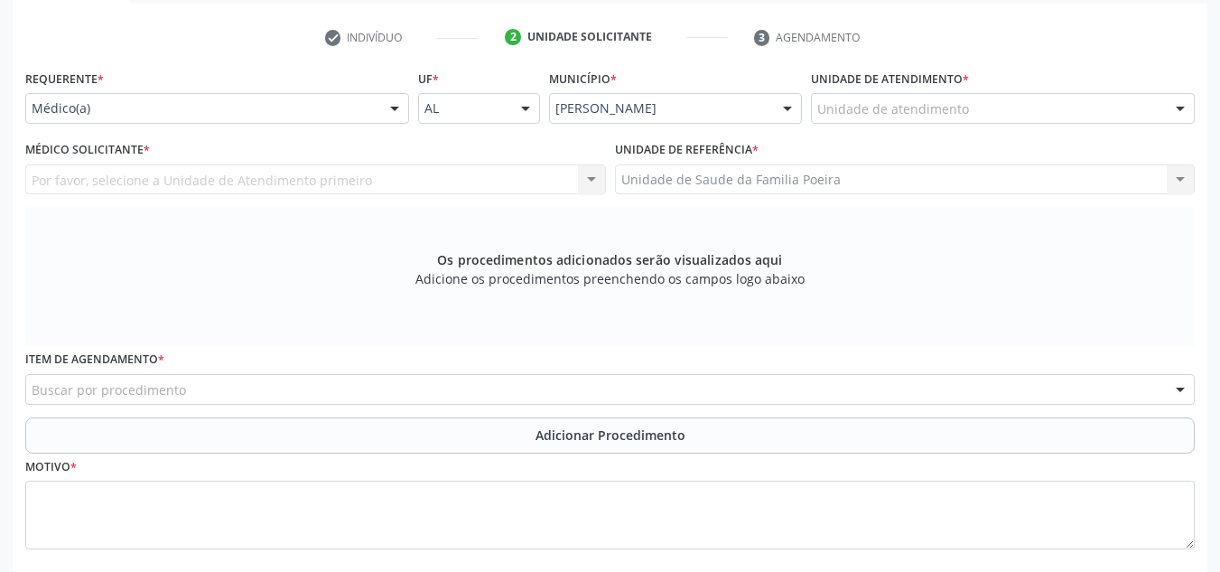
scroll to position [342, 0]
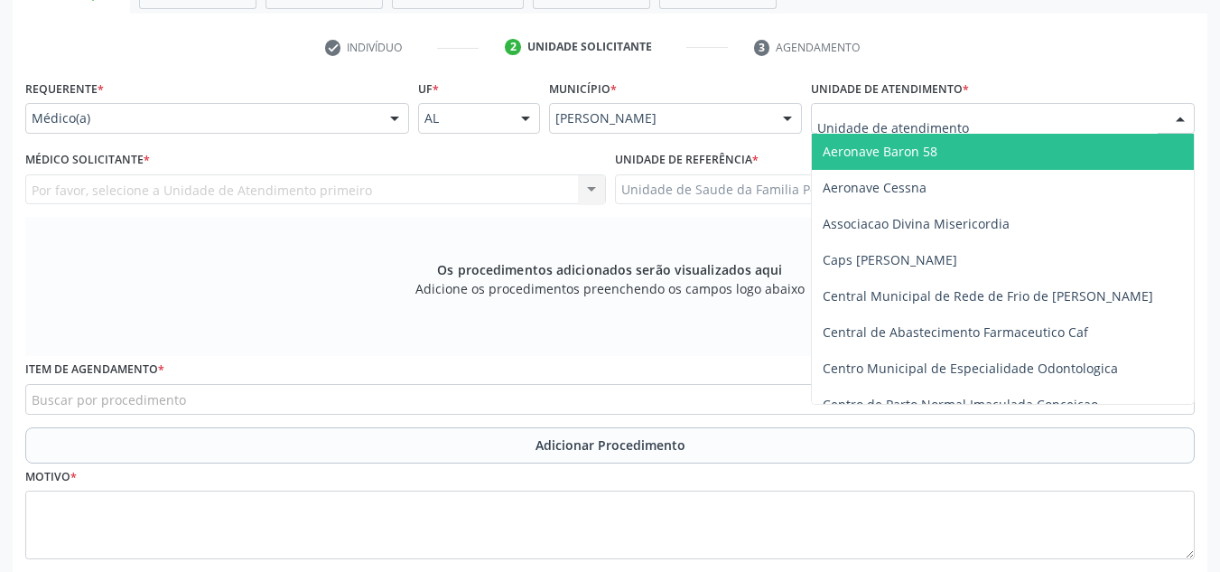
click at [1051, 126] on div at bounding box center [1003, 118] width 384 height 31
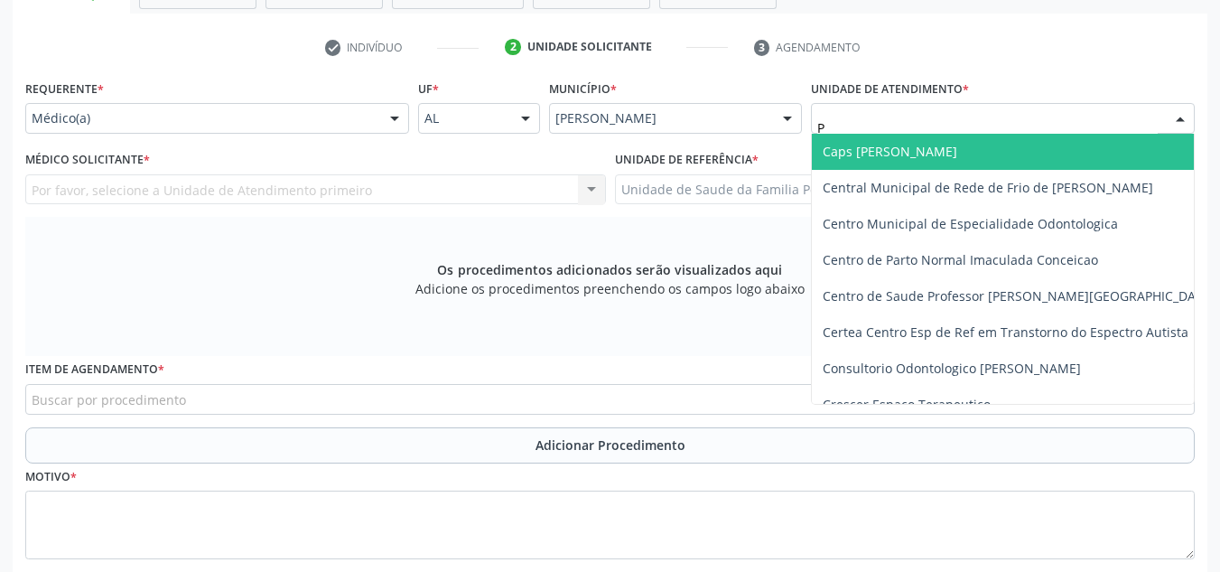
type input "PO"
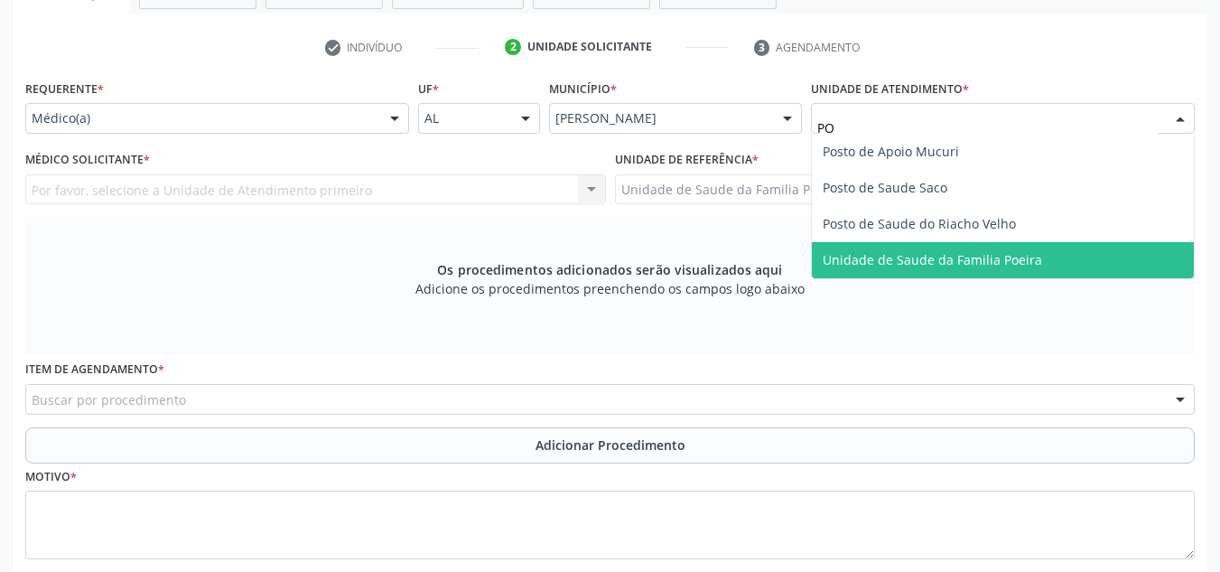
click at [1065, 261] on span "Unidade de Saude da Familia Poeira" at bounding box center [1003, 260] width 382 height 36
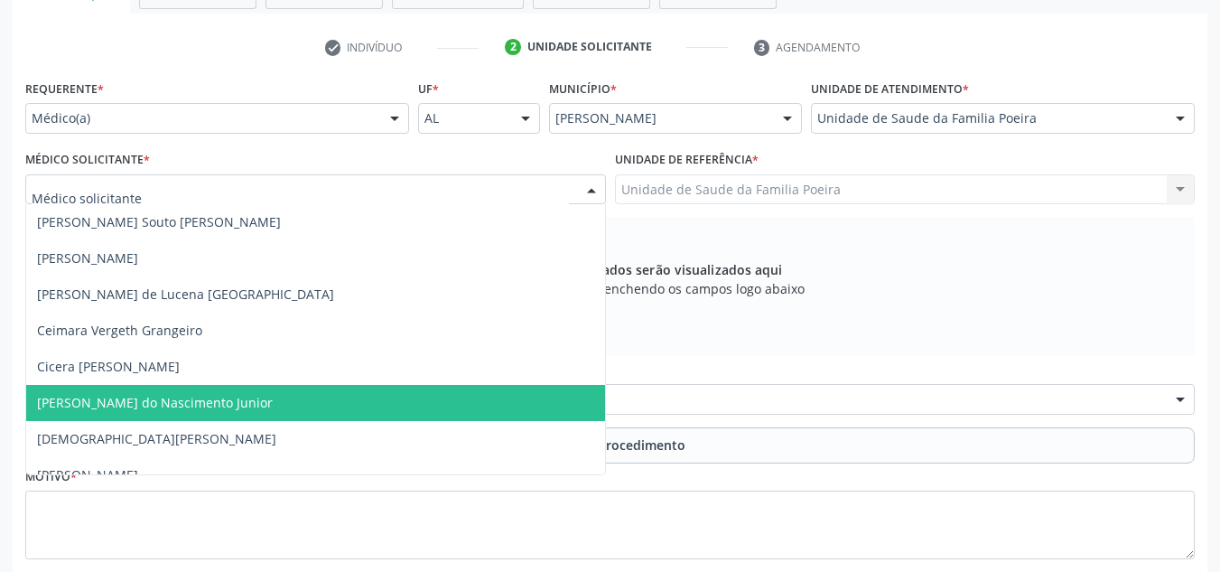
click at [128, 401] on span "[PERSON_NAME] do Nascimento Junior" at bounding box center [155, 402] width 236 height 17
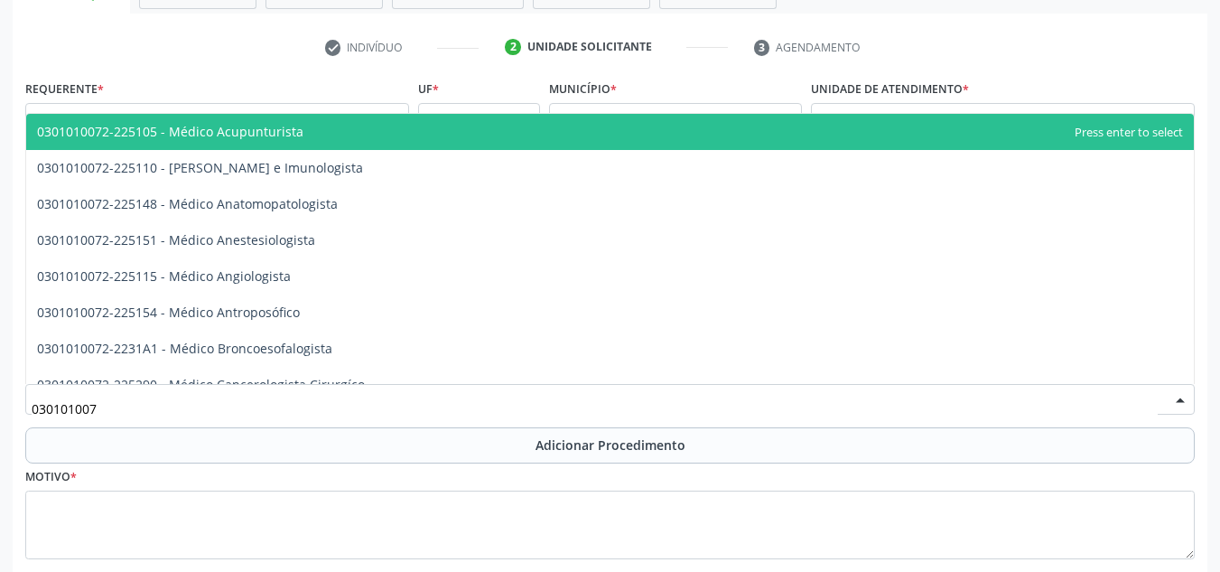
type input "0301010072"
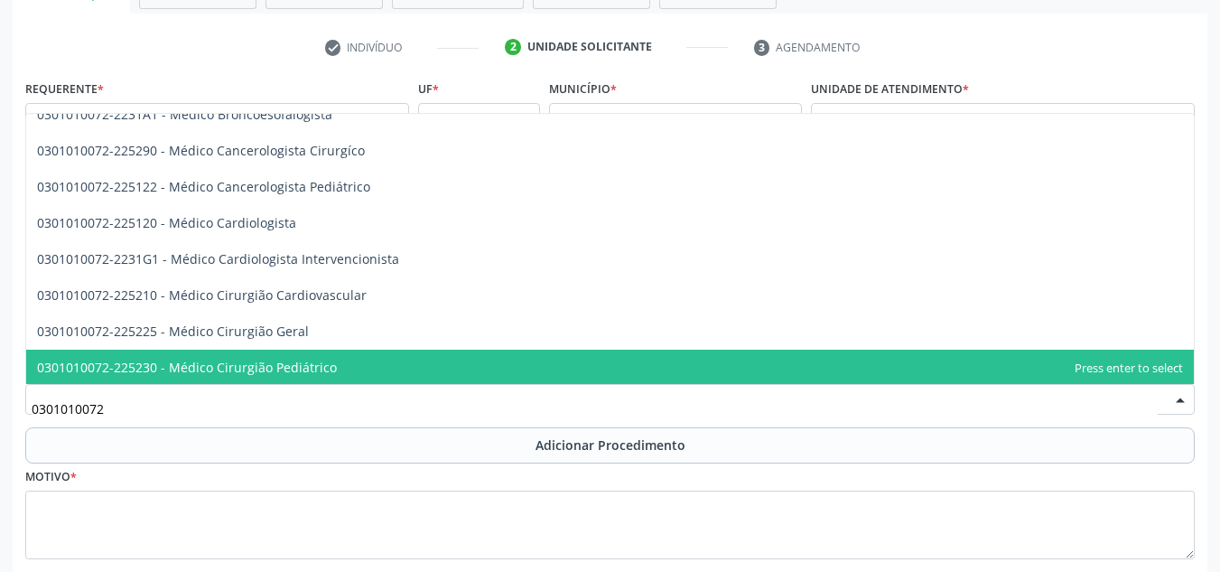
scroll to position [271, 0]
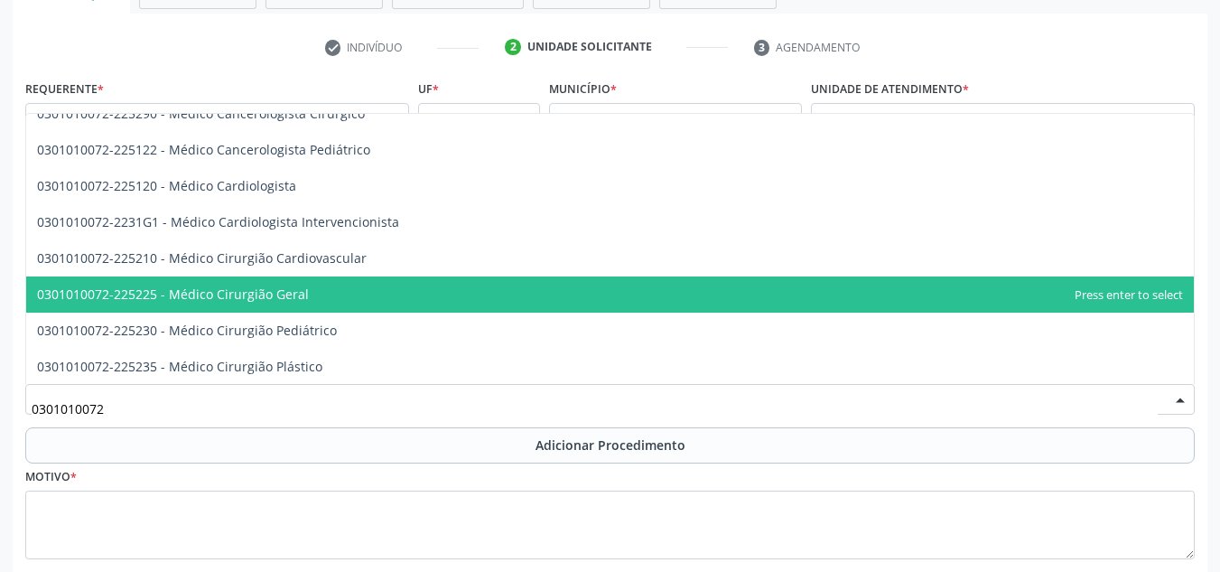
click at [494, 292] on span "0301010072-225225 - Médico Cirurgião Geral" at bounding box center [609, 294] width 1167 height 36
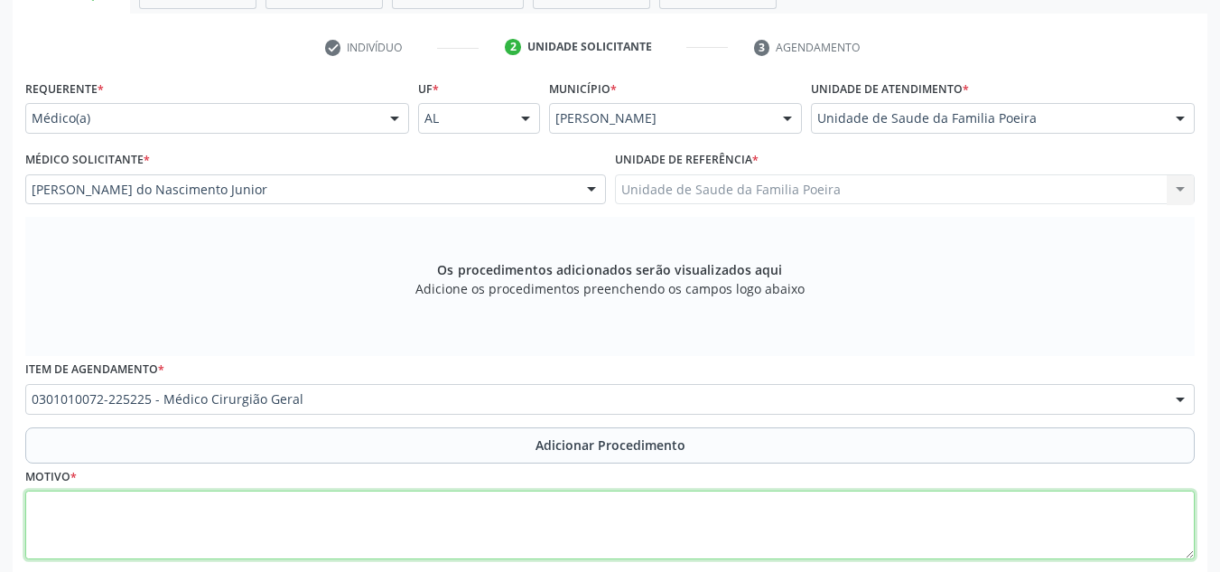
click at [394, 525] on textarea at bounding box center [609, 524] width 1169 height 69
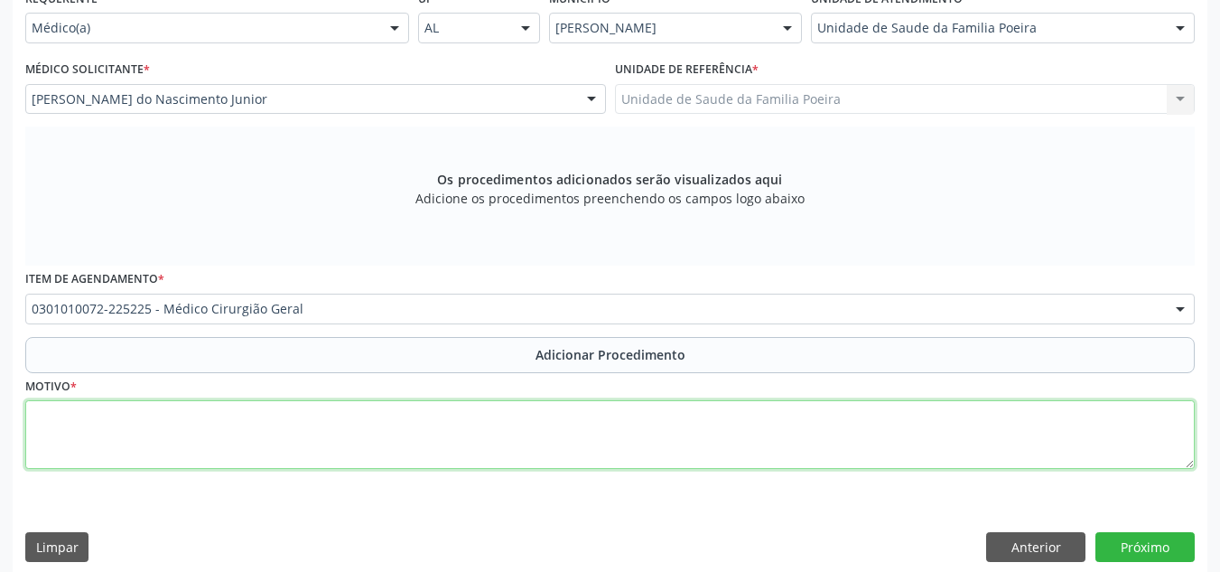
scroll to position [448, 0]
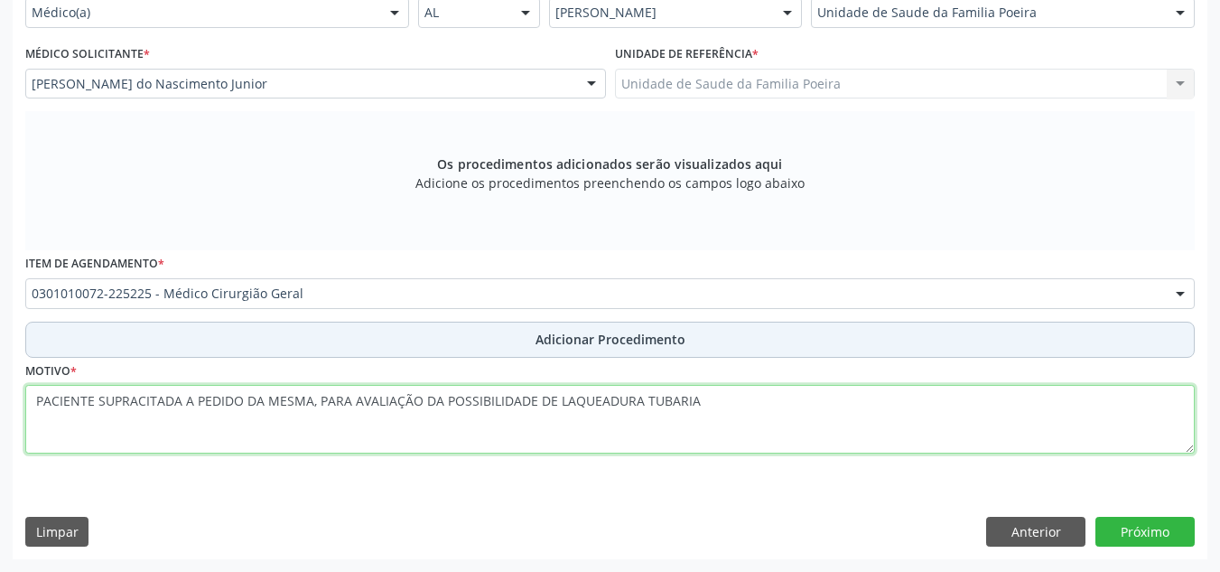
type textarea "PACIENTE SUPRACITADA A PEDIDO DA MESMA, PARA AVALIAÇÃO DA POSSIBILIDADE DE LAQU…"
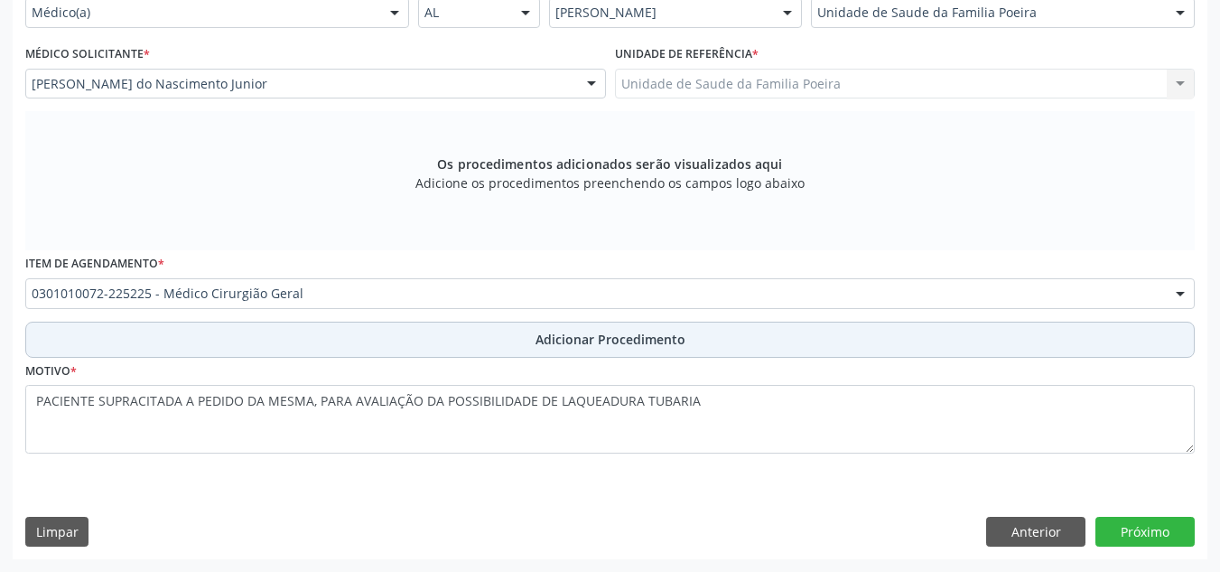
click at [629, 344] on span "Adicionar Procedimento" at bounding box center [610, 339] width 150 height 19
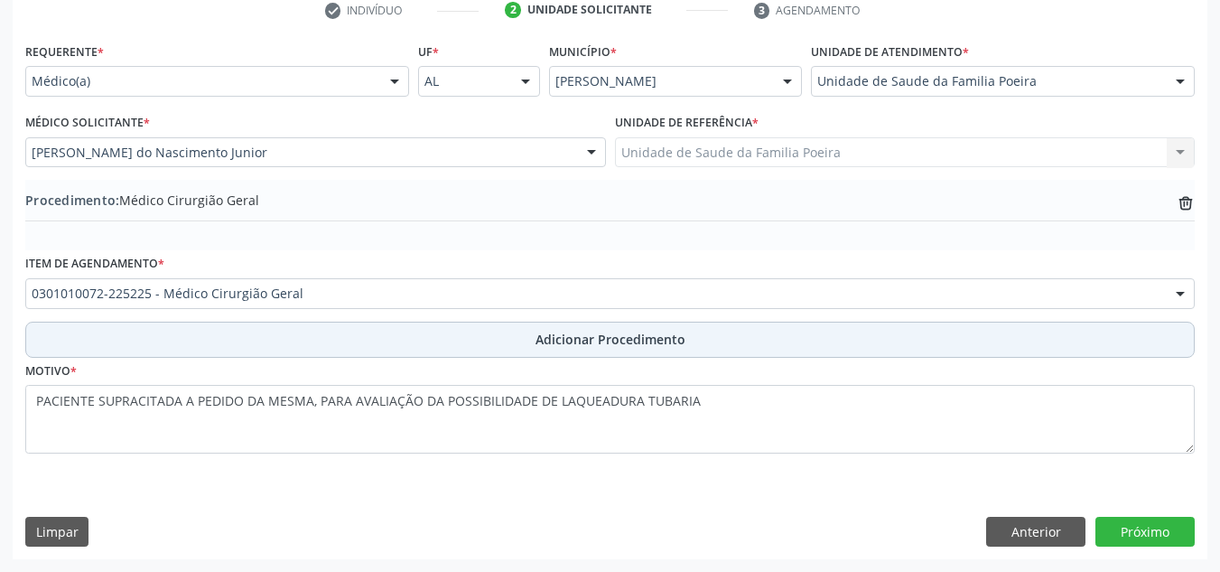
scroll to position [379, 0]
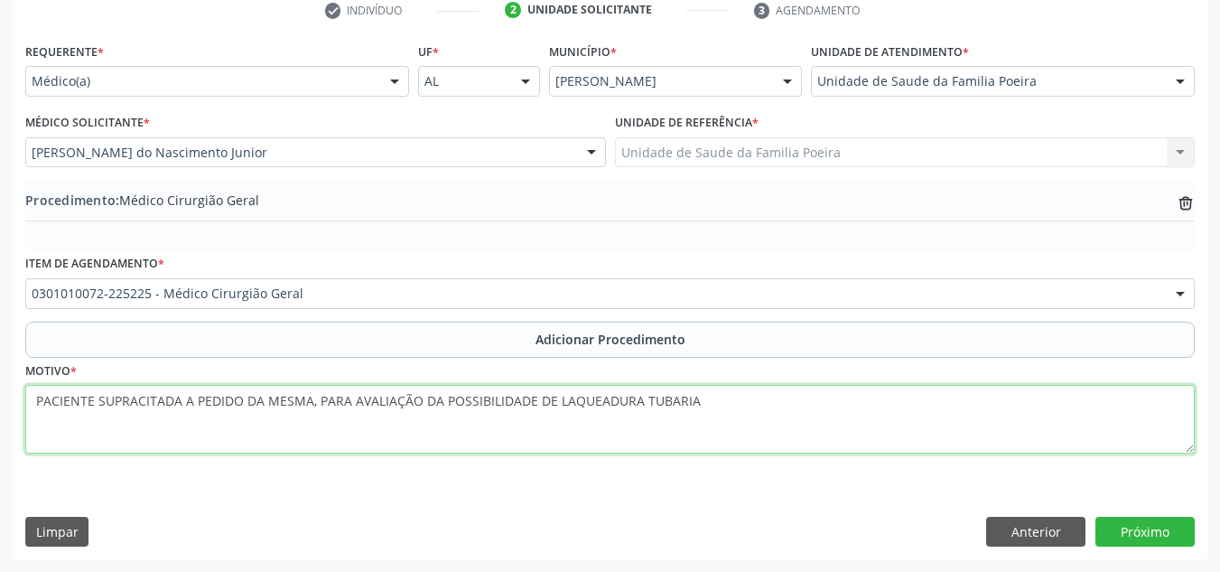
drag, startPoint x: 699, startPoint y: 405, endPoint x: 8, endPoint y: 400, distance: 690.8
click at [8, 400] on div "Acompanhamento Acompanhe a situação das marcações correntes e finalizadas Relat…" at bounding box center [610, 158] width 1220 height 826
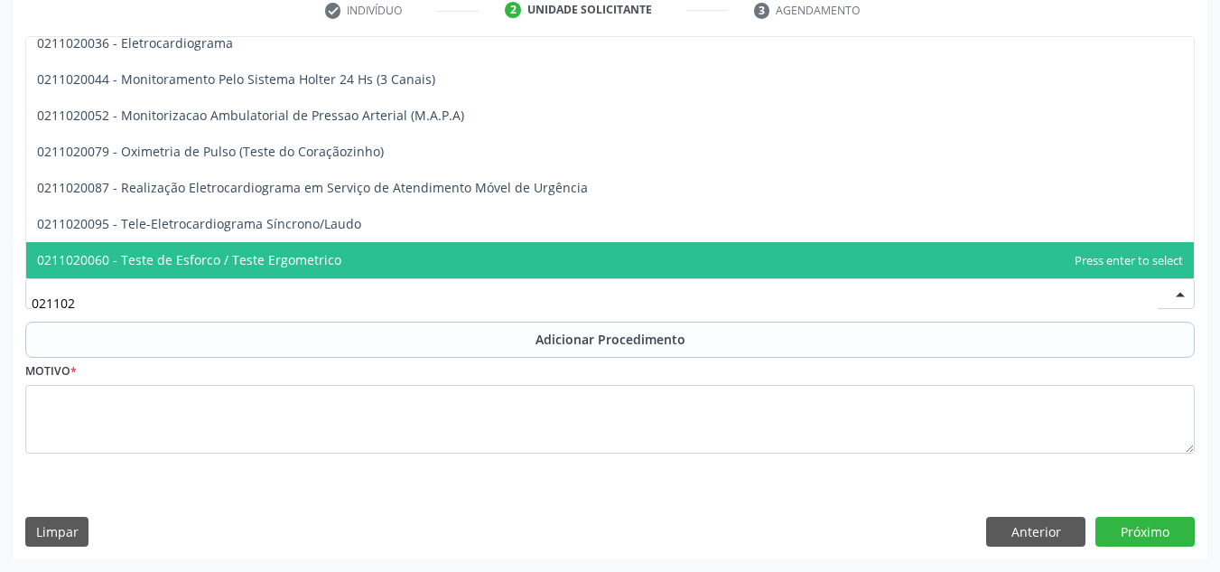
scroll to position [84, 0]
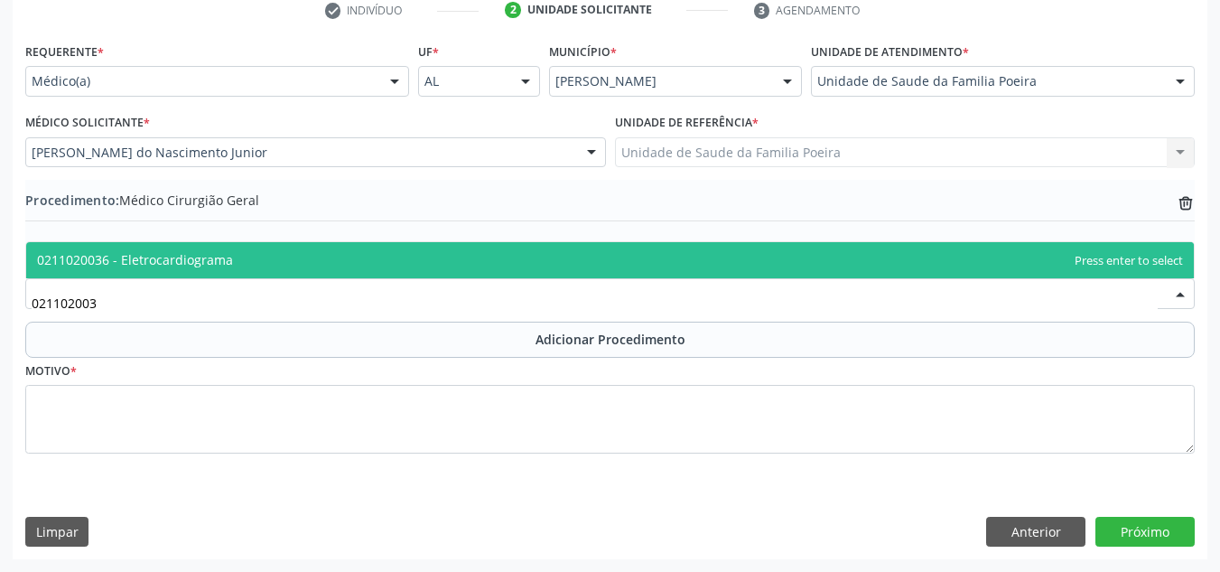
type input "0211020036"
click at [254, 266] on span "0211020036 - Eletrocardiograma" at bounding box center [609, 260] width 1167 height 36
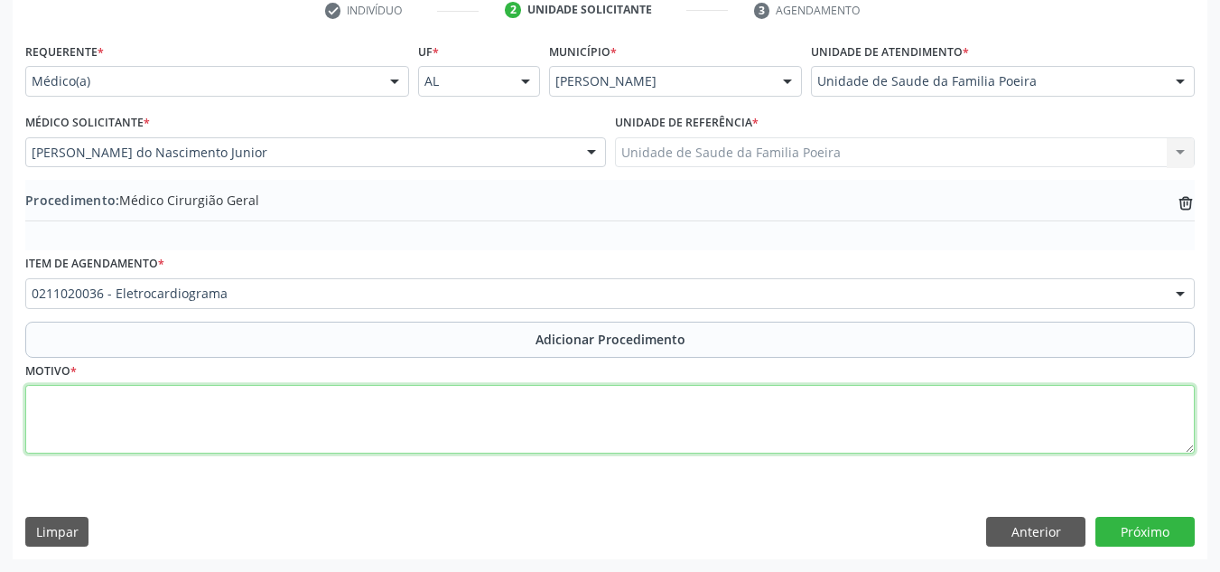
click at [208, 427] on textarea at bounding box center [609, 419] width 1169 height 69
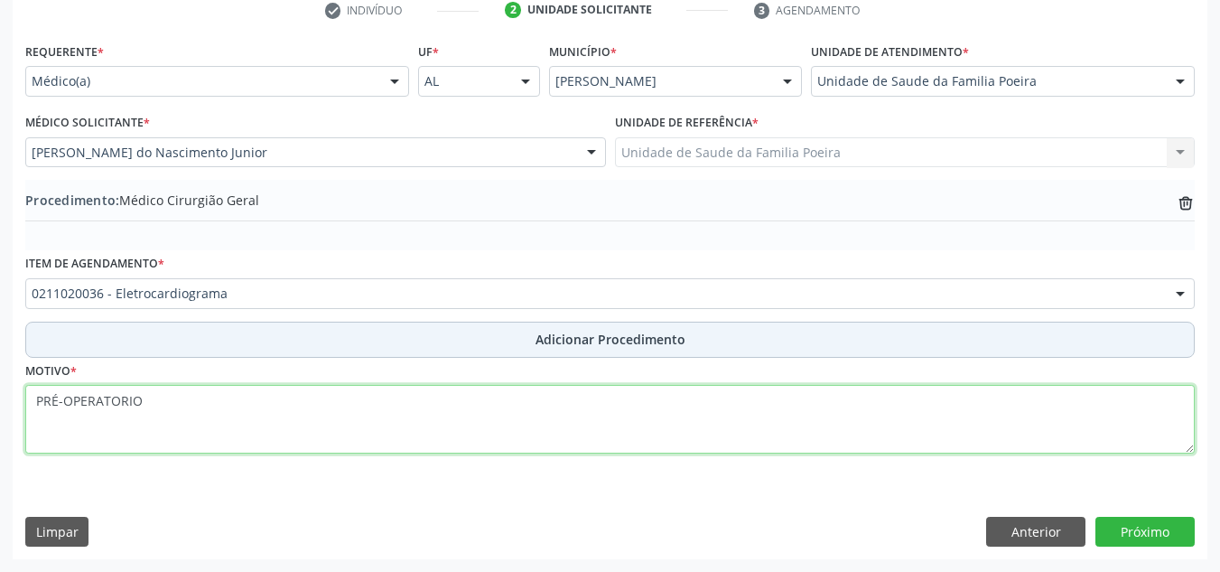
type textarea "PRÉ-OPERATORIO"
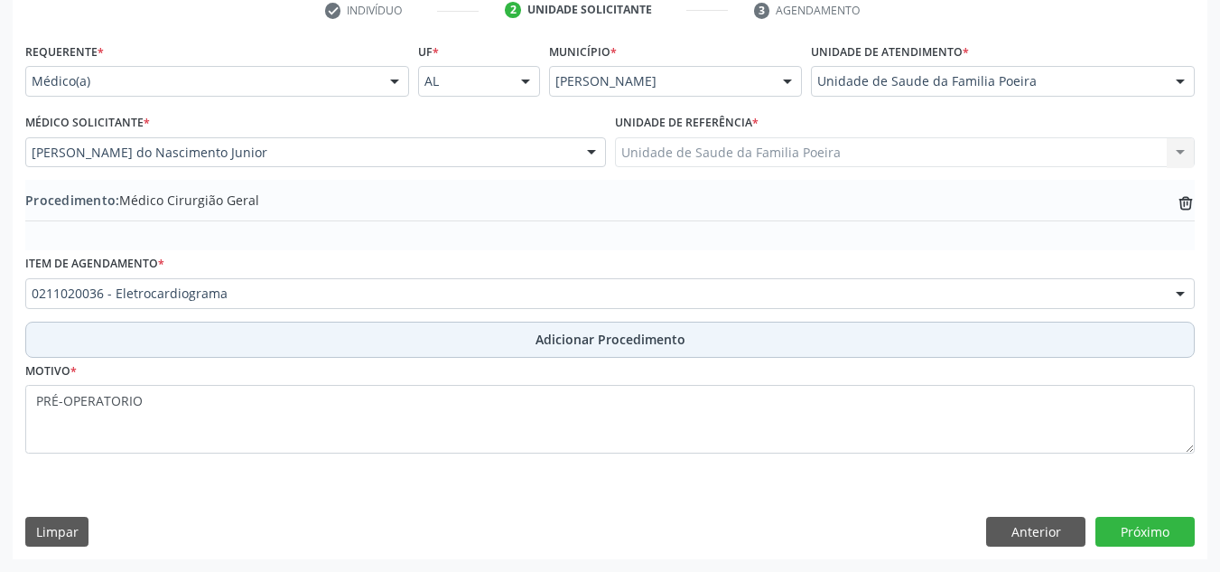
click at [398, 350] on button "Adicionar Procedimento" at bounding box center [609, 339] width 1169 height 36
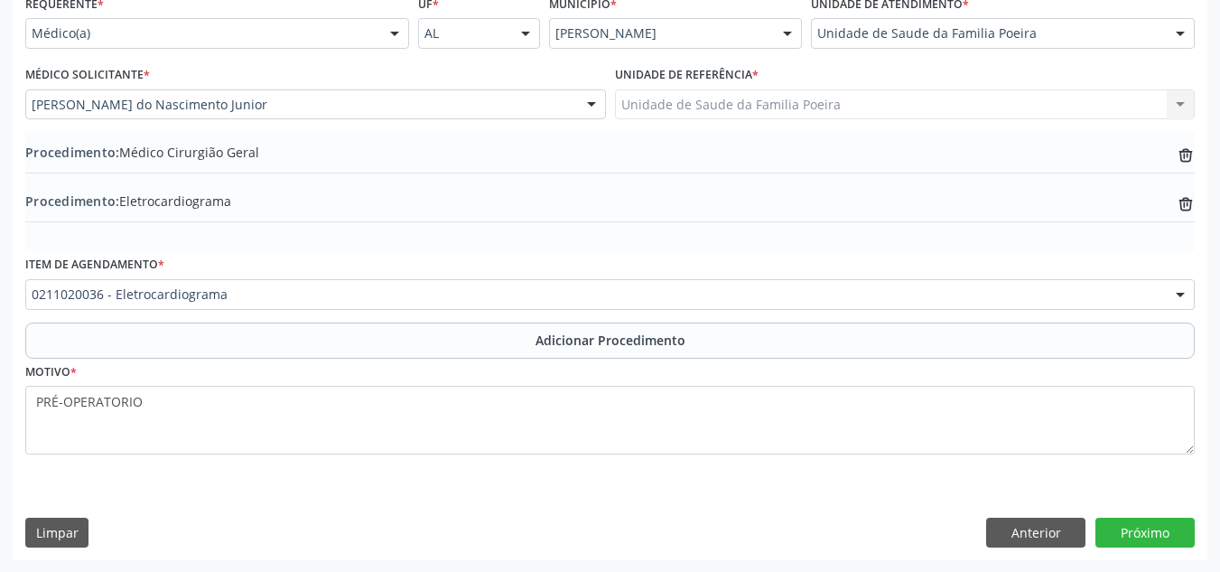
scroll to position [428, 0]
click at [1134, 528] on button "Próximo" at bounding box center [1144, 531] width 99 height 31
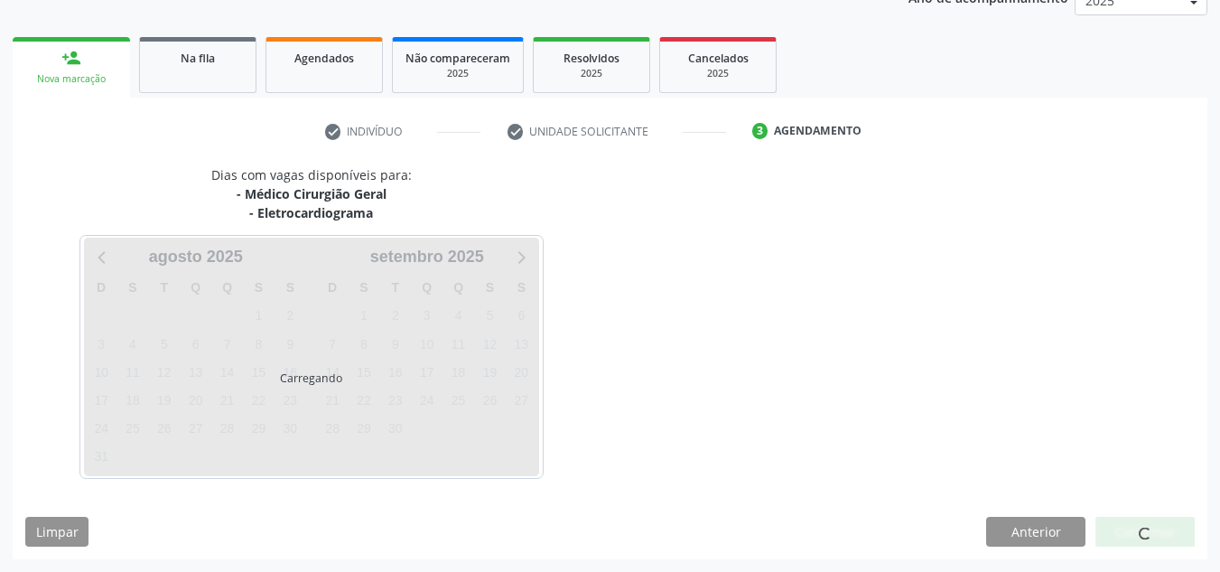
scroll to position [312, 0]
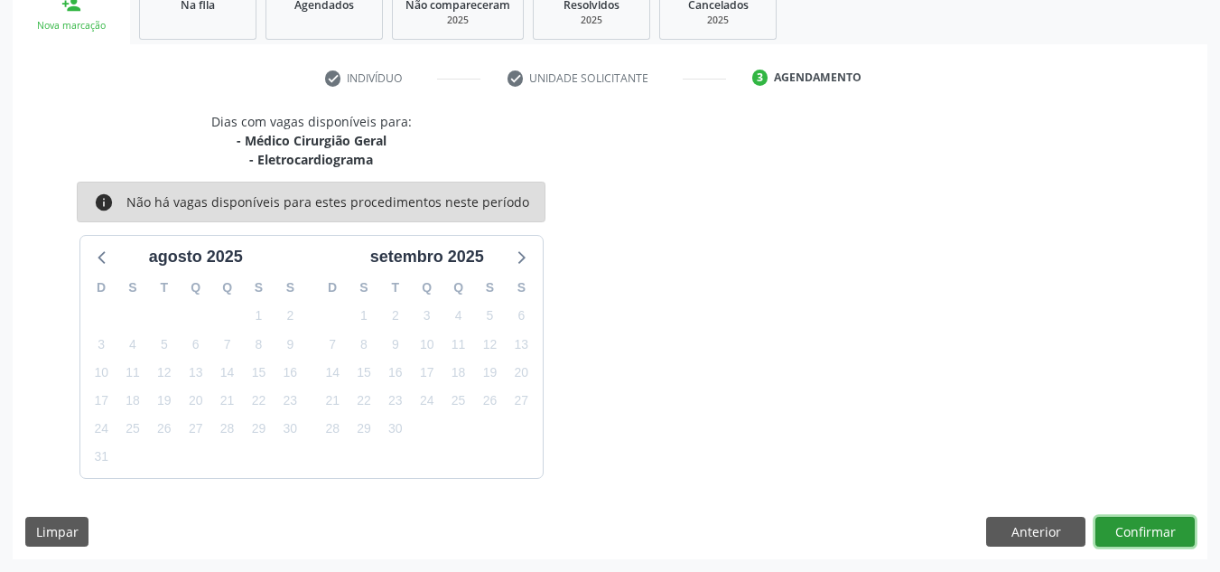
click at [1130, 520] on button "Confirmar" at bounding box center [1144, 531] width 99 height 31
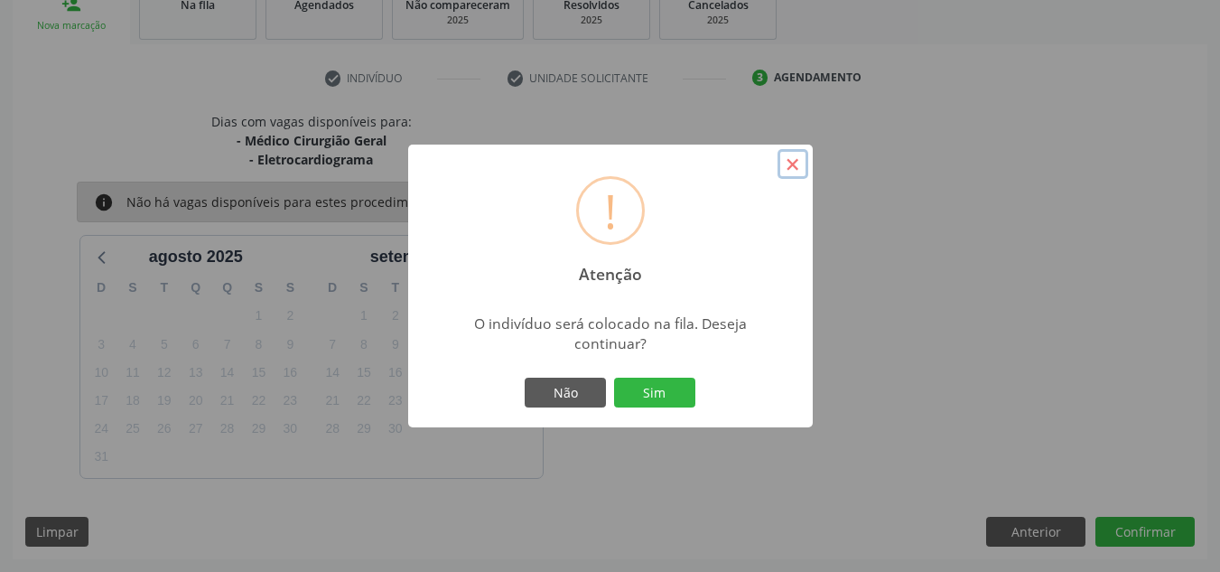
click at [802, 171] on button "×" at bounding box center [792, 164] width 31 height 31
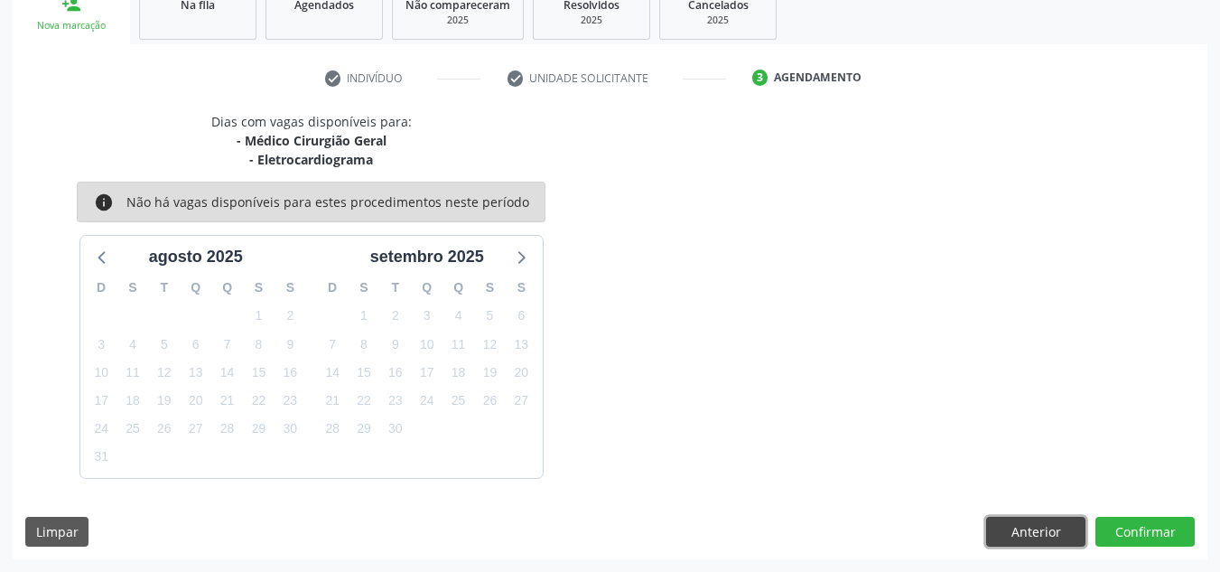
click at [1017, 542] on button "Anterior" at bounding box center [1035, 531] width 99 height 31
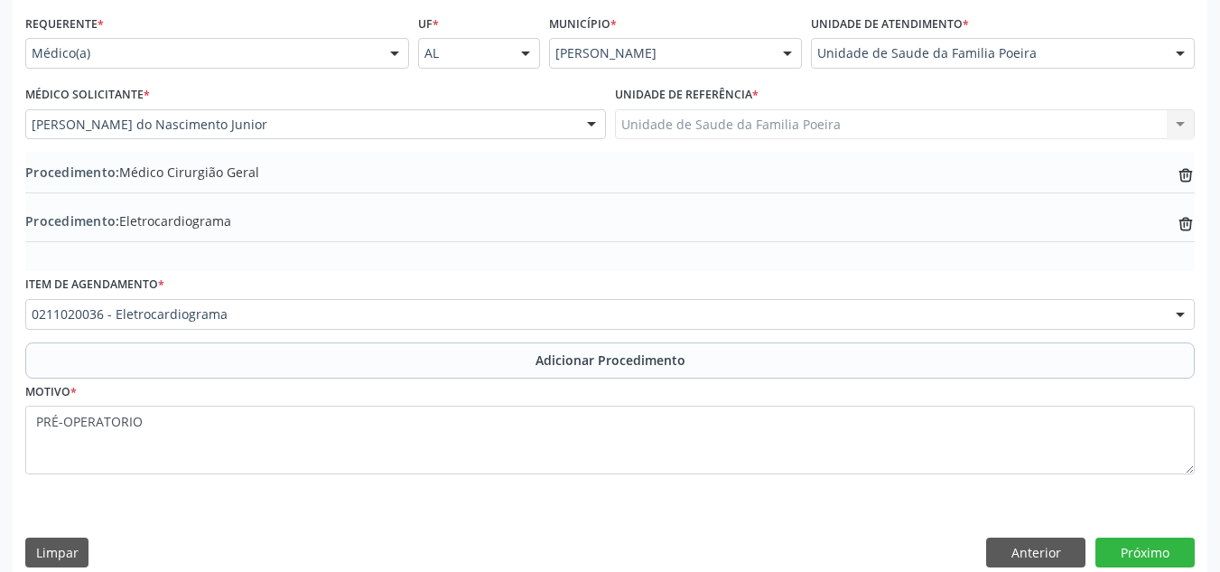
scroll to position [428, 0]
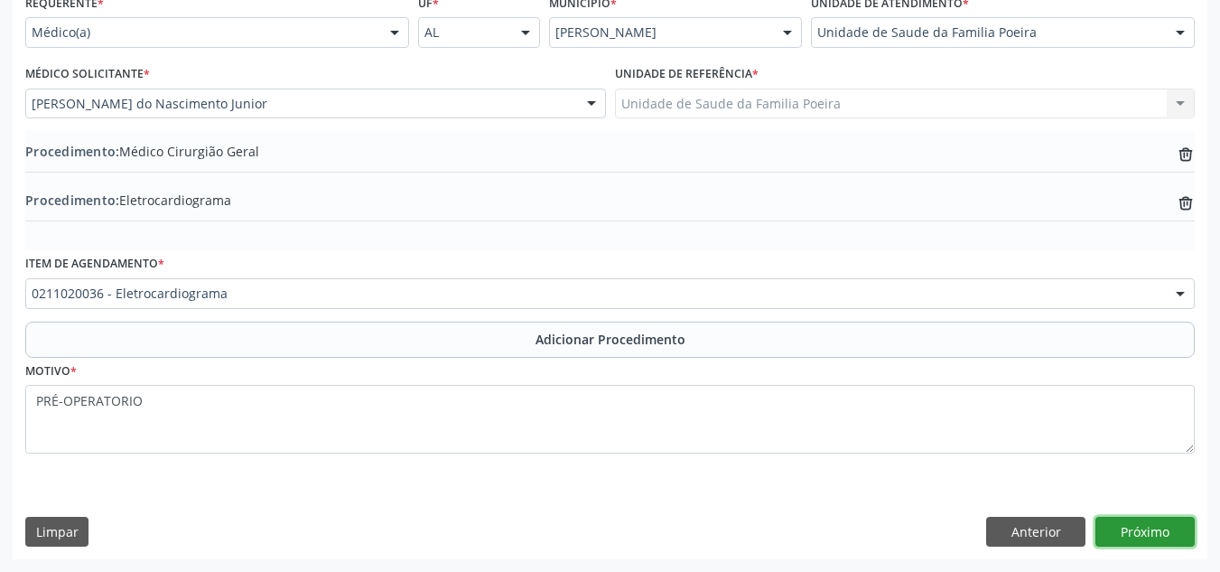
click at [1136, 530] on button "Próximo" at bounding box center [1144, 531] width 99 height 31
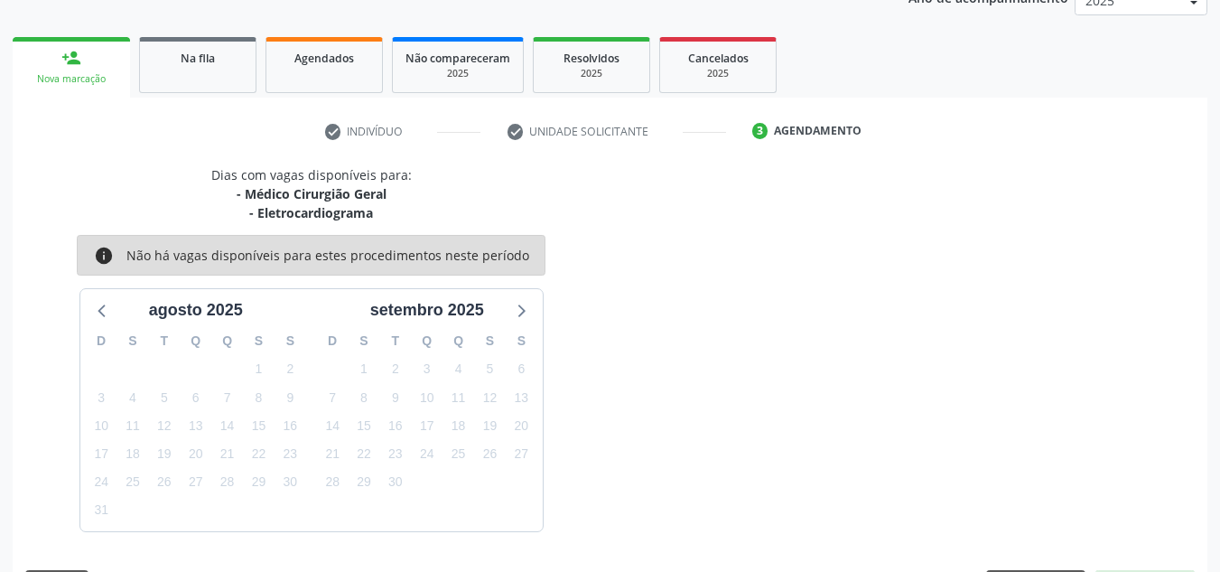
scroll to position [312, 0]
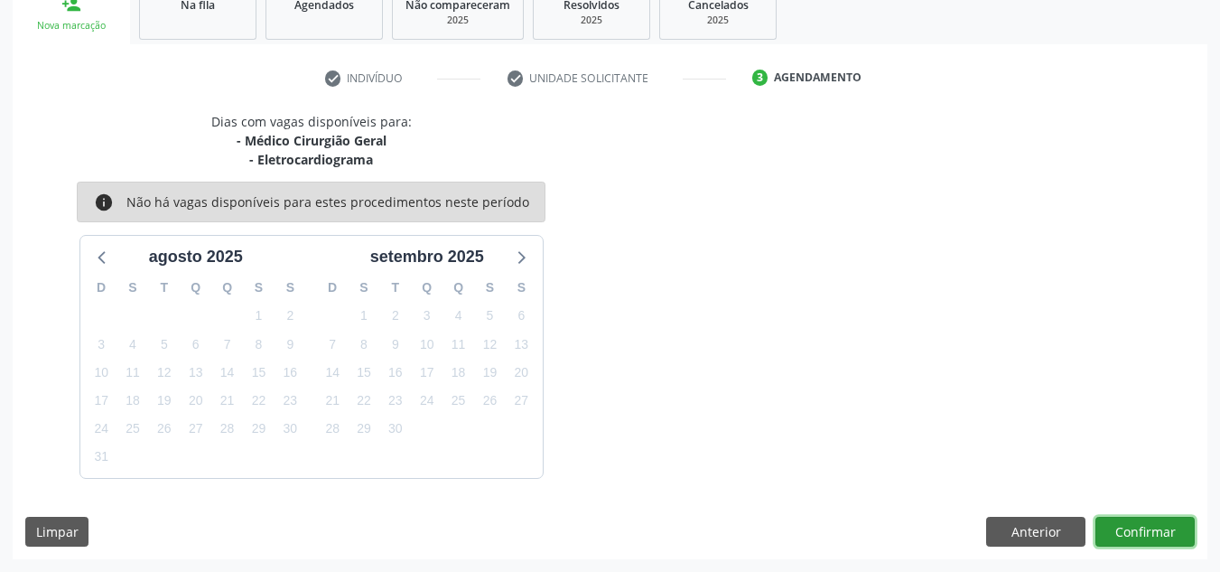
click at [1162, 524] on button "Confirmar" at bounding box center [1144, 531] width 99 height 31
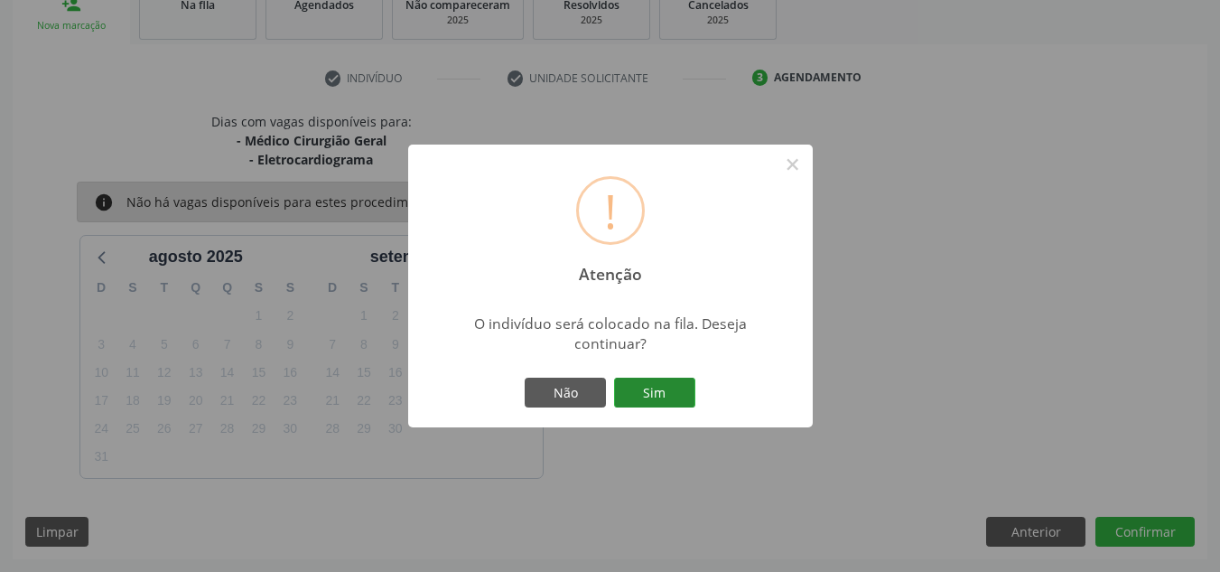
click at [663, 392] on button "Sim" at bounding box center [654, 392] width 81 height 31
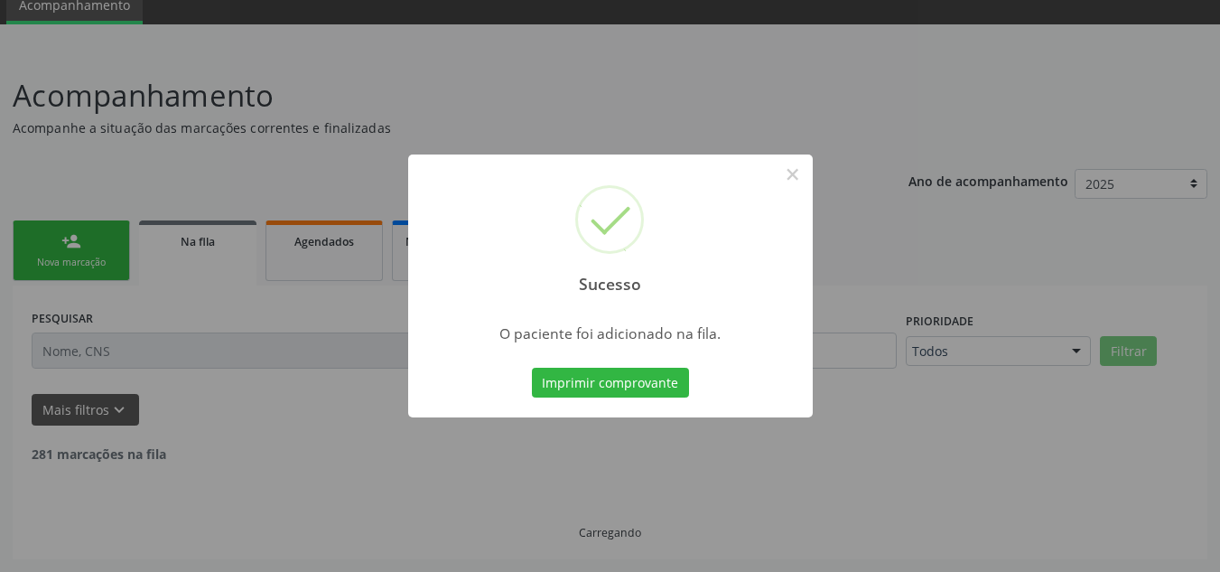
scroll to position [56, 0]
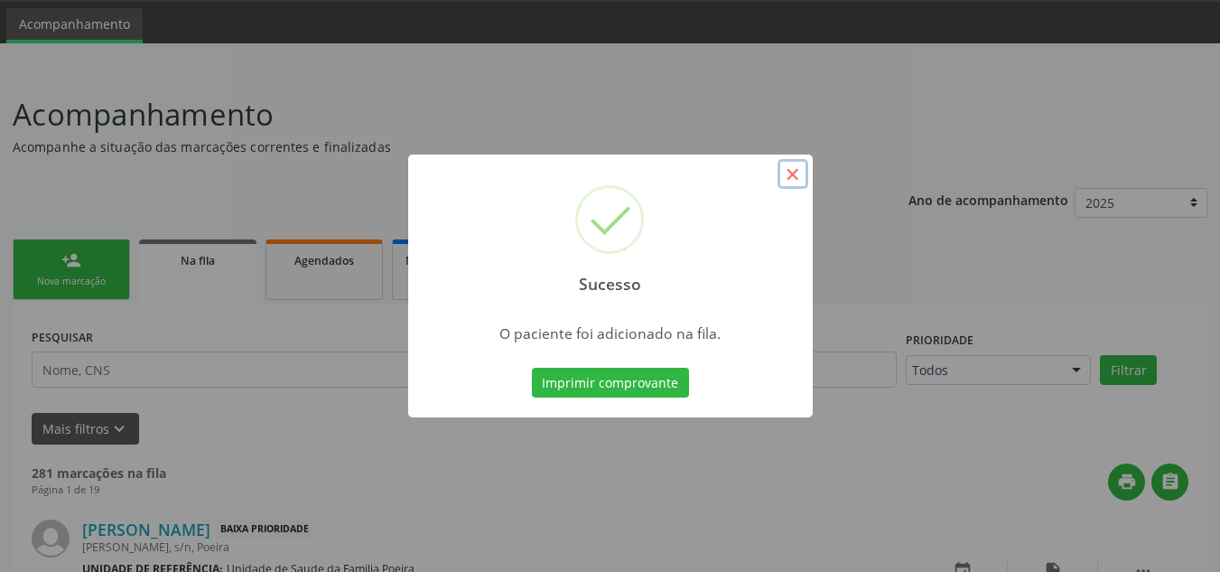
click at [788, 172] on button "×" at bounding box center [792, 174] width 31 height 31
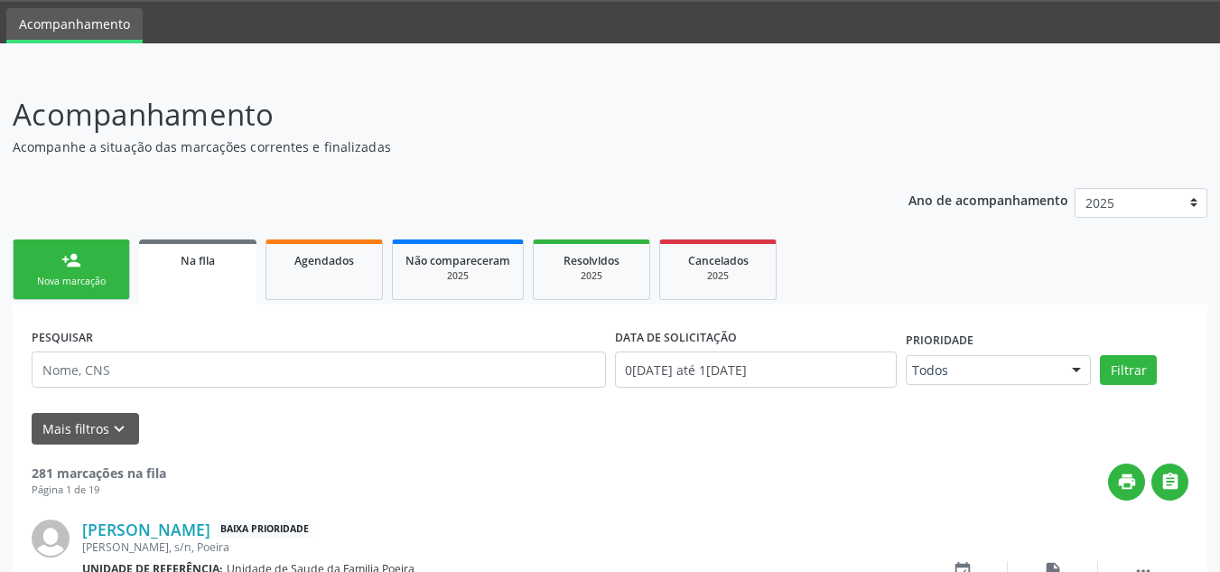
click at [70, 285] on div "Nova marcação" at bounding box center [71, 281] width 90 height 14
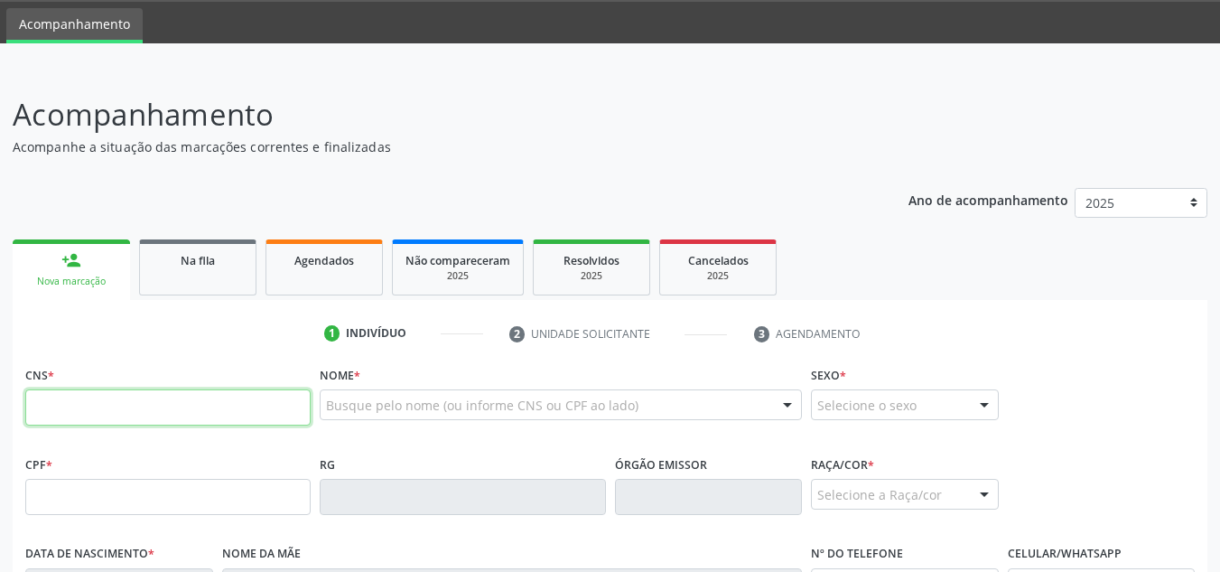
click at [206, 416] on input "text" at bounding box center [167, 407] width 285 height 36
paste input "704 0028 3875 0264"
type input "704 0028 3875 0264"
type input "052.817.054-66"
type input "15/08/1980"
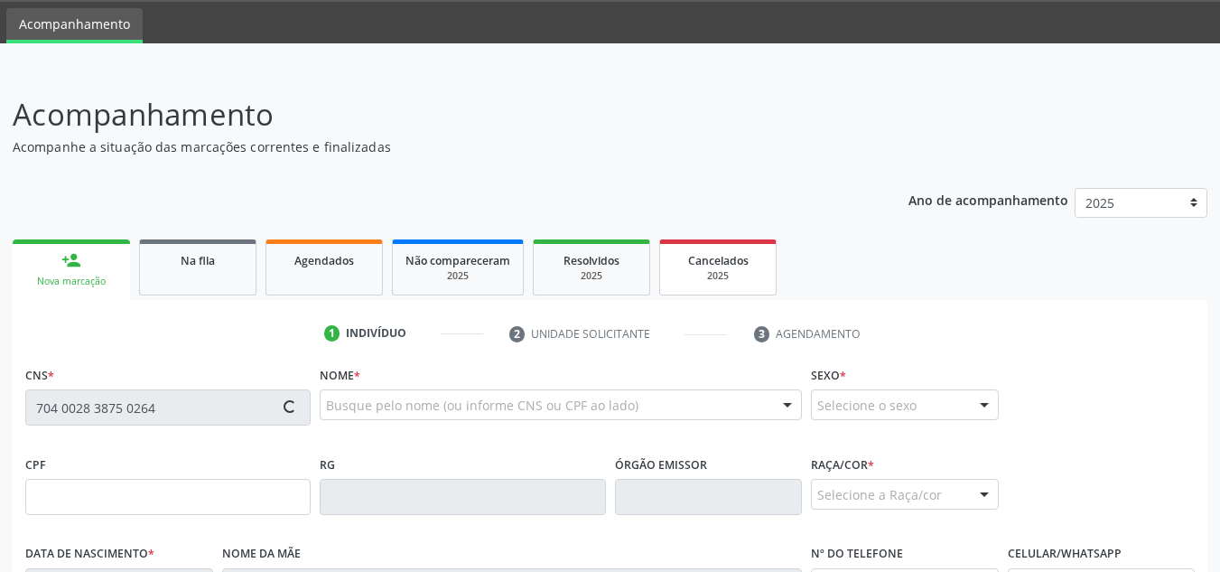
type input "Helena Maria da Silva Lima"
type input "(82) 99195-2207"
type input "88"
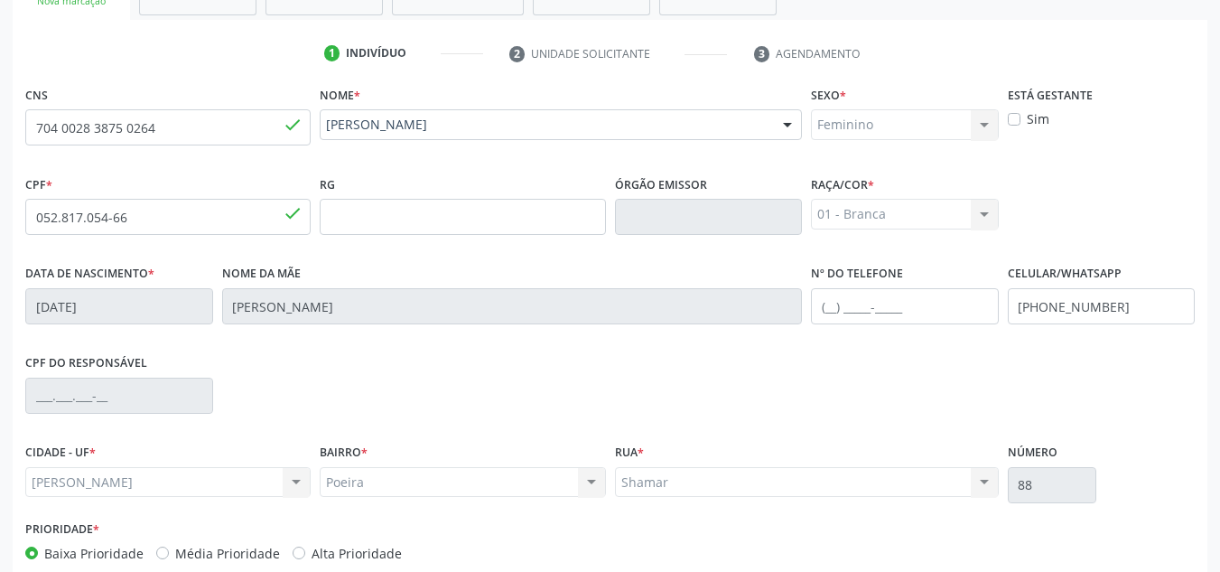
scroll to position [432, 0]
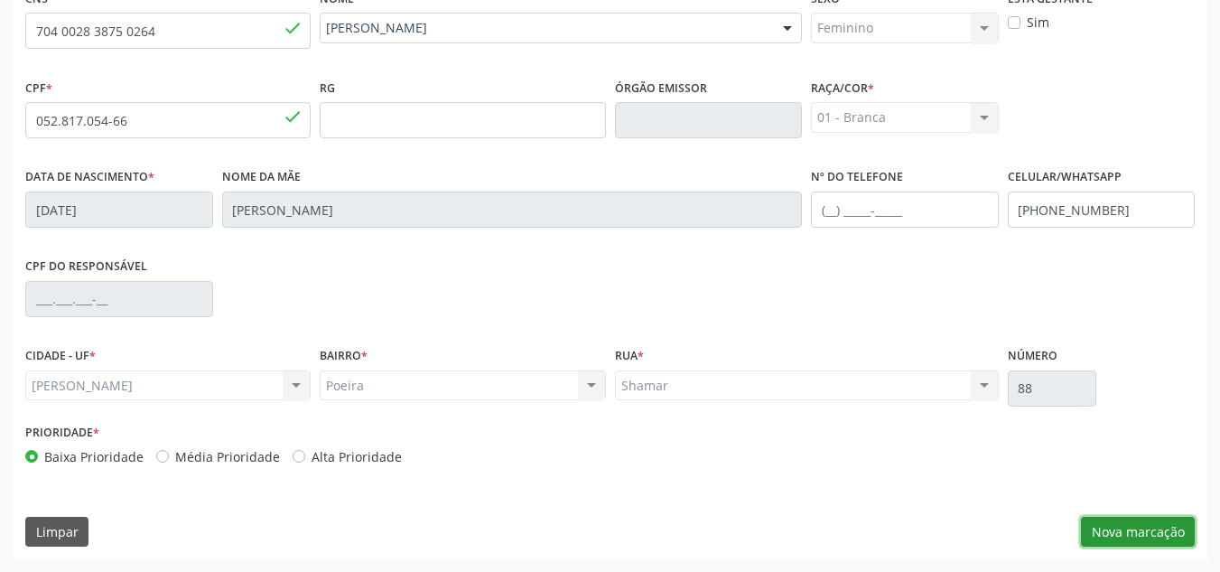
click at [1112, 532] on button "Nova marcação" at bounding box center [1138, 531] width 114 height 31
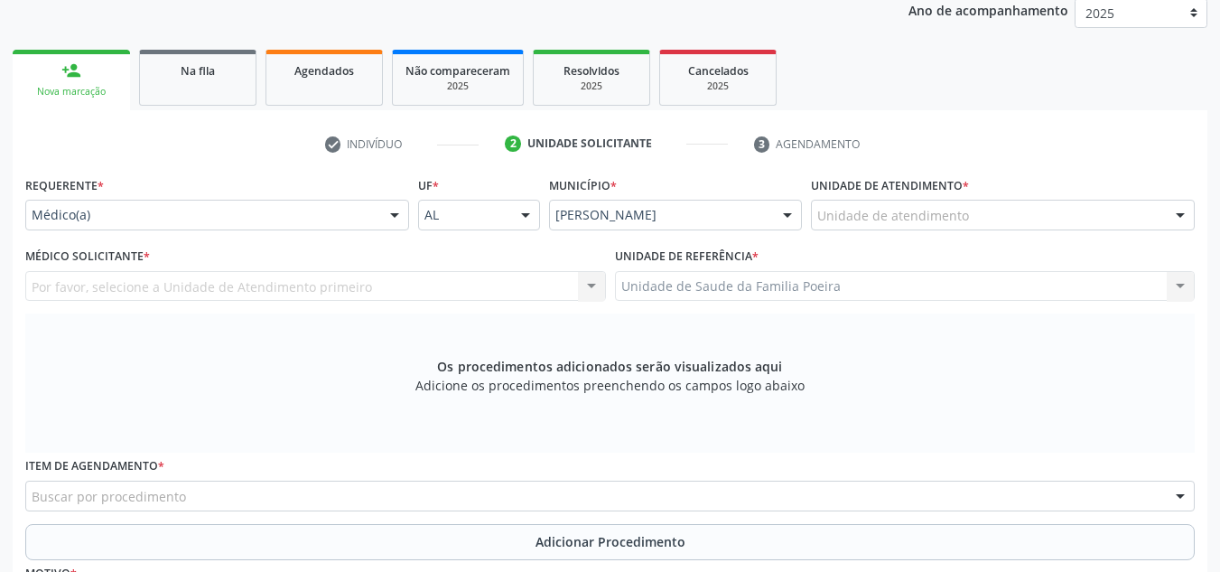
scroll to position [162, 0]
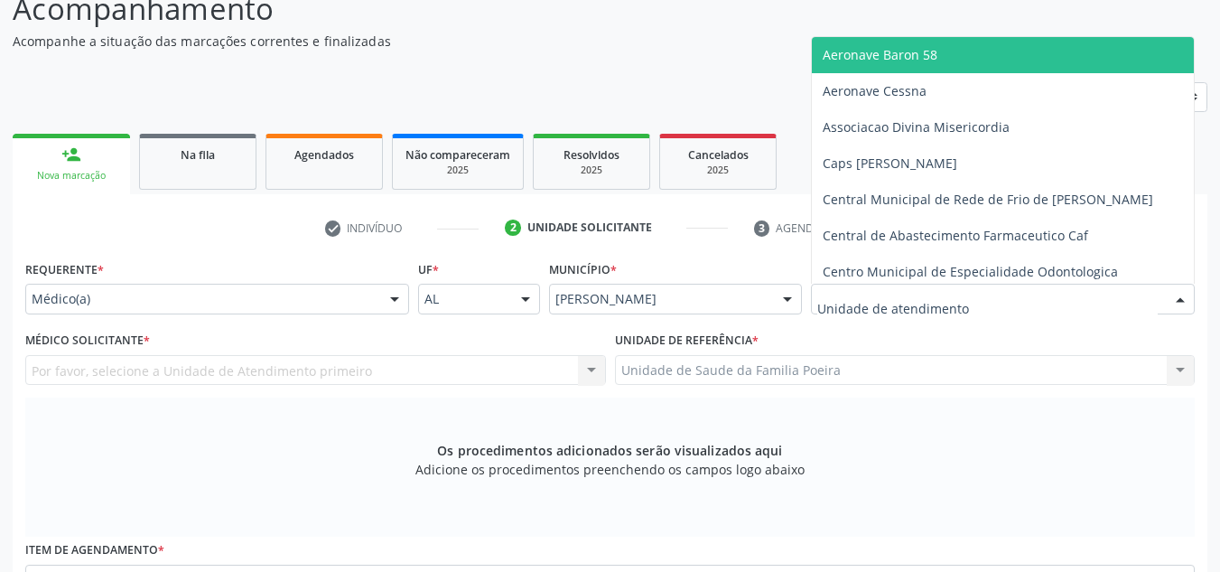
click at [981, 300] on div at bounding box center [1003, 299] width 384 height 31
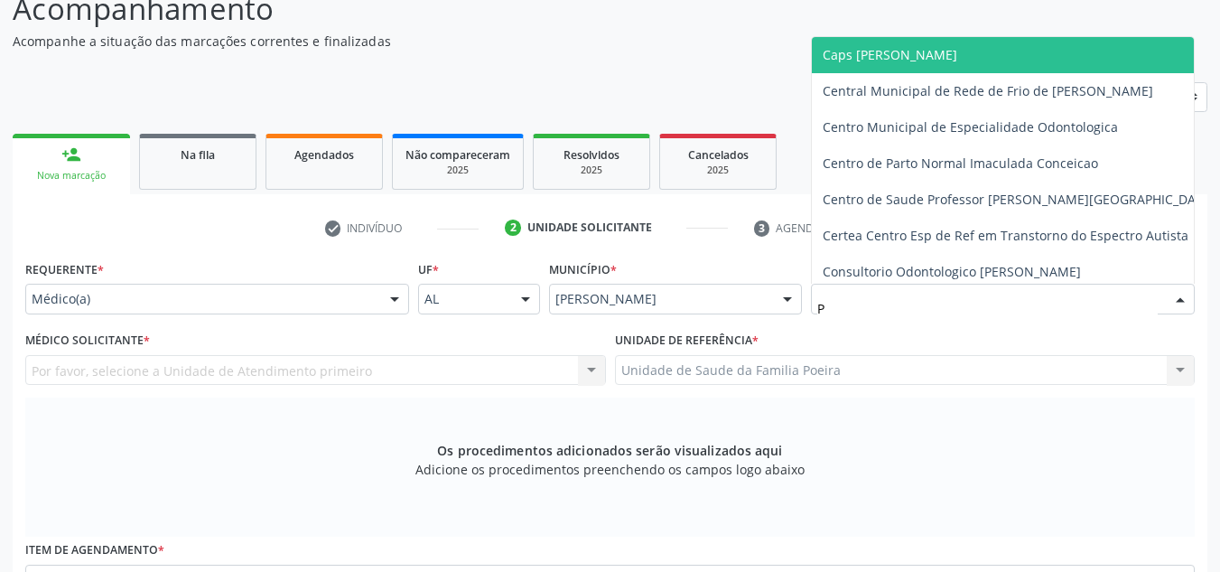
type input "PO"
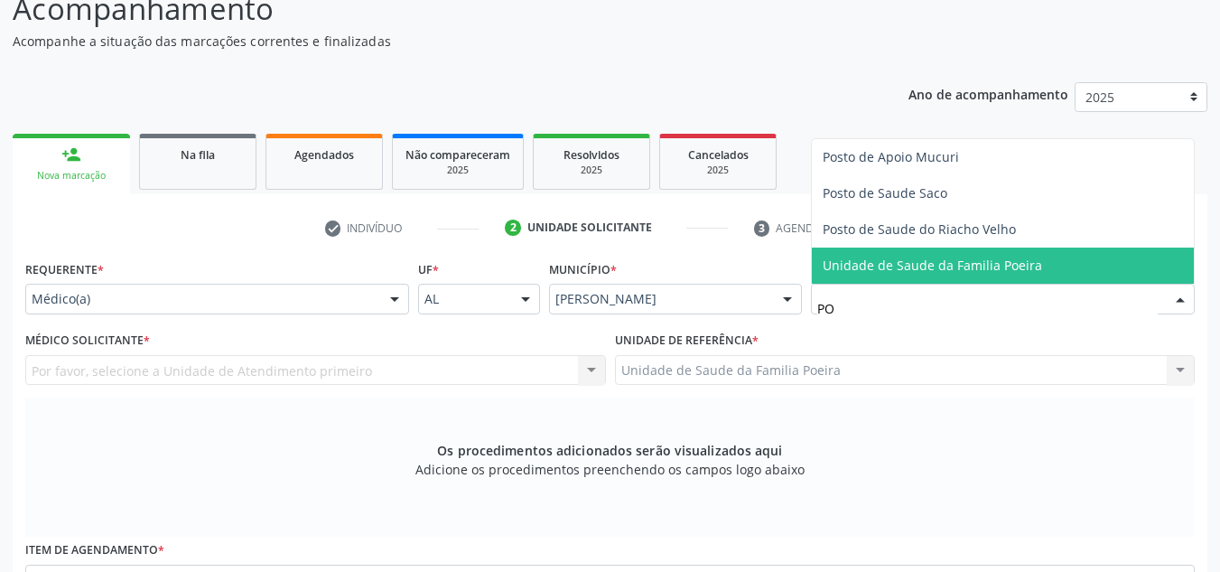
click at [995, 262] on span "Unidade de Saude da Familia Poeira" at bounding box center [932, 264] width 219 height 17
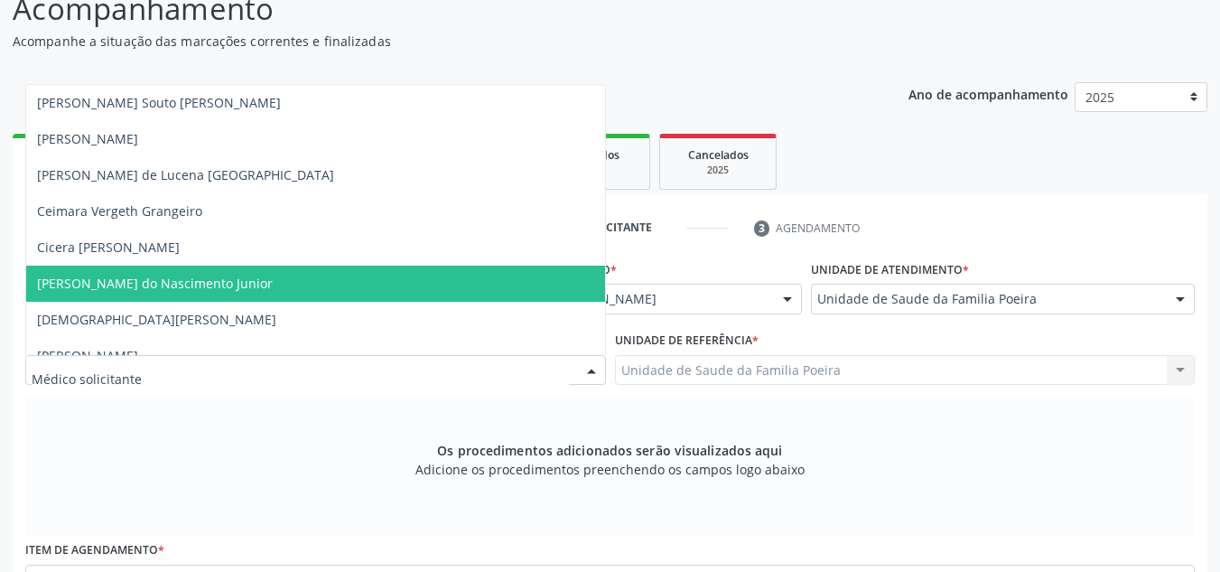
click at [94, 281] on span "[PERSON_NAME] do Nascimento Junior" at bounding box center [155, 282] width 236 height 17
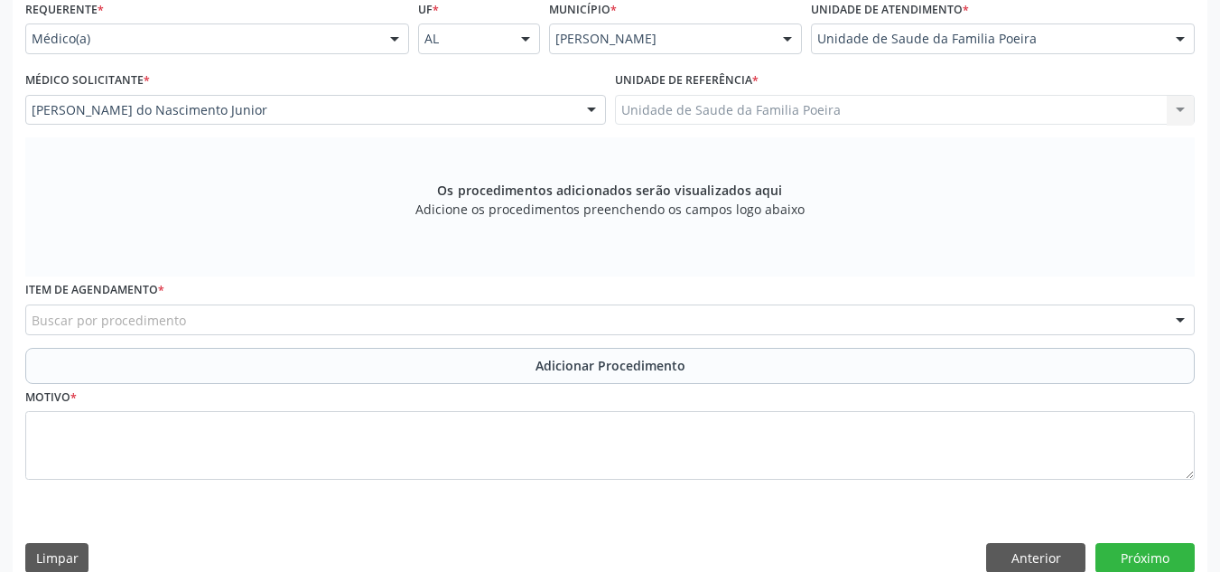
scroll to position [432, 0]
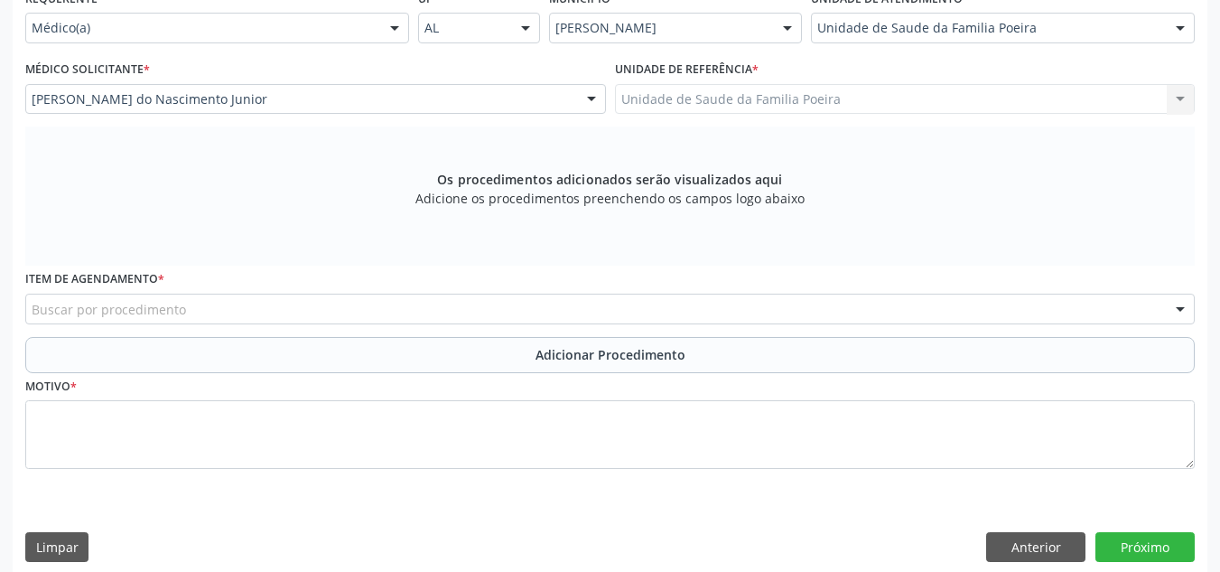
click at [301, 308] on div "Buscar por procedimento" at bounding box center [609, 308] width 1169 height 31
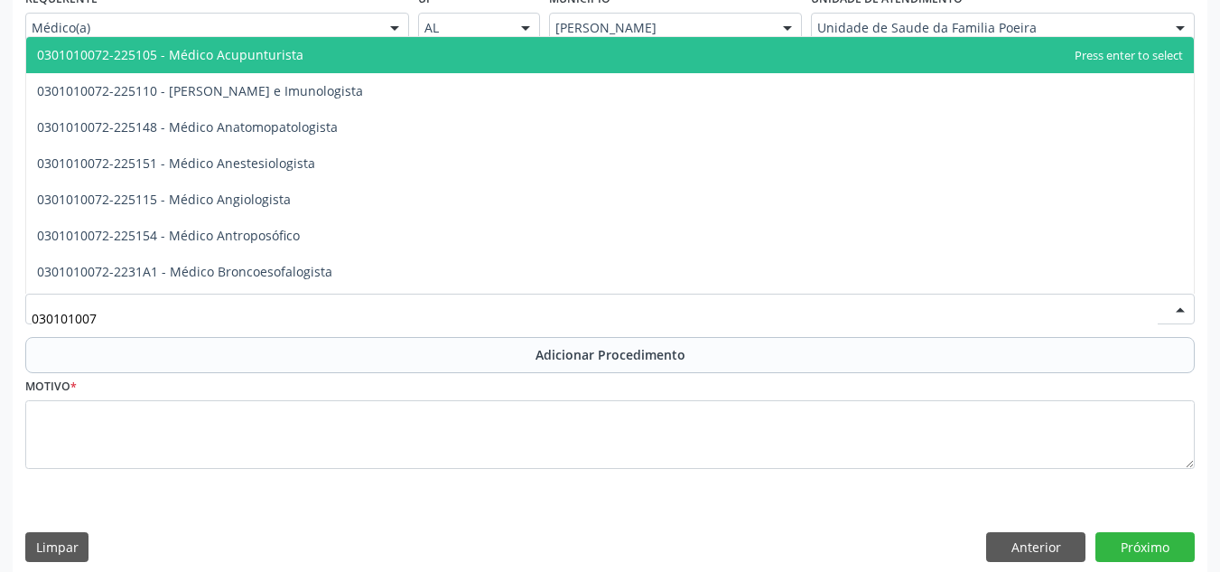
type input "0301010072"
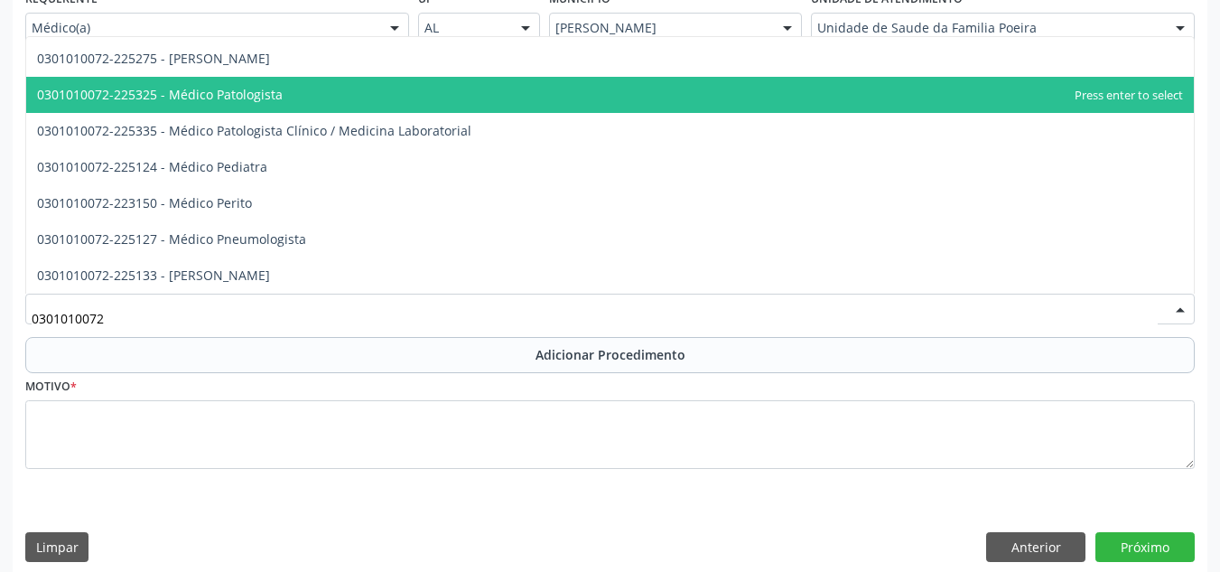
scroll to position [1625, 0]
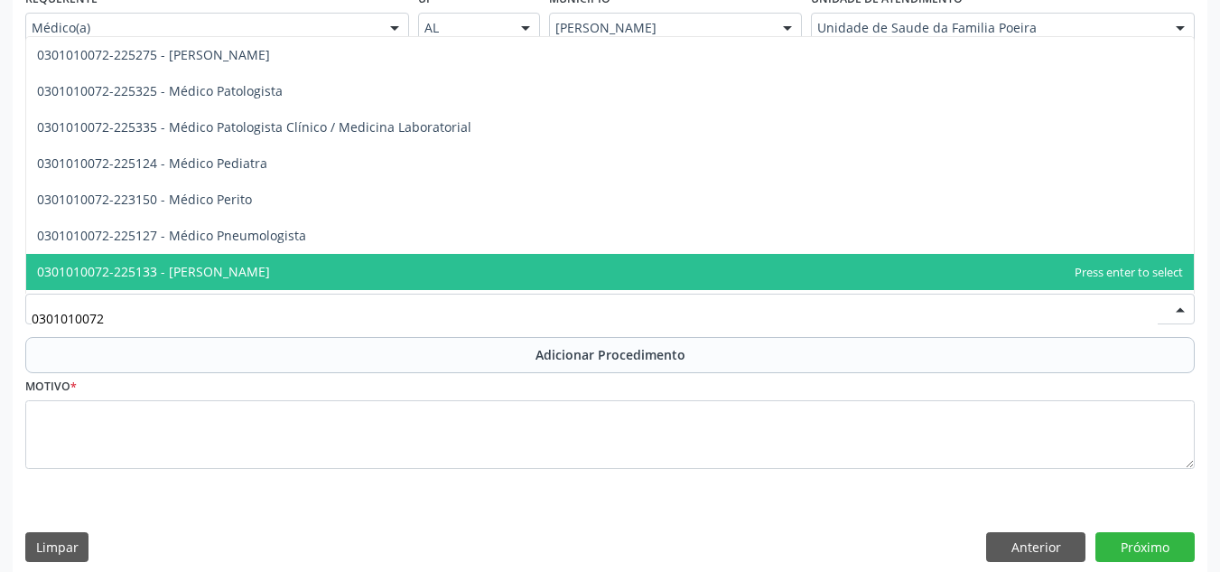
click at [354, 274] on span "0301010072-225133 - Médico Psiquiatra" at bounding box center [609, 272] width 1167 height 36
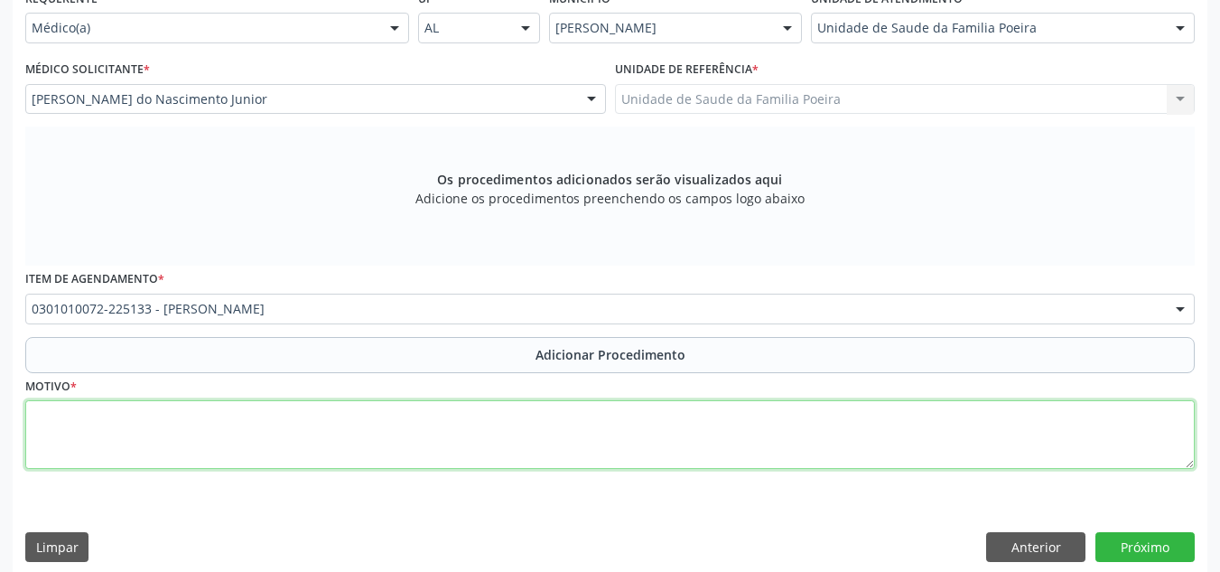
click at [334, 414] on textarea at bounding box center [609, 434] width 1169 height 69
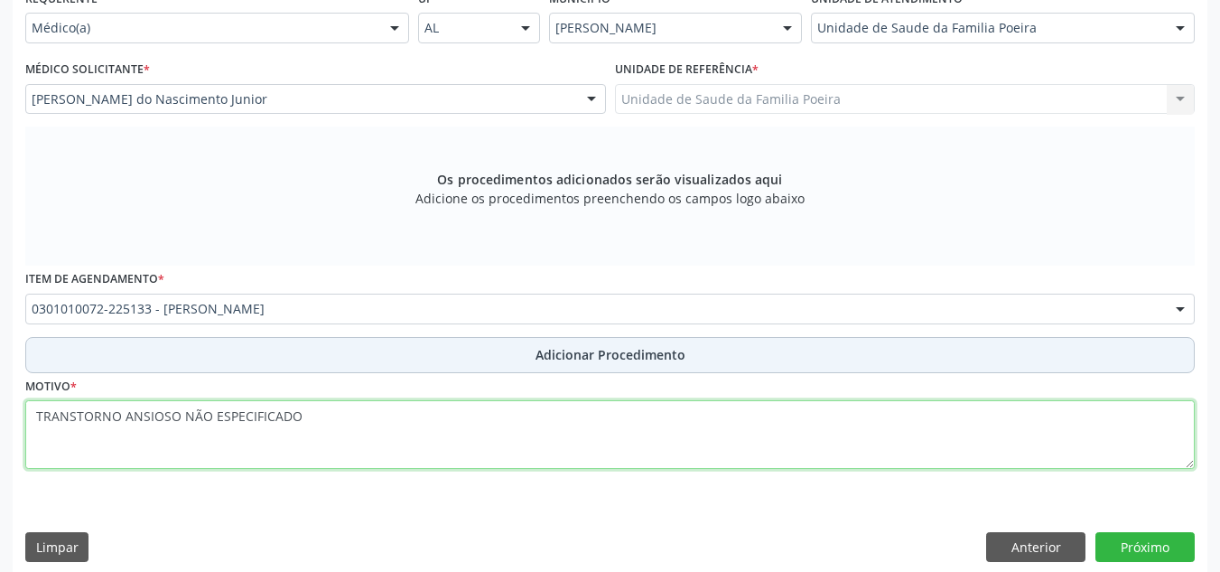
type textarea "TRANSTORNO ANSIOSO NÃO ESPECIFICADO"
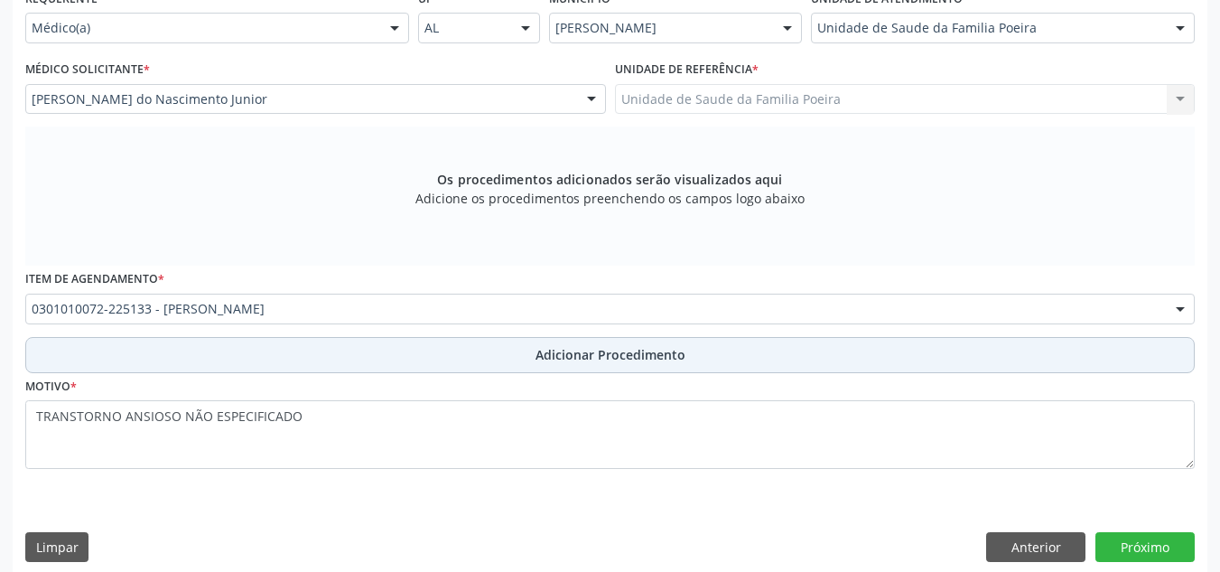
click at [255, 352] on button "Adicionar Procedimento" at bounding box center [609, 355] width 1169 height 36
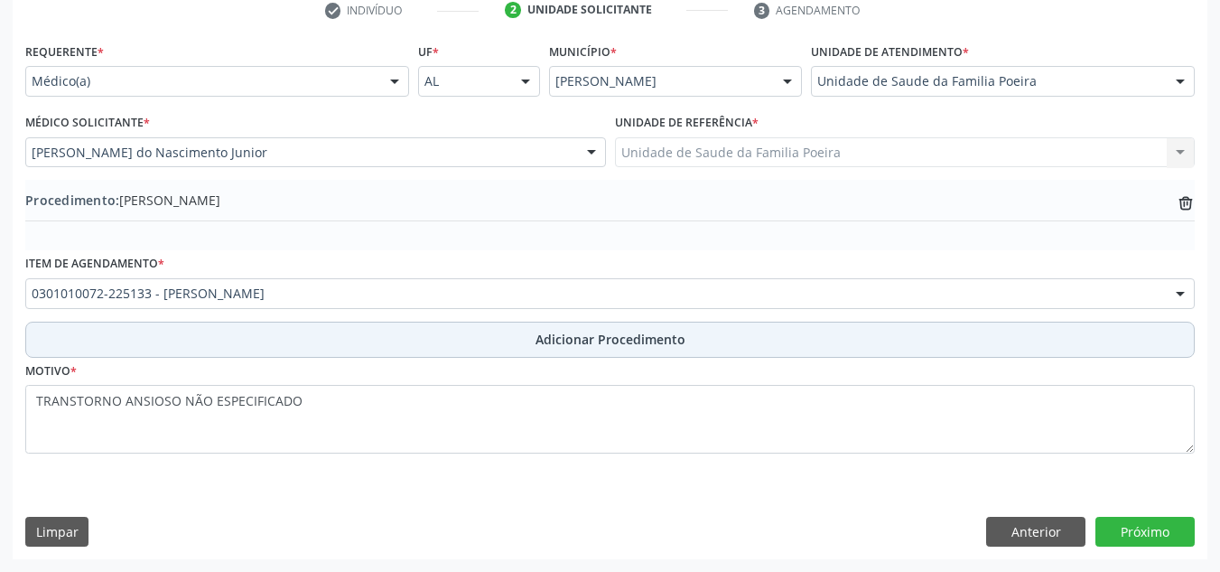
scroll to position [379, 0]
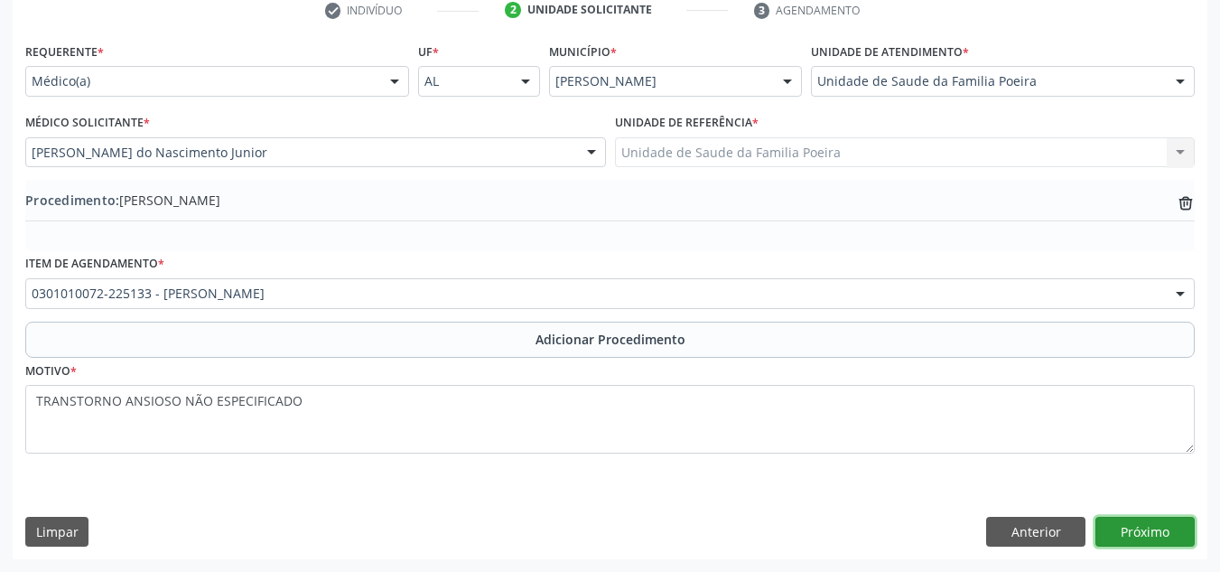
click at [1156, 532] on button "Próximo" at bounding box center [1144, 531] width 99 height 31
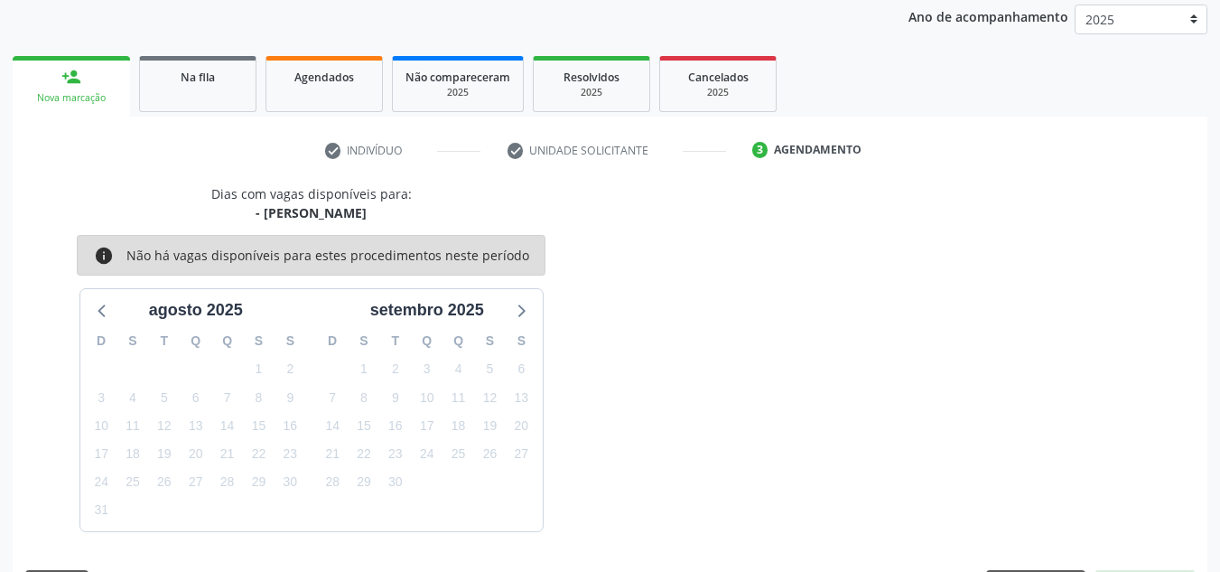
scroll to position [293, 0]
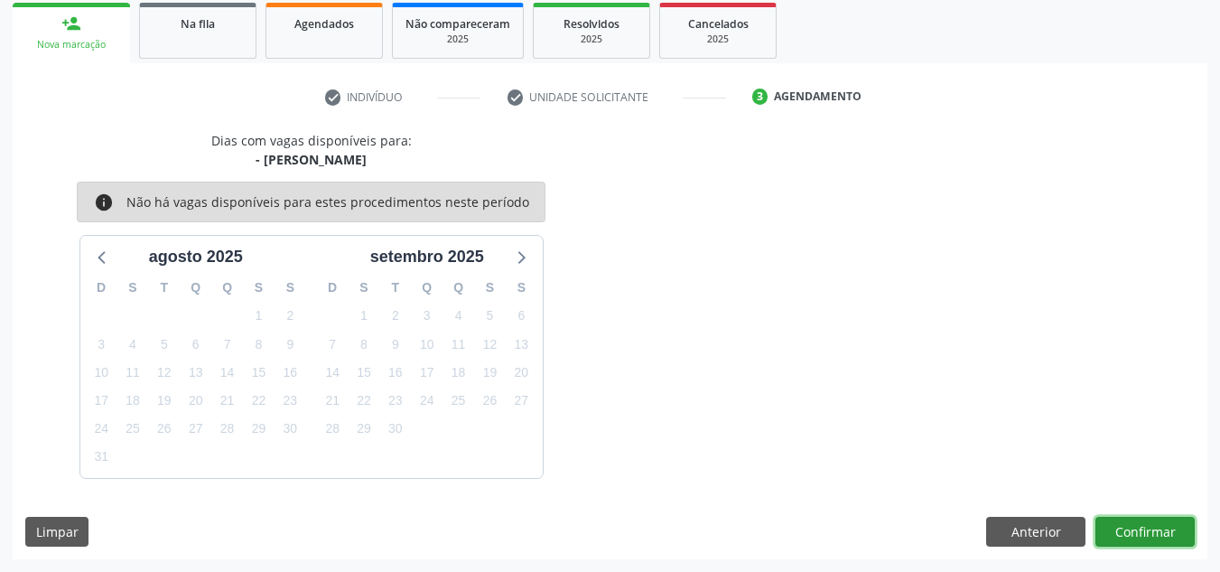
click at [1156, 528] on button "Confirmar" at bounding box center [1144, 531] width 99 height 31
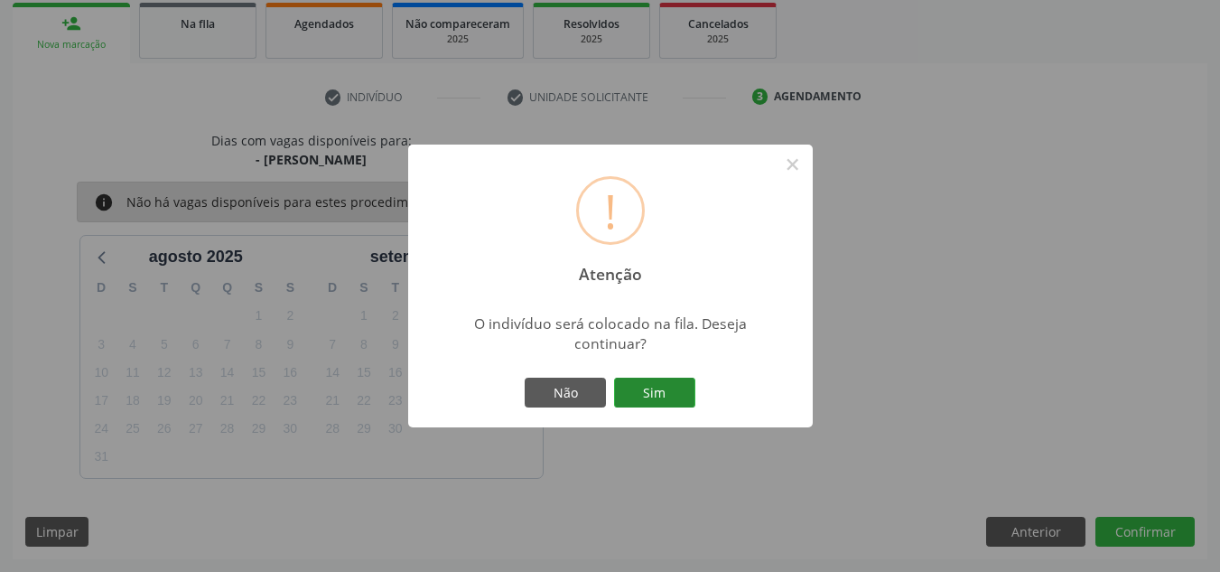
click at [673, 383] on button "Sim" at bounding box center [654, 392] width 81 height 31
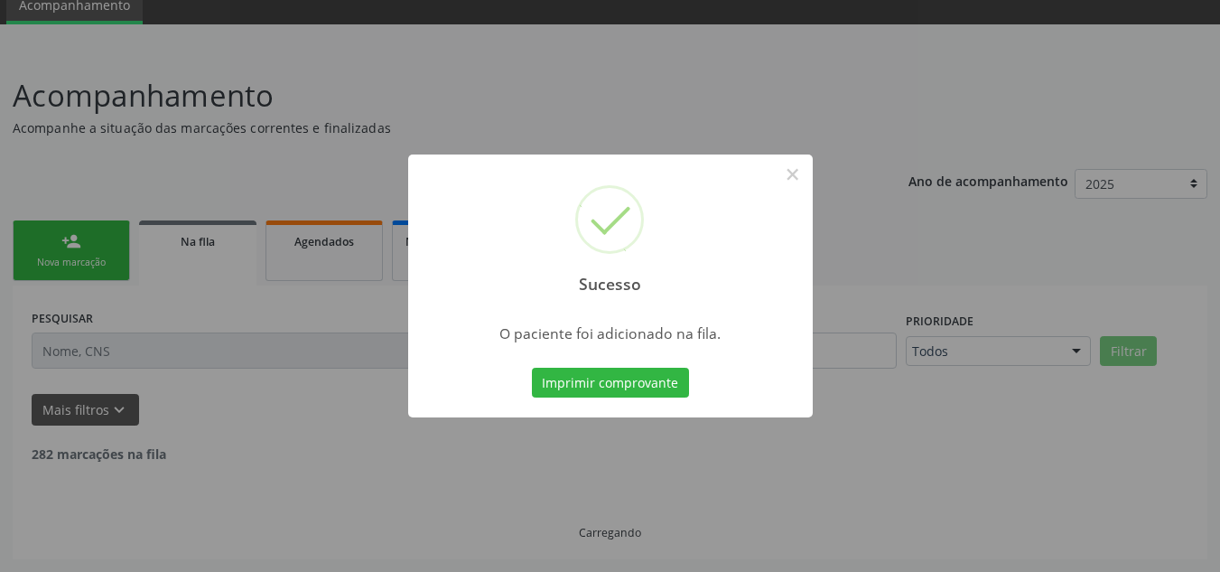
scroll to position [56, 0]
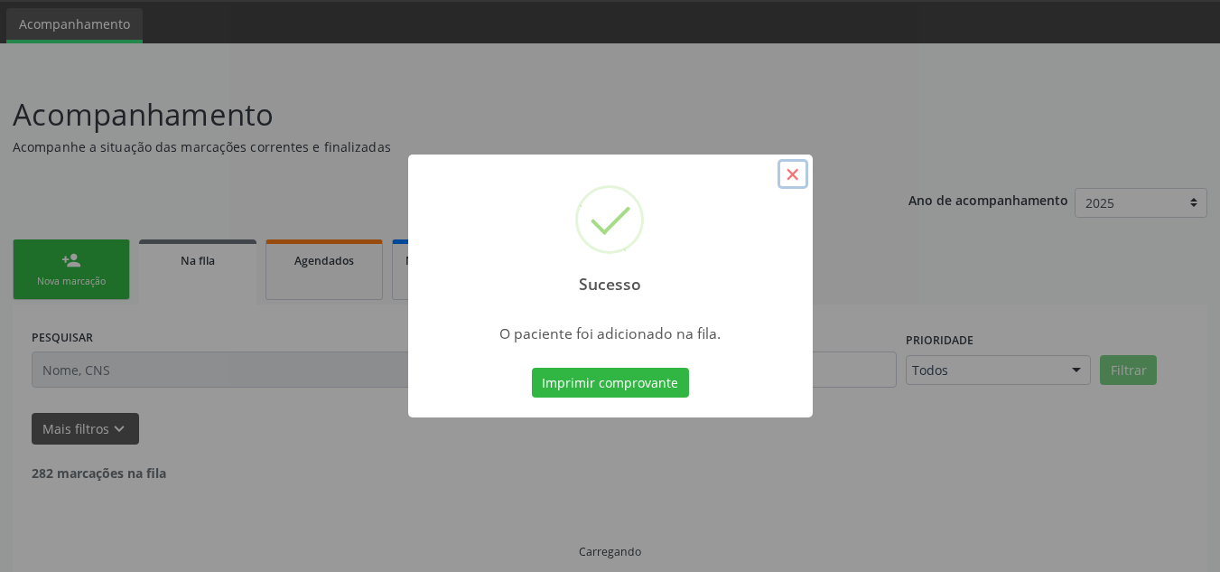
click at [790, 169] on button "×" at bounding box center [792, 174] width 31 height 31
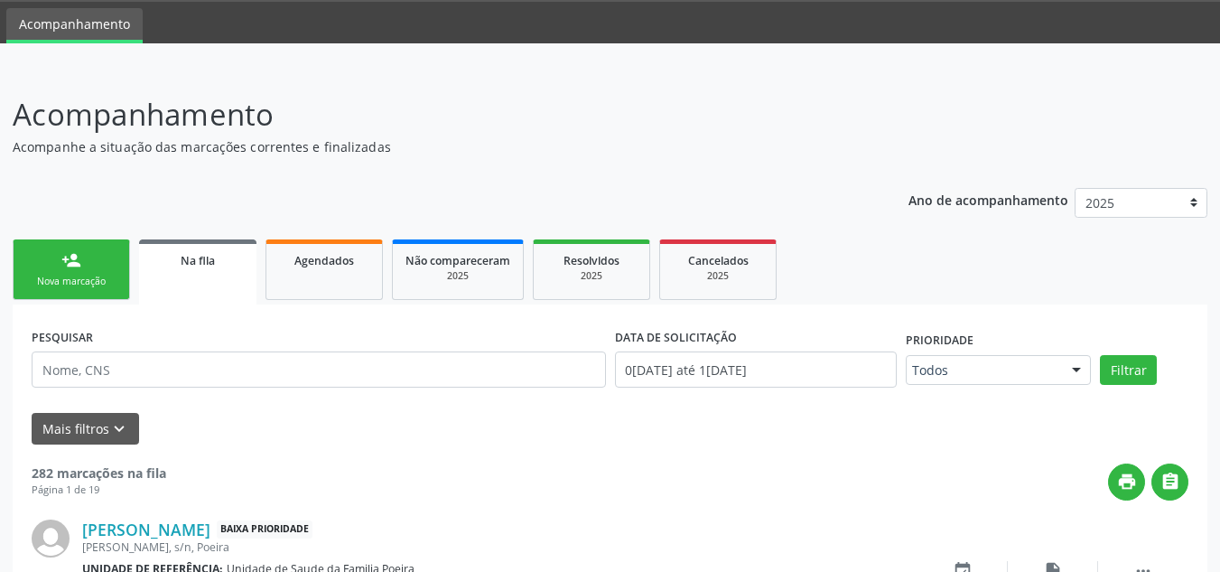
drag, startPoint x: 66, startPoint y: 294, endPoint x: 97, endPoint y: 280, distance: 33.9
click at [66, 294] on link "person_add Nova marcação" at bounding box center [71, 269] width 117 height 60
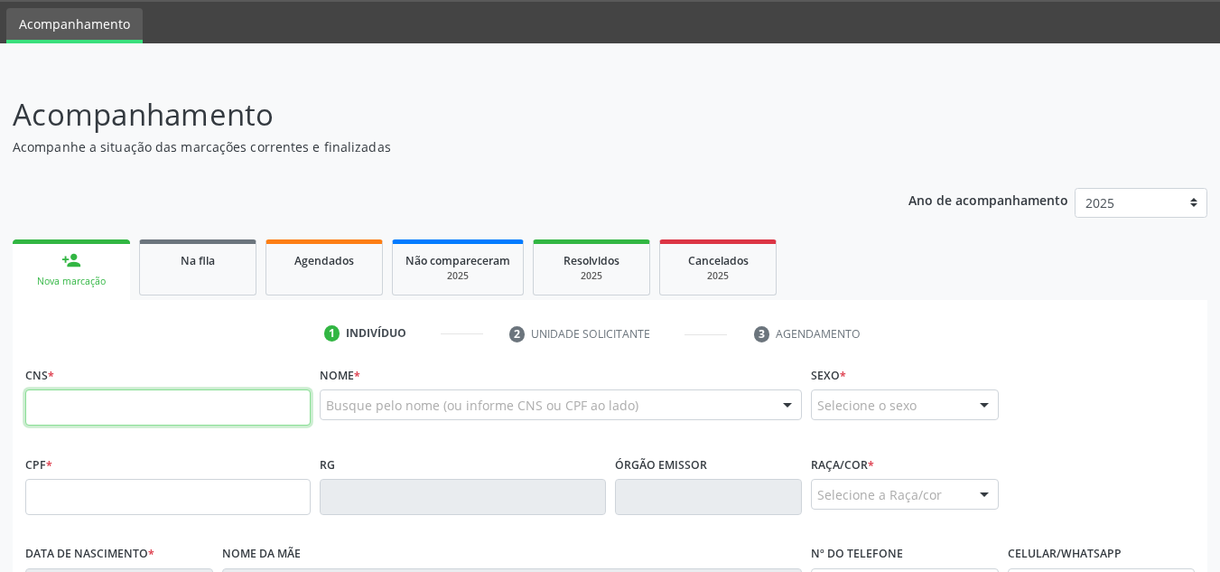
paste input "701 4076 4034 6338"
type input "701 4076 4034 6338"
type input "648.586.424-53"
type input "28/10/1952"
type input "Maria Amalia dos Santos"
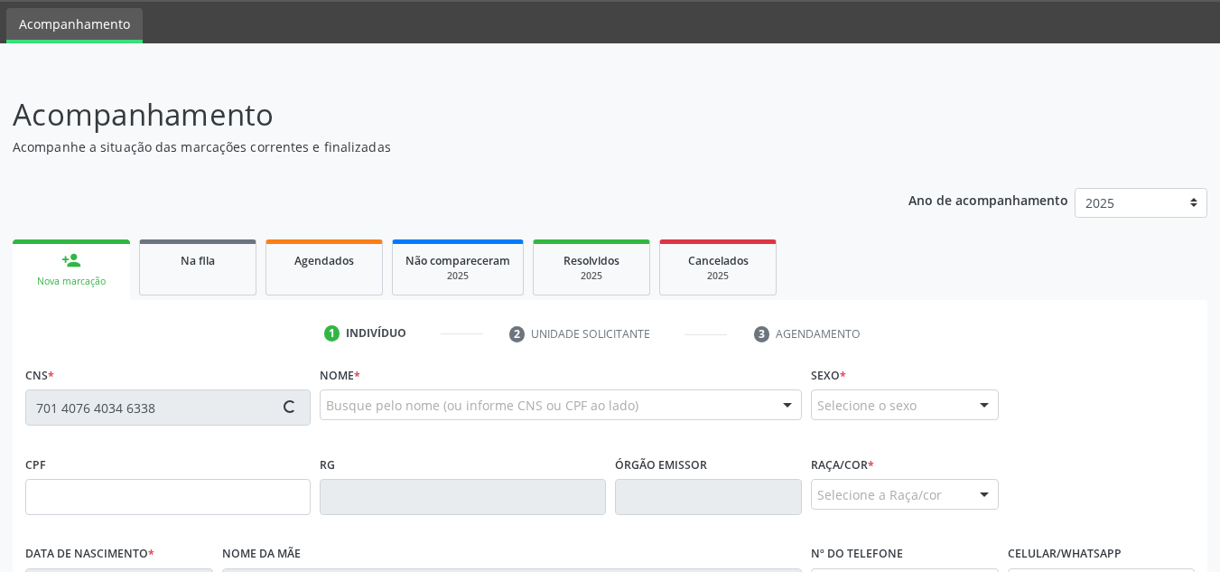
type input "(82) 3263-1349"
type input "(82) 98876-9796"
type input "S/N"
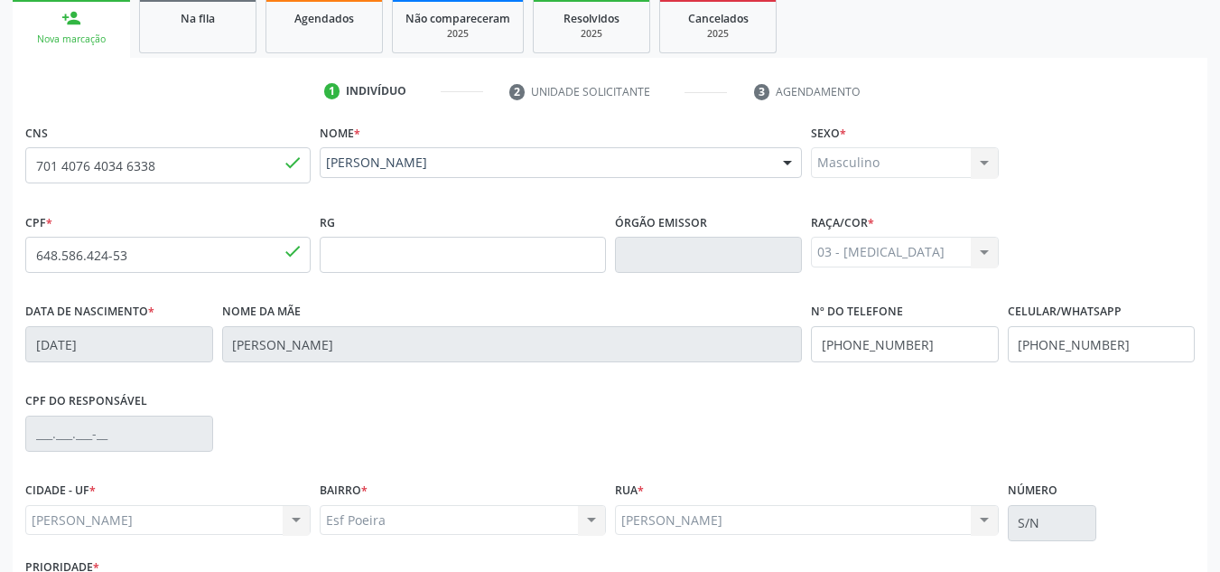
scroll to position [432, 0]
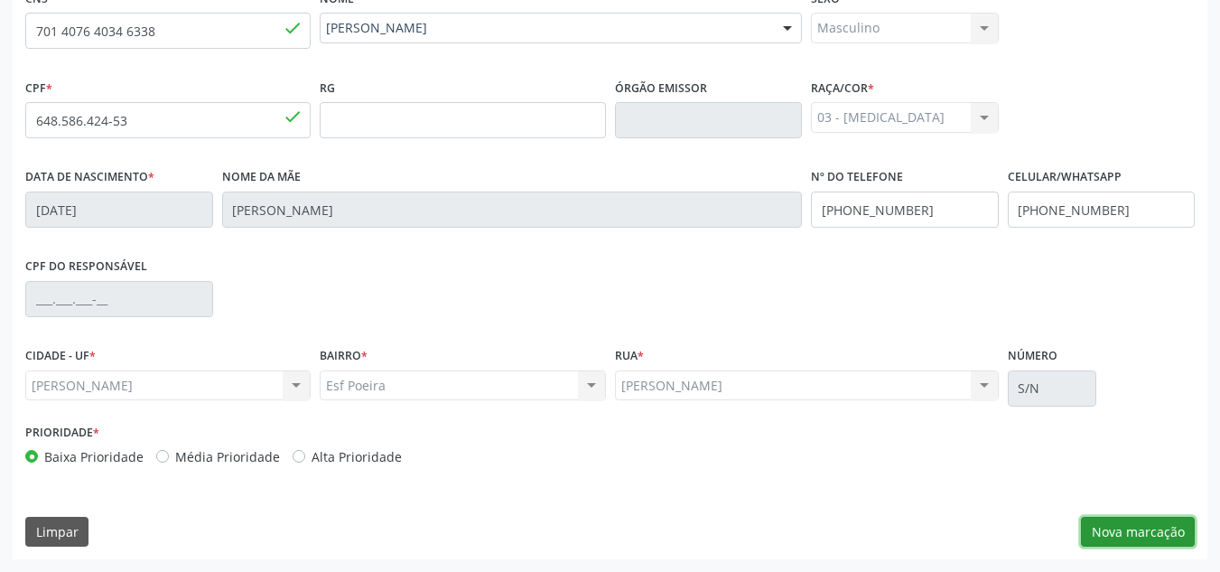
click at [1142, 534] on button "Nova marcação" at bounding box center [1138, 531] width 114 height 31
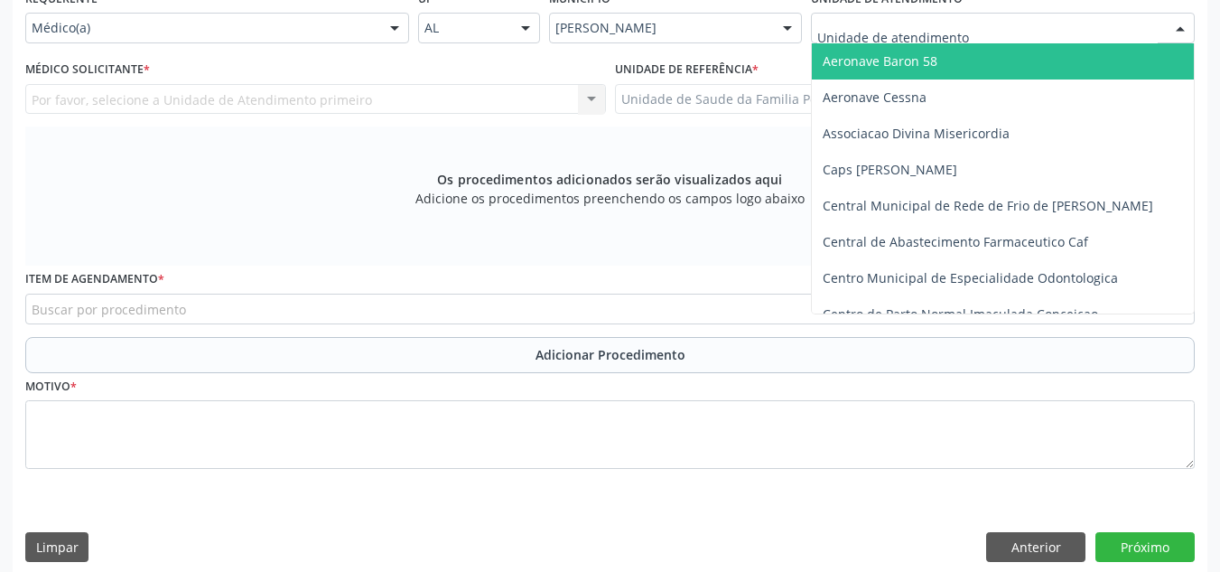
click at [1176, 32] on div at bounding box center [1180, 29] width 27 height 31
type input "PO"
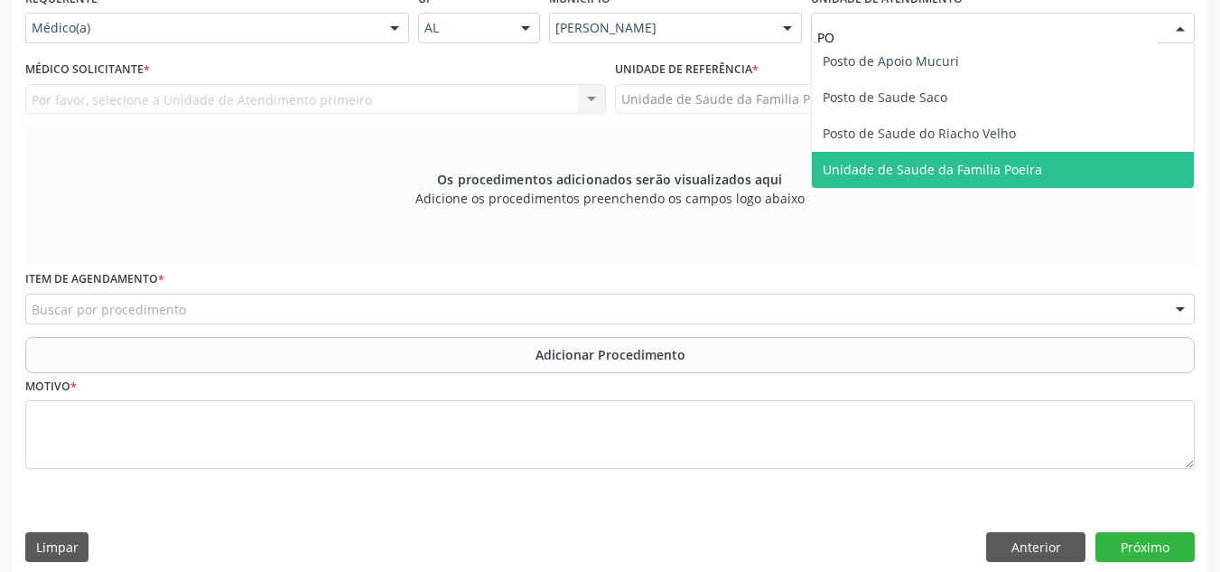
click at [956, 167] on span "Unidade de Saude da Familia Poeira" at bounding box center [932, 169] width 219 height 17
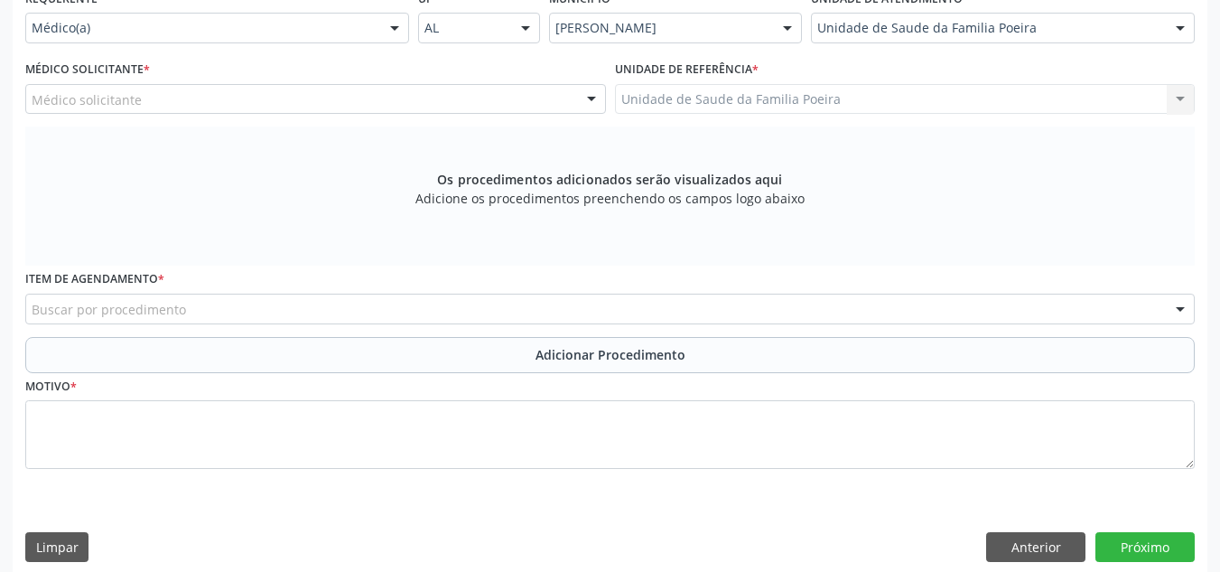
click at [400, 116] on div "Médico Solicitante * Médico solicitante Amanda Lais Souto Galvao Lima Santos An…" at bounding box center [316, 91] width 590 height 70
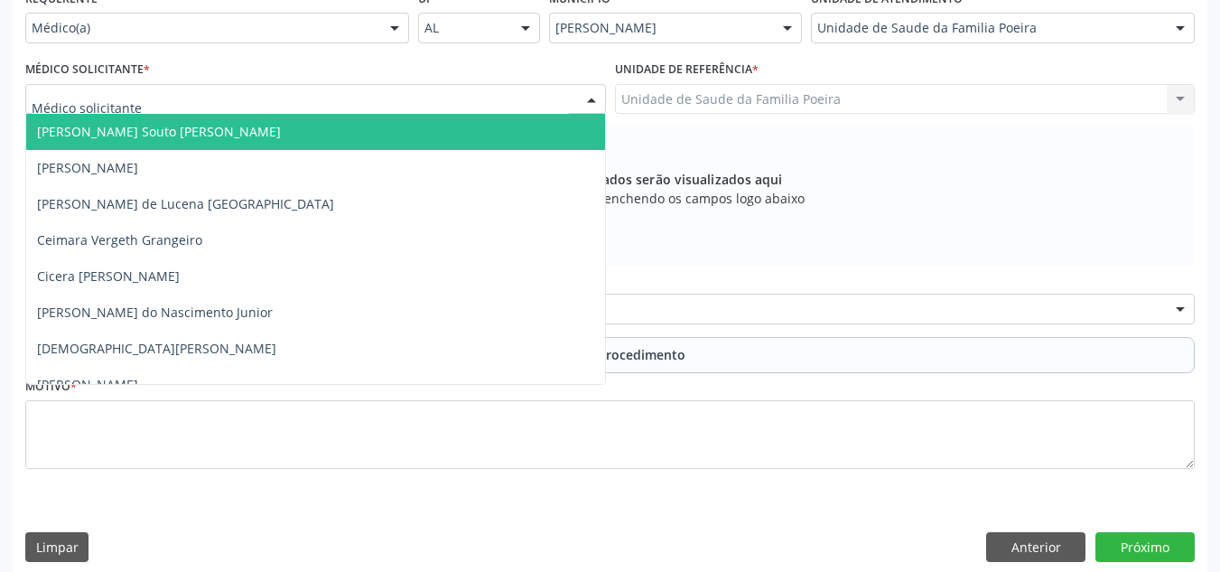
click at [391, 96] on div at bounding box center [315, 99] width 581 height 31
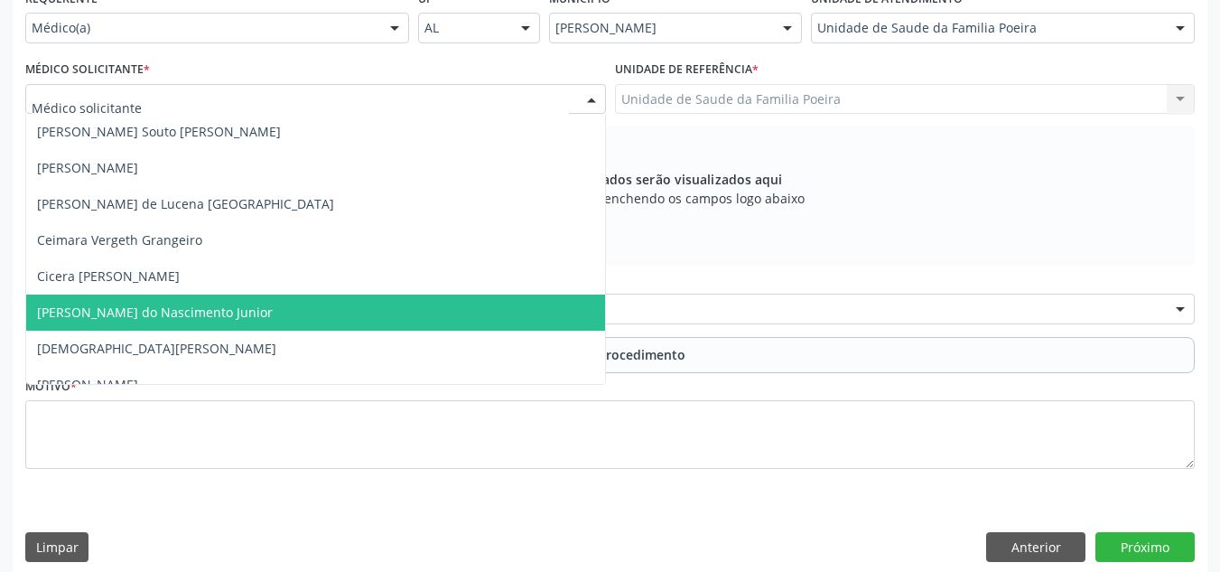
click at [254, 312] on span "[PERSON_NAME] do Nascimento Junior" at bounding box center [155, 311] width 236 height 17
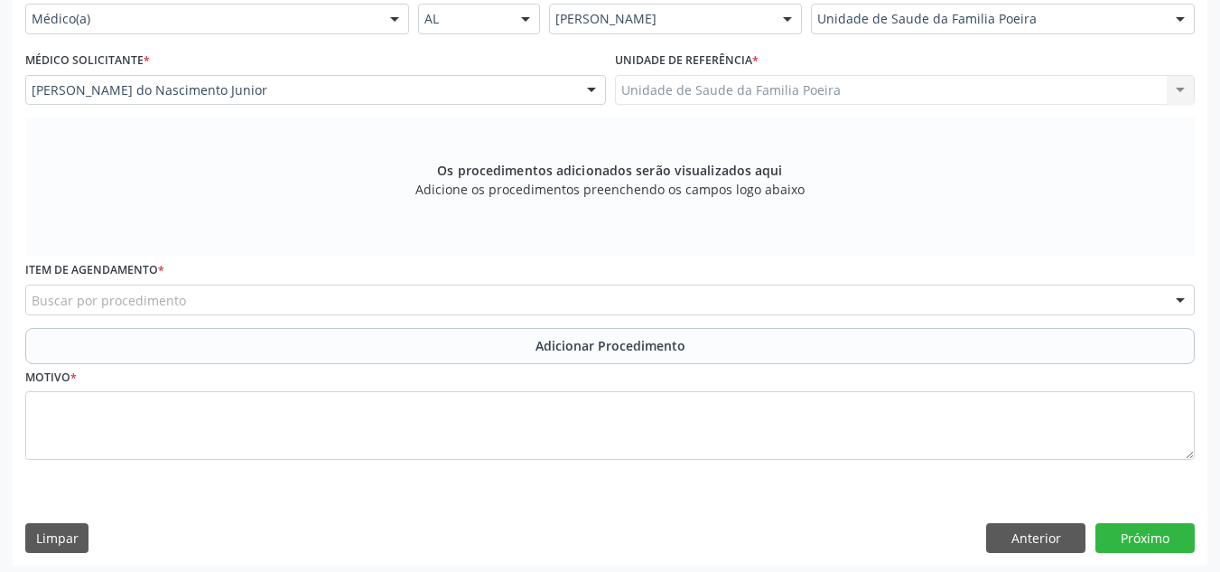
scroll to position [448, 0]
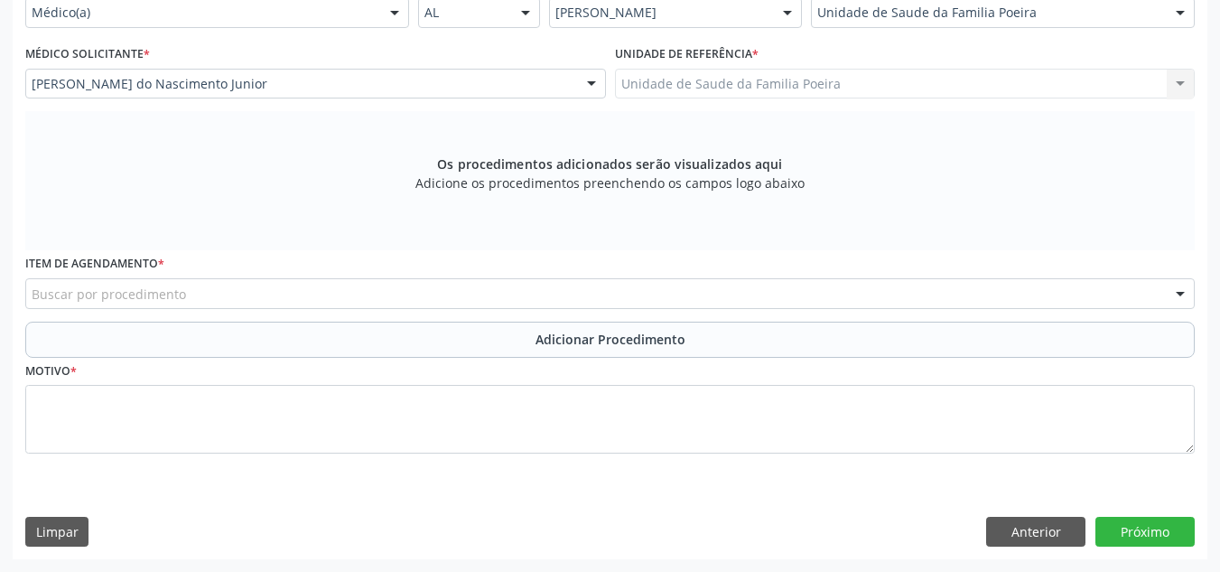
click at [191, 295] on div "Buscar por procedimento" at bounding box center [609, 293] width 1169 height 31
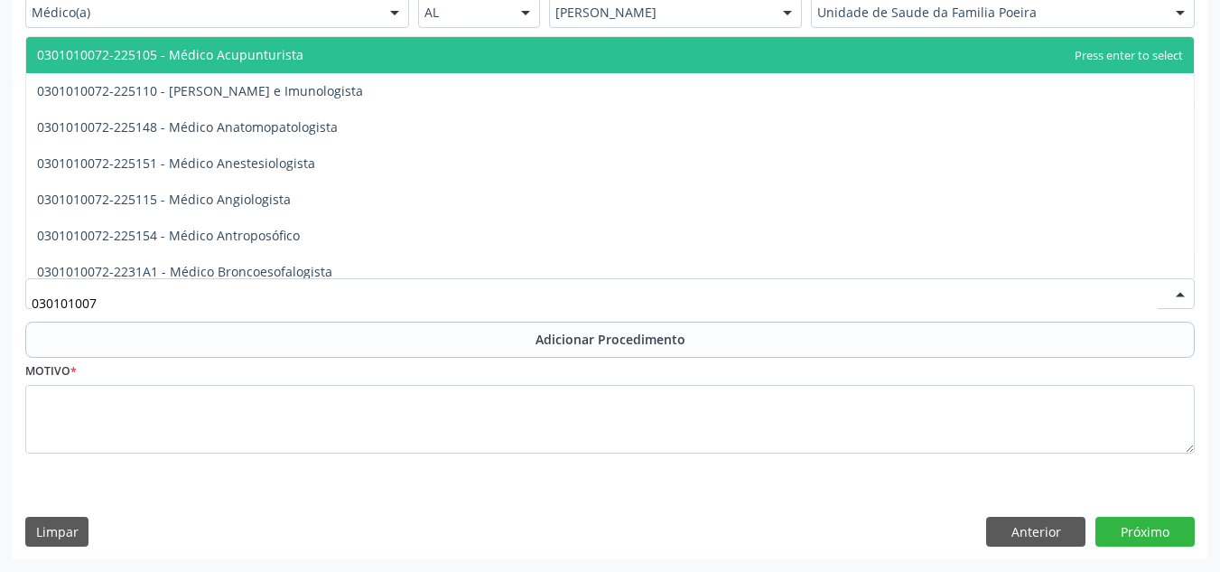
type input "0301010072"
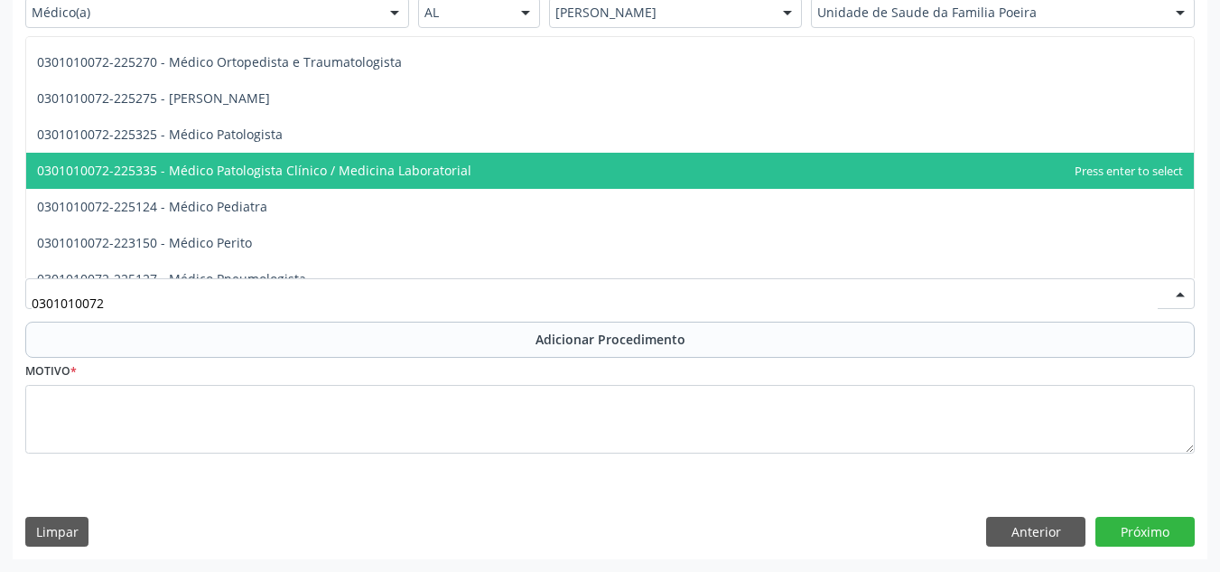
scroll to position [1625, 0]
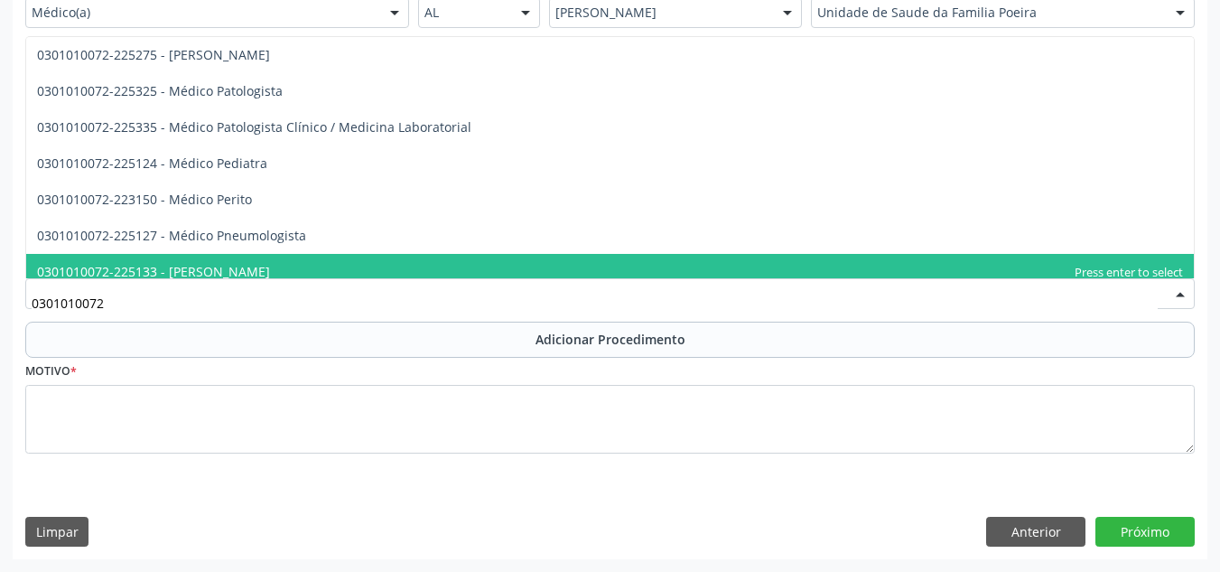
click at [285, 270] on span "0301010072-225133 - Médico Psiquiatra" at bounding box center [609, 272] width 1167 height 36
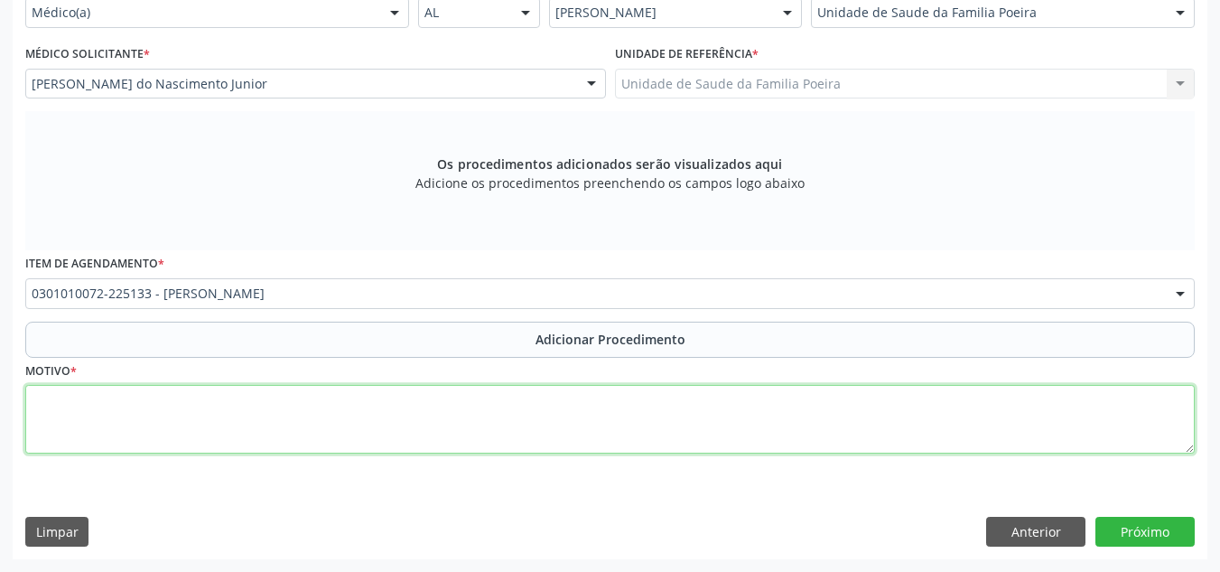
click at [245, 401] on textarea at bounding box center [609, 419] width 1169 height 69
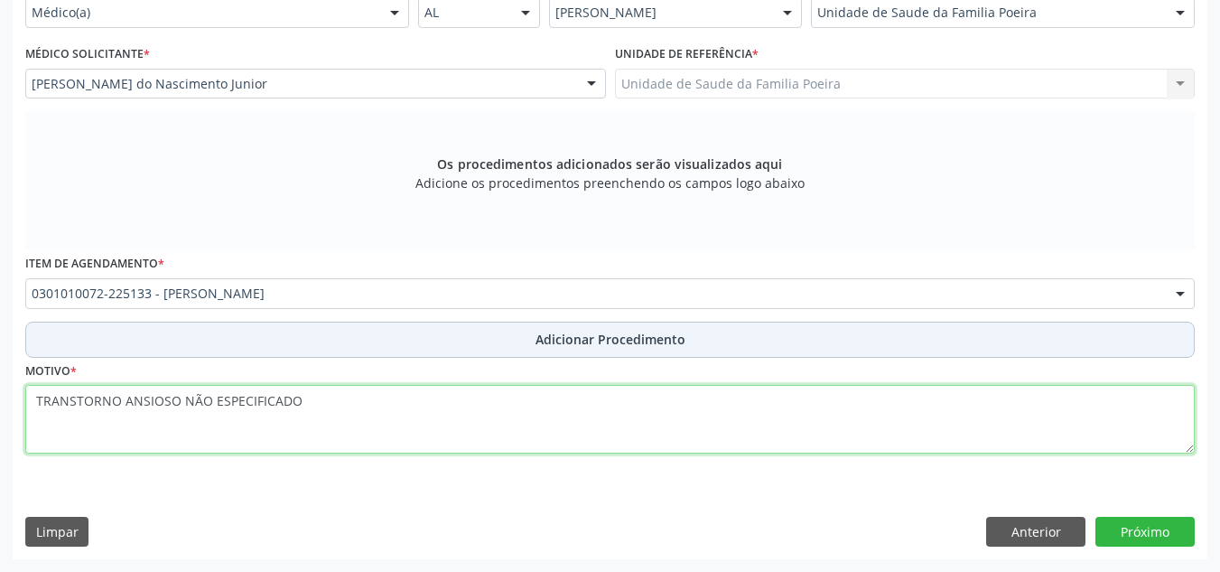
type textarea "TRANSTORNO ANSIOSO NÃO ESPECIFICADO"
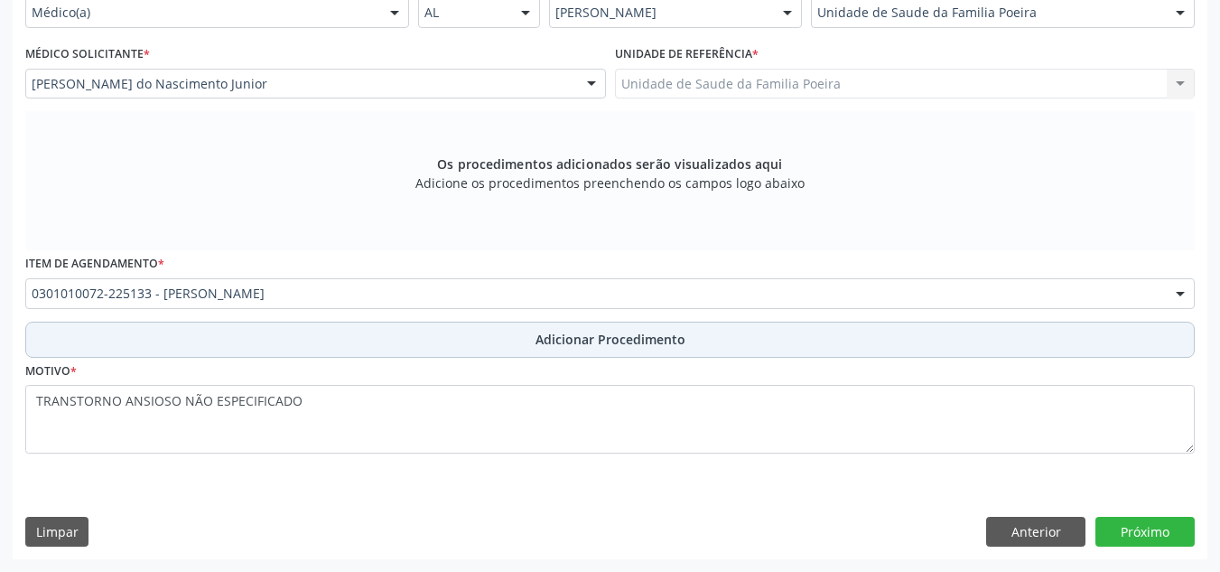
click at [617, 348] on span "Adicionar Procedimento" at bounding box center [610, 339] width 150 height 19
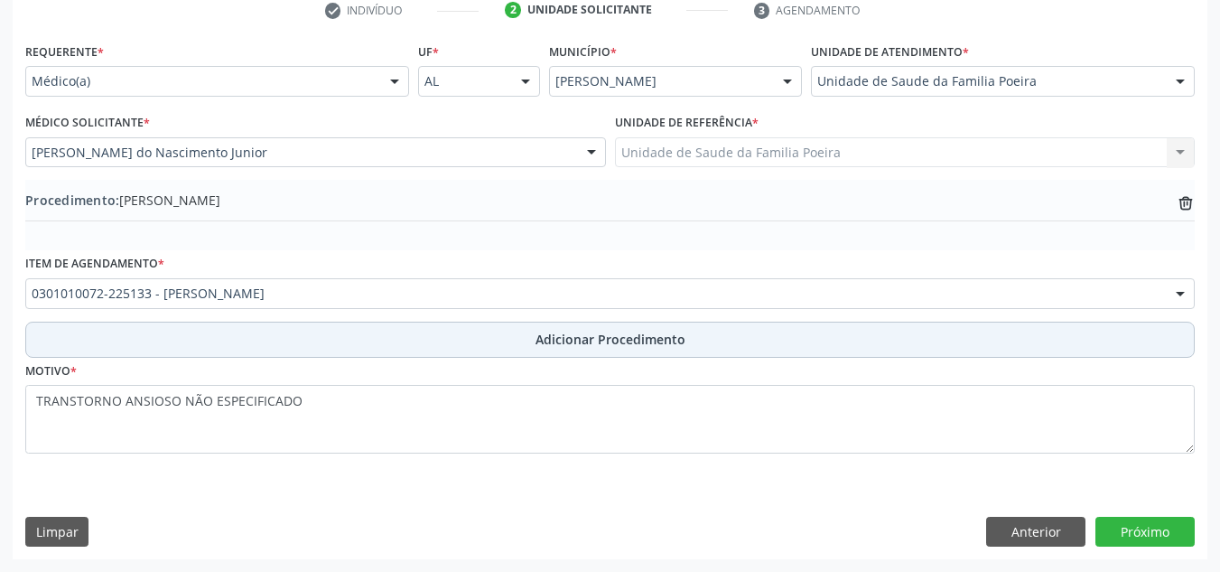
scroll to position [379, 0]
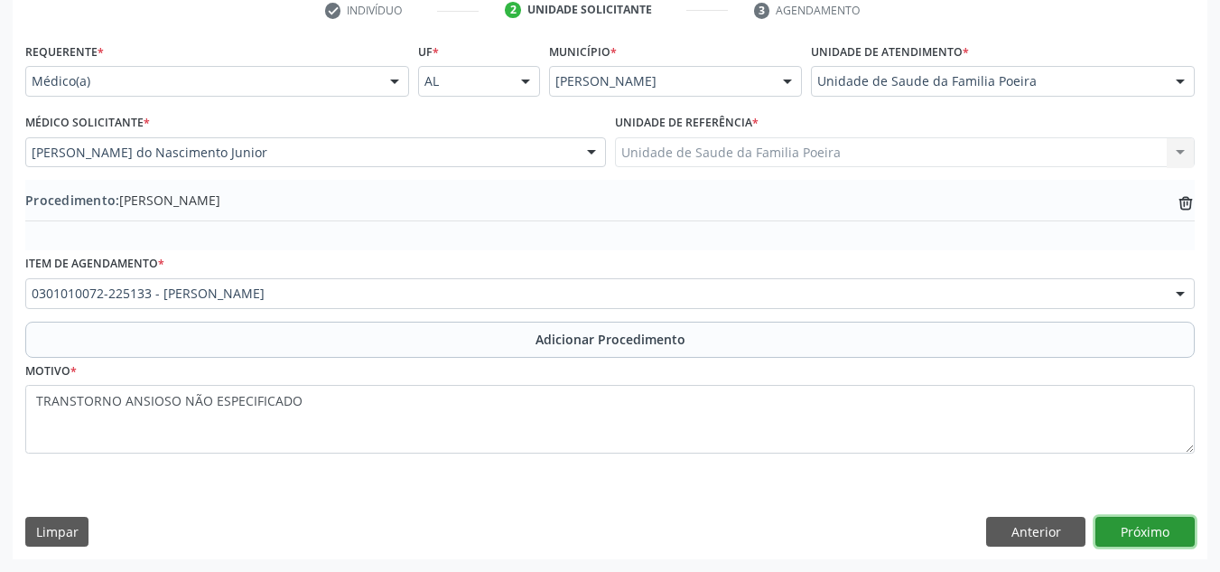
click at [1119, 527] on button "Próximo" at bounding box center [1144, 531] width 99 height 31
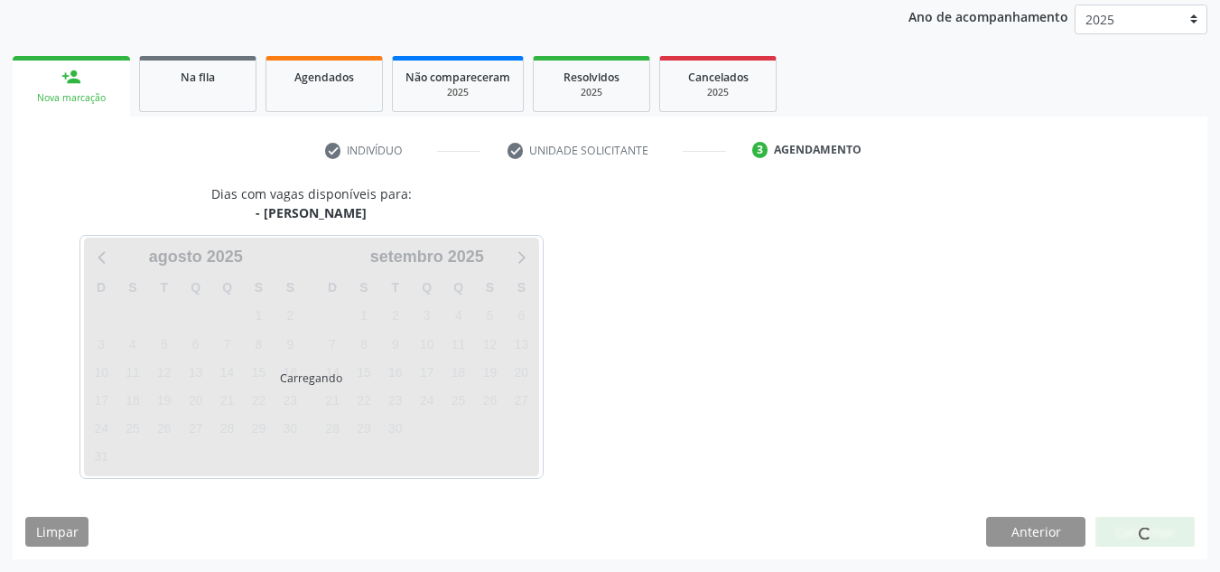
scroll to position [293, 0]
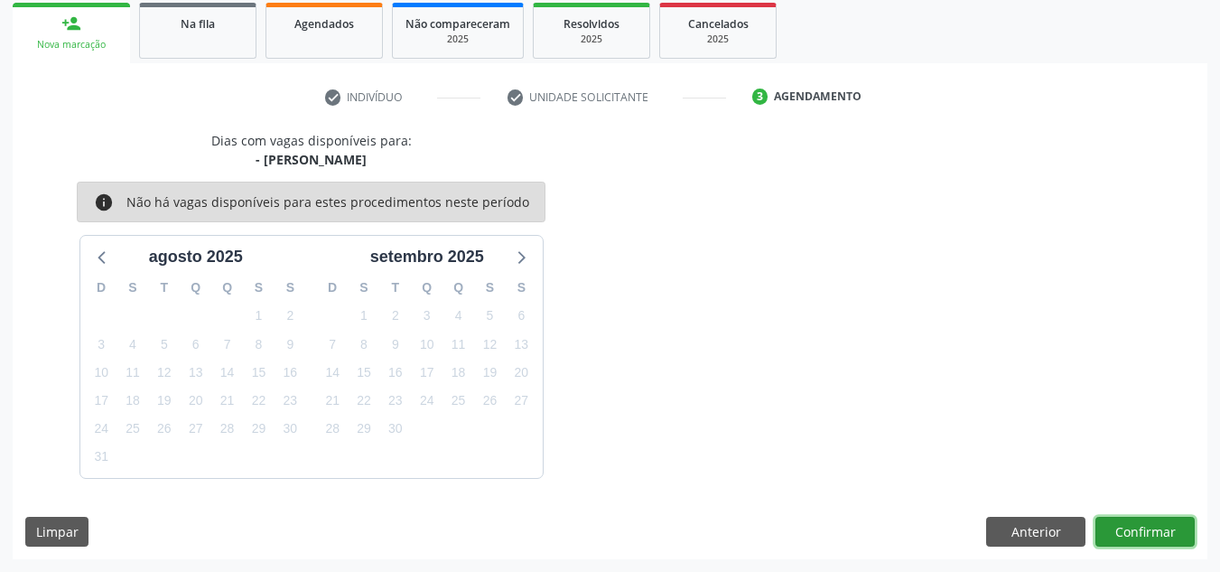
click at [1150, 537] on button "Confirmar" at bounding box center [1144, 531] width 99 height 31
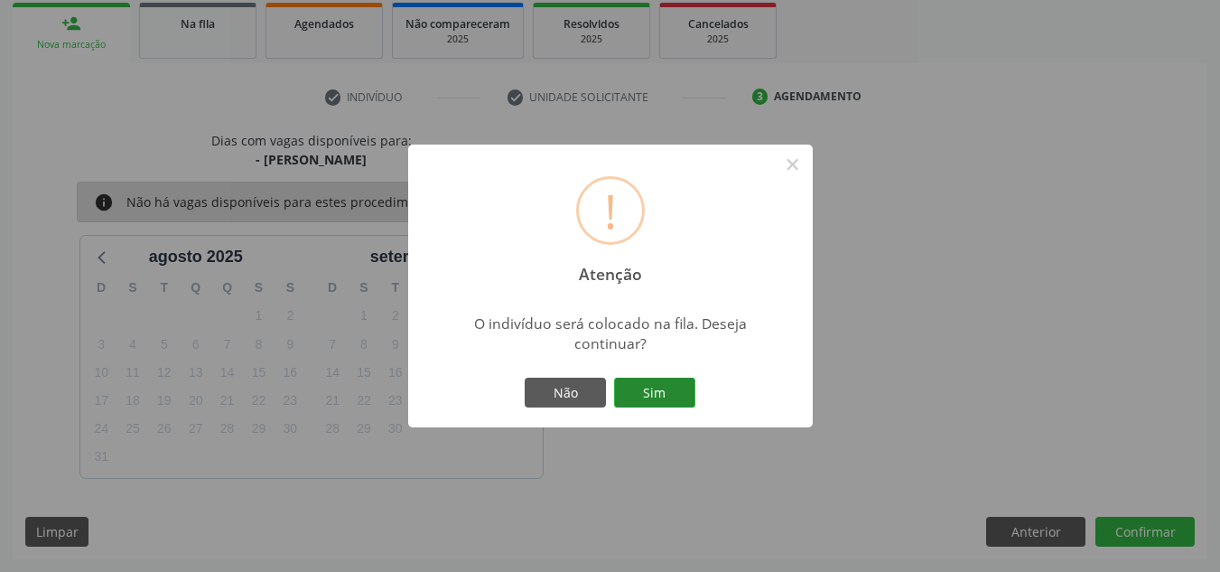
click at [645, 396] on button "Sim" at bounding box center [654, 392] width 81 height 31
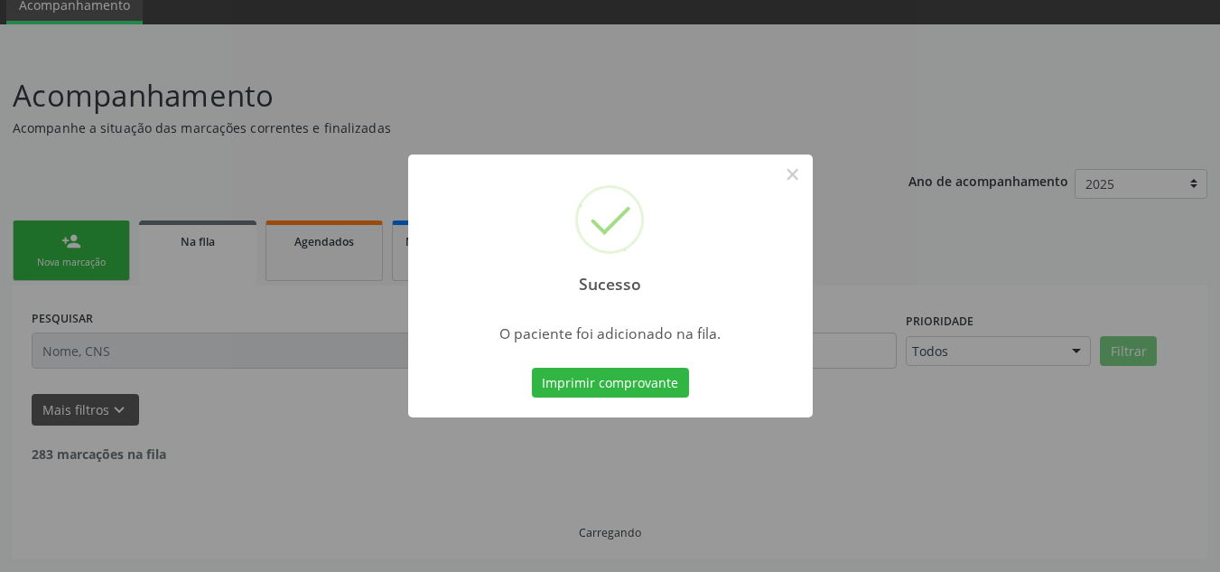
scroll to position [56, 0]
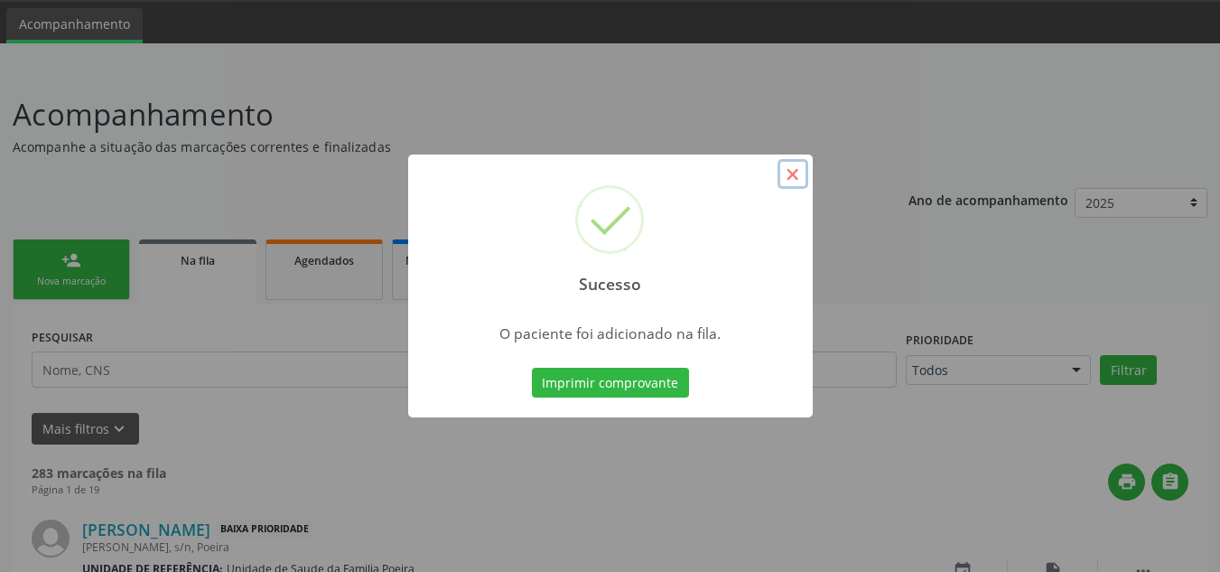
click at [789, 170] on button "×" at bounding box center [792, 174] width 31 height 31
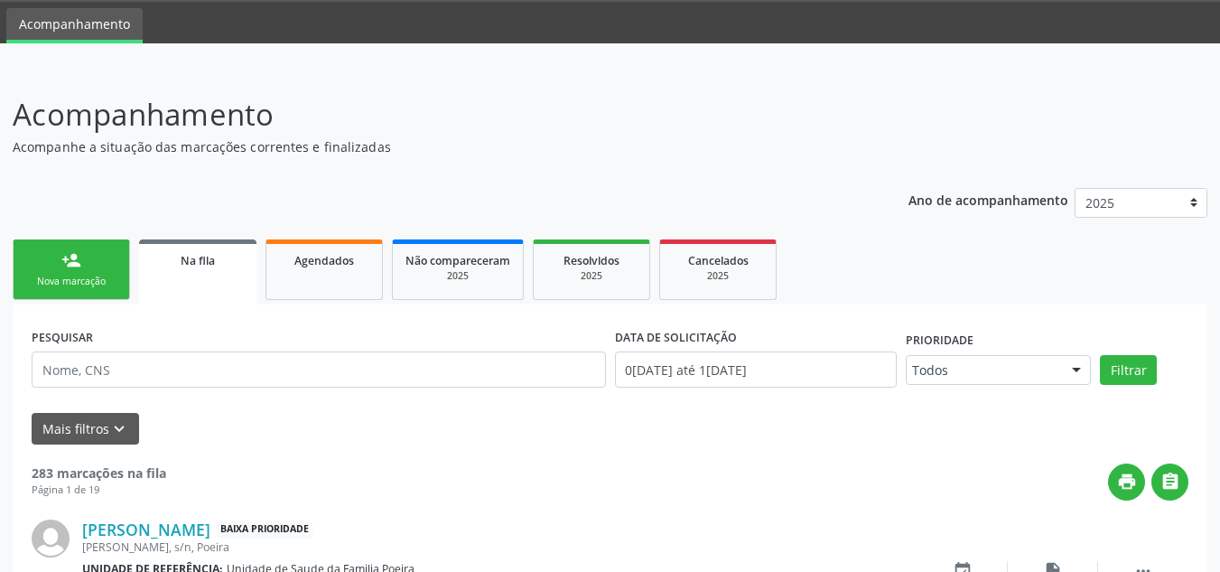
click at [73, 269] on div "person_add" at bounding box center [71, 260] width 20 height 20
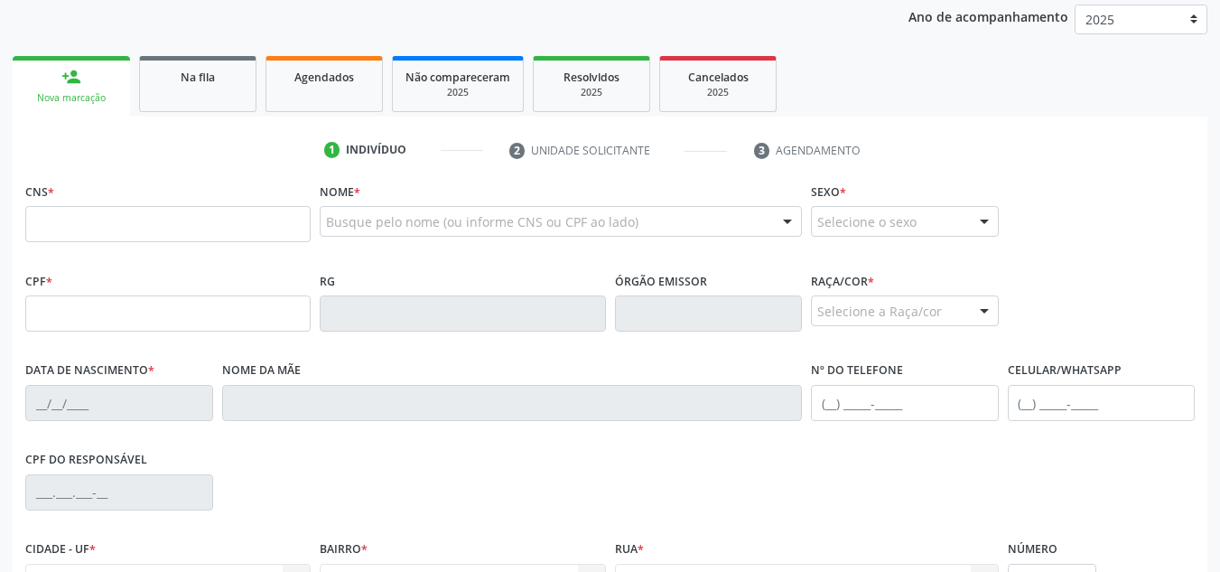
scroll to position [327, 0]
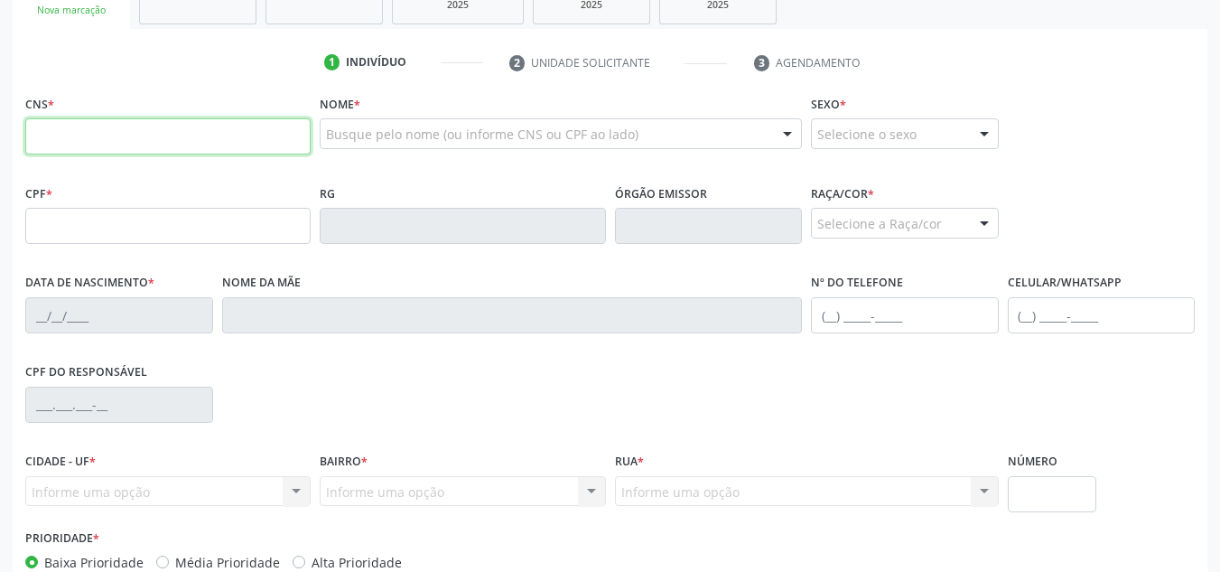
click at [79, 134] on input "text" at bounding box center [167, 136] width 285 height 36
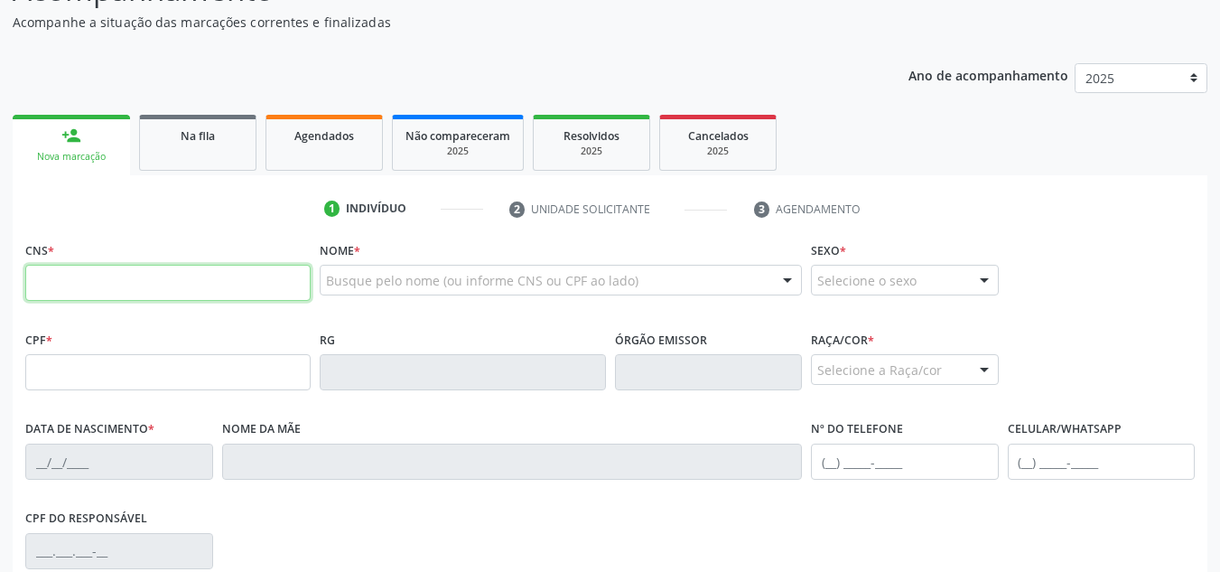
scroll to position [146, 0]
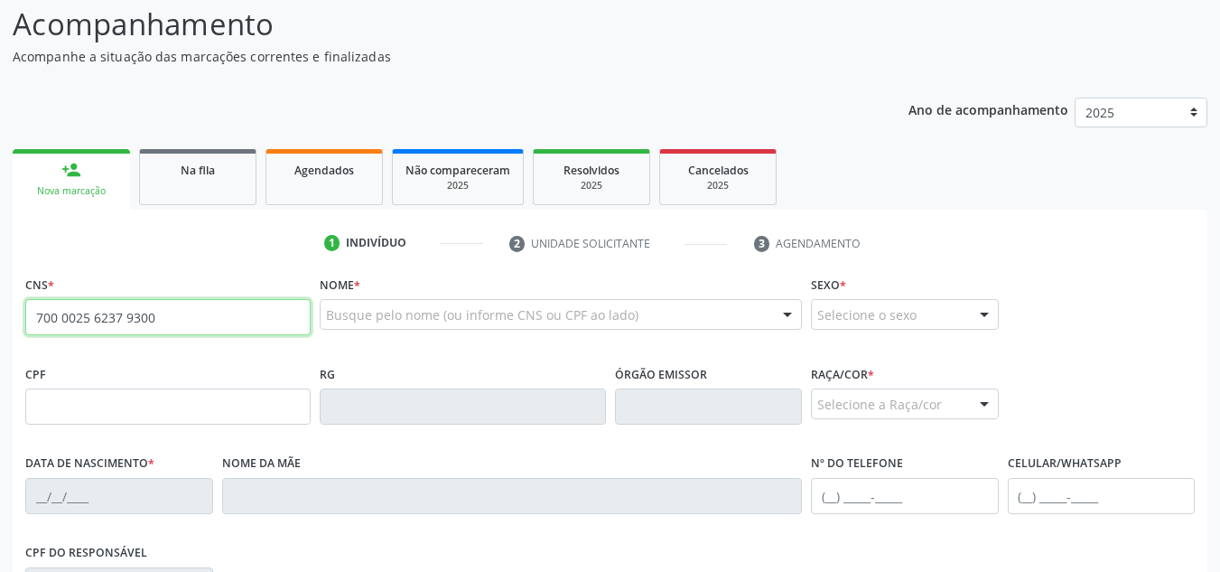
type input "700 0025 6237 9300"
type input "038.960.004-03"
type input "13/03/1977"
type input "Maria Cicera dos Santos"
type input "(82) 99129-7192"
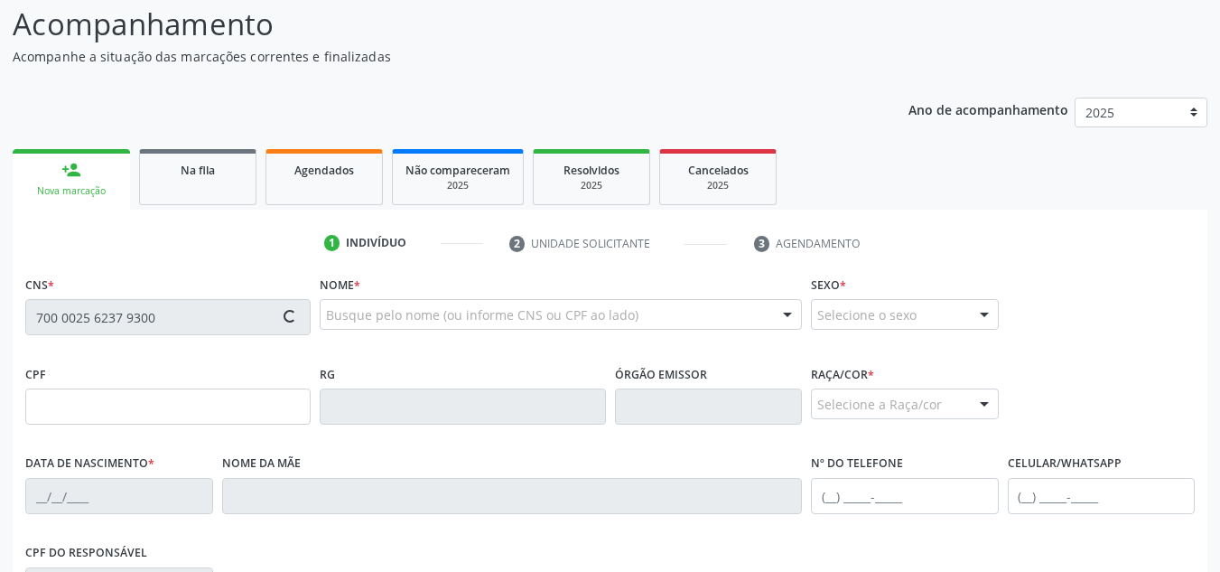
type input "50"
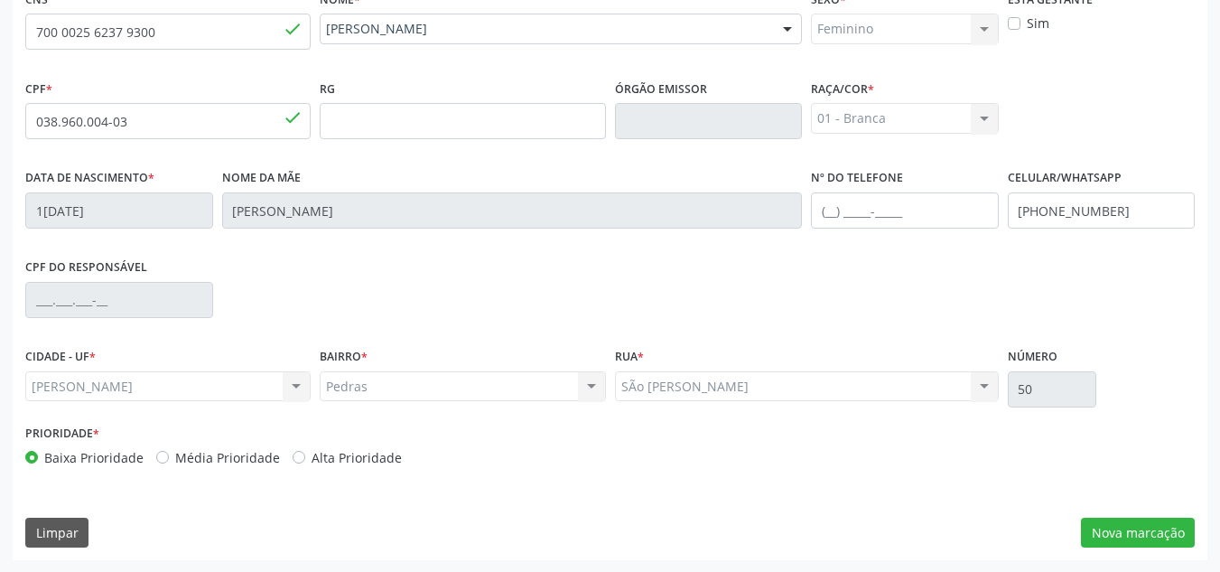
scroll to position [432, 0]
click at [1122, 535] on button "Nova marcação" at bounding box center [1138, 531] width 114 height 31
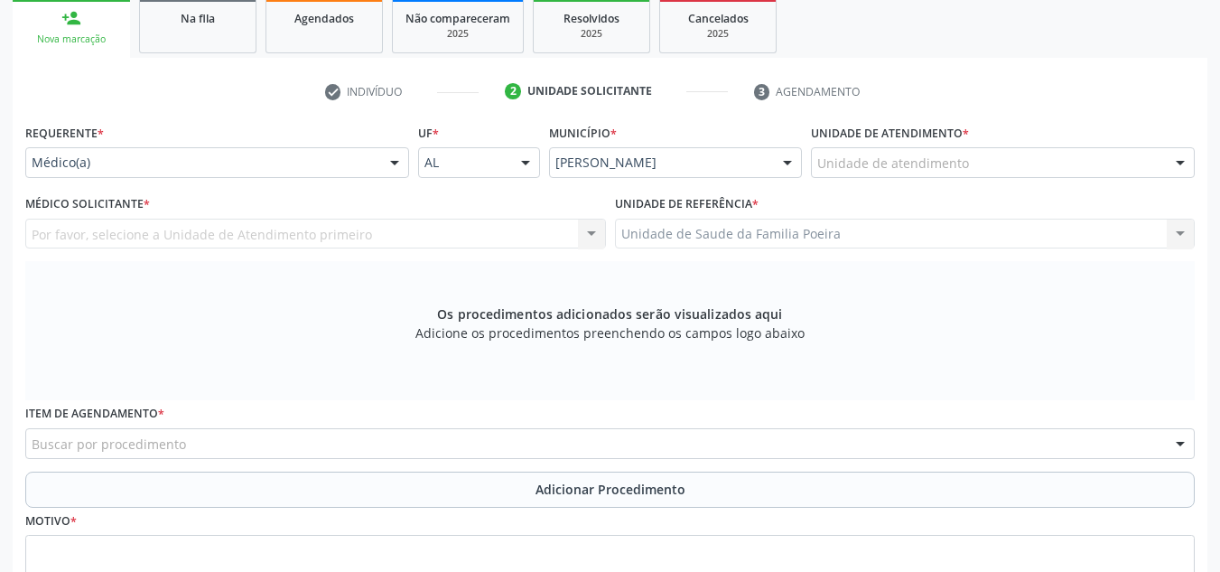
scroll to position [252, 0]
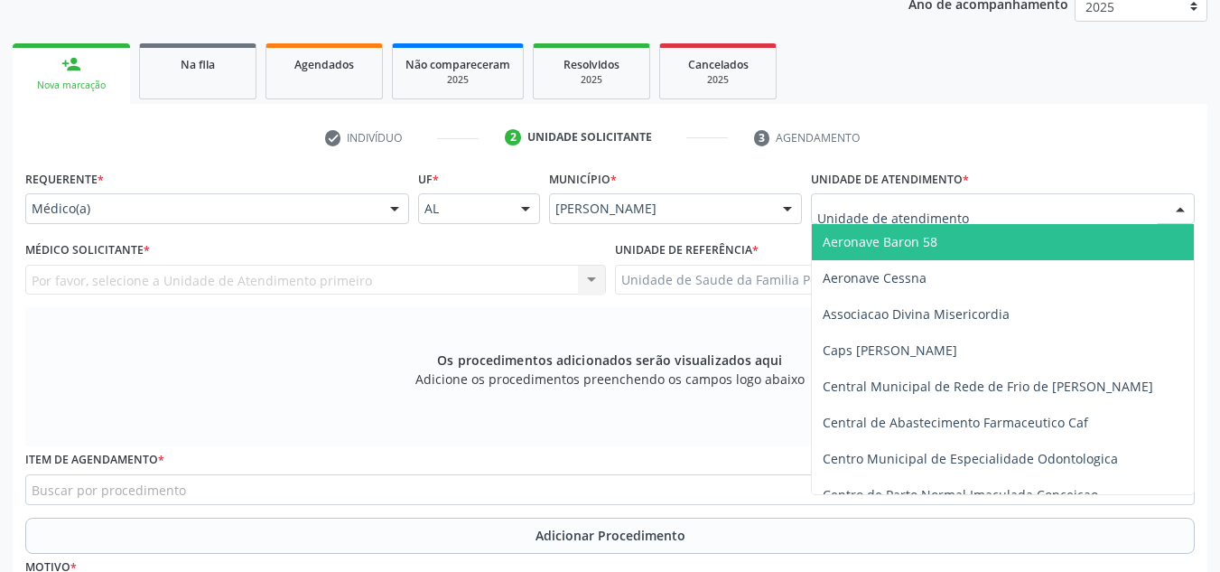
click at [1164, 215] on div at bounding box center [1003, 208] width 384 height 31
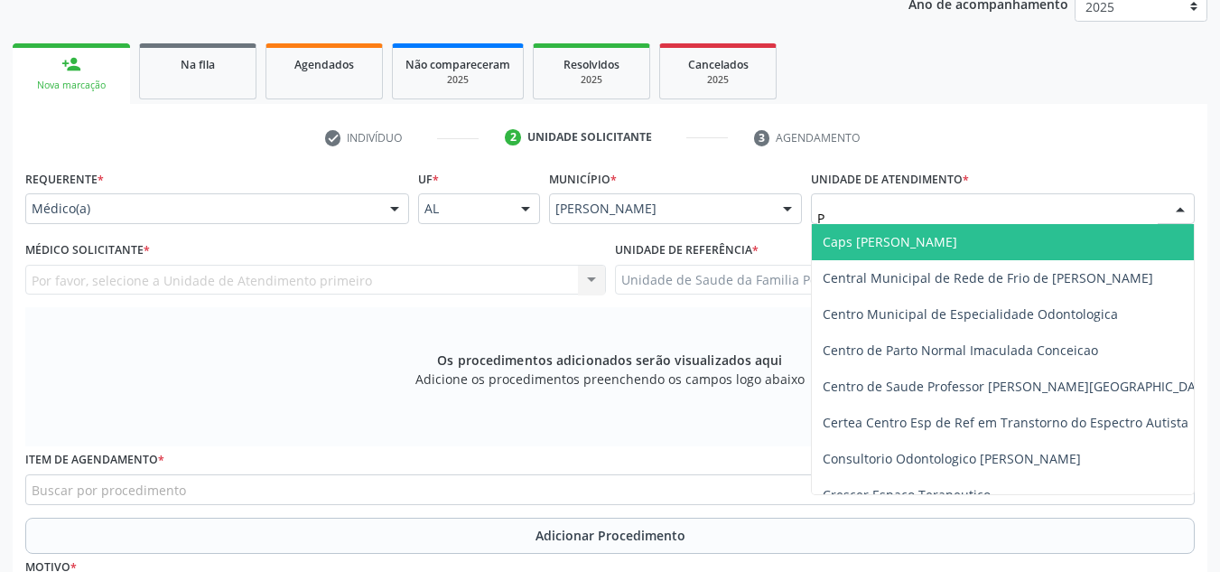
type input "PO"
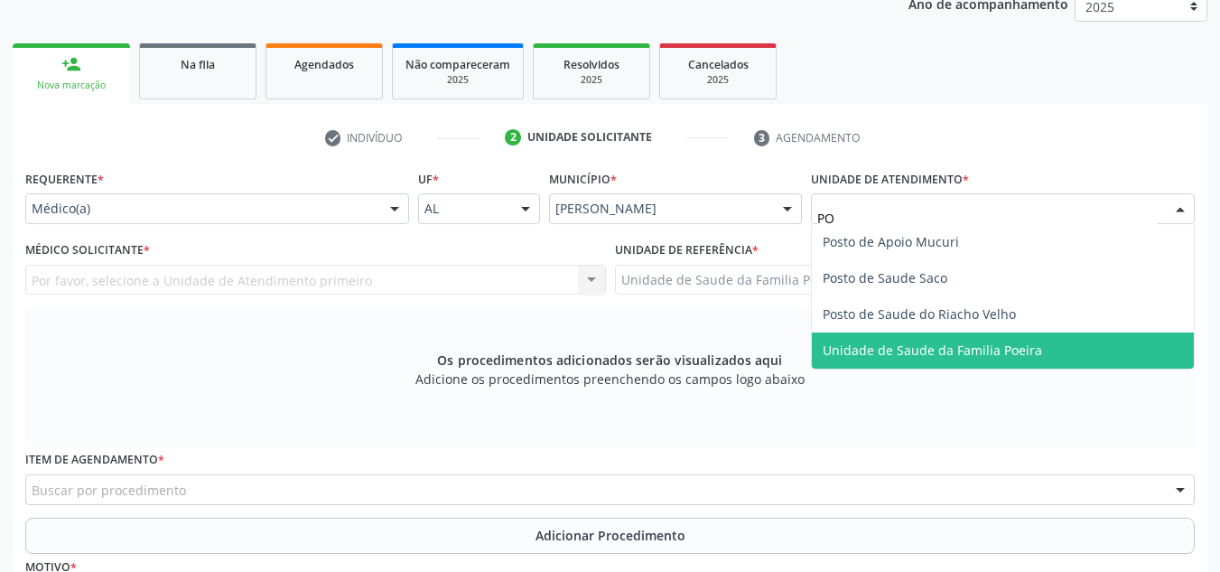
drag, startPoint x: 1048, startPoint y: 344, endPoint x: 916, endPoint y: 349, distance: 132.8
click at [1048, 343] on span "Unidade de Saude da Familia Poeira" at bounding box center [1003, 350] width 382 height 36
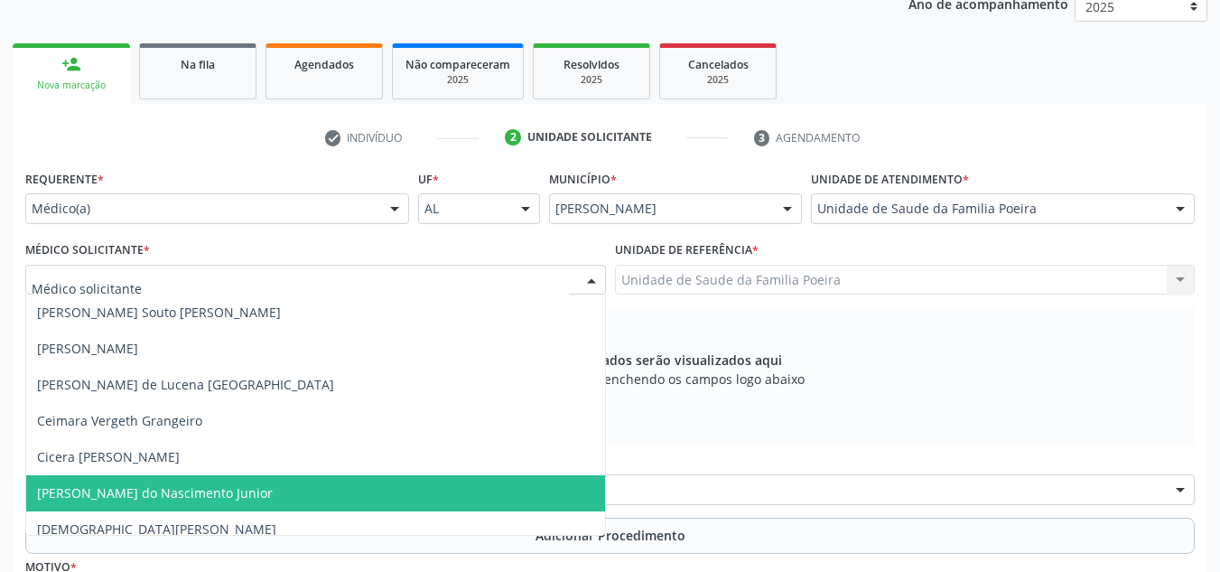
click at [118, 496] on span "[PERSON_NAME] do Nascimento Junior" at bounding box center [155, 492] width 236 height 17
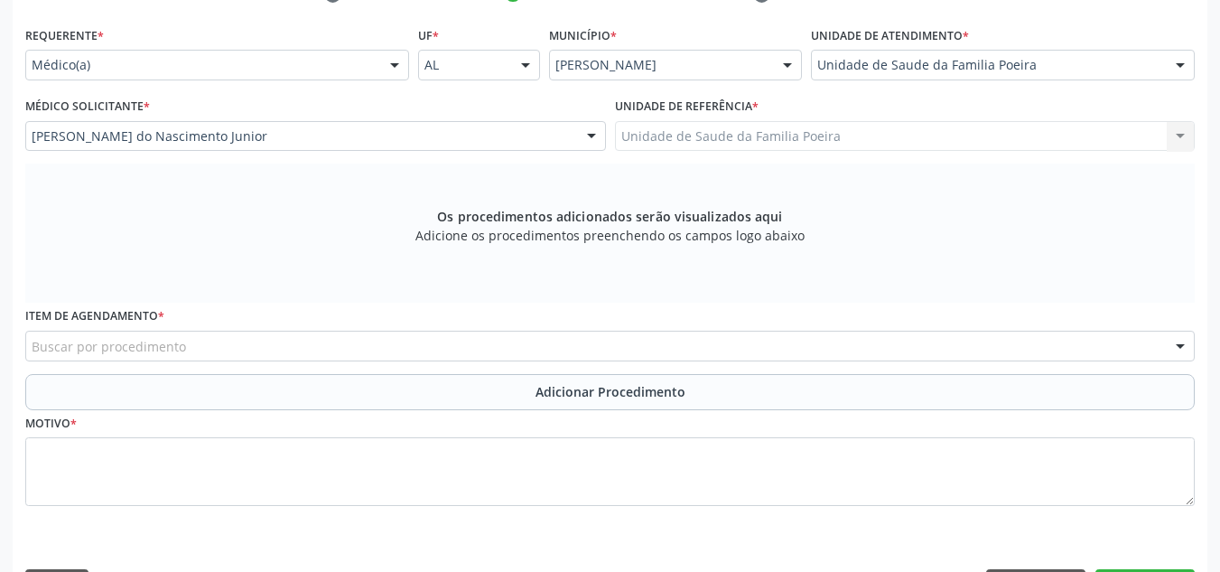
scroll to position [448, 0]
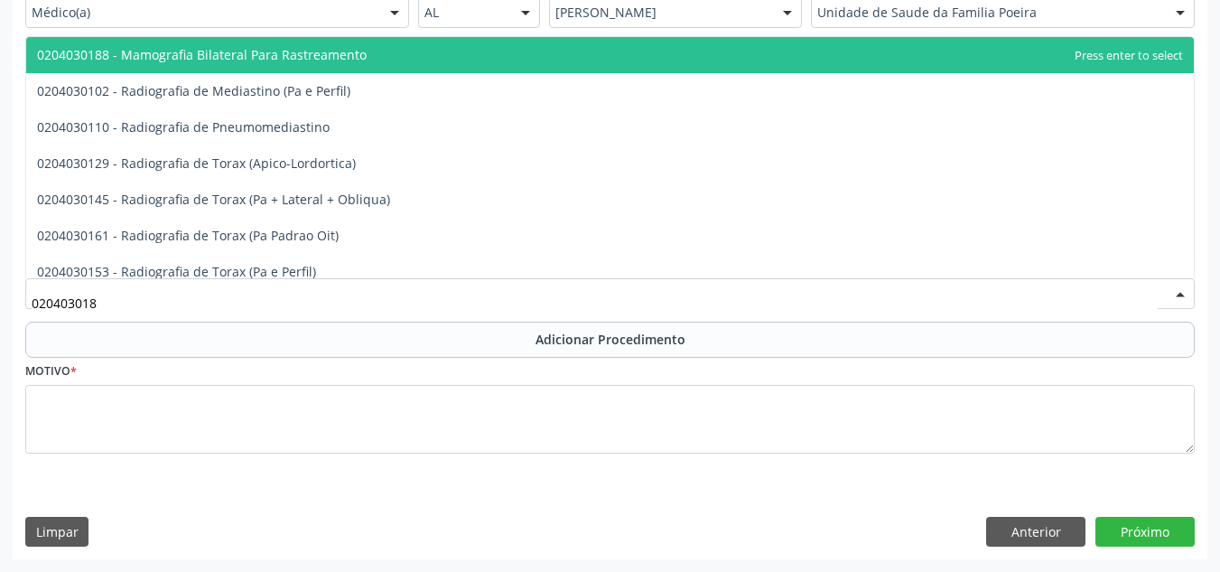
type input "0204030188"
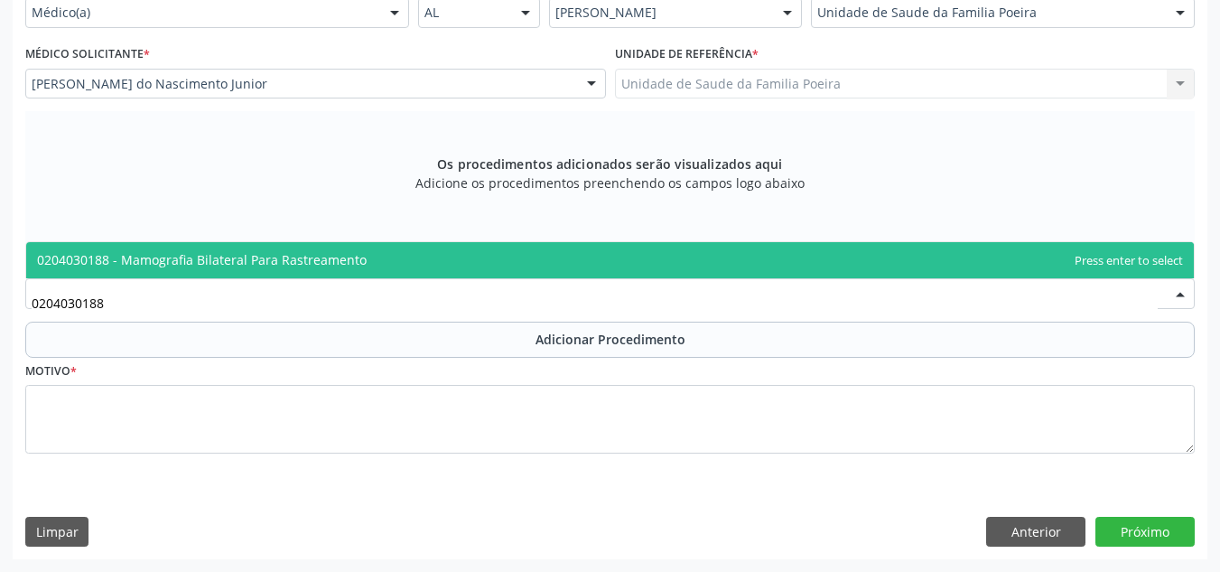
click at [267, 258] on span "0204030188 - Mamografia Bilateral Para Rastreamento" at bounding box center [202, 259] width 330 height 17
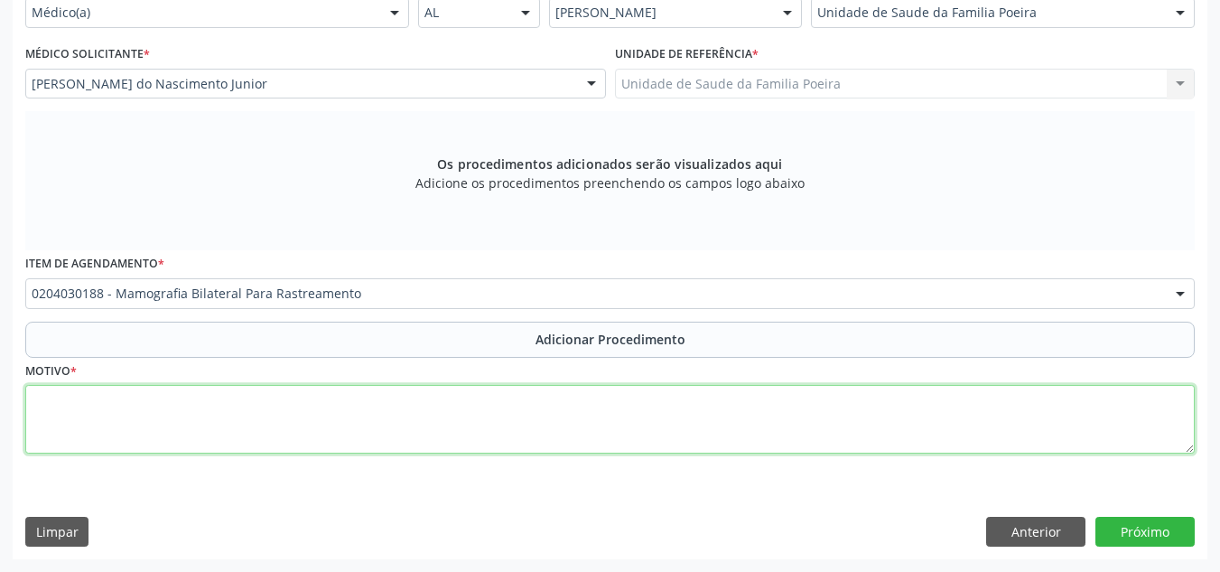
click at [290, 395] on textarea at bounding box center [609, 419] width 1169 height 69
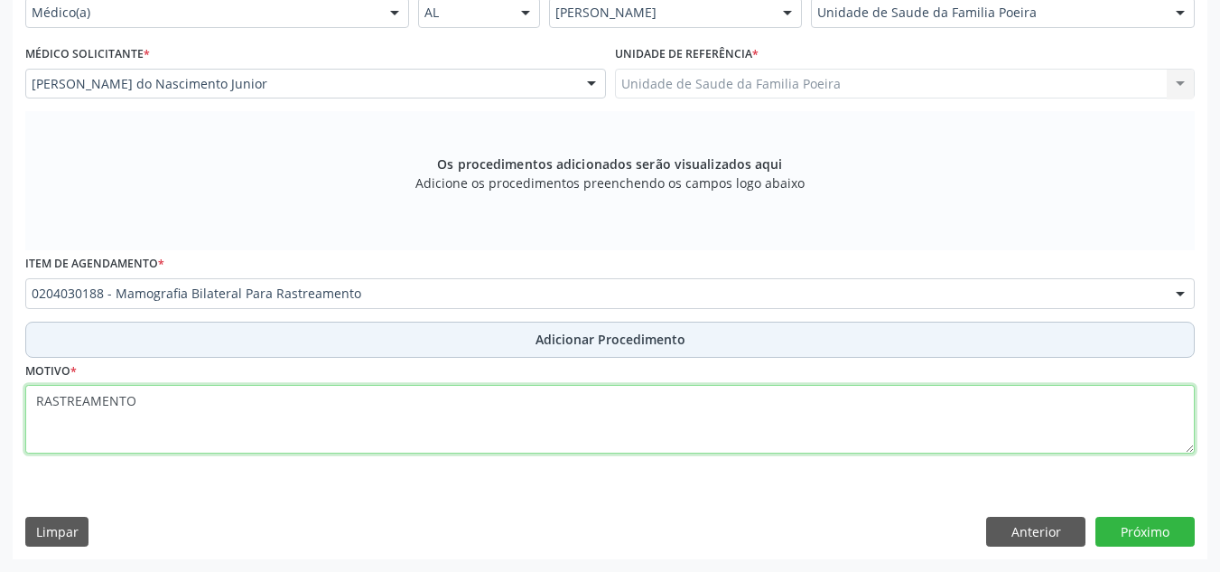
type textarea "RASTREAMENTO"
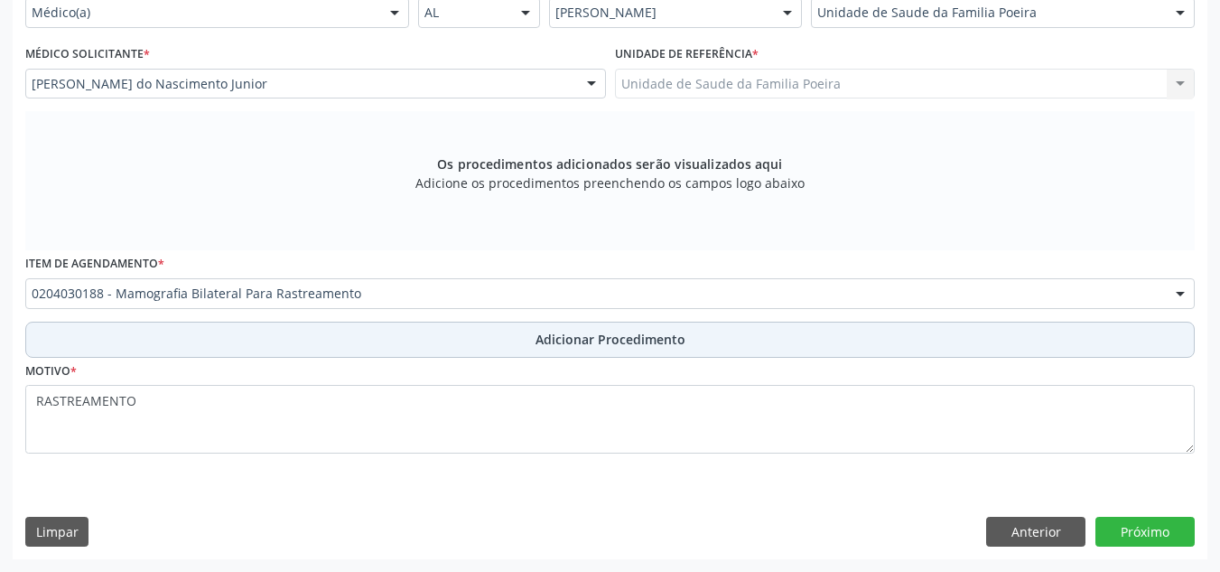
click at [406, 341] on button "Adicionar Procedimento" at bounding box center [609, 339] width 1169 height 36
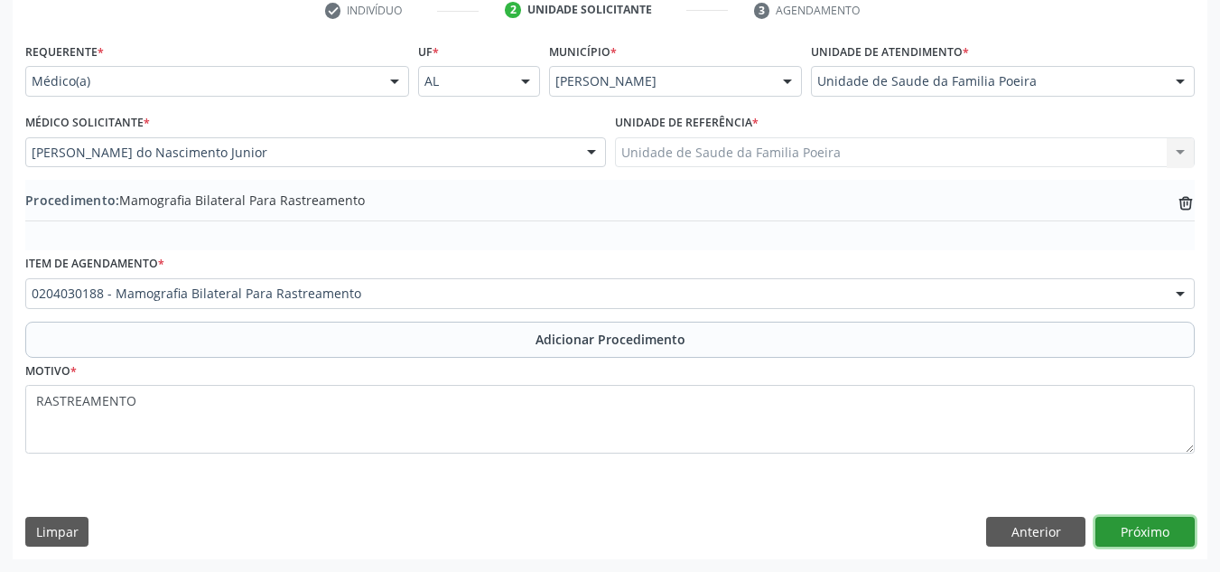
click at [1161, 525] on button "Próximo" at bounding box center [1144, 531] width 99 height 31
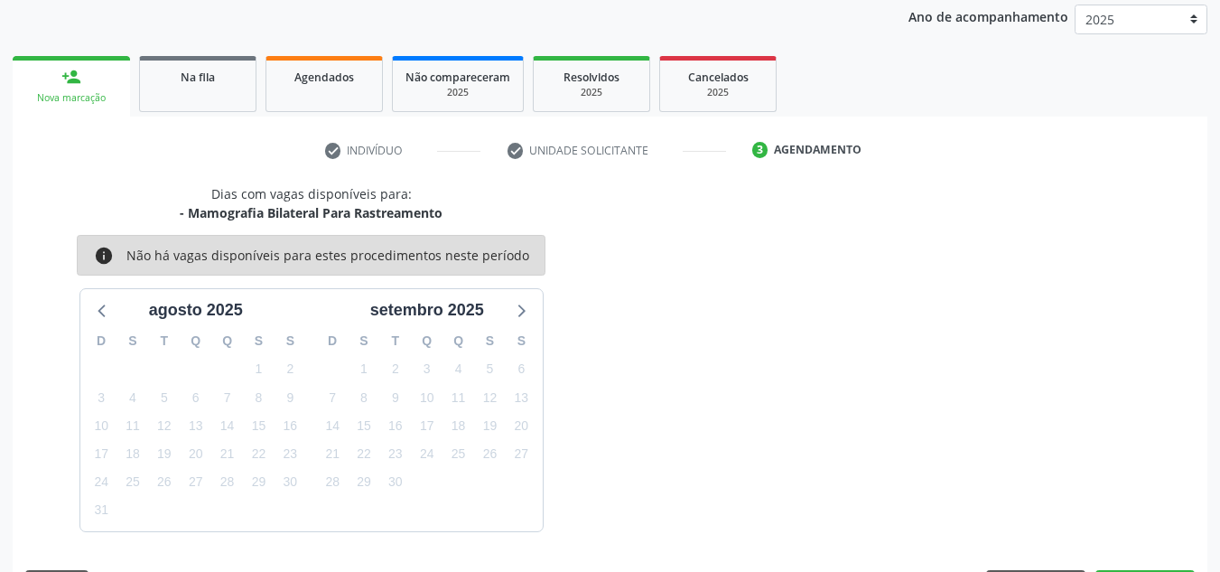
scroll to position [293, 0]
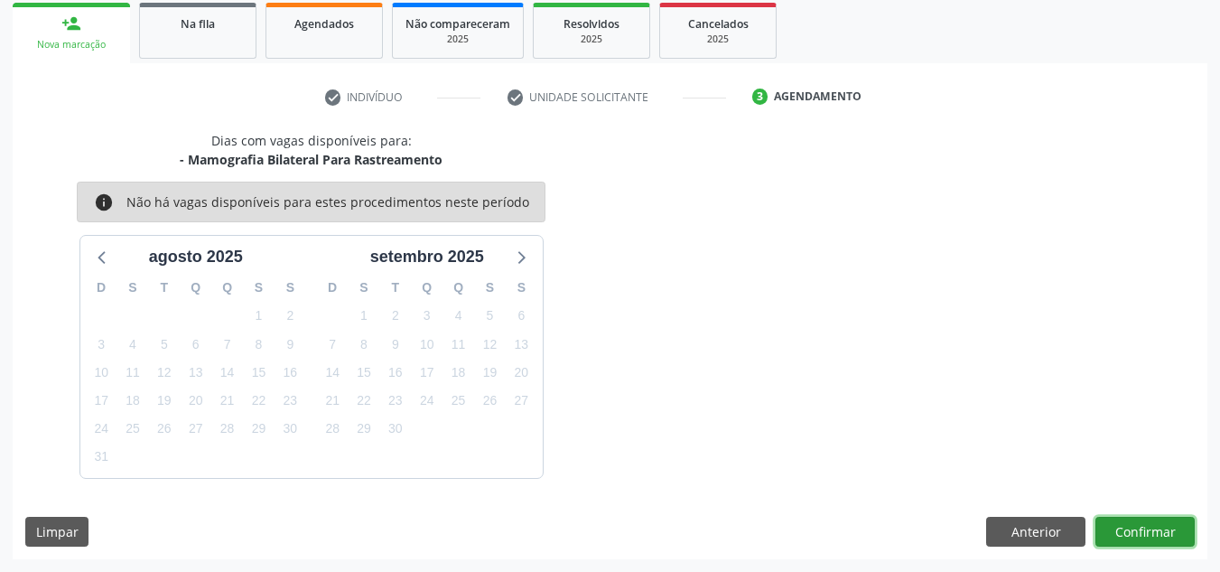
click at [1147, 539] on button "Confirmar" at bounding box center [1144, 531] width 99 height 31
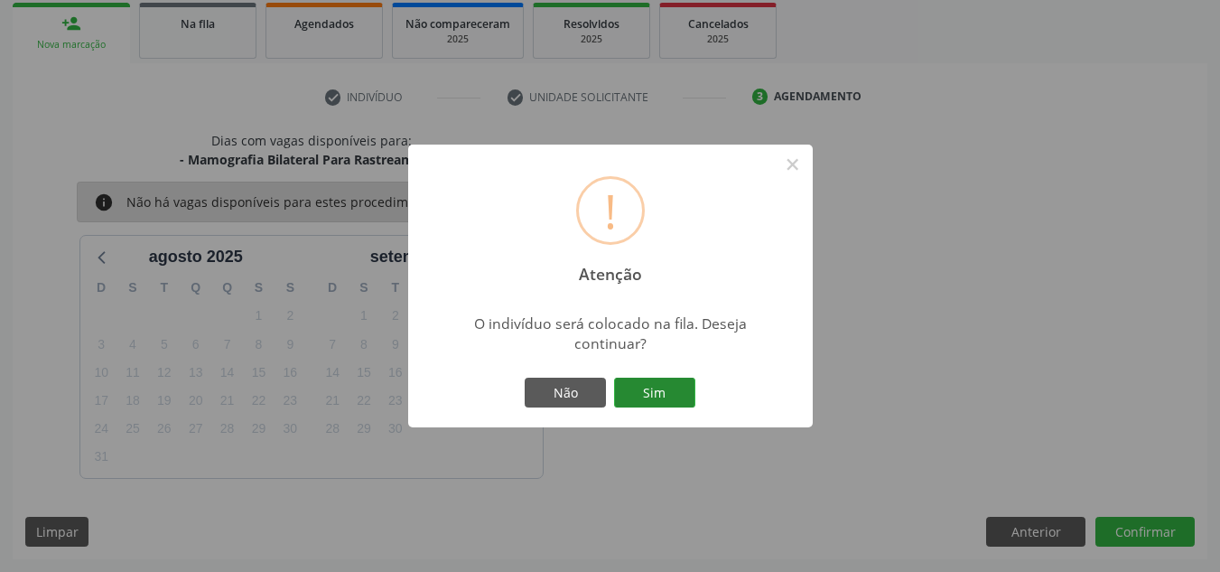
click at [679, 395] on button "Sim" at bounding box center [654, 392] width 81 height 31
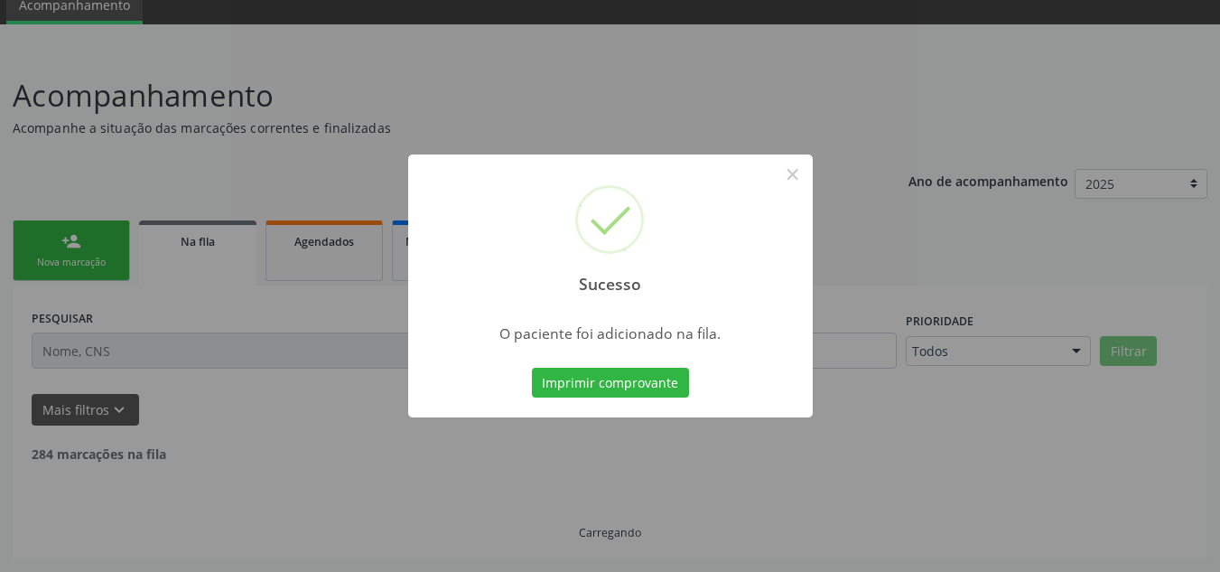
scroll to position [56, 0]
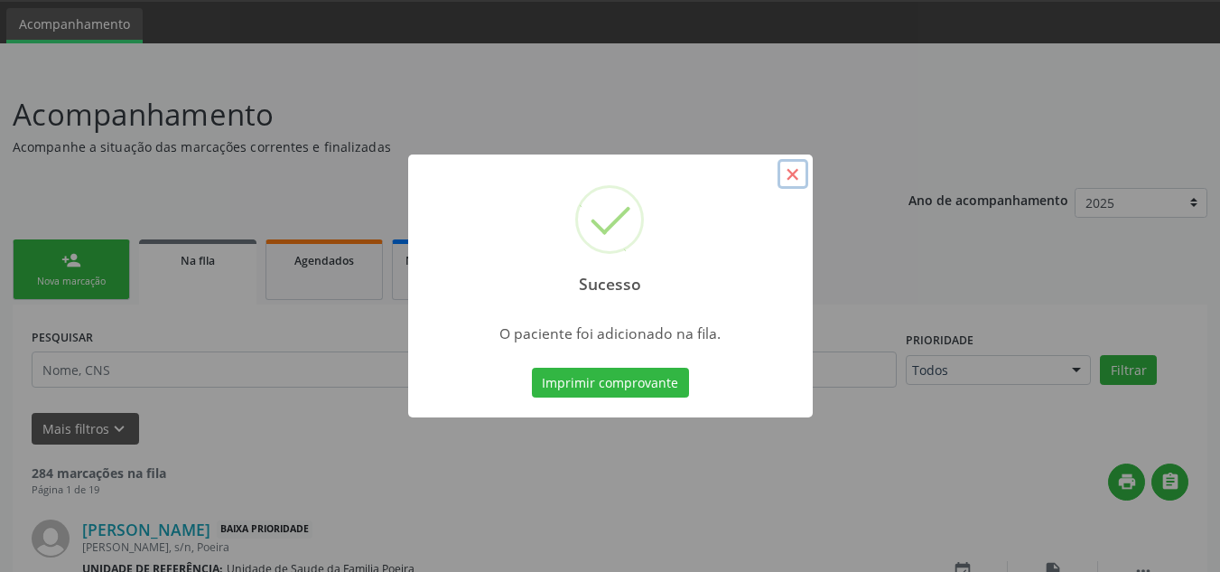
click at [791, 171] on button "×" at bounding box center [792, 174] width 31 height 31
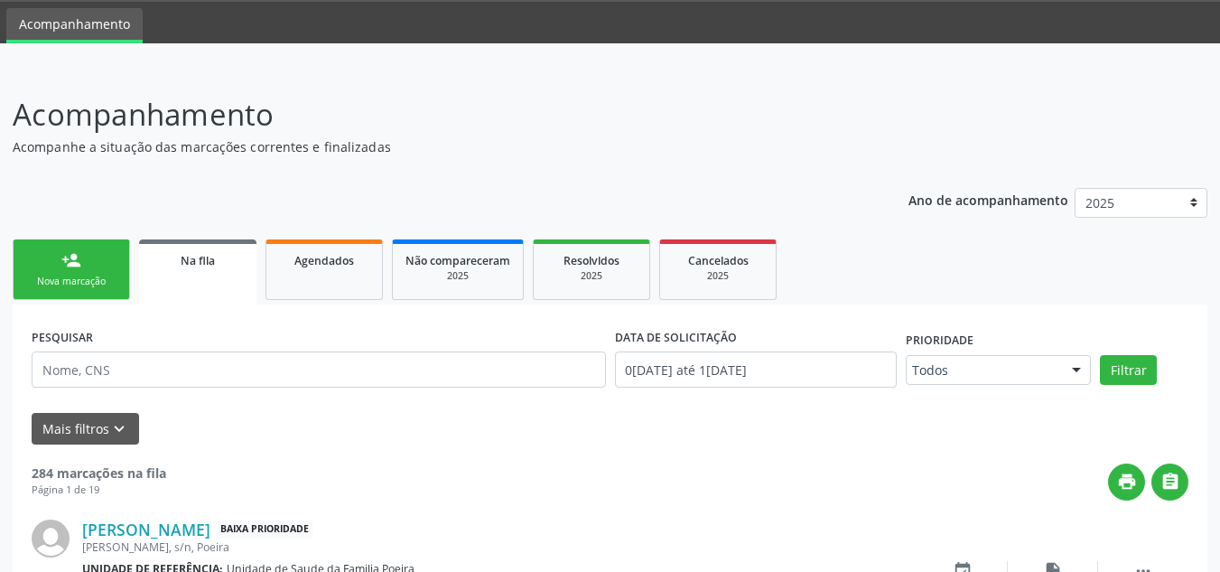
click at [52, 261] on link "person_add Nova marcação" at bounding box center [71, 269] width 117 height 60
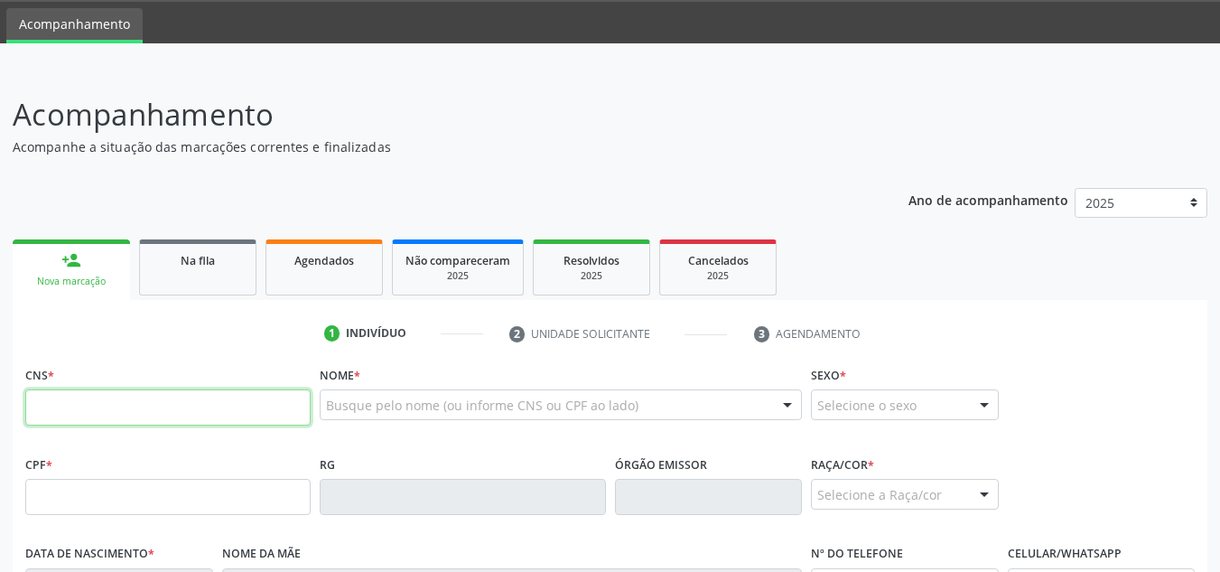
click at [134, 405] on input "text" at bounding box center [167, 407] width 285 height 36
paste input "708 9087 7706 8418"
type input "708 9087 7706 8418"
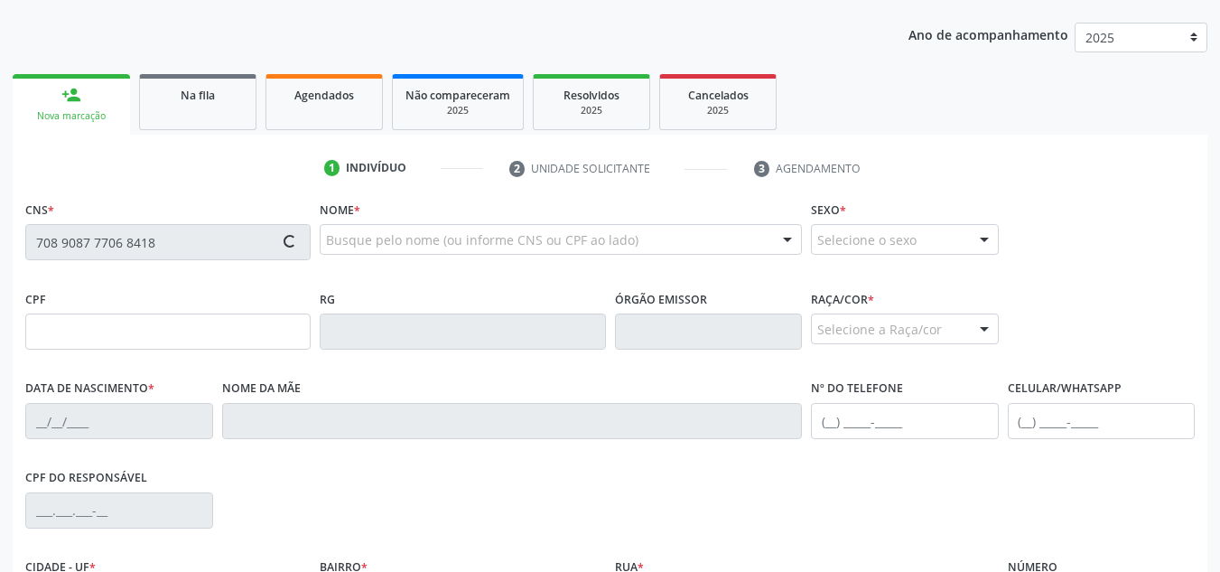
scroll to position [237, 0]
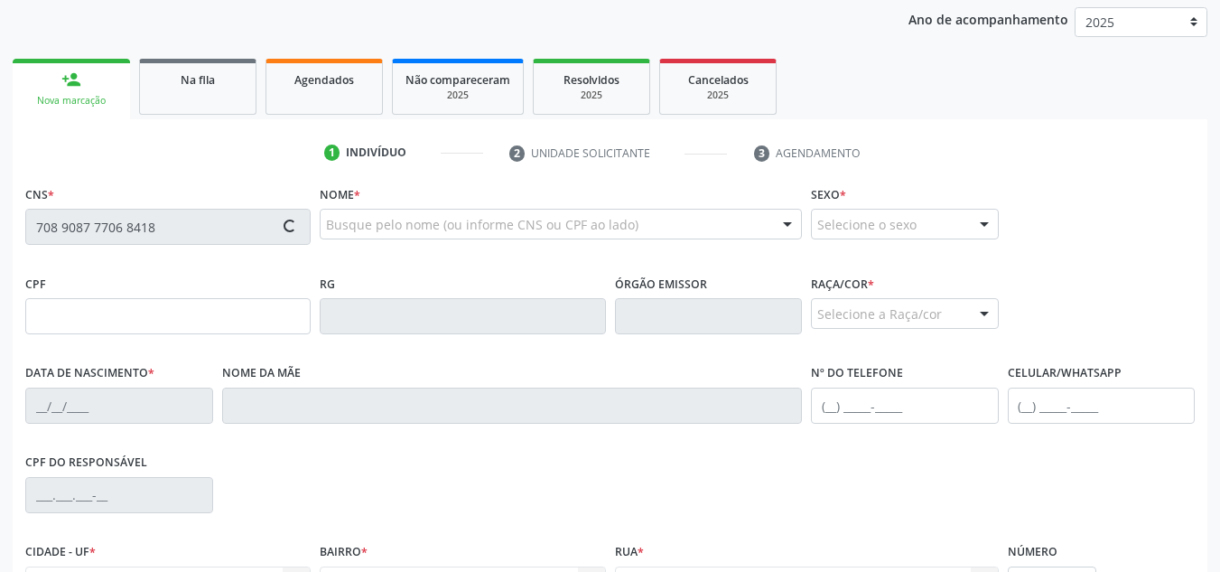
type input "016.047.144-33"
type input "18/06/1979"
type input "Cicera Rosa da Conceicao"
type input "(37) 99125-6369"
type input "09"
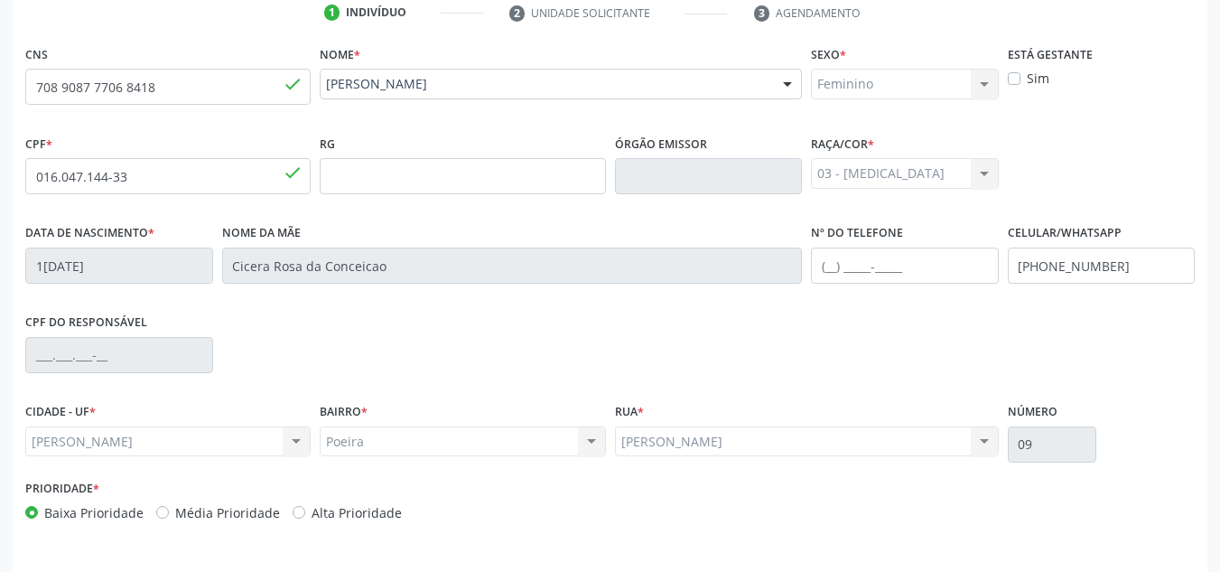
scroll to position [432, 0]
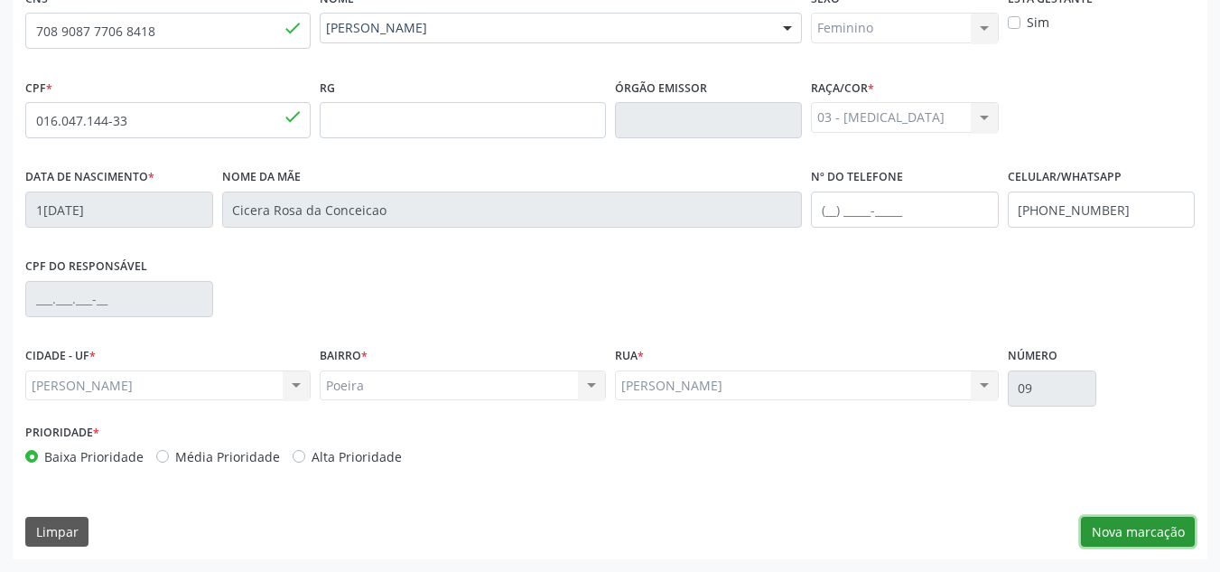
click at [1142, 526] on button "Nova marcação" at bounding box center [1138, 531] width 114 height 31
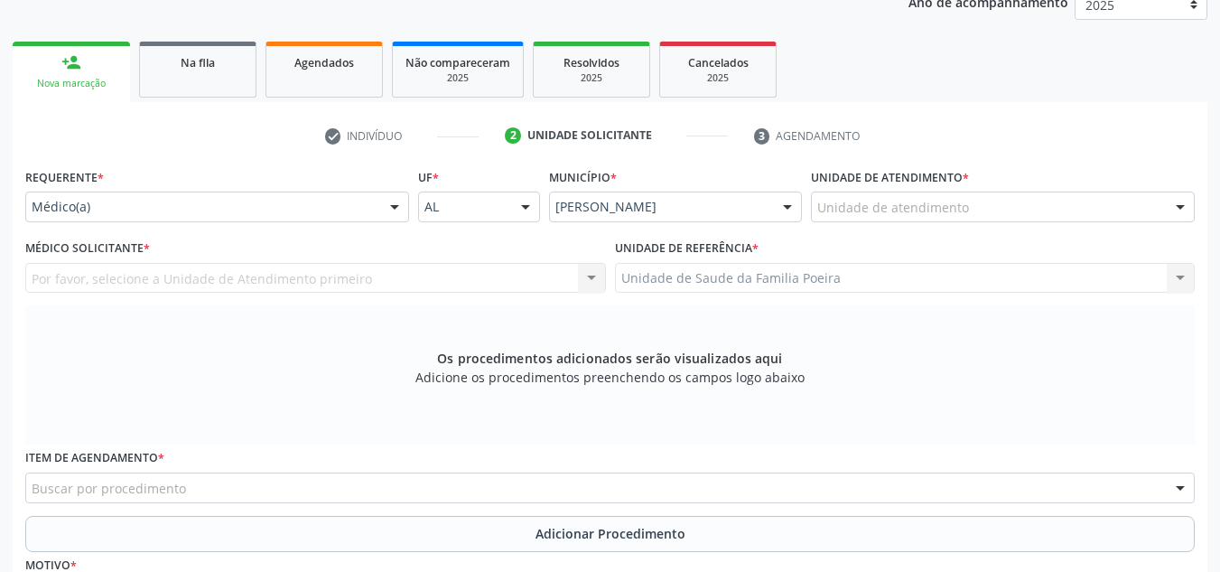
scroll to position [252, 0]
click at [1164, 213] on div "Unidade de atendimento Aeronave Baron 58 Aeronave Cessna Associacao Divina Mise…" at bounding box center [1003, 208] width 384 height 31
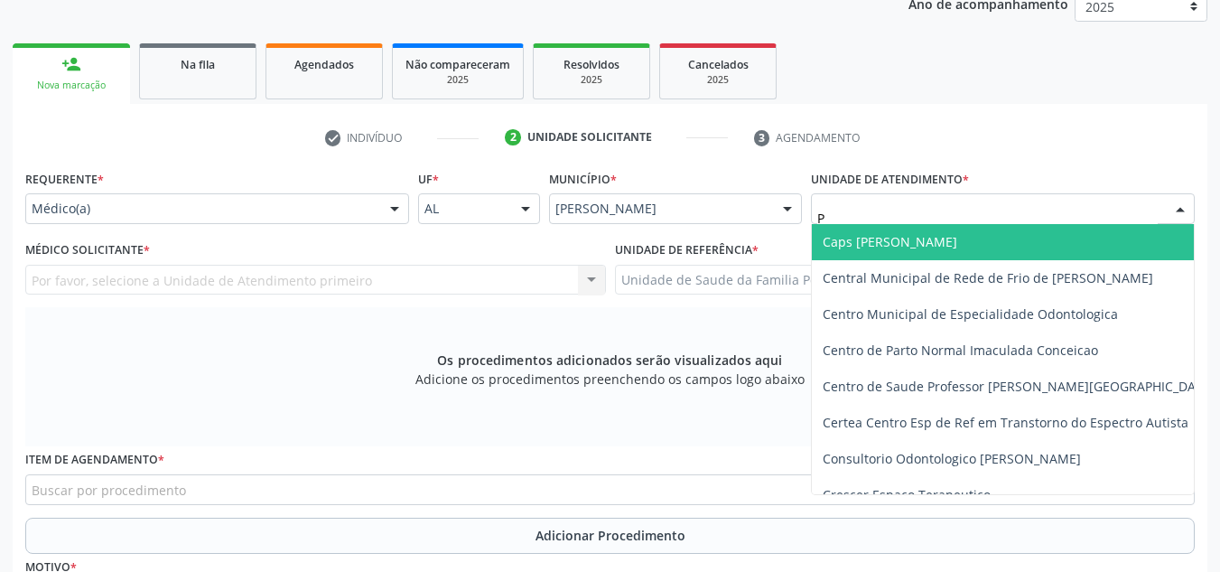
type input "PO"
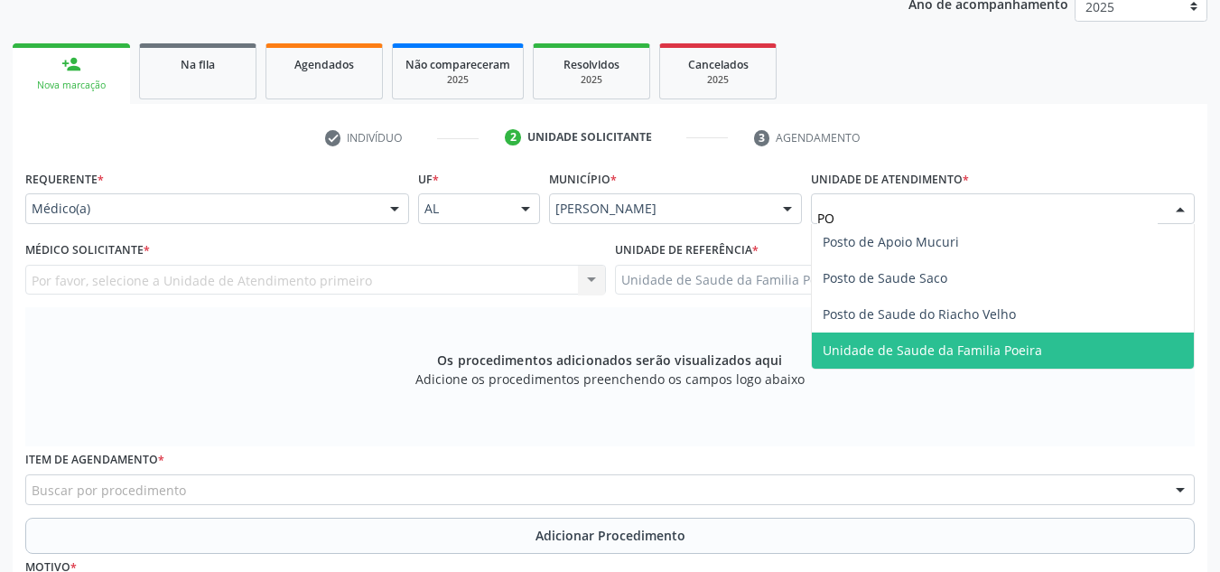
click at [1039, 341] on span "Unidade de Saude da Familia Poeira" at bounding box center [1003, 350] width 382 height 36
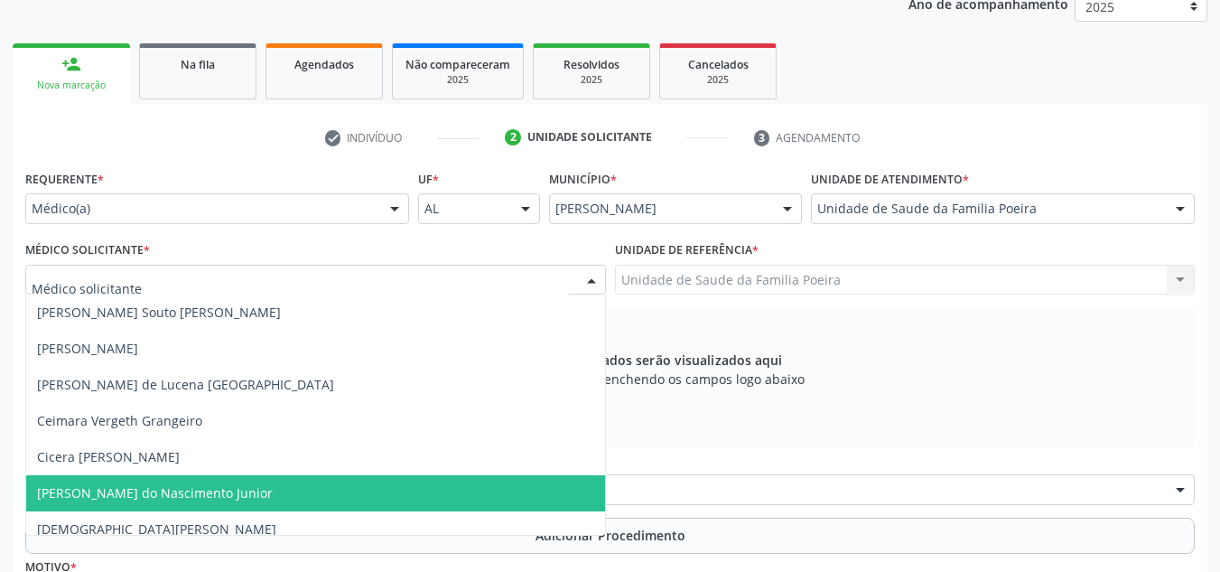
click at [126, 492] on span "[PERSON_NAME] do Nascimento Junior" at bounding box center [155, 492] width 236 height 17
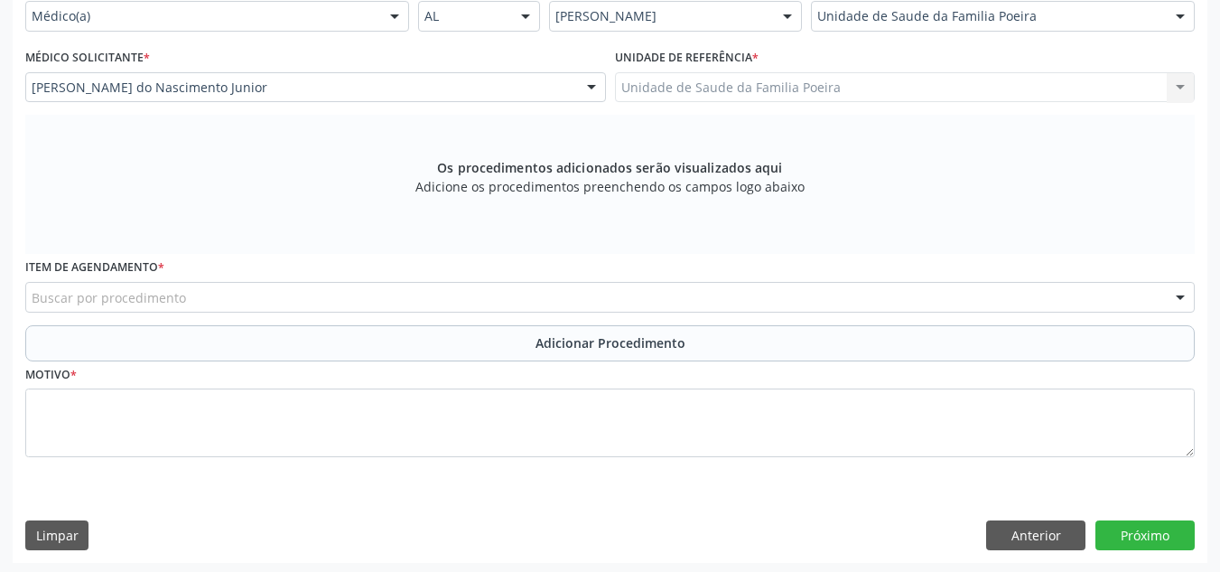
scroll to position [448, 0]
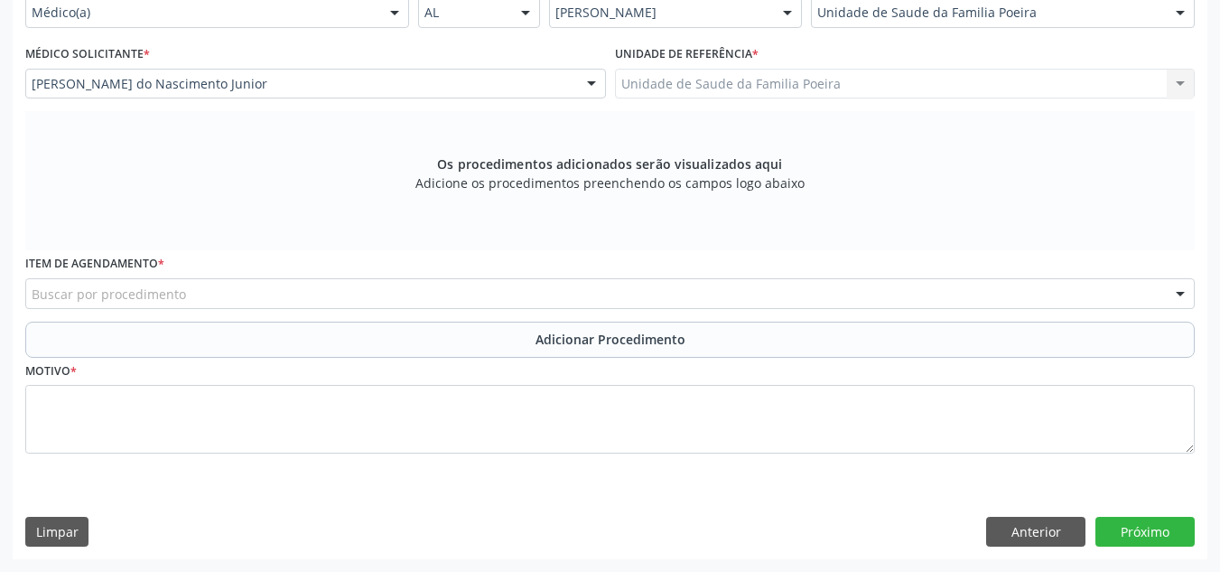
click at [200, 293] on div "Buscar por procedimento" at bounding box center [609, 293] width 1169 height 31
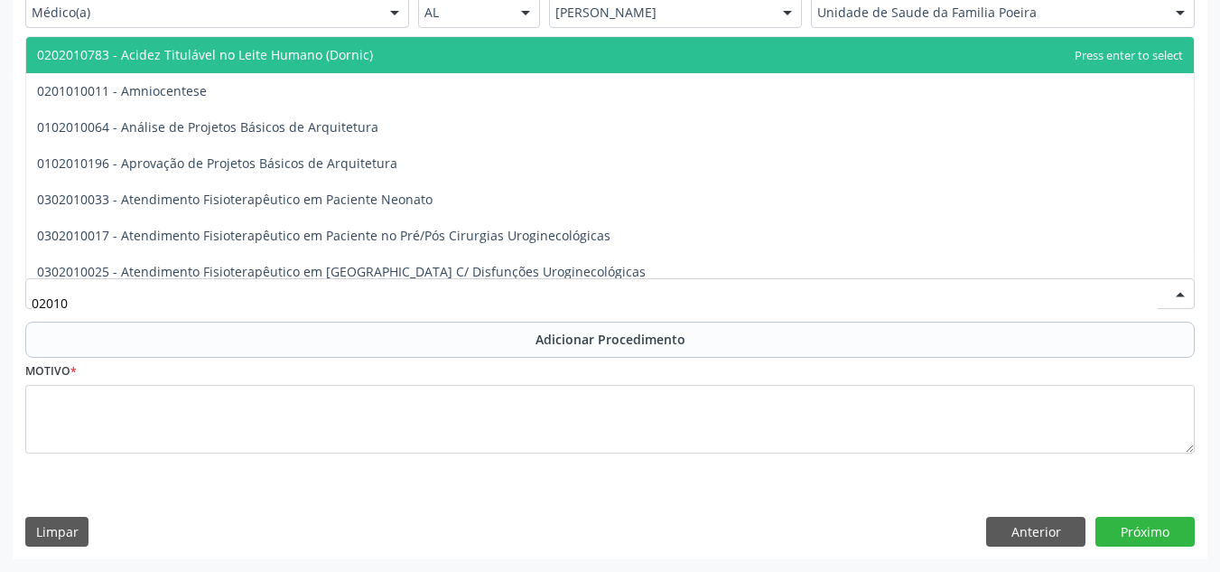
type input "020101"
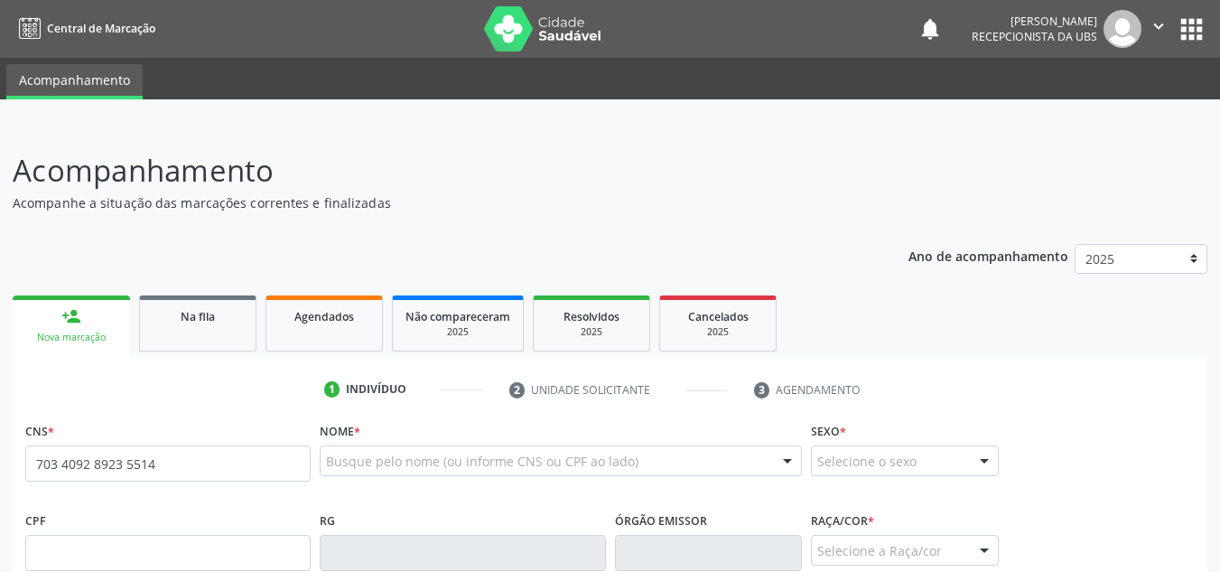
type input "703 4092 8923 5514"
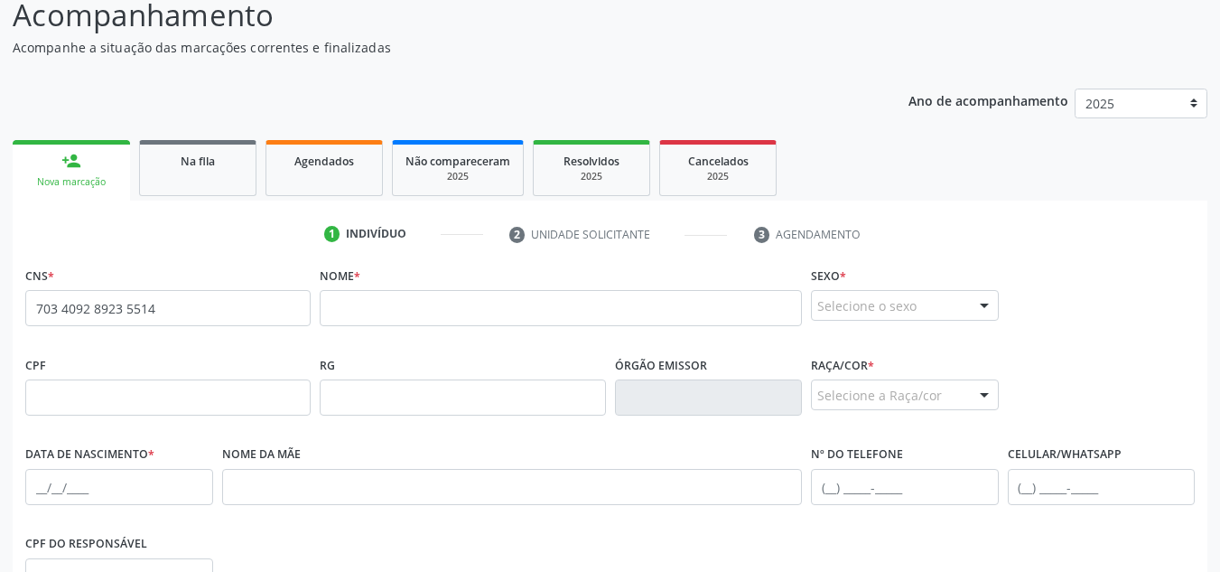
scroll to position [181, 0]
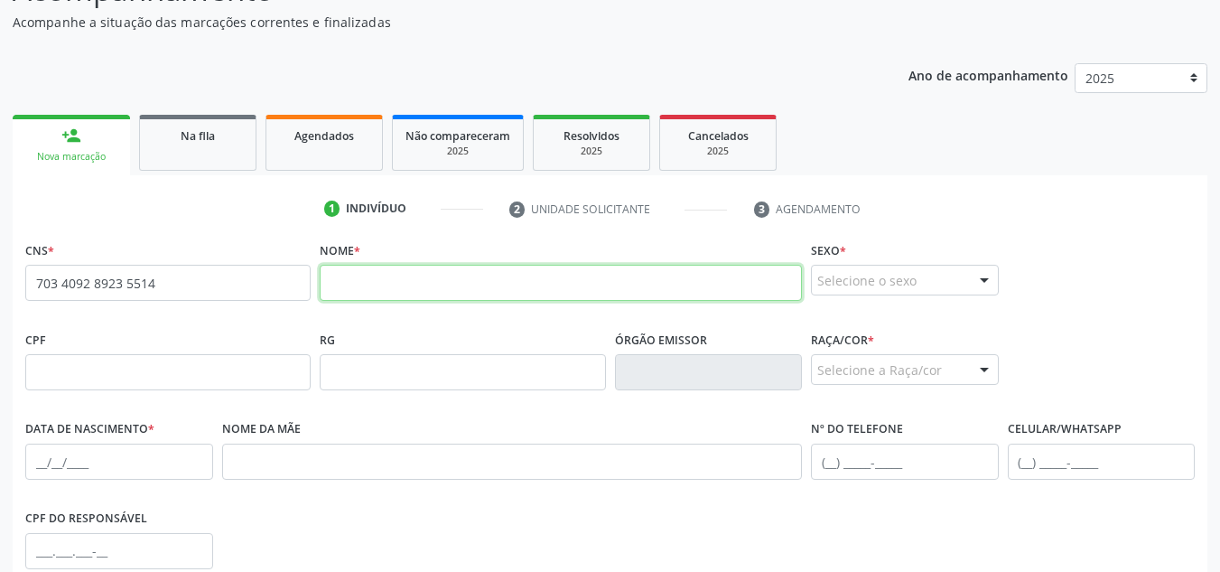
click at [706, 296] on input "text" at bounding box center [561, 283] width 482 height 36
paste input "[PERSON_NAME]"
type input "[PERSON_NAME]"
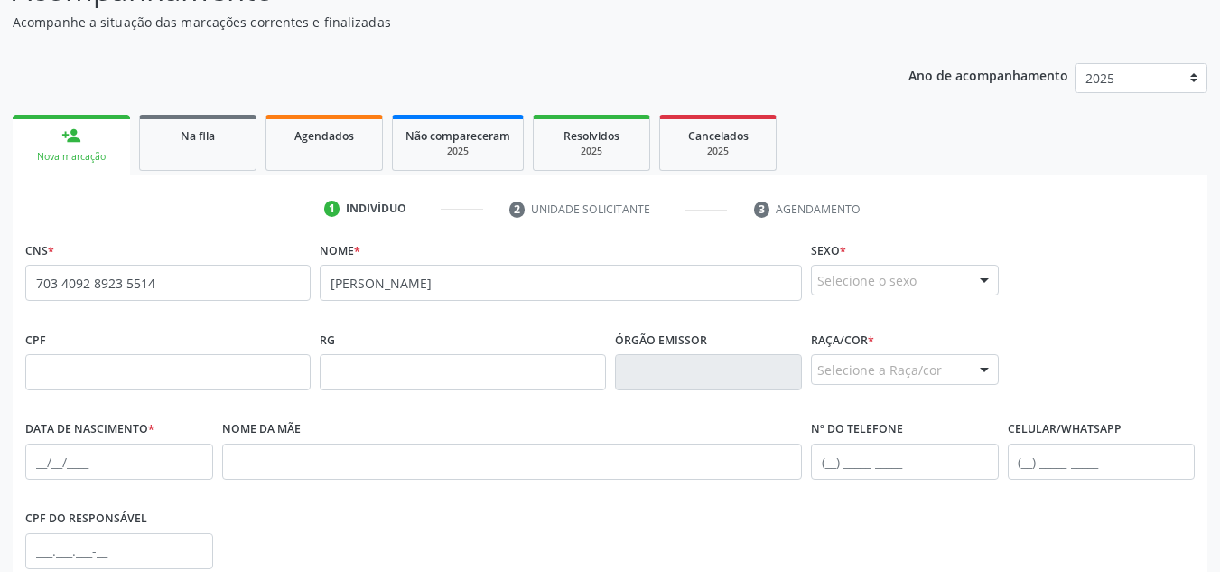
click at [989, 284] on div at bounding box center [984, 280] width 27 height 31
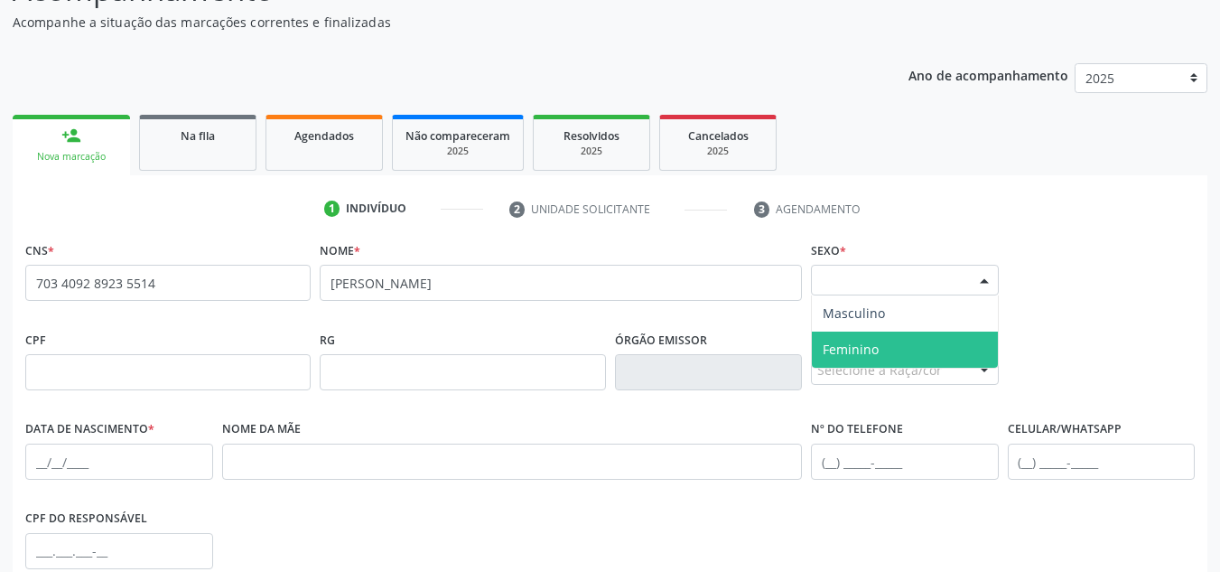
click at [963, 339] on span "Feminino" at bounding box center [905, 349] width 186 height 36
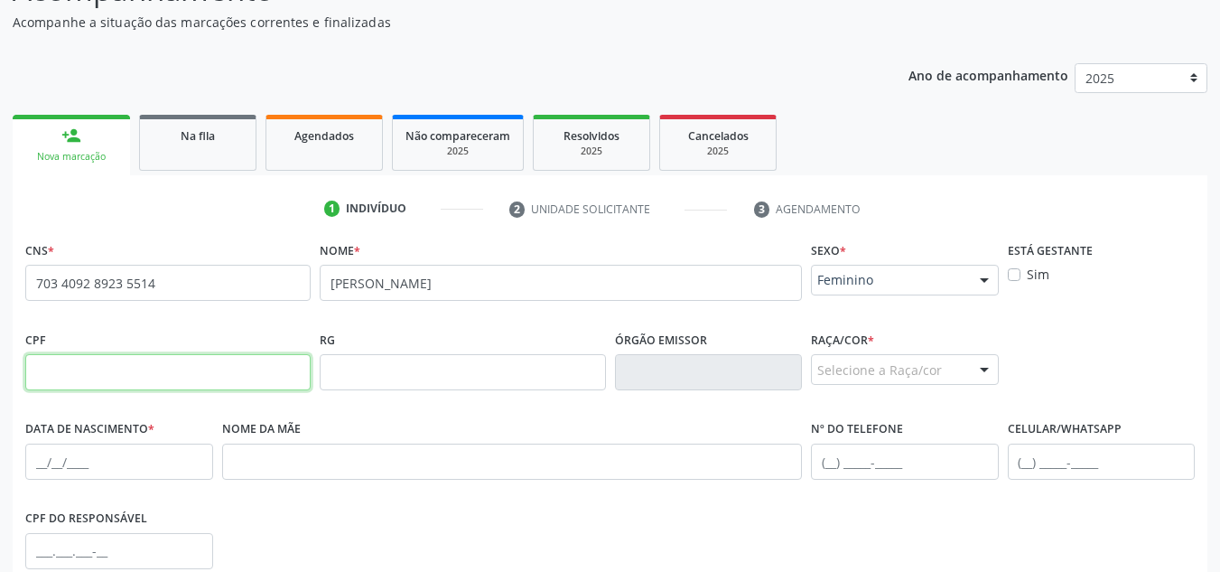
click at [222, 373] on input "text" at bounding box center [167, 372] width 285 height 36
paste input "008.309.084-39"
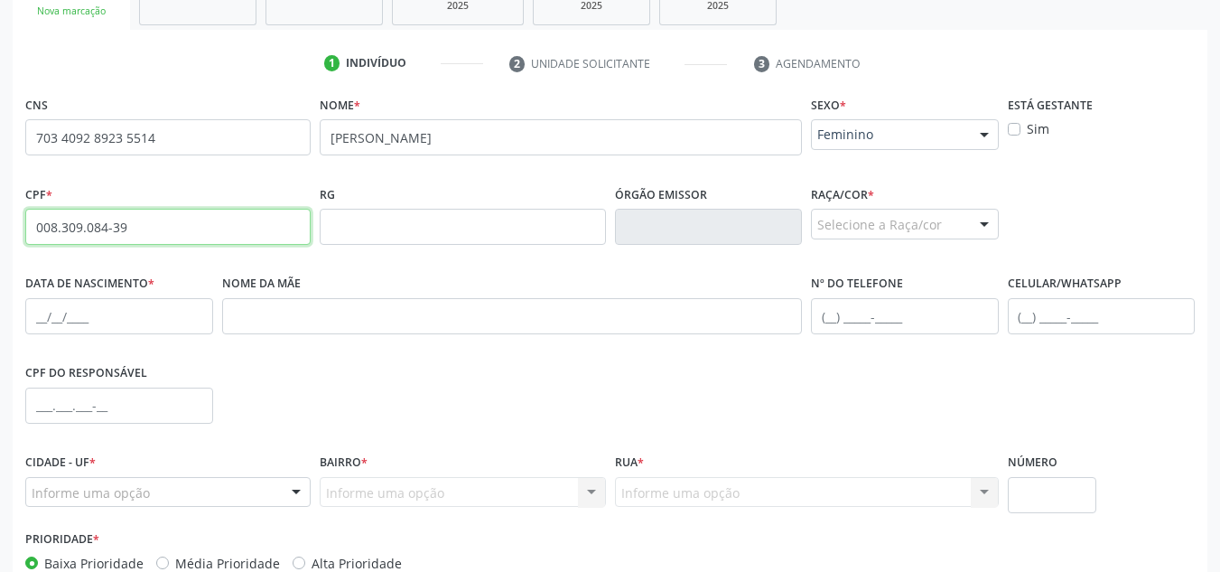
scroll to position [432, 0]
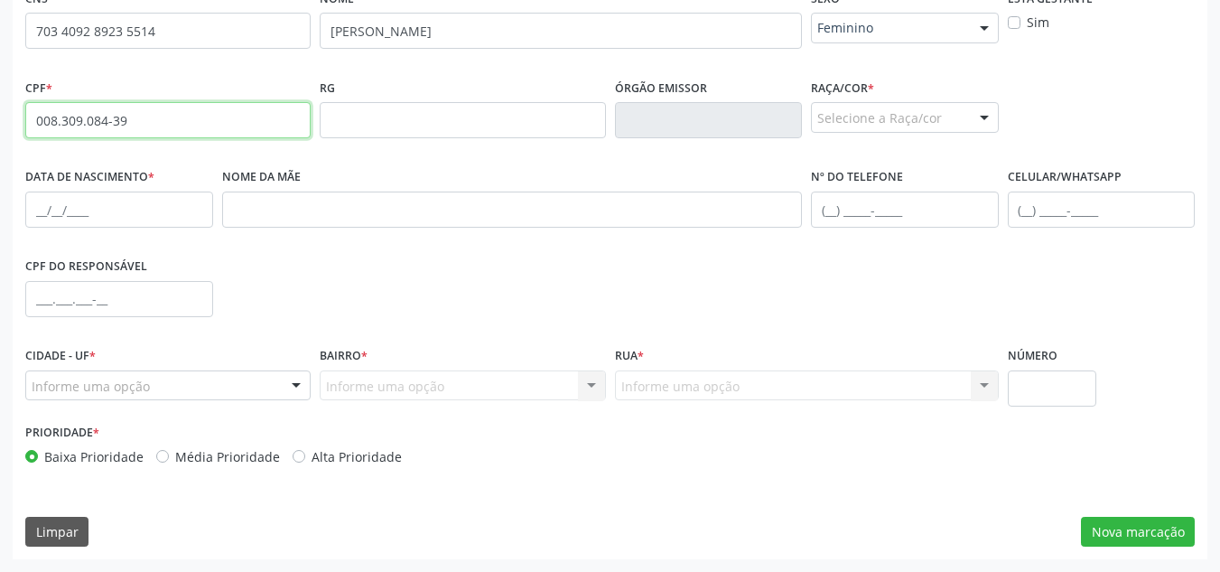
type input "008.309.084-39"
click at [925, 108] on div "Selecione a Raça/cor" at bounding box center [905, 117] width 188 height 31
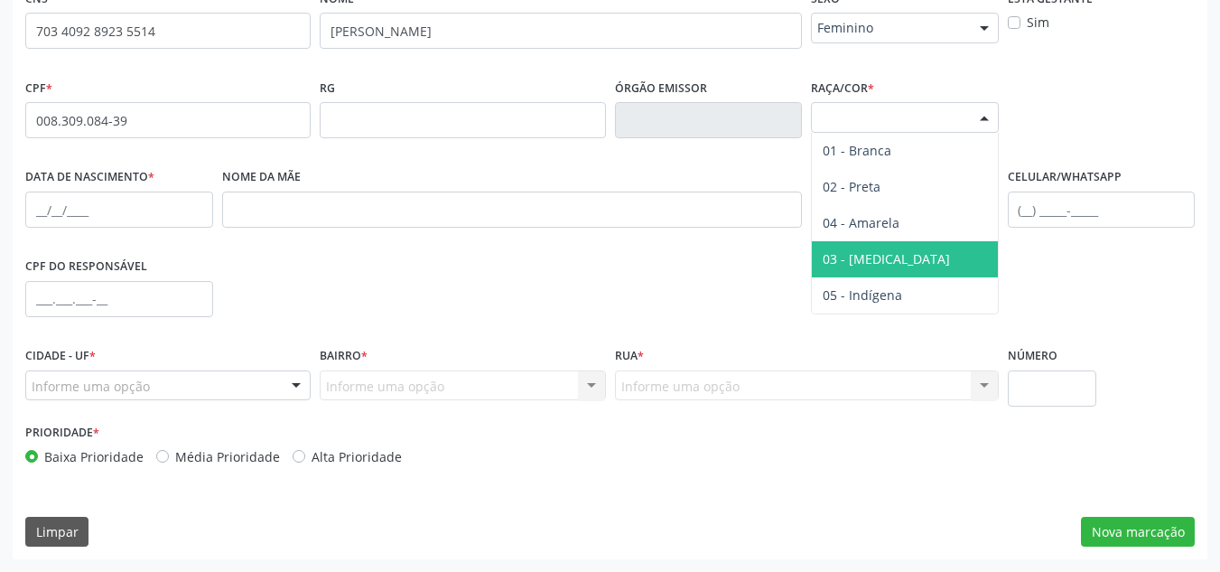
click at [880, 266] on span "03 - [MEDICAL_DATA]" at bounding box center [886, 258] width 127 height 17
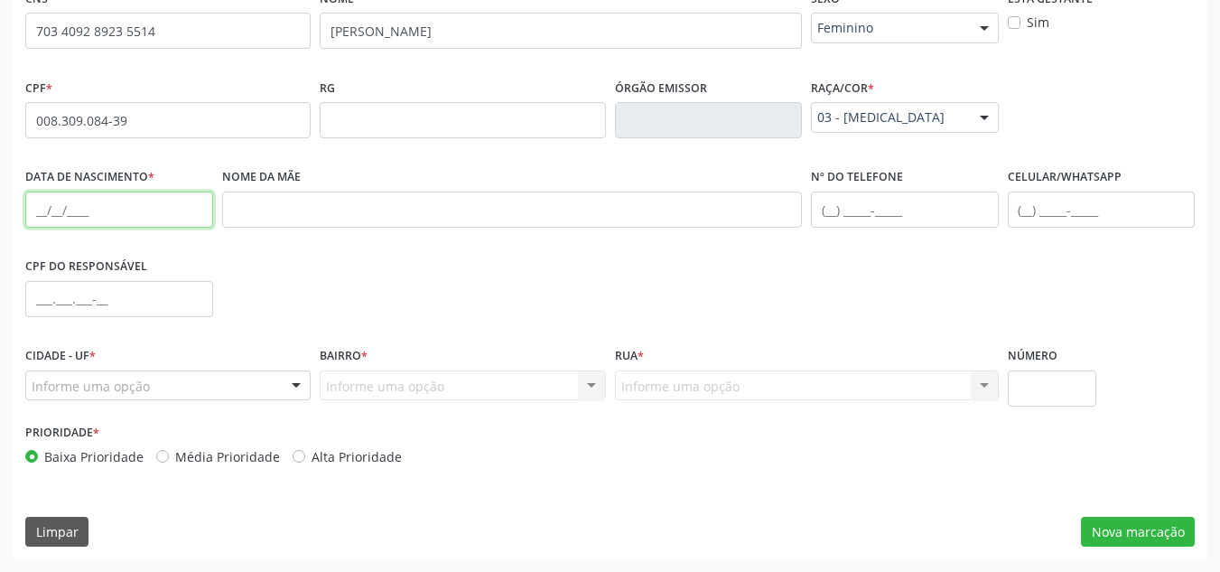
click at [95, 203] on input "text" at bounding box center [119, 209] width 188 height 36
type input "0[DATE]"
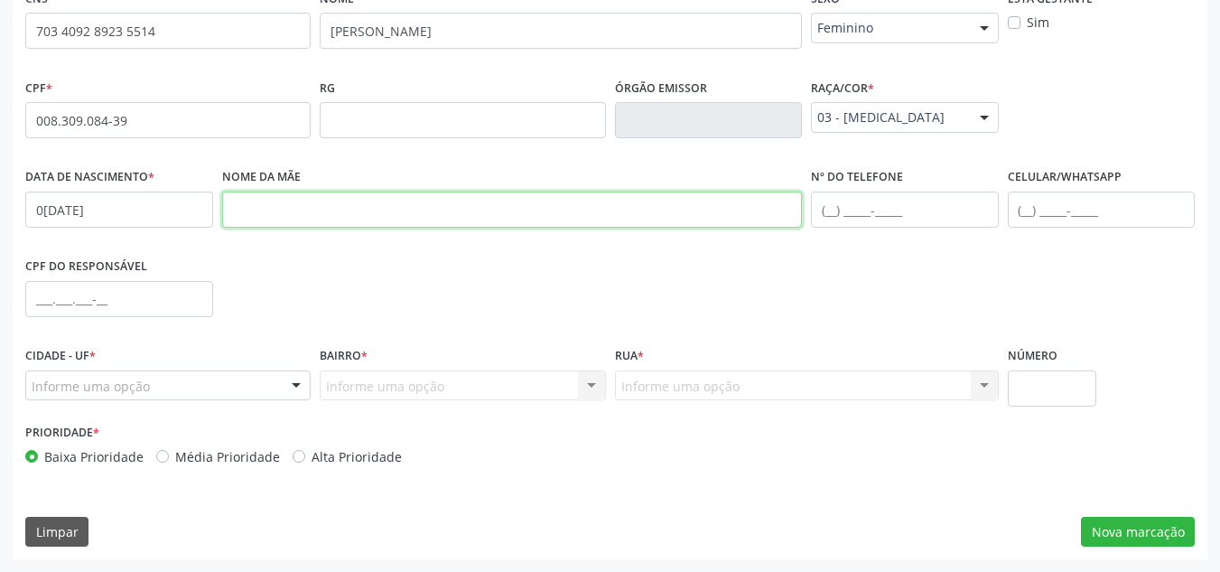
click at [284, 202] on input "text" at bounding box center [512, 209] width 581 height 36
paste input "[PERSON_NAME]"
type input "[PERSON_NAME]"
click at [1110, 190] on label "Celular/WhatsApp" at bounding box center [1065, 177] width 114 height 28
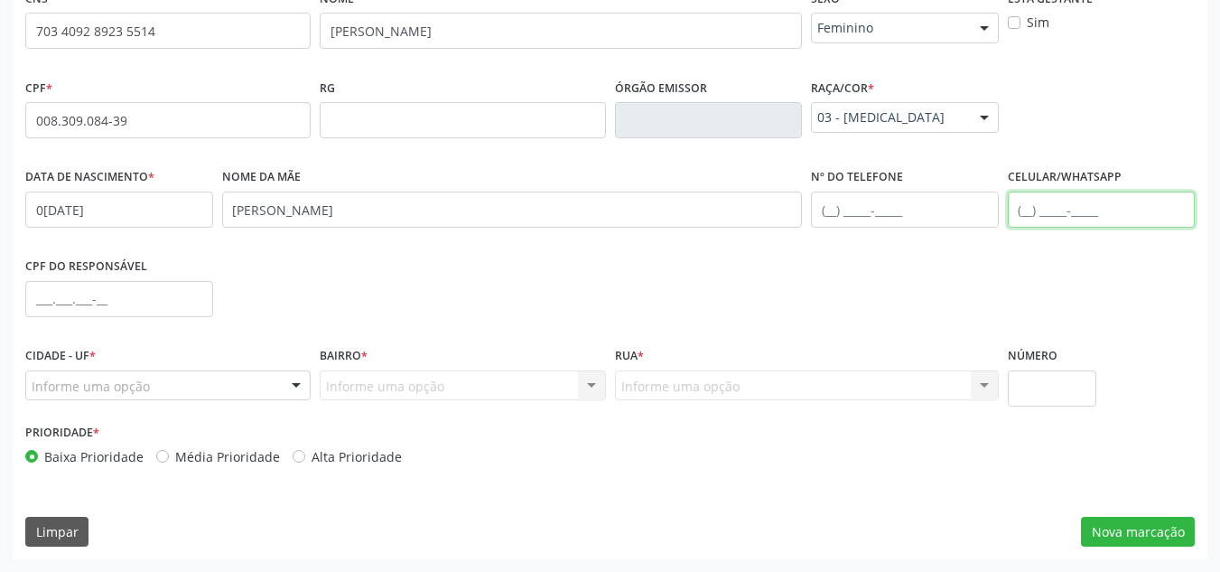
click at [1102, 195] on input "text" at bounding box center [1102, 209] width 188 height 36
type input "[PHONE_NUMBER]"
drag, startPoint x: 284, startPoint y: 391, endPoint x: 272, endPoint y: 395, distance: 13.1
click at [284, 392] on div at bounding box center [296, 386] width 27 height 31
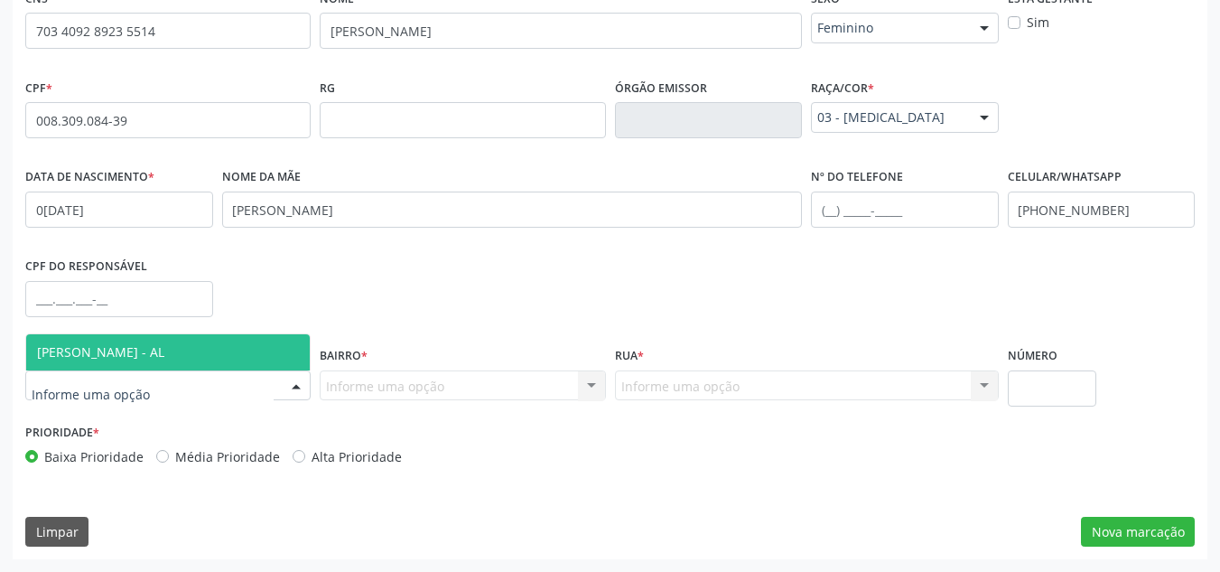
click at [237, 362] on span "[PERSON_NAME] - AL" at bounding box center [168, 352] width 284 height 36
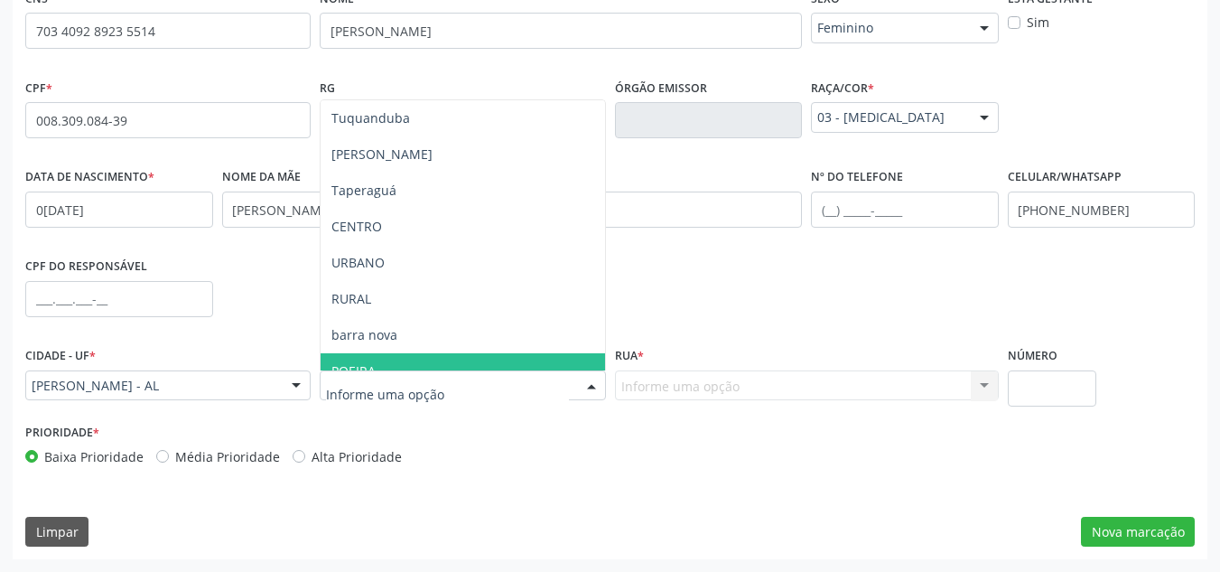
click at [426, 361] on span "POEIRA" at bounding box center [463, 371] width 284 height 36
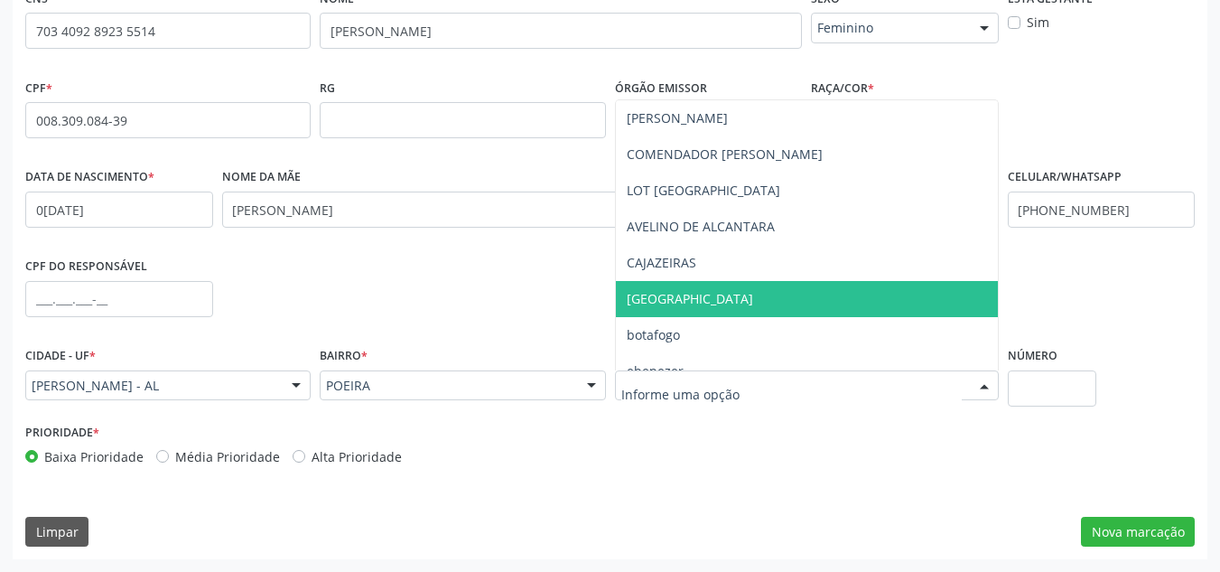
click at [717, 309] on span "[GEOGRAPHIC_DATA]" at bounding box center [807, 299] width 382 height 36
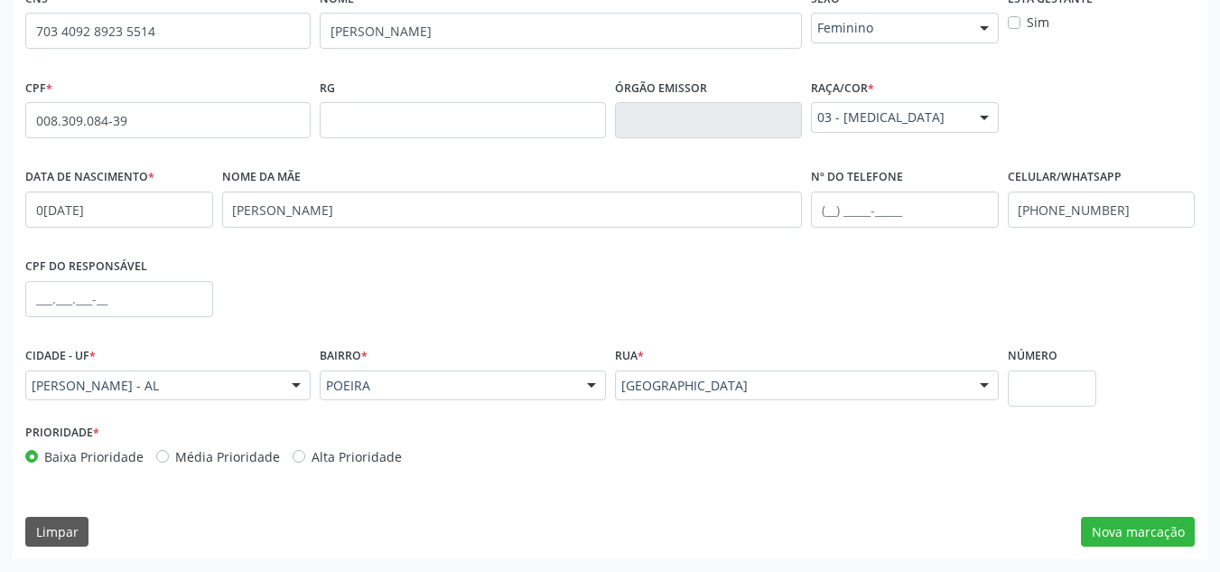
click at [1061, 406] on div "Número" at bounding box center [1052, 380] width 98 height 77
click at [1057, 387] on input "text" at bounding box center [1052, 388] width 89 height 36
type input "S/N"
click at [1111, 532] on button "Nova marcação" at bounding box center [1138, 531] width 114 height 31
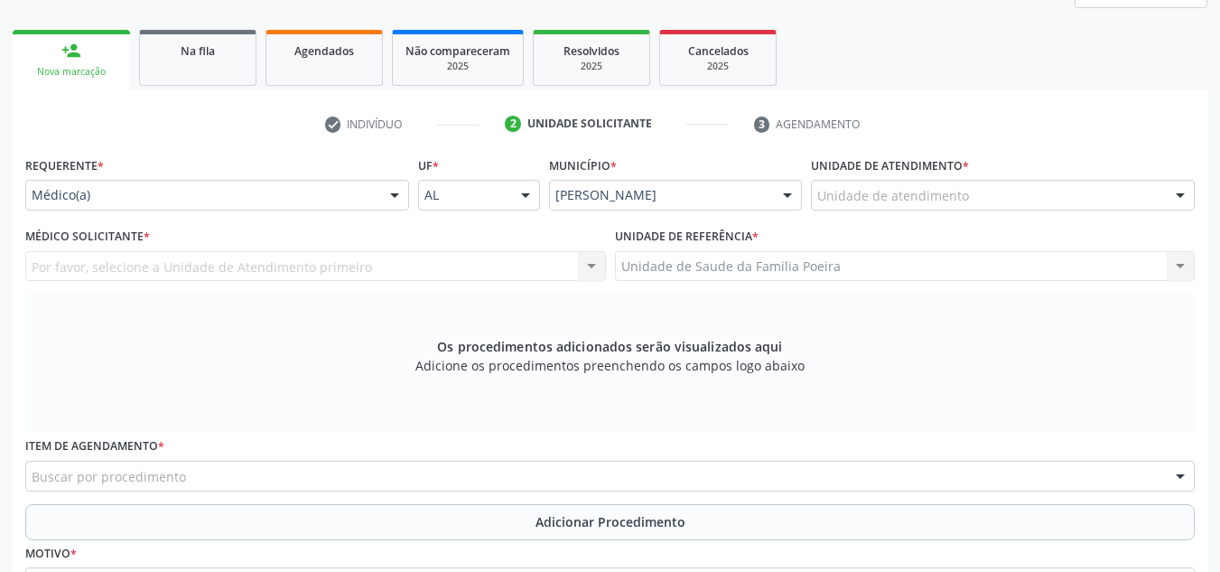
scroll to position [252, 0]
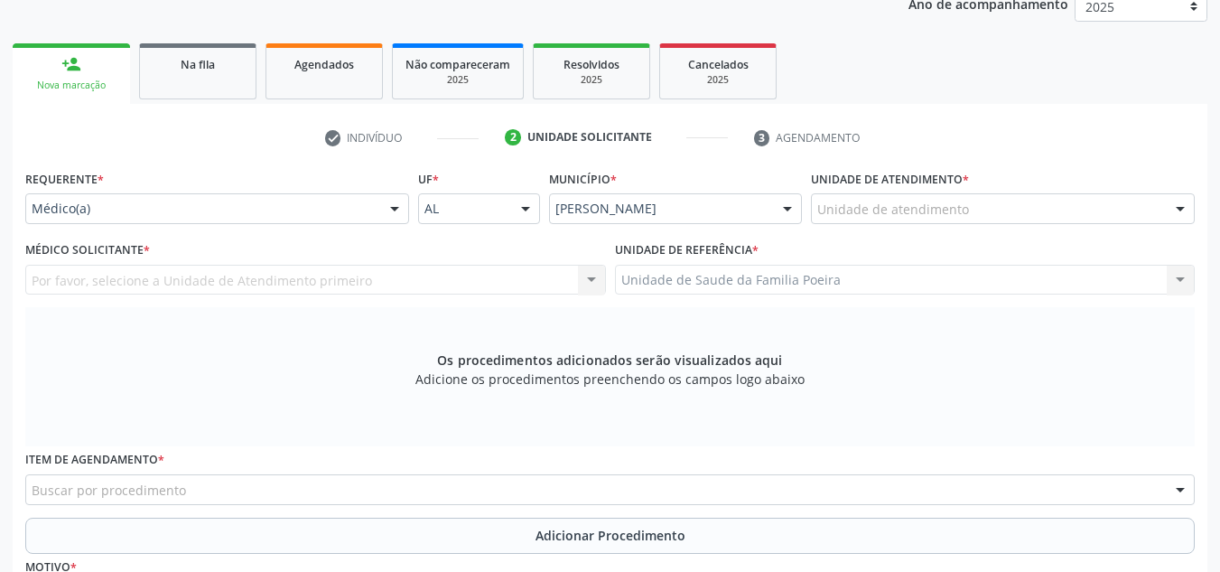
click at [1136, 207] on div "Unidade de atendimento" at bounding box center [1003, 208] width 384 height 31
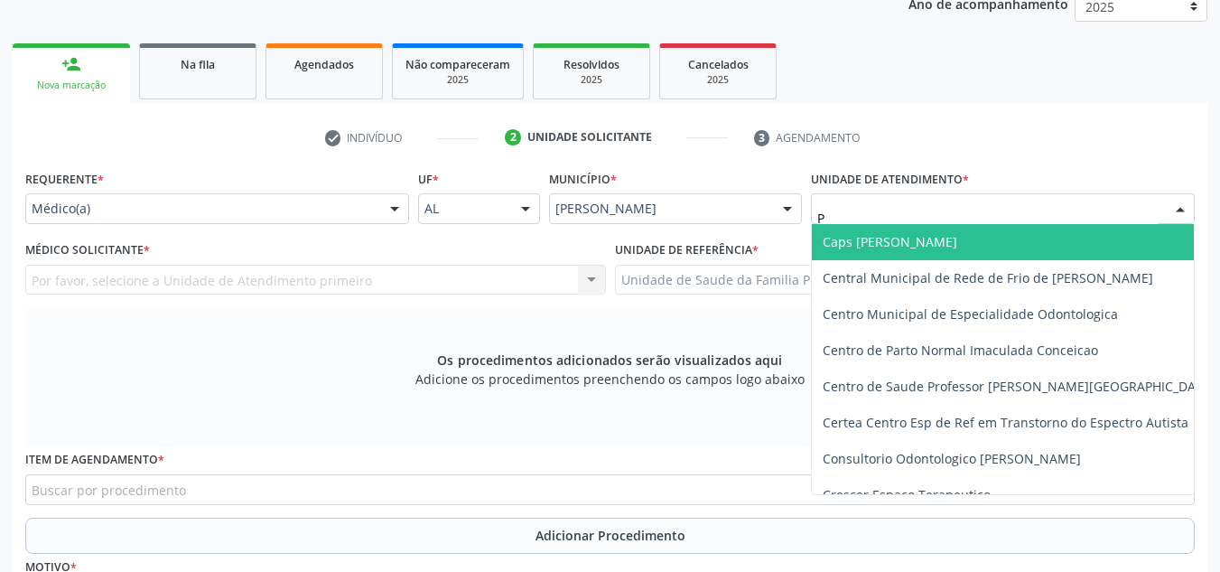
type input "PO"
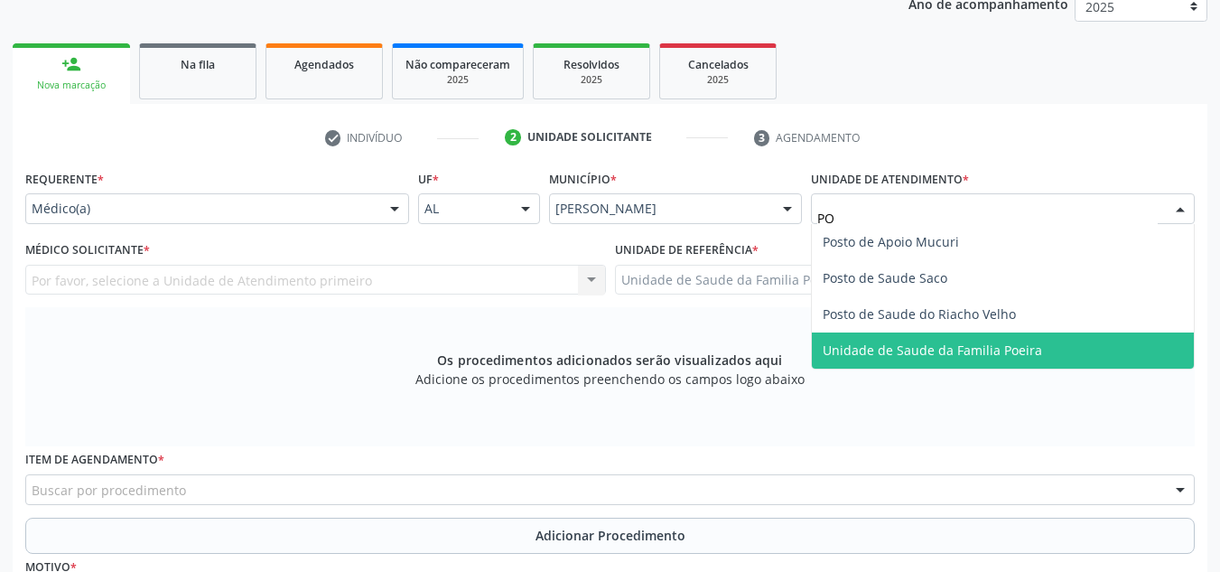
click at [1020, 358] on span "Unidade de Saude da Familia Poeira" at bounding box center [1003, 350] width 382 height 36
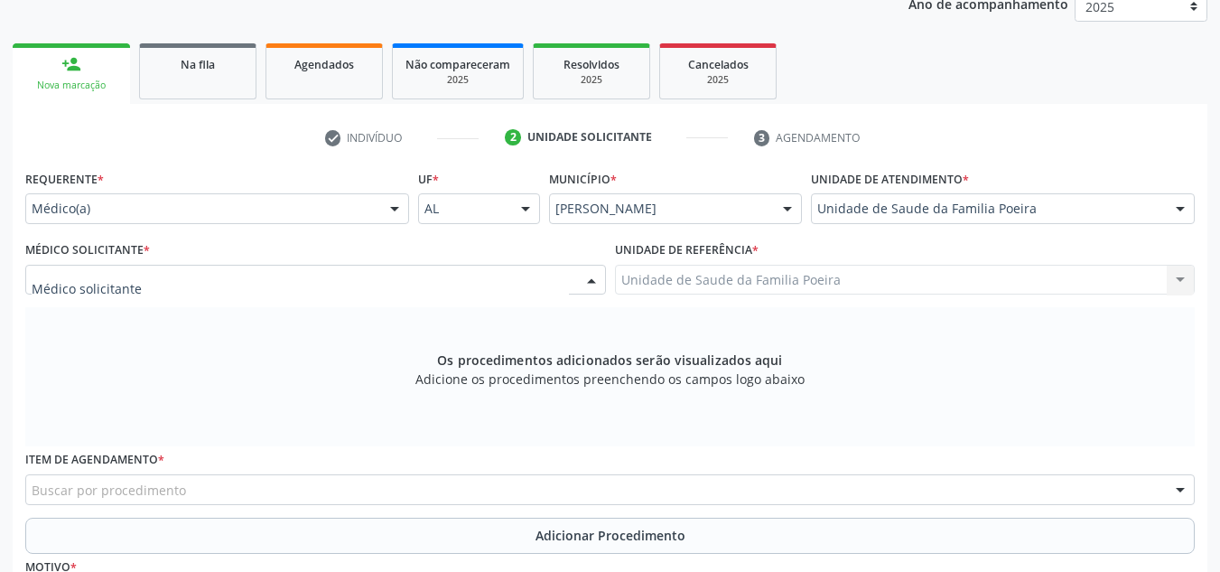
click at [153, 284] on div at bounding box center [315, 280] width 581 height 31
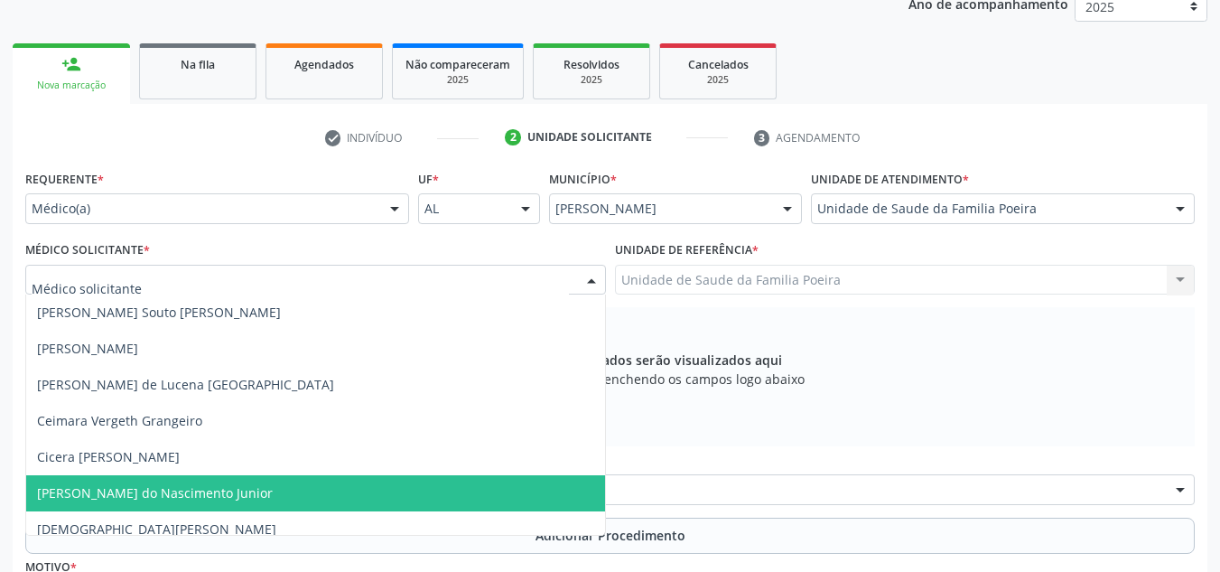
click at [190, 479] on span "[PERSON_NAME] do Nascimento Junior" at bounding box center [315, 493] width 579 height 36
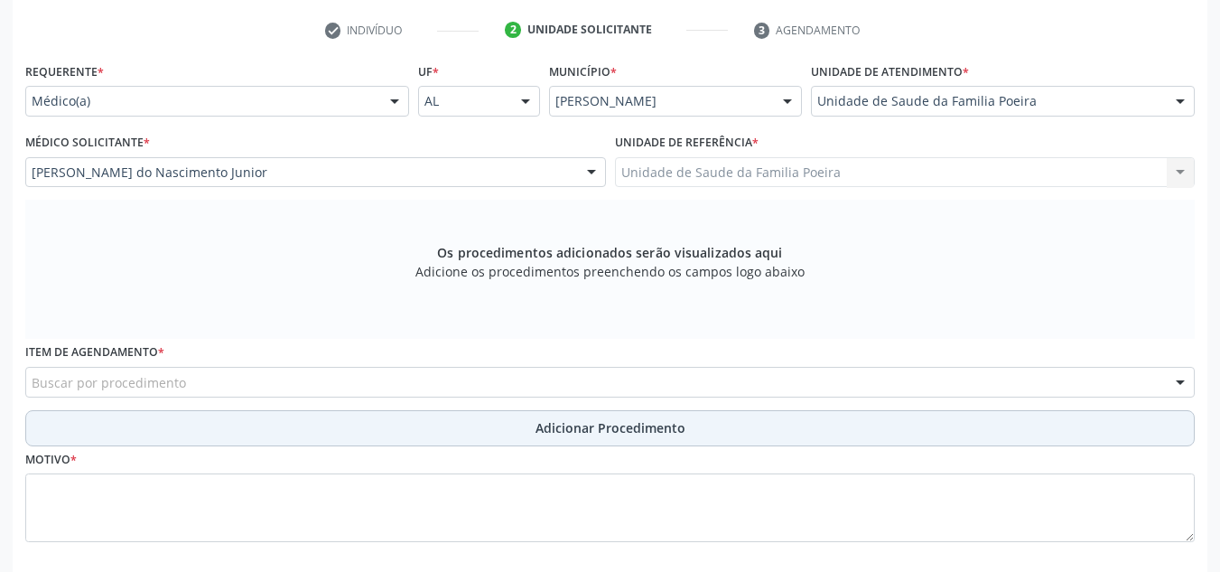
scroll to position [448, 0]
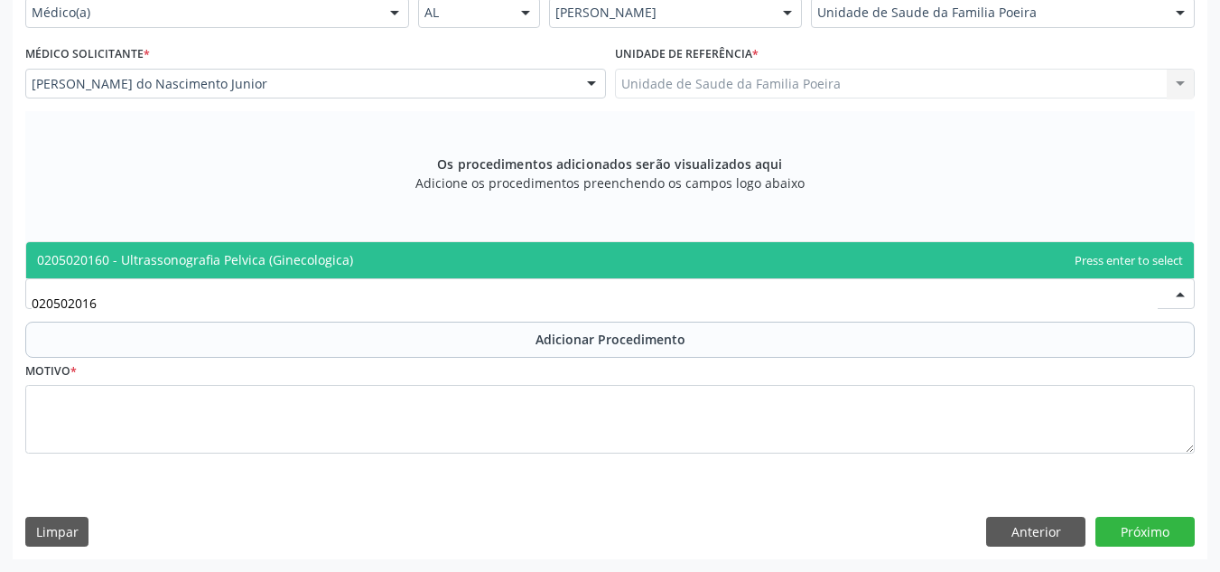
type input "0205020160"
click at [165, 269] on span "0205020160 - Ultrassonografia Pelvica (Ginecologica)" at bounding box center [609, 260] width 1167 height 36
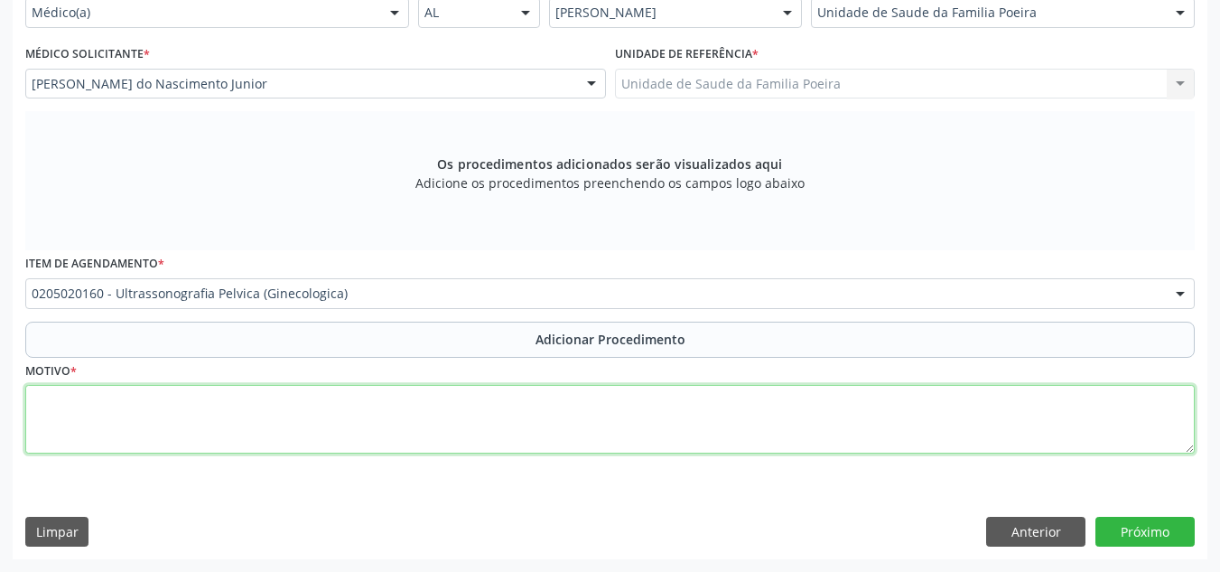
click at [99, 428] on textarea at bounding box center [609, 419] width 1169 height 69
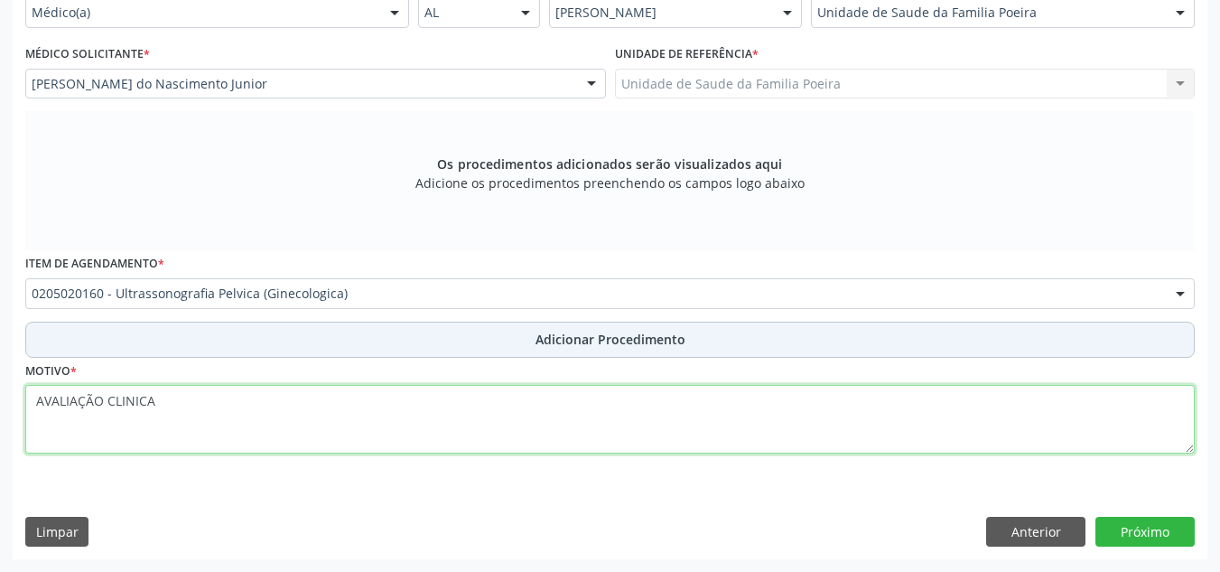
type textarea "AVALIAÇÃO CLINICA"
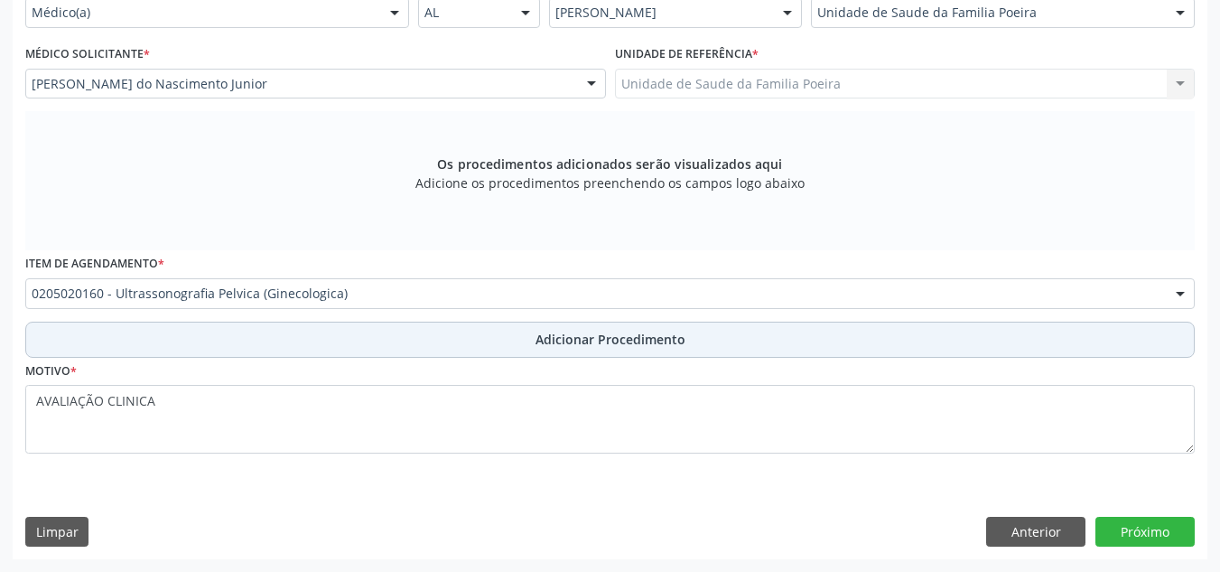
click at [562, 349] on button "Adicionar Procedimento" at bounding box center [609, 339] width 1169 height 36
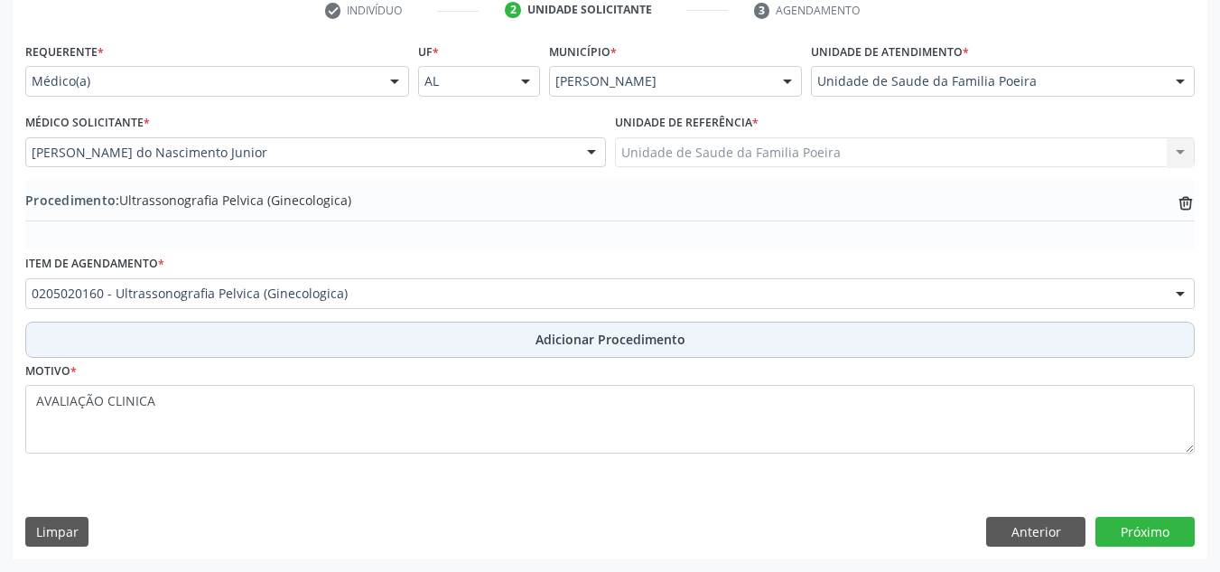
scroll to position [379, 0]
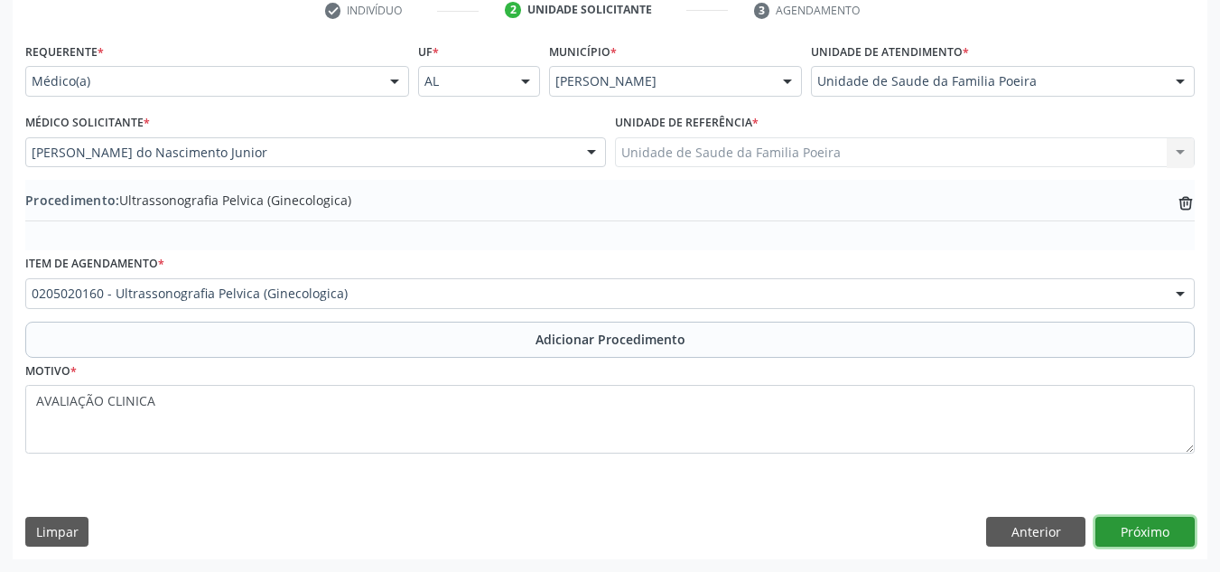
click at [1139, 535] on button "Próximo" at bounding box center [1144, 531] width 99 height 31
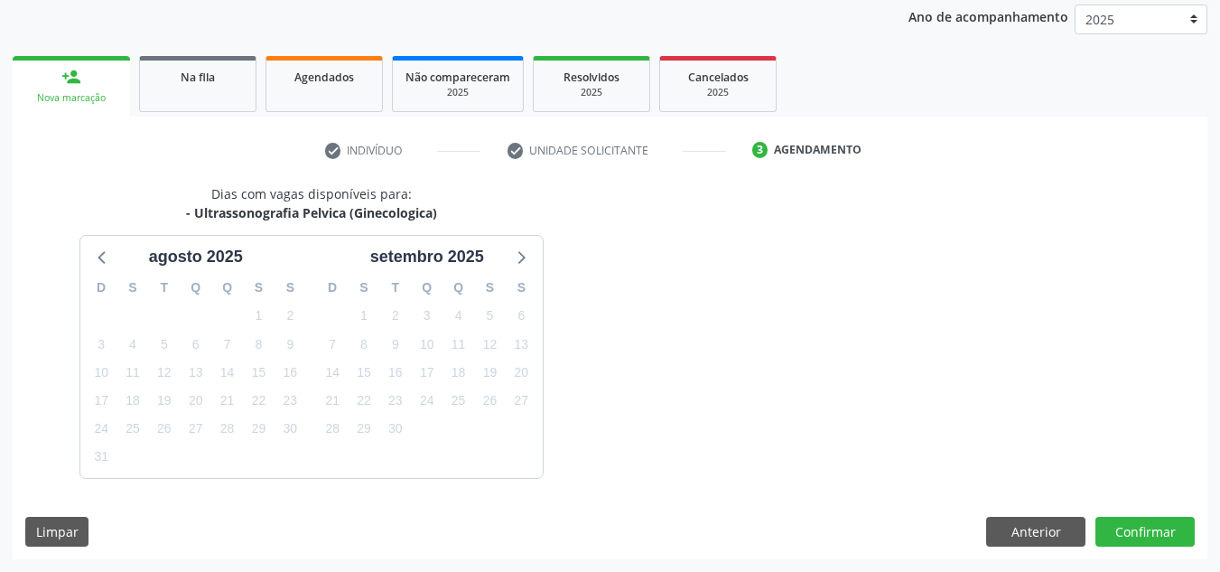
scroll to position [293, 0]
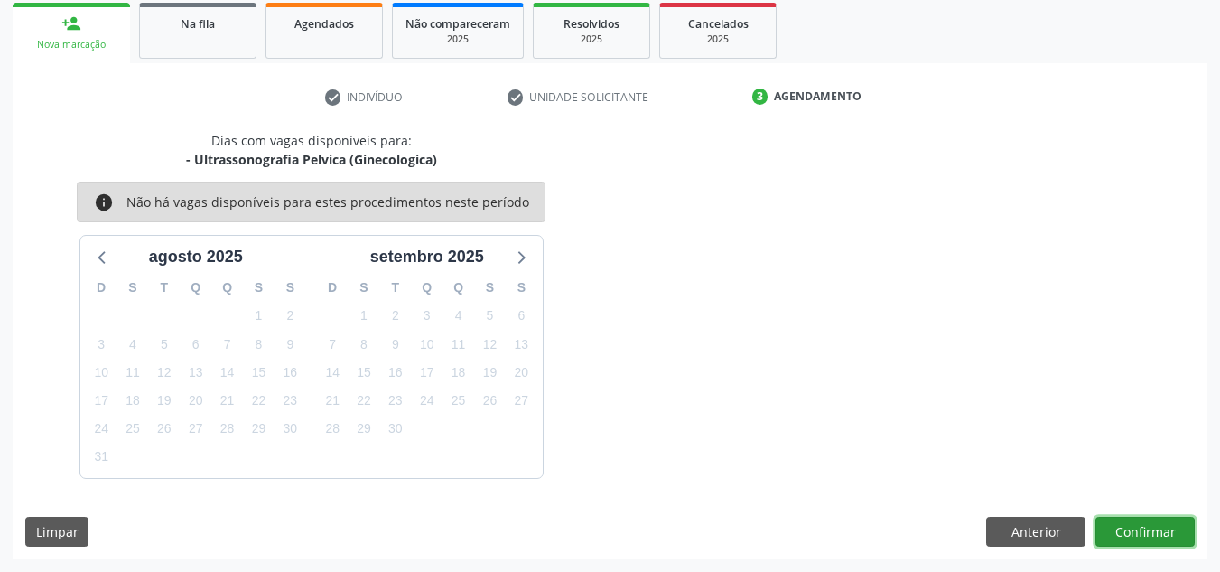
click at [1122, 533] on button "Confirmar" at bounding box center [1144, 531] width 99 height 31
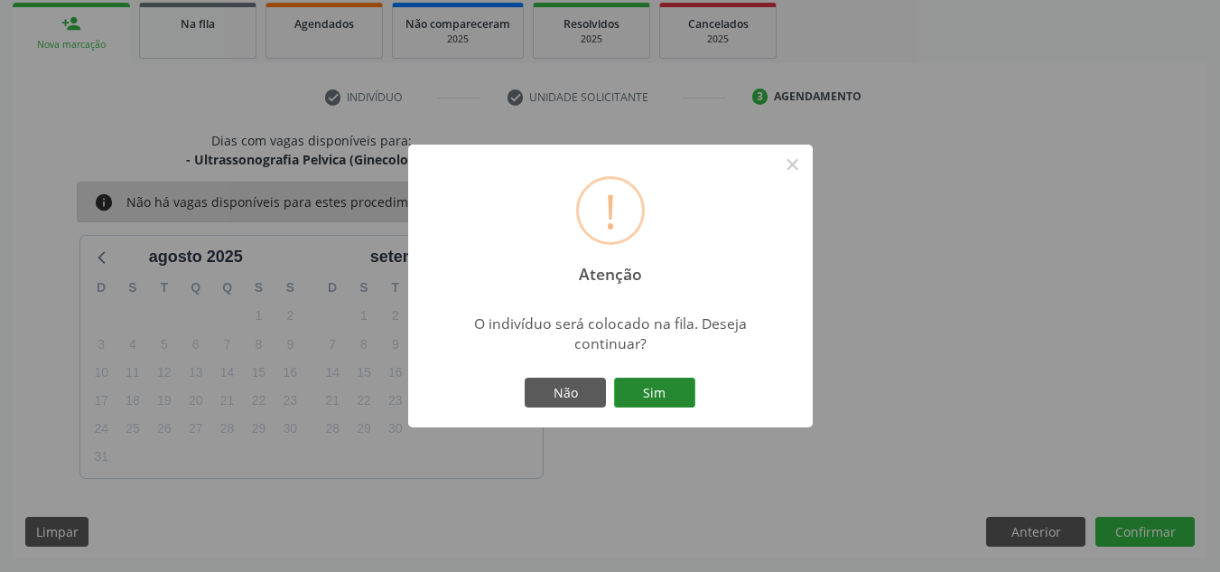
click at [665, 386] on button "Sim" at bounding box center [654, 392] width 81 height 31
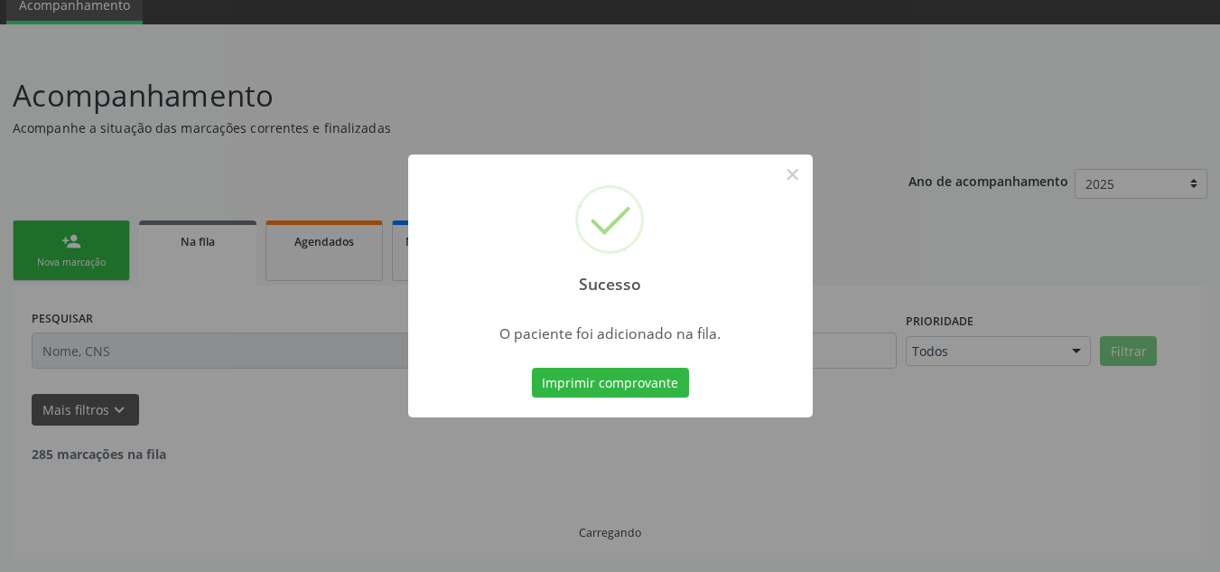
scroll to position [56, 0]
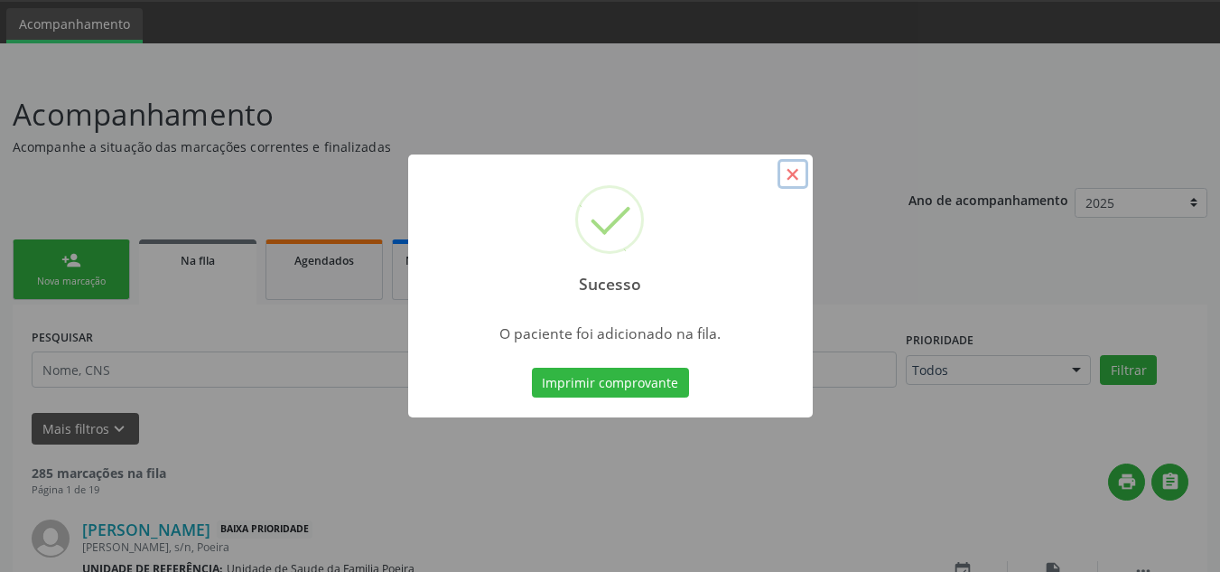
click at [790, 178] on button "×" at bounding box center [792, 174] width 31 height 31
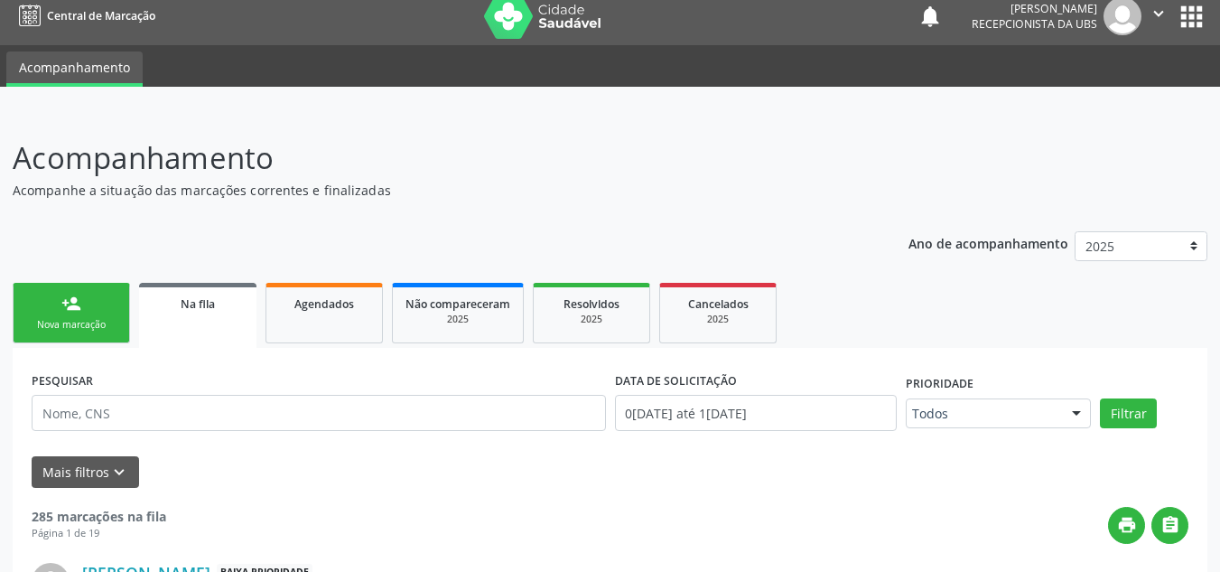
scroll to position [0, 0]
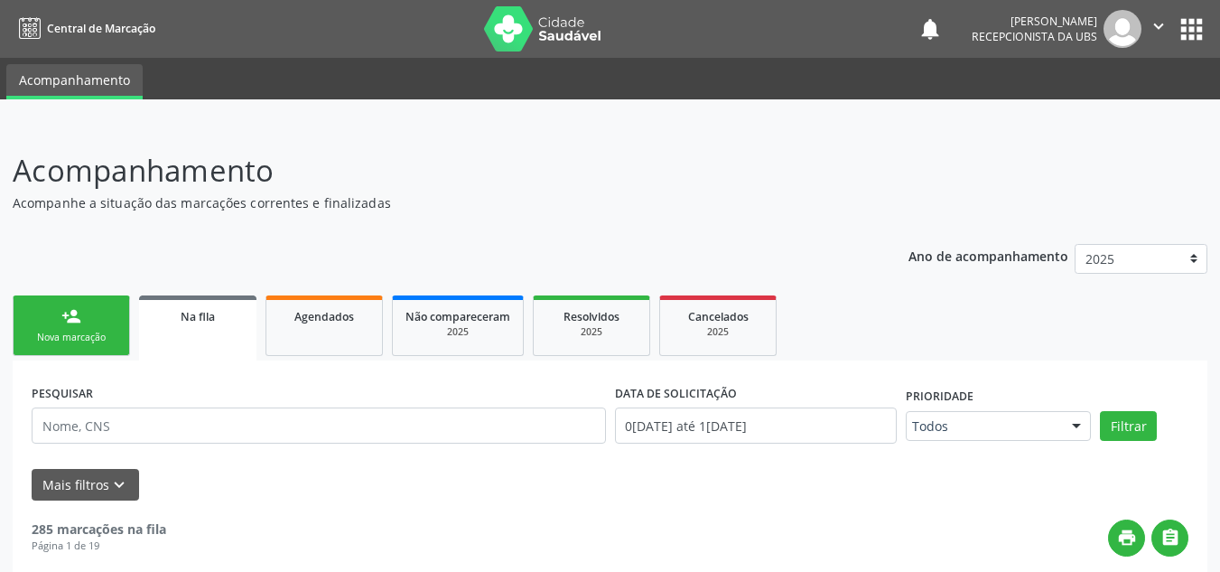
click at [1156, 25] on icon "" at bounding box center [1159, 26] width 20 height 20
click at [1111, 107] on link "Sair" at bounding box center [1112, 110] width 125 height 25
